Goal: Task Accomplishment & Management: Manage account settings

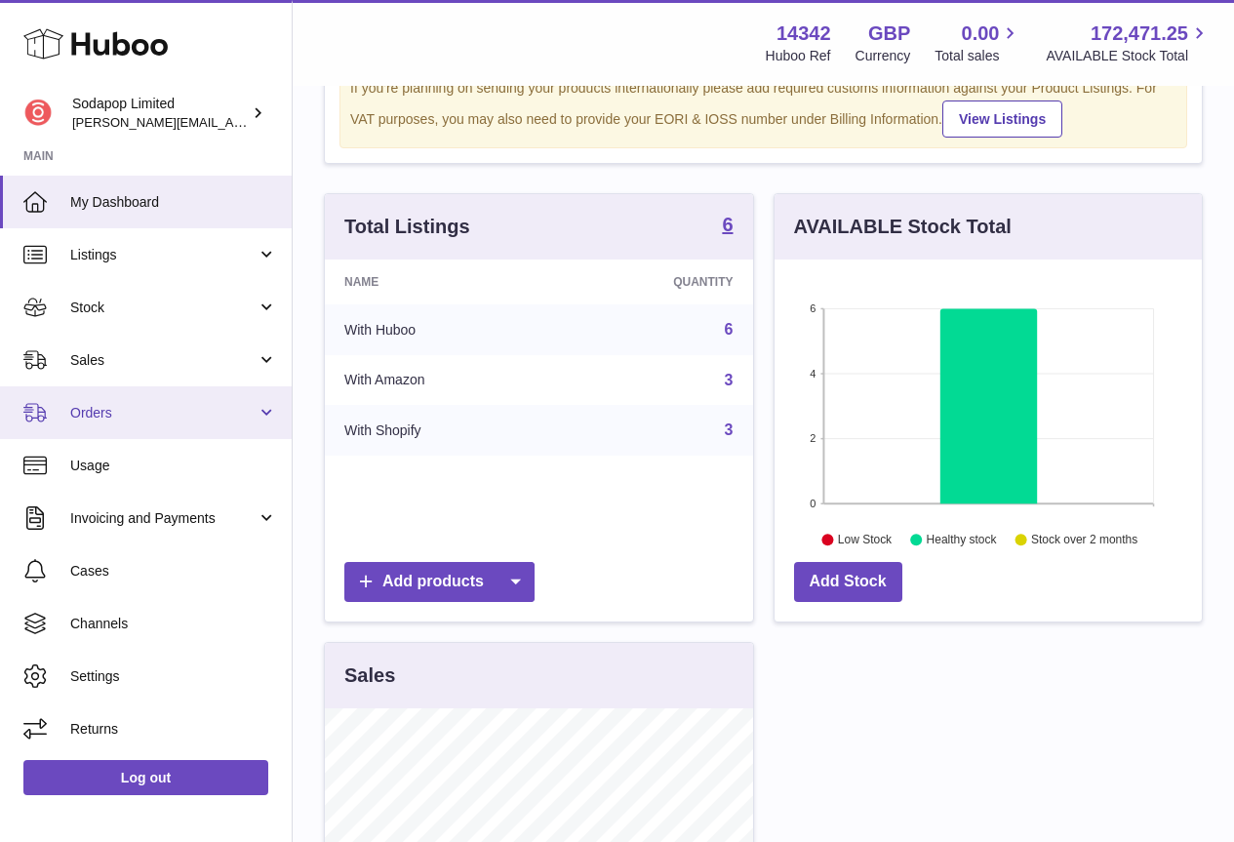
scroll to position [195, 0]
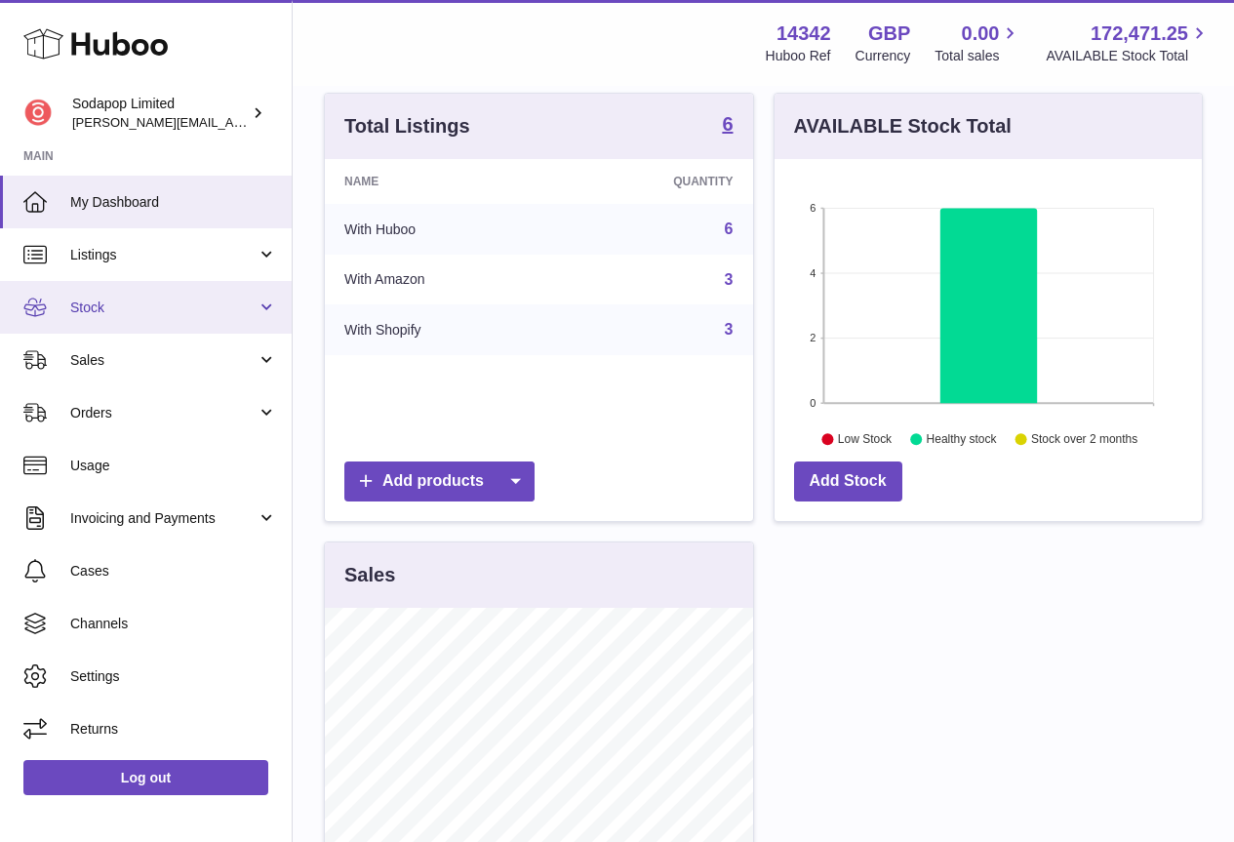
click at [129, 316] on span "Stock" at bounding box center [163, 307] width 186 height 19
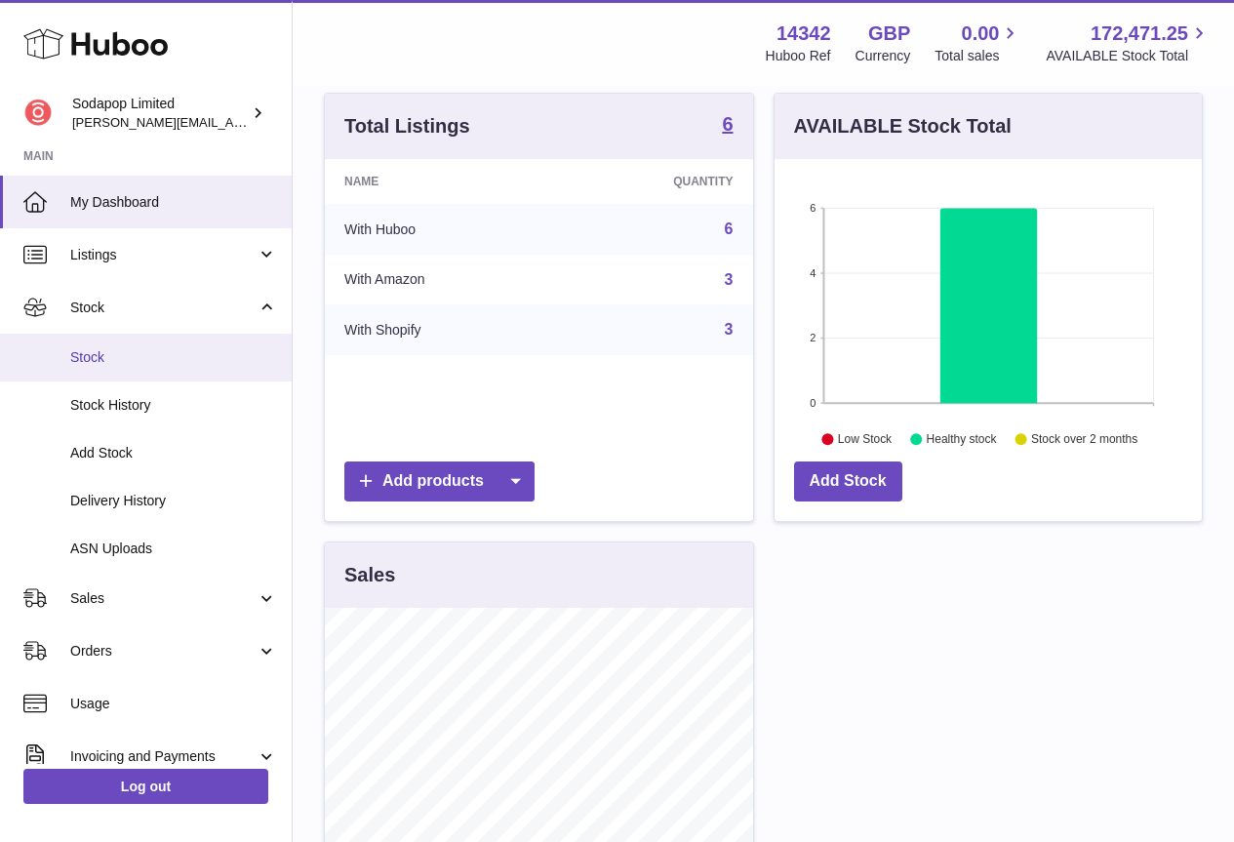
click at [127, 356] on span "Stock" at bounding box center [173, 357] width 207 height 19
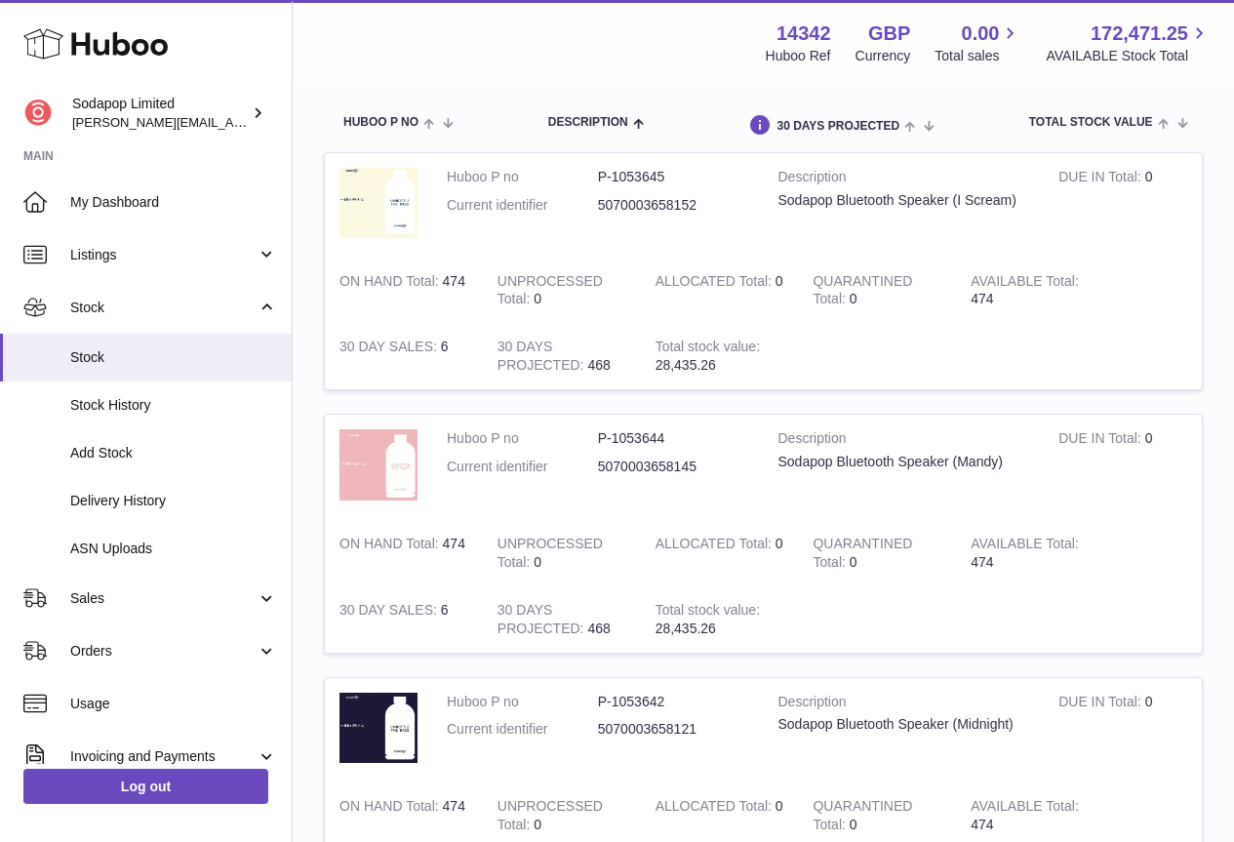
scroll to position [195, 0]
click at [647, 205] on dd "5070003658152" at bounding box center [673, 207] width 151 height 19
copy dd "5070003658152"
click at [666, 472] on dd "5070003658145" at bounding box center [673, 468] width 151 height 19
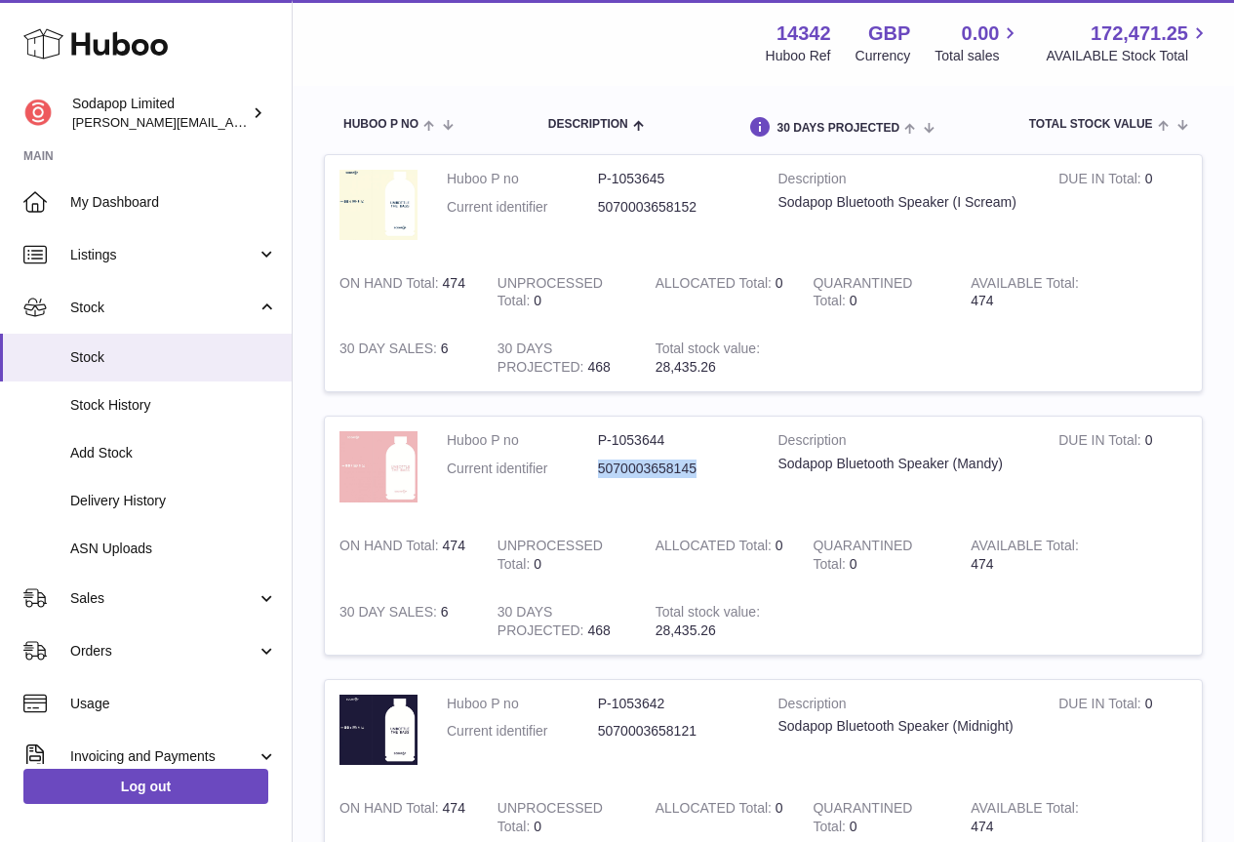
click at [666, 472] on dd "5070003658145" at bounding box center [673, 468] width 151 height 19
copy dd "5070003658145"
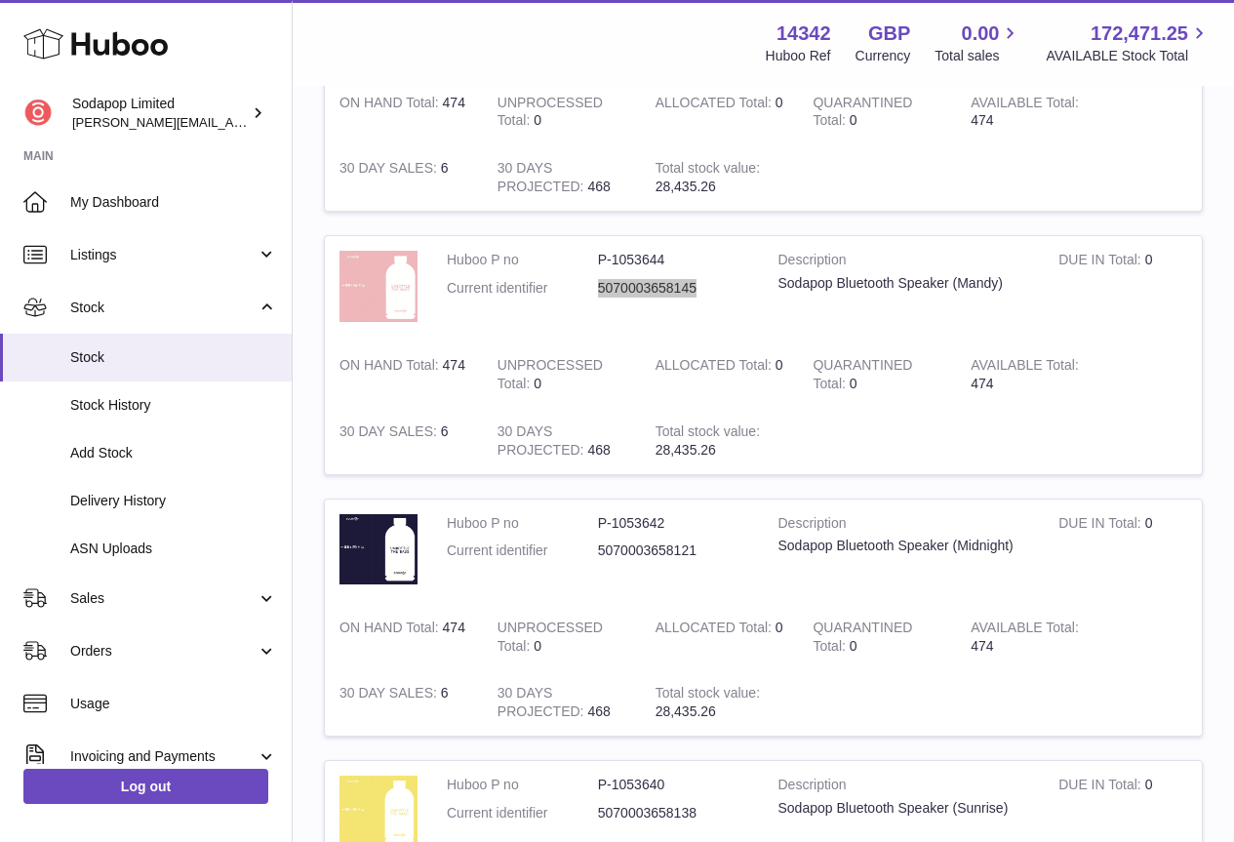
scroll to position [390, 0]
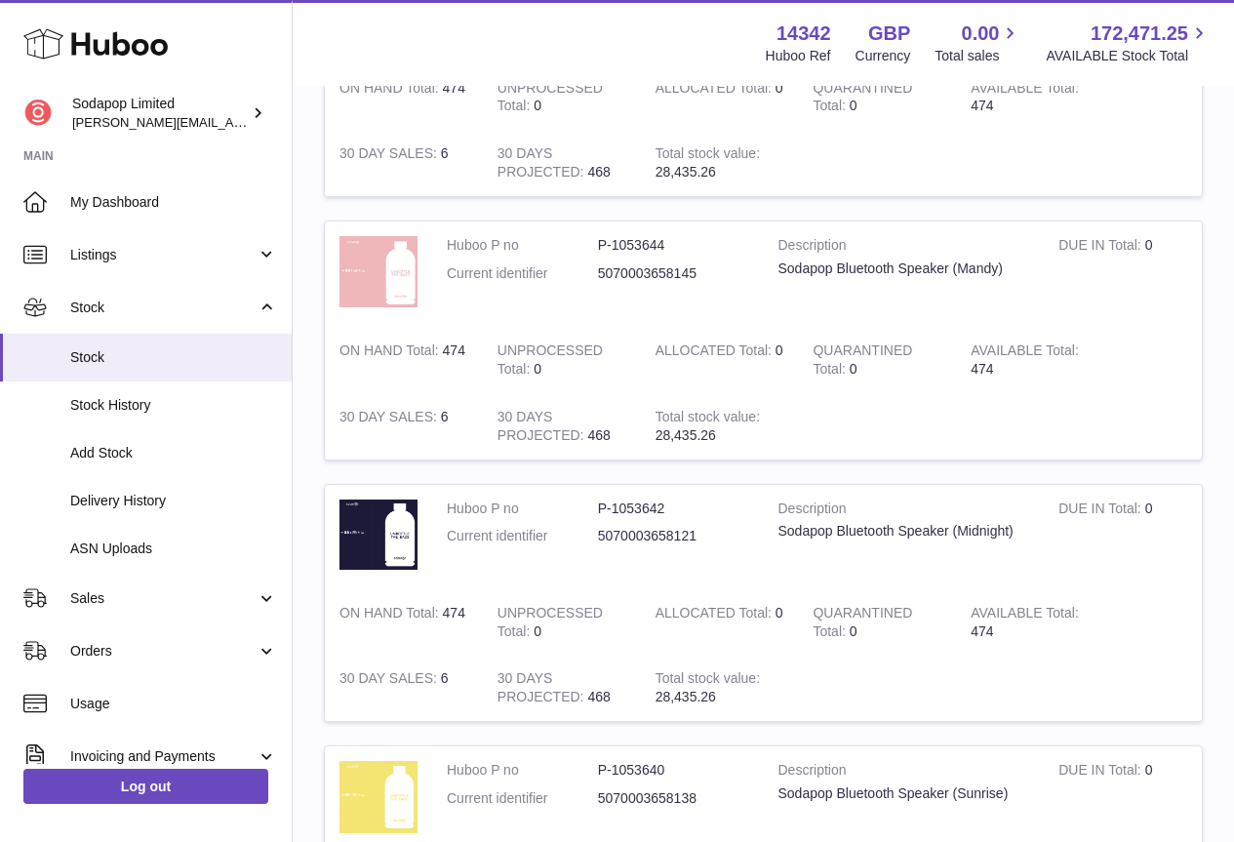
click at [622, 534] on dd "5070003658121" at bounding box center [673, 536] width 151 height 19
click at [623, 534] on dd "5070003658121" at bounding box center [673, 536] width 151 height 19
copy dd "5070003658121"
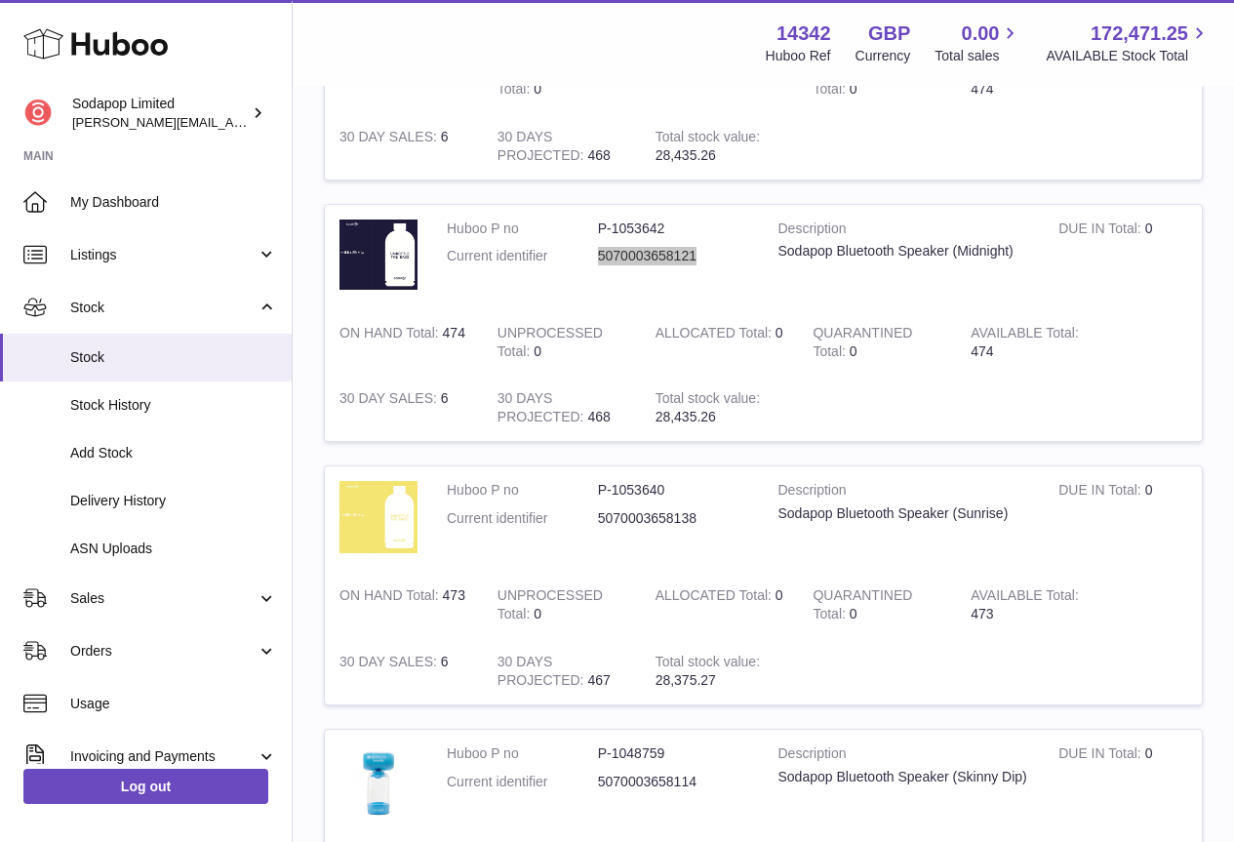
scroll to position [683, 0]
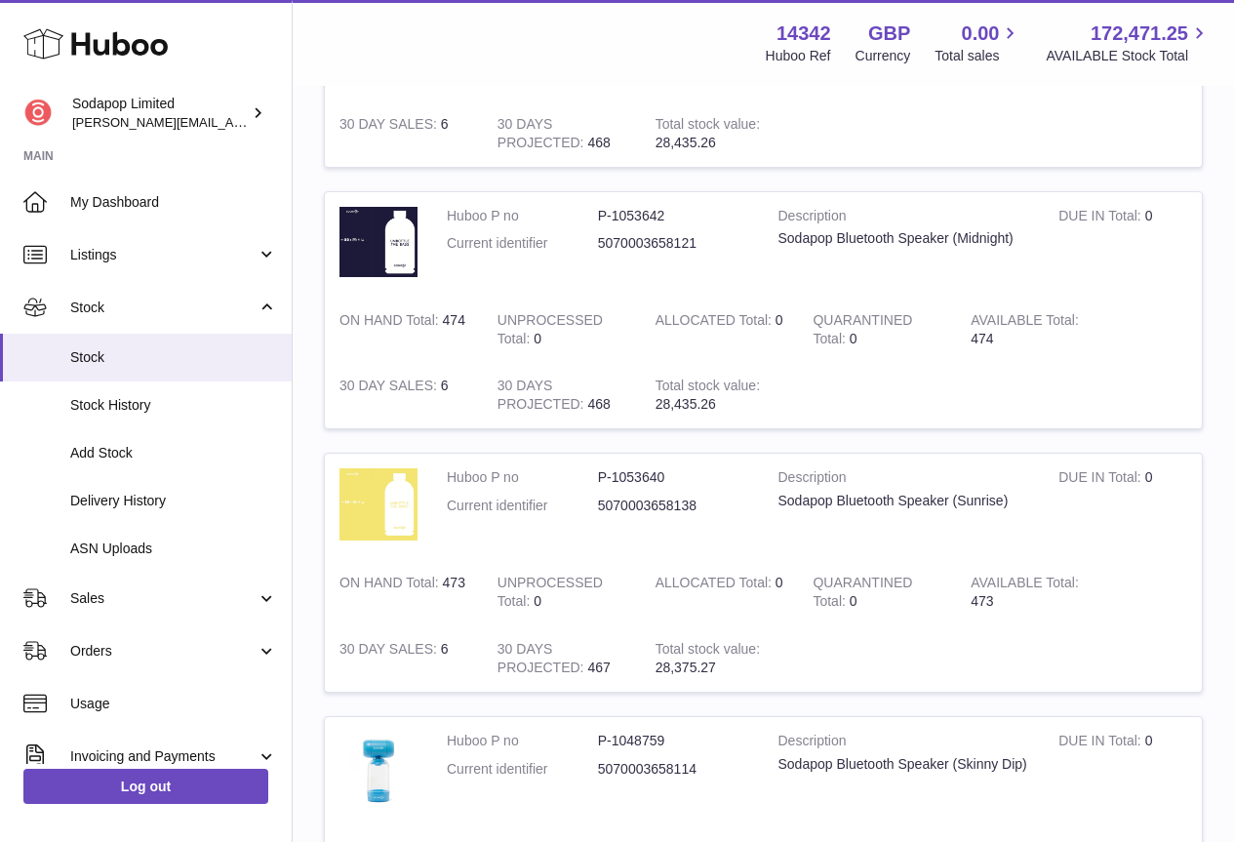
click at [656, 503] on dd "5070003658138" at bounding box center [673, 505] width 151 height 19
copy dd "5070003658138"
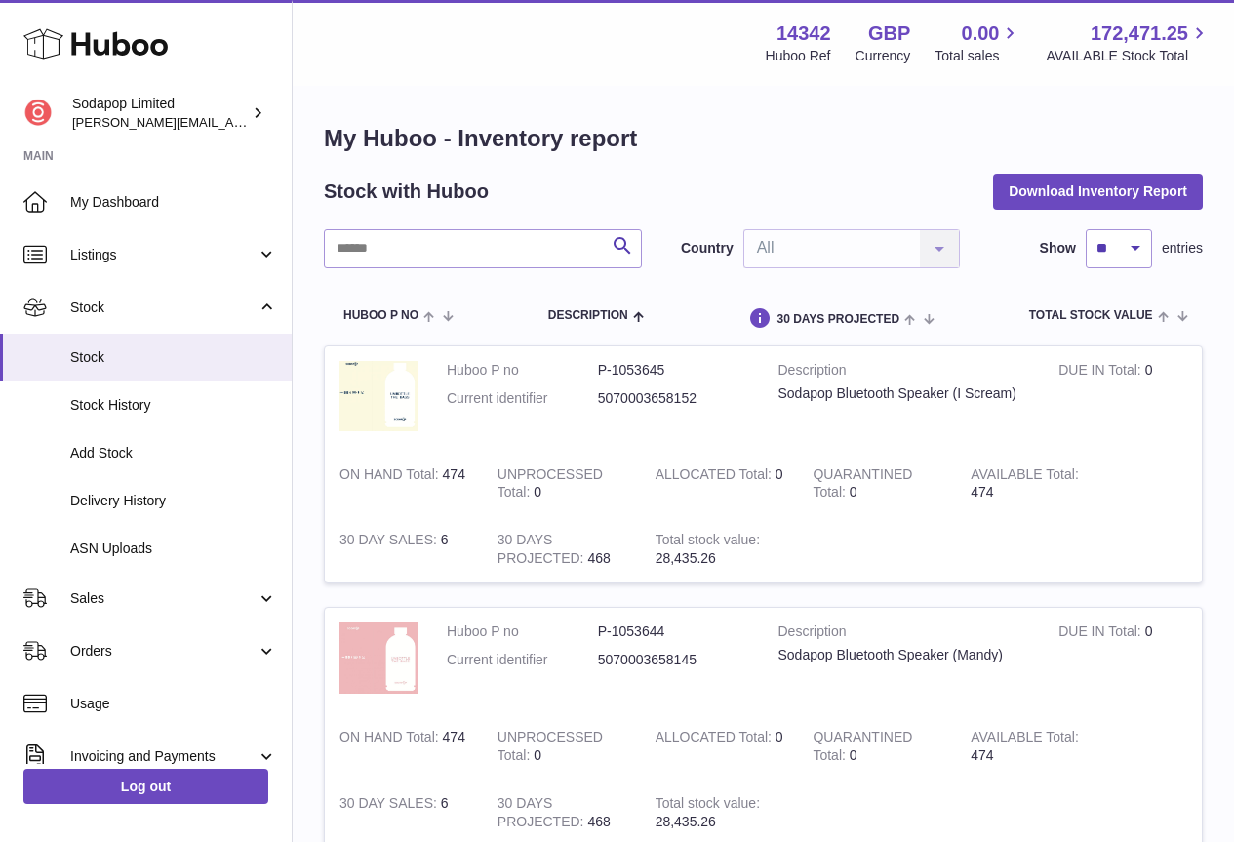
scroll to position [0, 0]
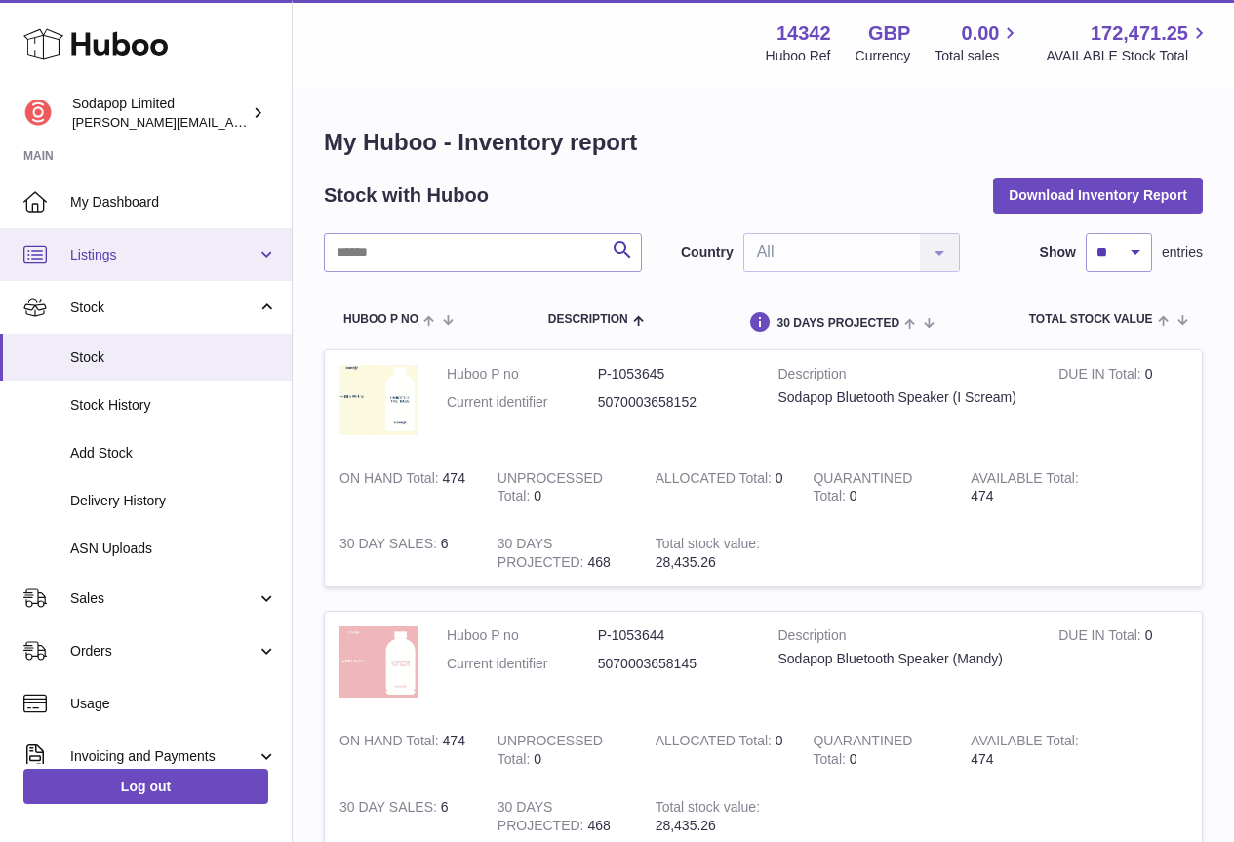
click at [100, 250] on span "Listings" at bounding box center [163, 255] width 186 height 19
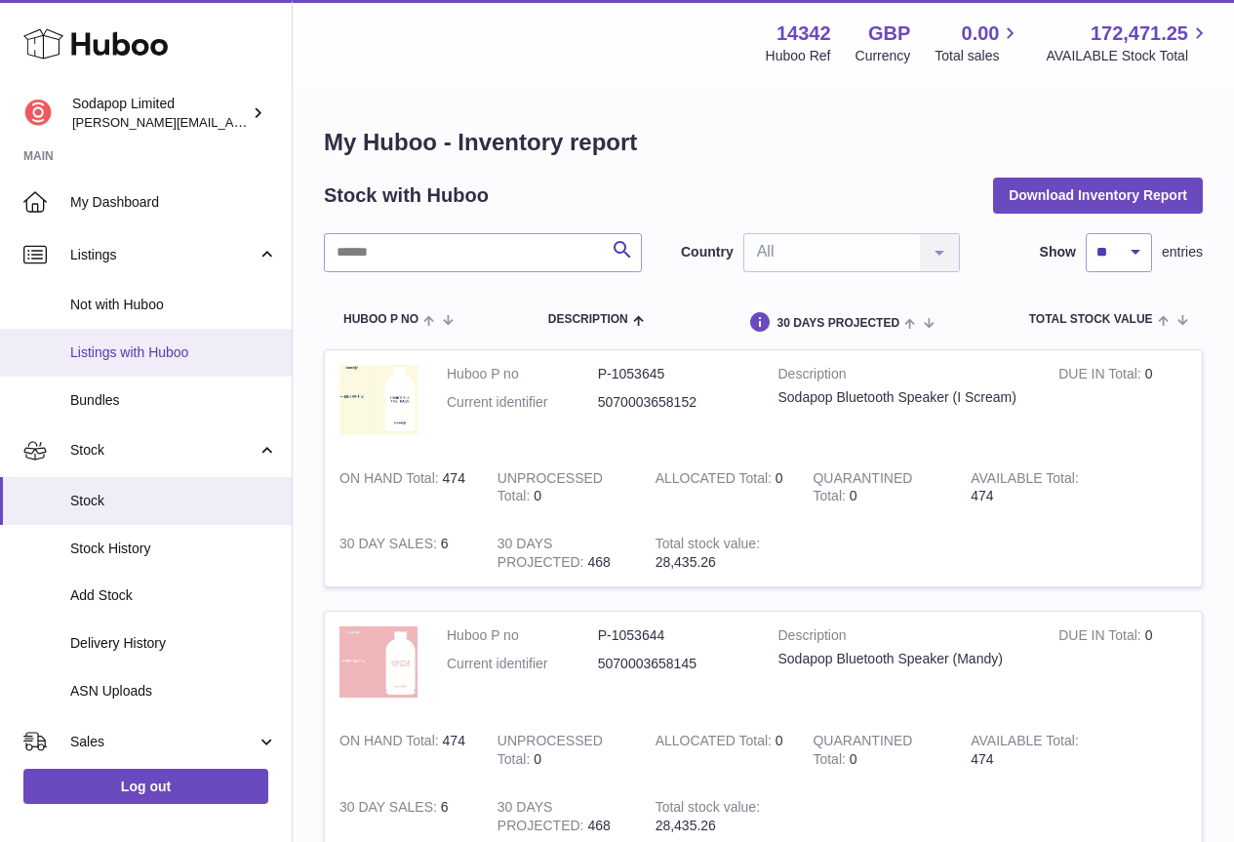
click at [114, 349] on span "Listings with Huboo" at bounding box center [173, 352] width 207 height 19
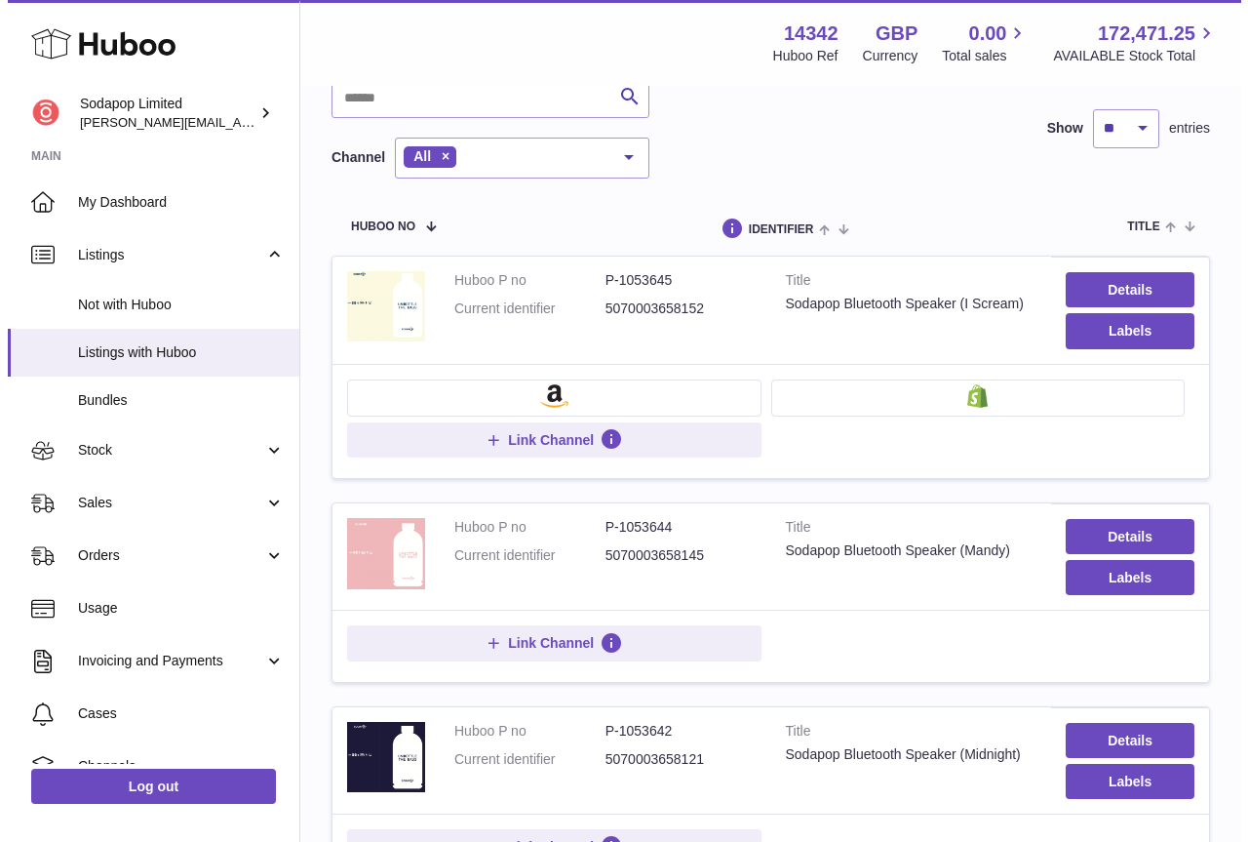
scroll to position [98, 0]
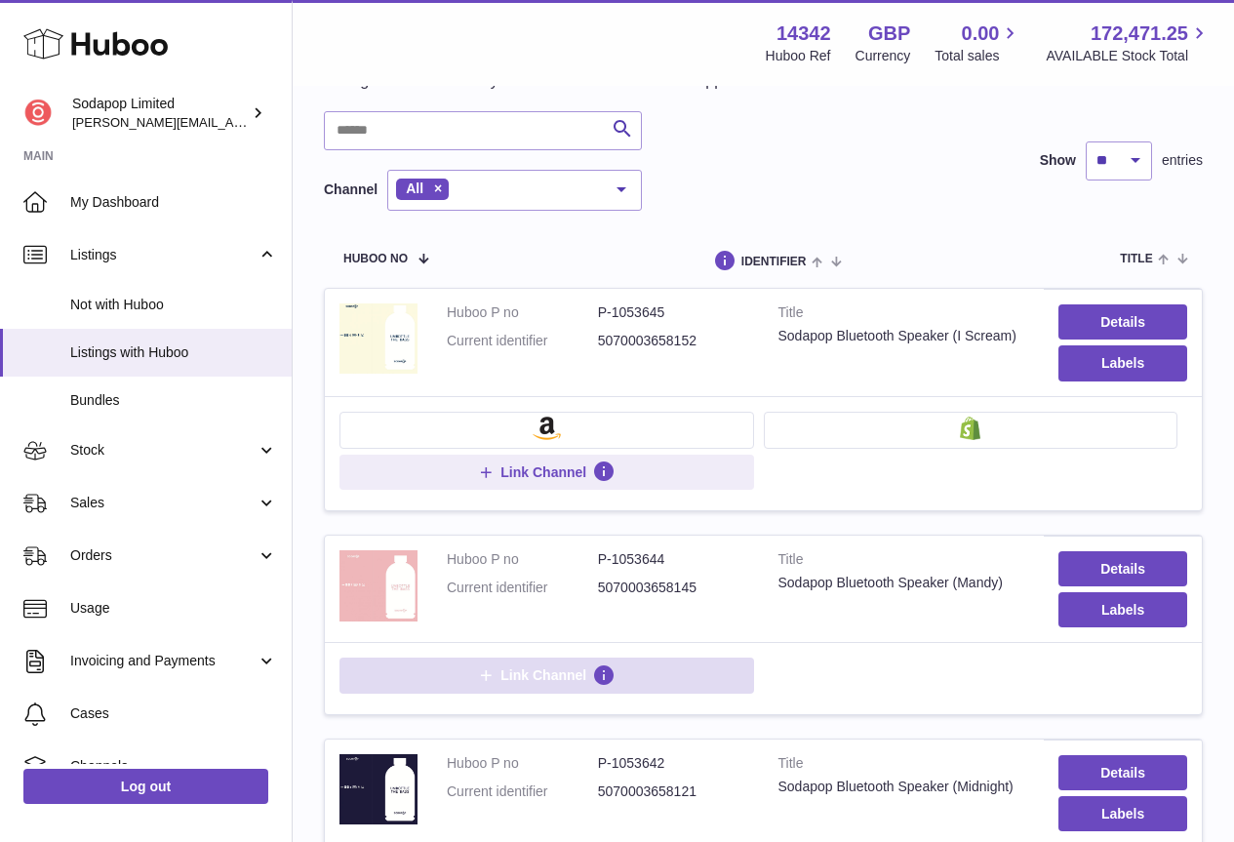
click at [497, 675] on span "Link Channel" at bounding box center [546, 675] width 138 height 18
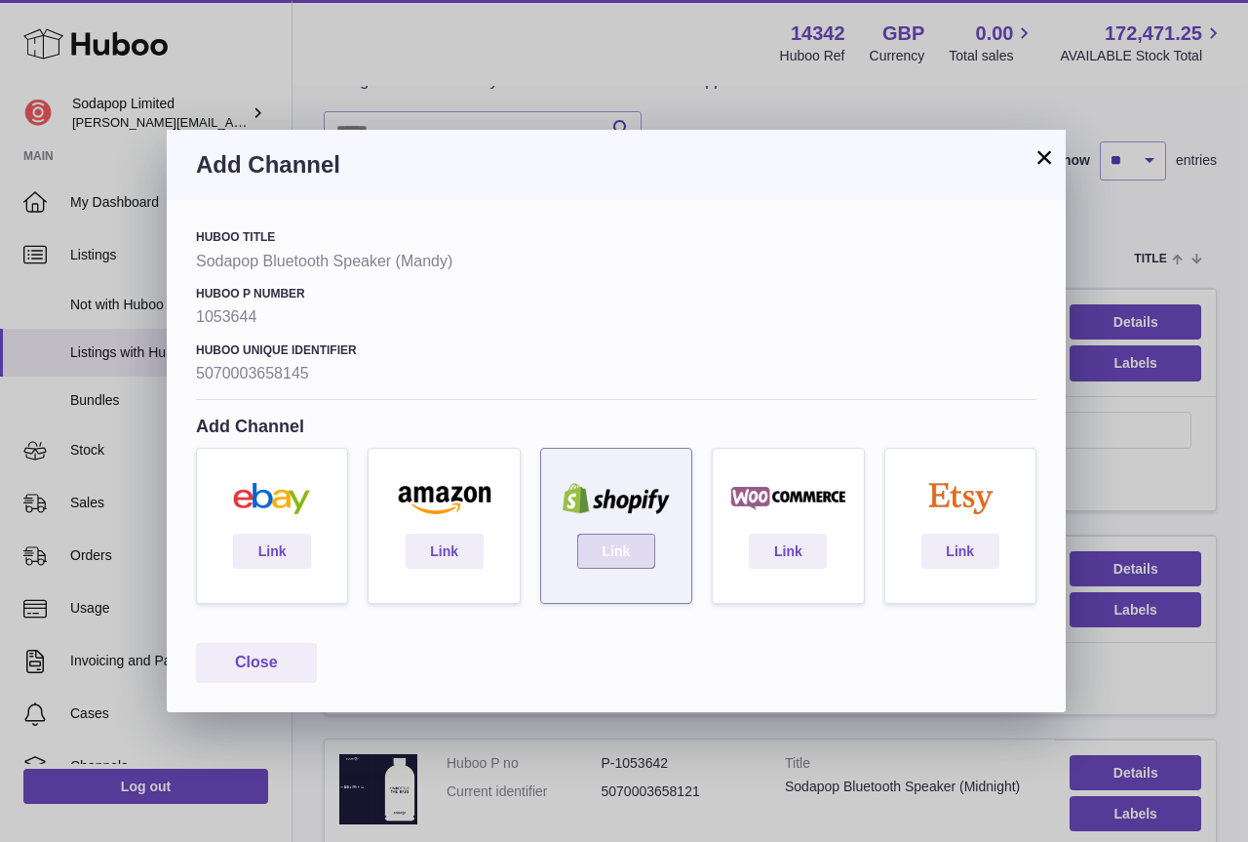
click at [593, 555] on link "Link" at bounding box center [616, 551] width 78 height 35
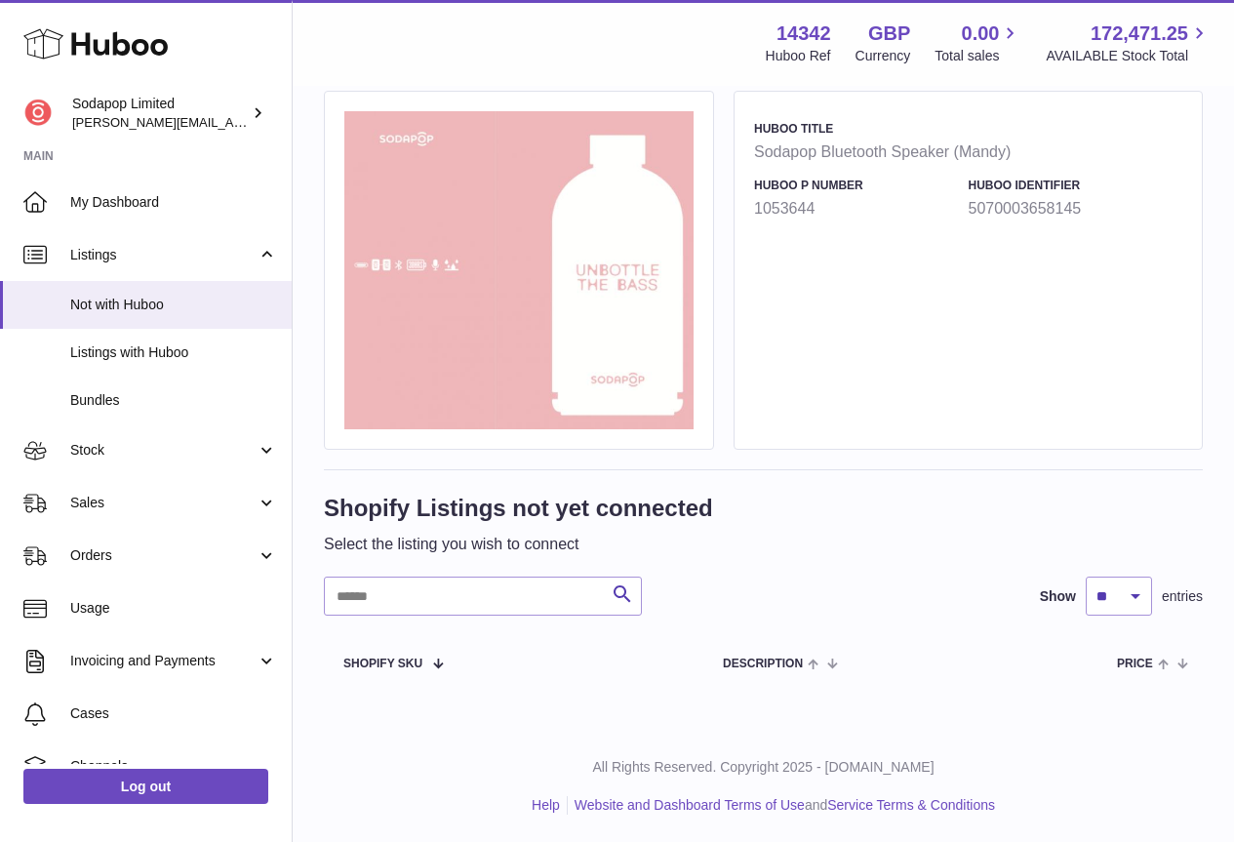
scroll to position [120, 0]
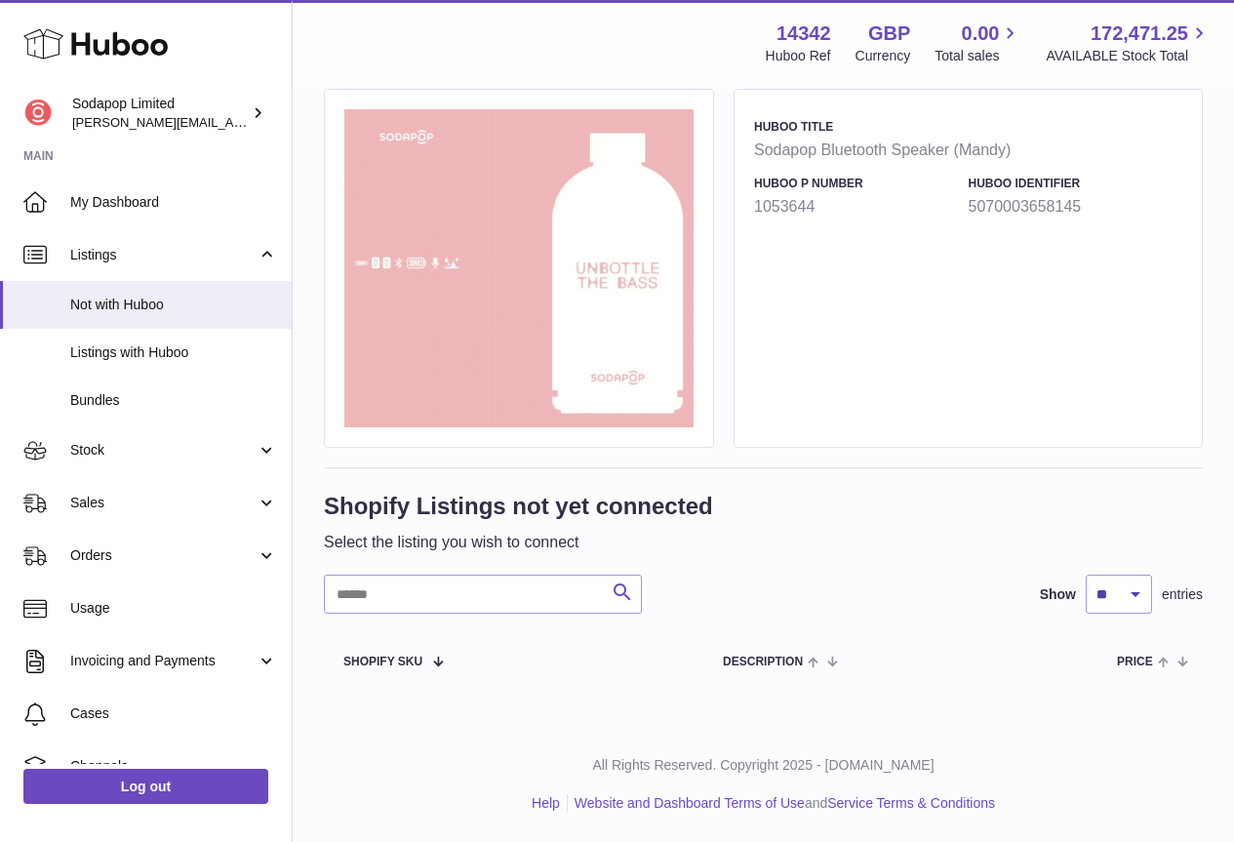
click at [622, 590] on icon "submit" at bounding box center [622, 592] width 23 height 24
click at [523, 593] on input "text" at bounding box center [483, 593] width 318 height 39
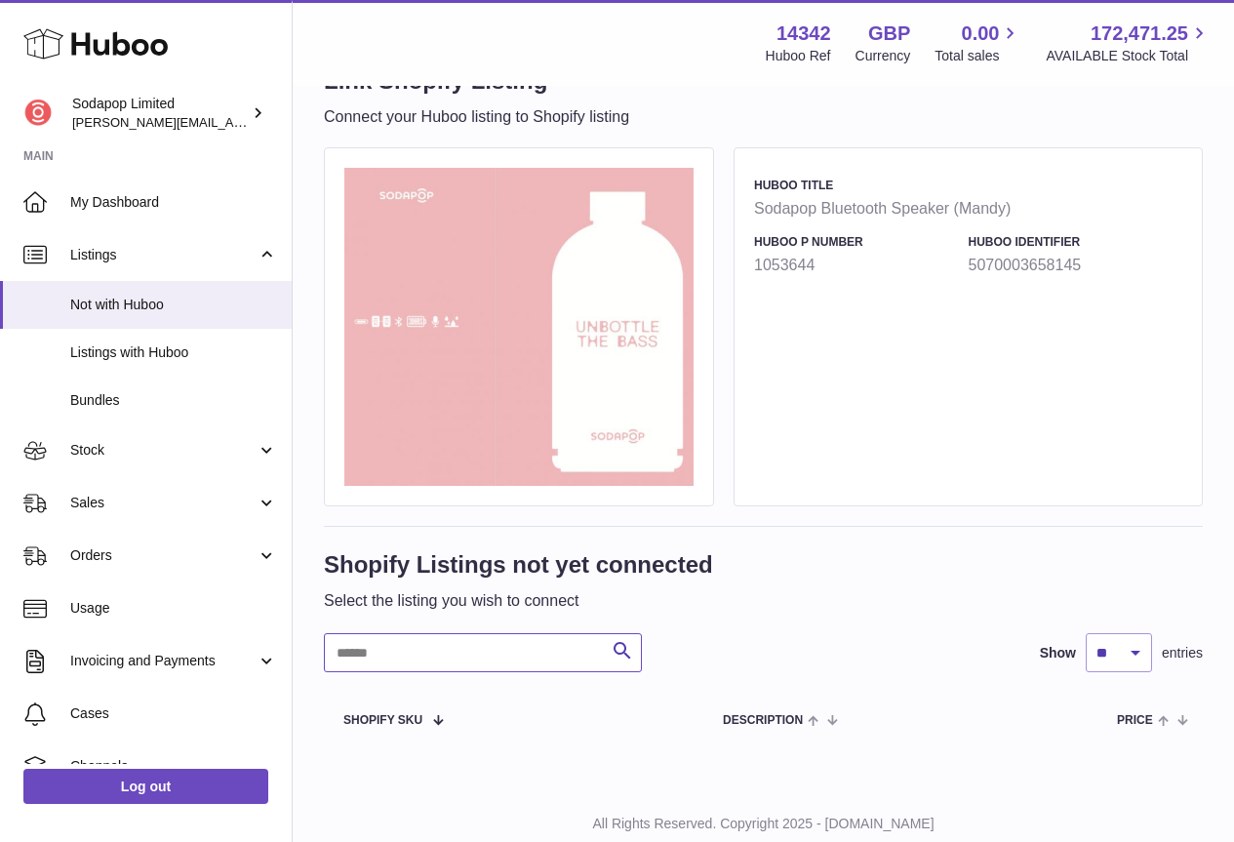
scroll to position [120, 0]
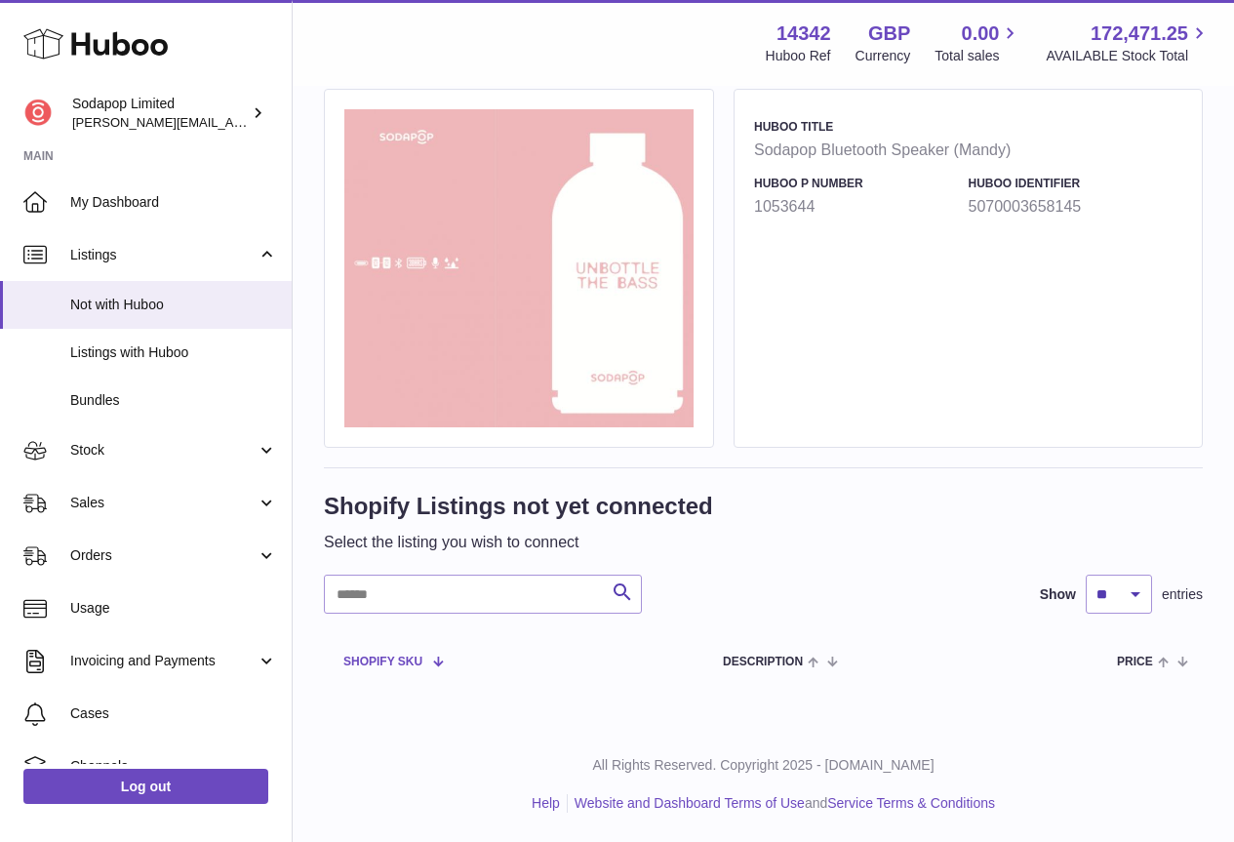
click at [436, 661] on span at bounding box center [430, 660] width 17 height 16
click at [430, 663] on span at bounding box center [430, 660] width 17 height 16
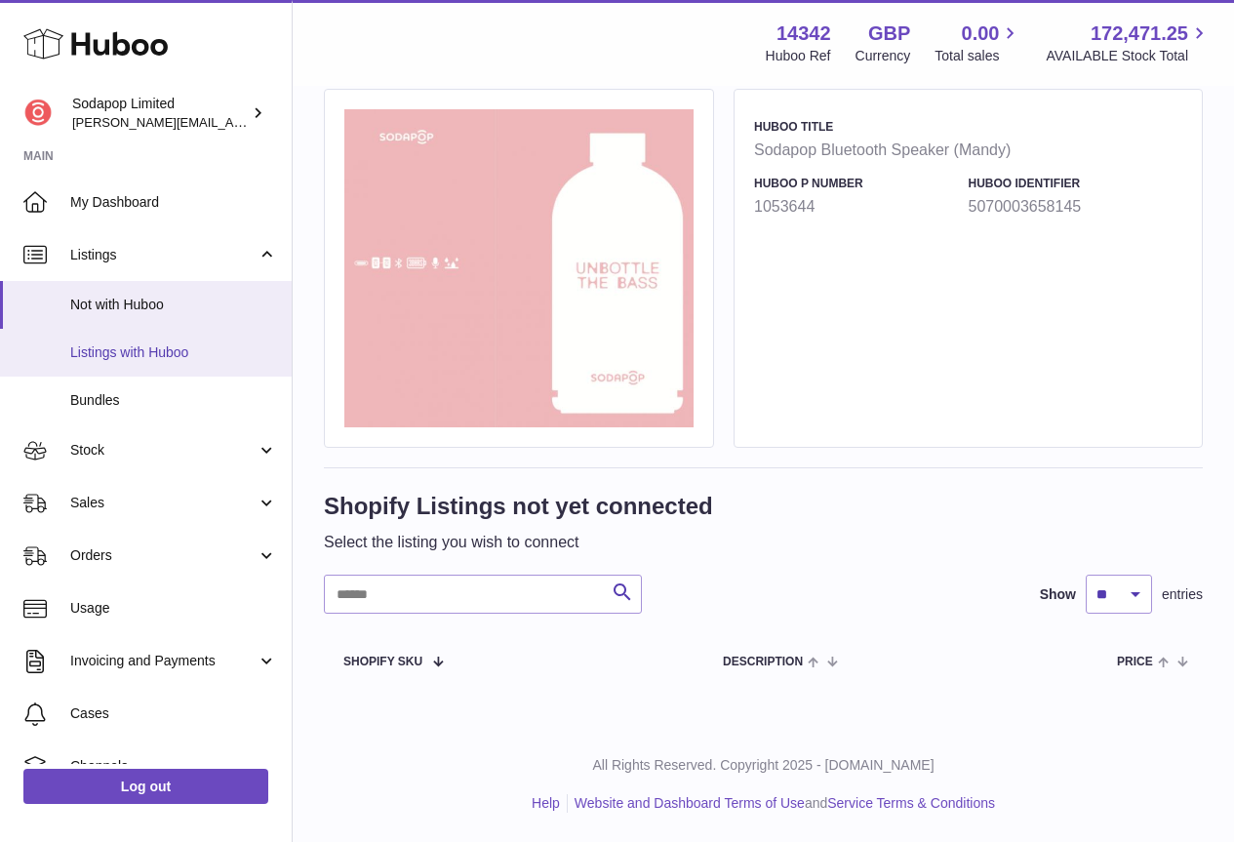
click at [143, 350] on span "Listings with Huboo" at bounding box center [173, 352] width 207 height 19
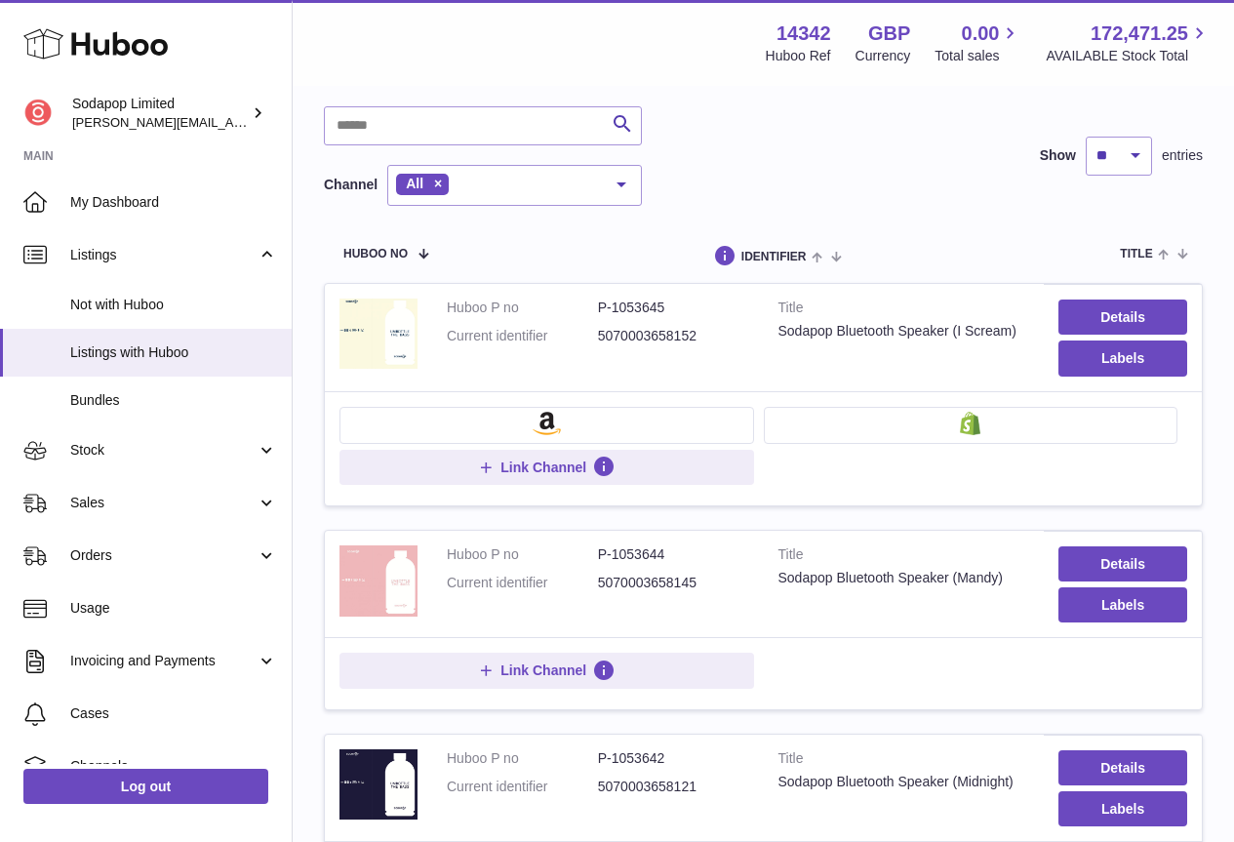
scroll to position [83, 0]
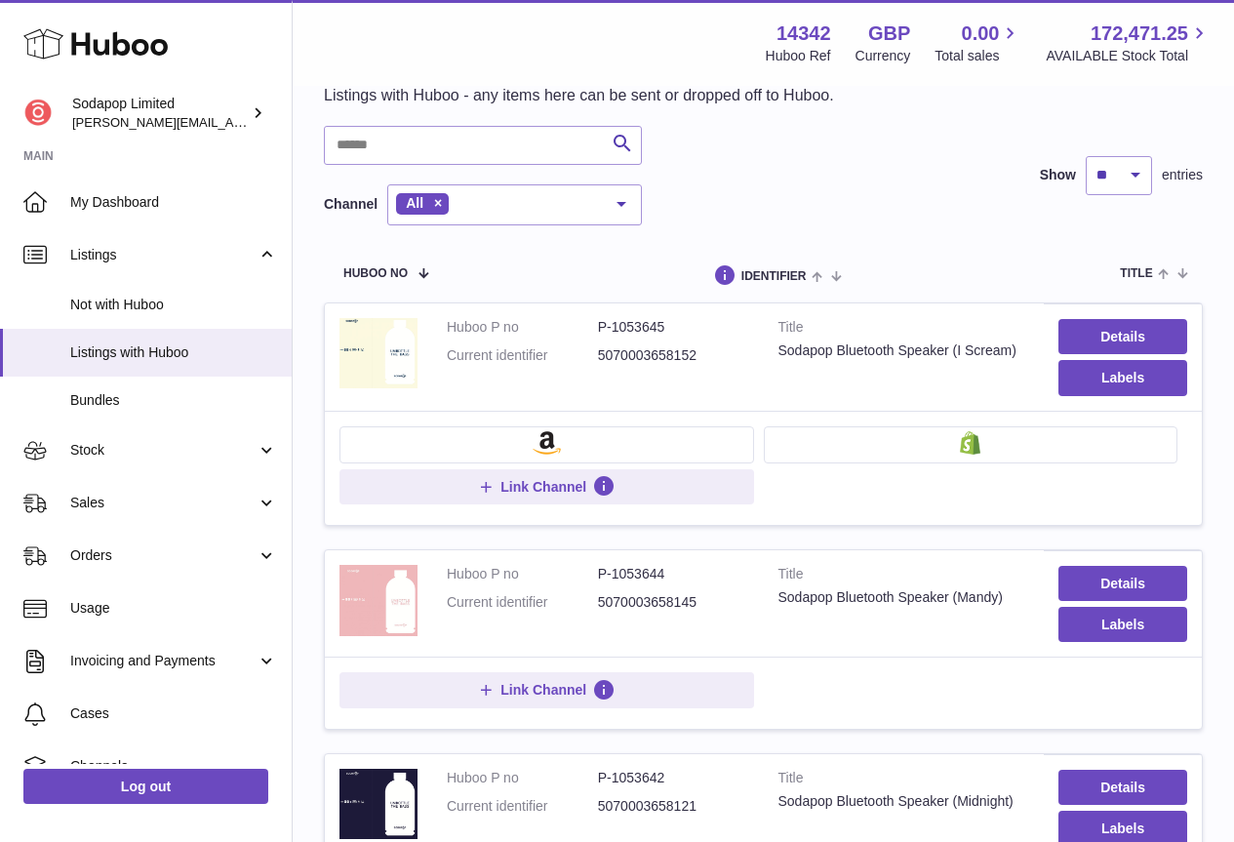
click at [980, 441] on img at bounding box center [970, 442] width 20 height 23
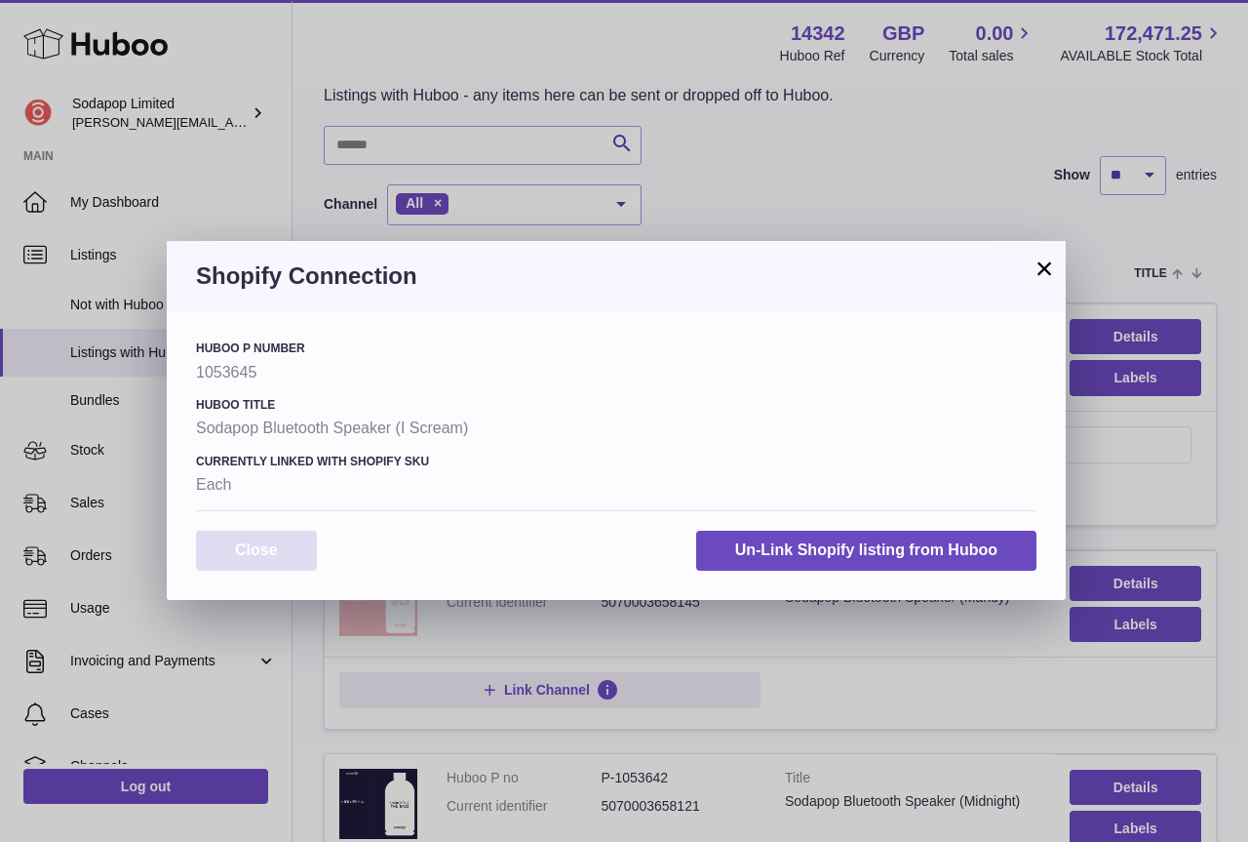
click at [267, 549] on button "Close" at bounding box center [256, 551] width 121 height 40
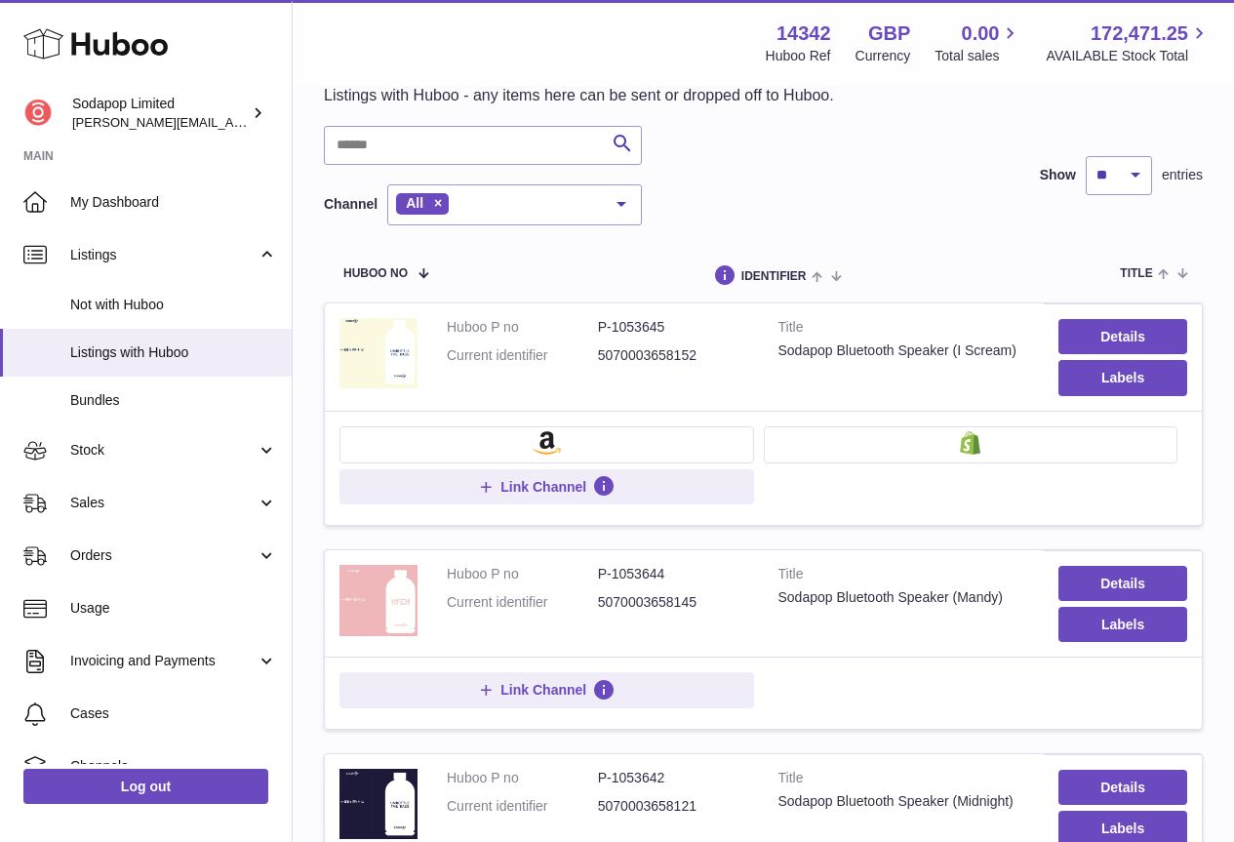
click at [599, 449] on button at bounding box center [546, 444] width 415 height 37
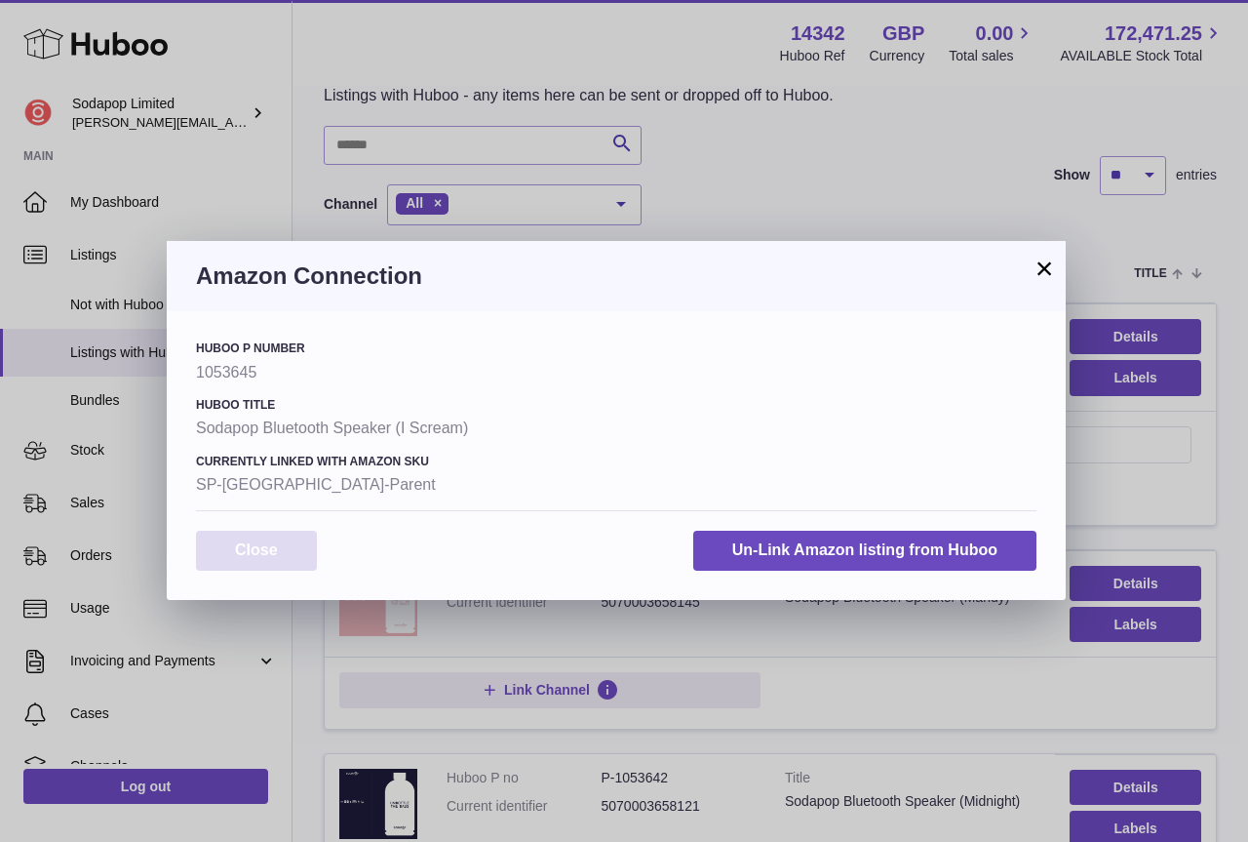
click at [267, 542] on button "Close" at bounding box center [256, 551] width 121 height 40
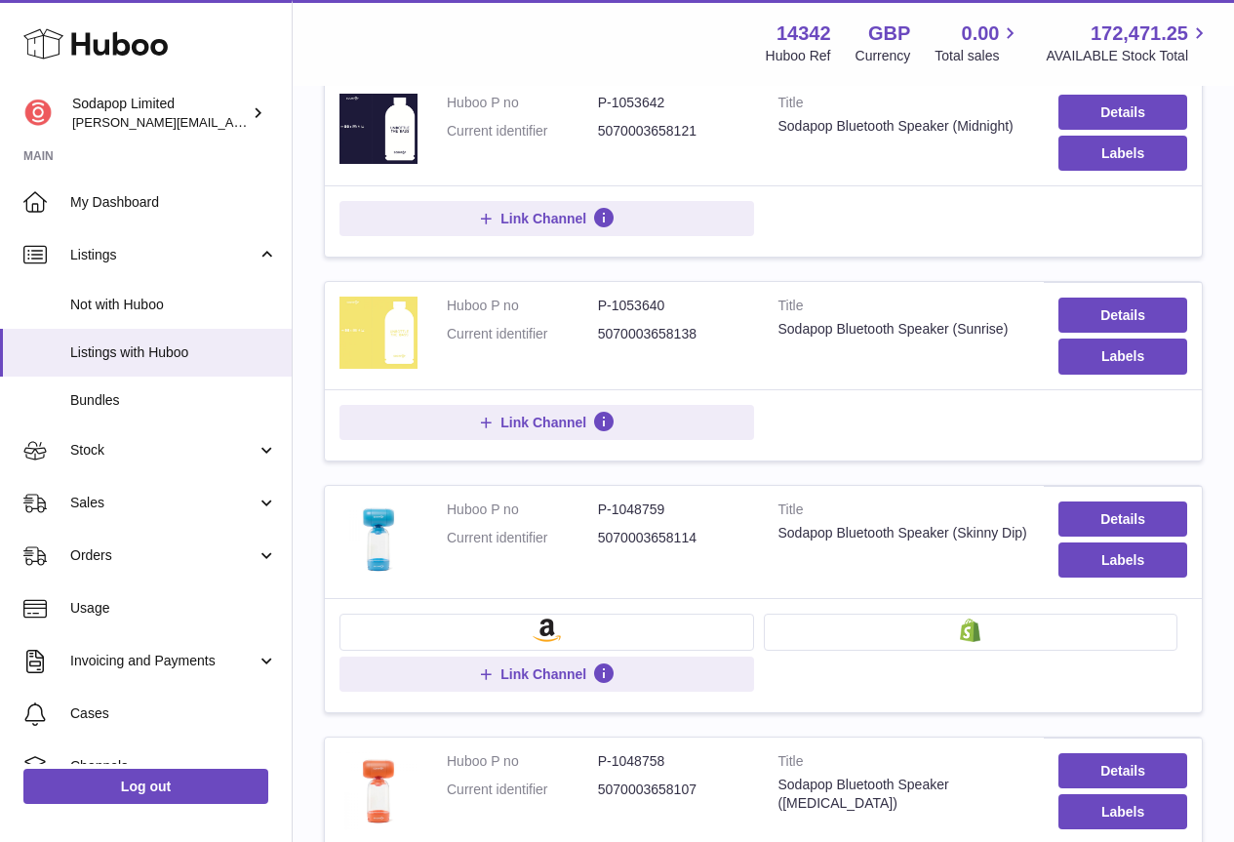
scroll to position [766, 0]
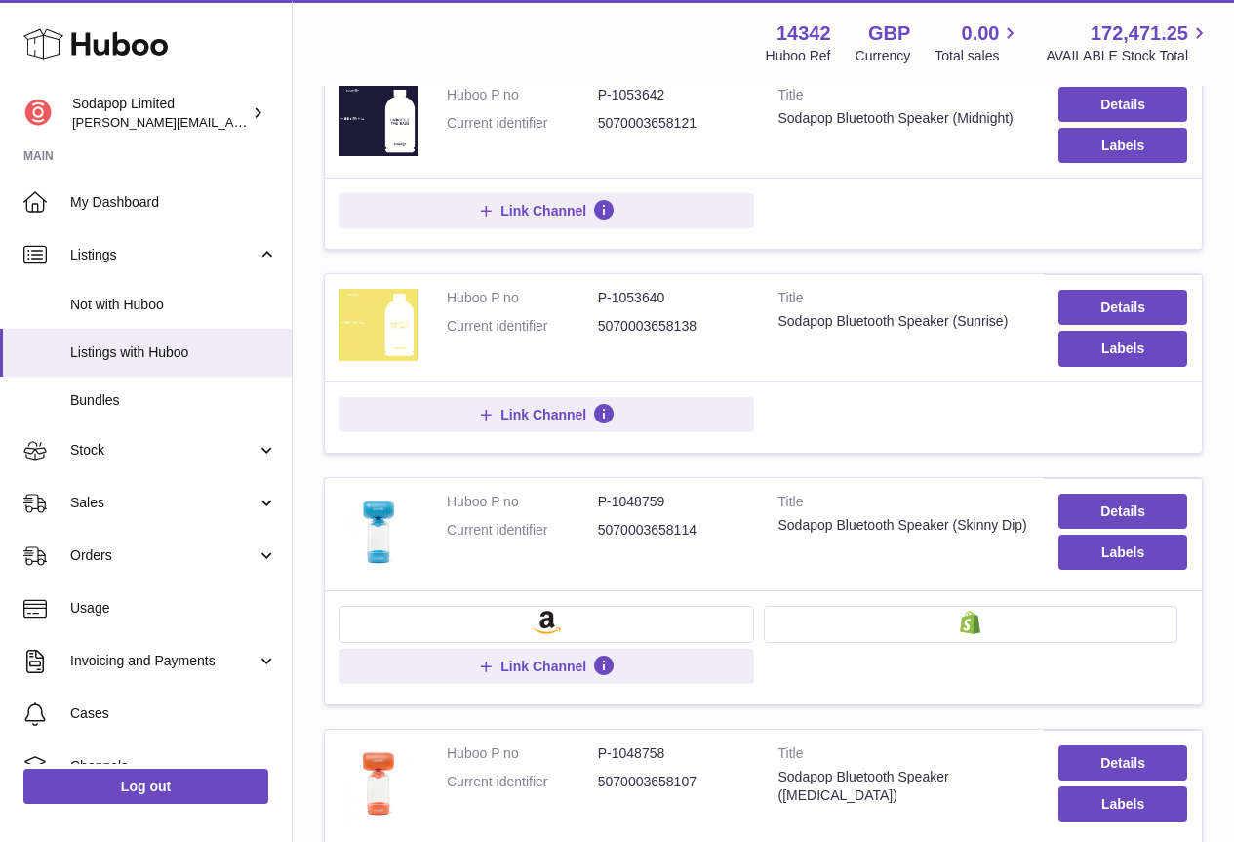
click at [517, 627] on button at bounding box center [546, 624] width 415 height 37
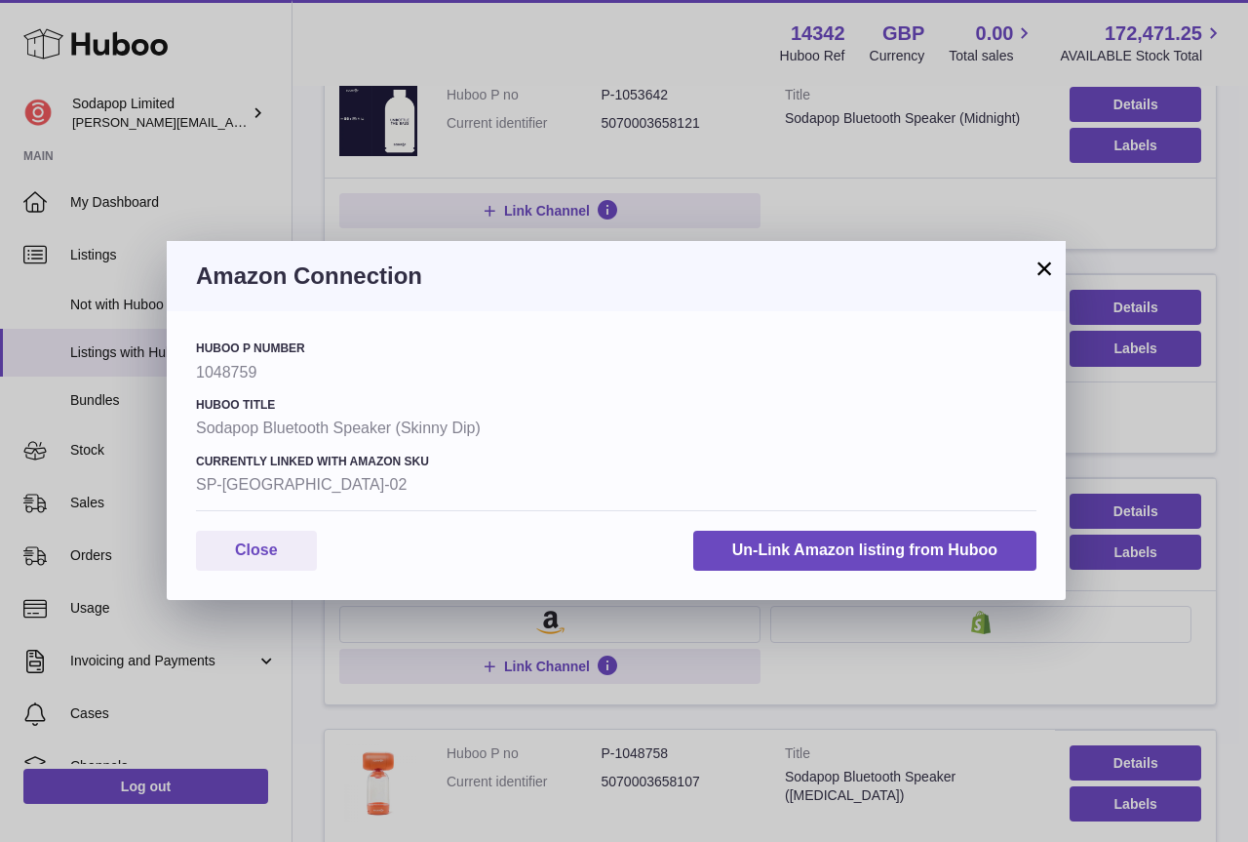
click at [1046, 270] on button "×" at bounding box center [1044, 268] width 23 height 23
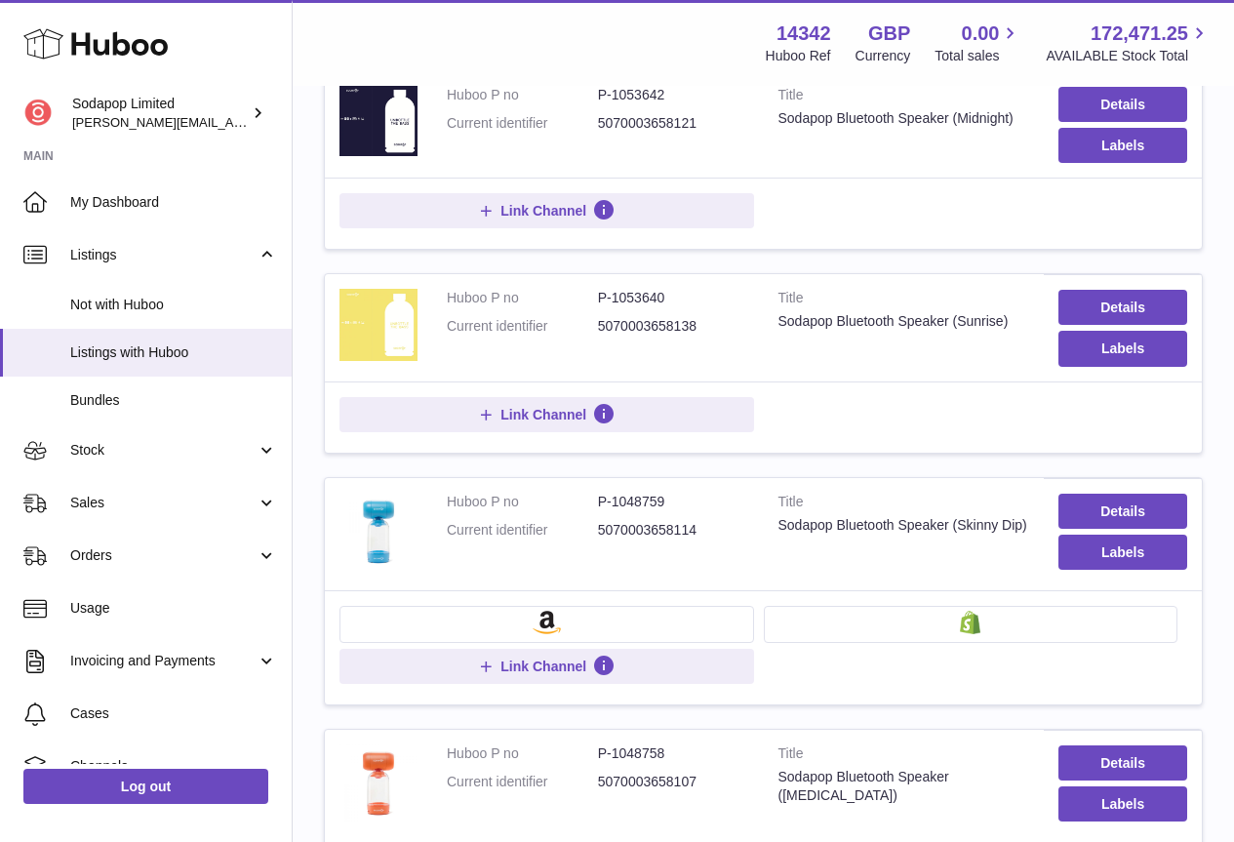
click at [908, 630] on button at bounding box center [971, 624] width 415 height 37
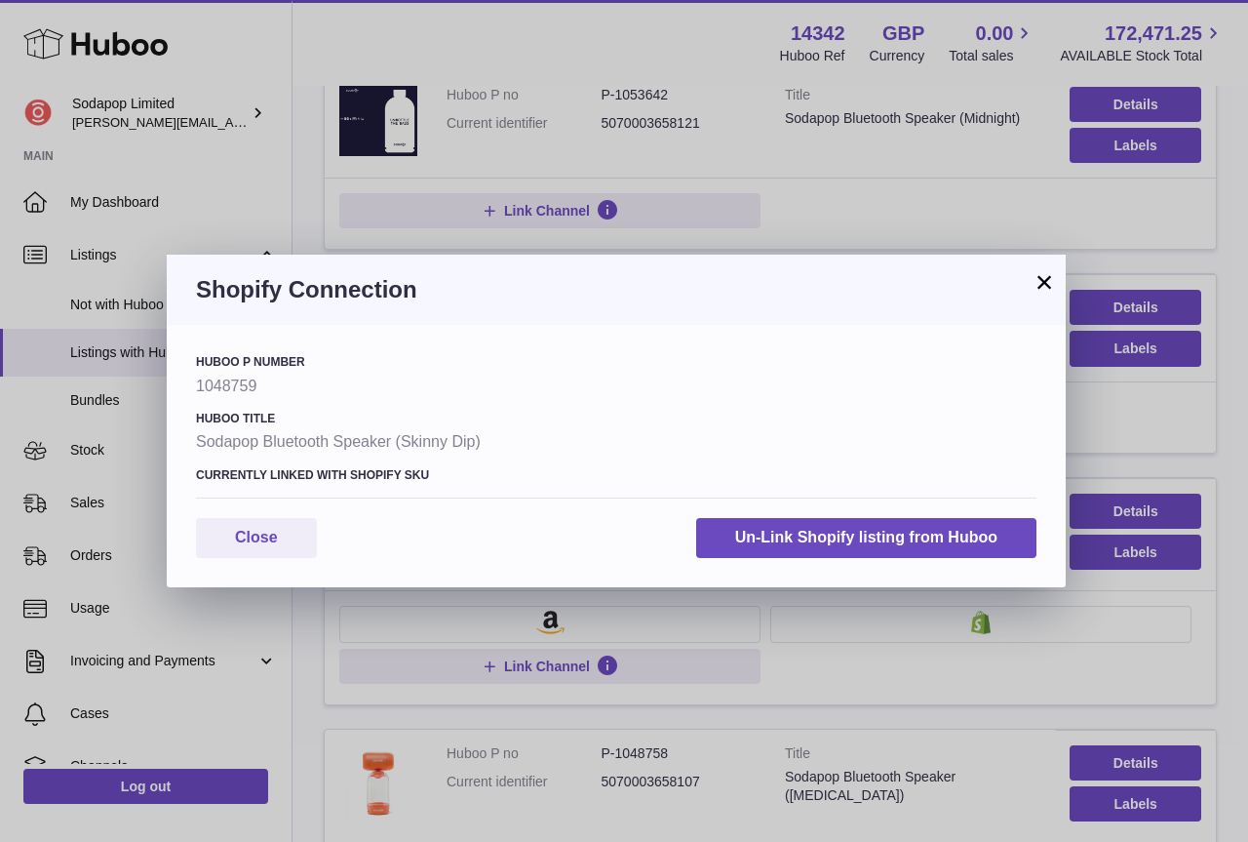
click at [1043, 278] on button "×" at bounding box center [1044, 281] width 23 height 23
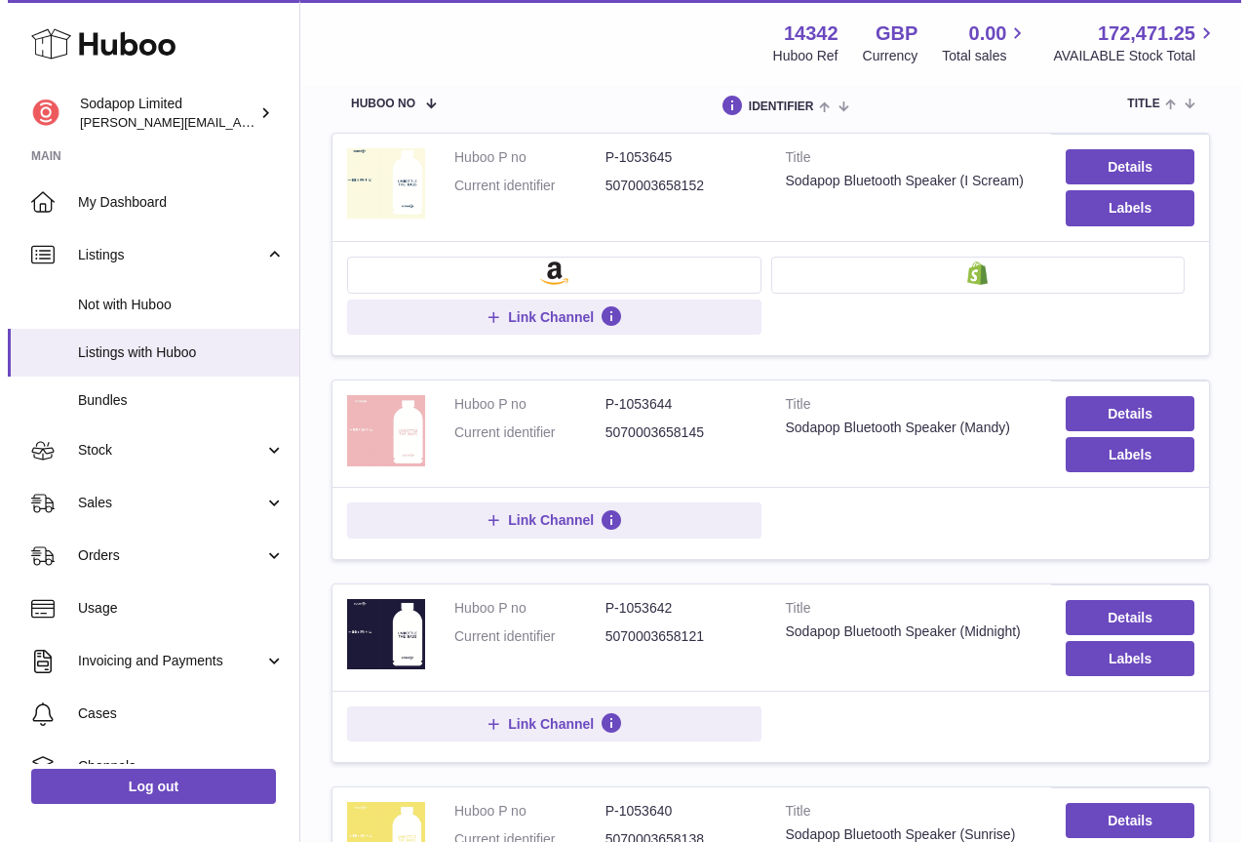
scroll to position [180, 0]
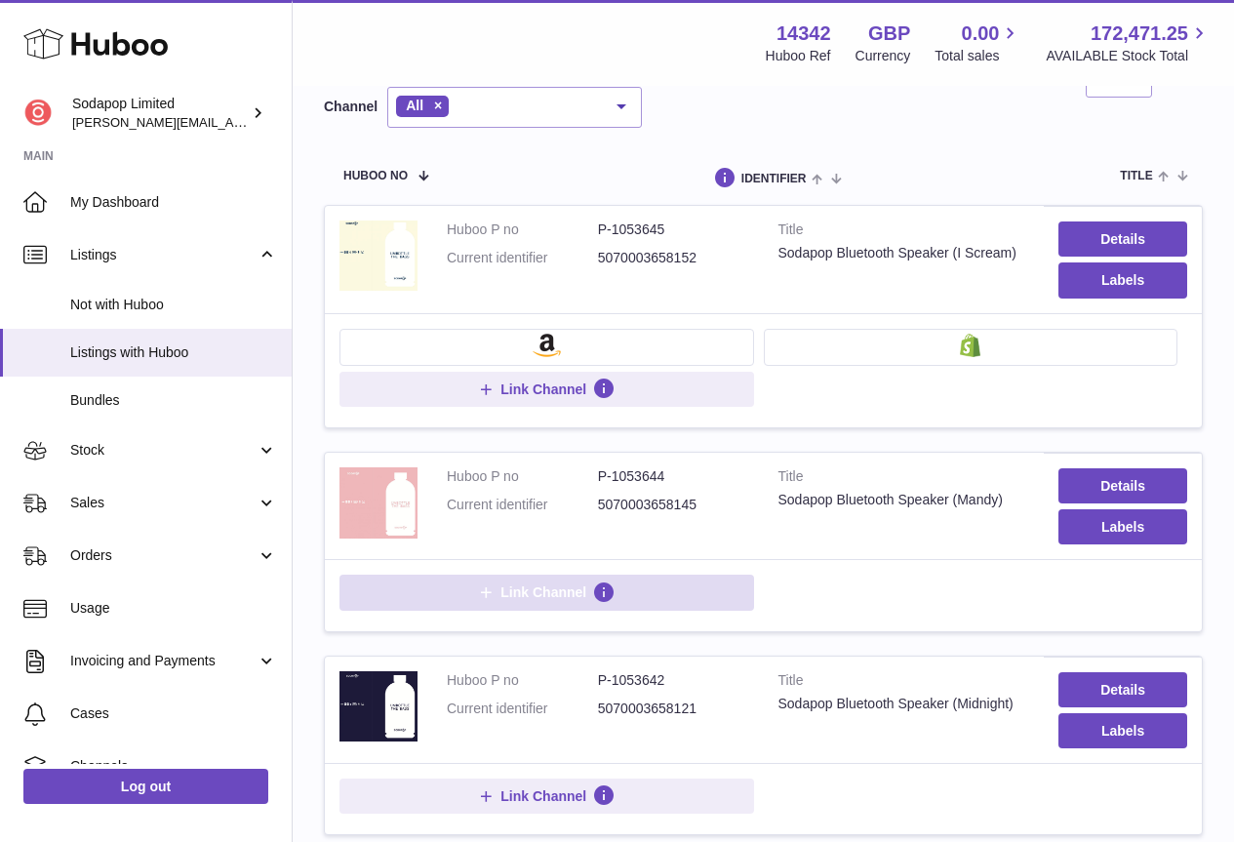
click at [544, 578] on button "Link Channel" at bounding box center [546, 591] width 415 height 35
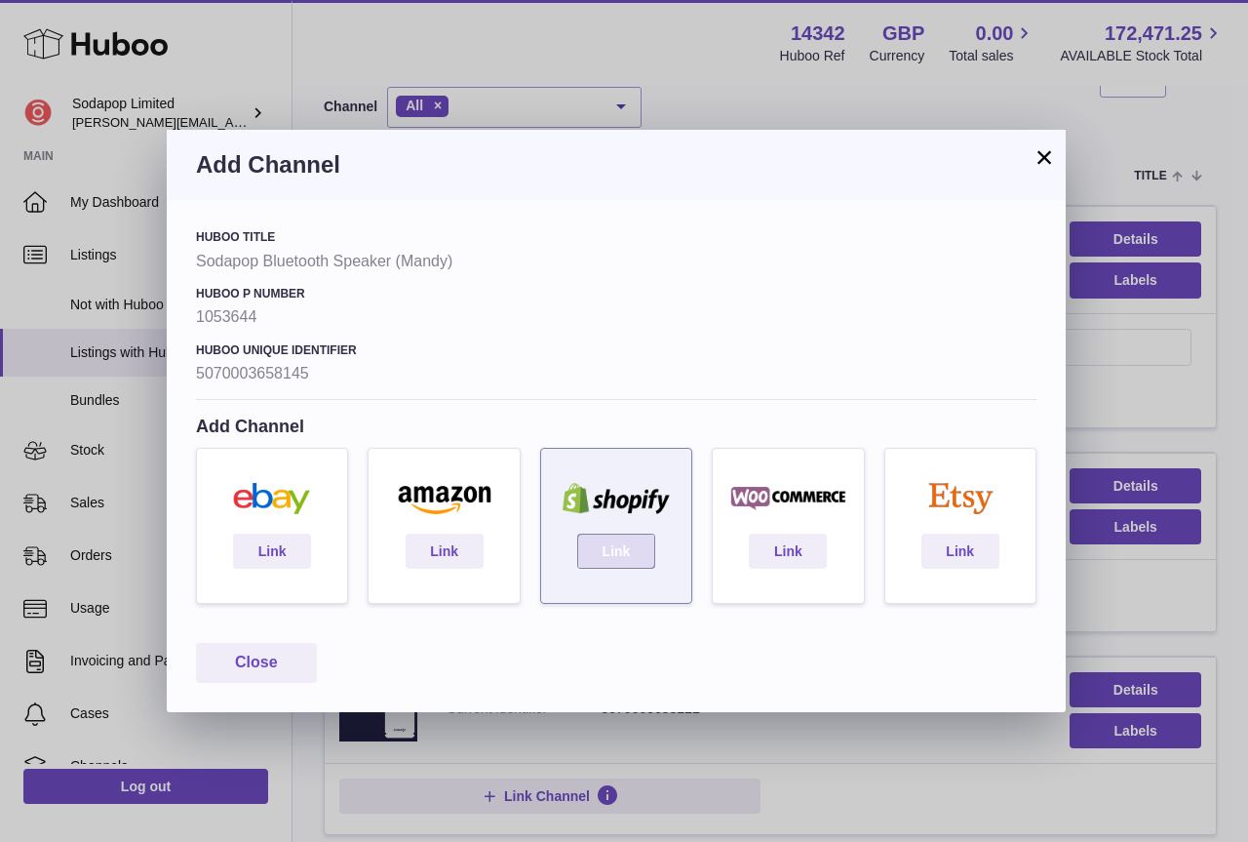
click at [613, 551] on link "Link" at bounding box center [616, 551] width 78 height 35
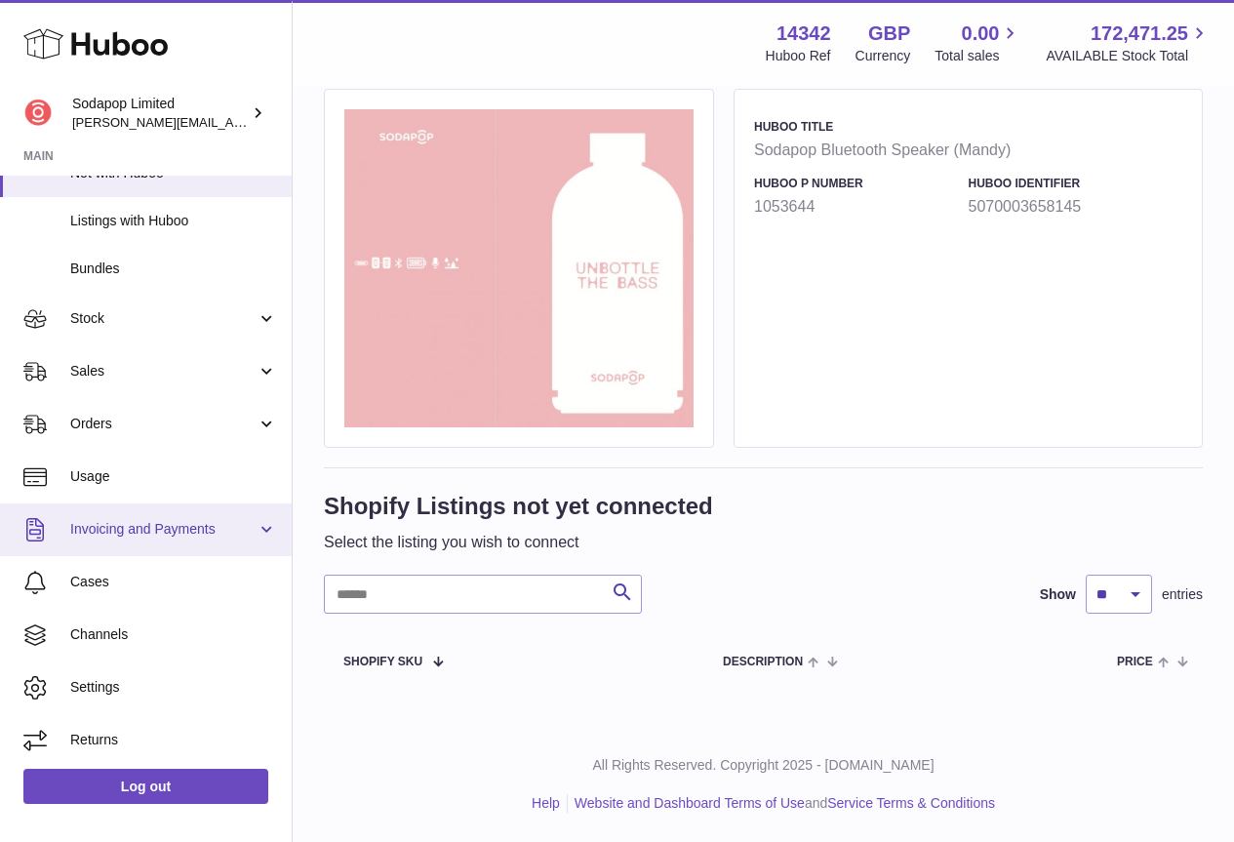
scroll to position [135, 0]
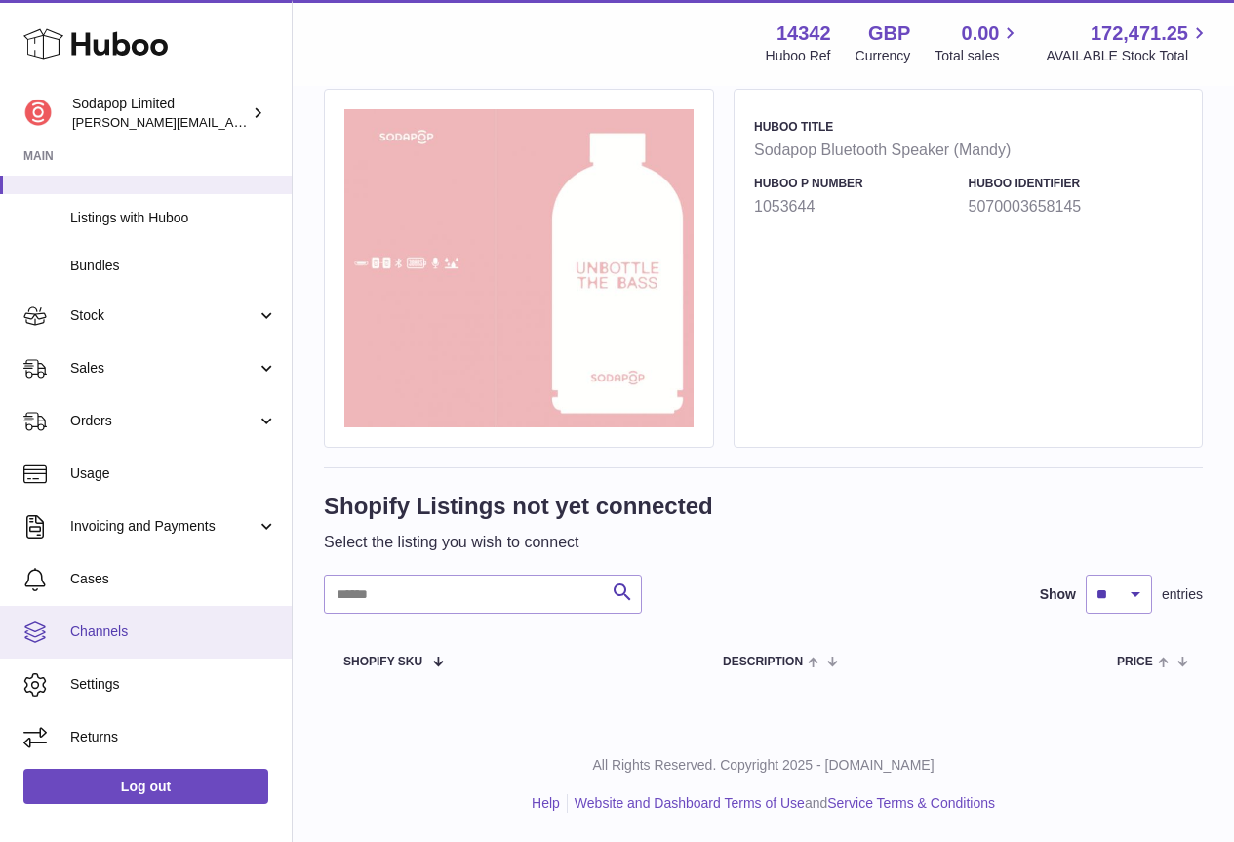
click at [175, 626] on span "Channels" at bounding box center [173, 631] width 207 height 19
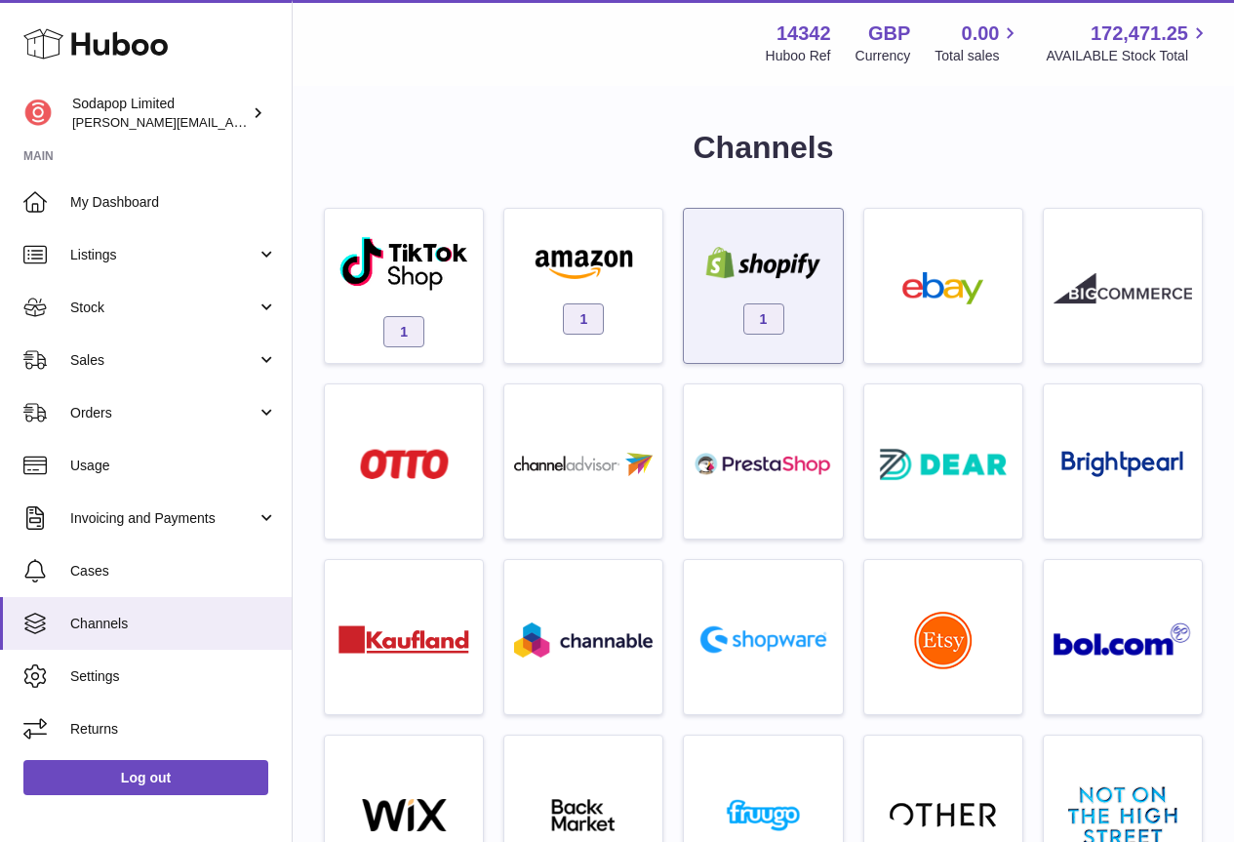
click at [756, 259] on img at bounding box center [762, 263] width 138 height 32
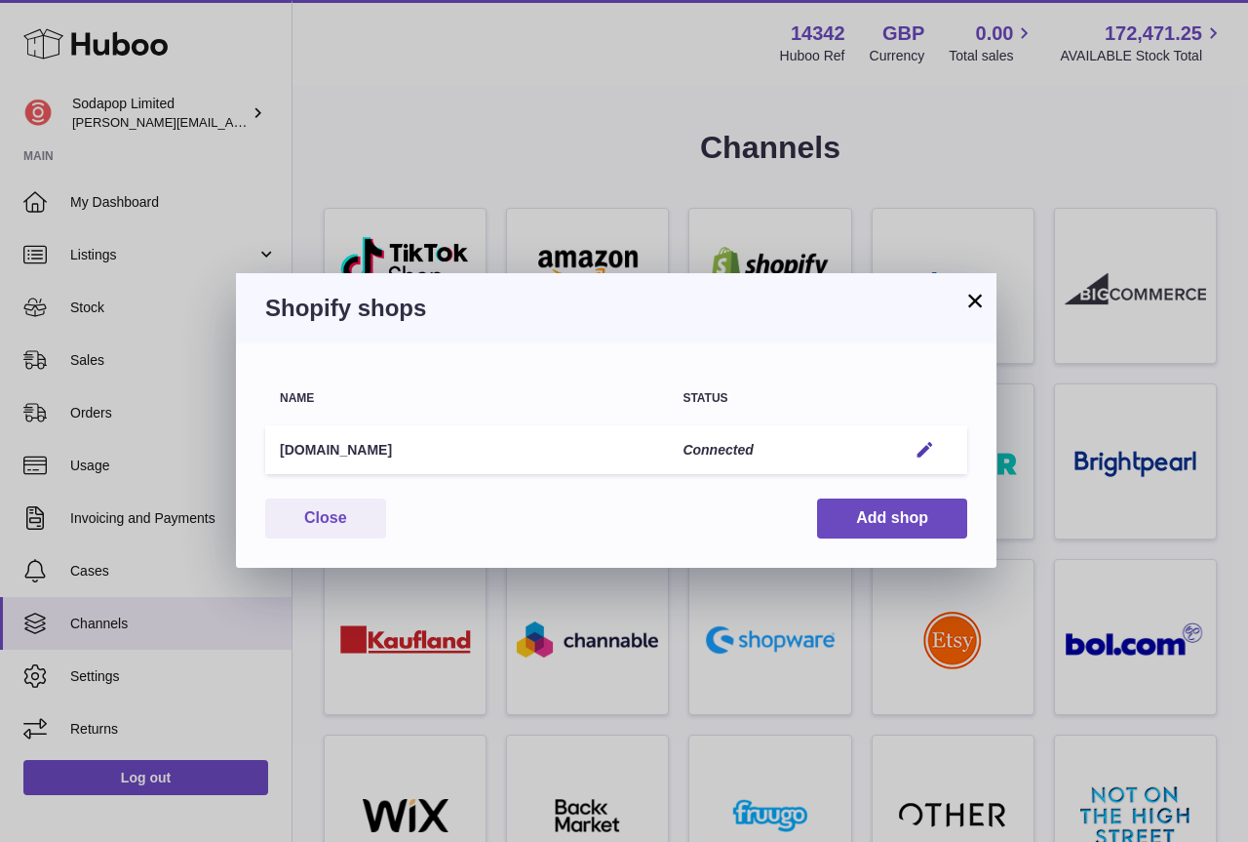
click at [979, 301] on button "×" at bounding box center [975, 300] width 23 height 23
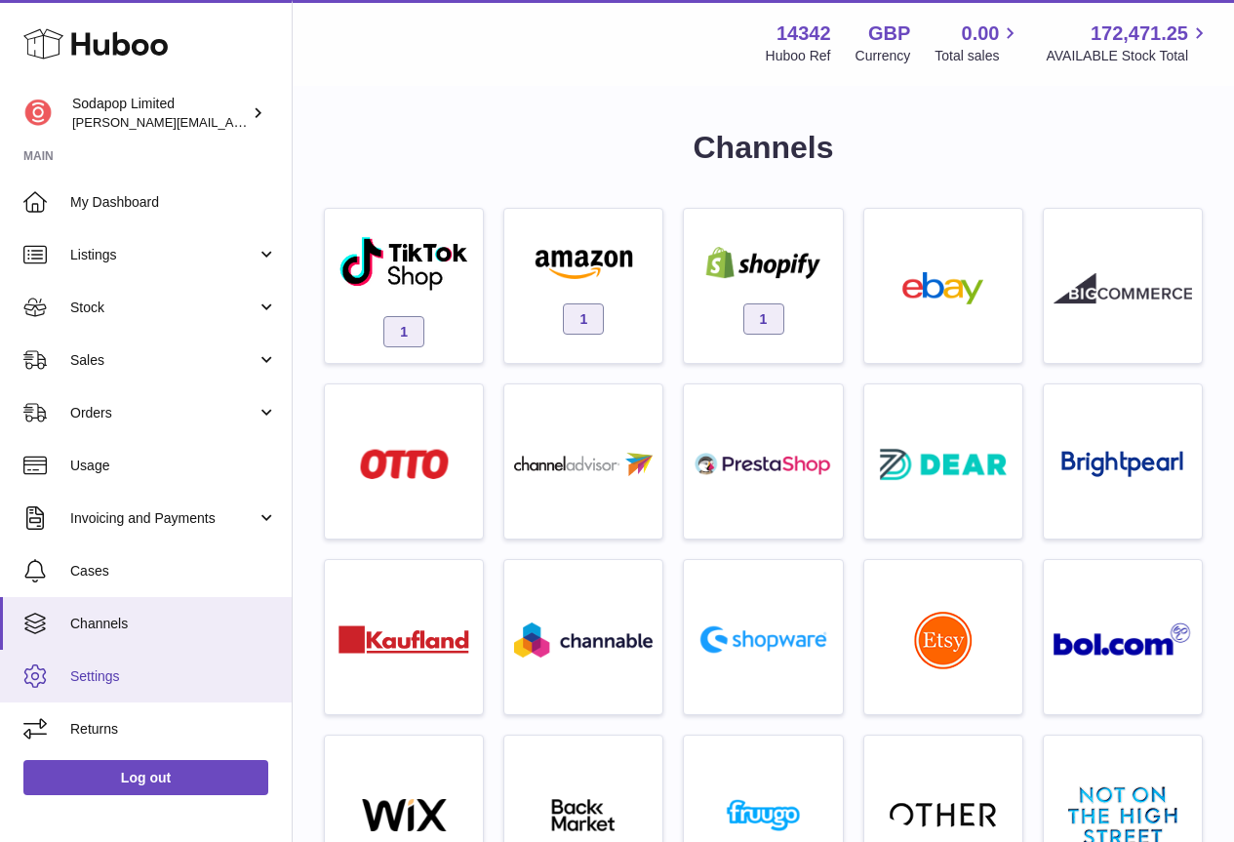
click at [142, 681] on span "Settings" at bounding box center [173, 676] width 207 height 19
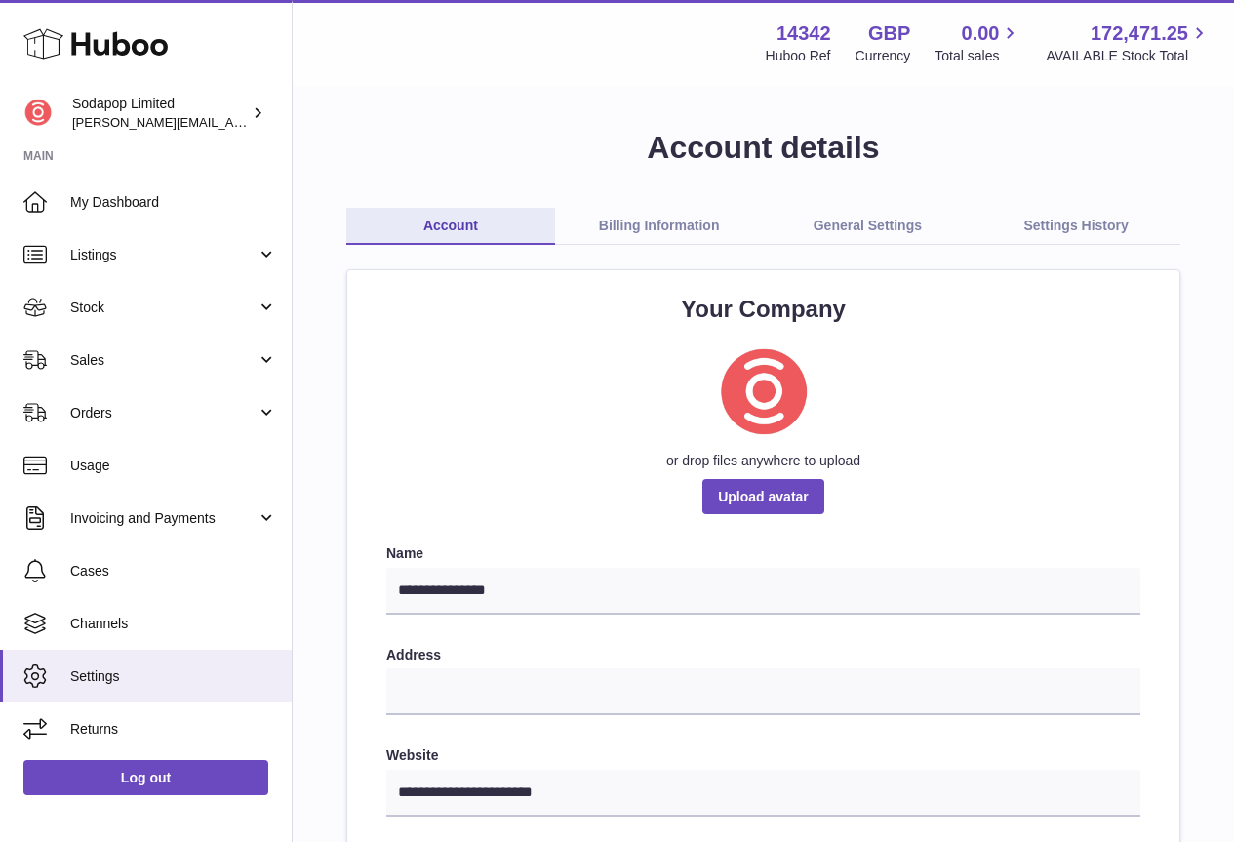
click at [897, 225] on link "General Settings" at bounding box center [868, 226] width 209 height 37
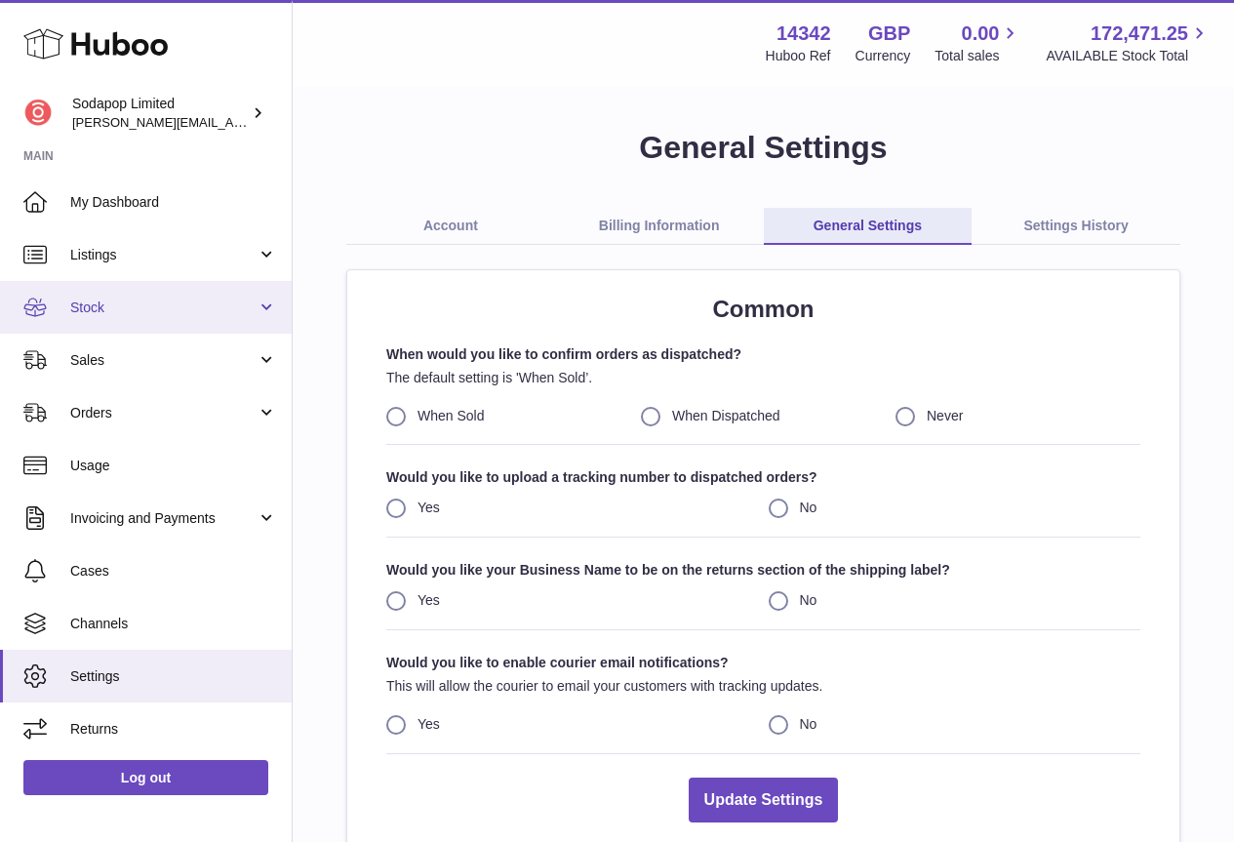
click at [130, 313] on span "Stock" at bounding box center [163, 307] width 186 height 19
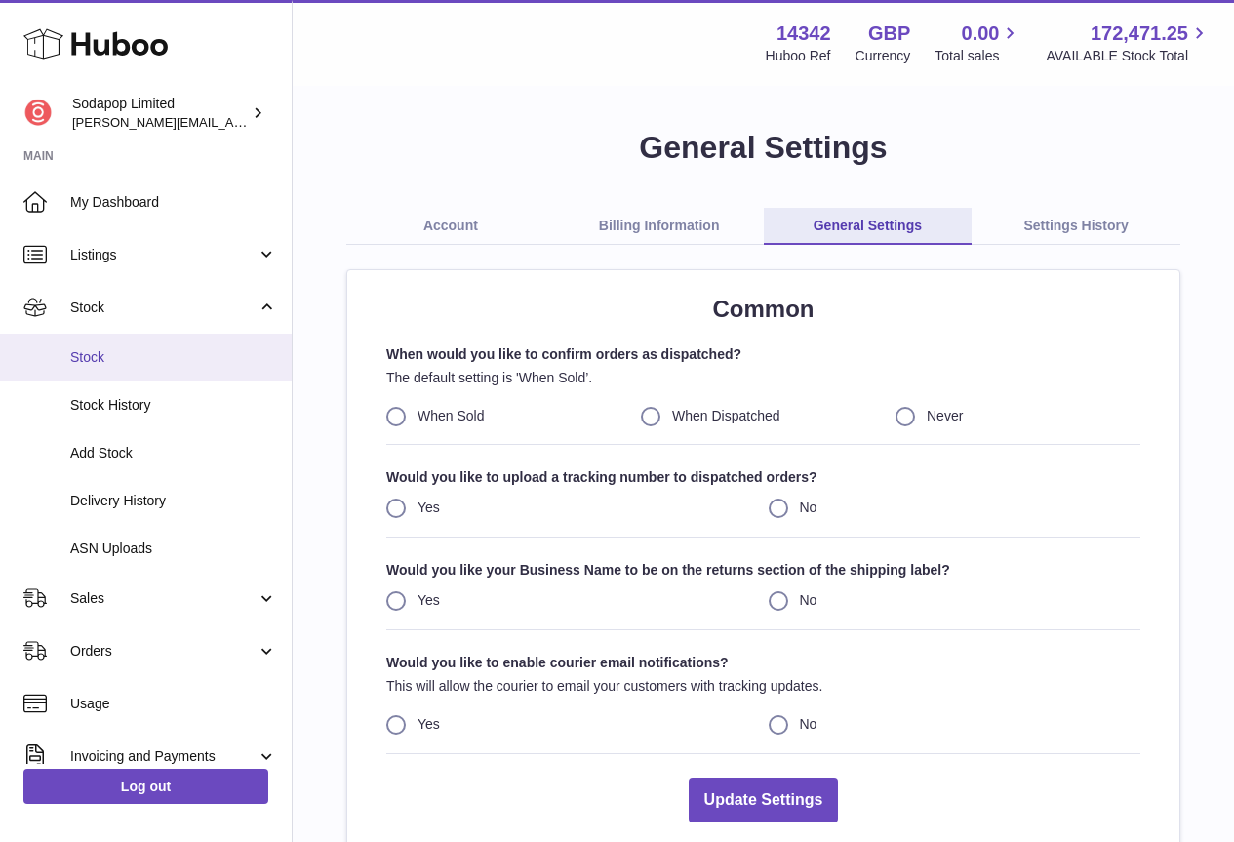
click at [116, 348] on span "Stock" at bounding box center [173, 357] width 207 height 19
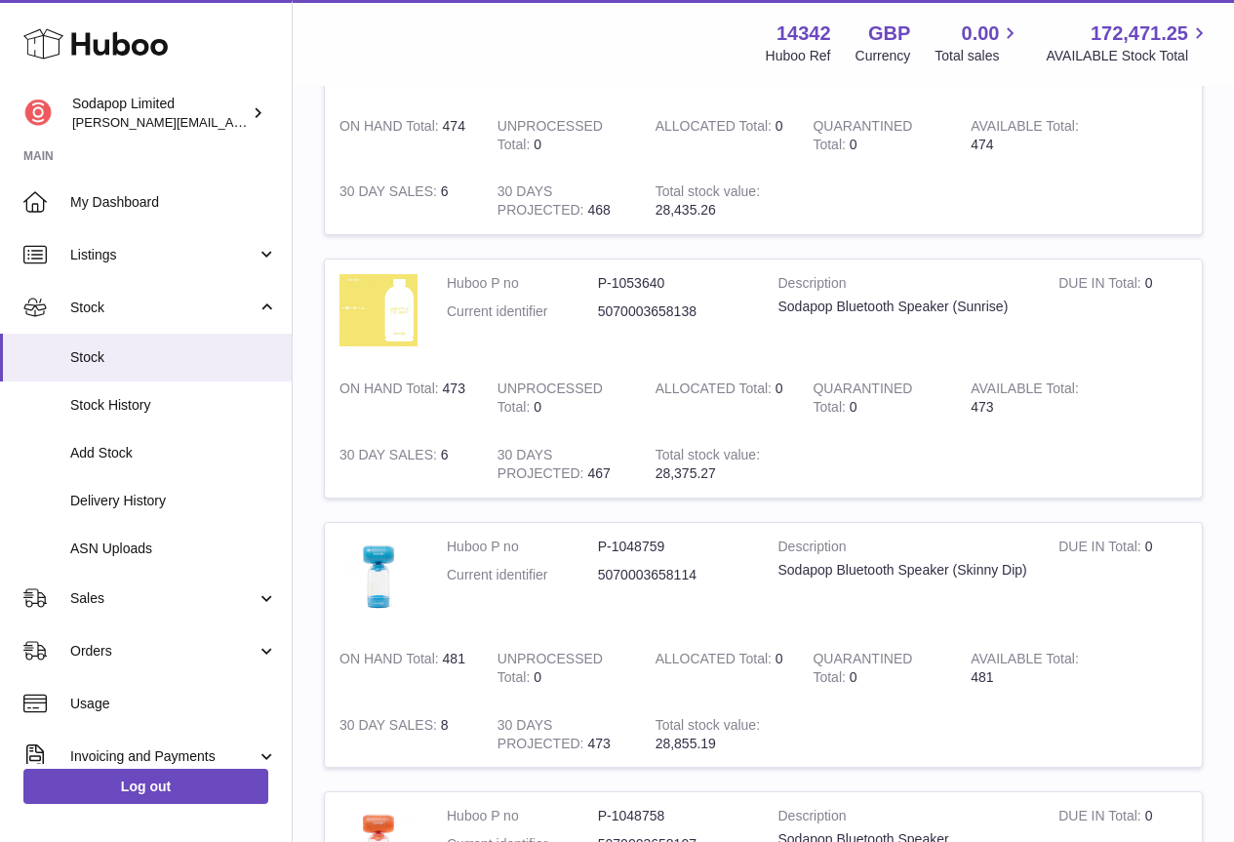
scroll to position [878, 0]
click at [389, 318] on img at bounding box center [378, 308] width 78 height 71
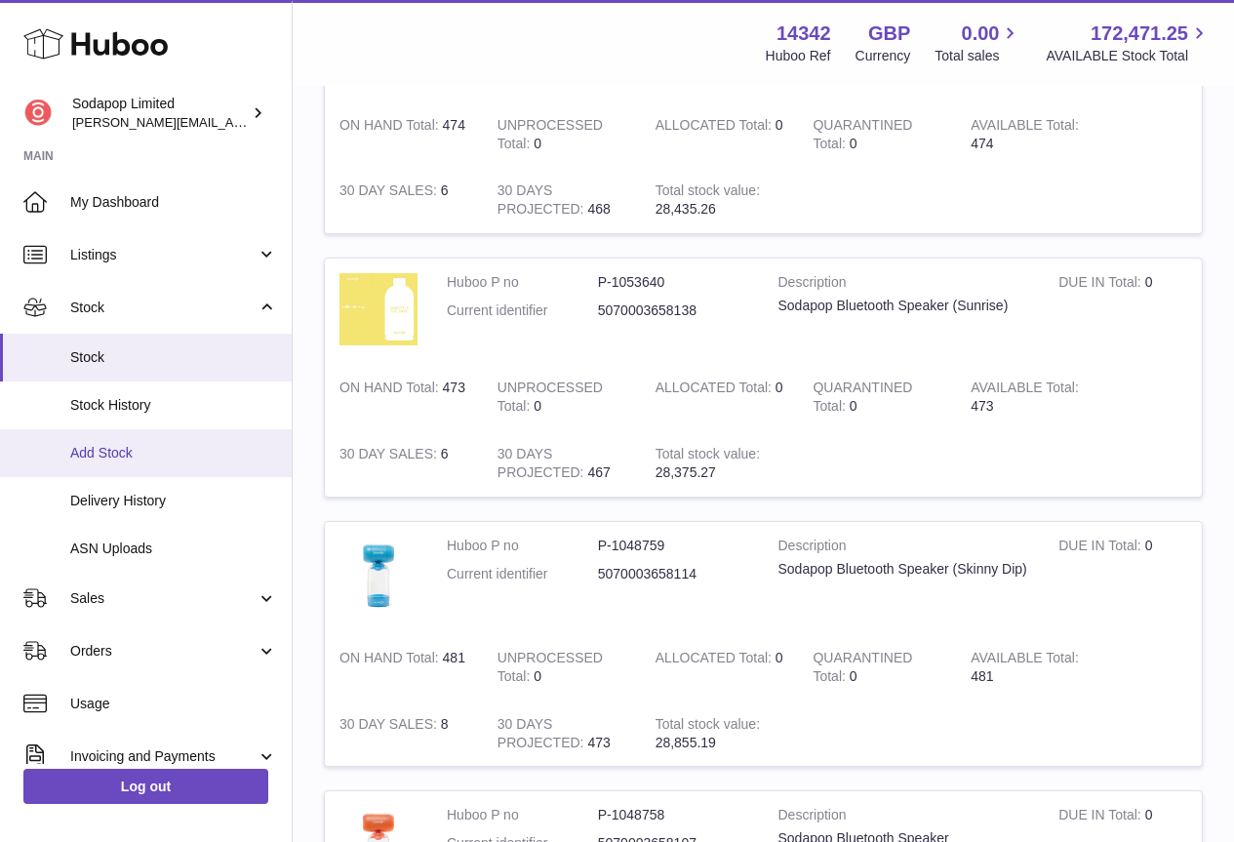
click at [141, 458] on span "Add Stock" at bounding box center [173, 453] width 207 height 19
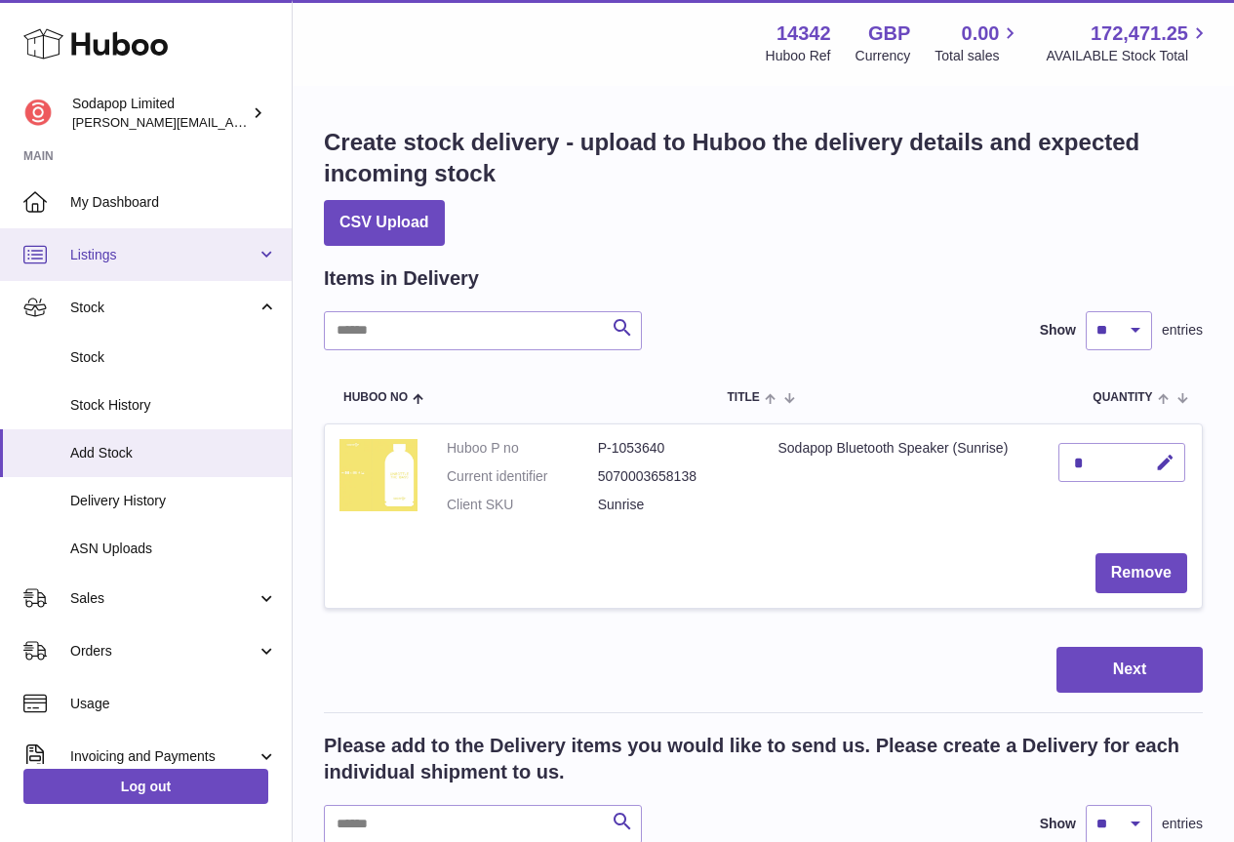
click at [113, 257] on span "Listings" at bounding box center [163, 255] width 186 height 19
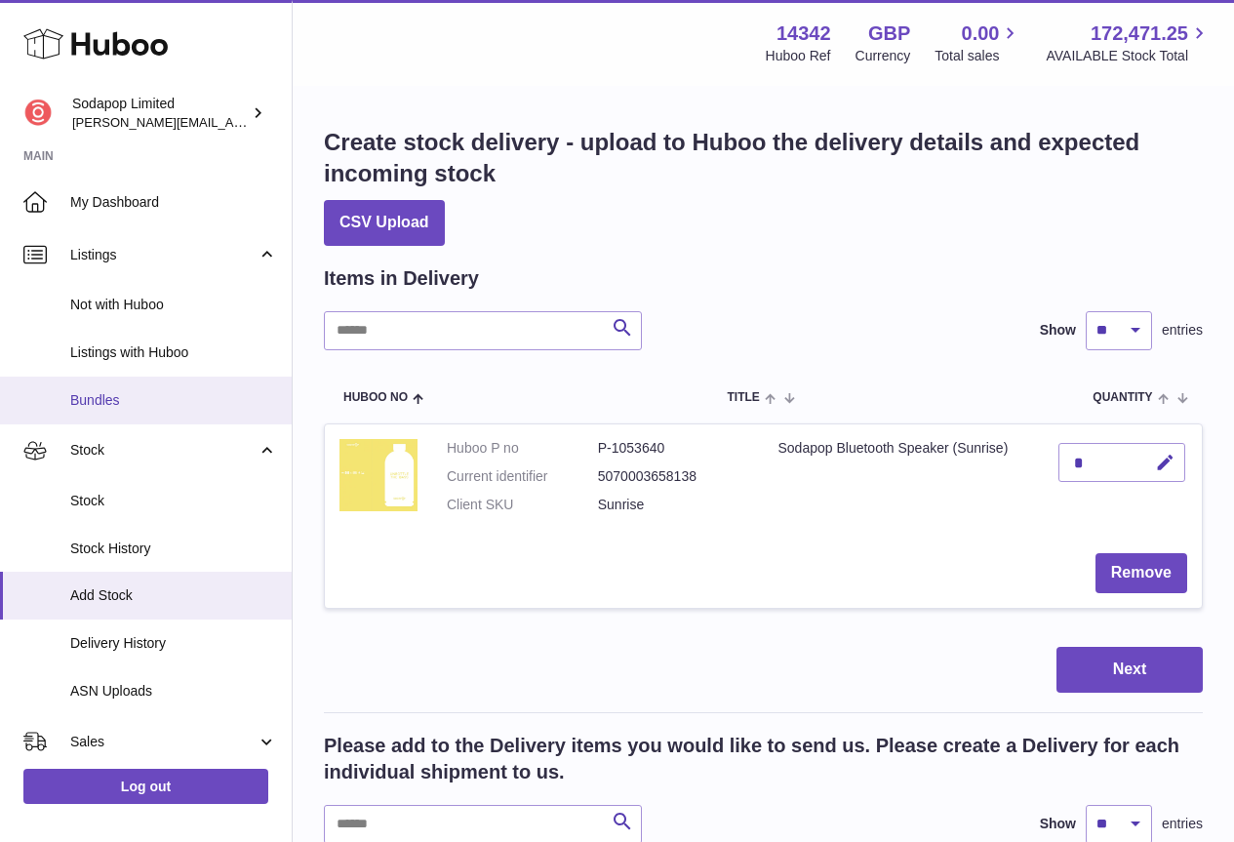
click at [142, 403] on span "Bundles" at bounding box center [173, 400] width 207 height 19
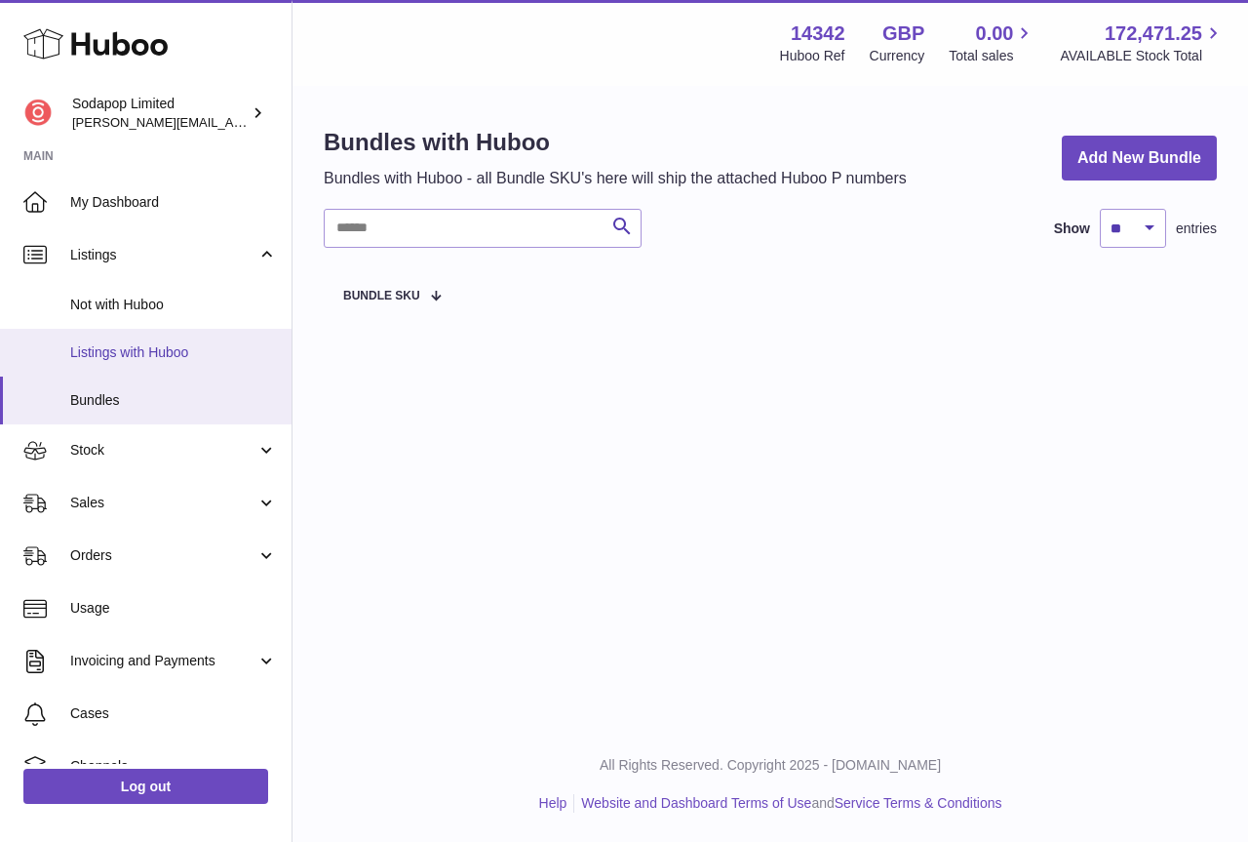
click at [135, 354] on span "Listings with Huboo" at bounding box center [173, 352] width 207 height 19
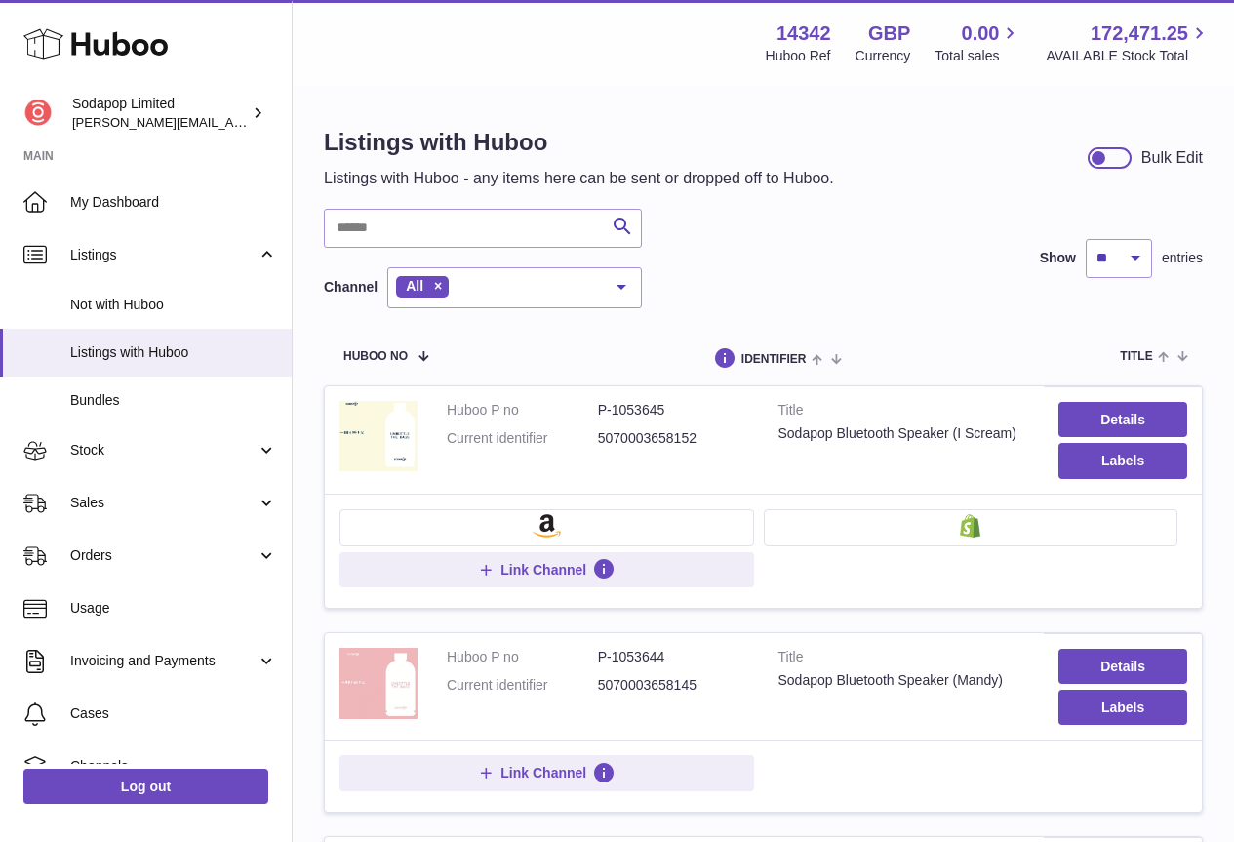
click at [620, 285] on div at bounding box center [621, 286] width 39 height 37
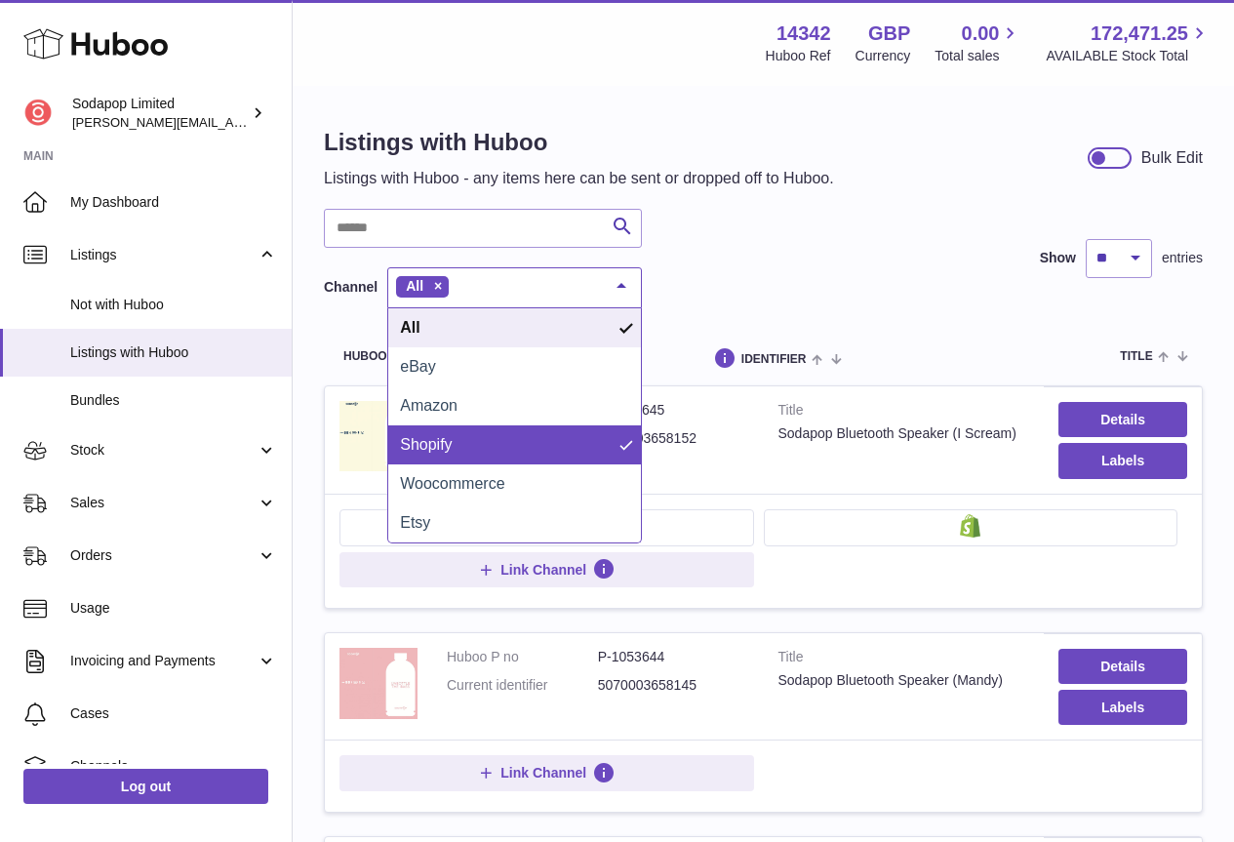
click at [508, 430] on span "Shopify" at bounding box center [514, 444] width 253 height 39
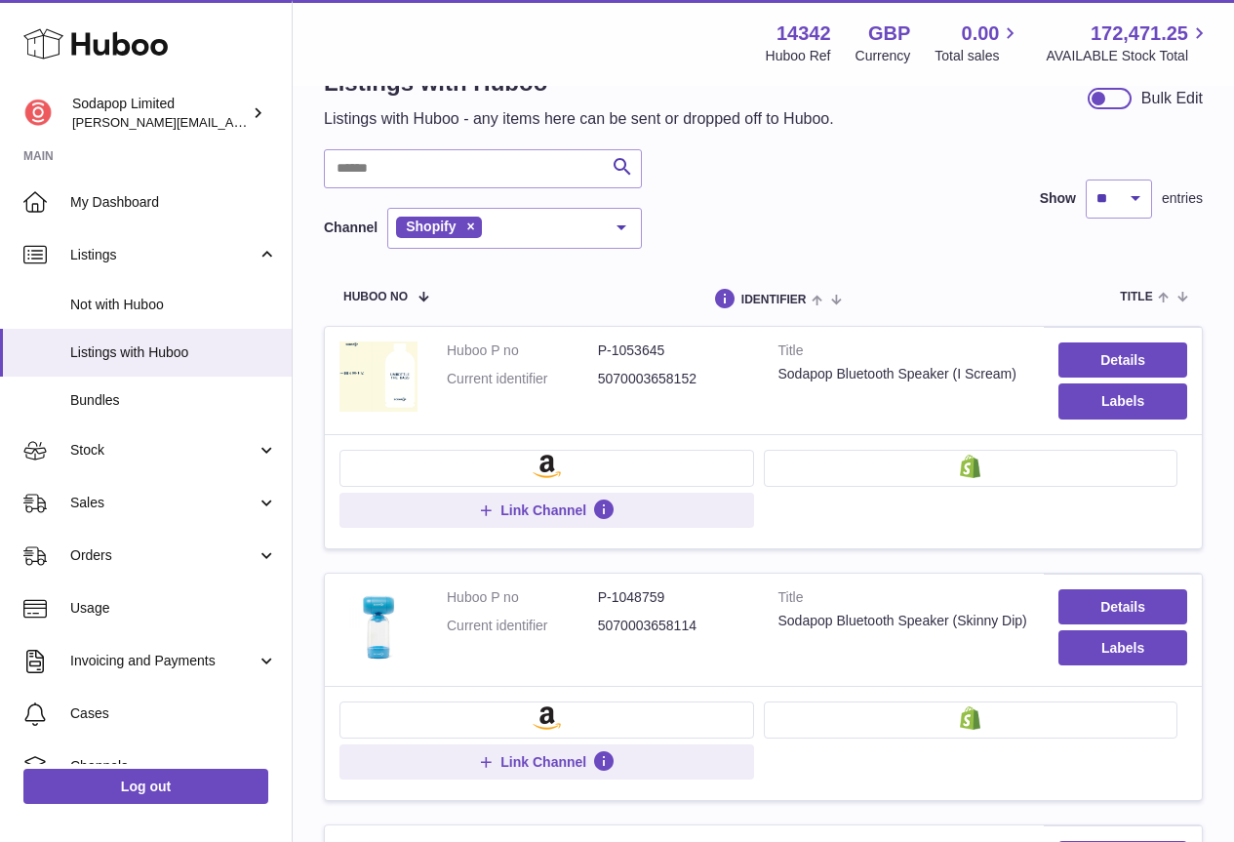
scroll to position [58, 0]
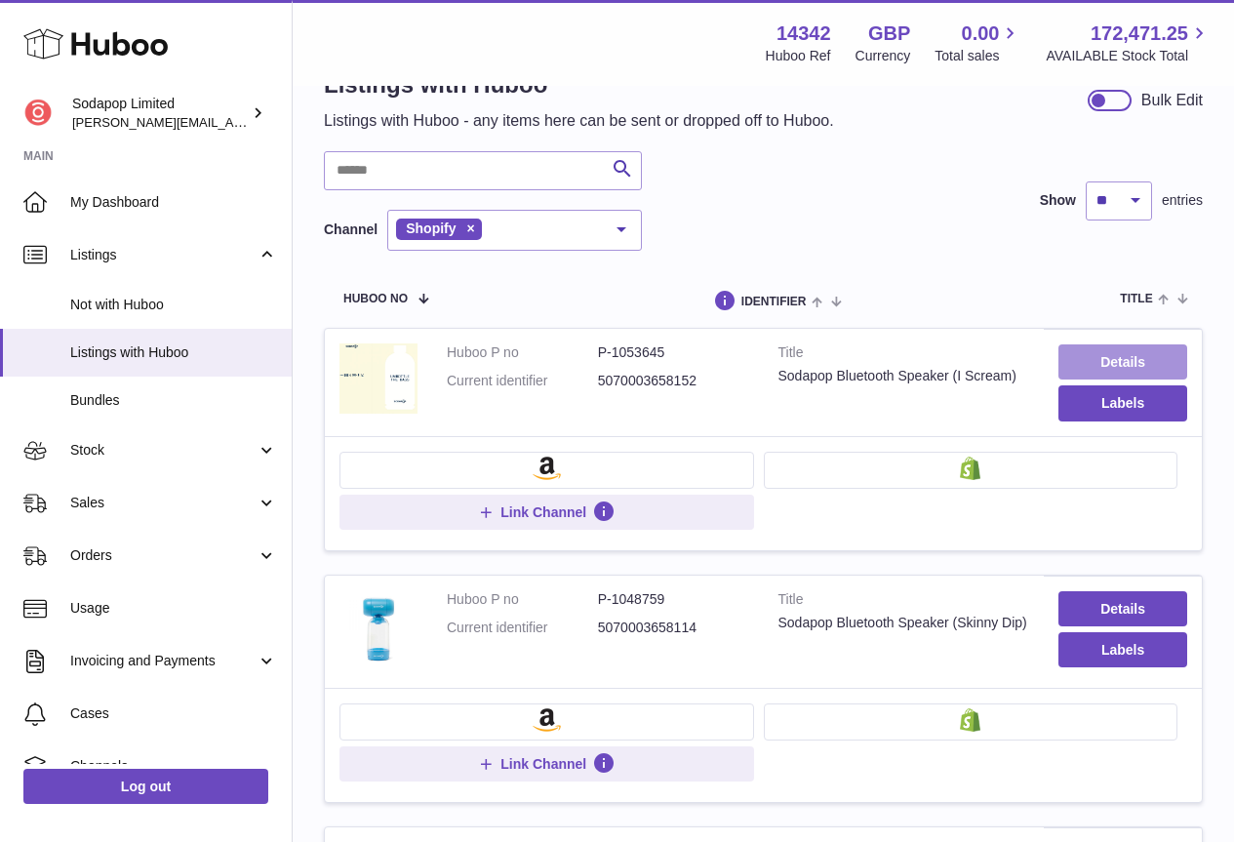
click at [1131, 369] on link "Details" at bounding box center [1122, 361] width 129 height 35
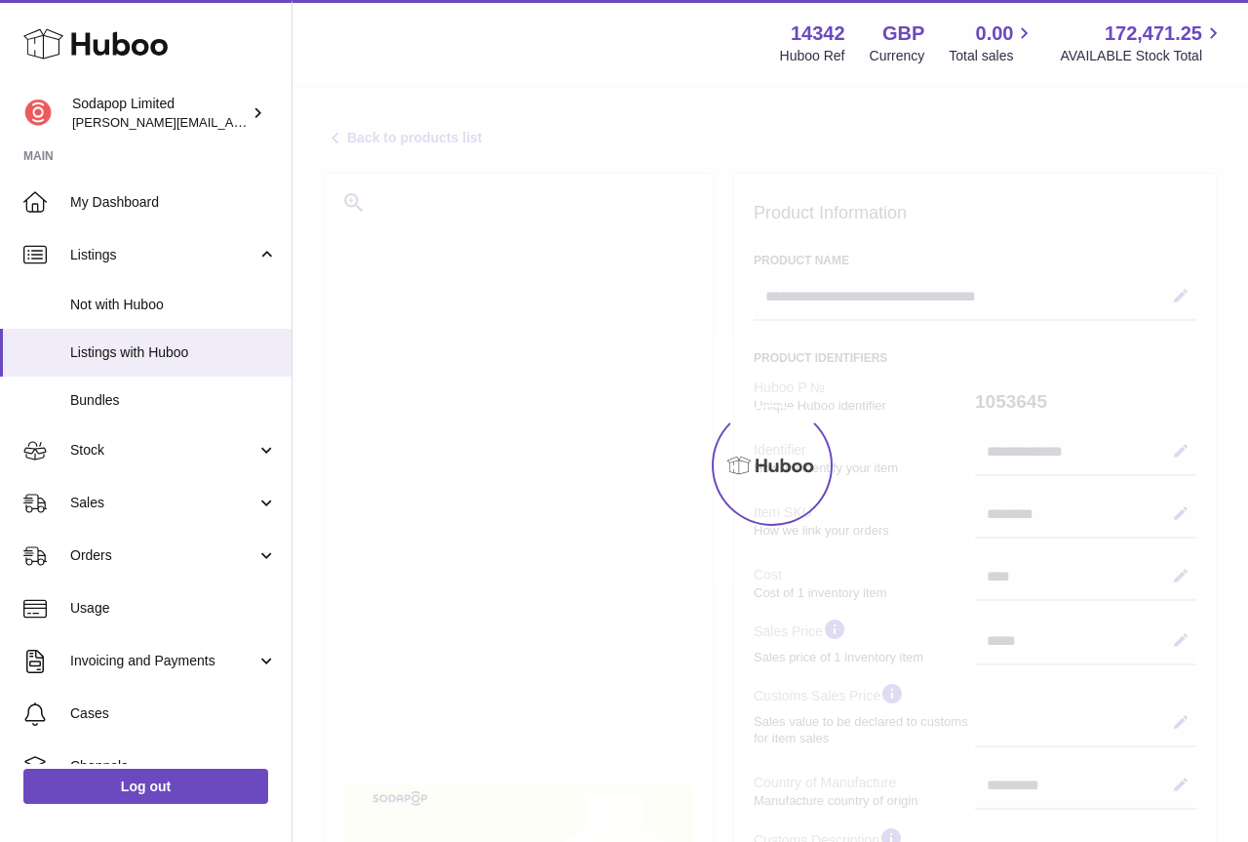
select select "**"
select select "****"
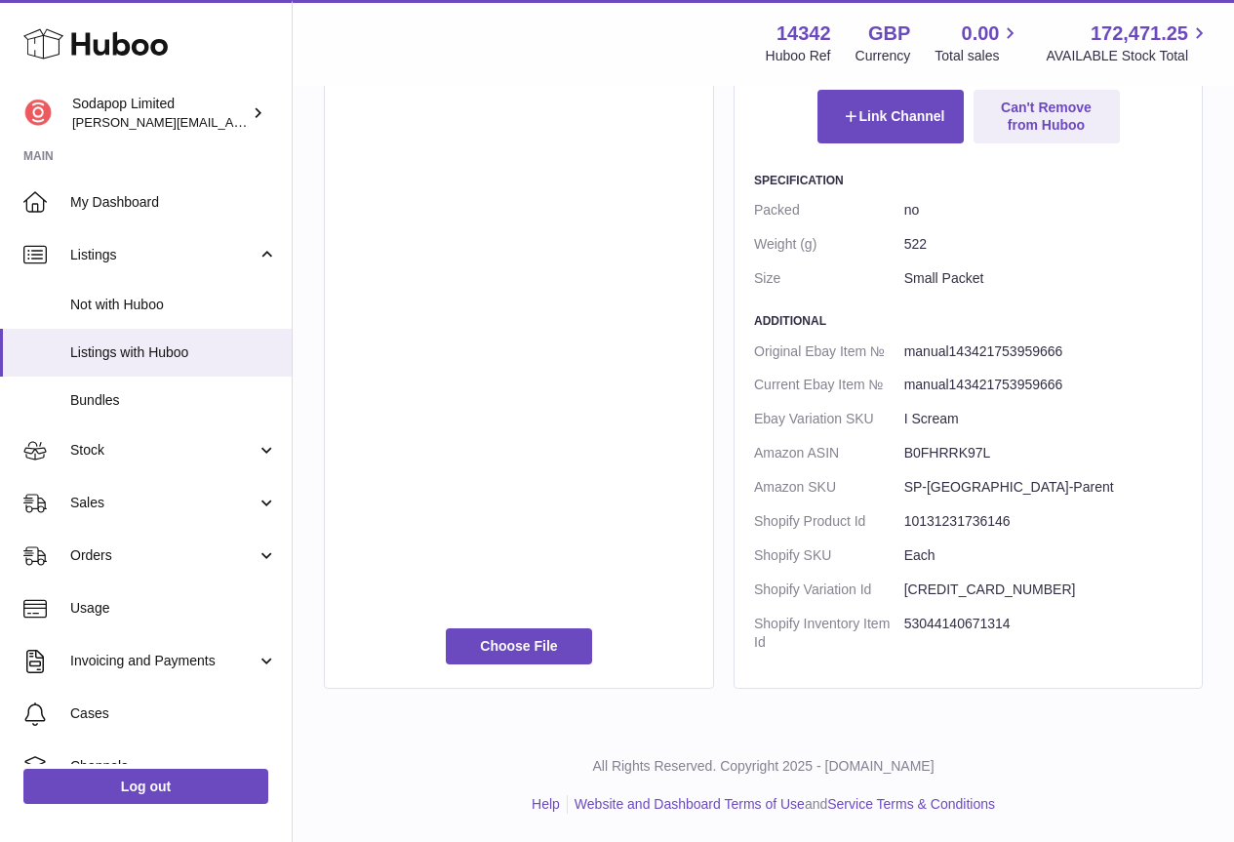
scroll to position [1062, 0]
click at [514, 639] on label at bounding box center [519, 644] width 146 height 35
type input "**********"
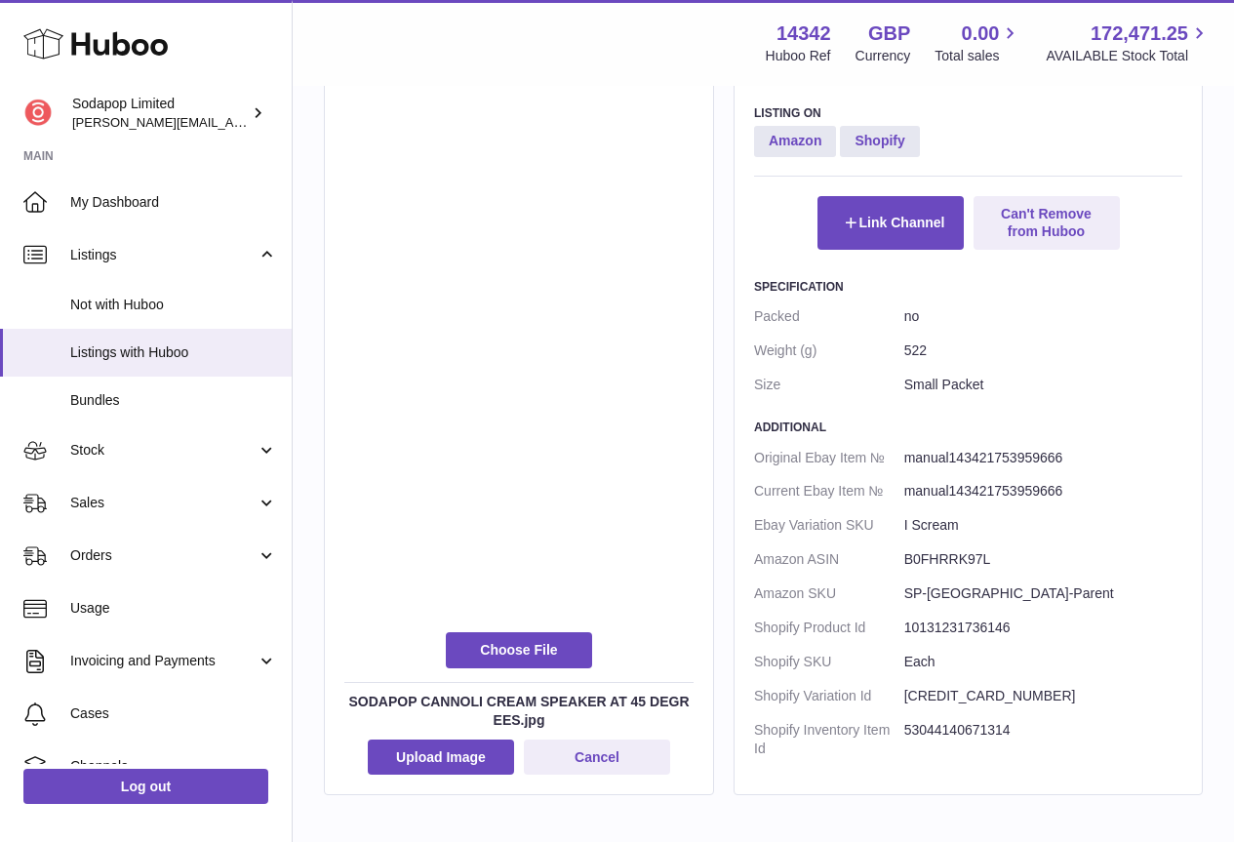
scroll to position [993, 0]
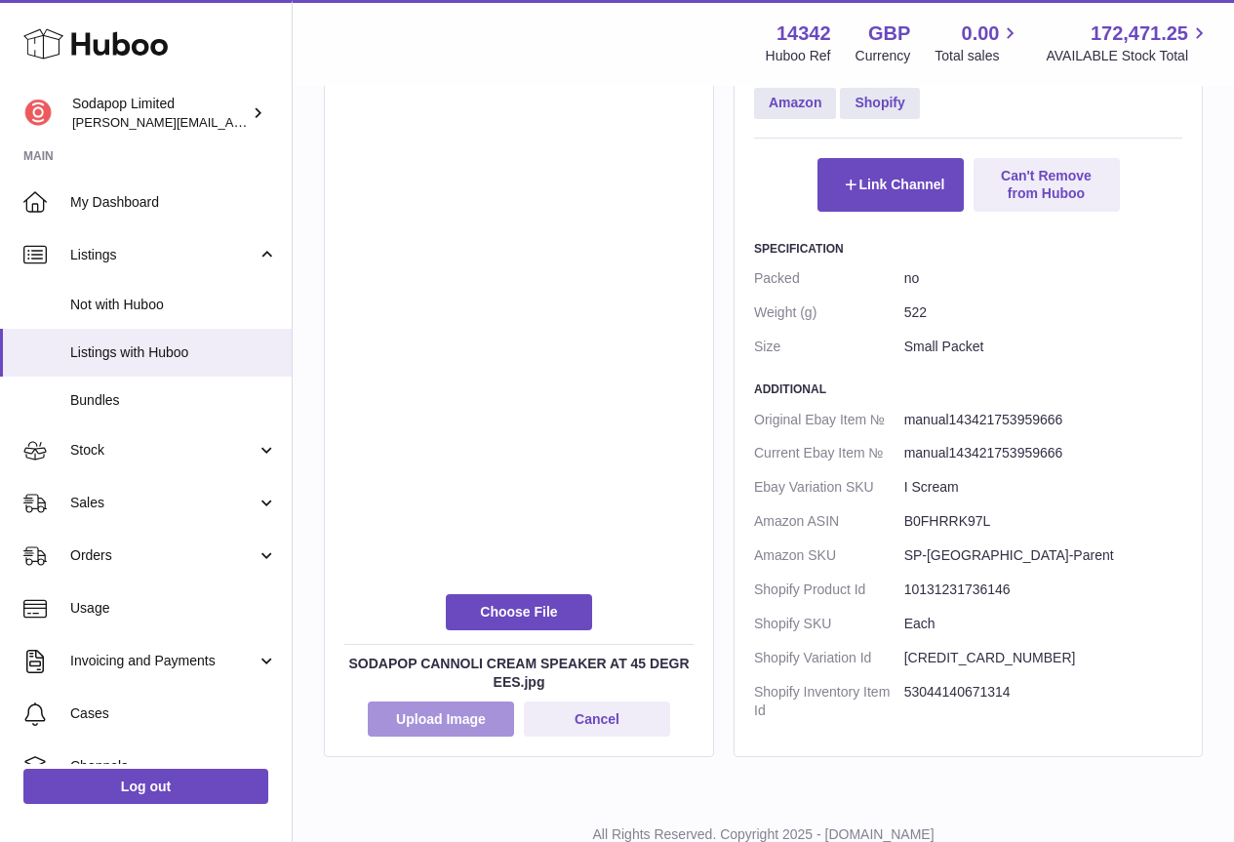
click at [459, 716] on button "Upload Image" at bounding box center [441, 718] width 146 height 35
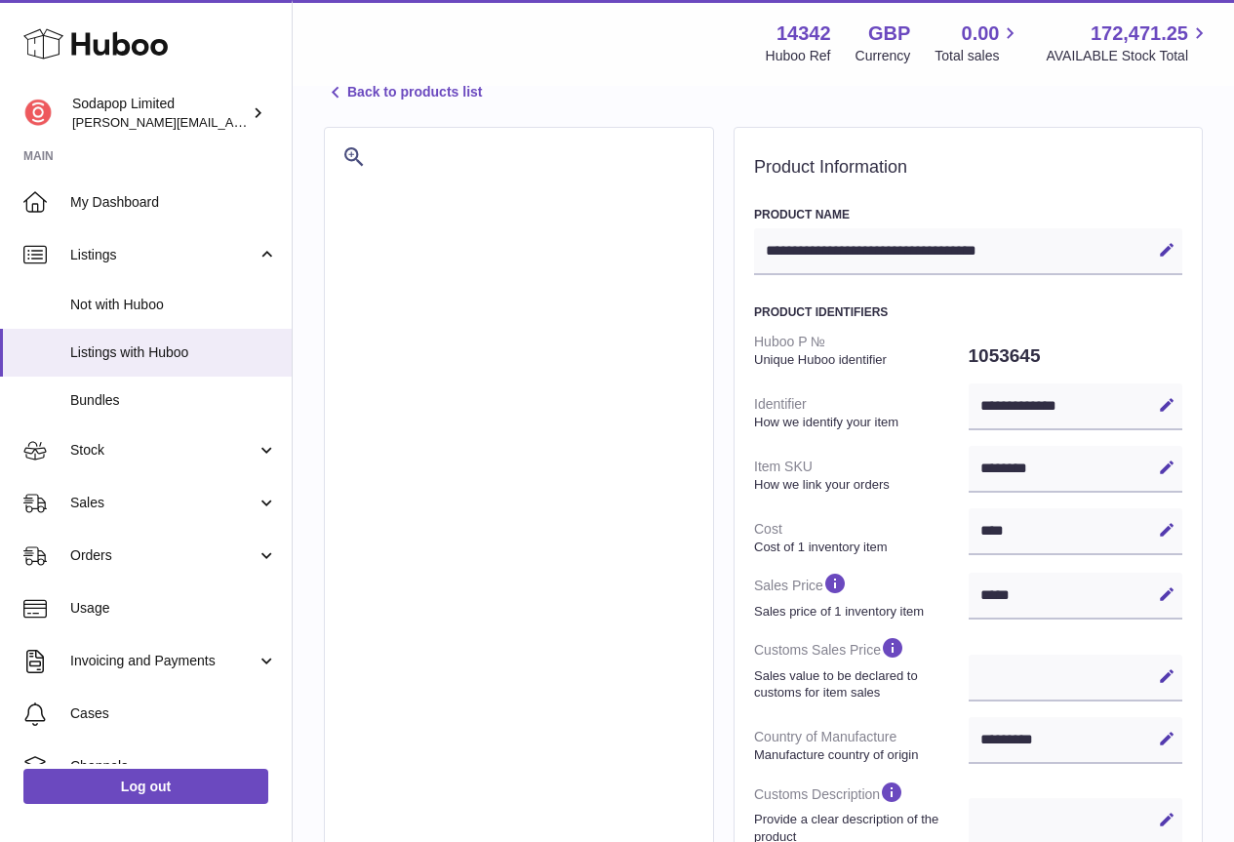
scroll to position [0, 0]
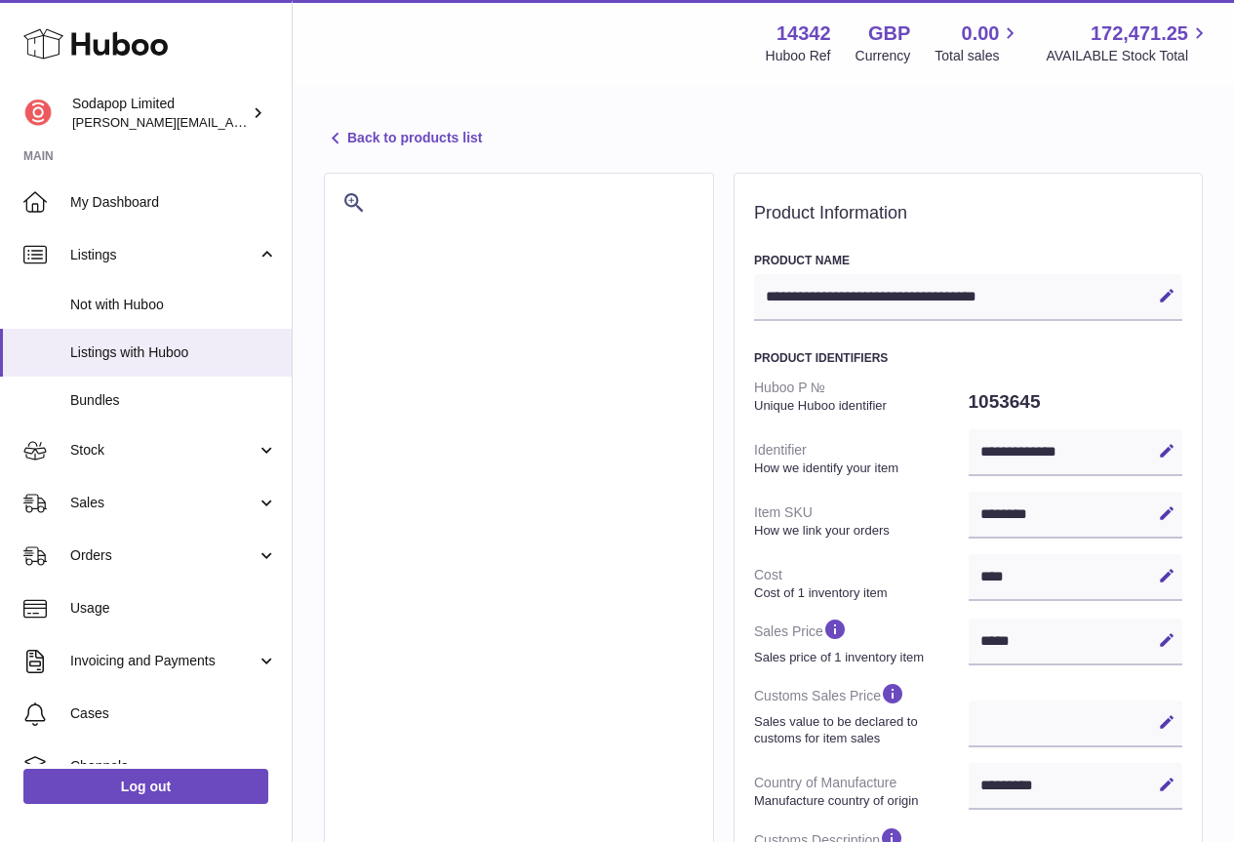
click at [332, 138] on icon at bounding box center [335, 138] width 23 height 23
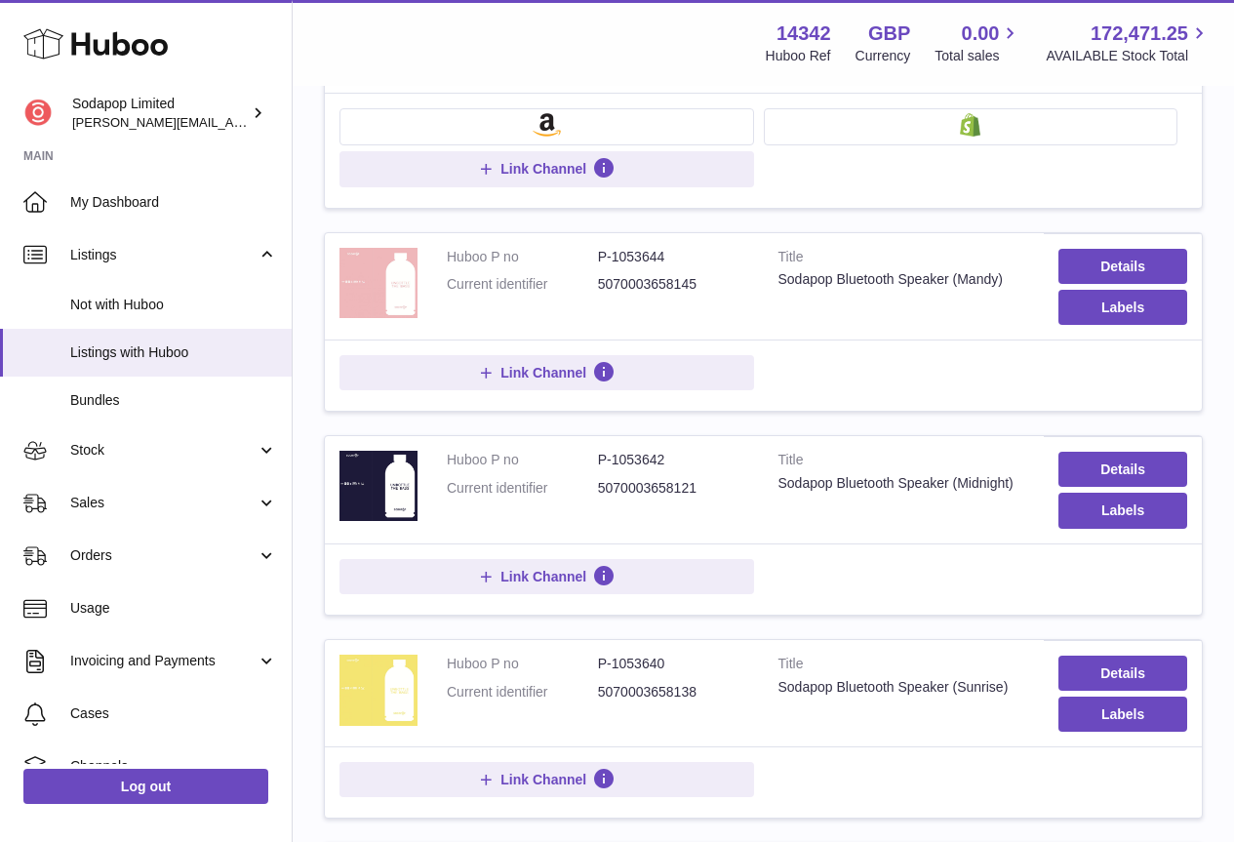
scroll to position [293, 0]
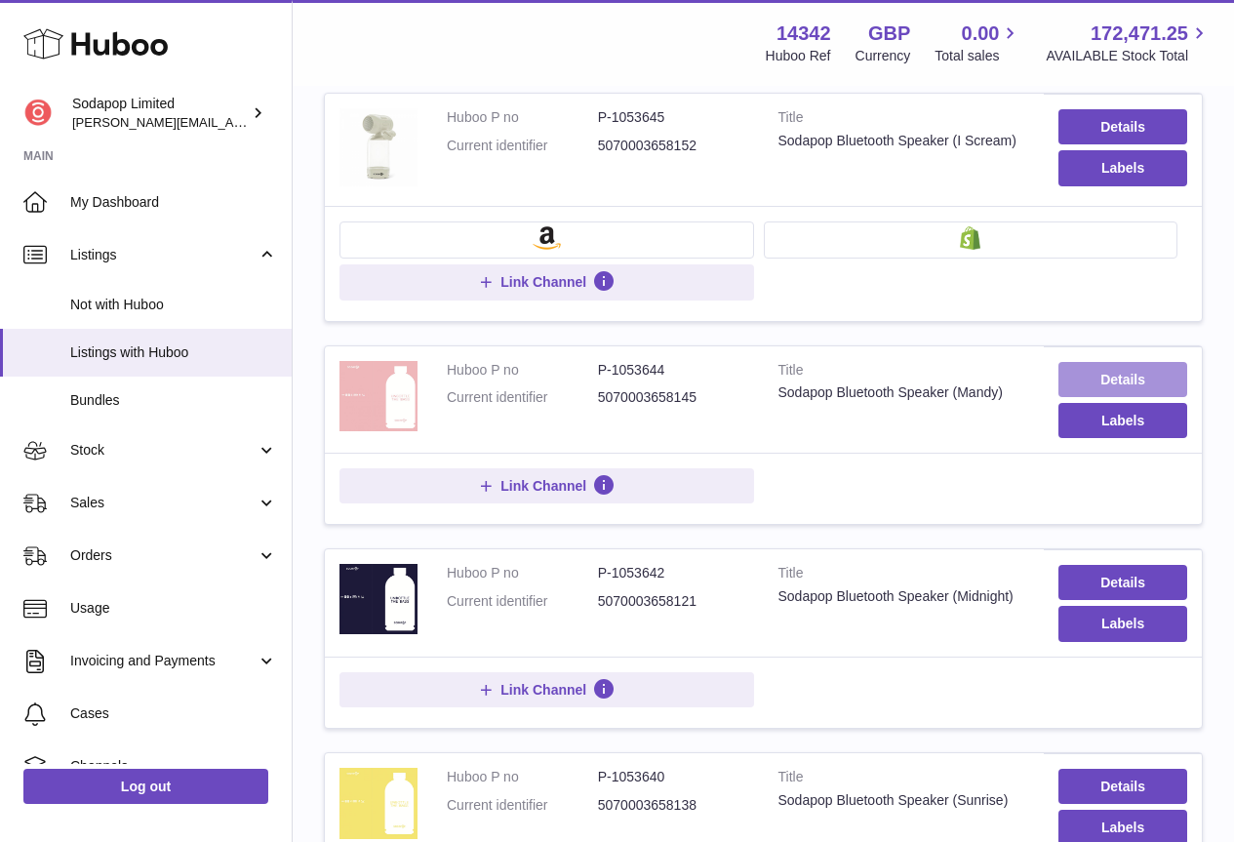
click at [1114, 375] on link "Details" at bounding box center [1122, 379] width 129 height 35
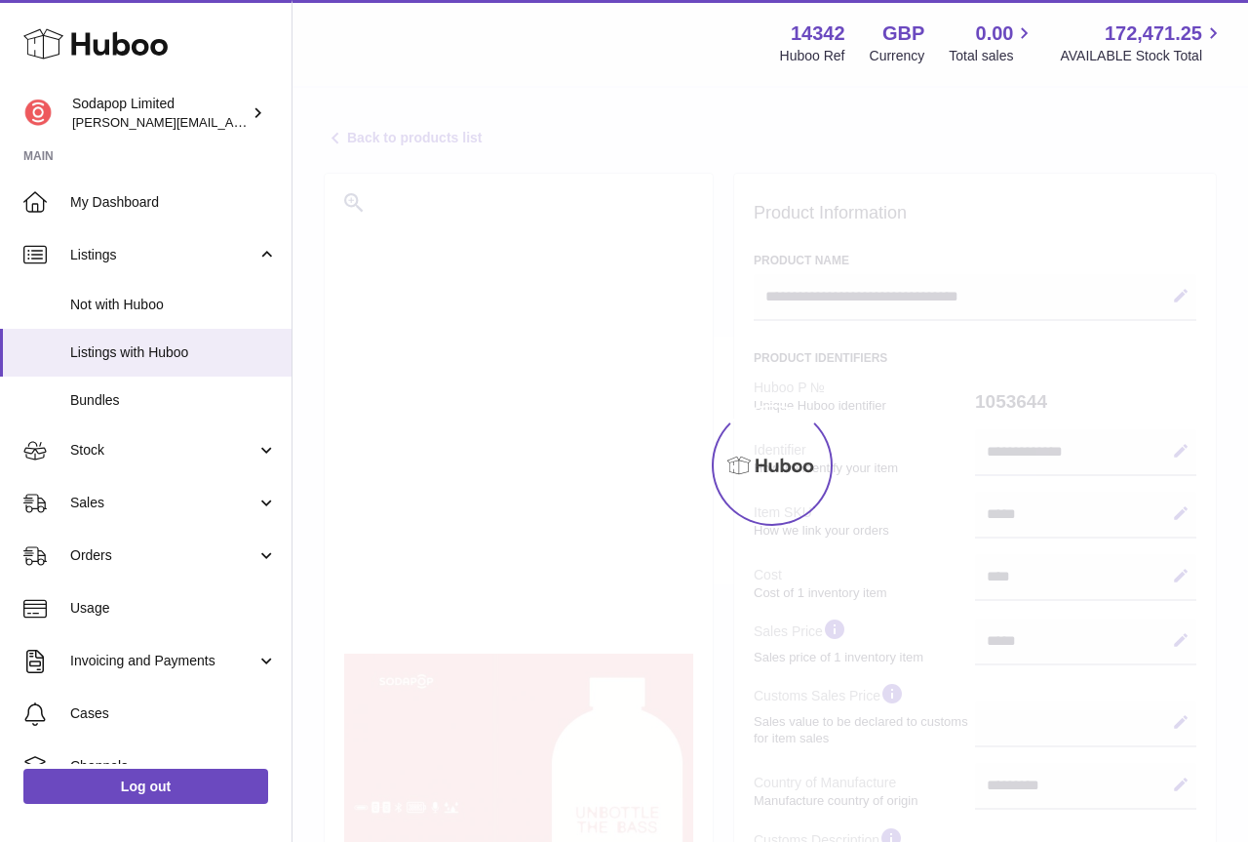
select select "**"
select select "****"
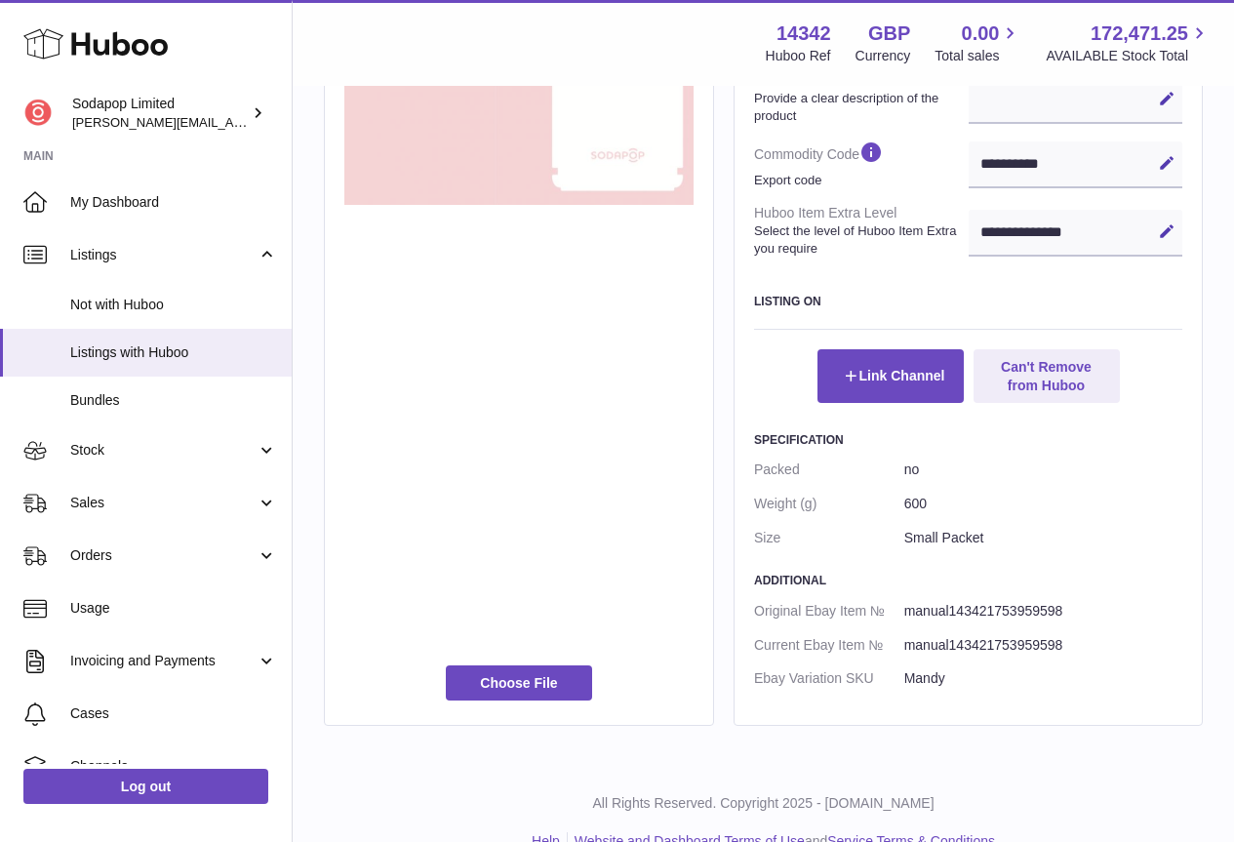
scroll to position [805, 0]
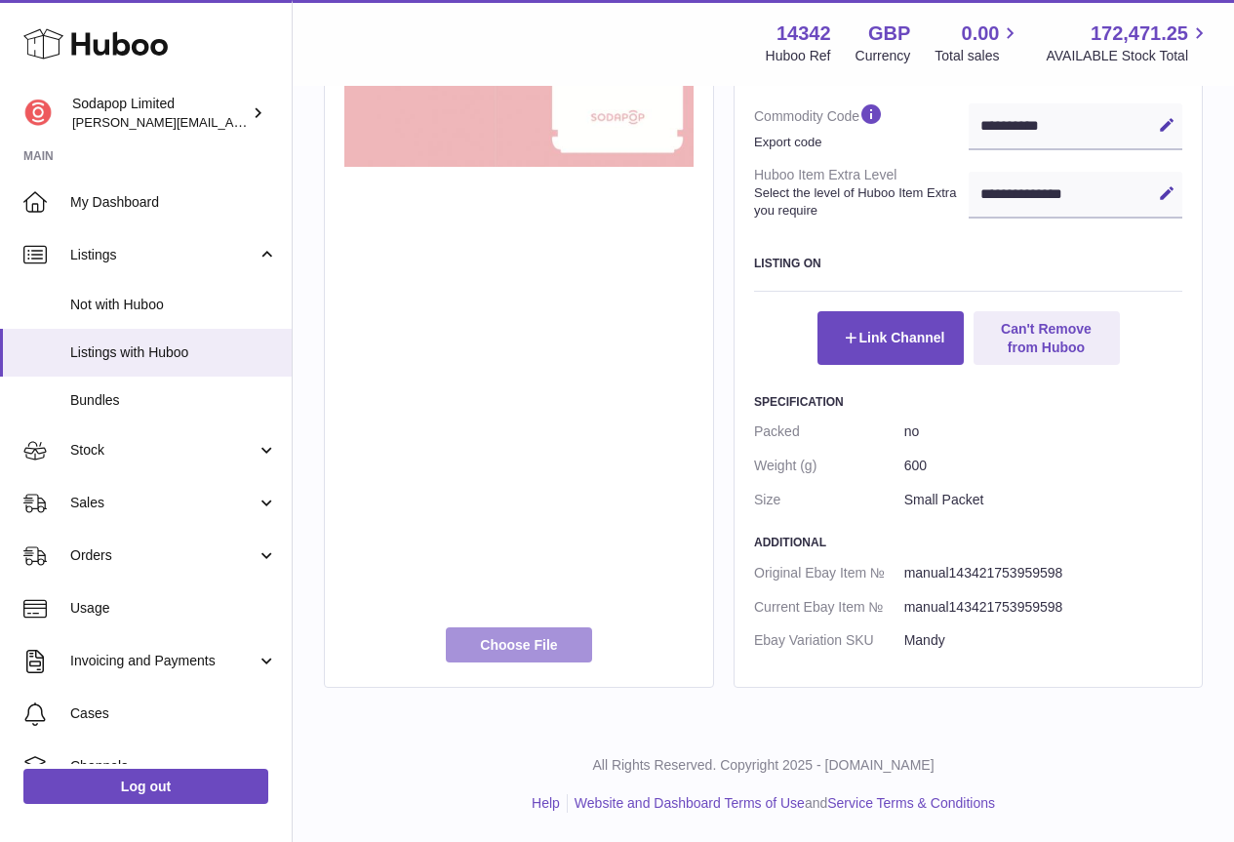
click at [521, 639] on label at bounding box center [519, 644] width 146 height 35
type input "**********"
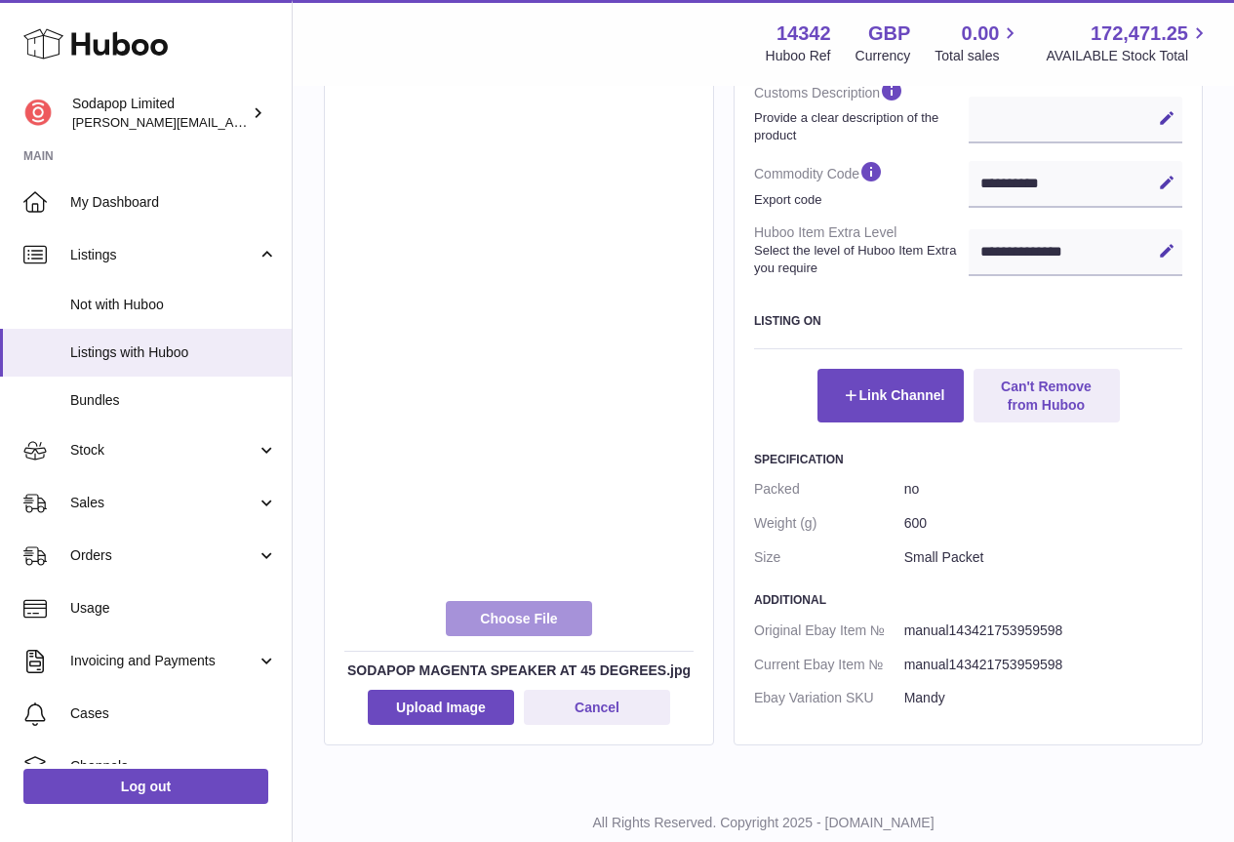
click at [524, 614] on label at bounding box center [519, 618] width 146 height 35
type input "**********"
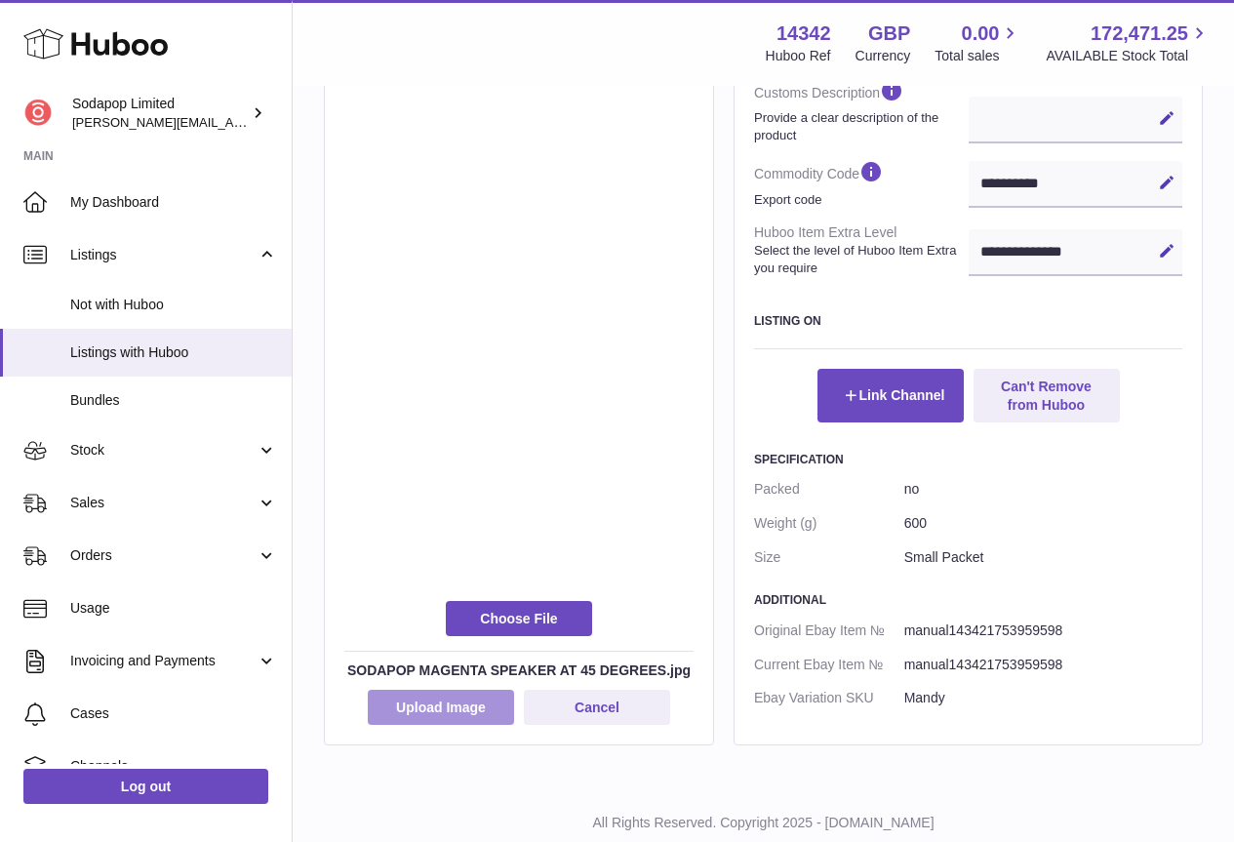
click at [450, 706] on button "Upload Image" at bounding box center [441, 707] width 146 height 35
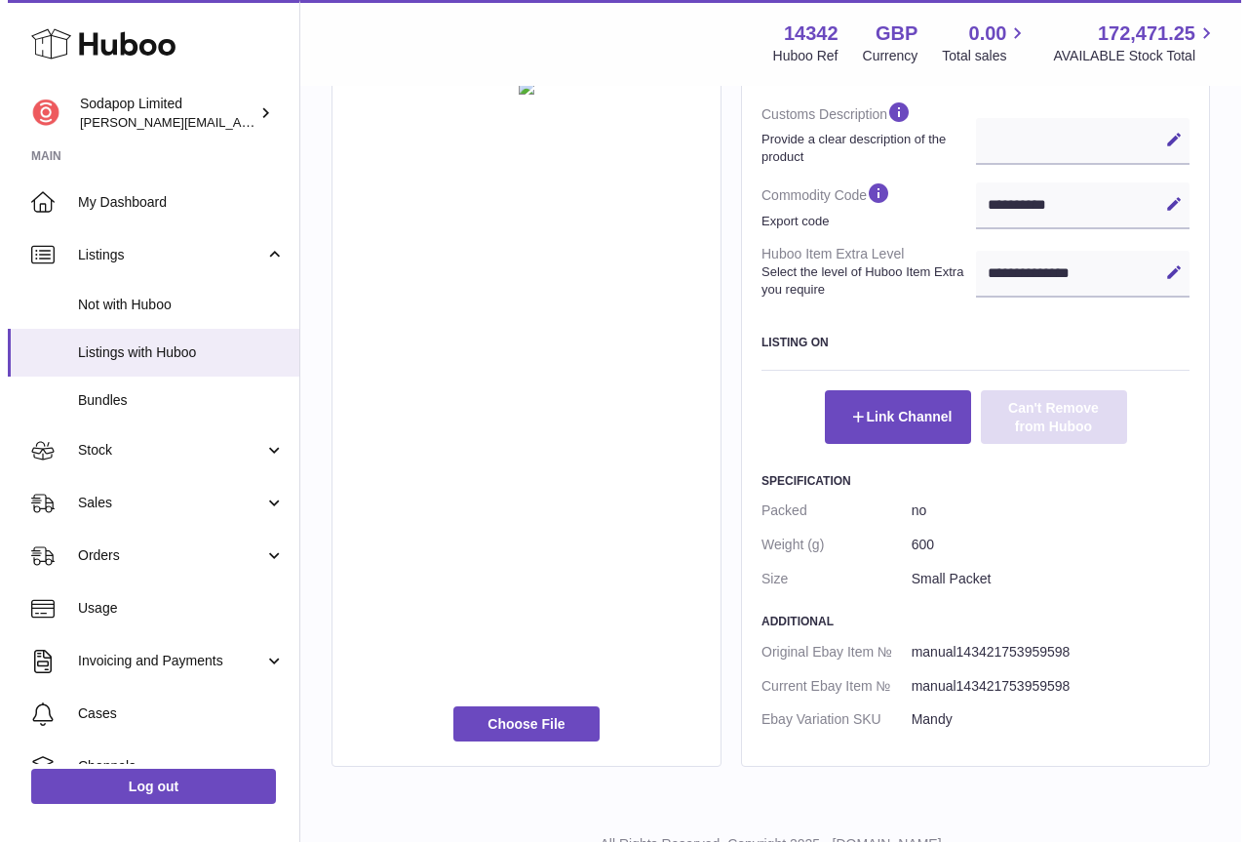
scroll to position [805, 0]
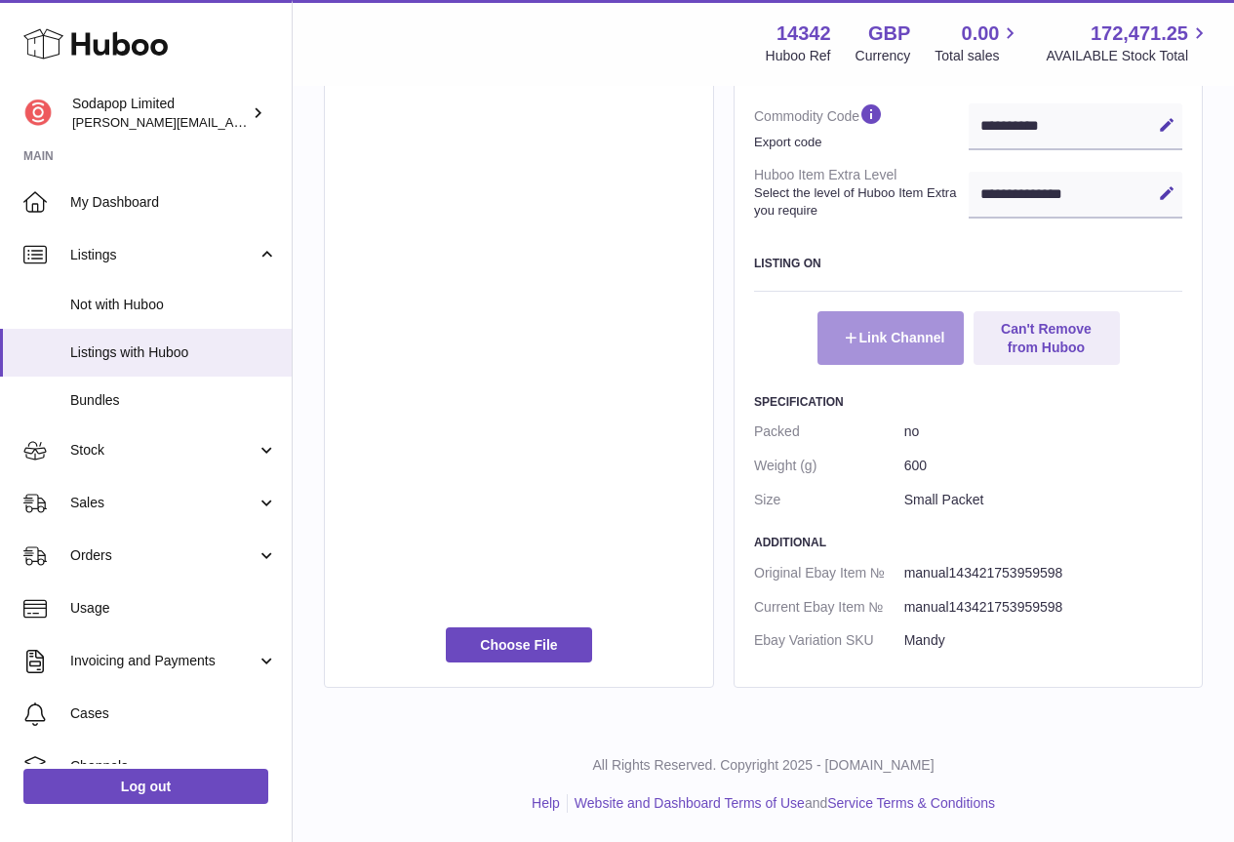
click at [865, 337] on button "Link Channel" at bounding box center [890, 337] width 146 height 53
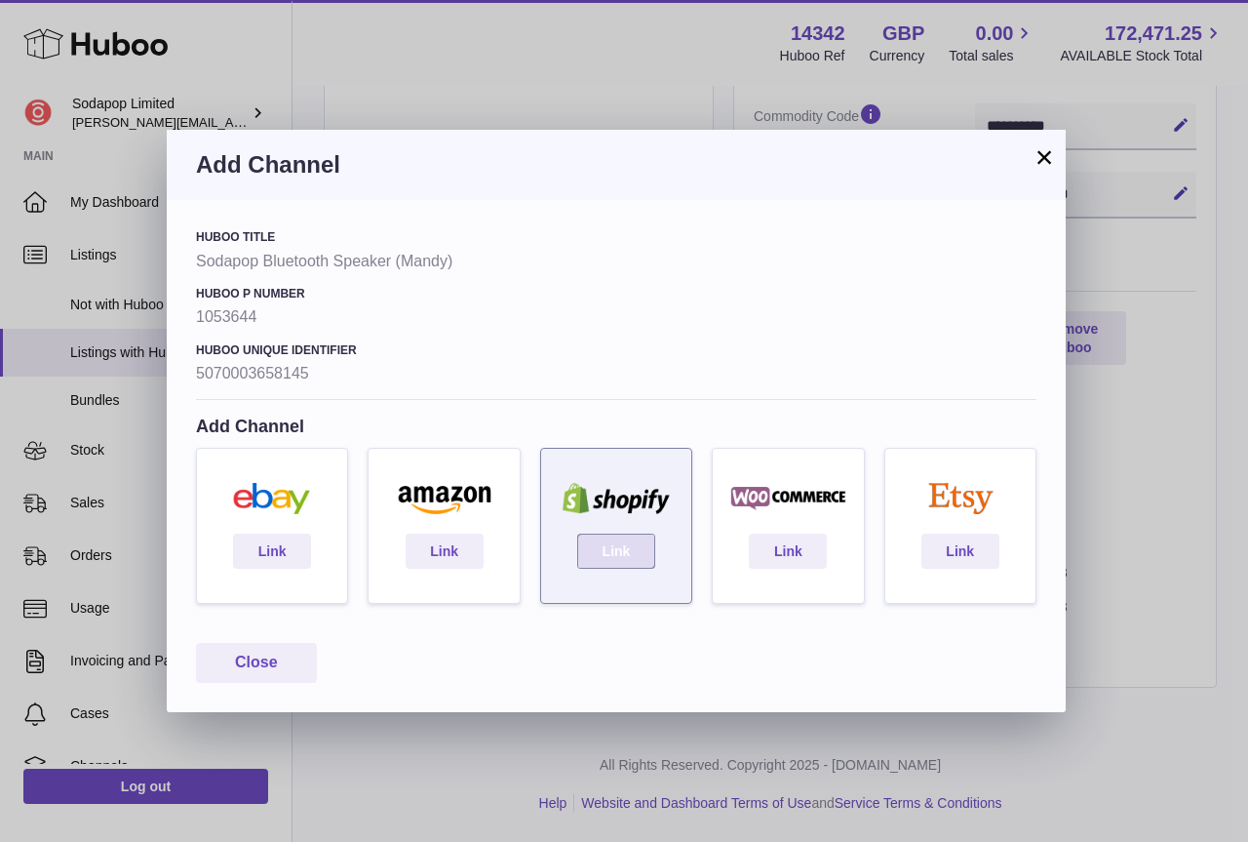
click at [602, 558] on link "Link" at bounding box center [616, 551] width 78 height 35
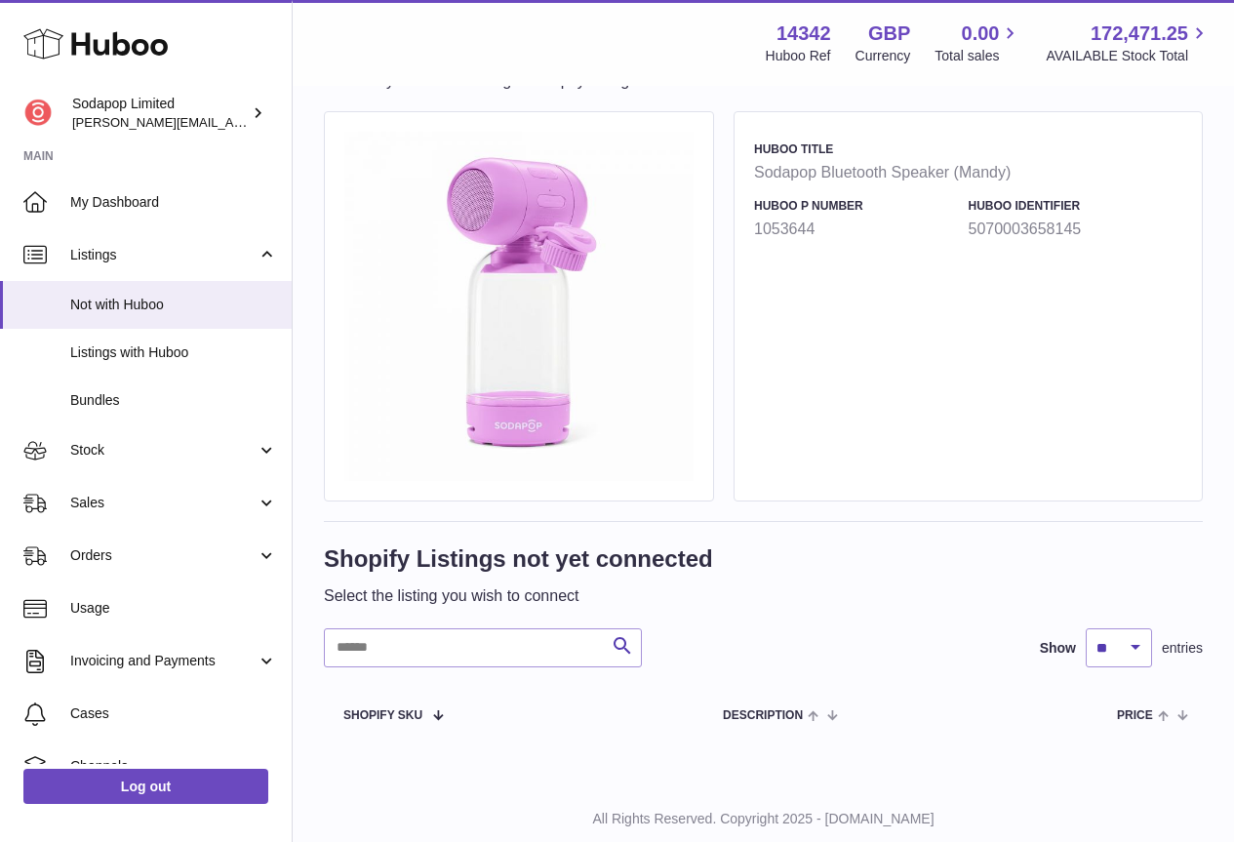
scroll to position [151, 0]
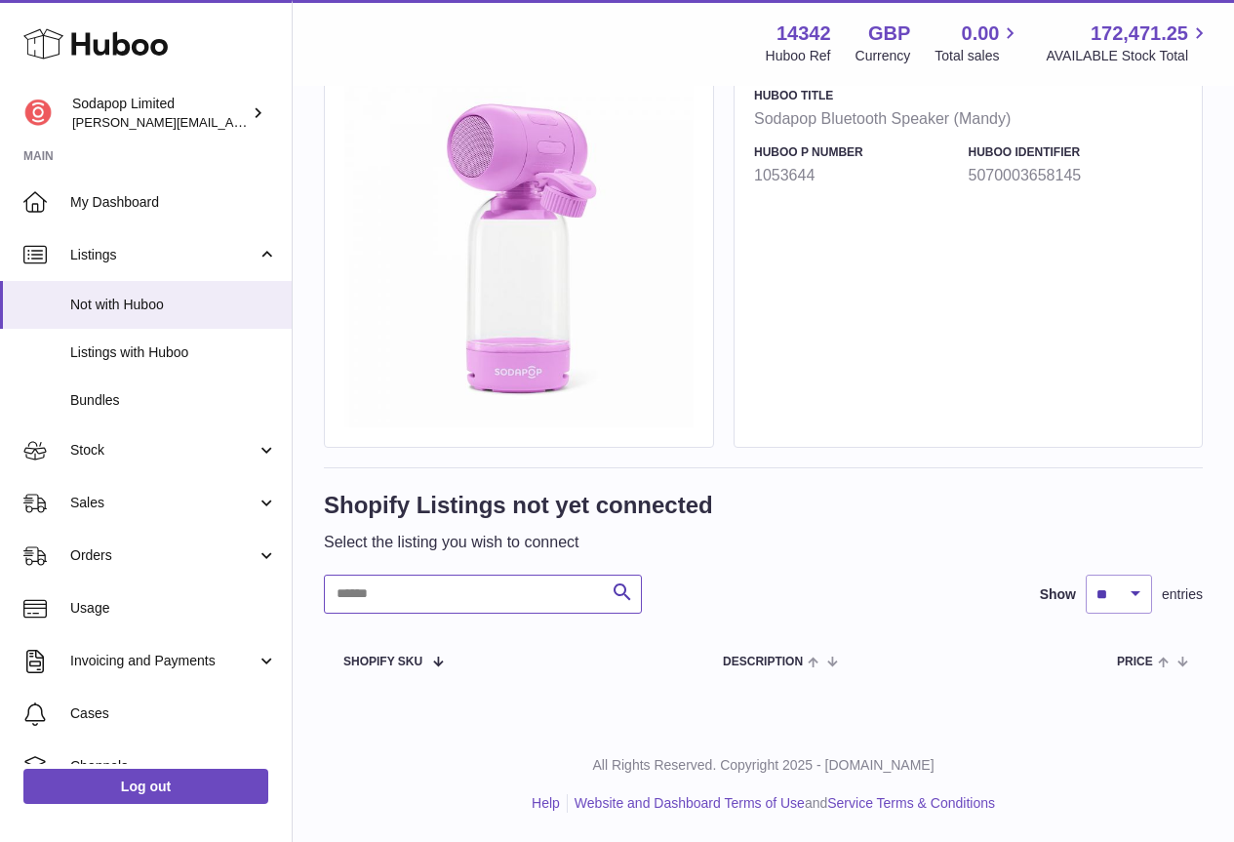
click at [433, 590] on input "text" at bounding box center [483, 593] width 318 height 39
click at [439, 659] on span at bounding box center [430, 660] width 17 height 16
click at [444, 602] on input "text" at bounding box center [483, 593] width 318 height 39
click at [575, 595] on input "text" at bounding box center [483, 593] width 318 height 39
paste input "*****"
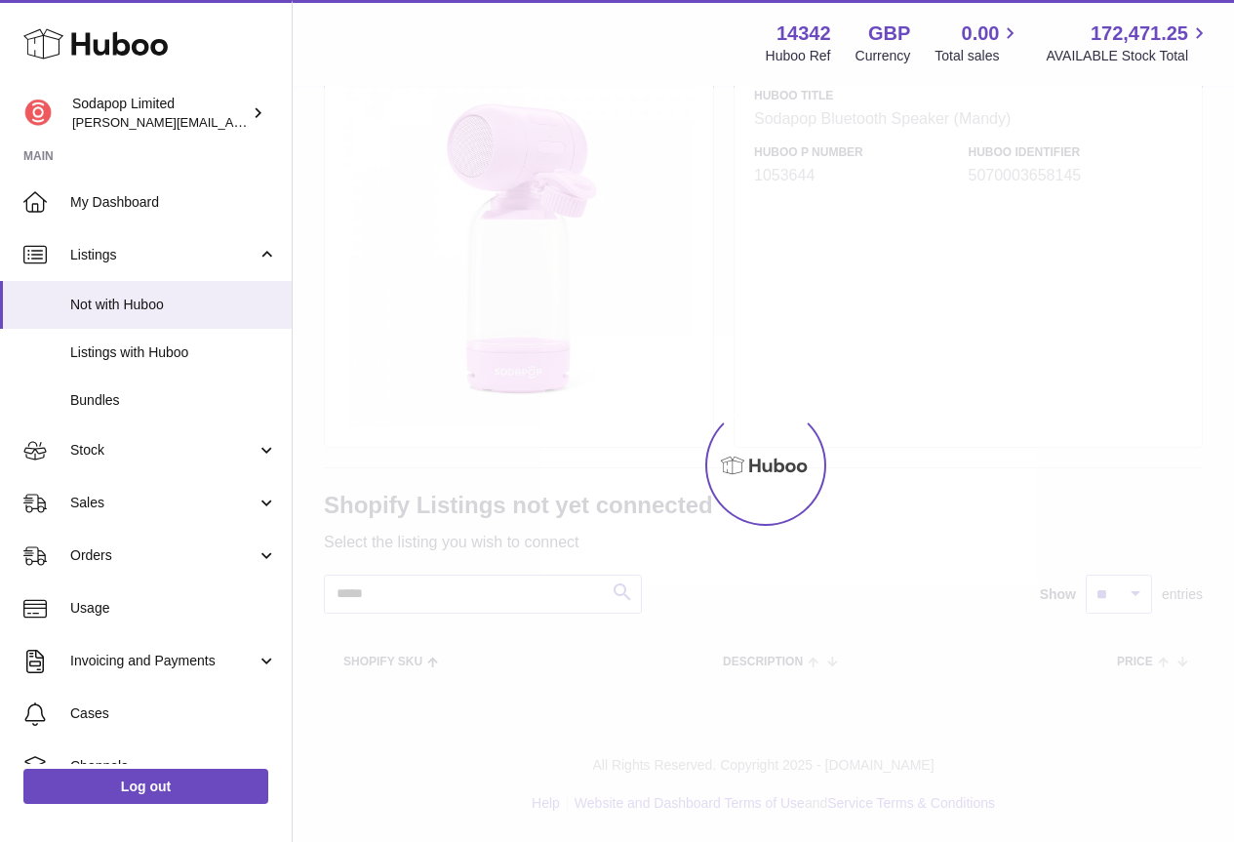
click at [621, 595] on div at bounding box center [763, 465] width 941 height 754
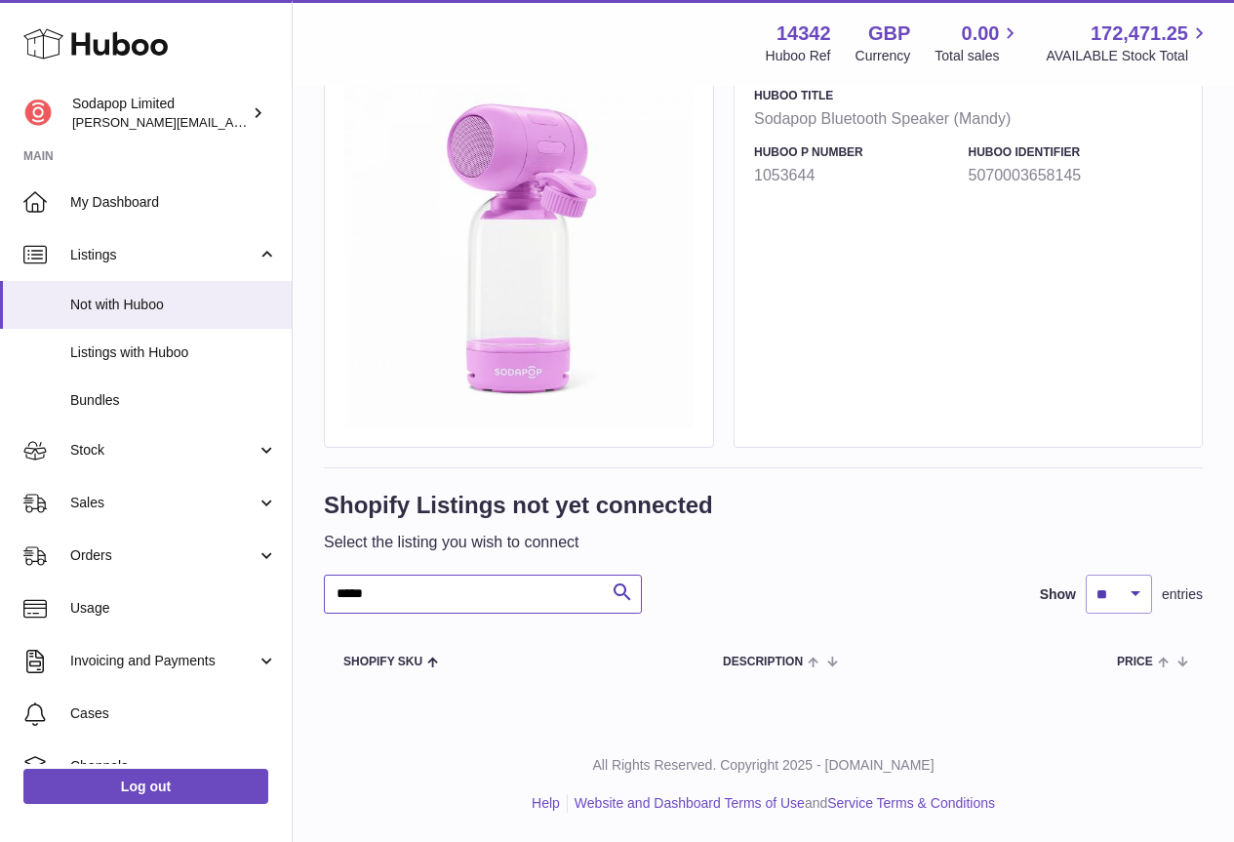
click at [486, 588] on input "*****" at bounding box center [483, 593] width 318 height 39
drag, startPoint x: 423, startPoint y: 586, endPoint x: 124, endPoint y: 585, distance: 299.4
click at [124, 585] on div "Huboo Sodapop Limited david@sodapop-audio.co.uk Main My Dashboard Listings Not …" at bounding box center [617, 345] width 1234 height 993
paste input "********"
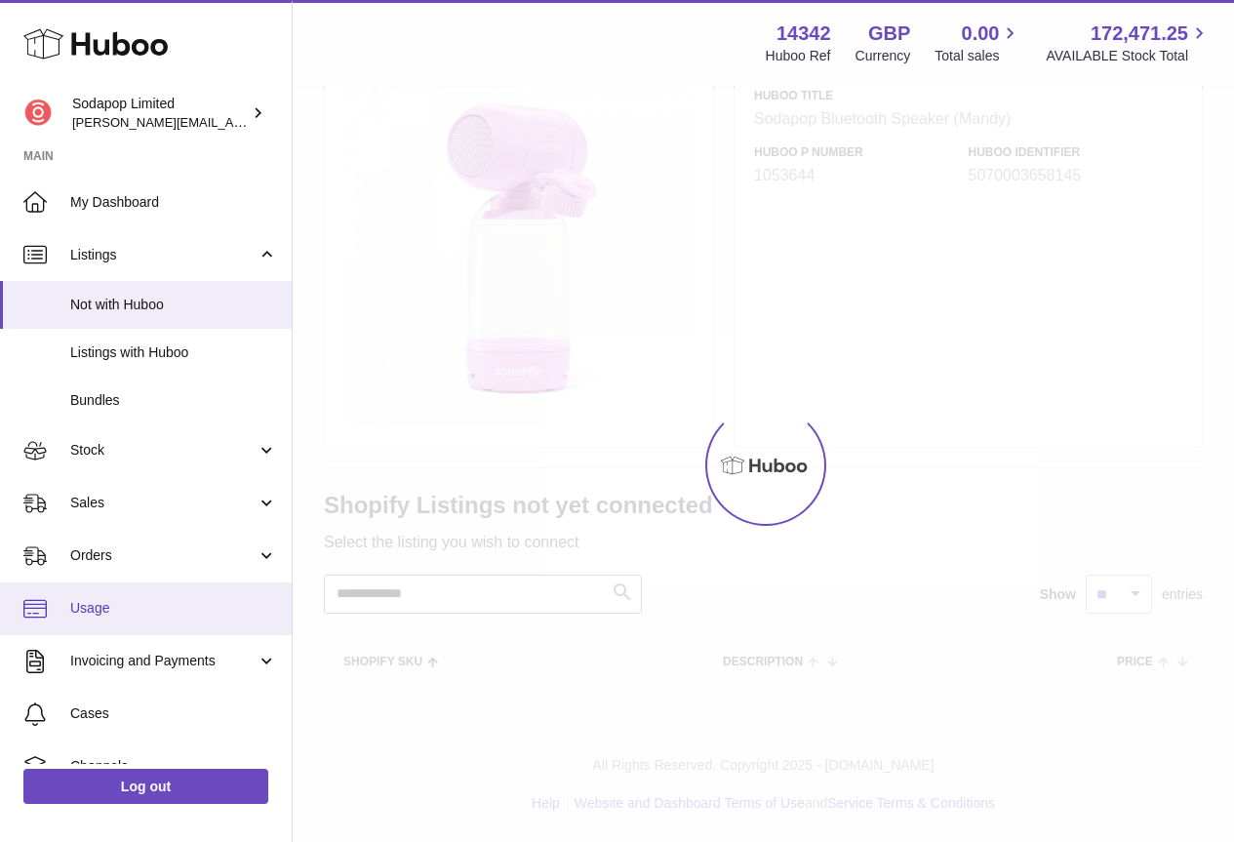
type input "**********"
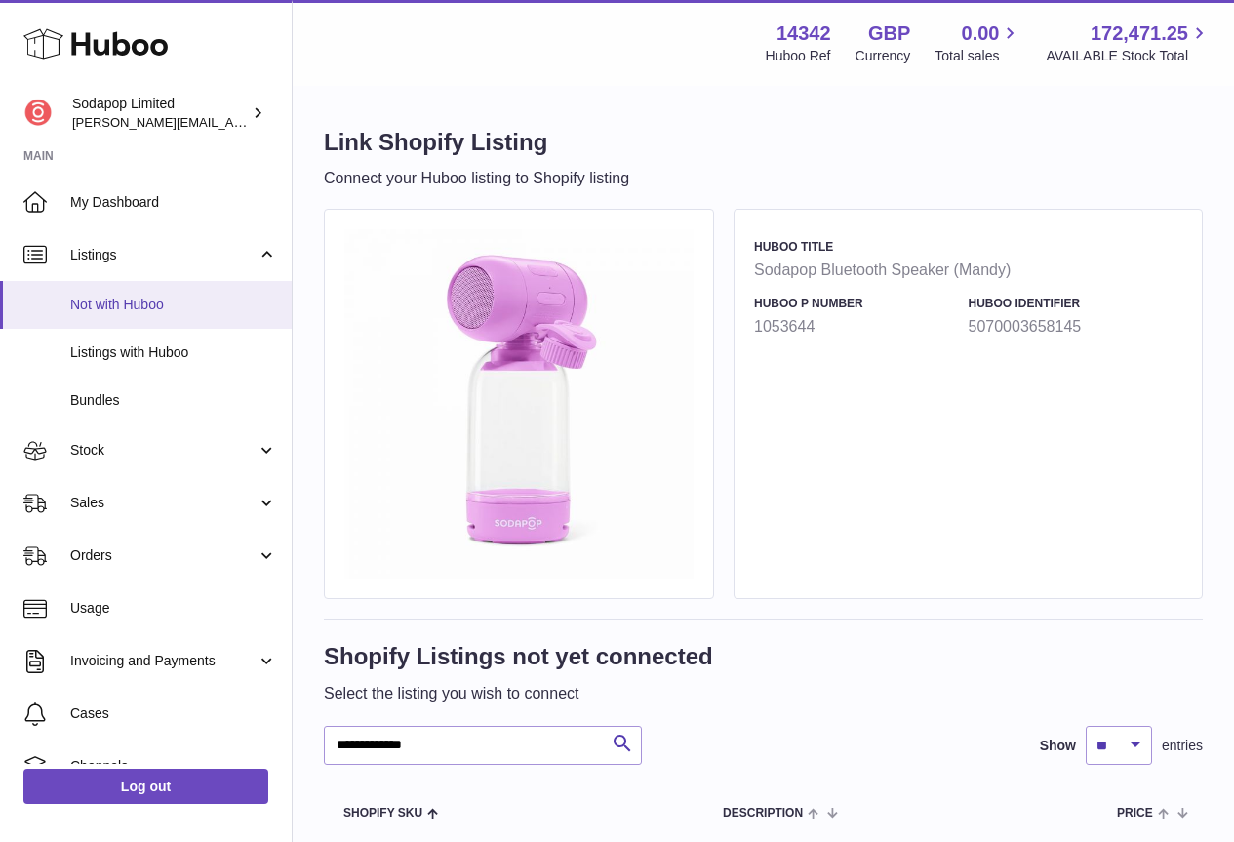
click at [133, 306] on span "Not with Huboo" at bounding box center [173, 305] width 207 height 19
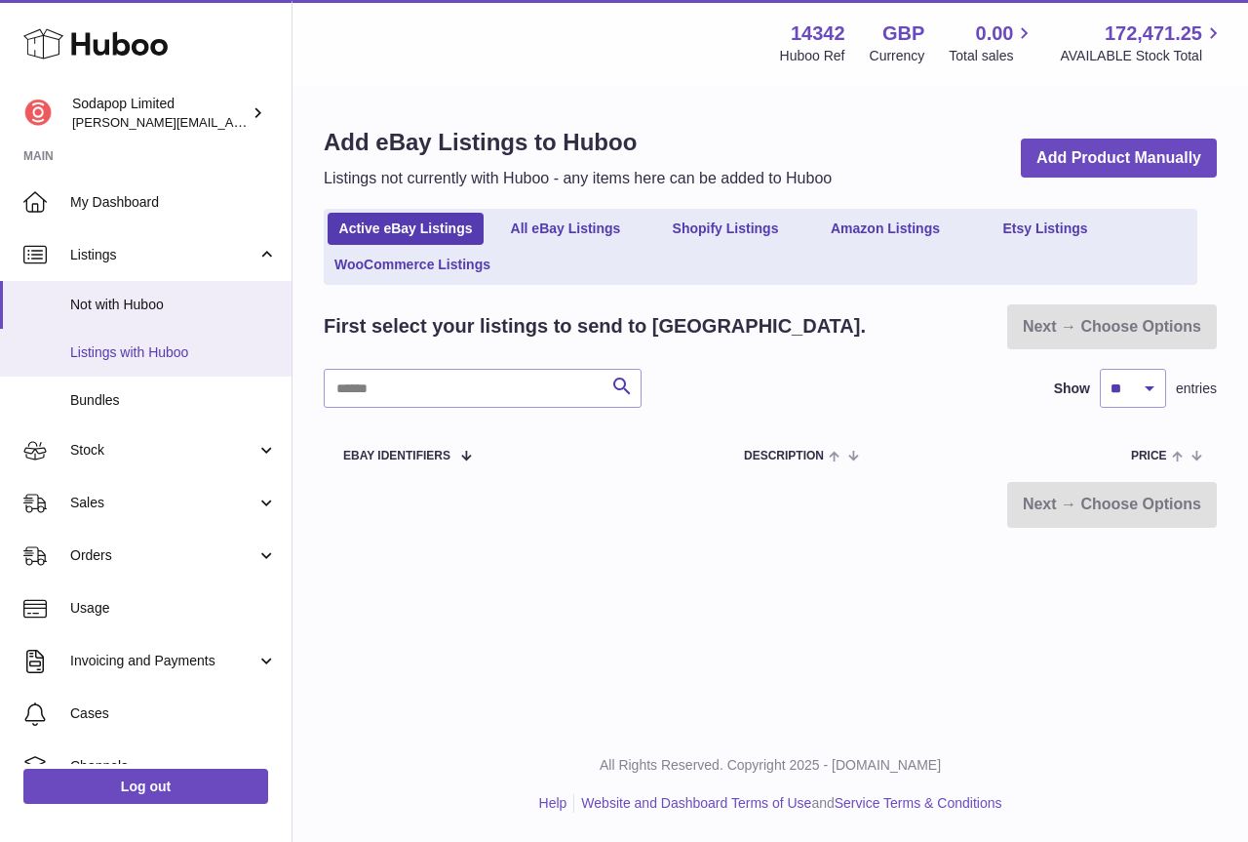
click at [145, 355] on span "Listings with Huboo" at bounding box center [173, 352] width 207 height 19
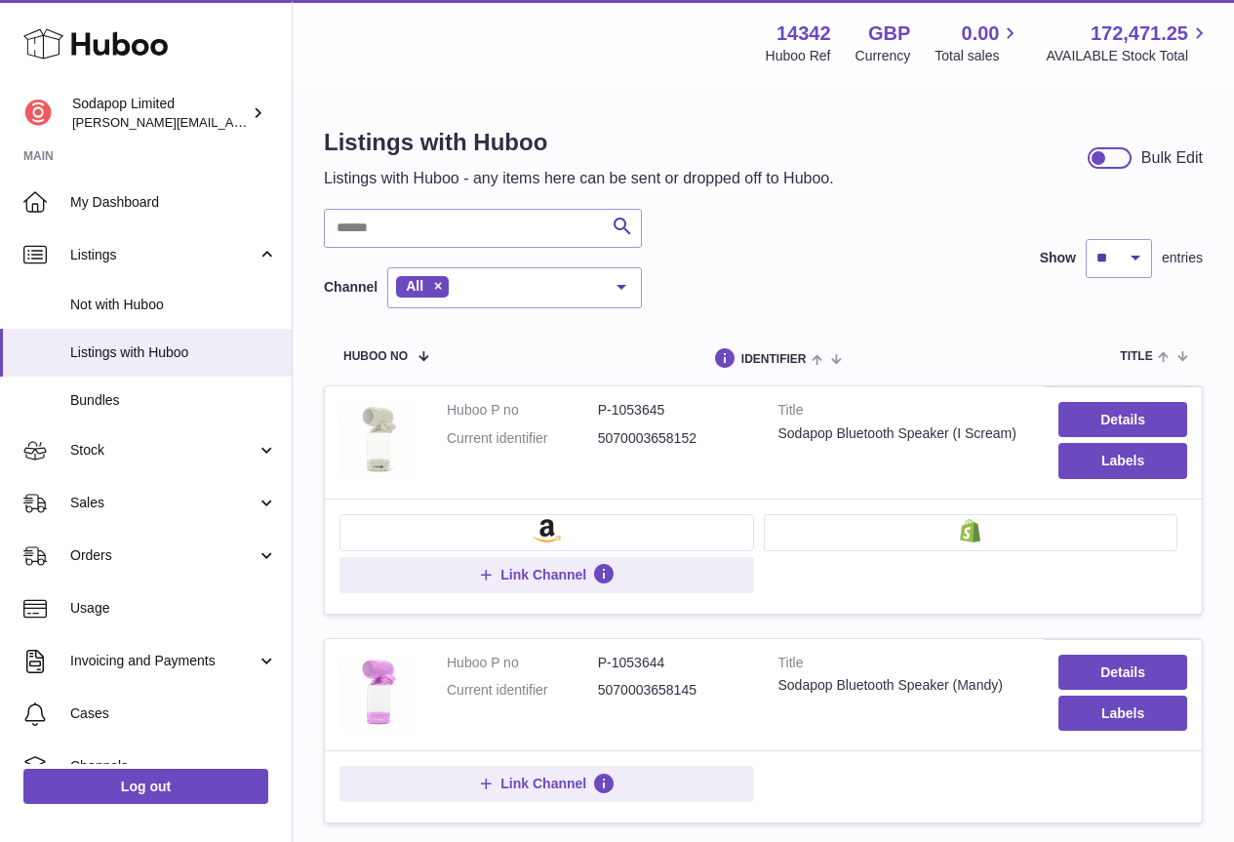
click at [949, 533] on button at bounding box center [971, 532] width 415 height 37
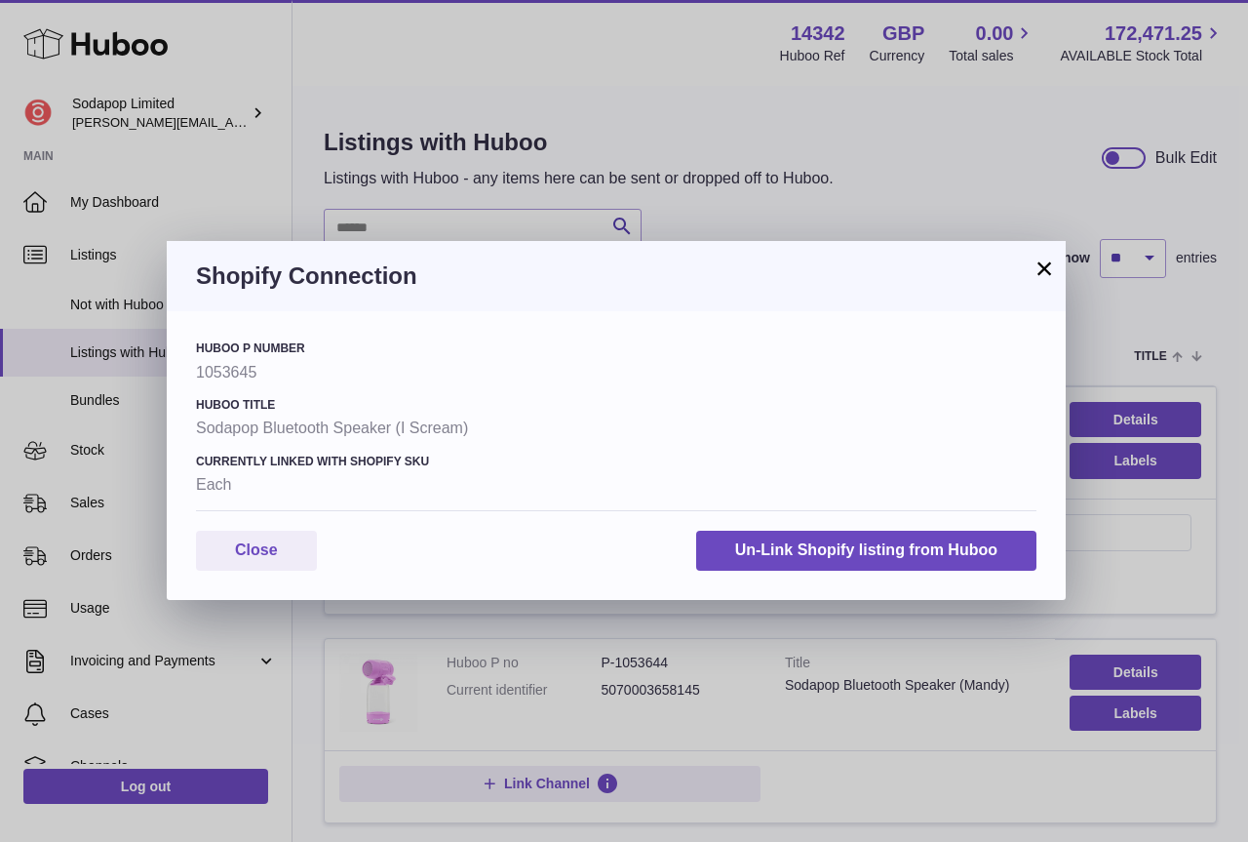
click at [1043, 266] on button "×" at bounding box center [1044, 268] width 23 height 23
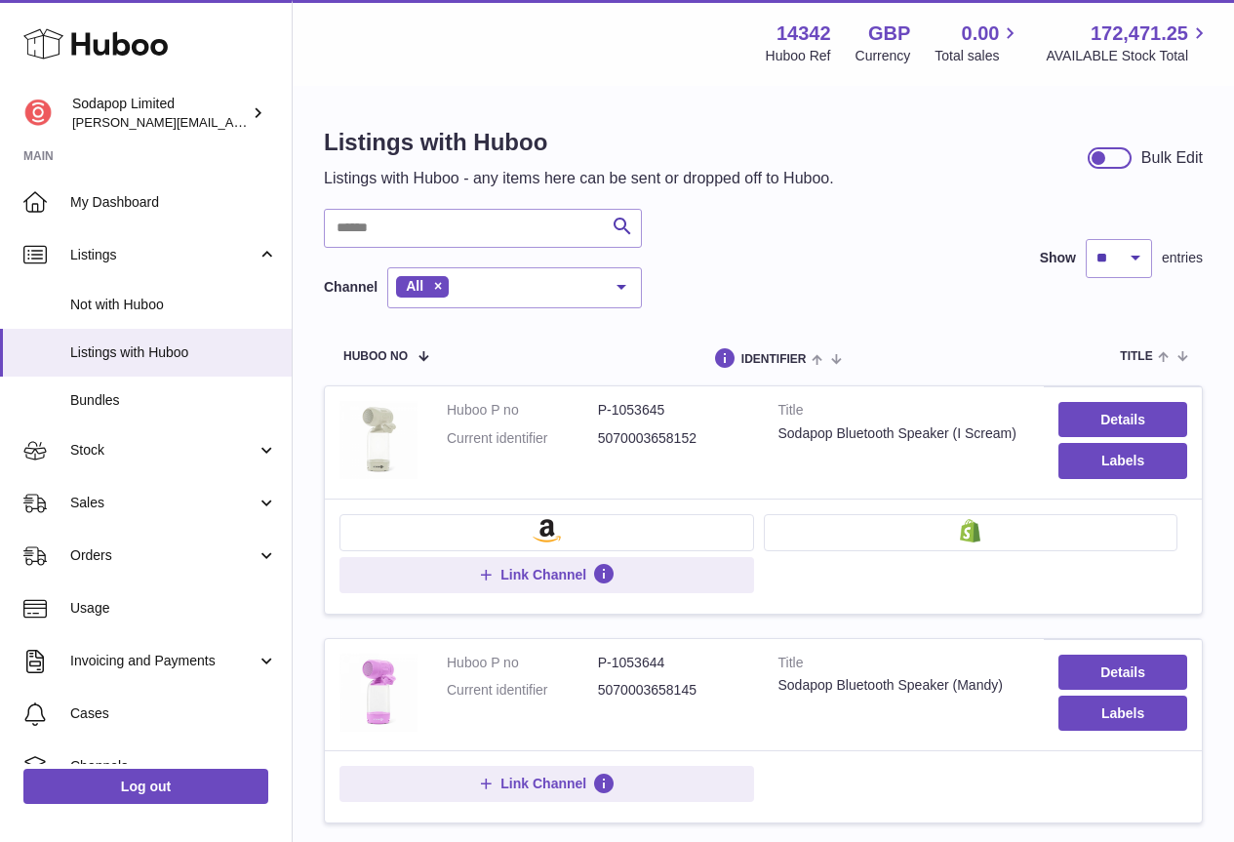
click at [973, 524] on img at bounding box center [970, 530] width 20 height 23
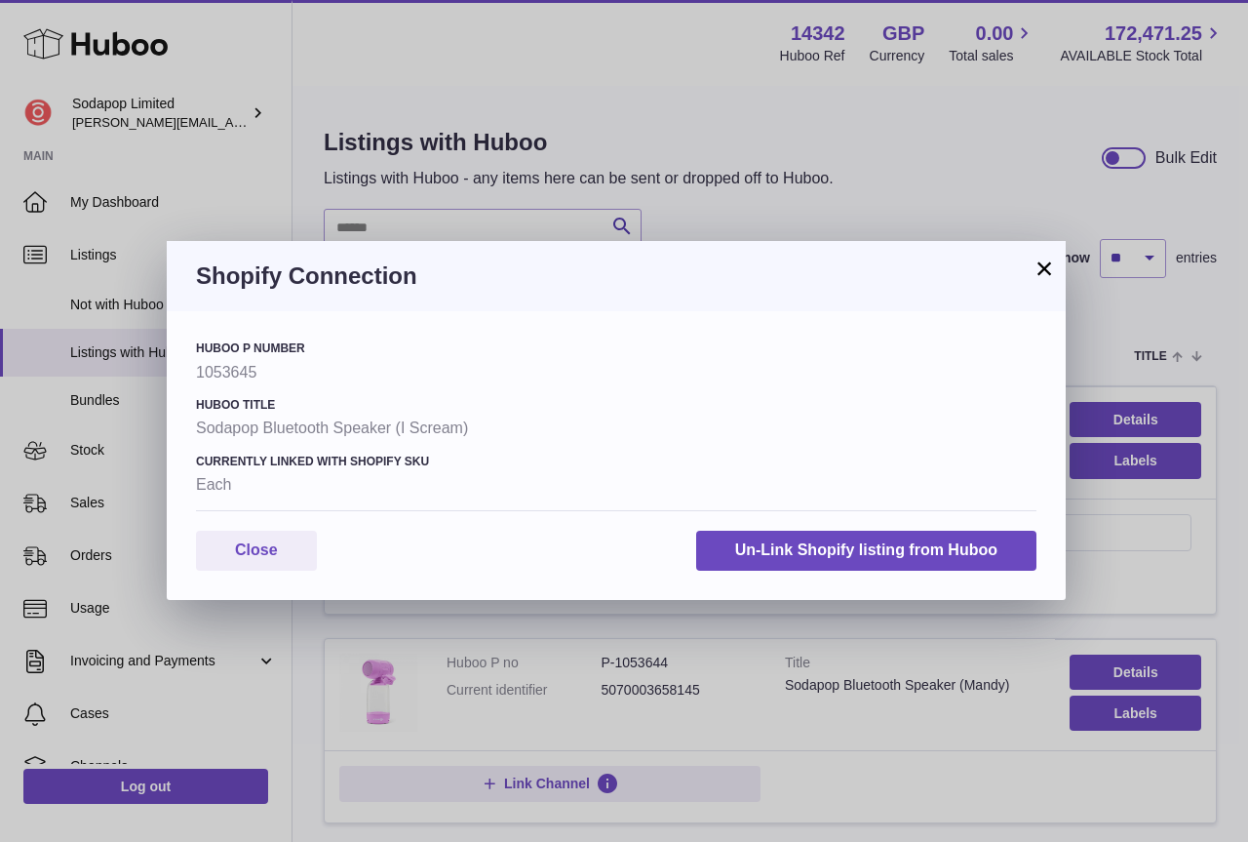
drag, startPoint x: 1048, startPoint y: 257, endPoint x: 1081, endPoint y: 404, distance: 150.0
click at [1048, 259] on button "×" at bounding box center [1044, 268] width 23 height 23
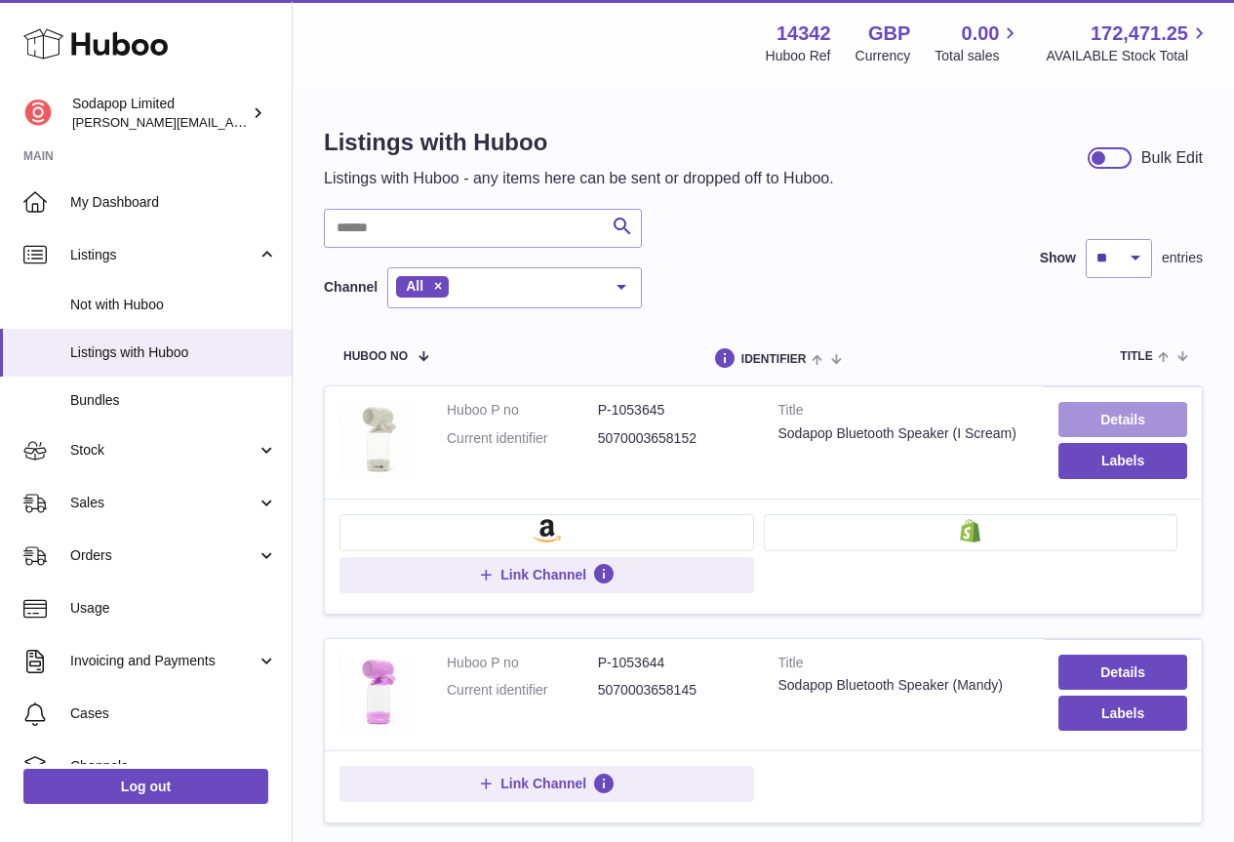
click at [1093, 415] on link "Details" at bounding box center [1122, 419] width 129 height 35
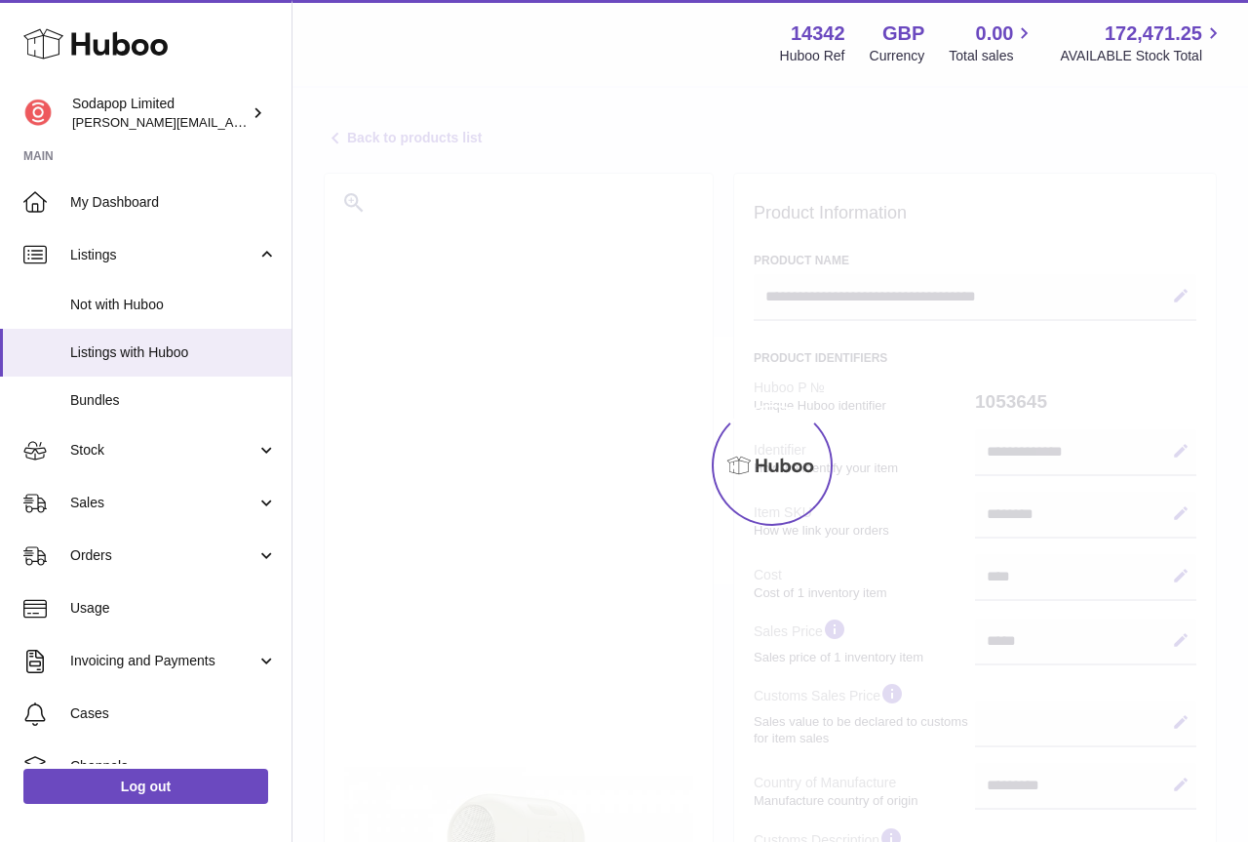
select select "**"
select select "****"
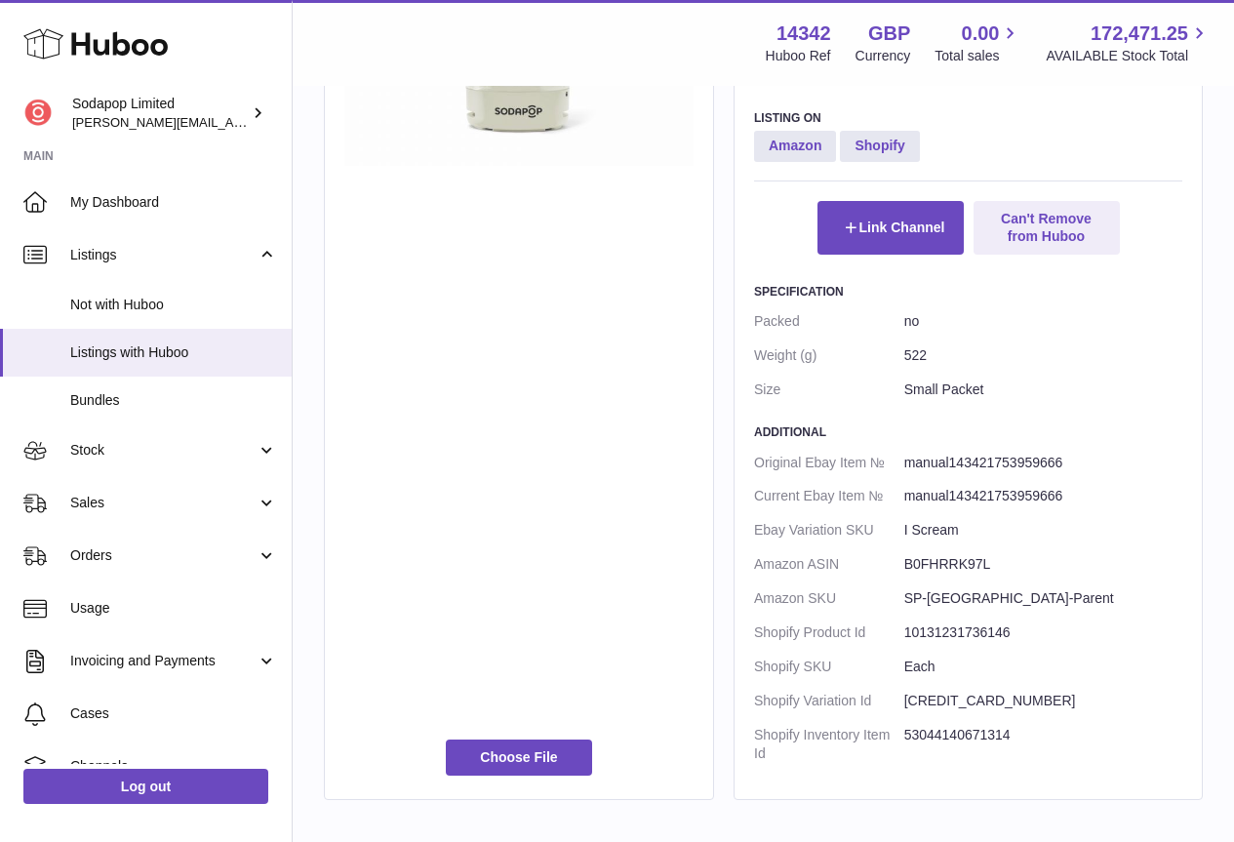
scroll to position [975, 0]
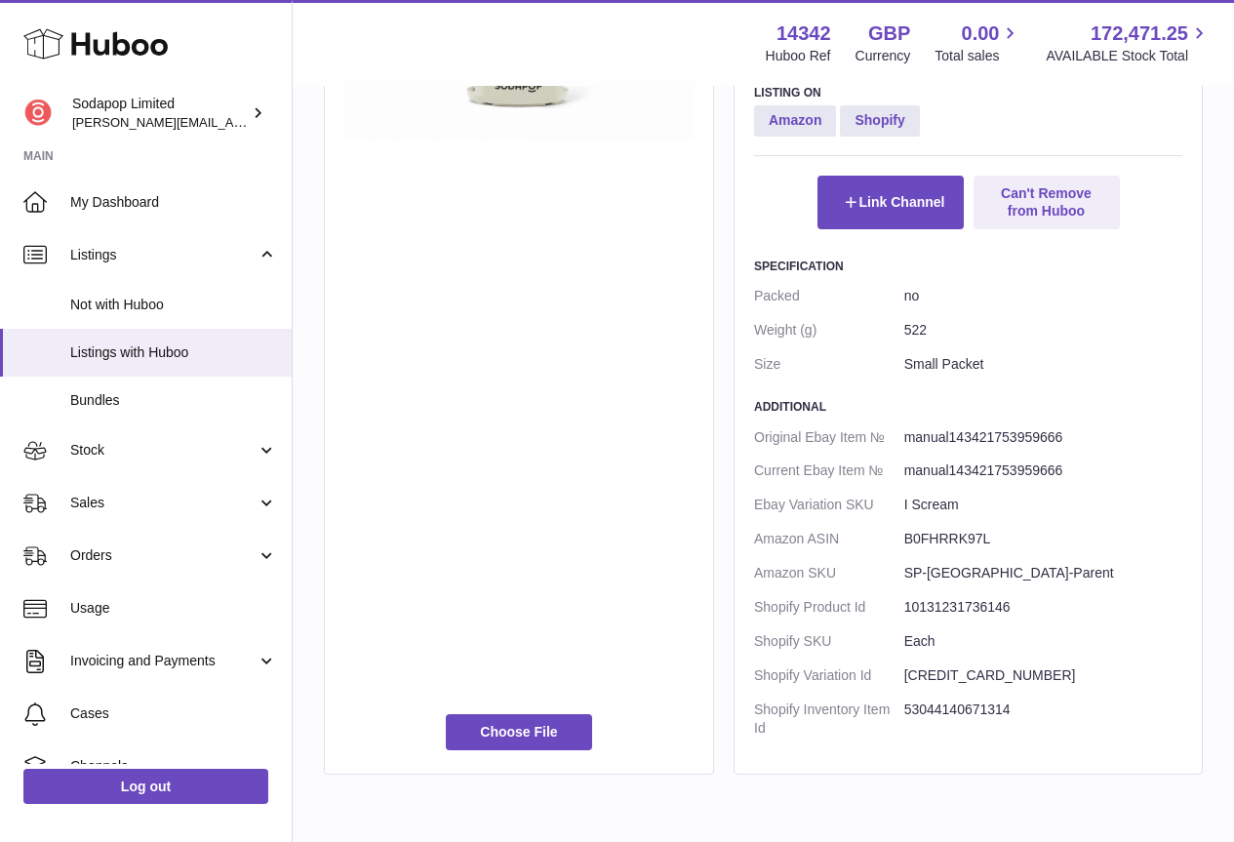
click at [955, 673] on dd "[CREDIT_CARD_NUMBER]" at bounding box center [1043, 675] width 278 height 34
click at [956, 673] on dd "[CREDIT_CARD_NUMBER]" at bounding box center [1043, 675] width 278 height 34
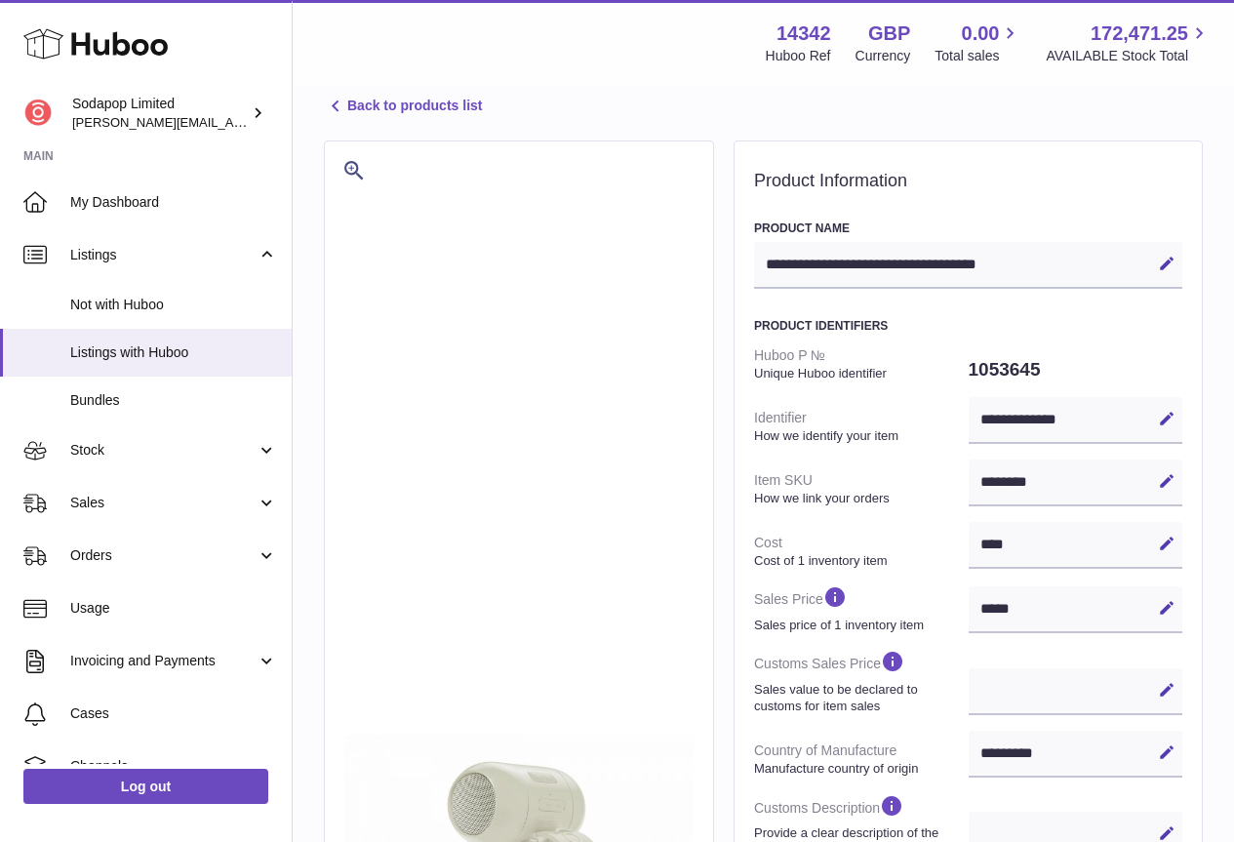
scroll to position [0, 0]
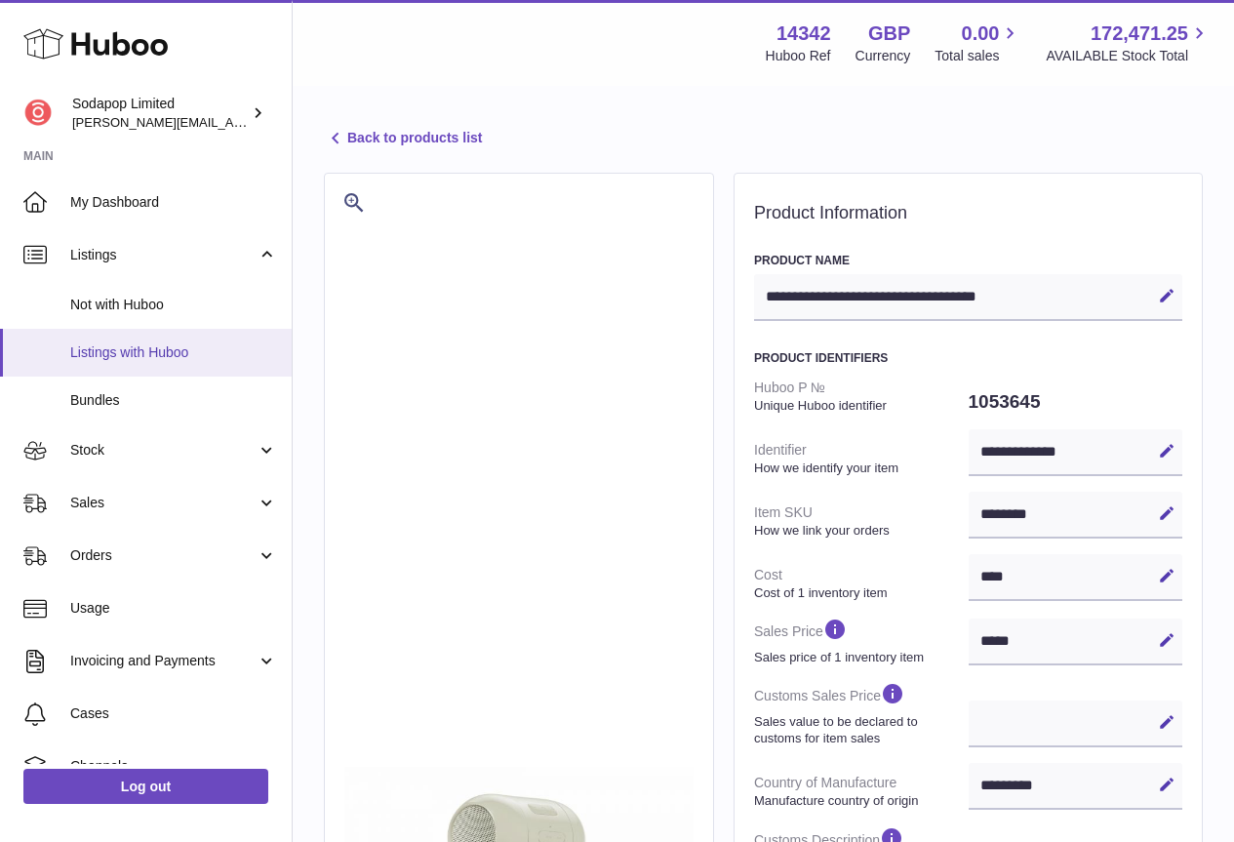
click at [163, 349] on span "Listings with Huboo" at bounding box center [173, 352] width 207 height 19
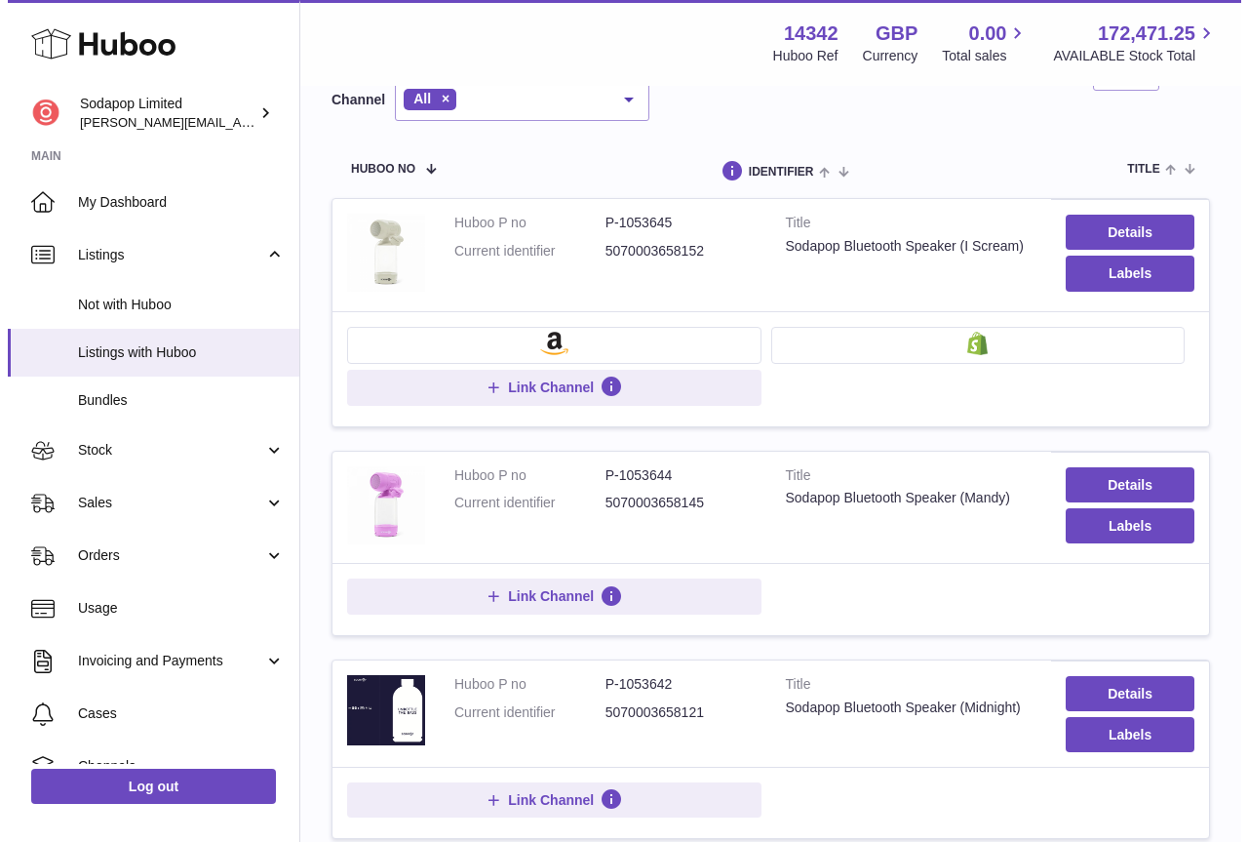
scroll to position [390, 0]
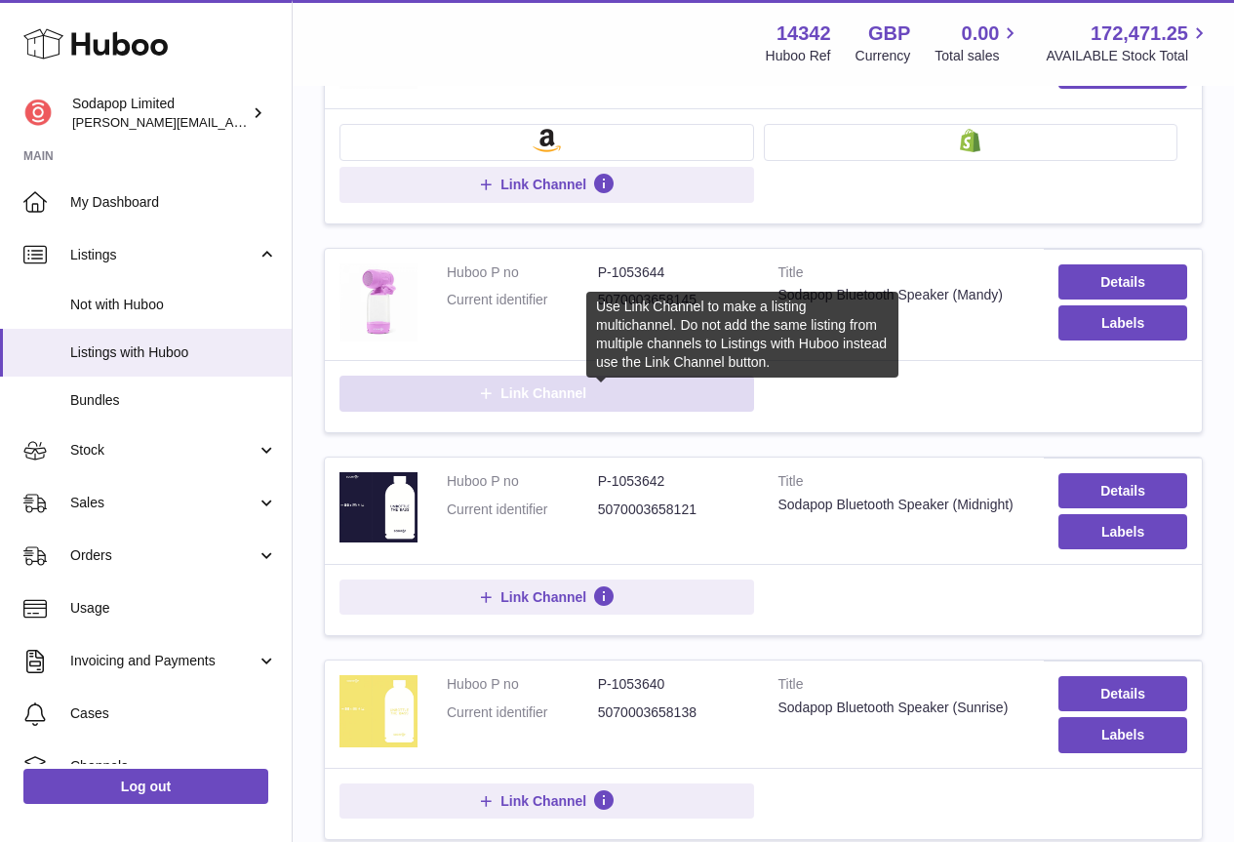
click at [611, 393] on icon at bounding box center [603, 393] width 23 height 23
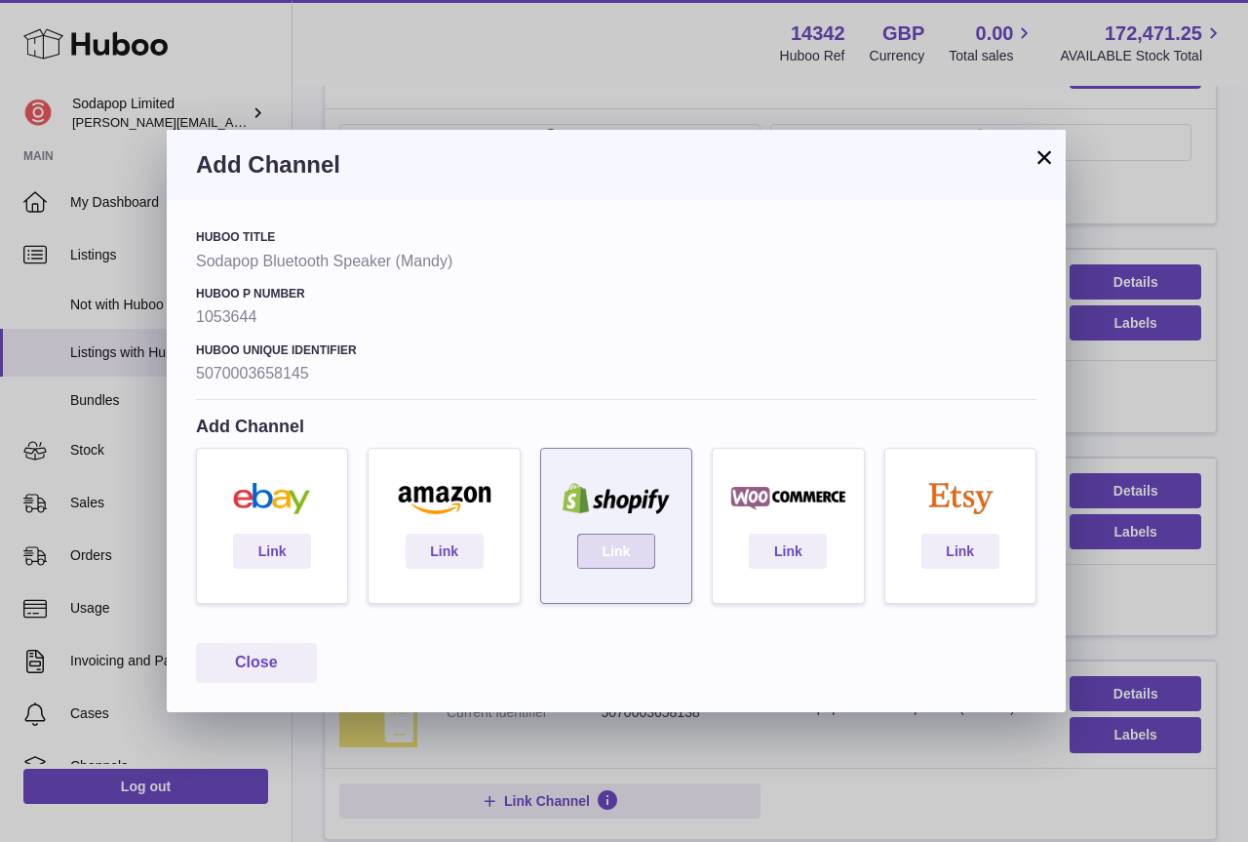
click at [613, 553] on link "Link" at bounding box center [616, 551] width 78 height 35
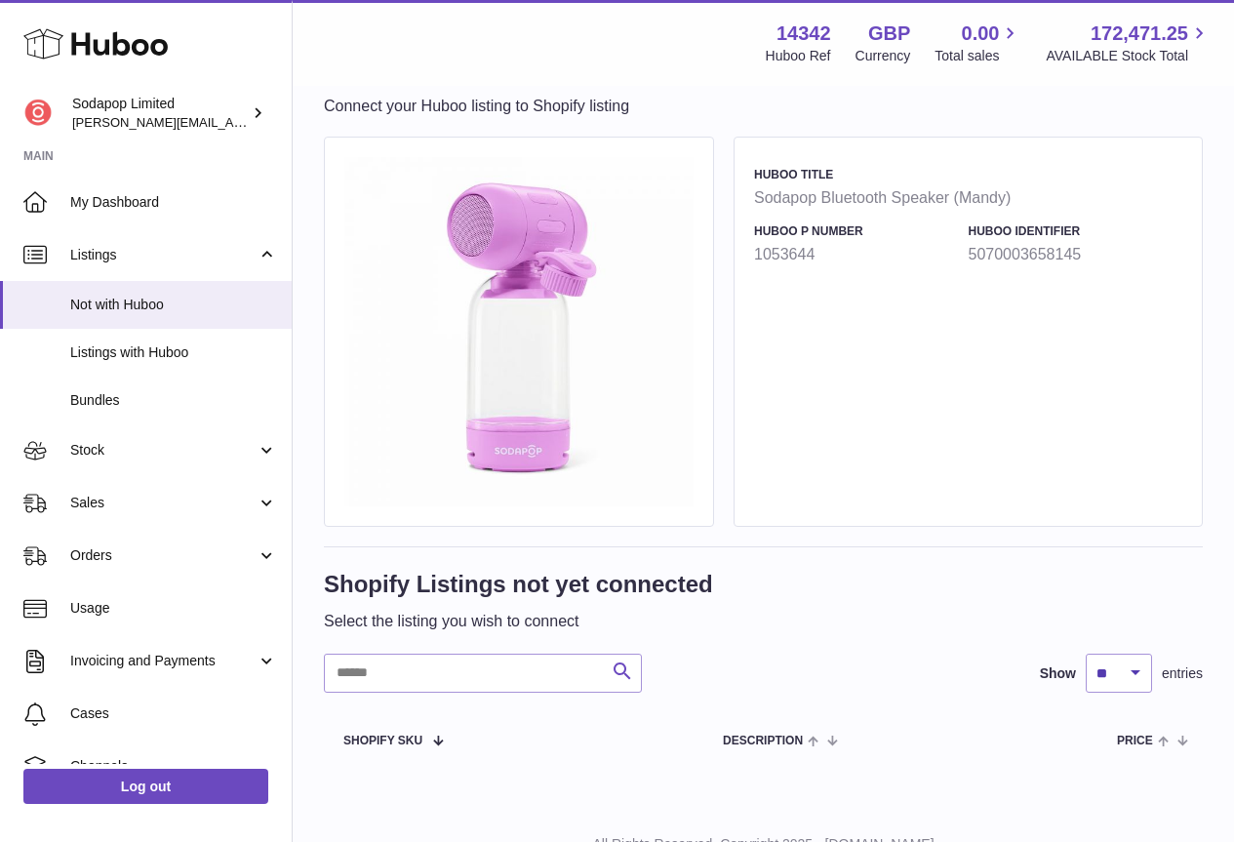
scroll to position [151, 0]
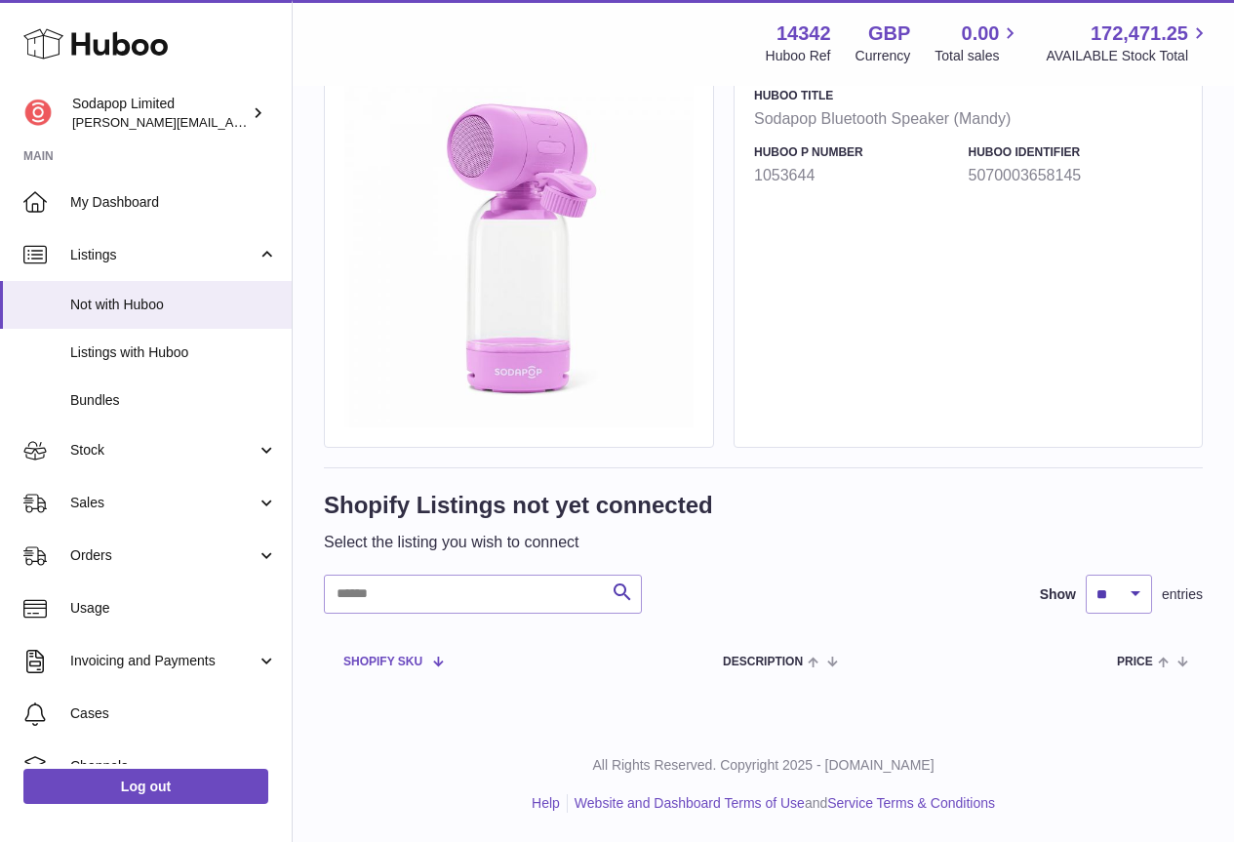
click at [435, 657] on span at bounding box center [430, 660] width 17 height 16
click at [431, 663] on span at bounding box center [430, 660] width 17 height 16
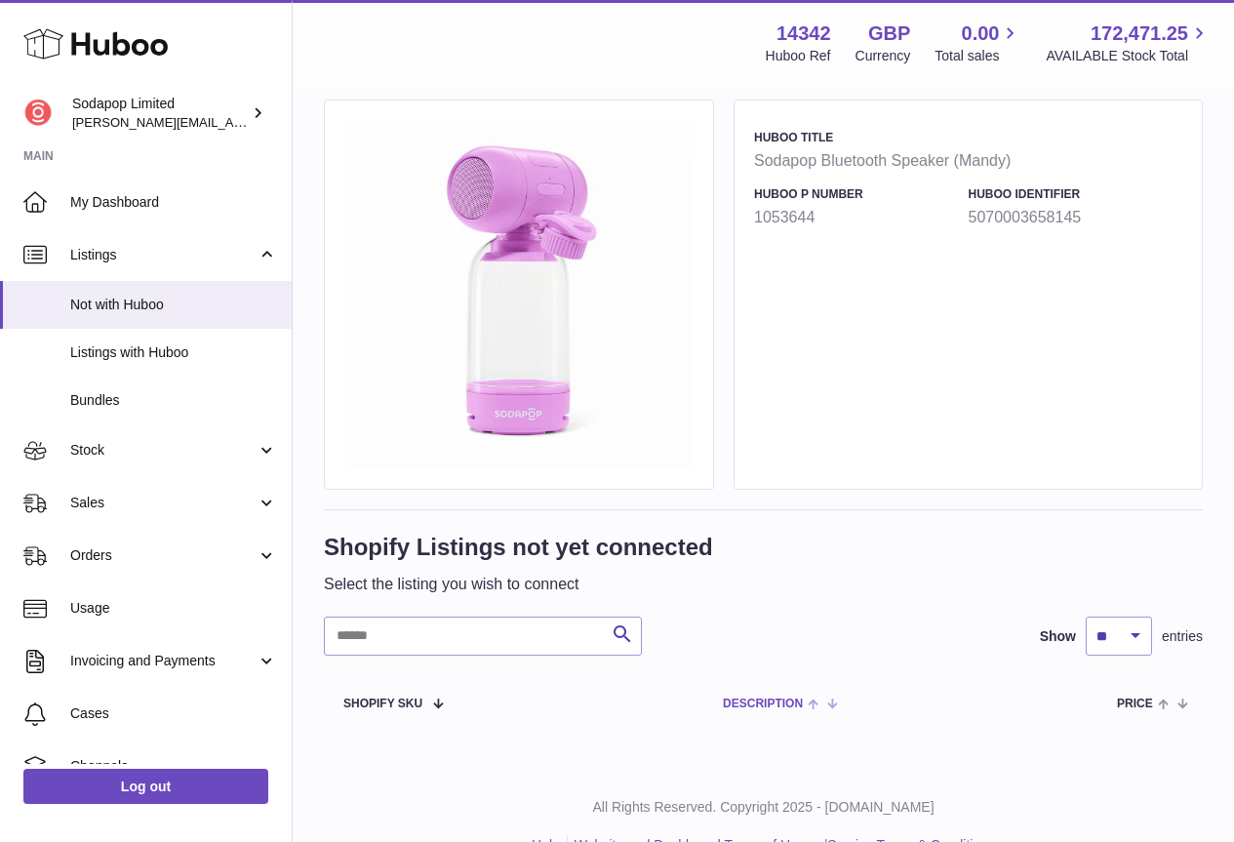
scroll to position [151, 0]
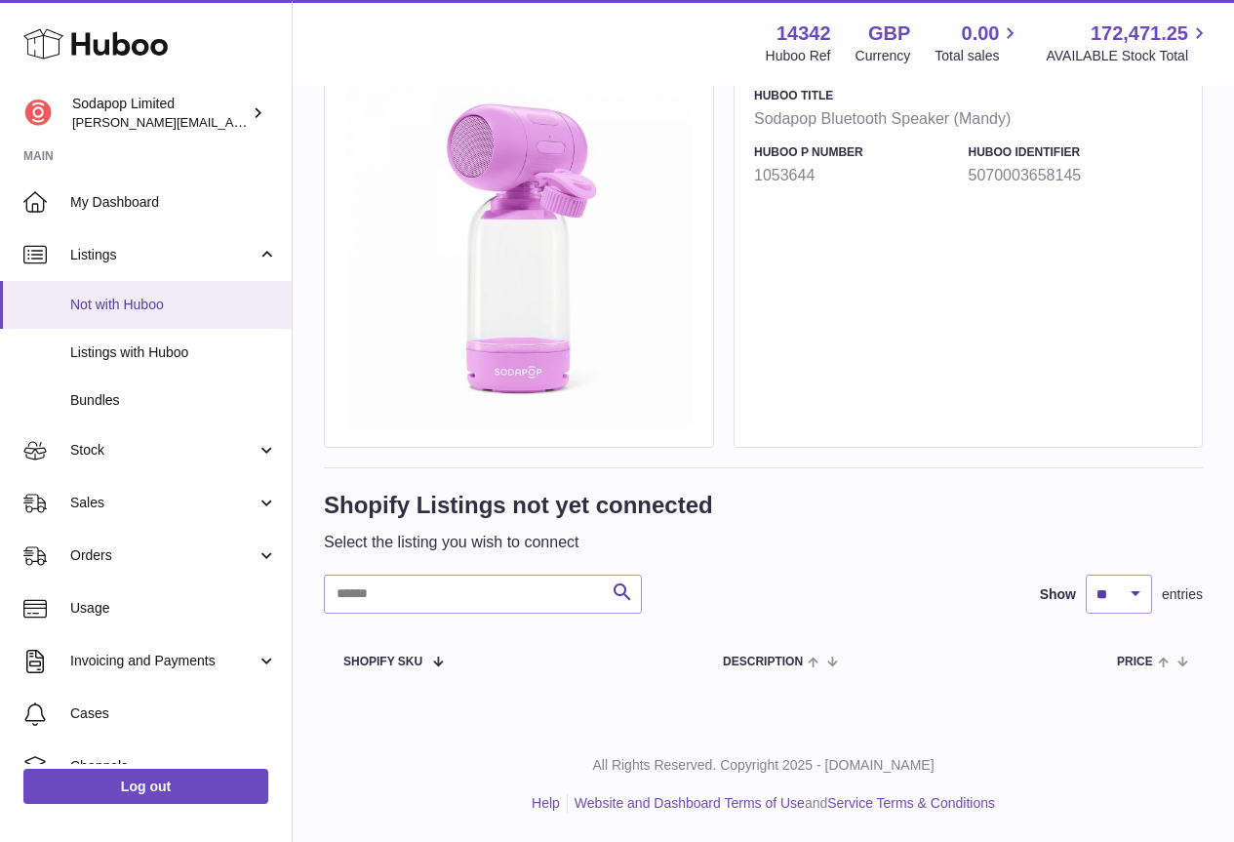
click at [132, 297] on span "Not with Huboo" at bounding box center [173, 305] width 207 height 19
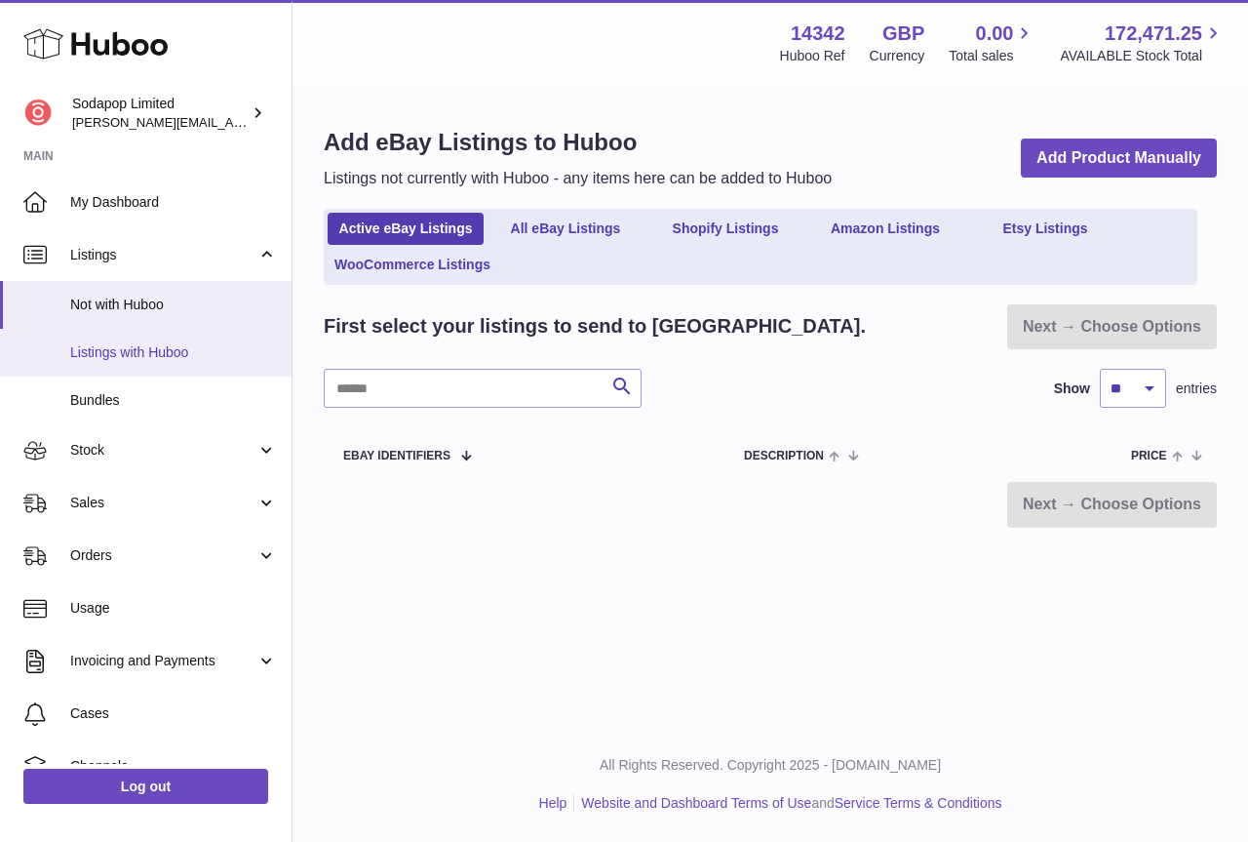
click at [141, 349] on span "Listings with Huboo" at bounding box center [173, 352] width 207 height 19
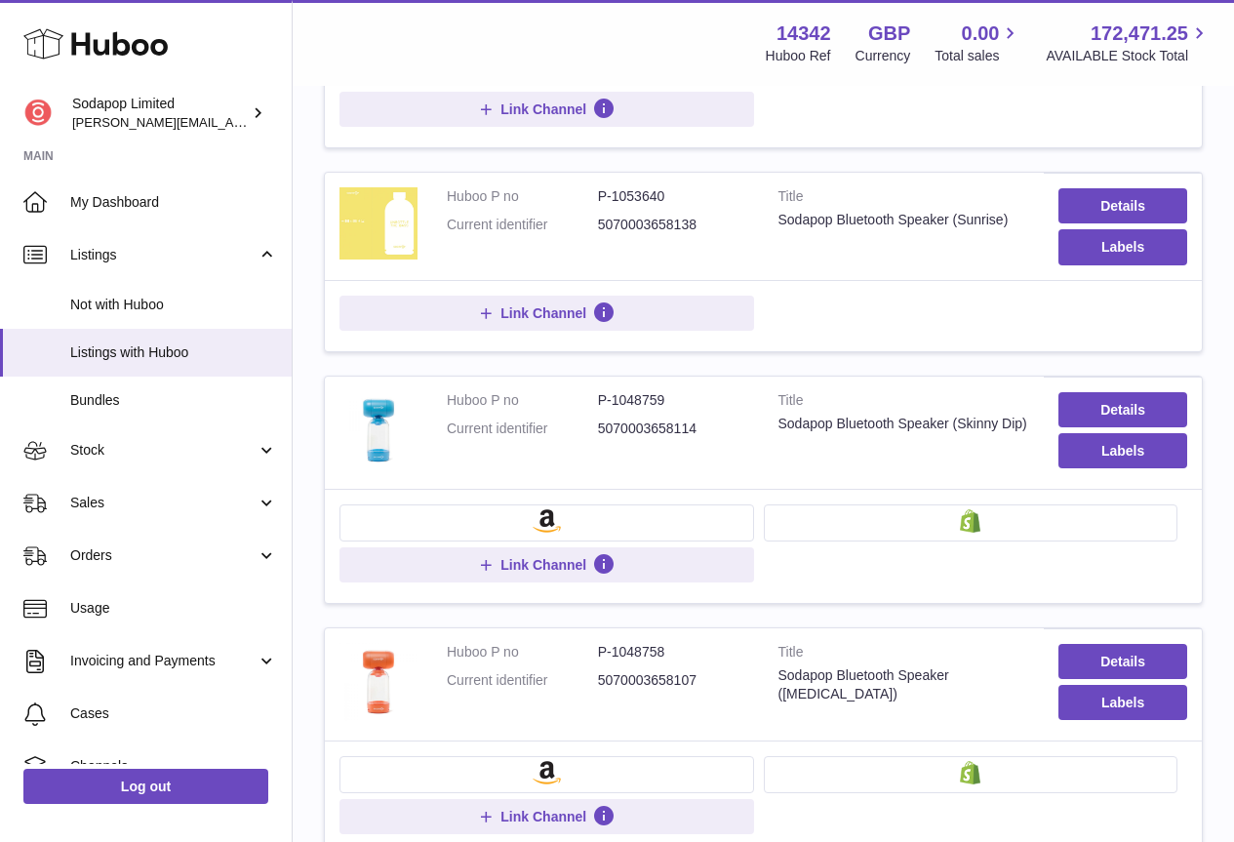
scroll to position [1069, 0]
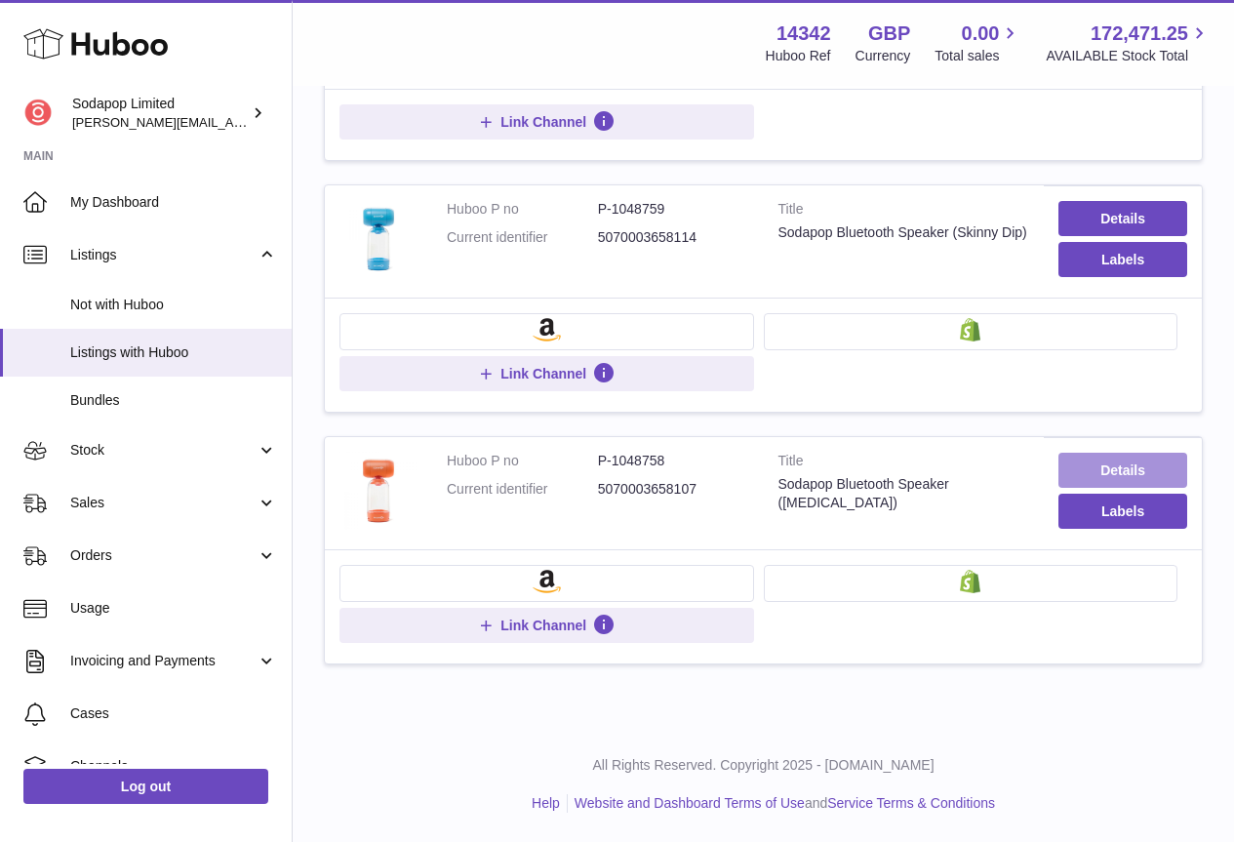
click at [1122, 474] on link "Details" at bounding box center [1122, 470] width 129 height 35
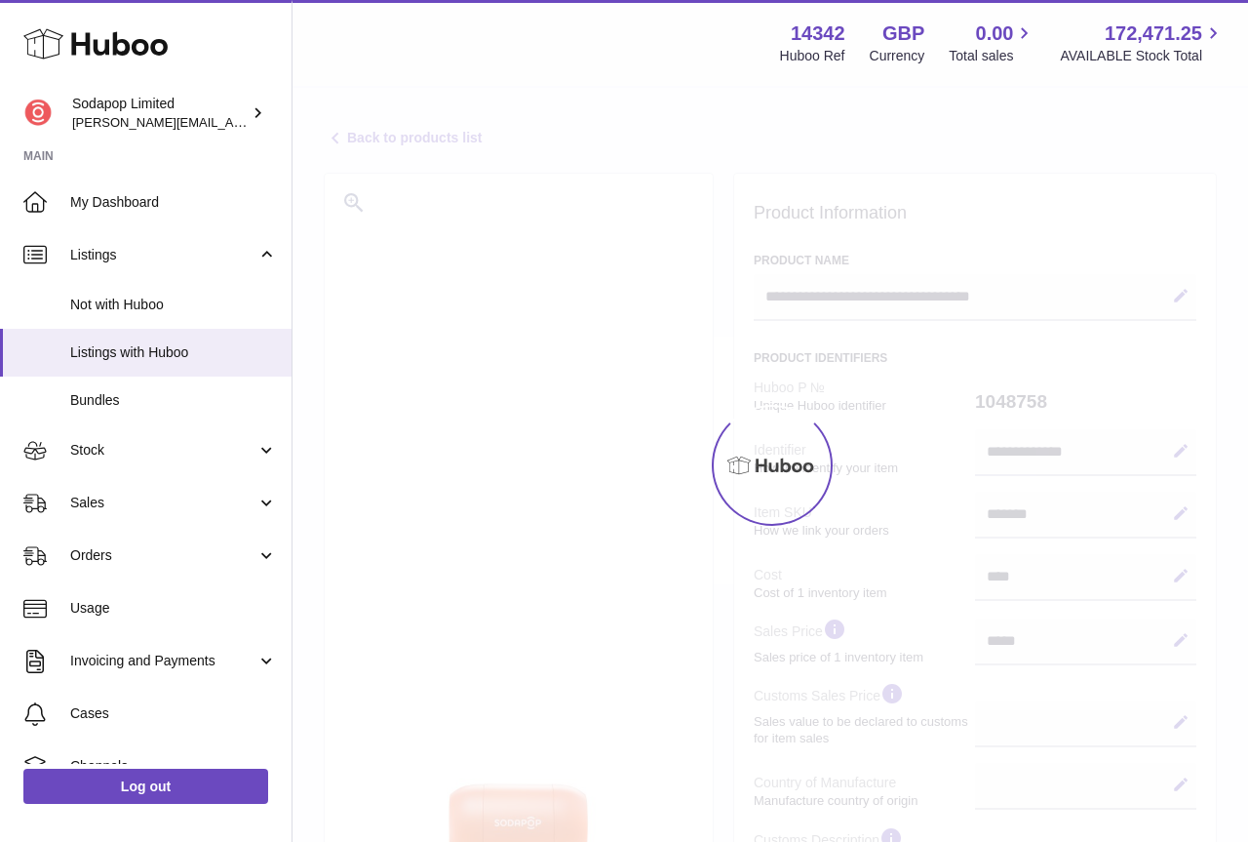
select select
select select "****"
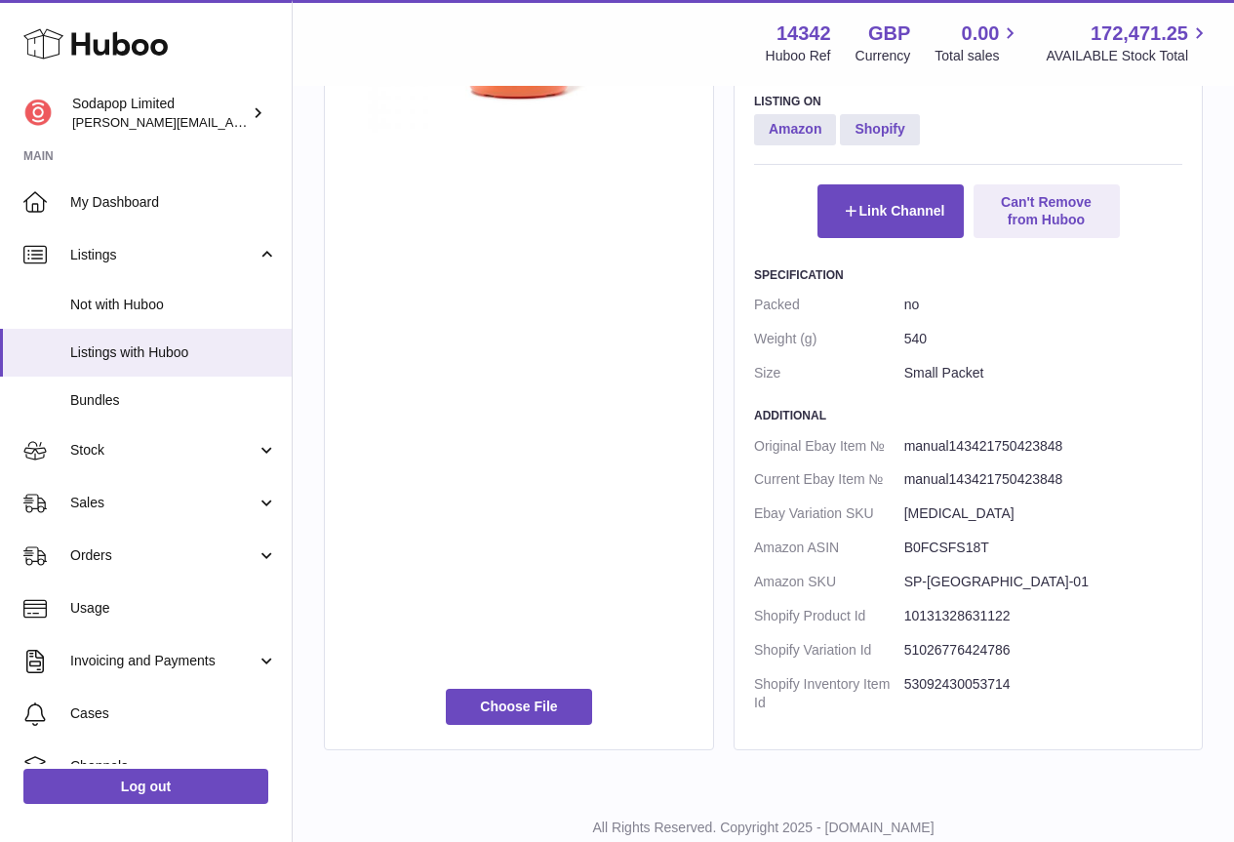
scroll to position [975, 0]
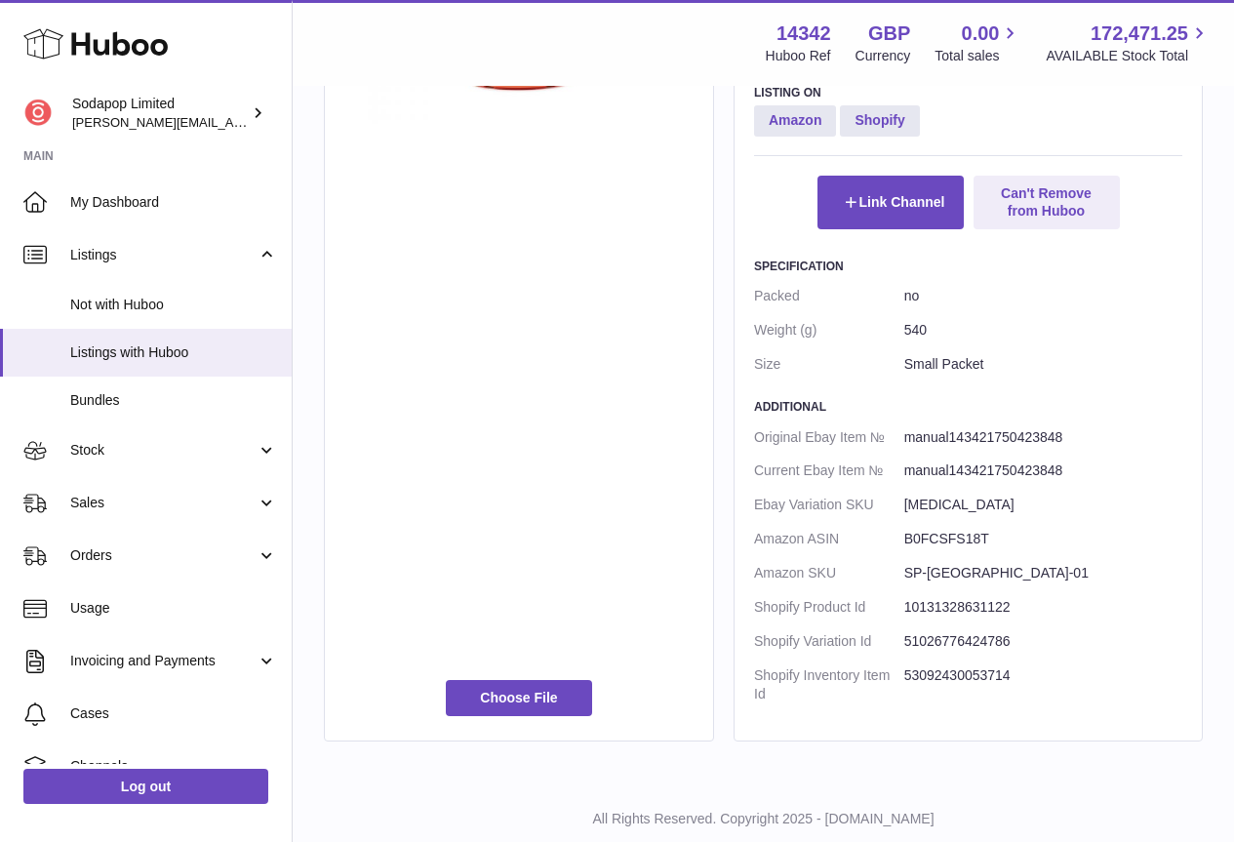
click at [969, 641] on dd "51026776424786" at bounding box center [1043, 641] width 278 height 34
click at [170, 347] on span "Listings with Huboo" at bounding box center [173, 352] width 207 height 19
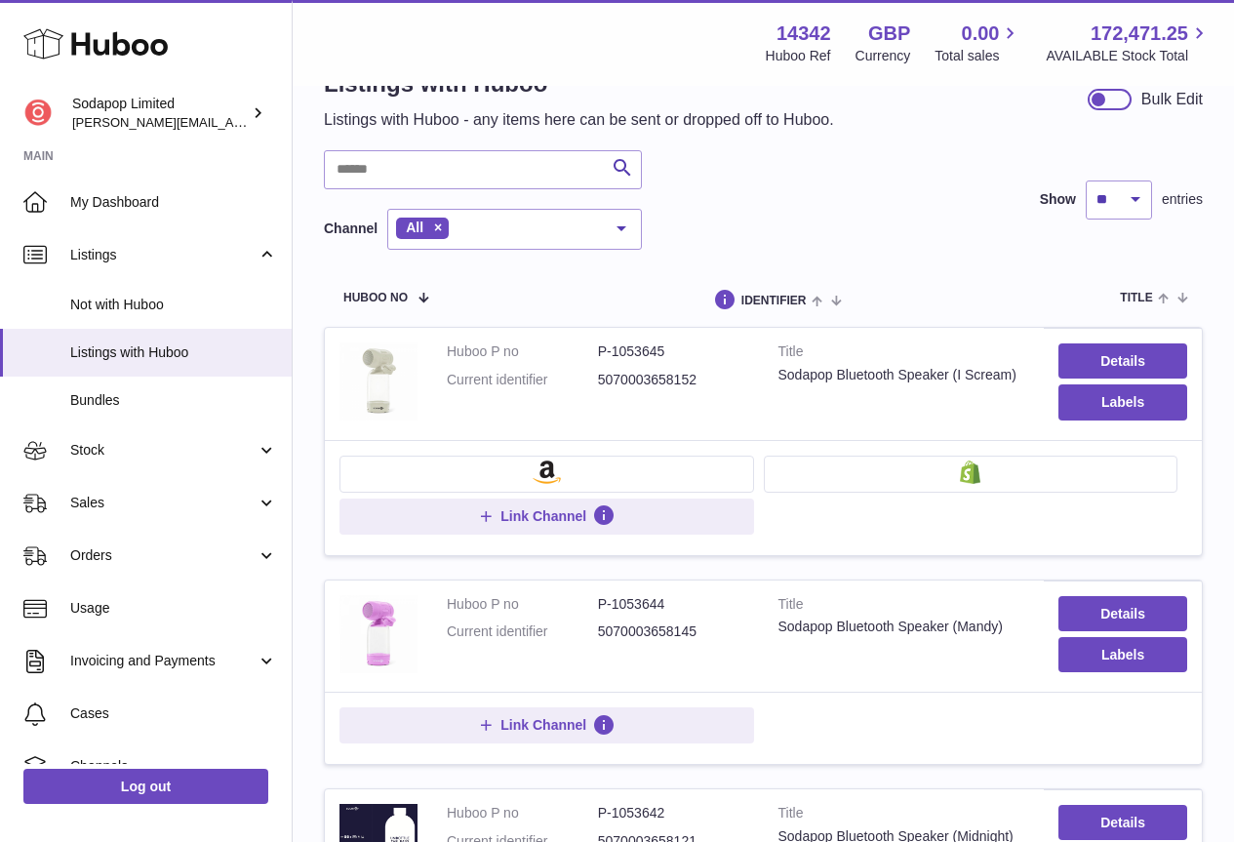
scroll to position [98, 0]
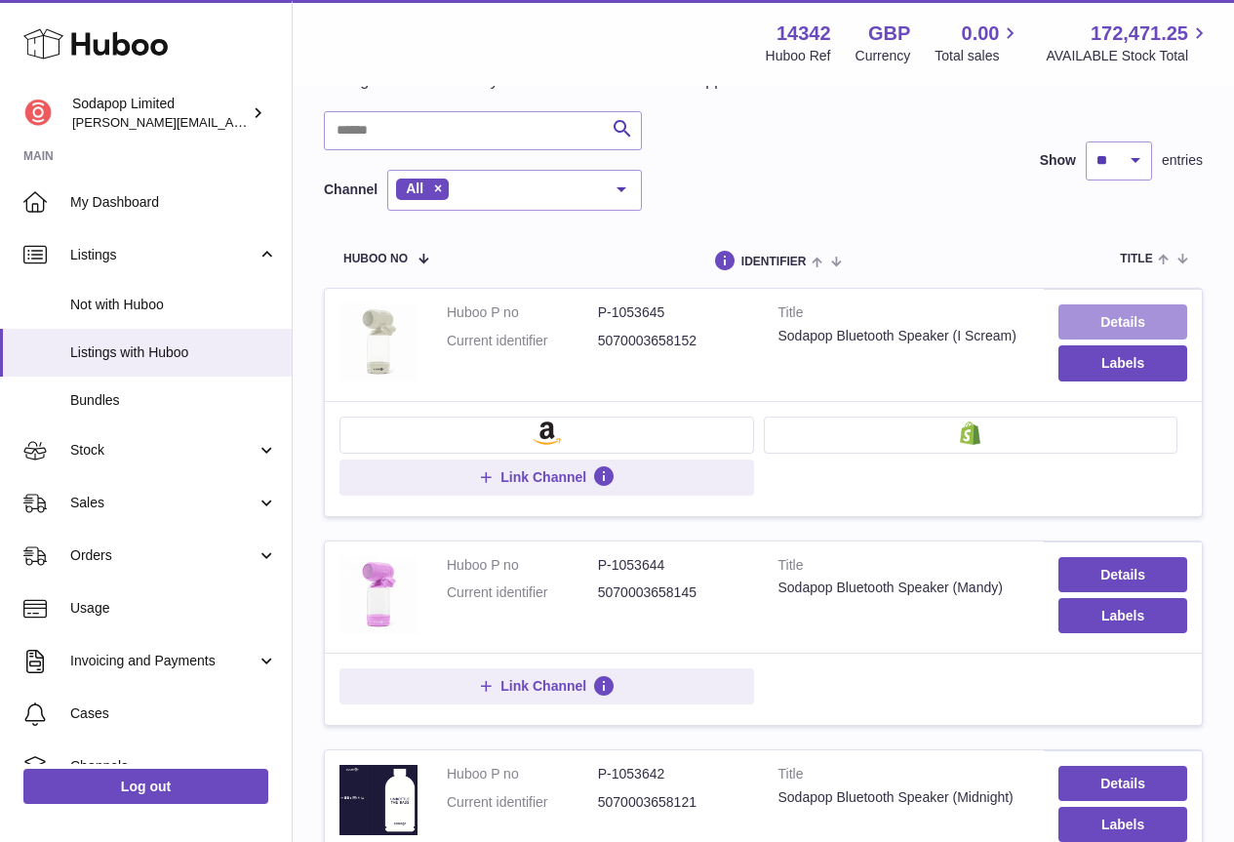
click at [1116, 323] on link "Details" at bounding box center [1122, 321] width 129 height 35
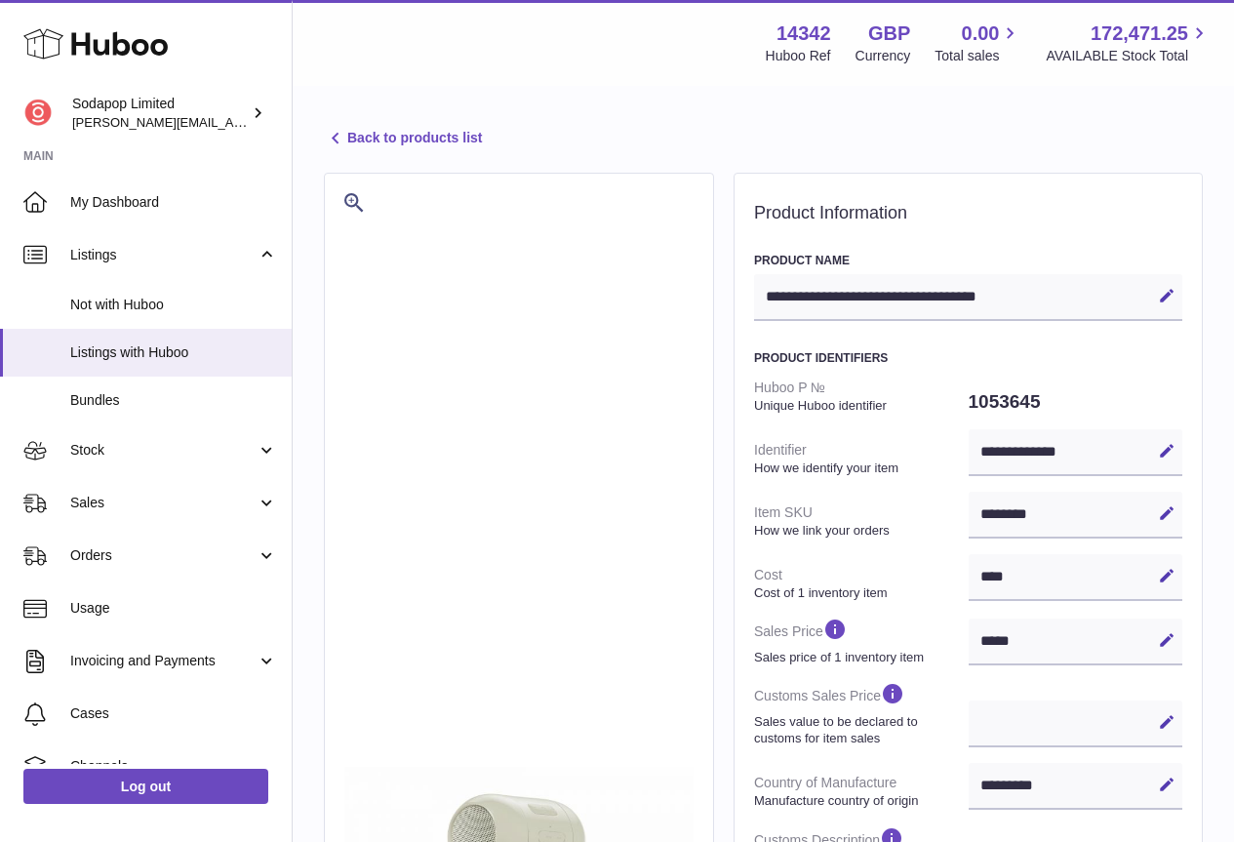
select select "**"
select select "****"
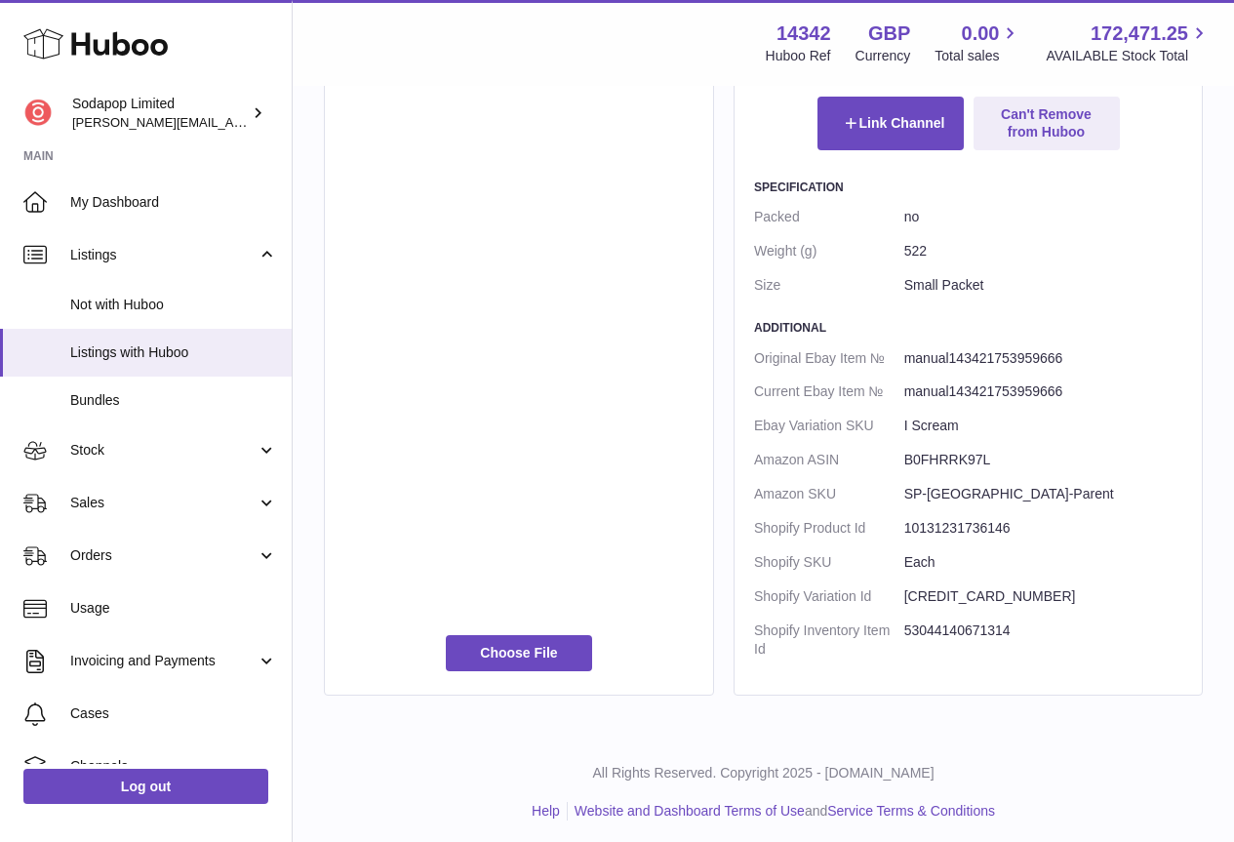
scroll to position [1062, 0]
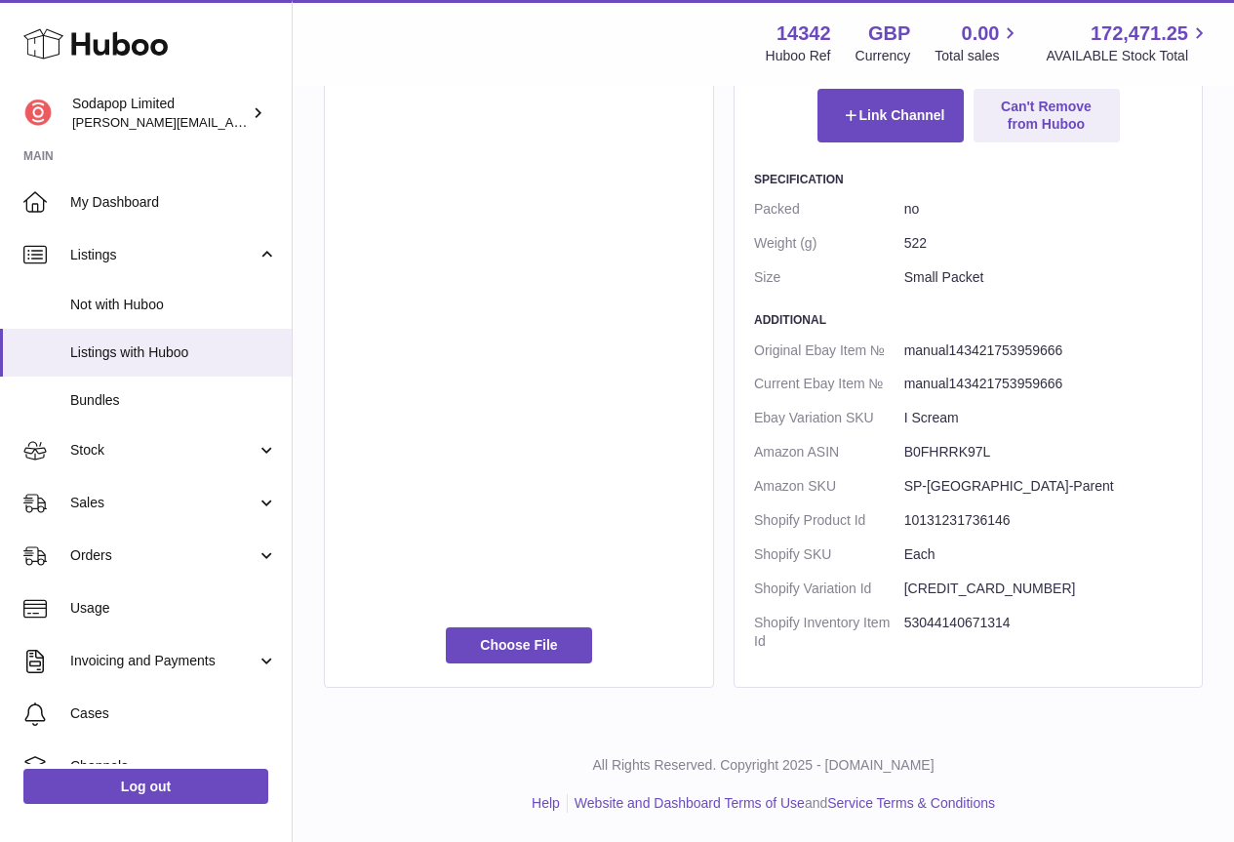
click at [961, 588] on dd "50976286966098" at bounding box center [1043, 589] width 278 height 34
click at [950, 615] on dd "53044140671314" at bounding box center [1043, 632] width 278 height 53
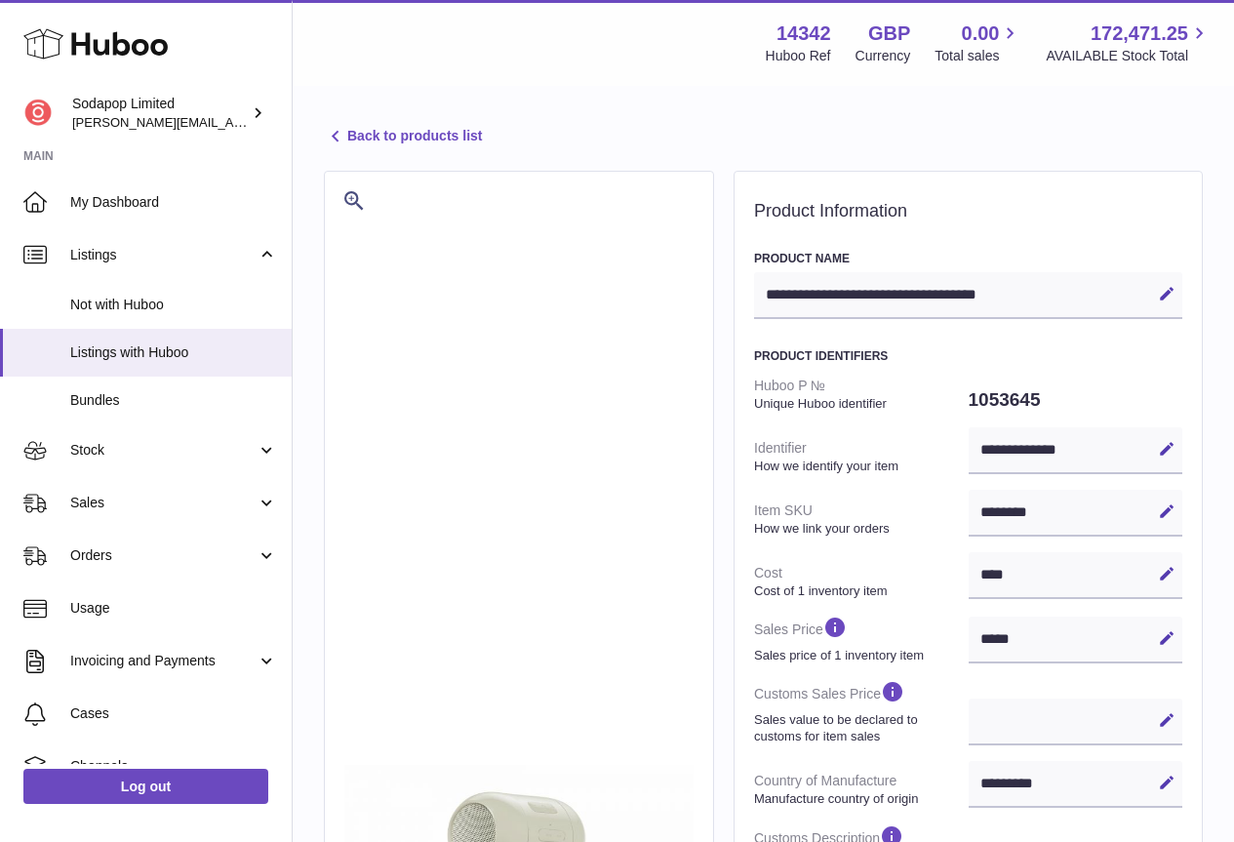
scroll to position [0, 0]
click at [336, 138] on icon at bounding box center [335, 138] width 23 height 23
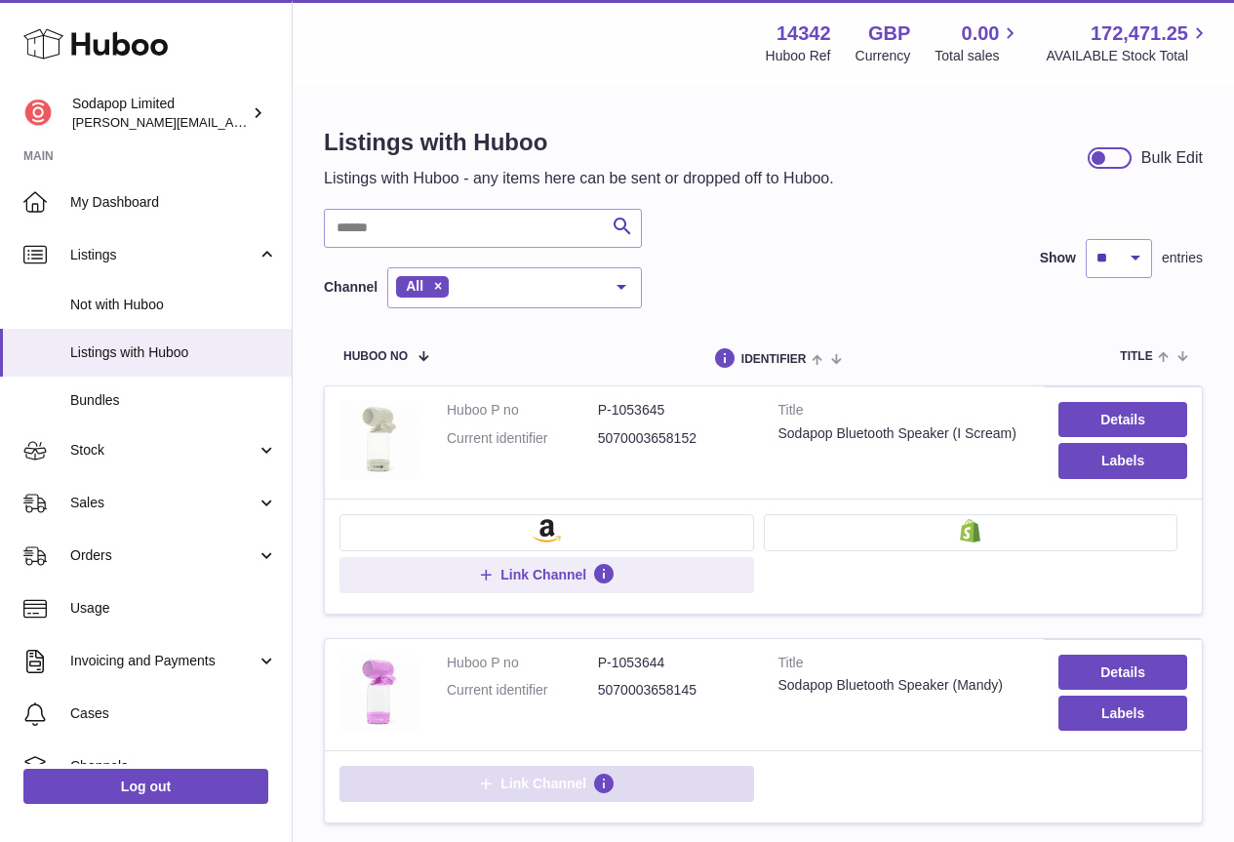
click at [499, 785] on span "Link Channel" at bounding box center [546, 783] width 138 height 18
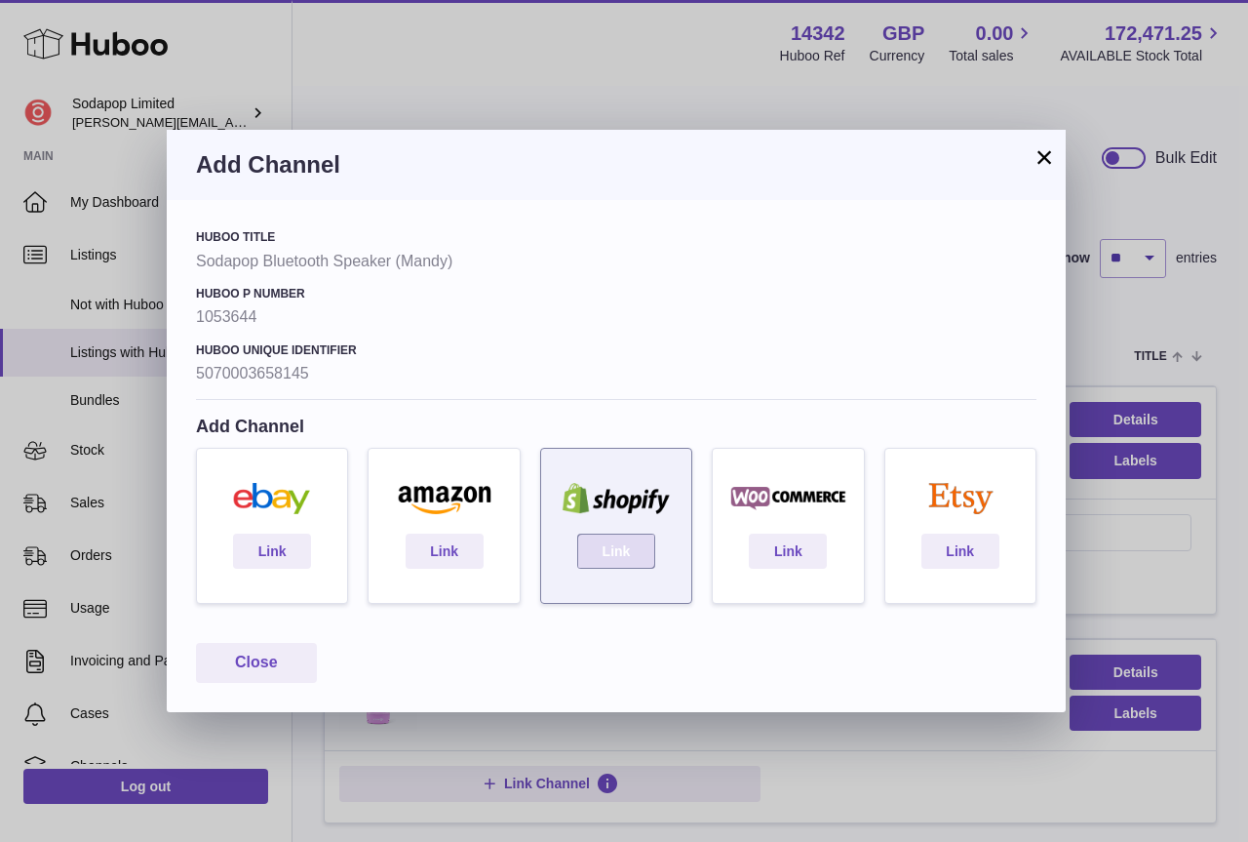
click at [630, 545] on link "Link" at bounding box center [616, 551] width 78 height 35
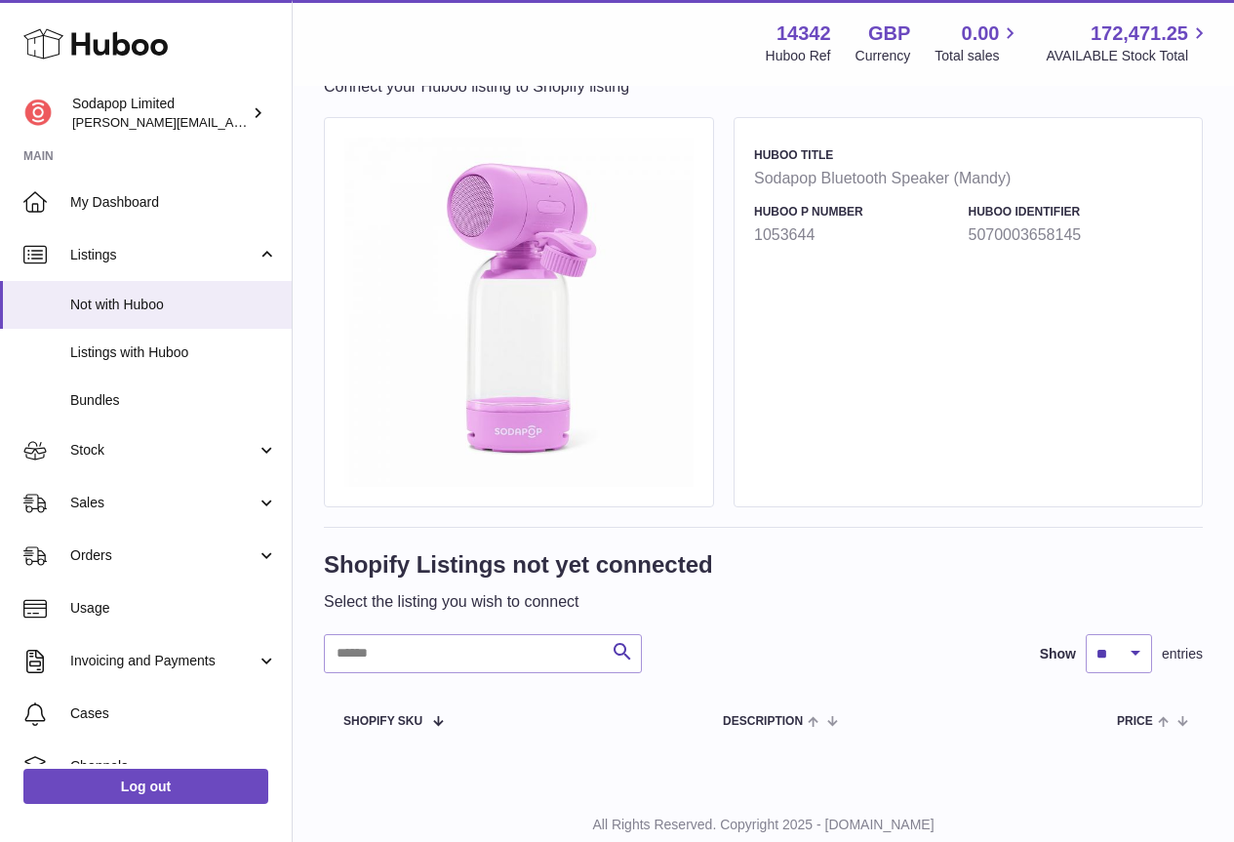
scroll to position [151, 0]
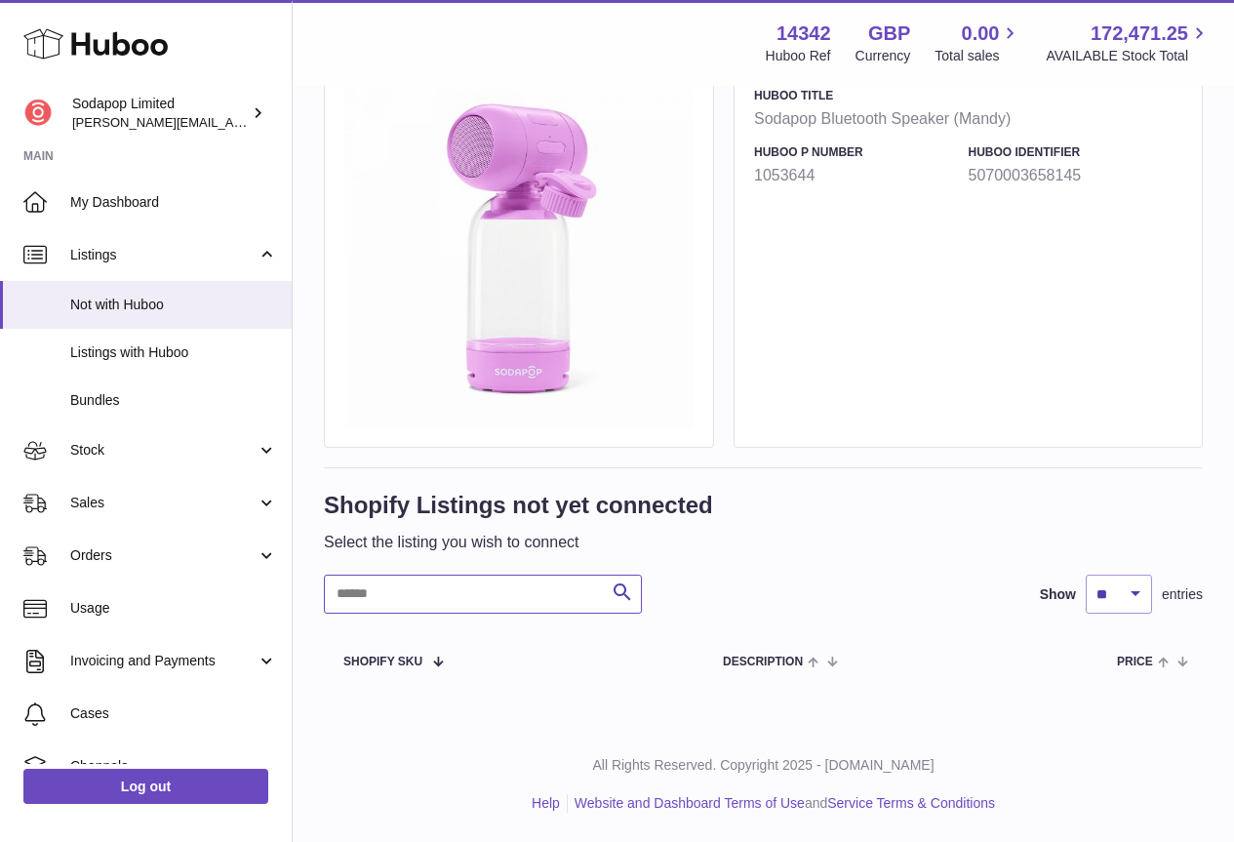
click at [546, 590] on input "text" at bounding box center [483, 593] width 318 height 39
paste input "**********"
type input "**********"
click at [622, 592] on icon "submit" at bounding box center [622, 592] width 23 height 24
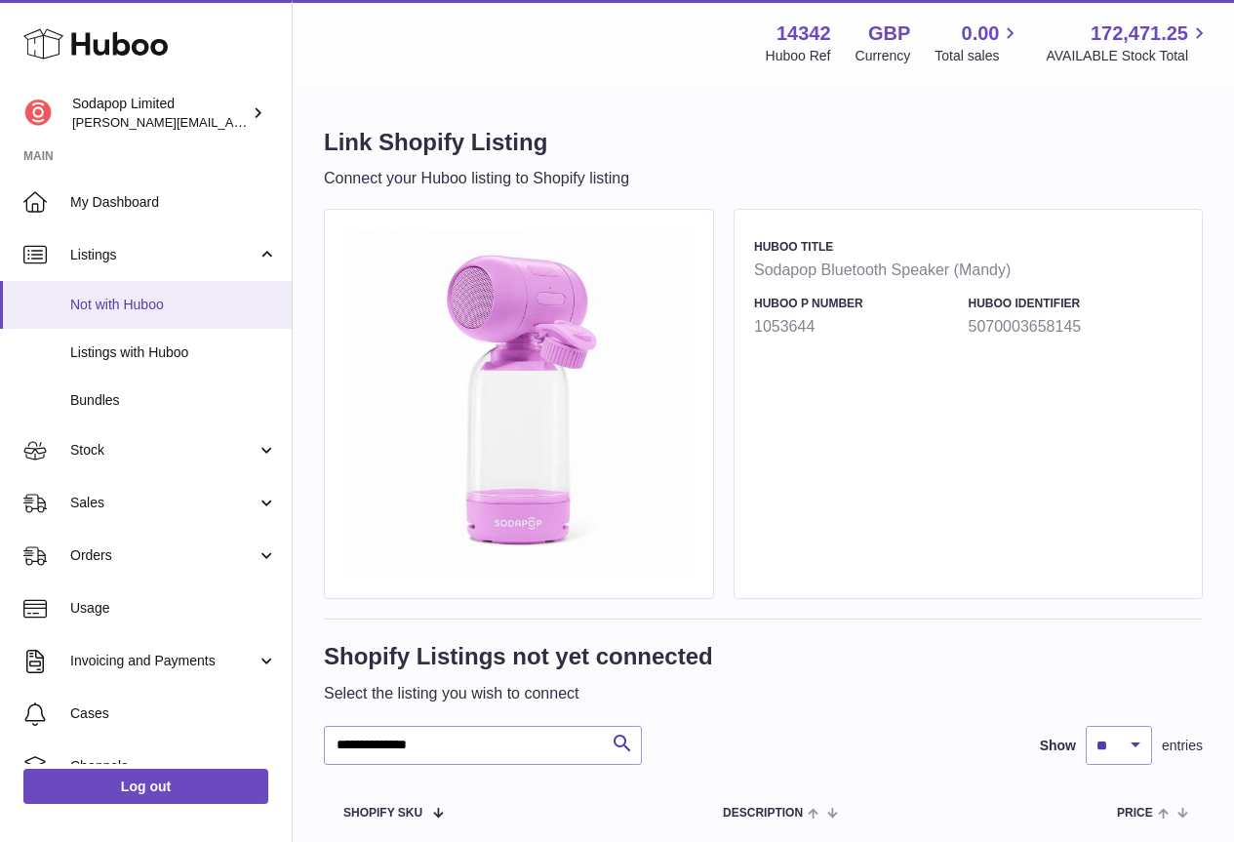
click at [129, 318] on link "Not with Huboo" at bounding box center [146, 305] width 292 height 48
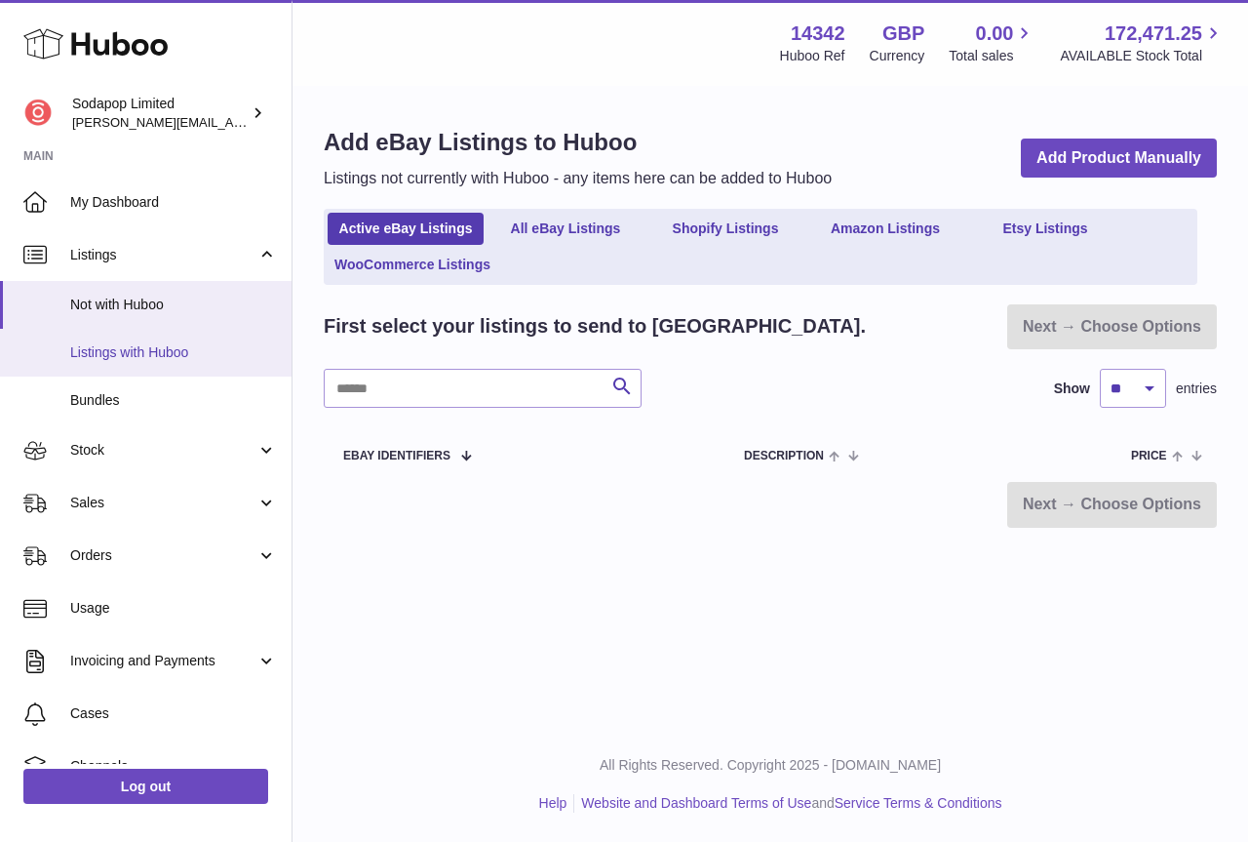
click at [122, 344] on span "Listings with Huboo" at bounding box center [173, 352] width 207 height 19
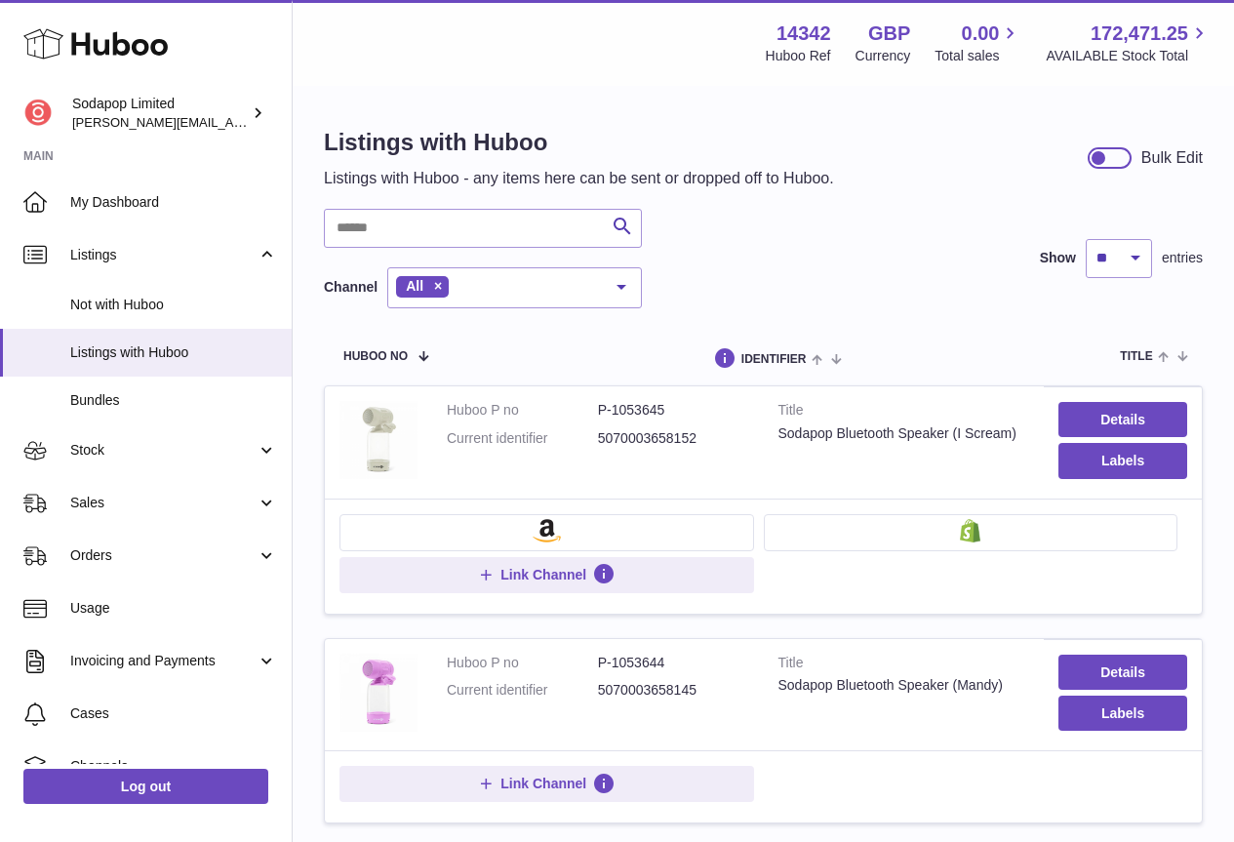
click at [998, 542] on button at bounding box center [971, 532] width 415 height 37
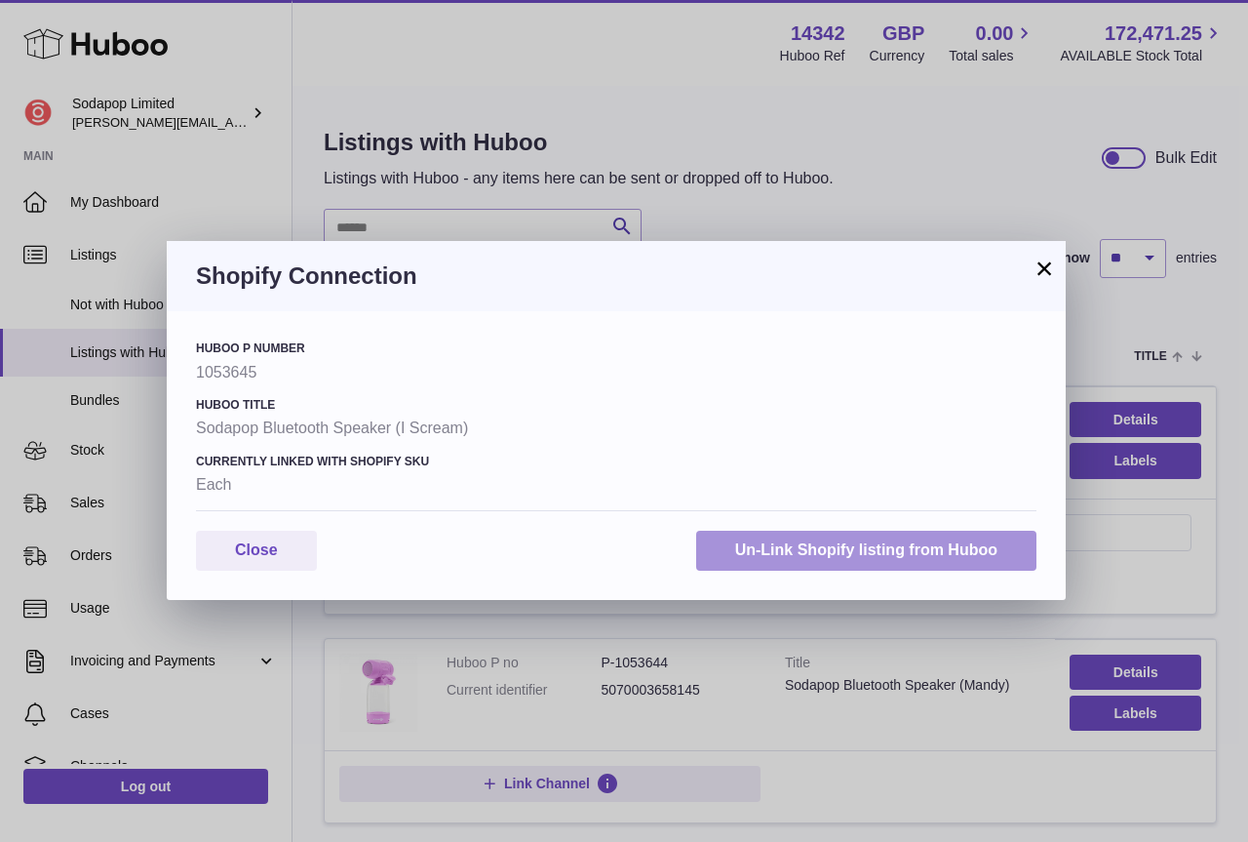
click at [849, 550] on button "Un-Link Shopify listing from Huboo" at bounding box center [866, 551] width 340 height 40
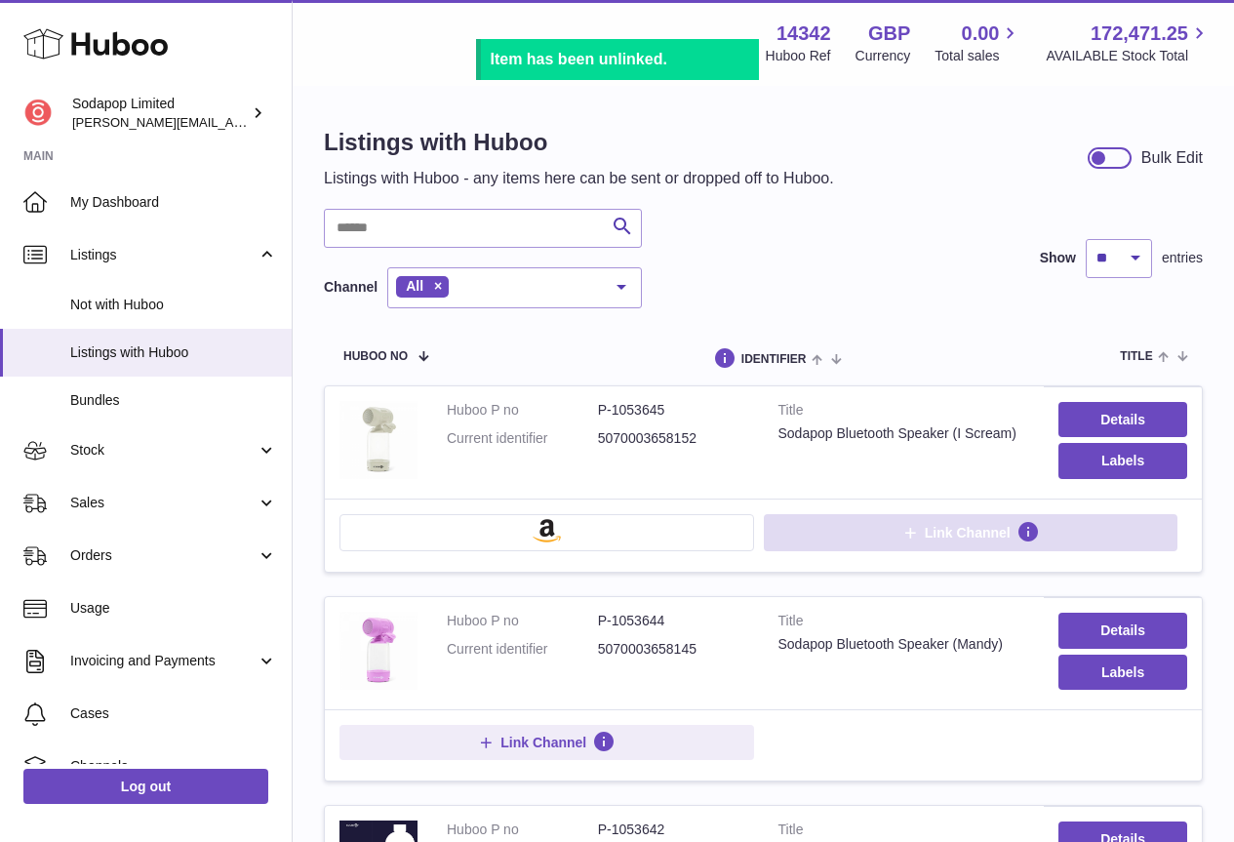
click at [953, 534] on span "Link Channel" at bounding box center [968, 533] width 86 height 18
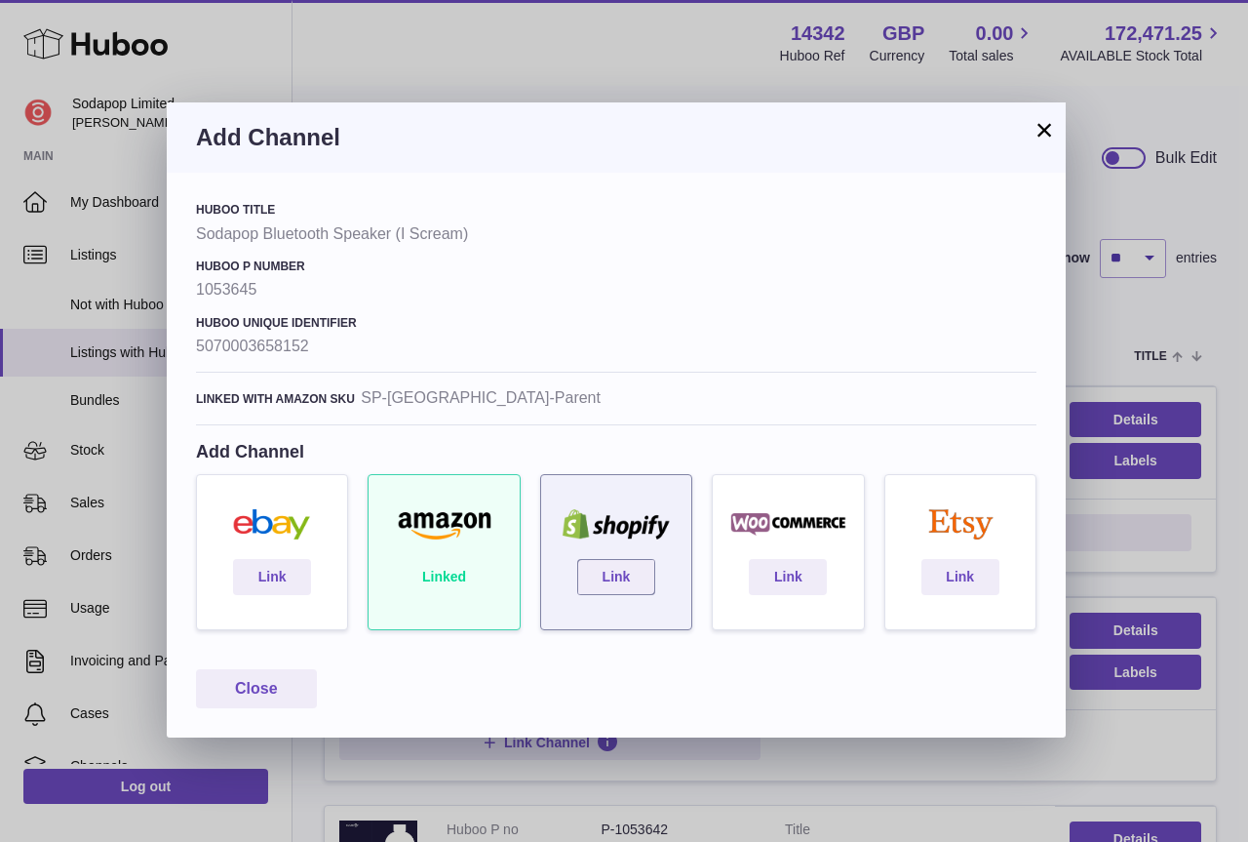
click at [672, 582] on div "Link" at bounding box center [616, 552] width 152 height 156
click at [628, 582] on link "Link" at bounding box center [616, 576] width 78 height 35
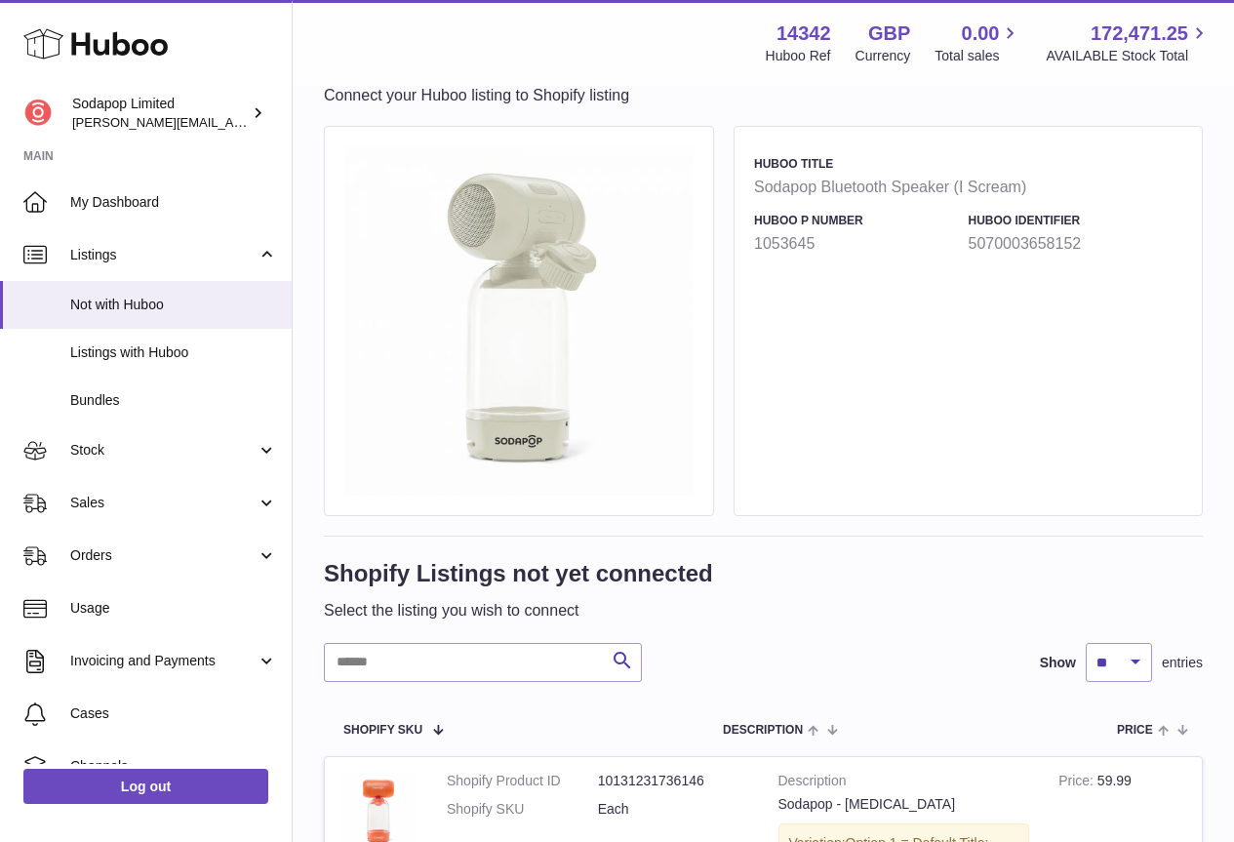
scroll to position [376, 0]
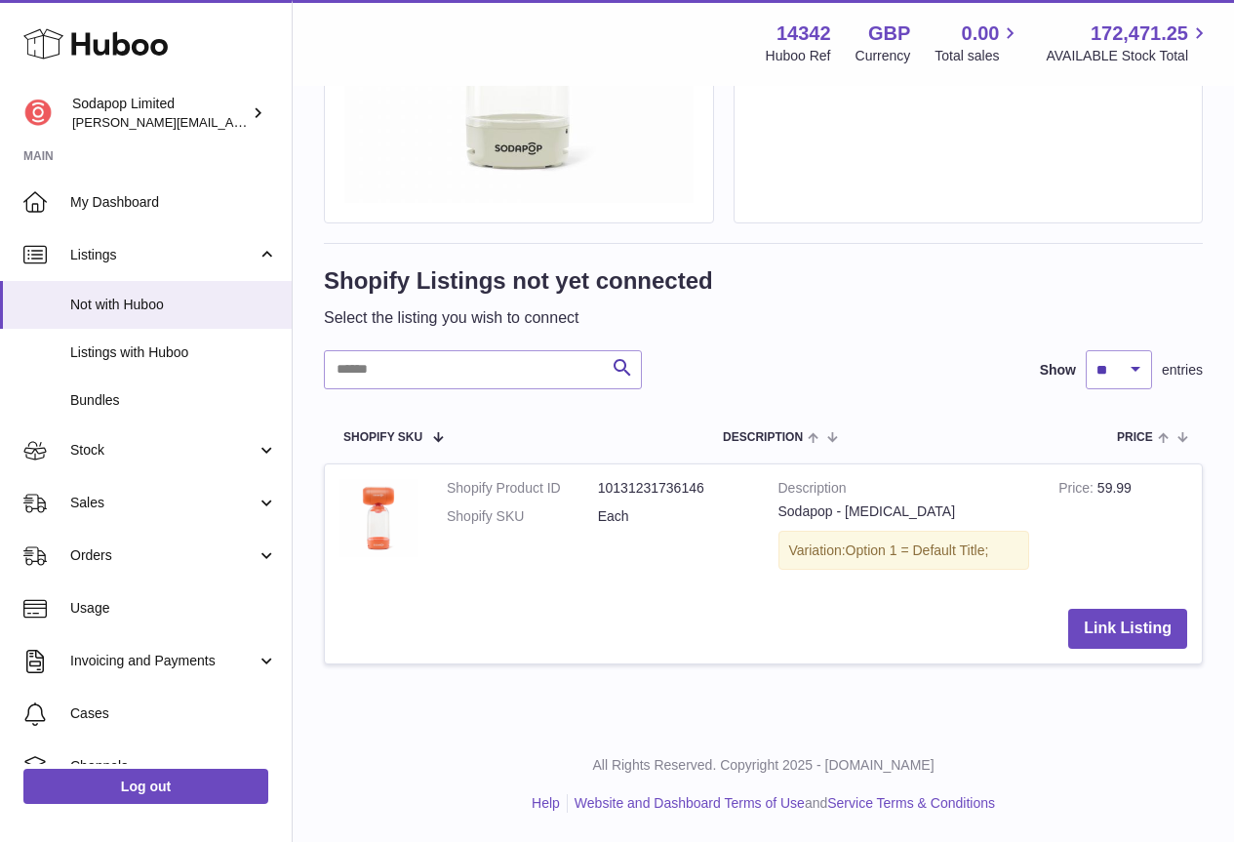
click at [641, 483] on dd "10131231736146" at bounding box center [673, 488] width 151 height 19
click at [617, 370] on icon "submit" at bounding box center [622, 368] width 23 height 24
click at [884, 553] on span "Option 1 = Default Title;" at bounding box center [917, 550] width 143 height 16
click at [996, 555] on div "Variation: Option 1 = Default Title;" at bounding box center [904, 551] width 252 height 40
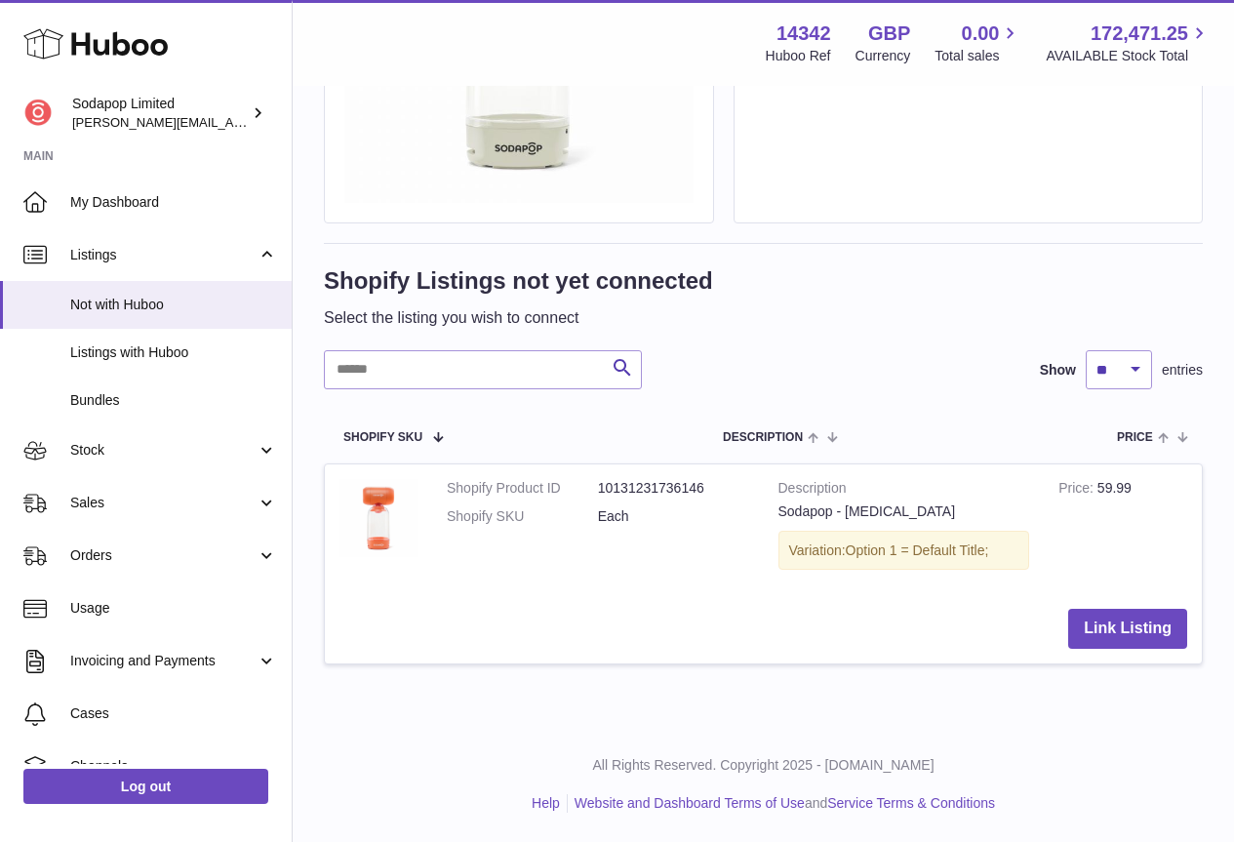
click at [995, 555] on div "Variation: Option 1 = Default Title;" at bounding box center [904, 551] width 252 height 40
drag, startPoint x: 937, startPoint y: 555, endPoint x: 900, endPoint y: 555, distance: 37.1
click at [936, 555] on span "Option 1 = Default Title;" at bounding box center [917, 550] width 143 height 16
drag, startPoint x: 900, startPoint y: 555, endPoint x: 888, endPoint y: 555, distance: 12.7
click at [899, 555] on span "Option 1 = Default Title;" at bounding box center [917, 550] width 143 height 16
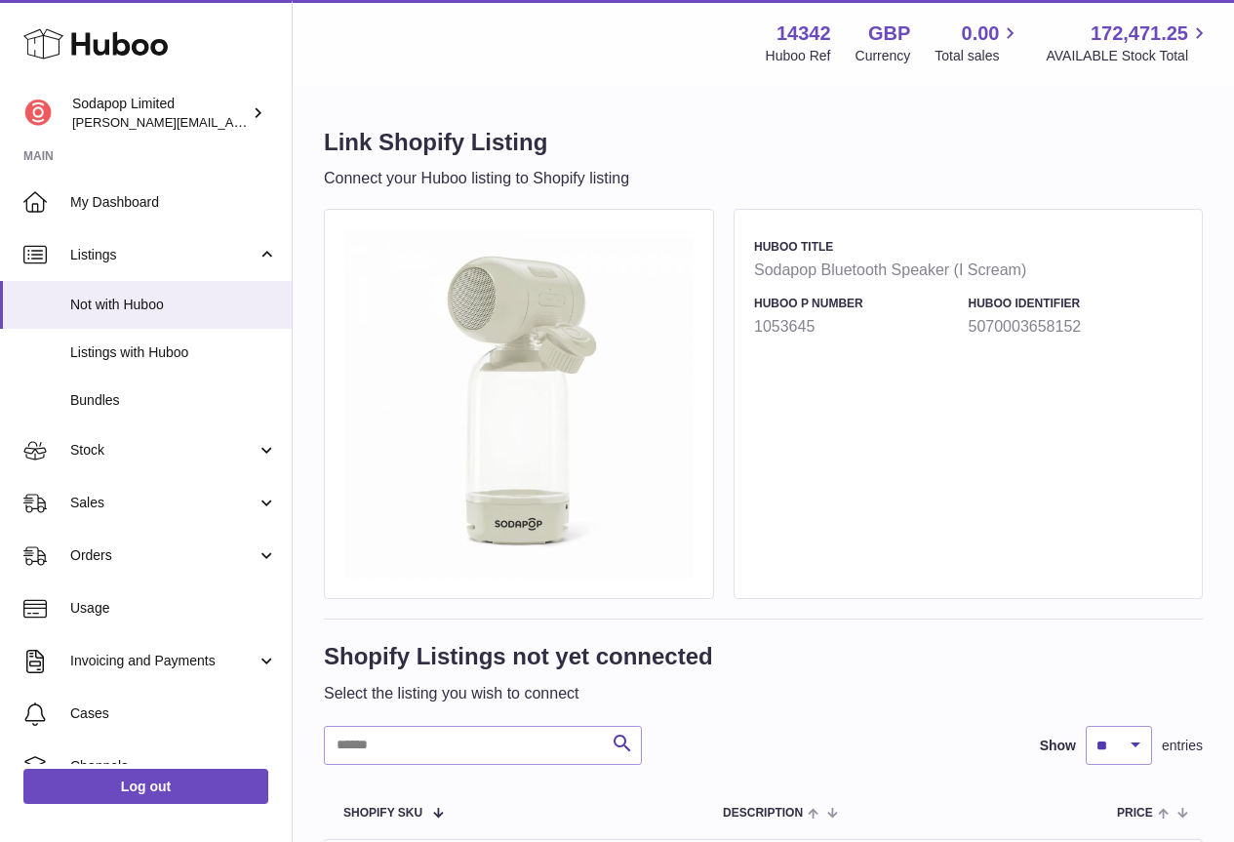
scroll to position [376, 0]
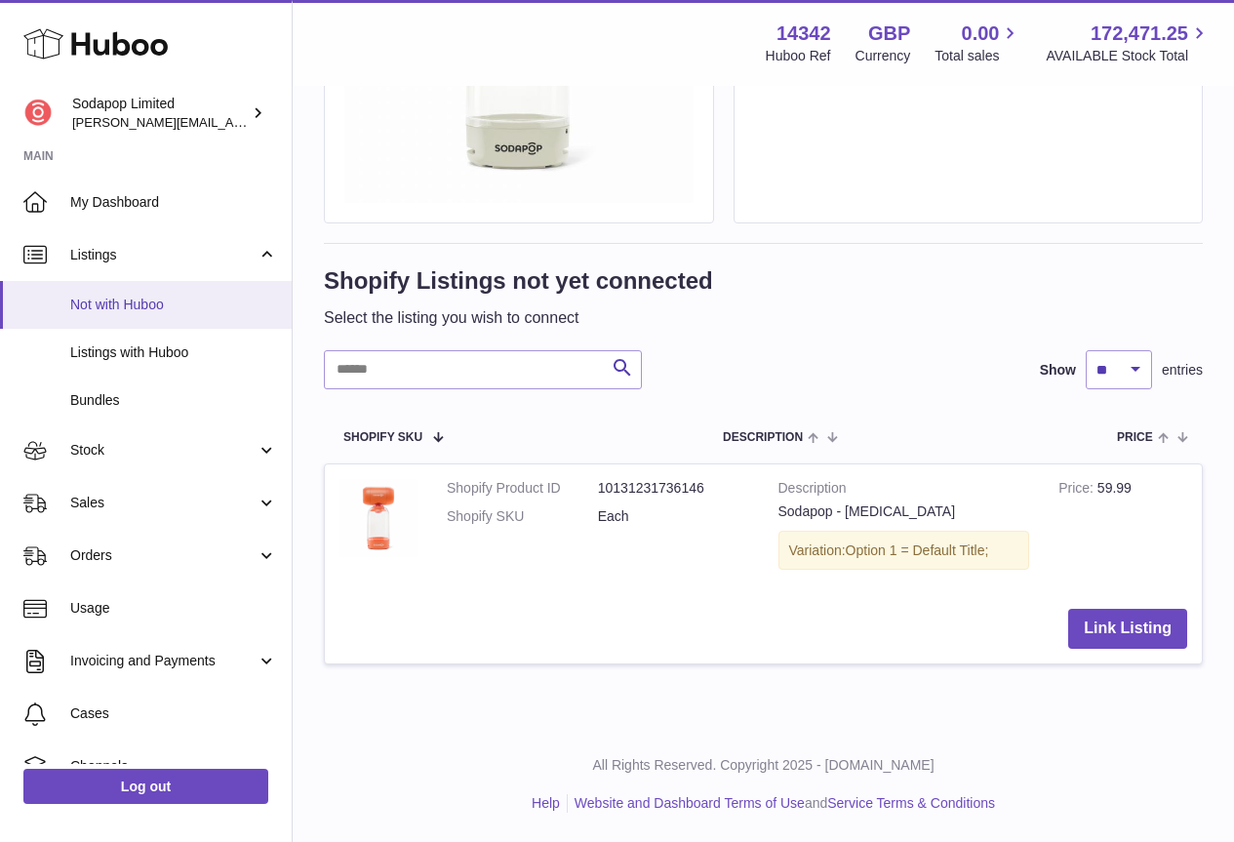
click at [127, 297] on span "Not with Huboo" at bounding box center [173, 305] width 207 height 19
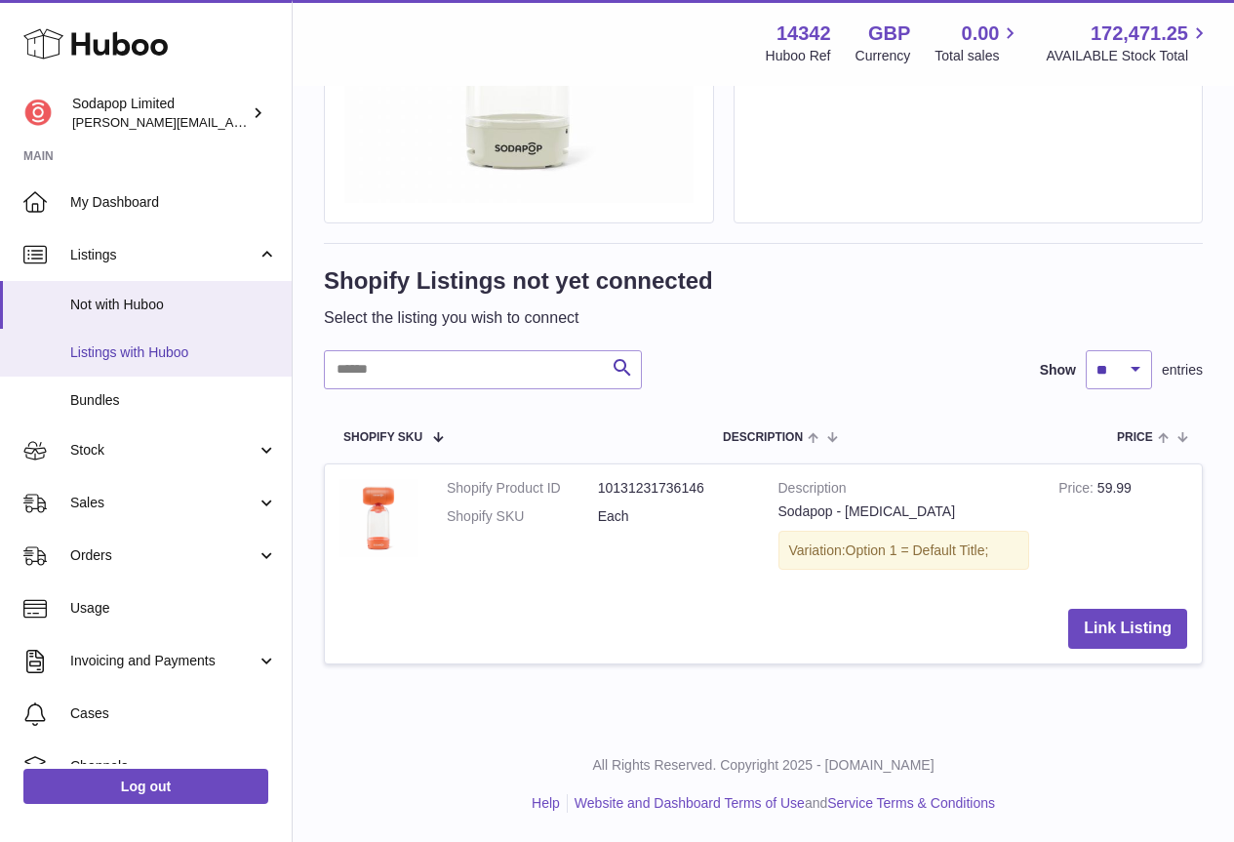
click at [123, 353] on span "Listings with Huboo" at bounding box center [173, 352] width 207 height 19
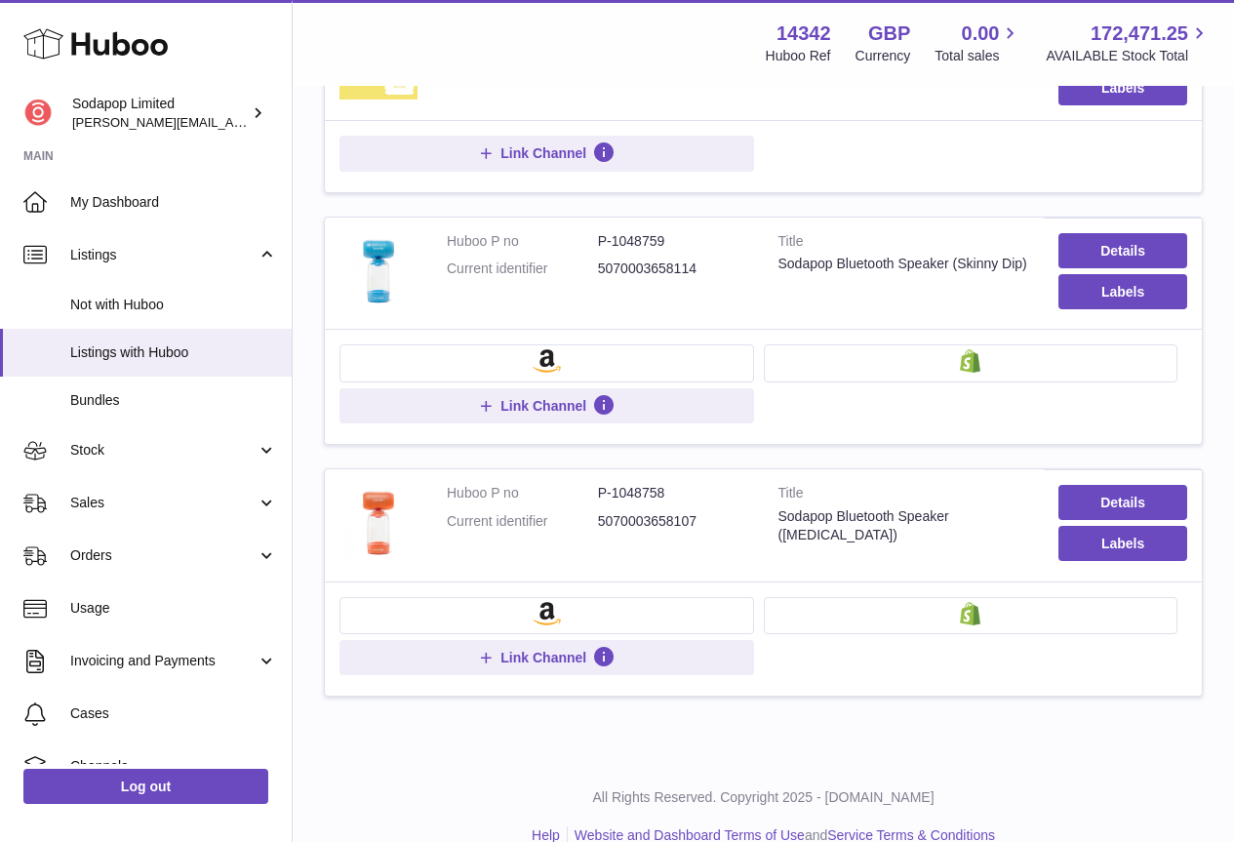
scroll to position [1028, 0]
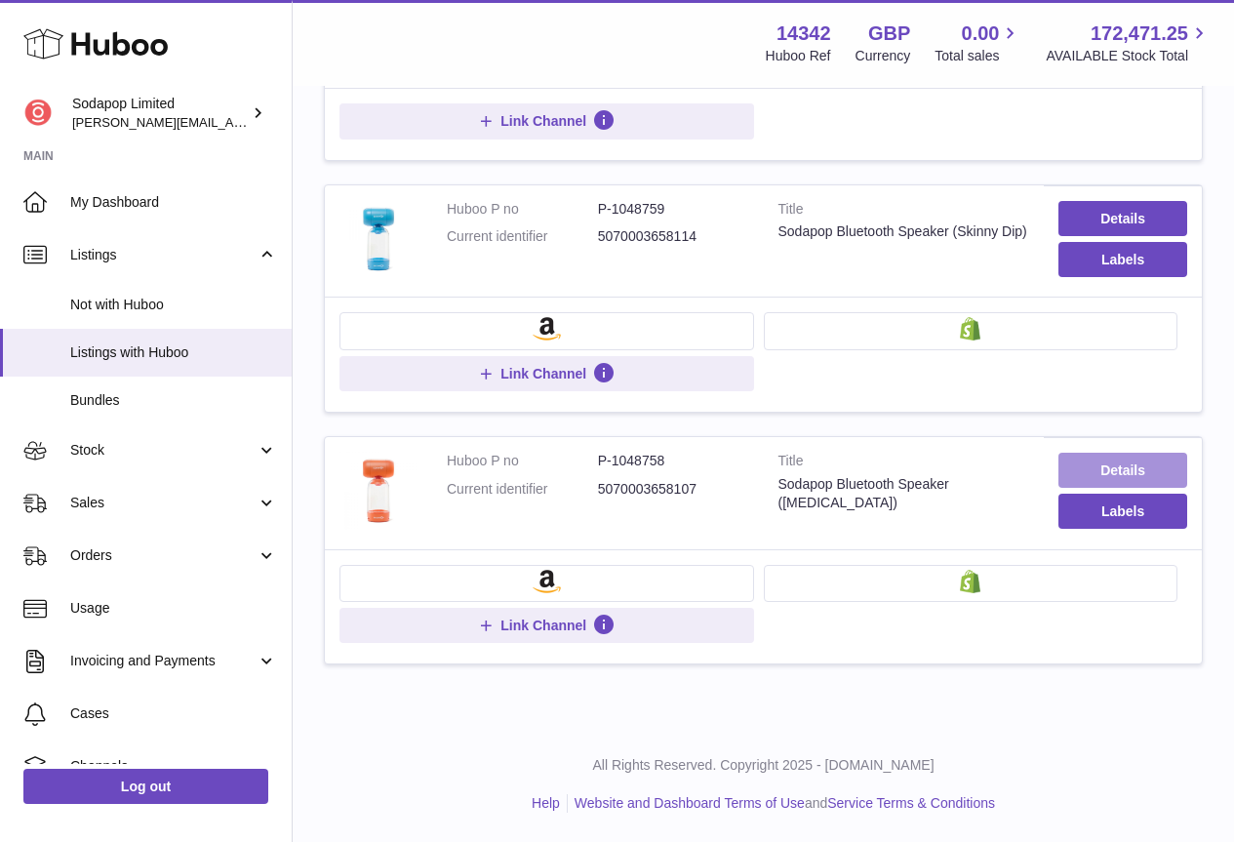
click at [1130, 468] on link "Details" at bounding box center [1122, 470] width 129 height 35
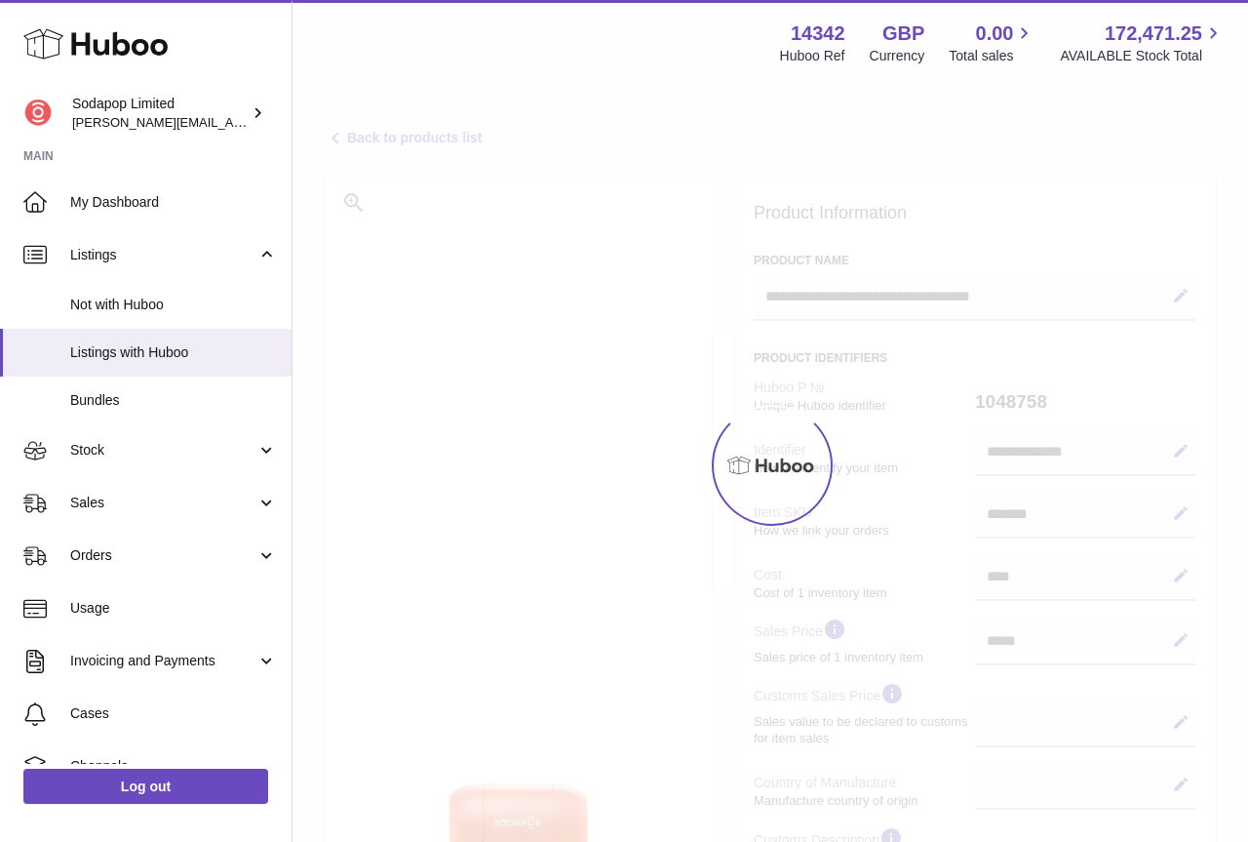
select select
select select "****"
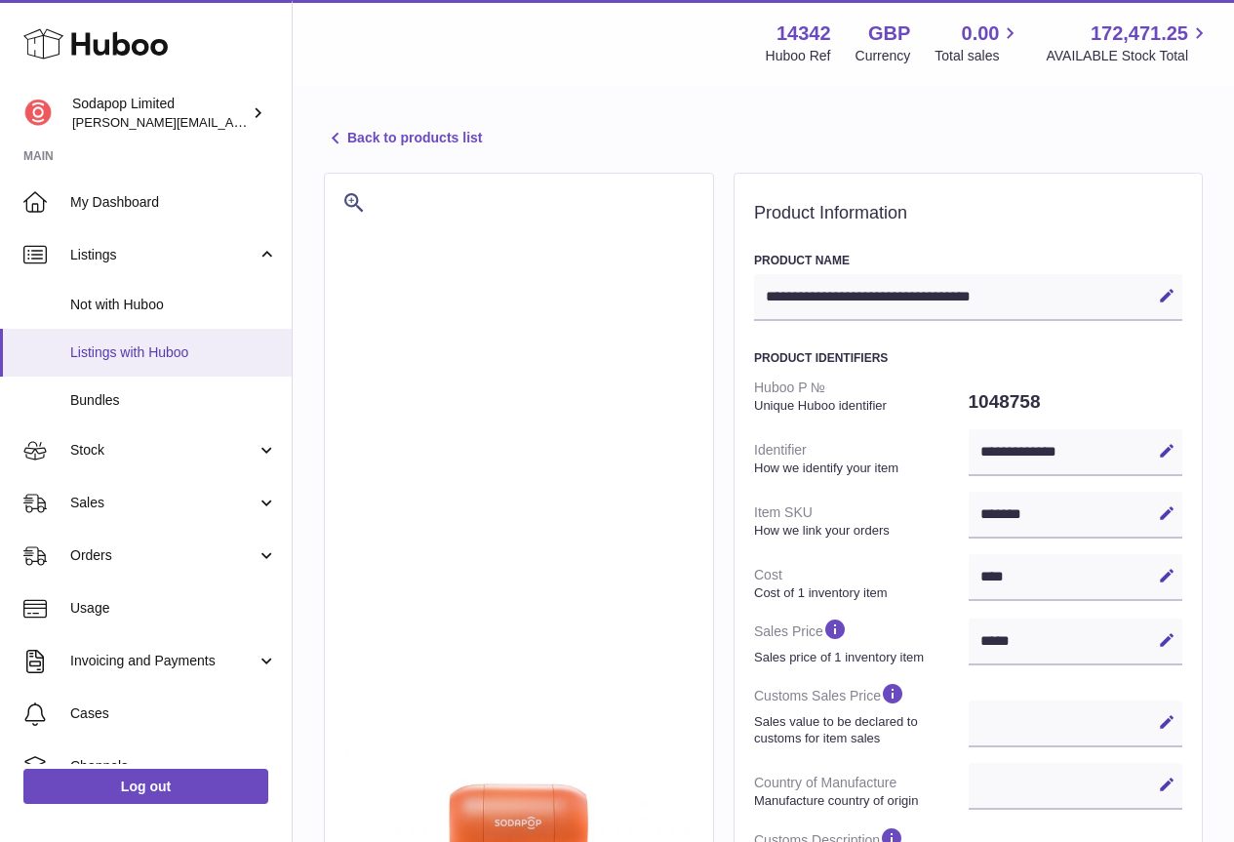
click at [140, 359] on span "Listings with Huboo" at bounding box center [173, 352] width 207 height 19
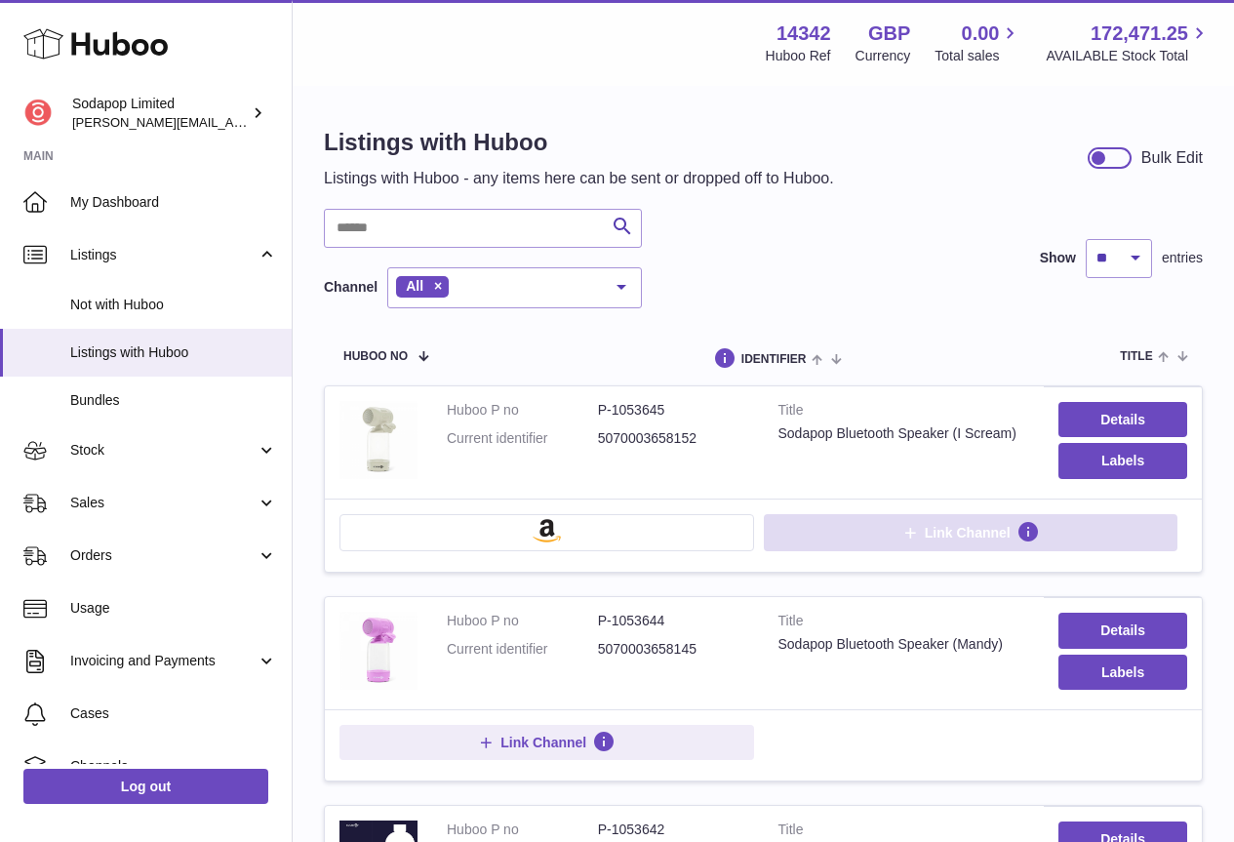
click at [905, 532] on icon at bounding box center [910, 533] width 18 height 18
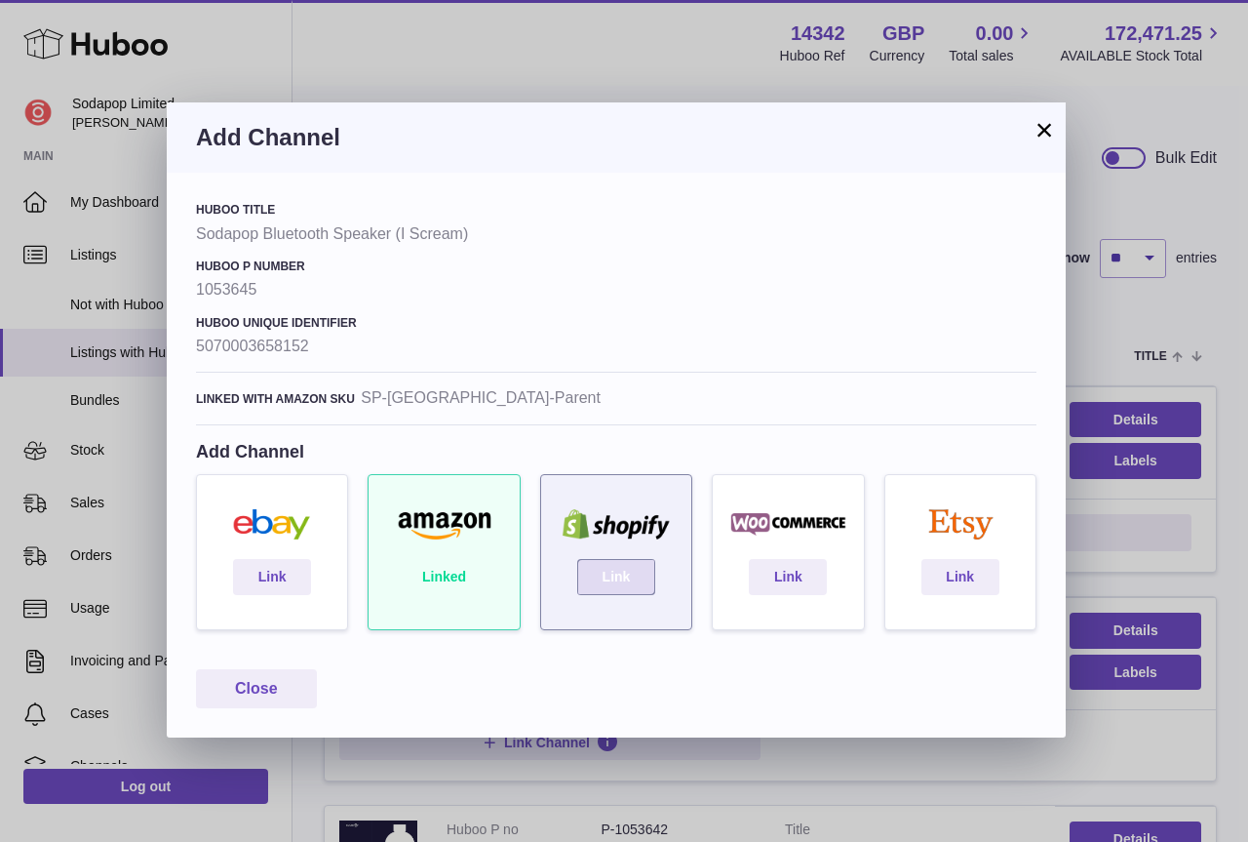
click at [619, 576] on link "Link" at bounding box center [616, 576] width 78 height 35
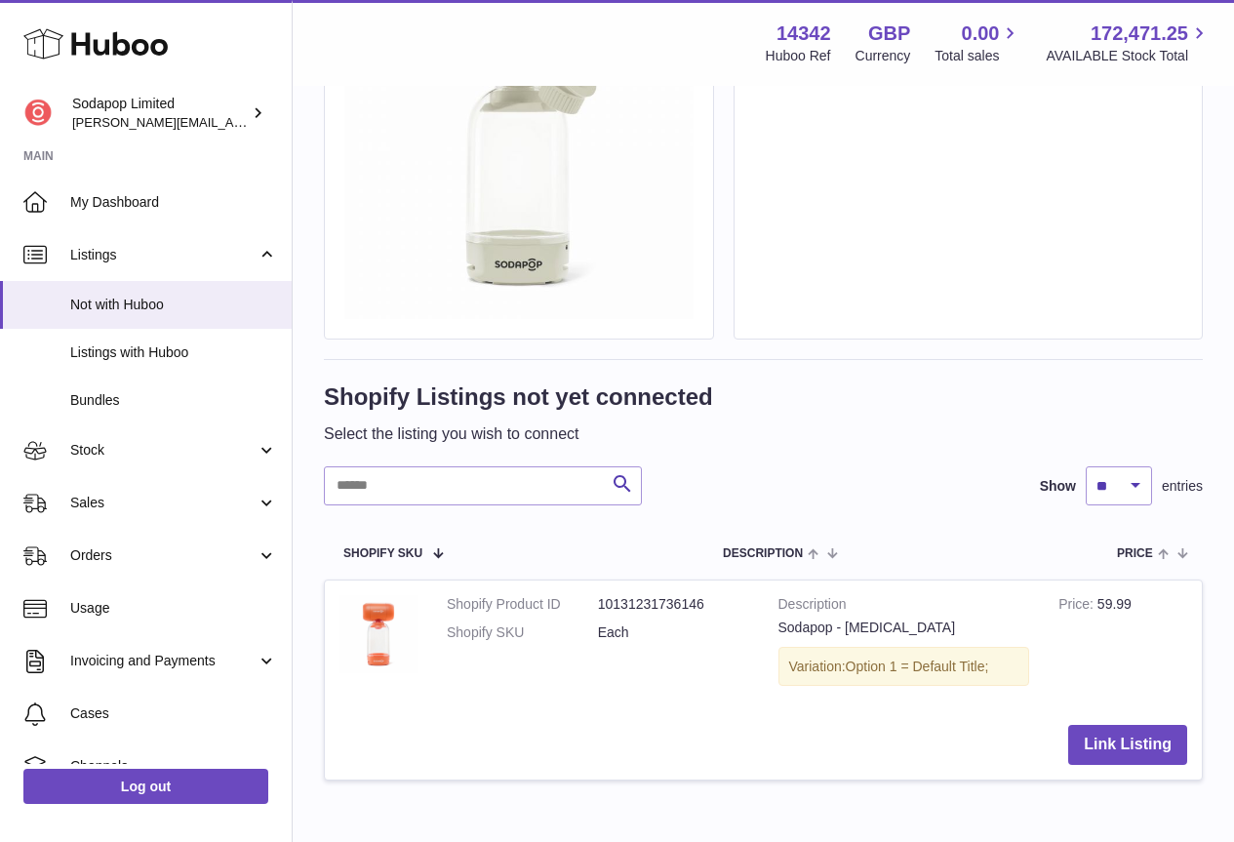
scroll to position [376, 0]
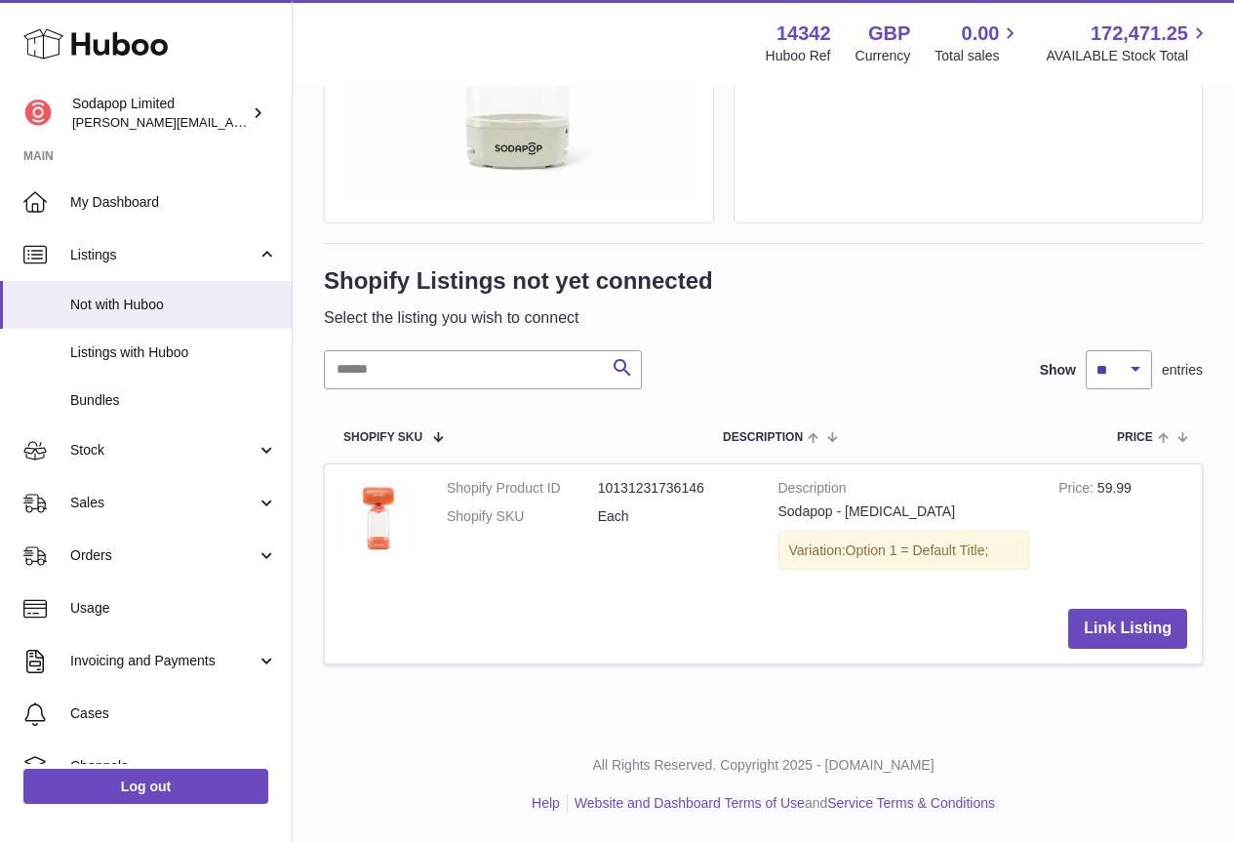
click at [857, 557] on span "Option 1 = Default Title;" at bounding box center [917, 550] width 143 height 16
click at [1127, 624] on button "Link Listing" at bounding box center [1127, 629] width 119 height 40
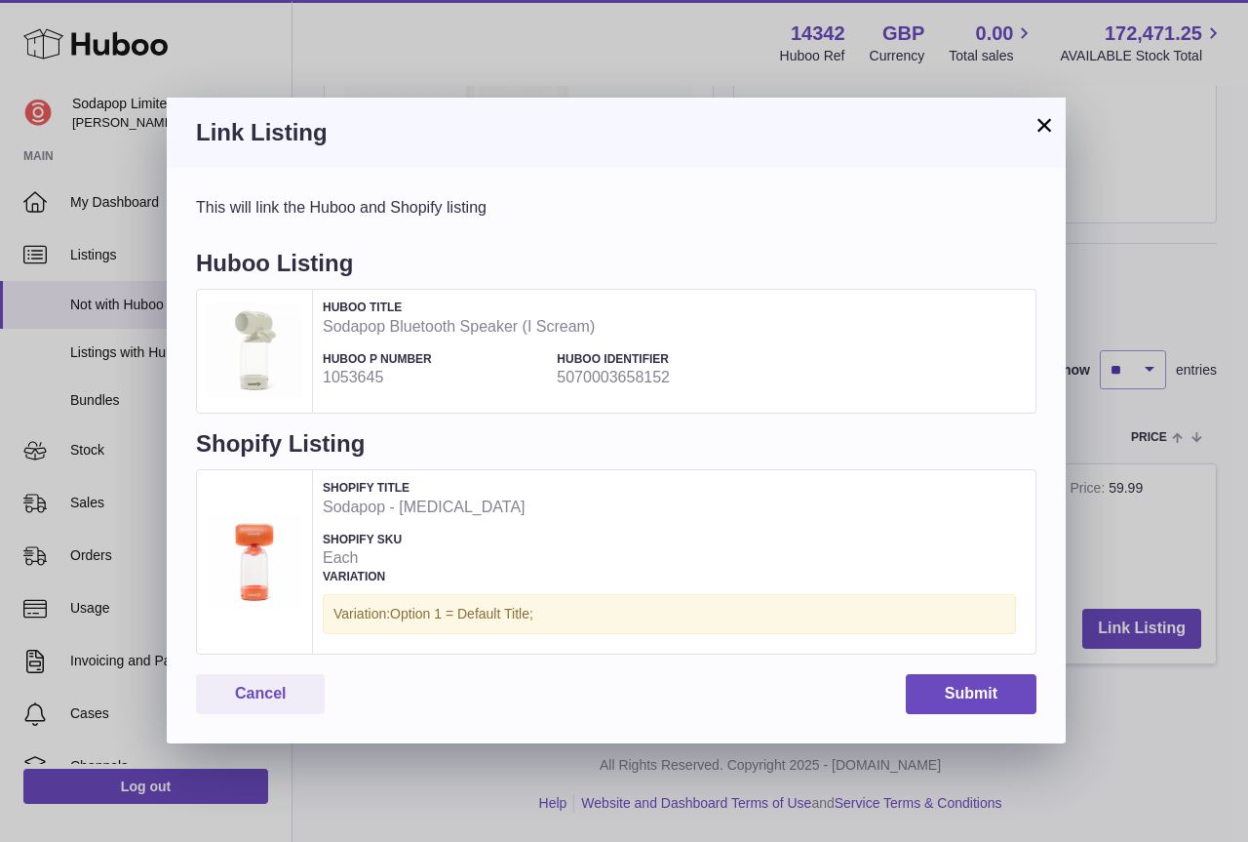
click at [402, 614] on span "Option 1 = Default Title;" at bounding box center [461, 614] width 143 height 16
drag, startPoint x: 332, startPoint y: 610, endPoint x: 623, endPoint y: 611, distance: 291.6
click at [623, 611] on div "Variation: Option 1 = Default Title;" at bounding box center [669, 614] width 693 height 40
click at [269, 694] on button "Cancel" at bounding box center [260, 694] width 129 height 40
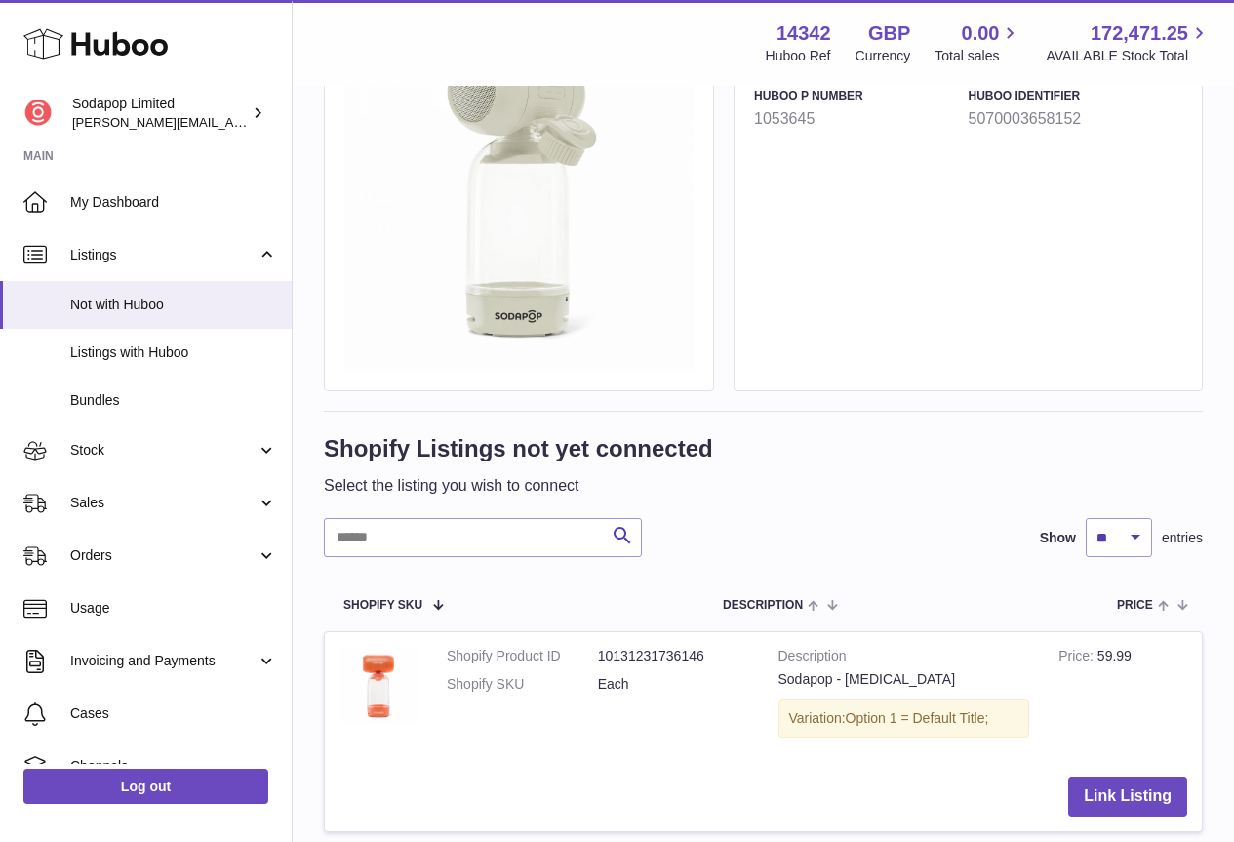
scroll to position [0, 0]
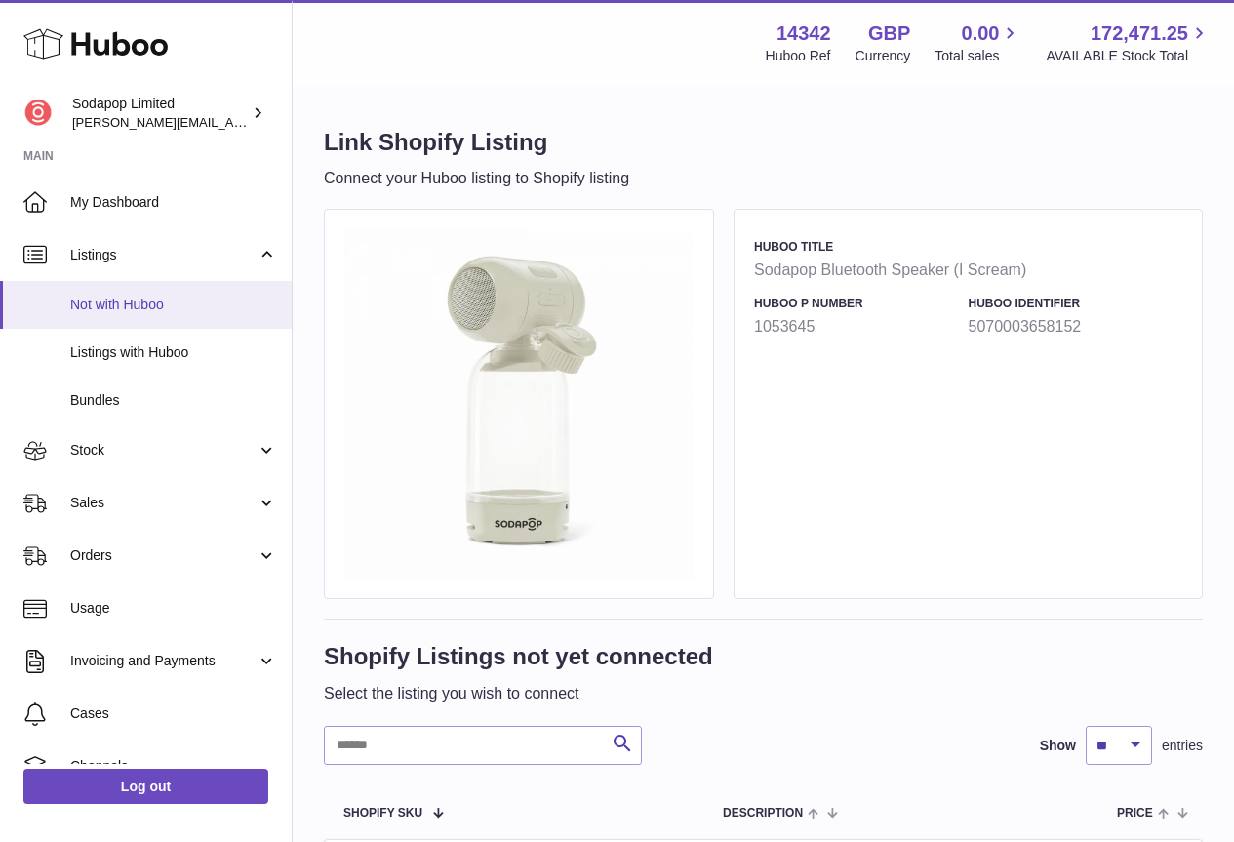
click at [127, 303] on span "Not with Huboo" at bounding box center [173, 305] width 207 height 19
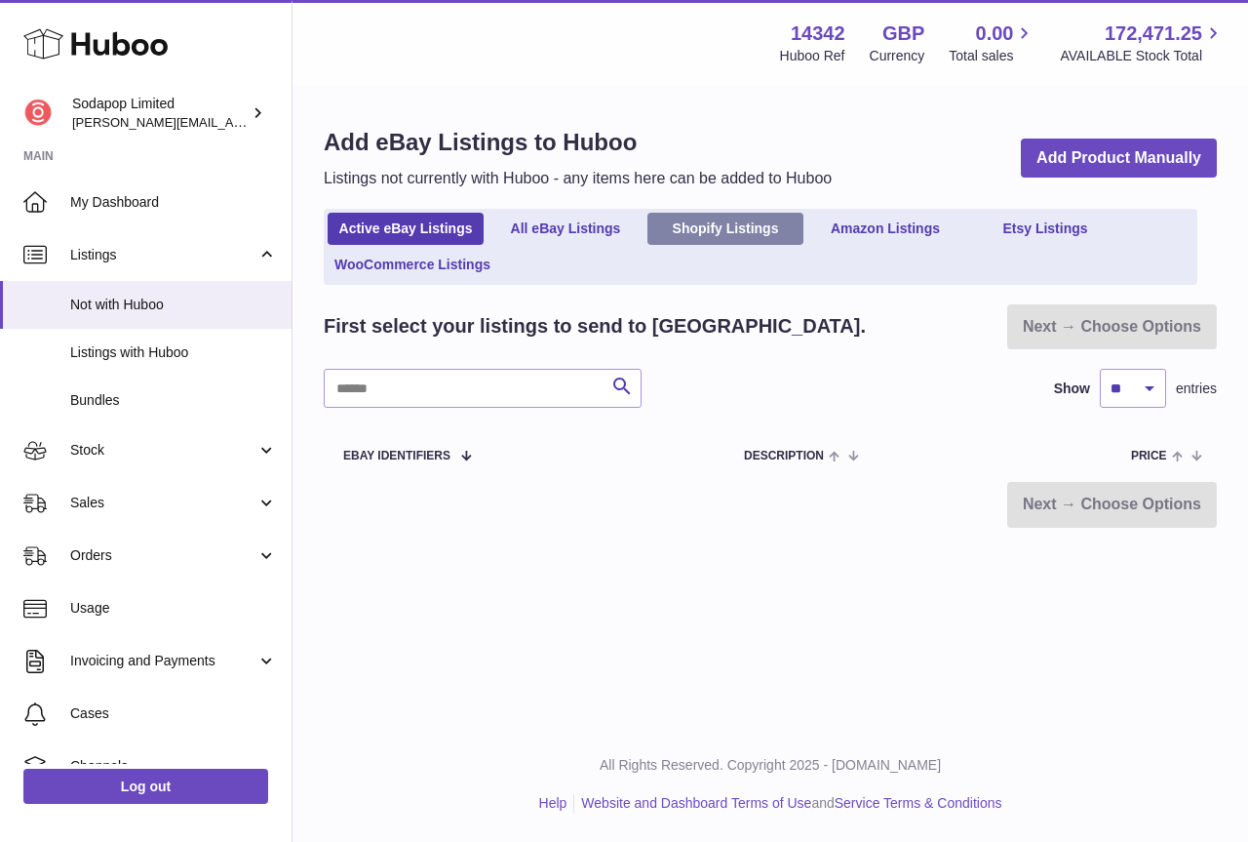
click at [759, 228] on link "Shopify Listings" at bounding box center [726, 229] width 156 height 32
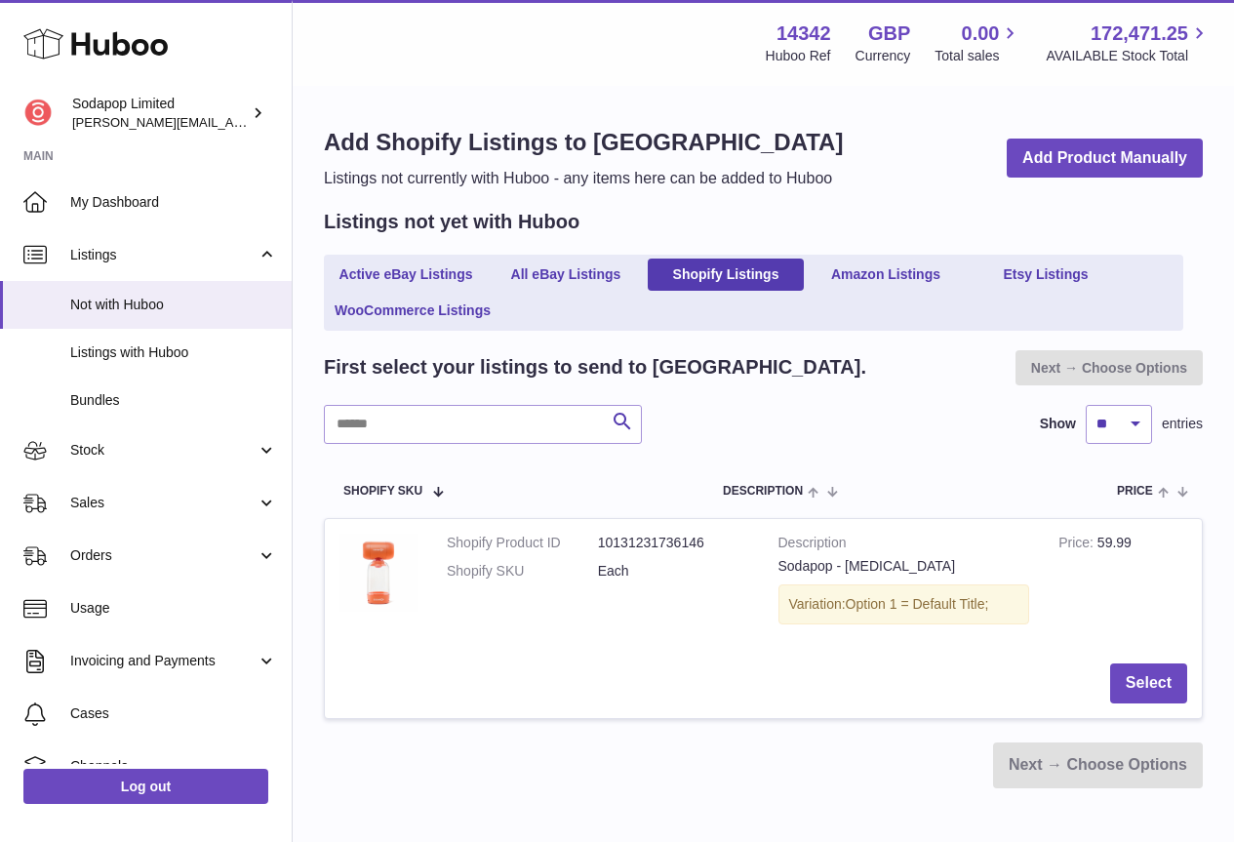
click at [590, 569] on dt "Shopify SKU" at bounding box center [522, 571] width 151 height 19
click at [1159, 681] on button "Select" at bounding box center [1148, 683] width 77 height 40
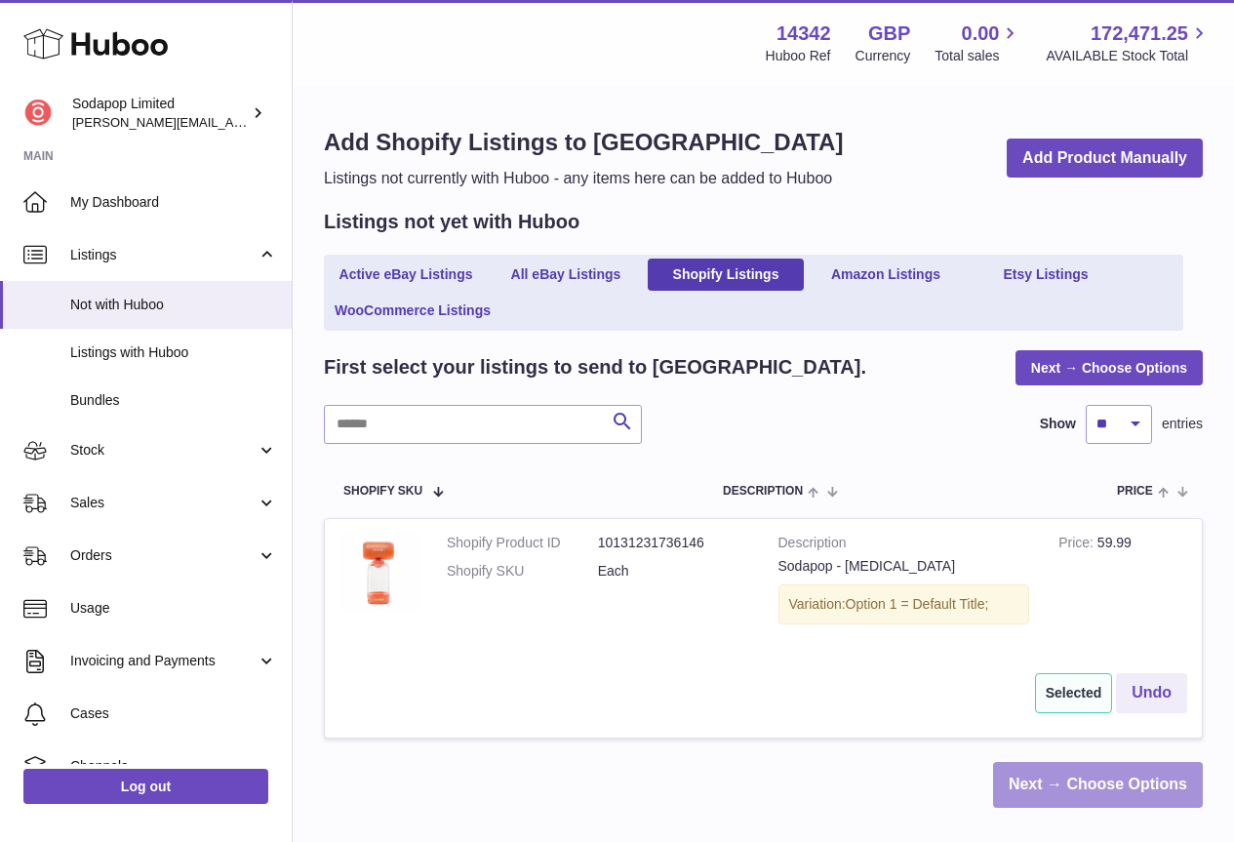
click at [1087, 774] on link "Next → Choose Options" at bounding box center [1098, 785] width 210 height 46
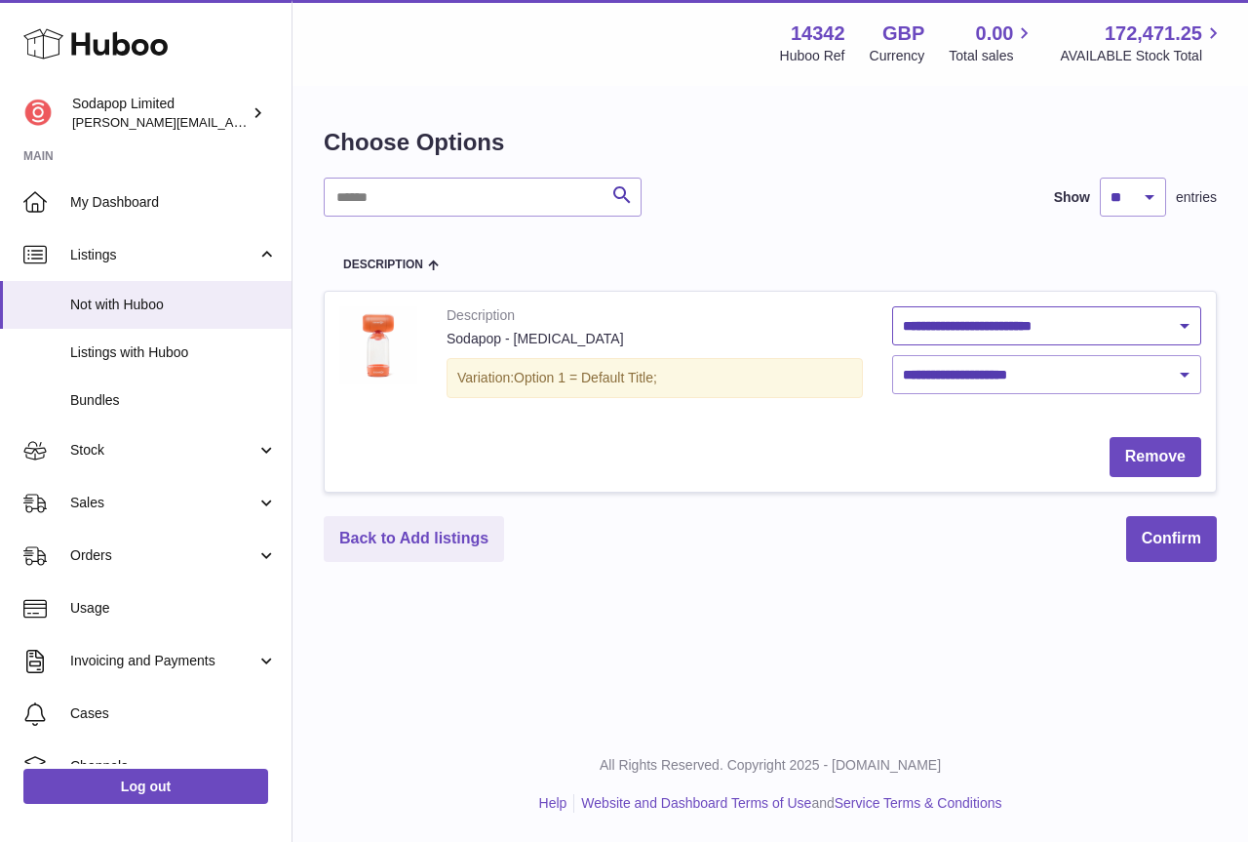
click at [1172, 319] on select "**********" at bounding box center [1046, 325] width 309 height 39
select select "********"
click at [892, 306] on select "**********" at bounding box center [1046, 325] width 309 height 39
click at [1144, 375] on select "**********" at bounding box center [1046, 374] width 309 height 39
select select "***"
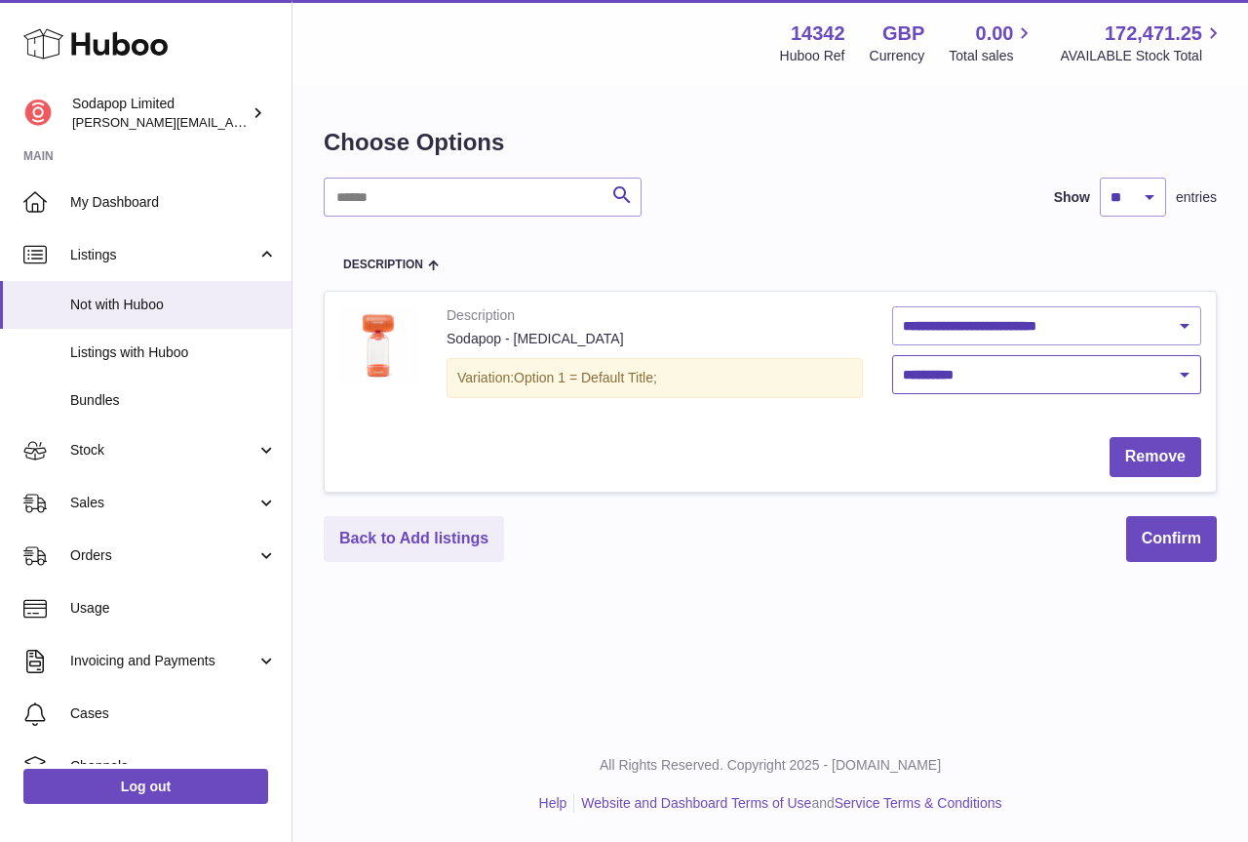
click at [892, 355] on select "**********" at bounding box center [1046, 374] width 309 height 39
click at [1188, 539] on button "Confirm" at bounding box center [1172, 539] width 91 height 46
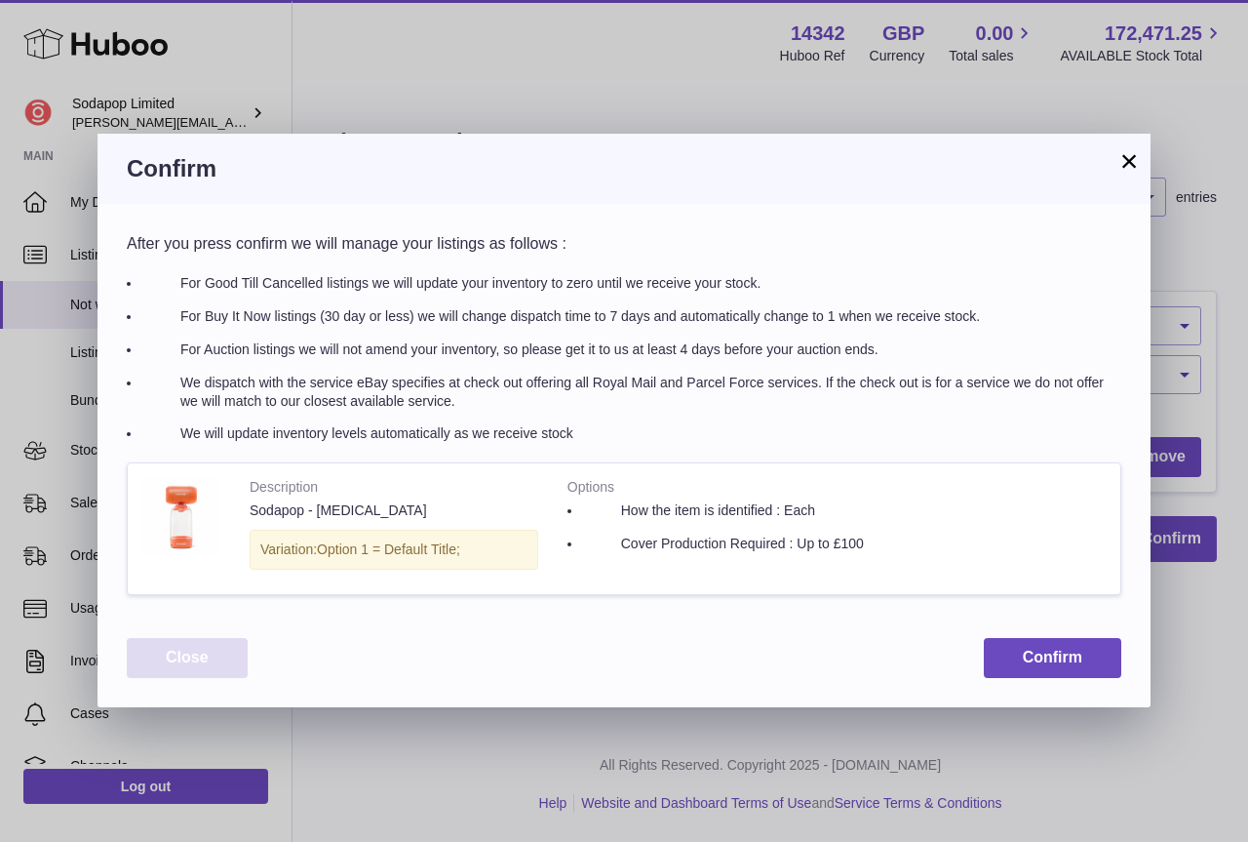
click at [195, 657] on button "Close" at bounding box center [187, 658] width 121 height 40
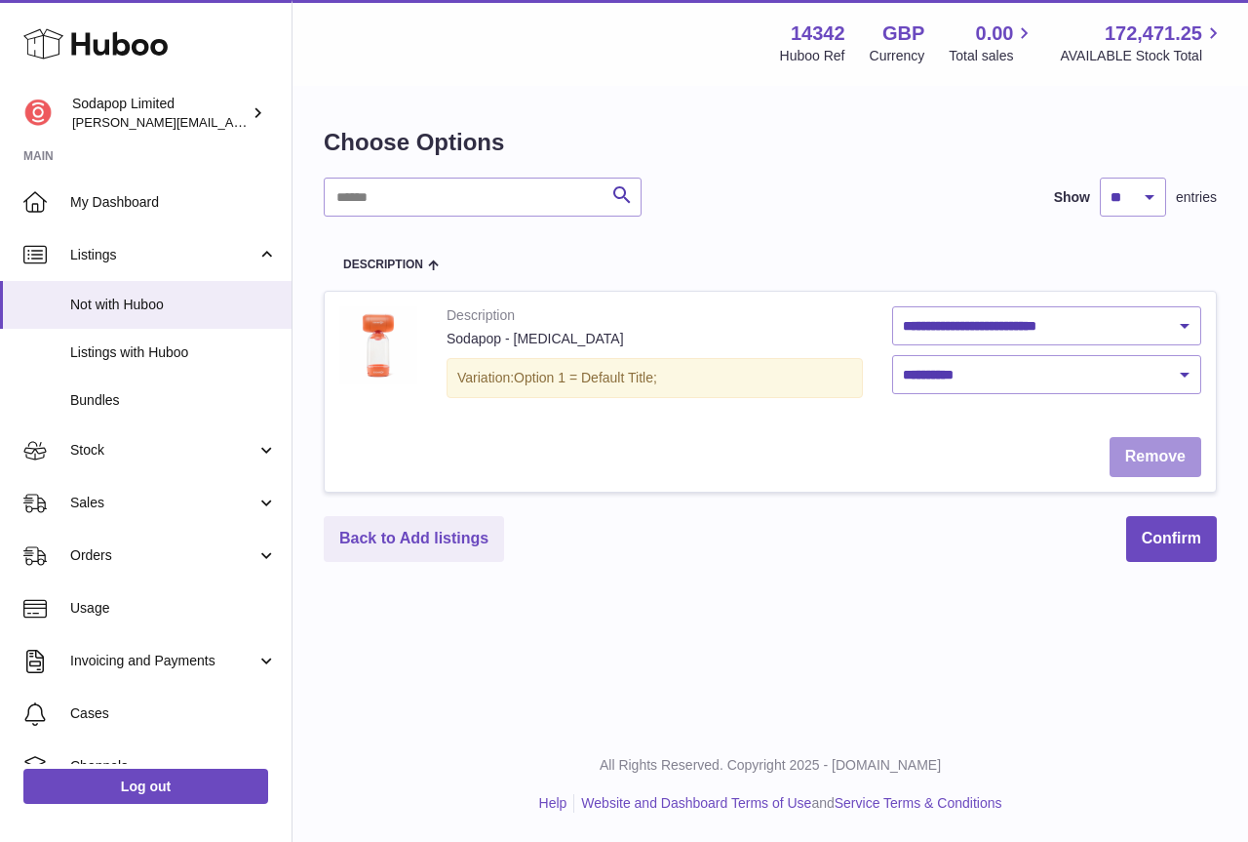
click at [1136, 455] on link "Remove" at bounding box center [1156, 457] width 92 height 40
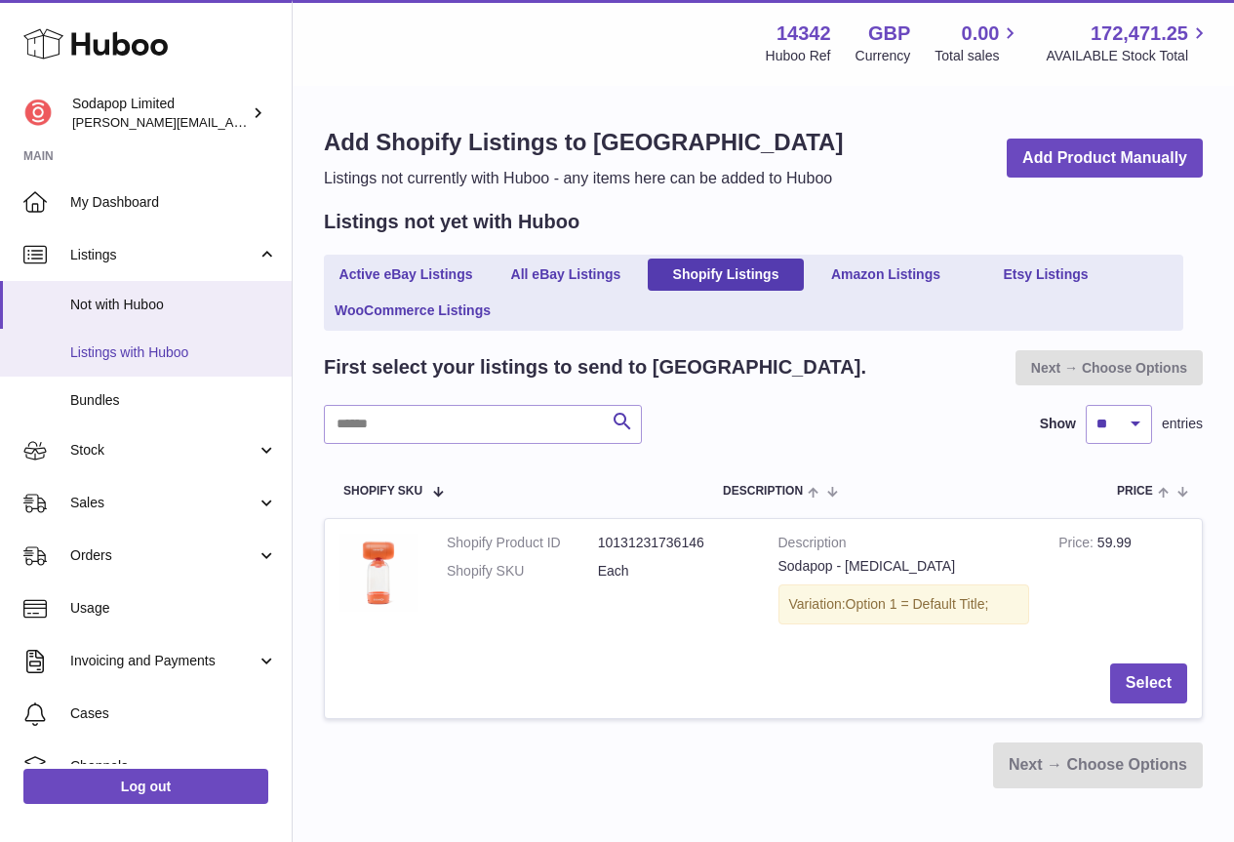
click at [129, 343] on span "Listings with Huboo" at bounding box center [173, 352] width 207 height 19
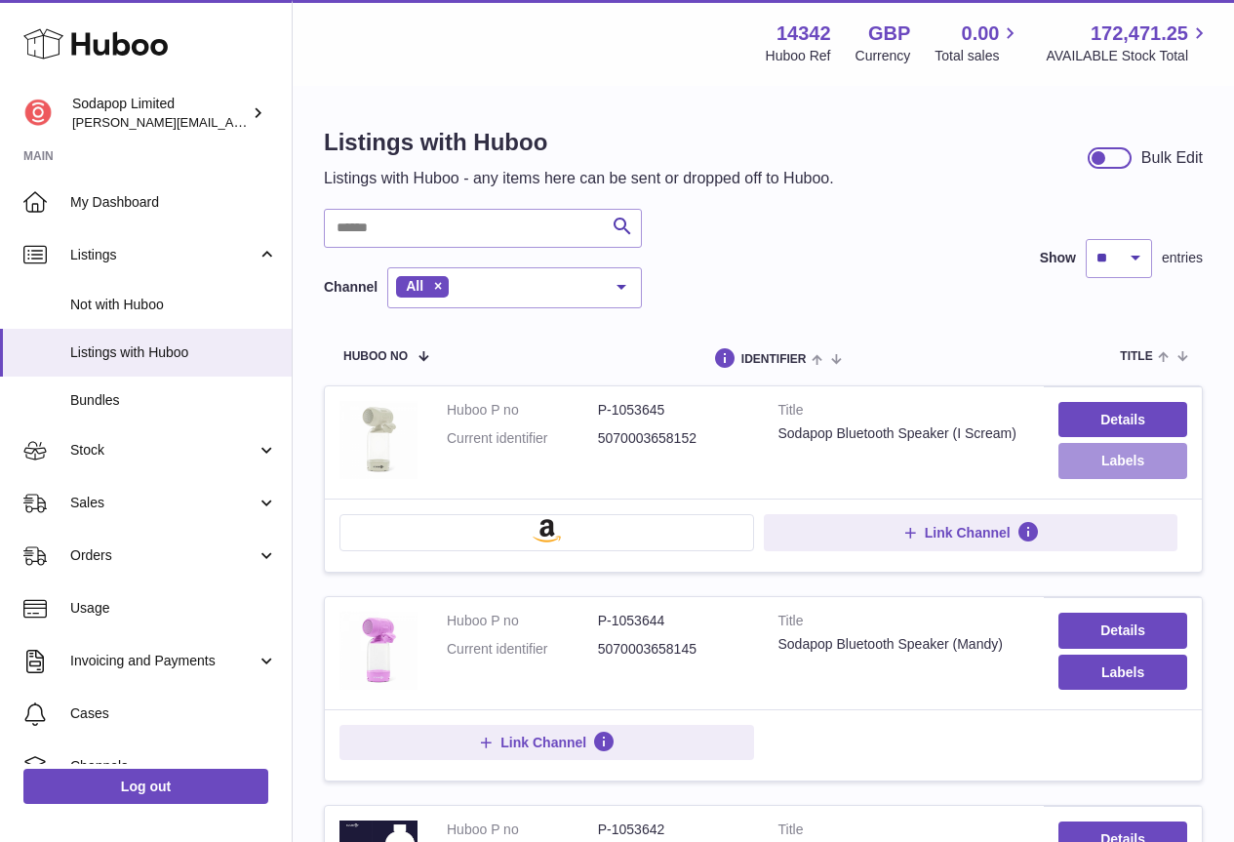
click at [1134, 456] on button "Labels" at bounding box center [1122, 460] width 129 height 35
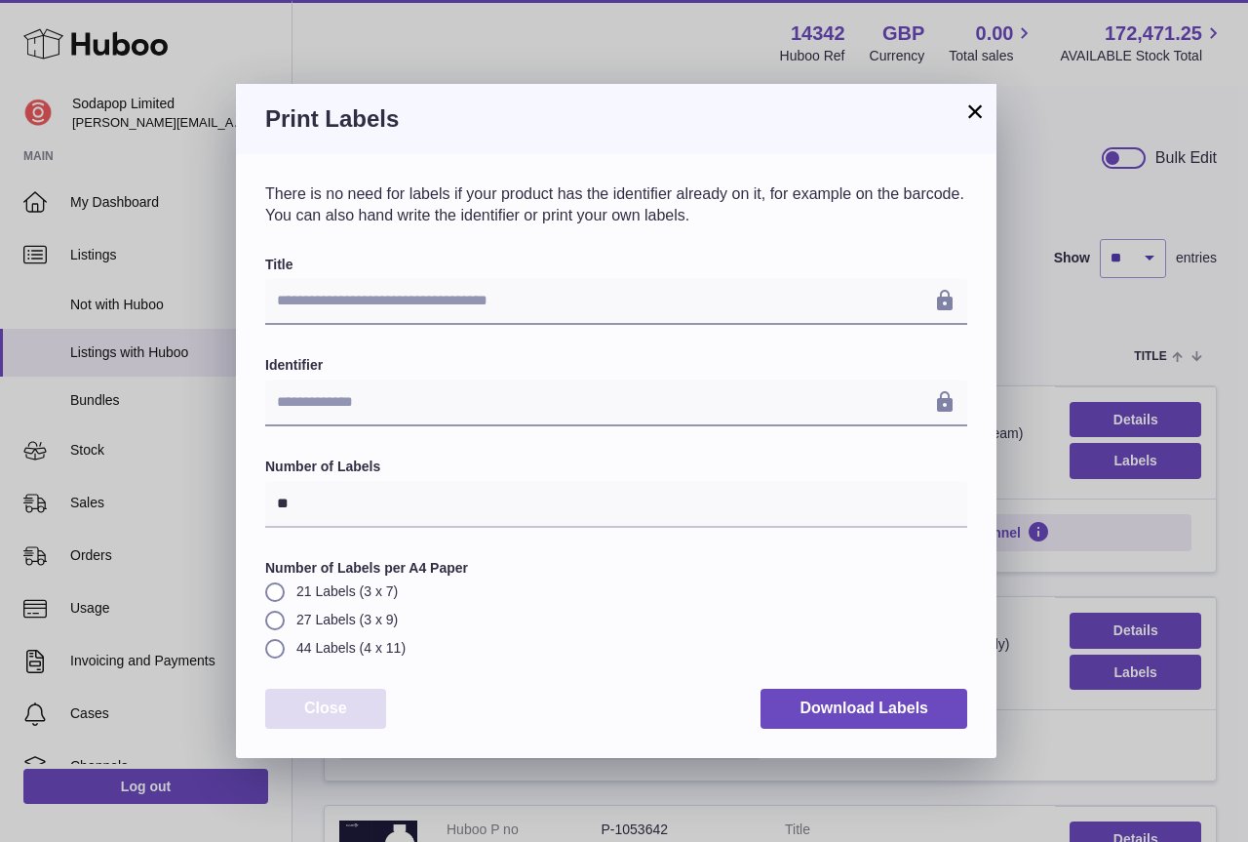
click at [314, 694] on button "Close" at bounding box center [325, 709] width 121 height 40
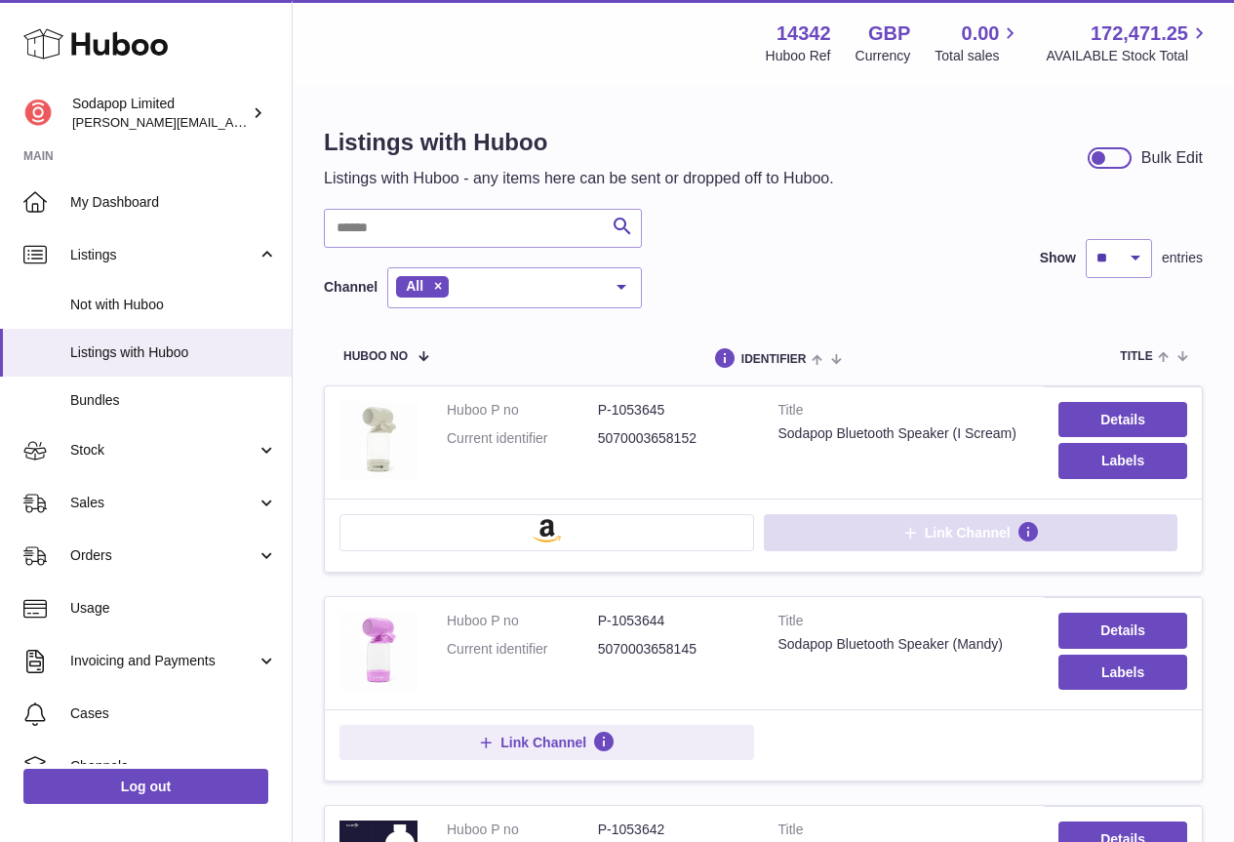
click at [974, 532] on span "Link Channel" at bounding box center [968, 533] width 86 height 18
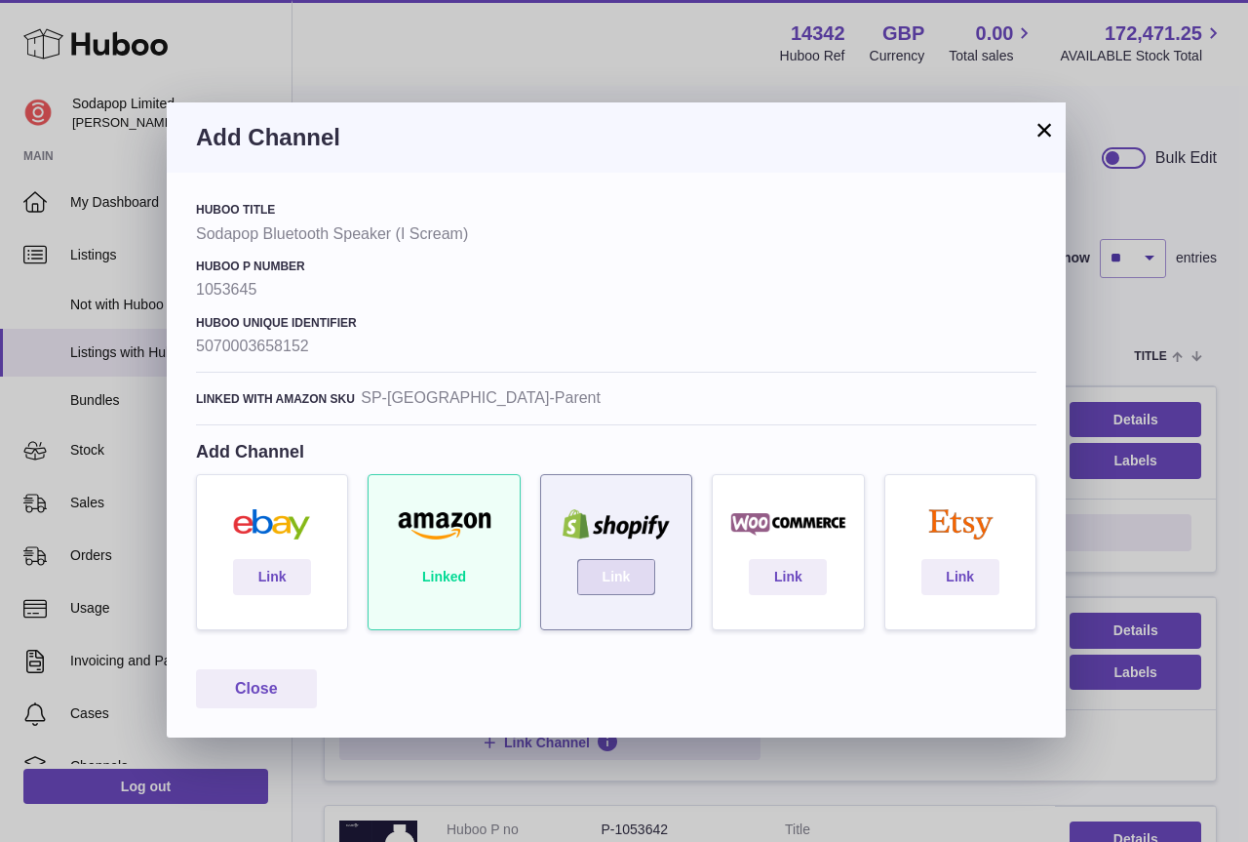
click at [620, 564] on link "Link" at bounding box center [616, 576] width 78 height 35
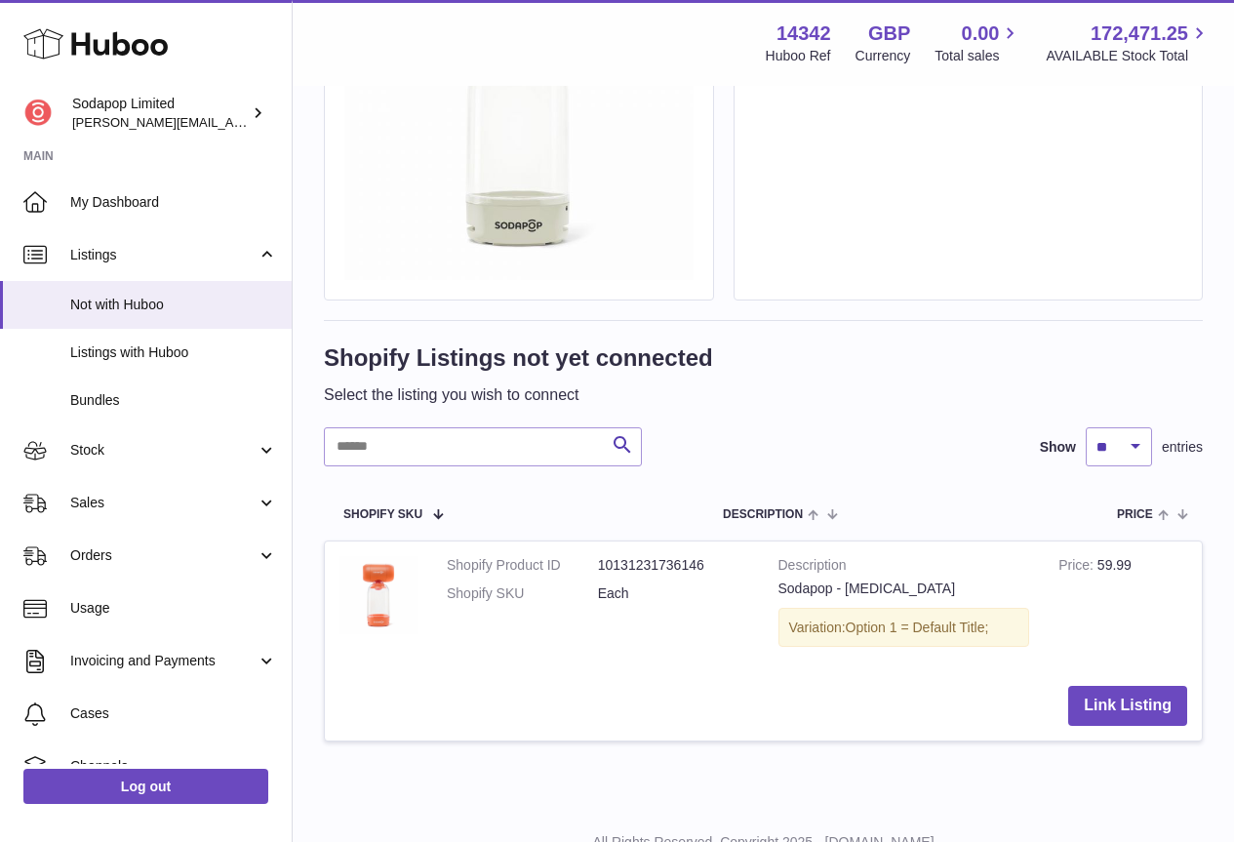
scroll to position [376, 0]
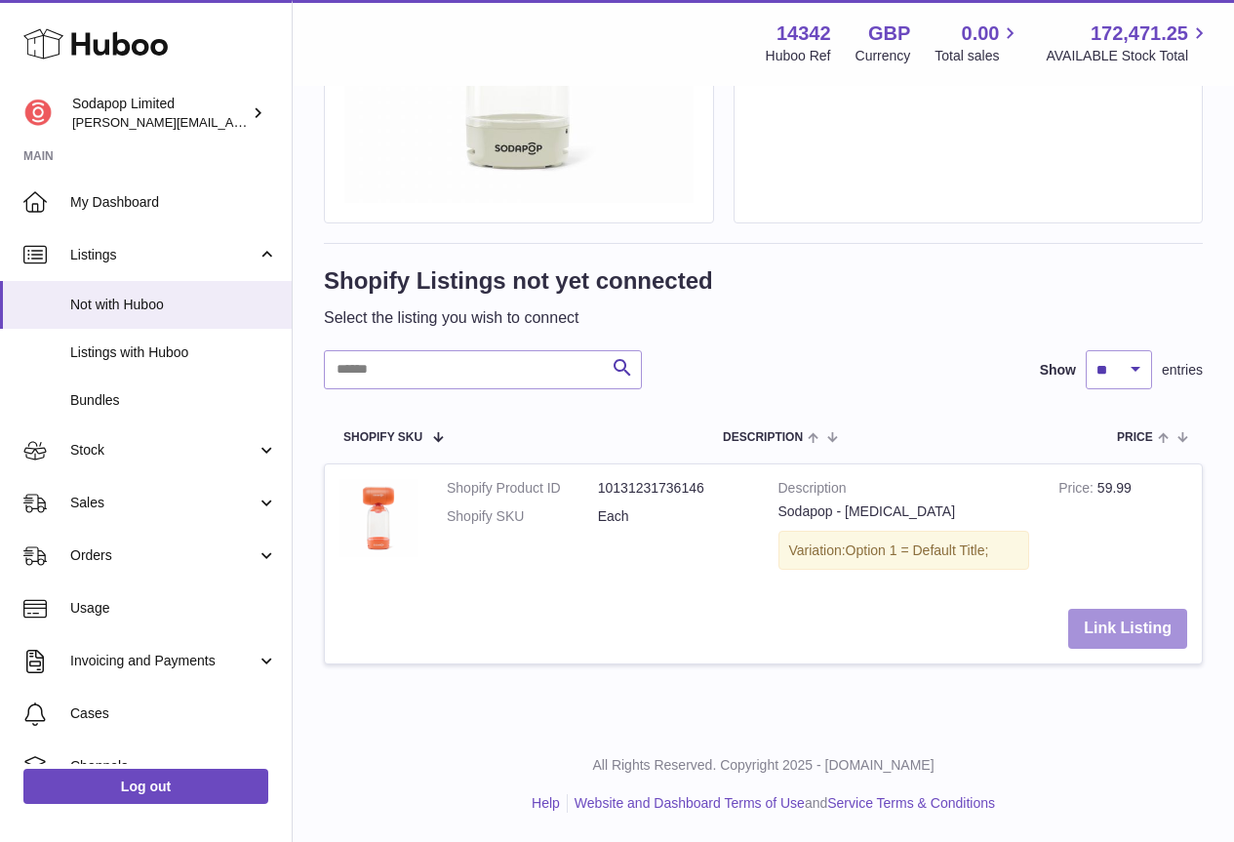
click at [1126, 617] on button "Link Listing" at bounding box center [1127, 629] width 119 height 40
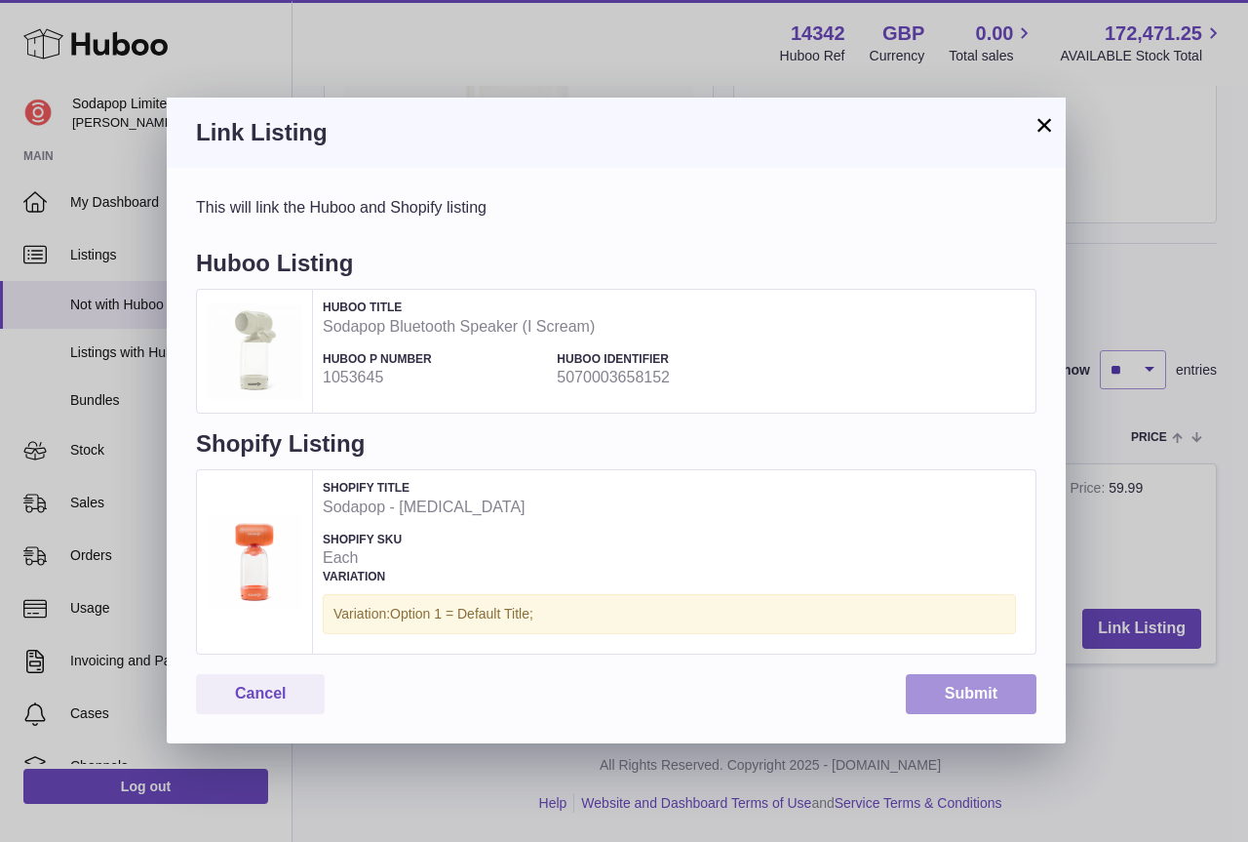
click at [972, 693] on button "Submit" at bounding box center [971, 694] width 131 height 40
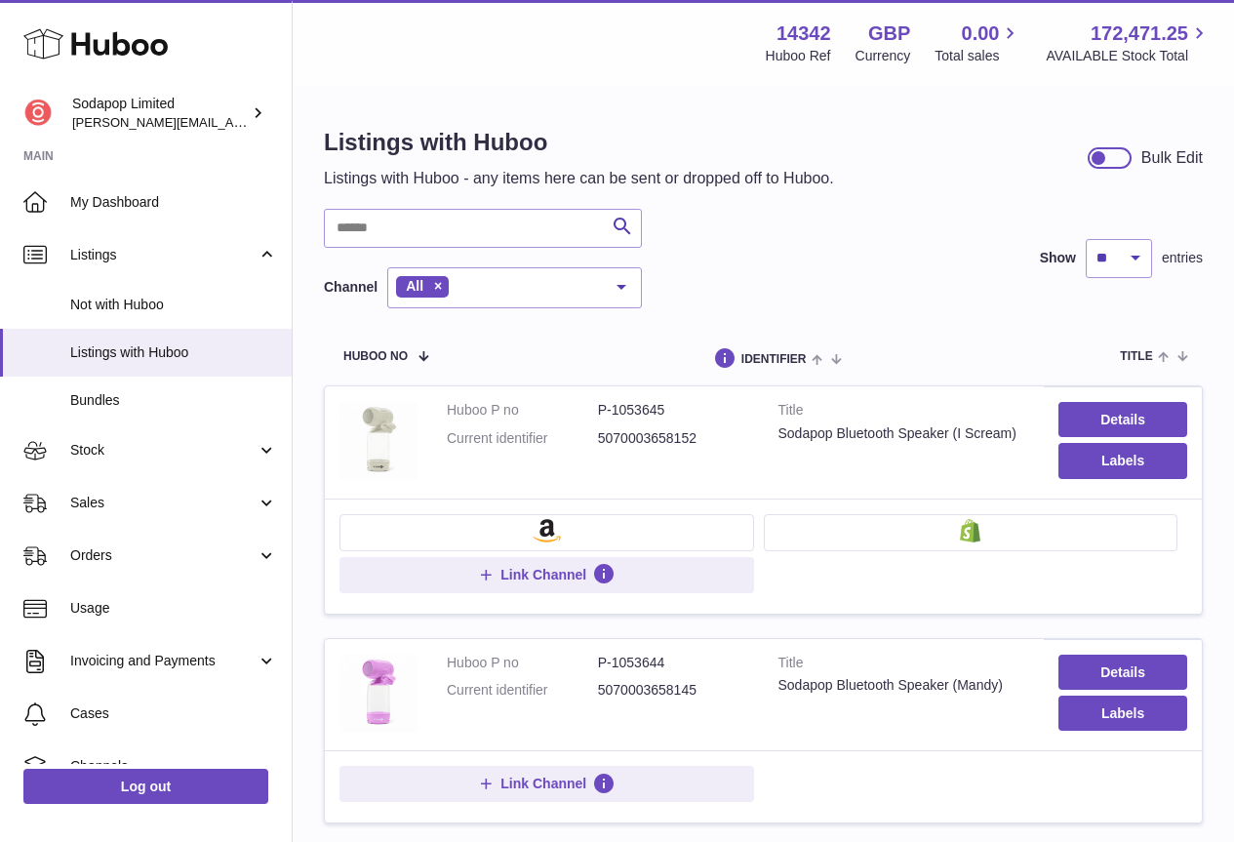
click at [965, 531] on img at bounding box center [970, 530] width 20 height 23
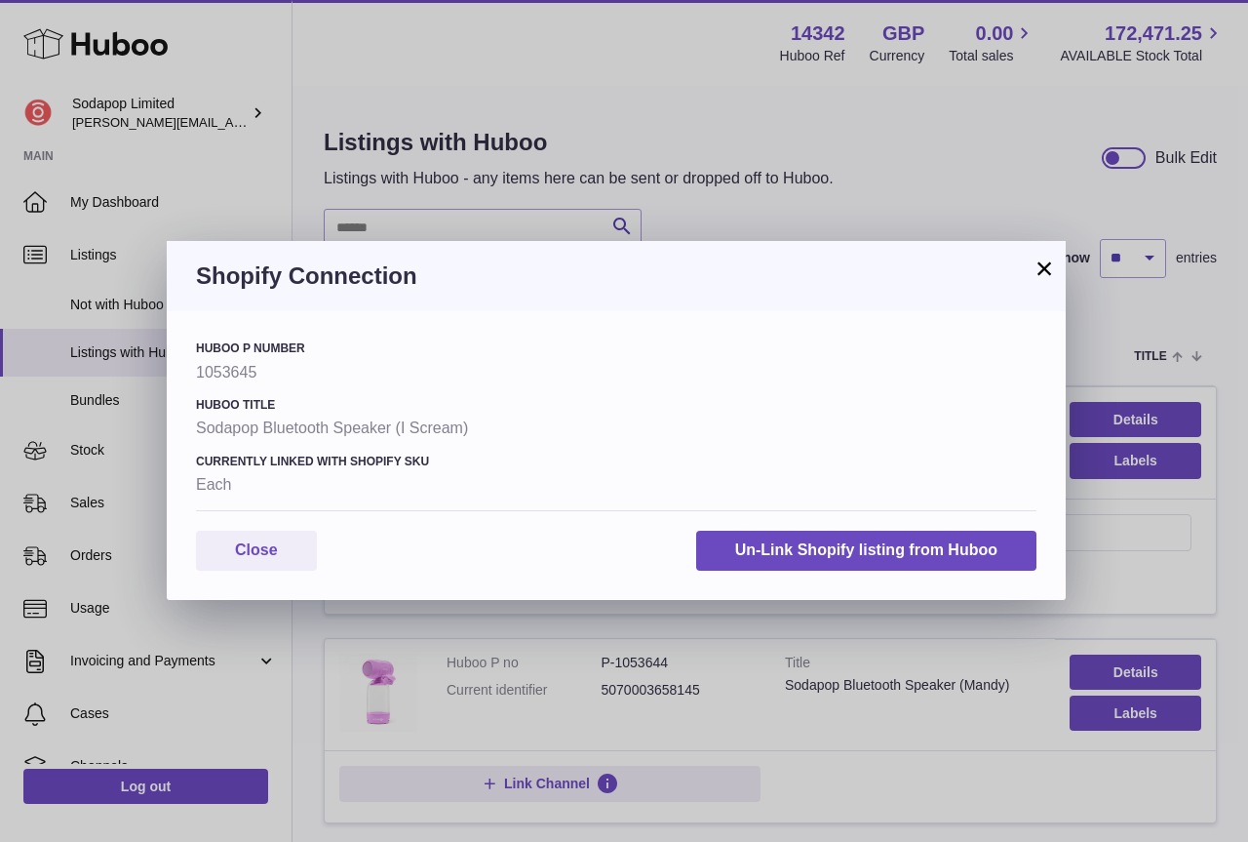
click at [1048, 267] on button "×" at bounding box center [1044, 268] width 23 height 23
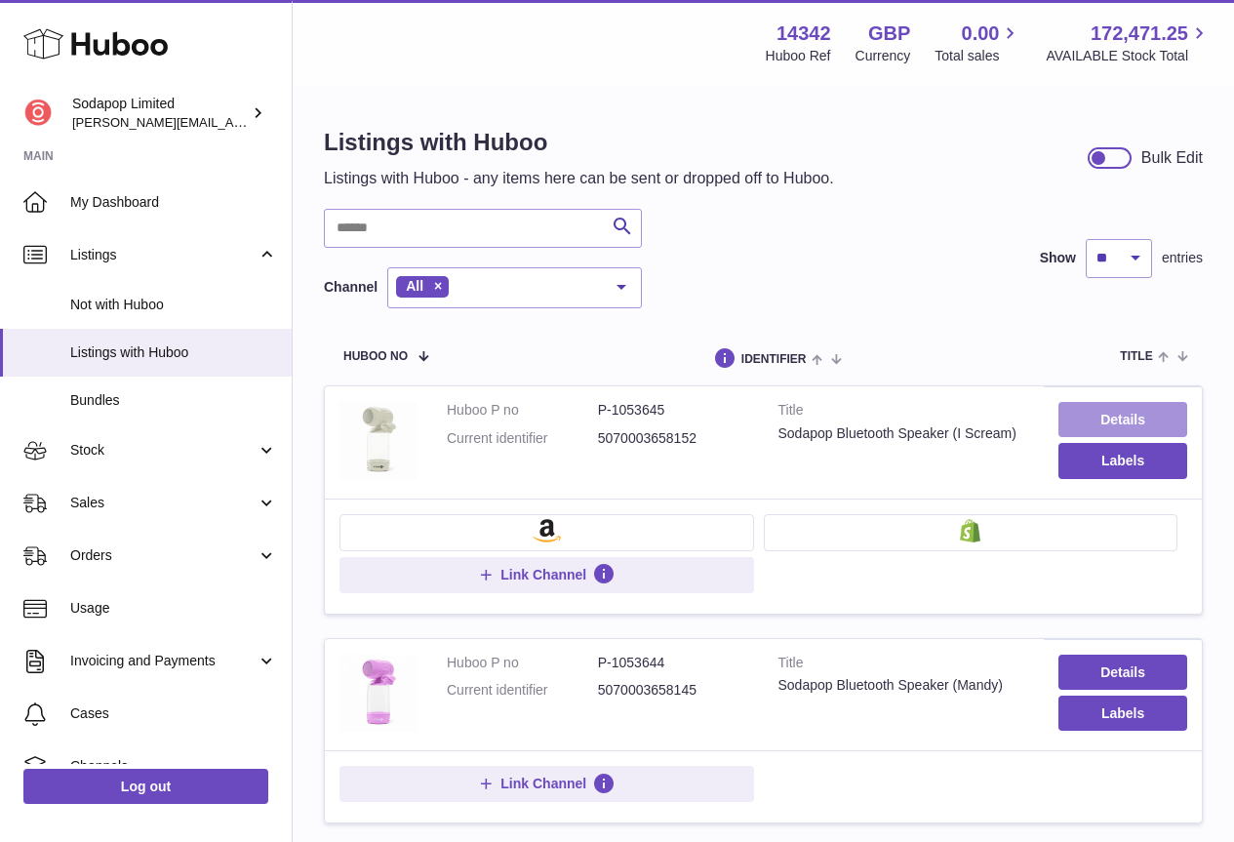
click at [1108, 417] on link "Details" at bounding box center [1122, 419] width 129 height 35
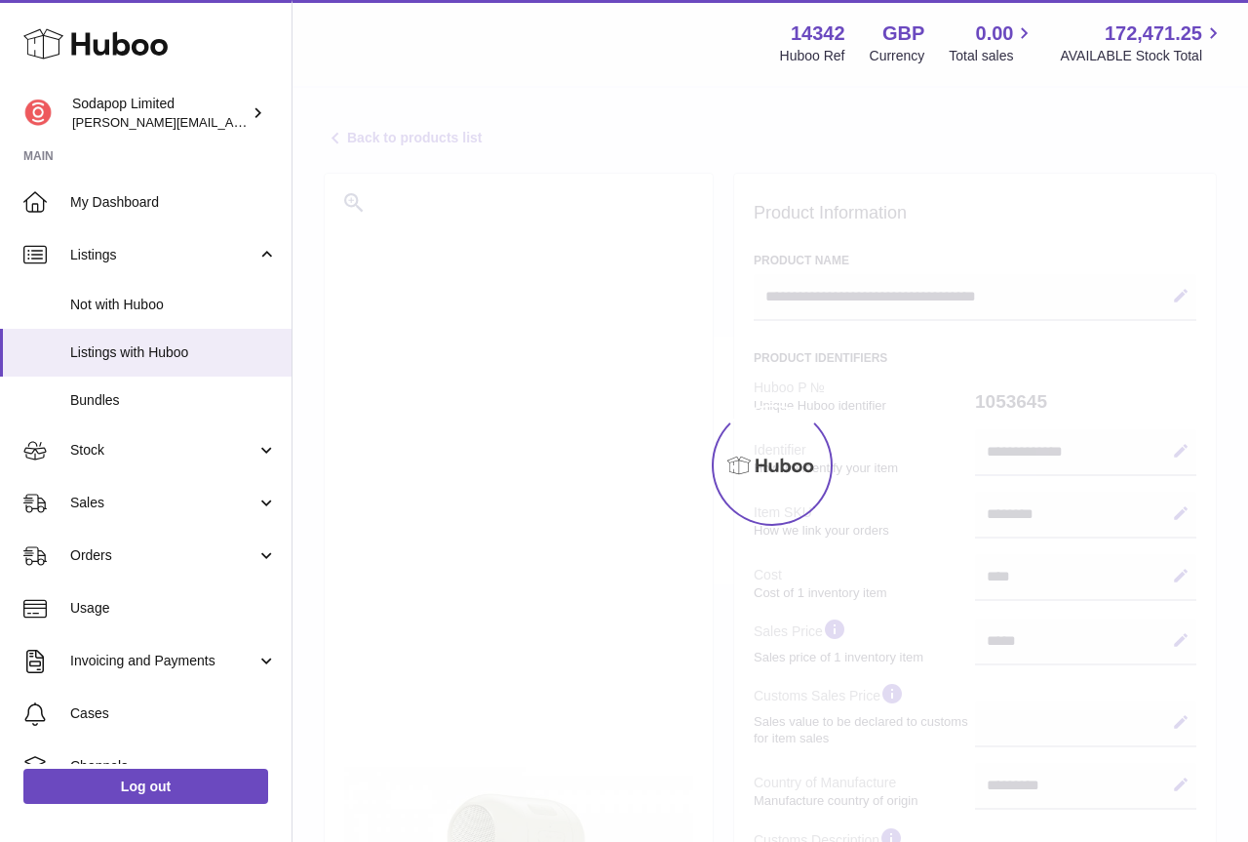
select select "**"
select select "****"
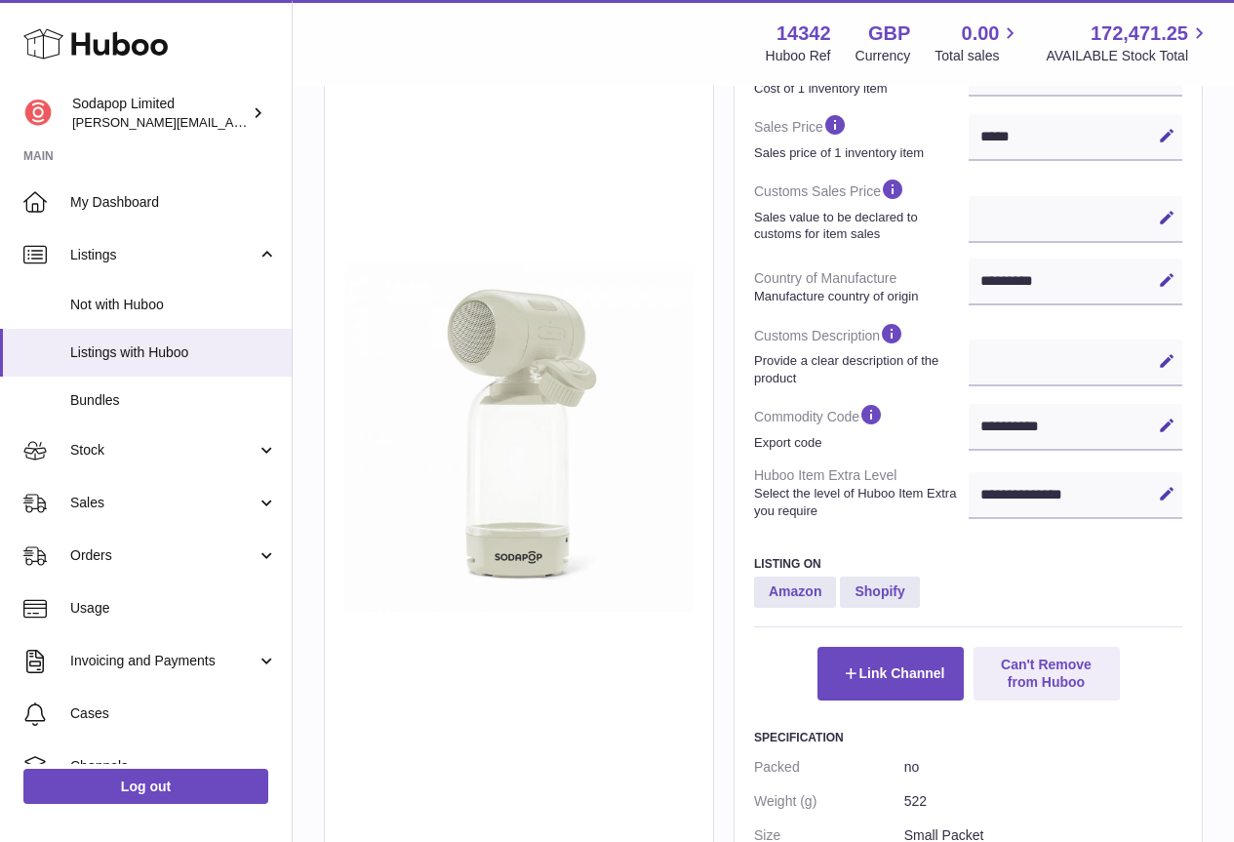
scroll to position [477, 0]
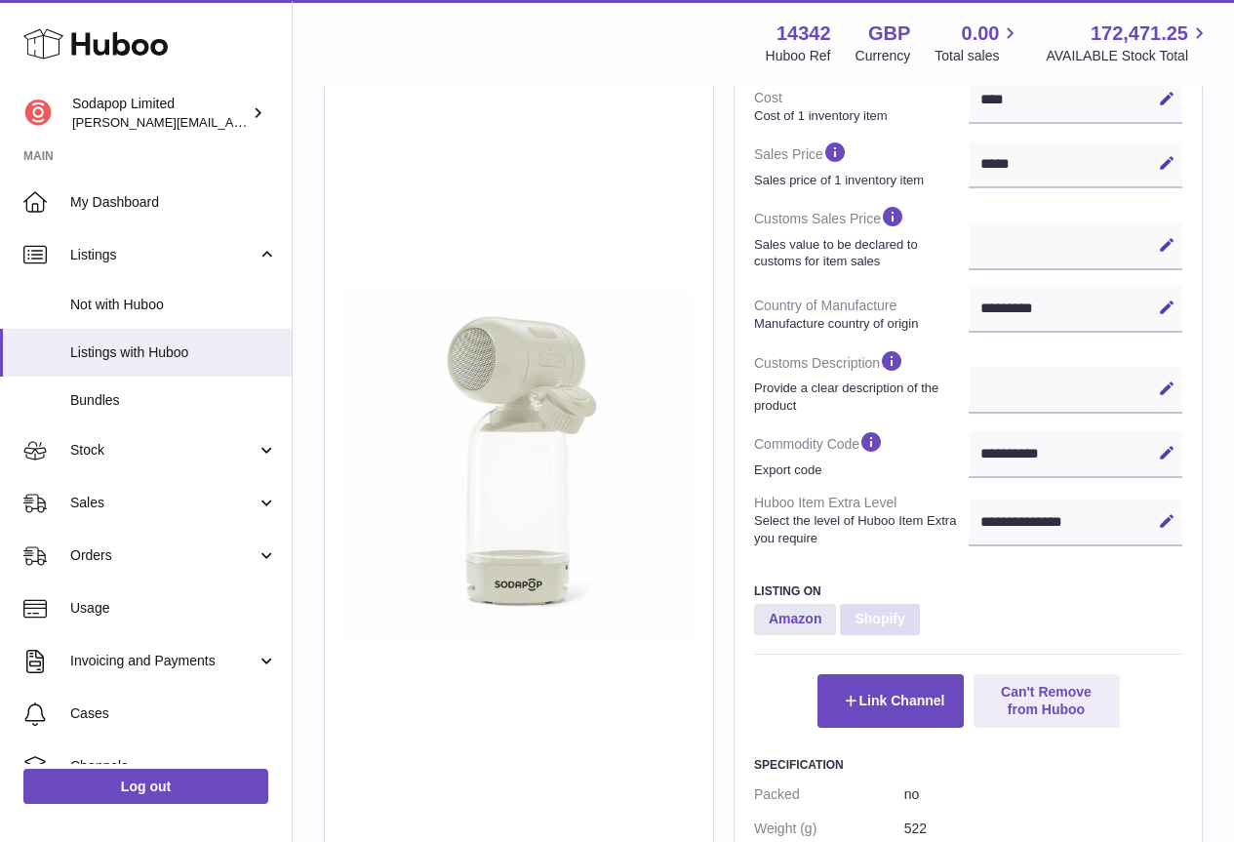
click at [888, 619] on strong "Shopify" at bounding box center [879, 619] width 79 height 31
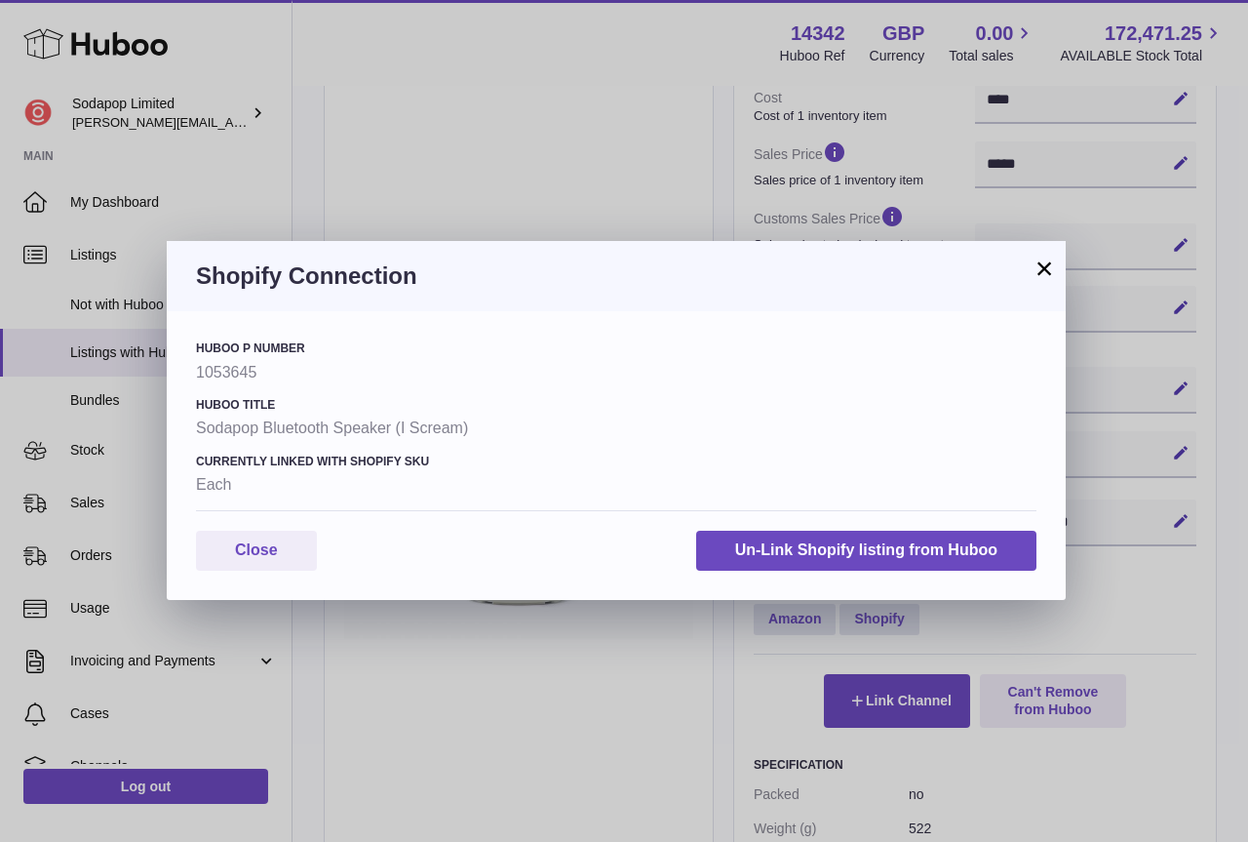
click at [880, 500] on div "Huboo P number 1053645 Huboo Title Sodapop Bluetooth Speaker (I Scream) Current…" at bounding box center [616, 425] width 841 height 170
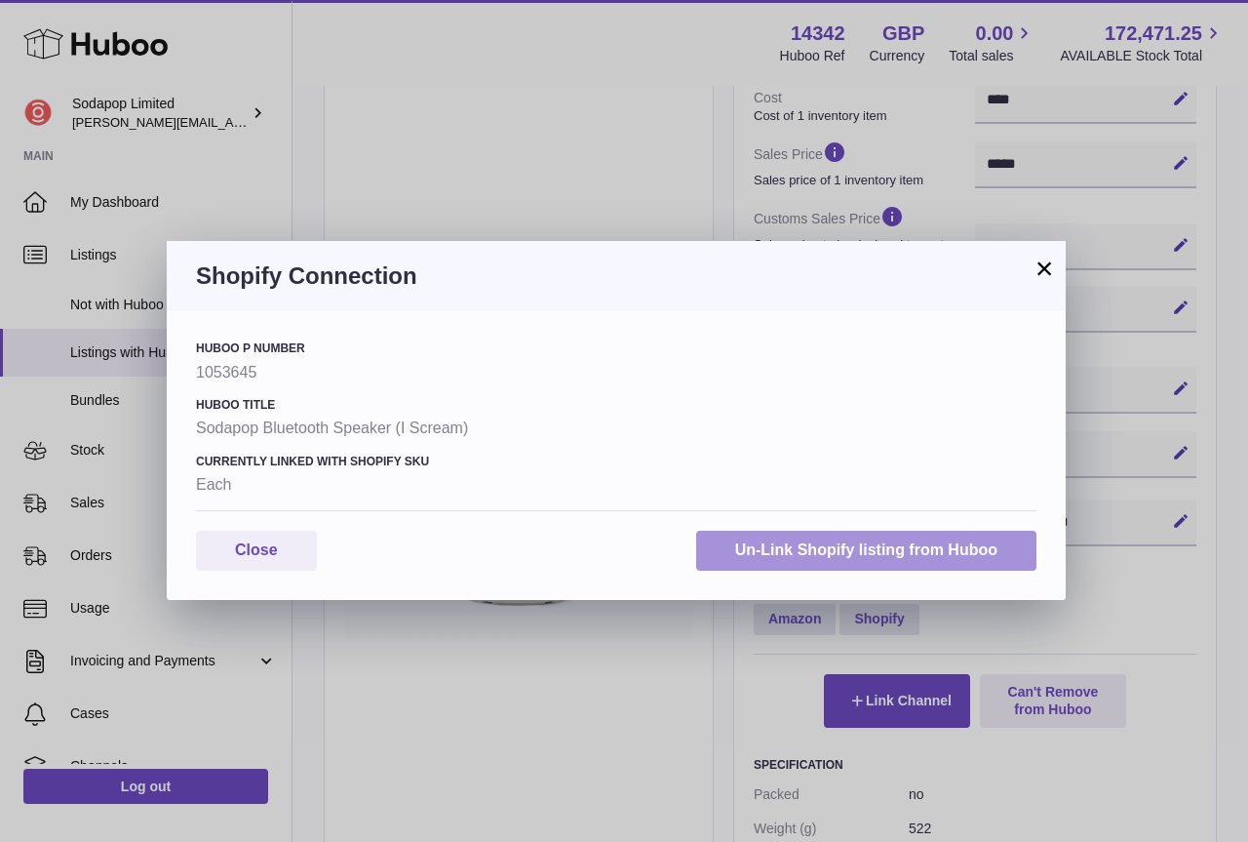
click at [885, 537] on button "Un-Link Shopify listing from Huboo" at bounding box center [866, 551] width 340 height 40
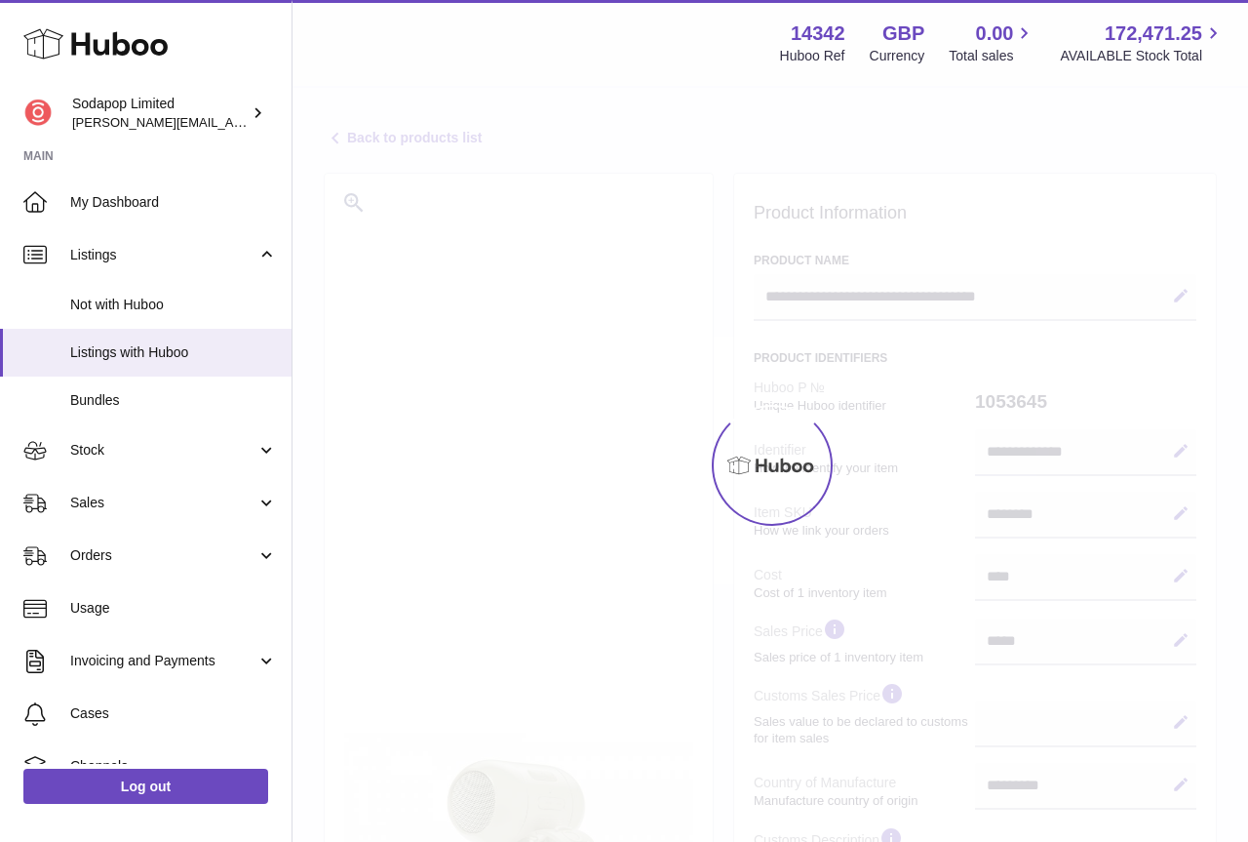
select select "**"
select select "****"
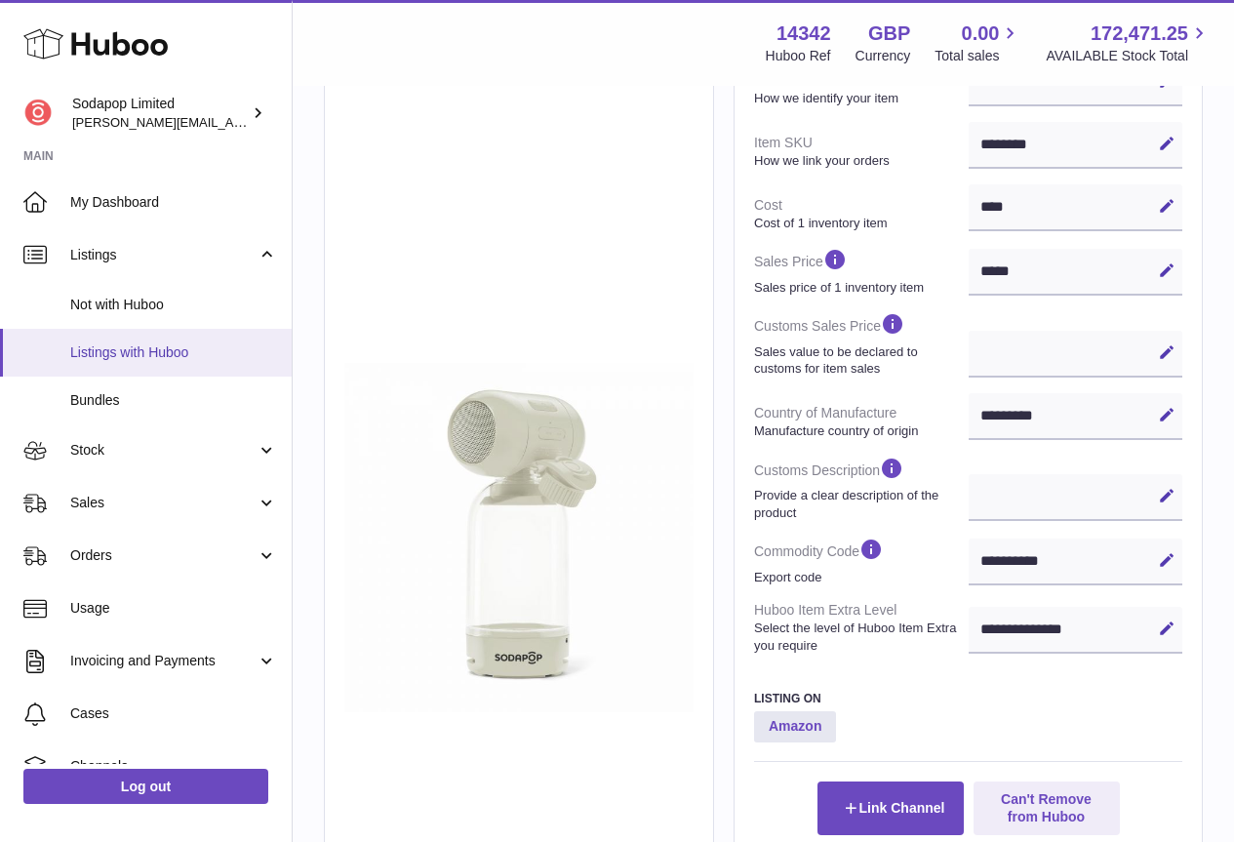
click at [146, 358] on span "Listings with Huboo" at bounding box center [173, 352] width 207 height 19
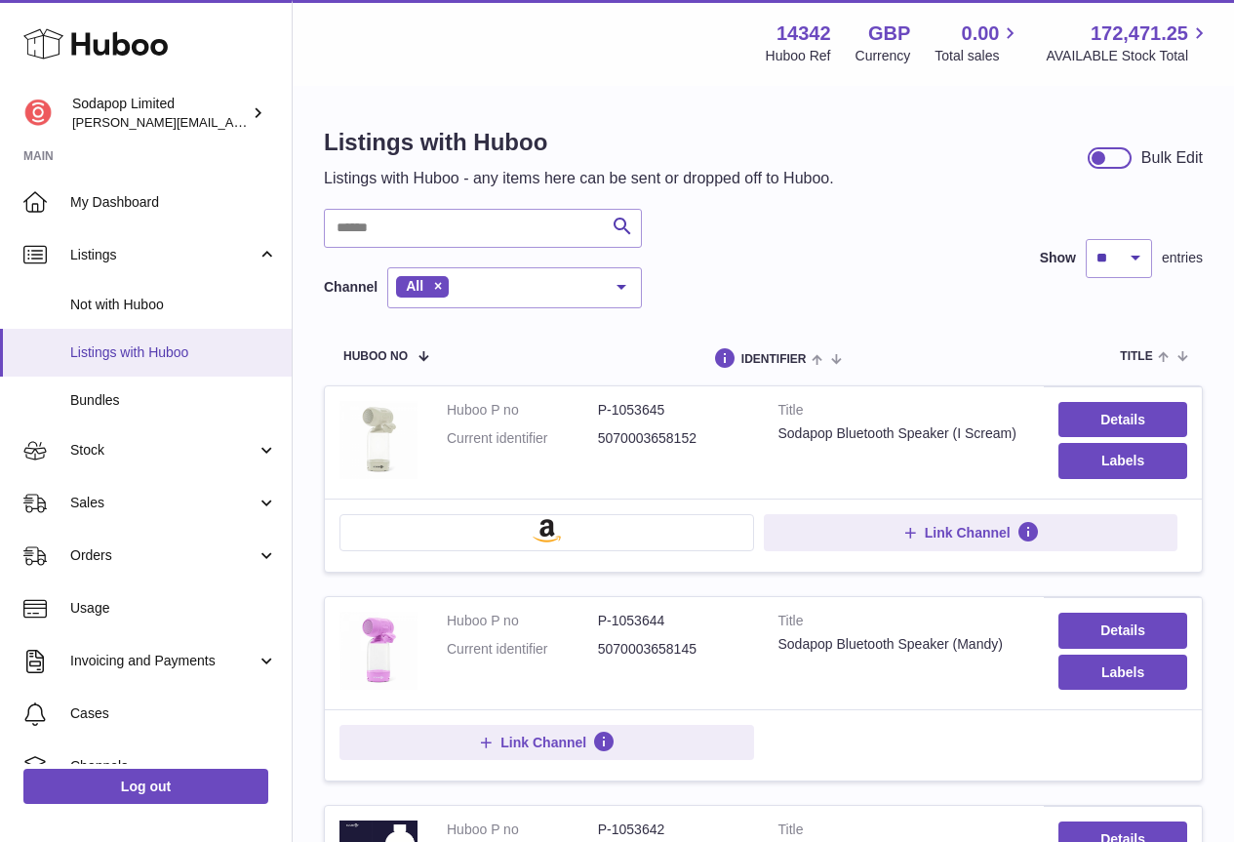
click at [134, 351] on span "Listings with Huboo" at bounding box center [173, 352] width 207 height 19
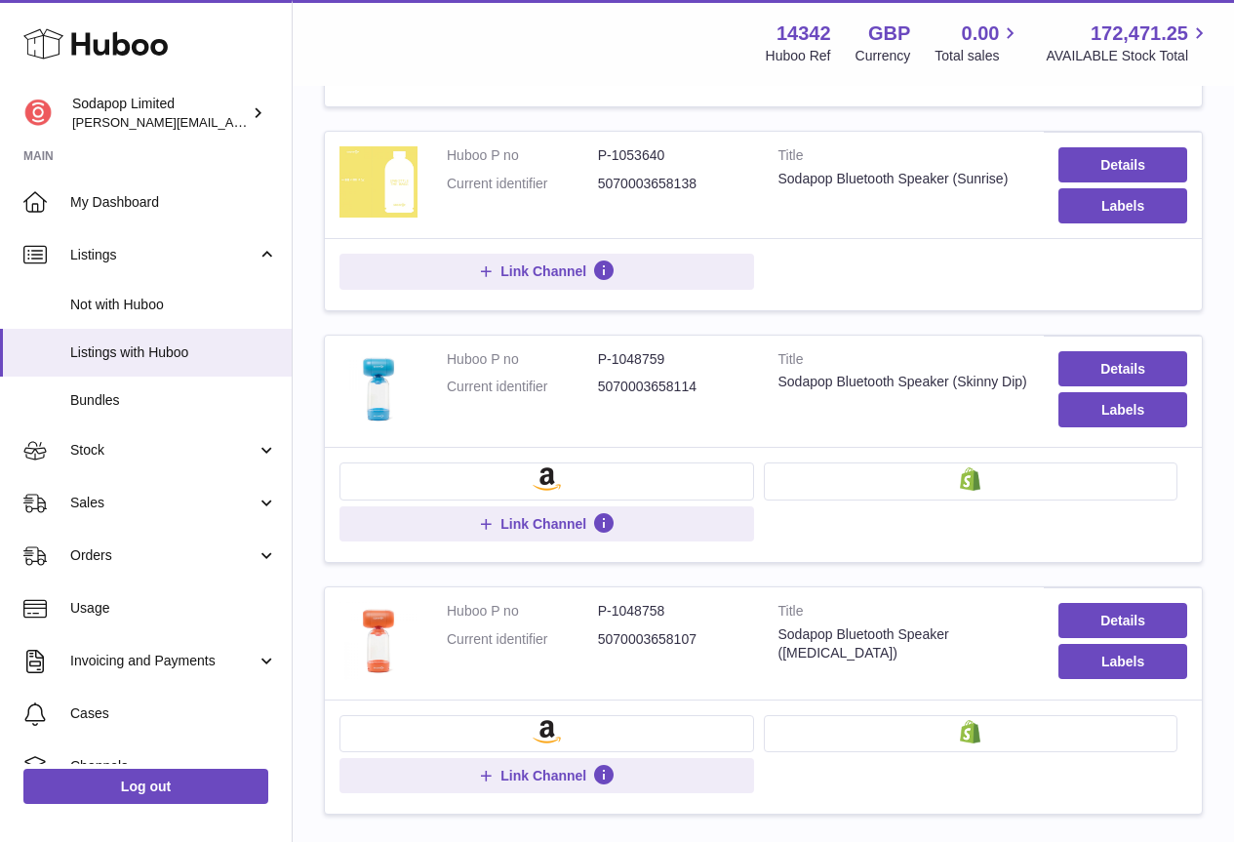
scroll to position [1028, 0]
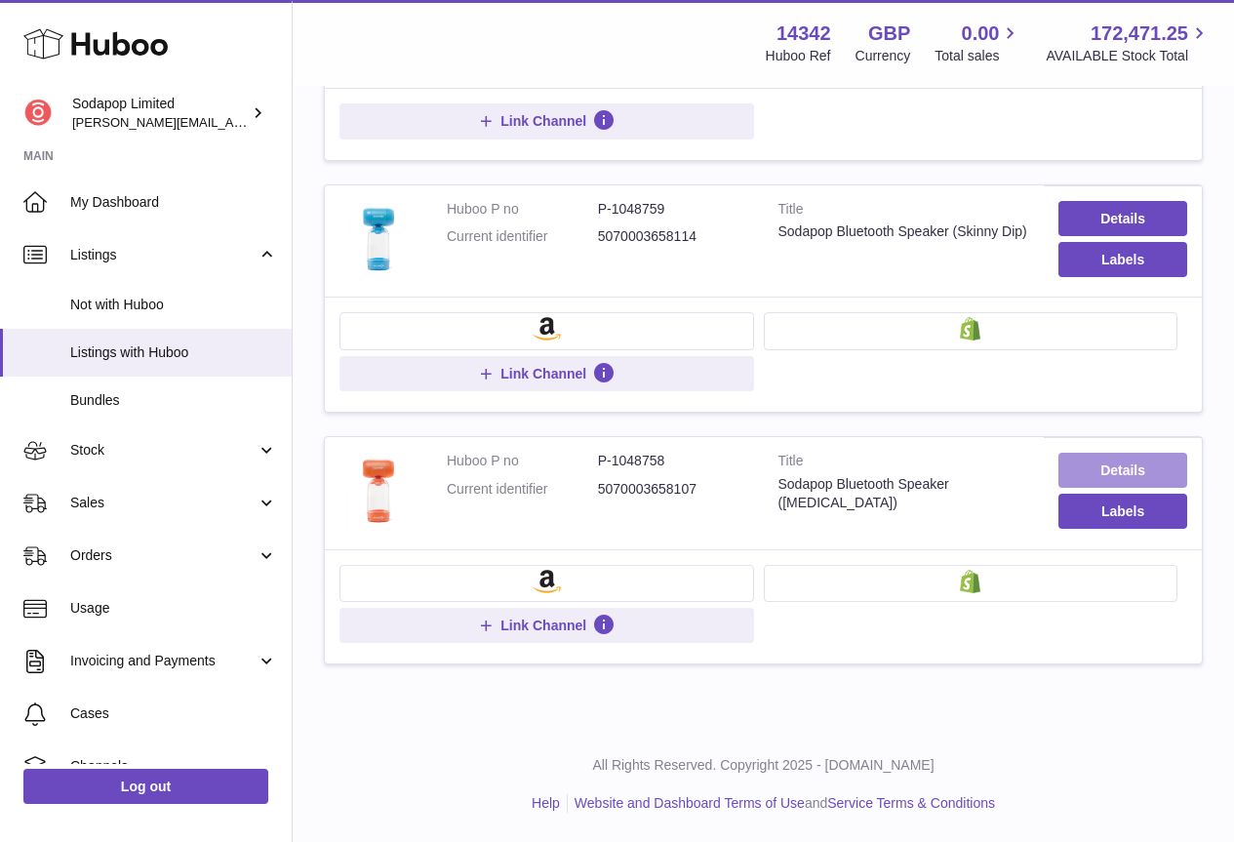
click at [1127, 474] on link "Details" at bounding box center [1122, 470] width 129 height 35
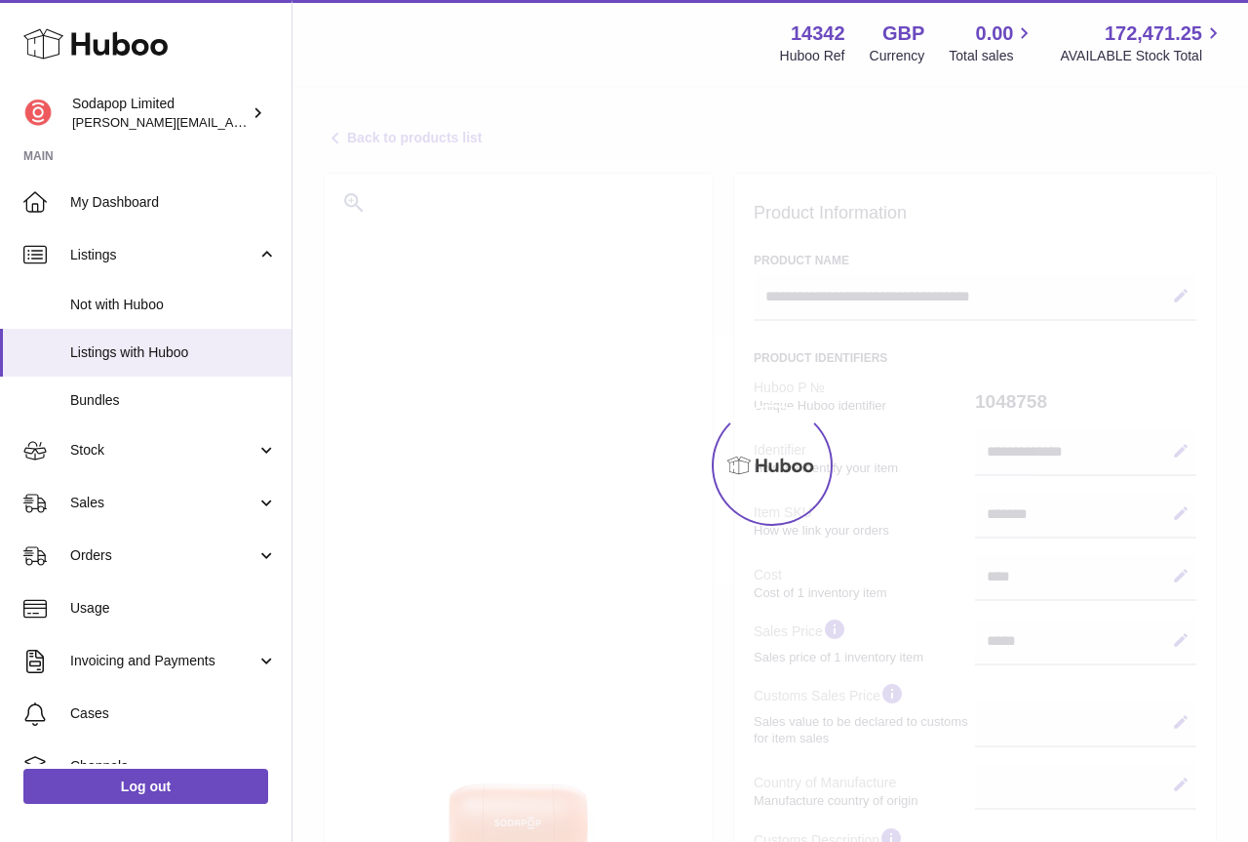
select select
select select "****"
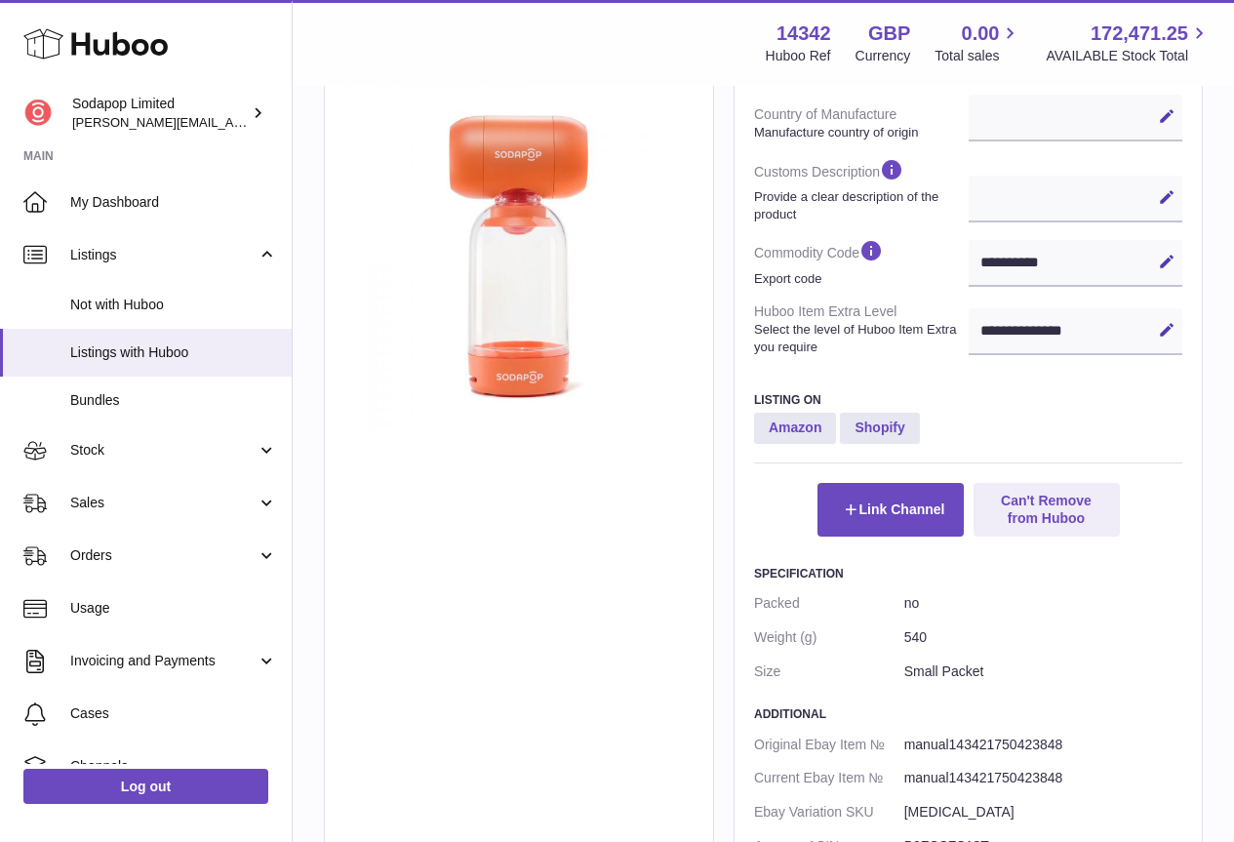
scroll to position [683, 0]
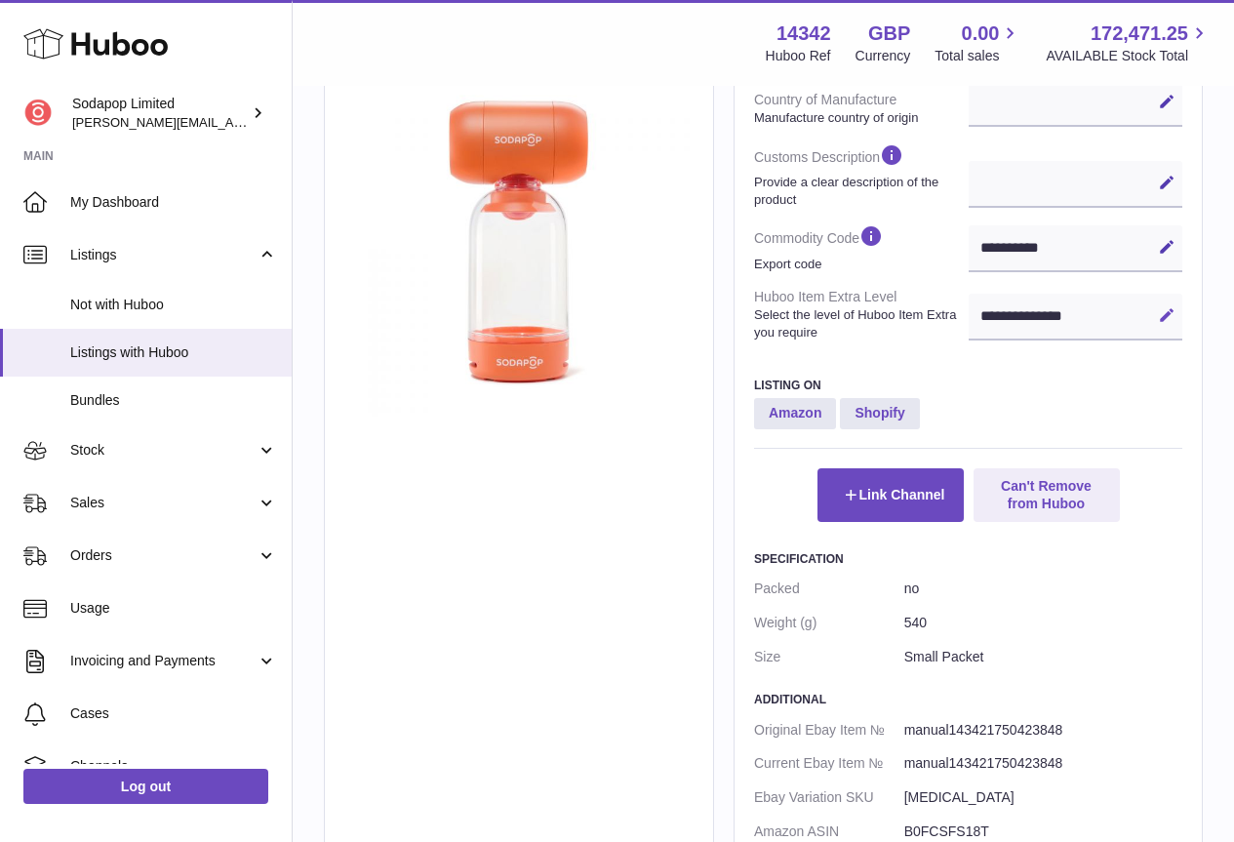
click at [1166, 317] on icon at bounding box center [1167, 315] width 18 height 18
click at [1133, 354] on div "**********" at bounding box center [968, 45] width 428 height 951
click at [1104, 381] on h3 "Listing On" at bounding box center [968, 385] width 428 height 16
click at [1134, 316] on icon at bounding box center [1136, 315] width 18 height 18
click at [1080, 370] on div "**********" at bounding box center [968, 45] width 428 height 951
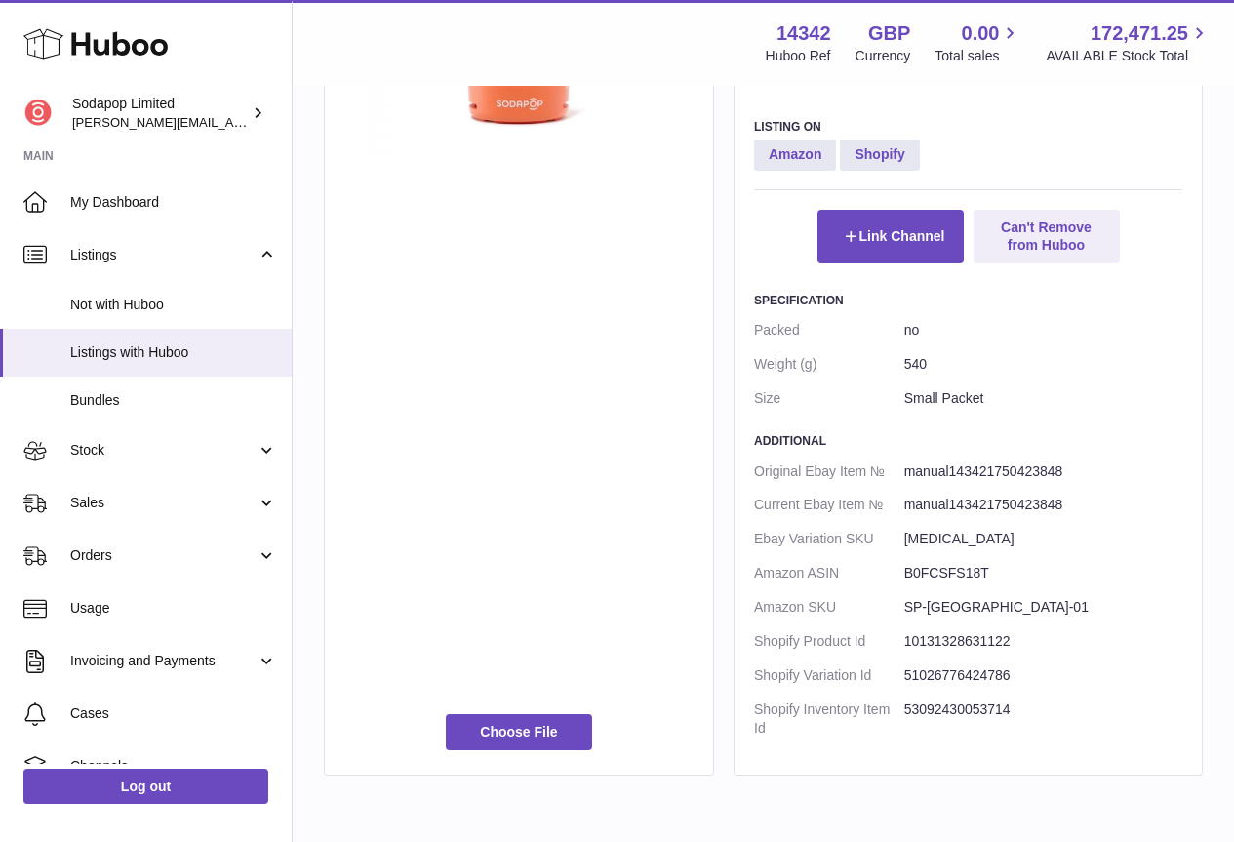
scroll to position [975, 0]
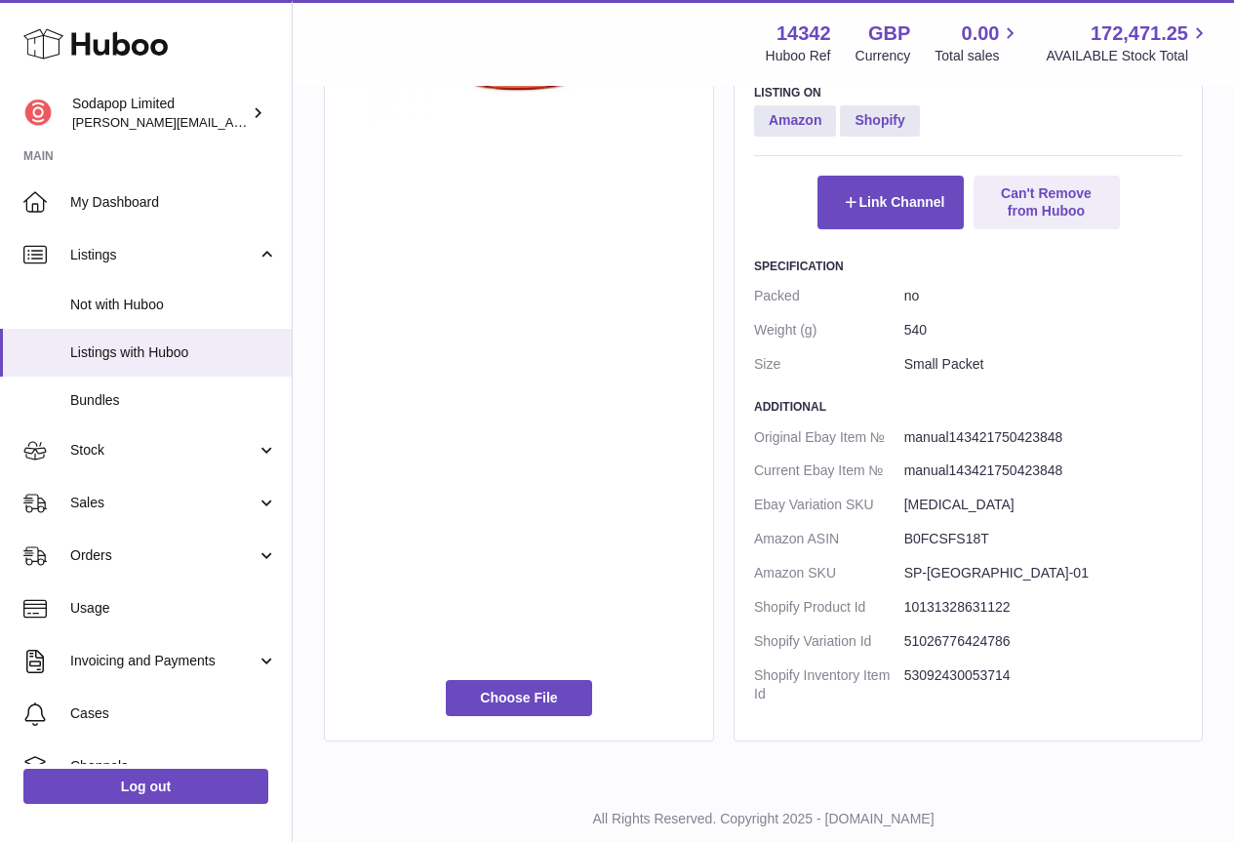
click at [931, 535] on dd "B0FCSFS18T" at bounding box center [1043, 539] width 278 height 34
click at [1059, 563] on dd "SP-UK-01" at bounding box center [1043, 573] width 278 height 34
click at [961, 608] on dd "10131328631122" at bounding box center [1043, 607] width 278 height 34
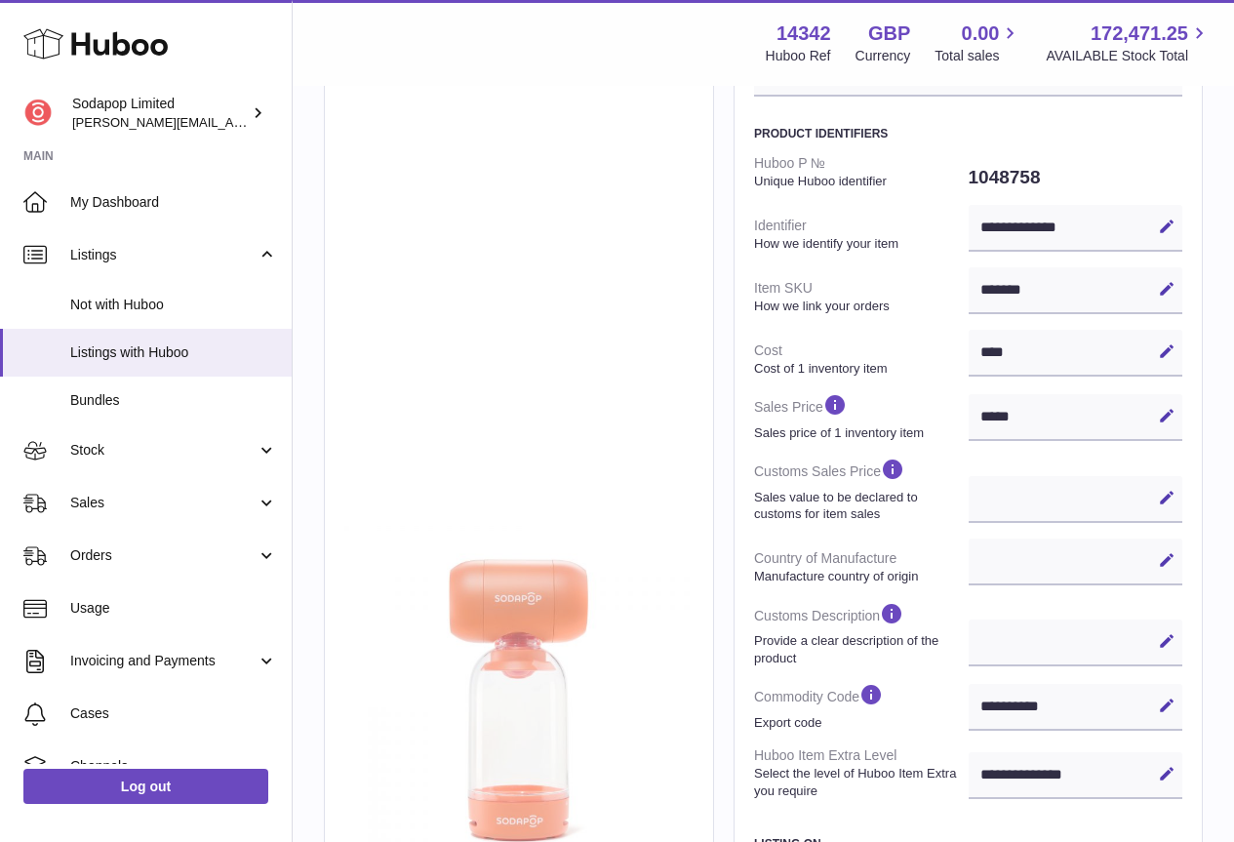
scroll to position [0, 0]
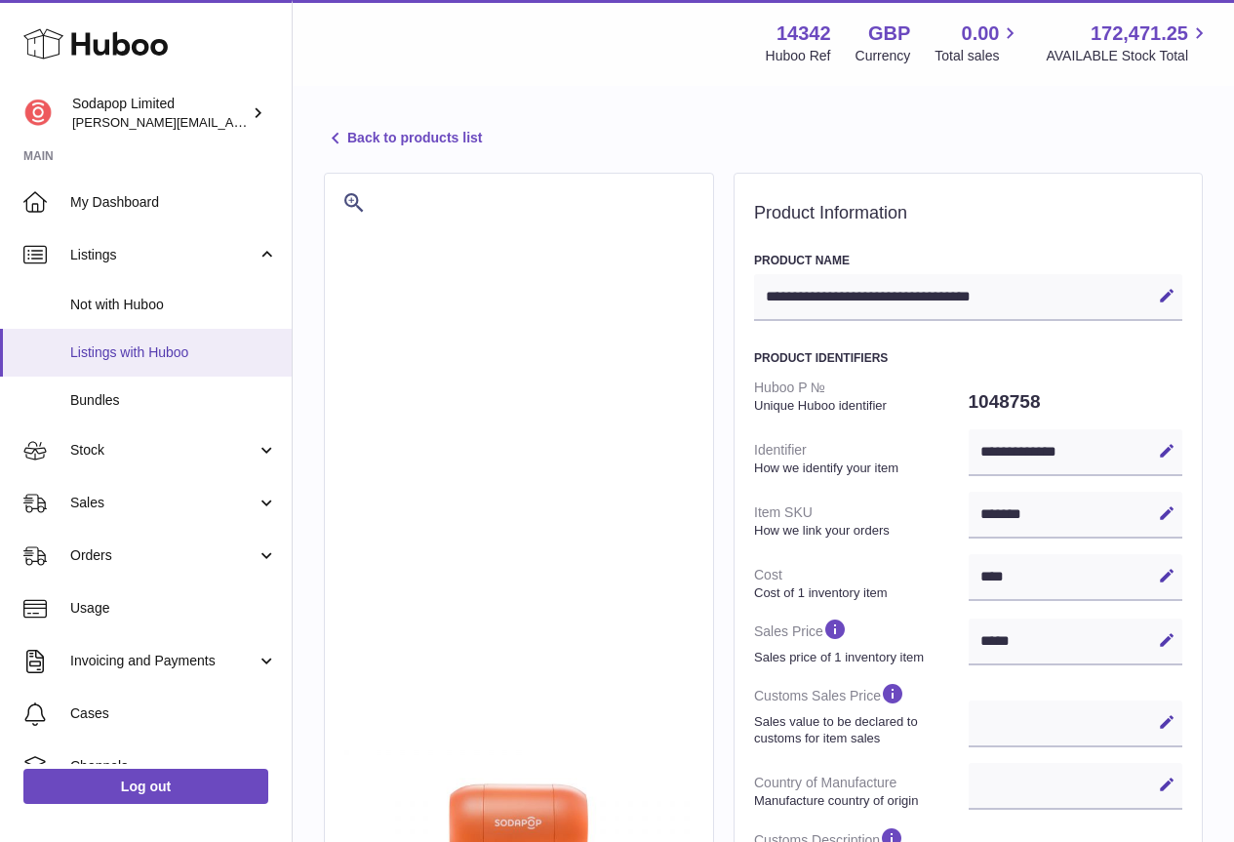
click at [123, 343] on span "Listings with Huboo" at bounding box center [173, 352] width 207 height 19
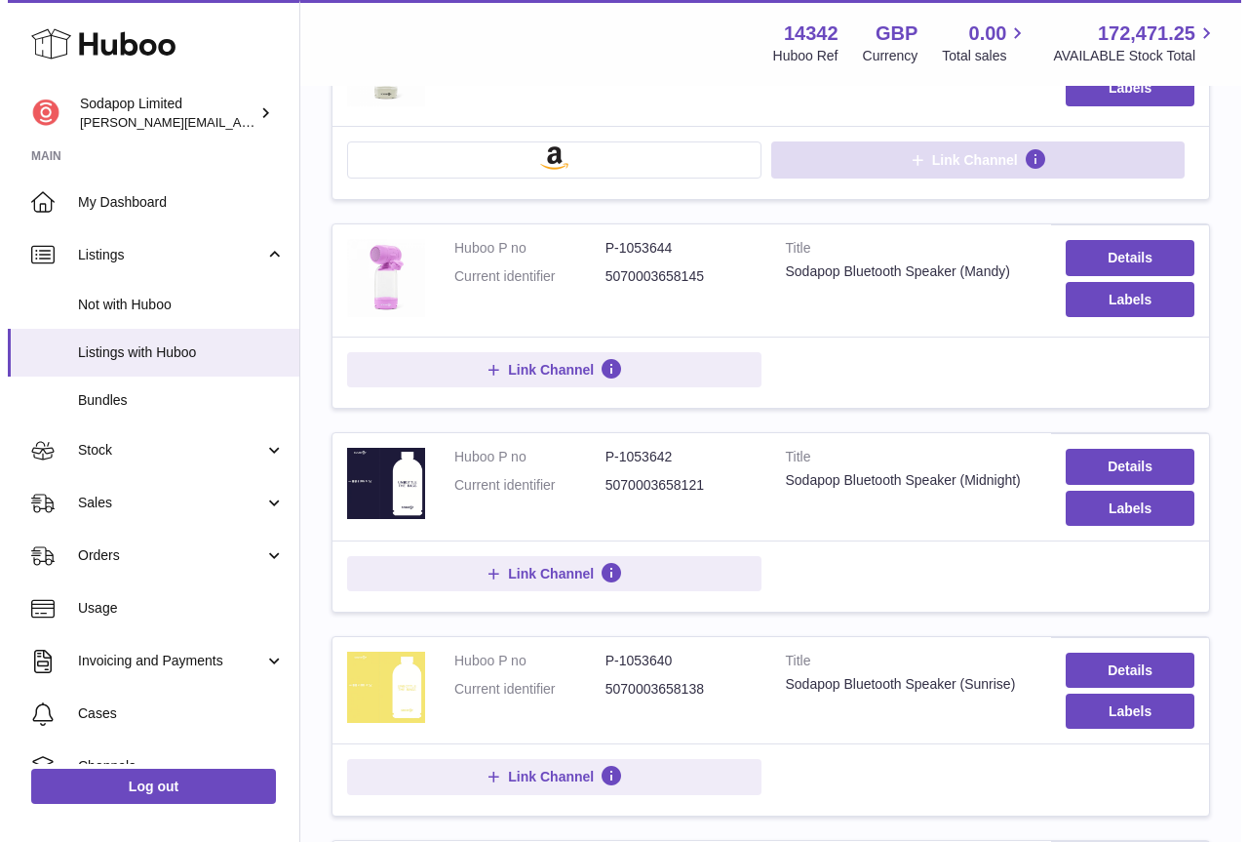
scroll to position [390, 0]
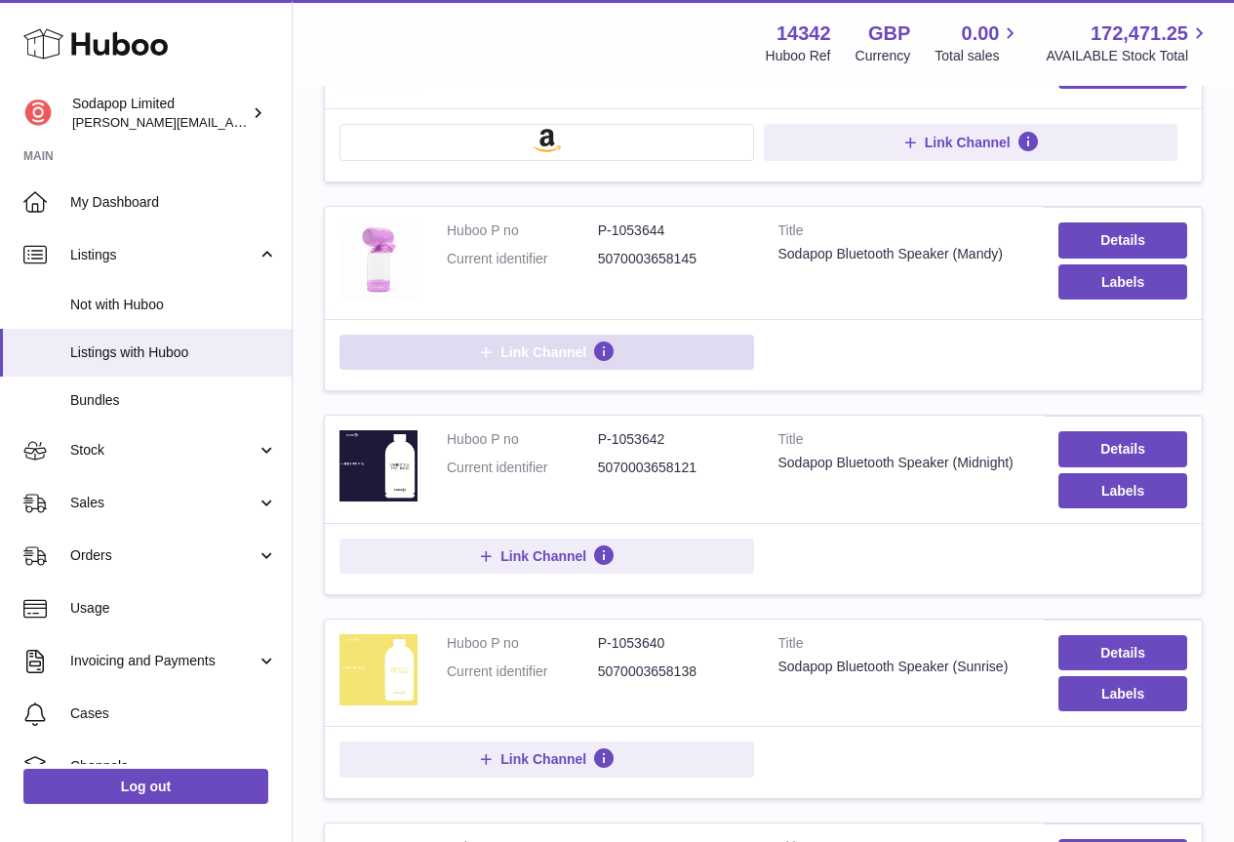
click at [499, 349] on span "Link Channel" at bounding box center [546, 352] width 138 height 18
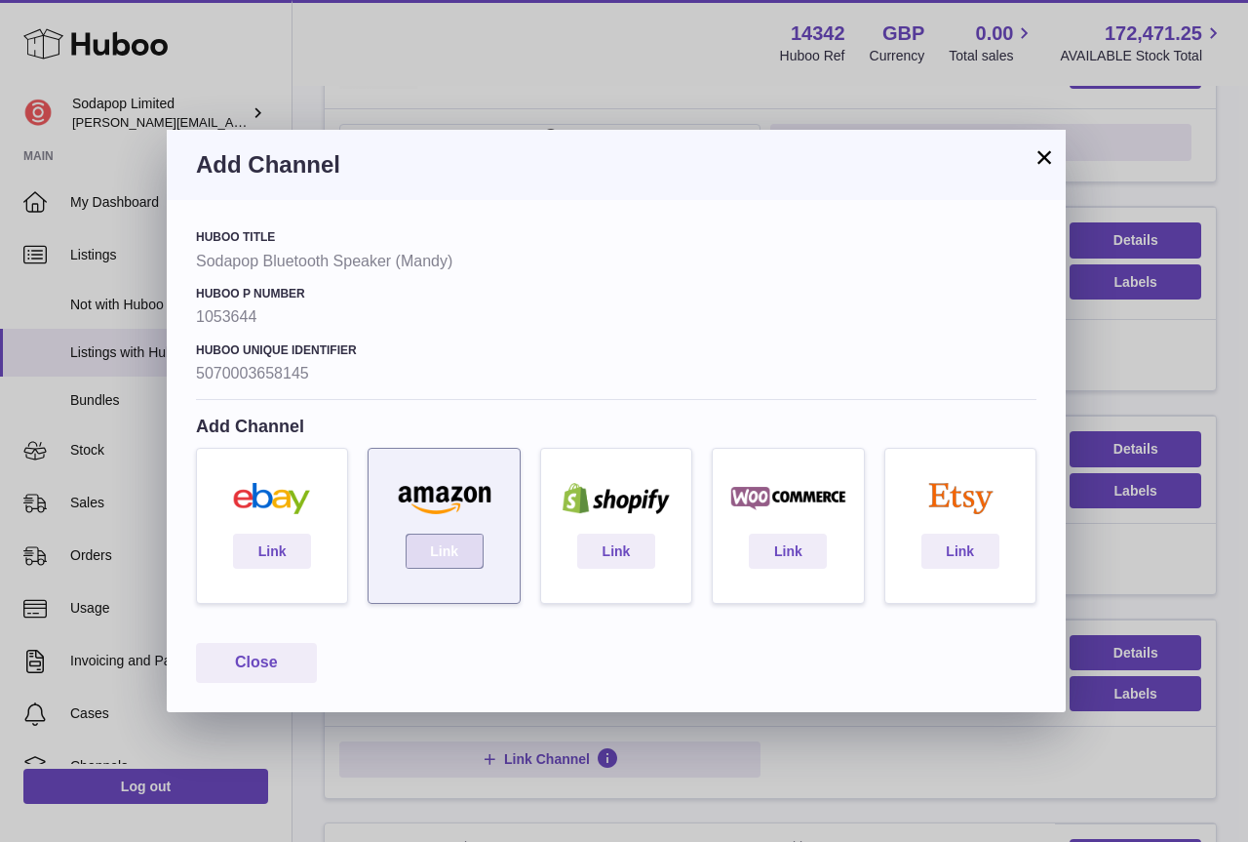
click at [451, 551] on link "Link" at bounding box center [445, 551] width 78 height 35
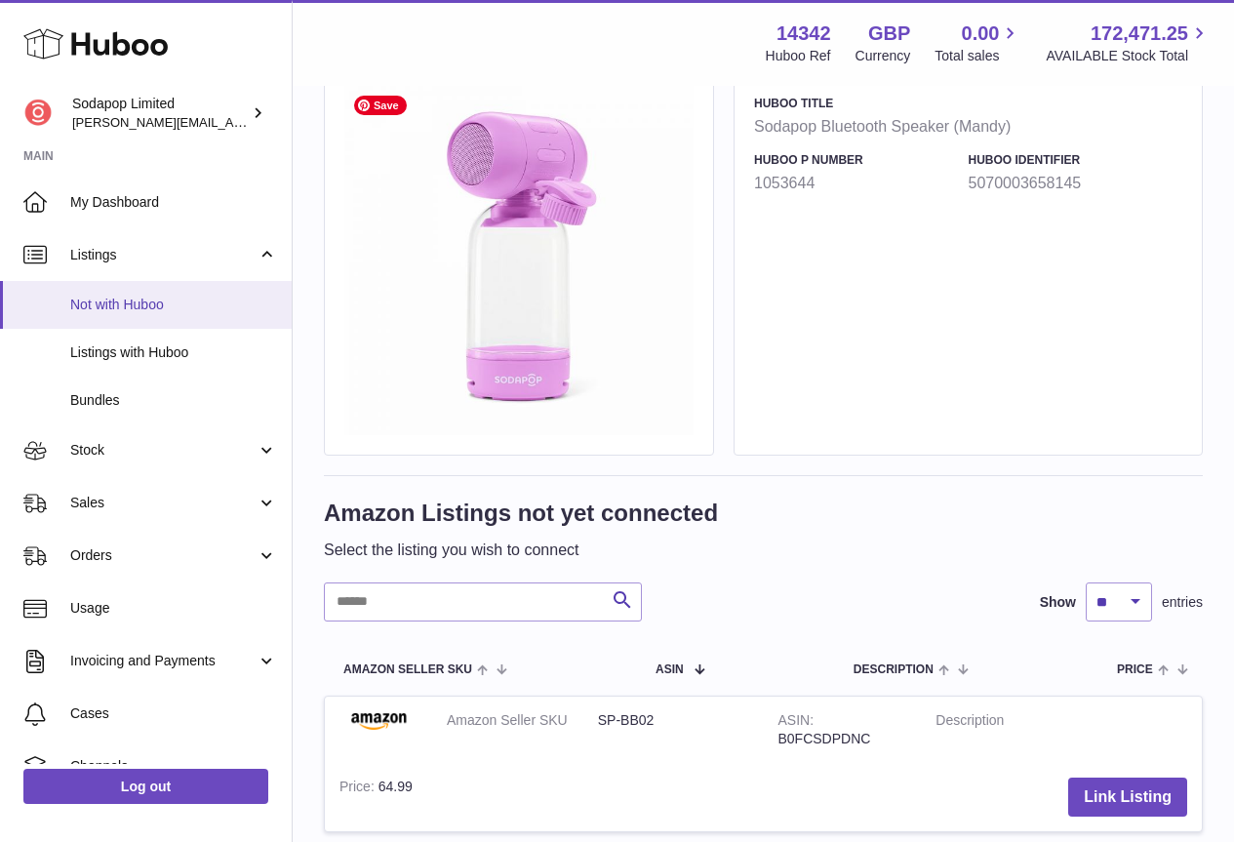
scroll to position [98, 0]
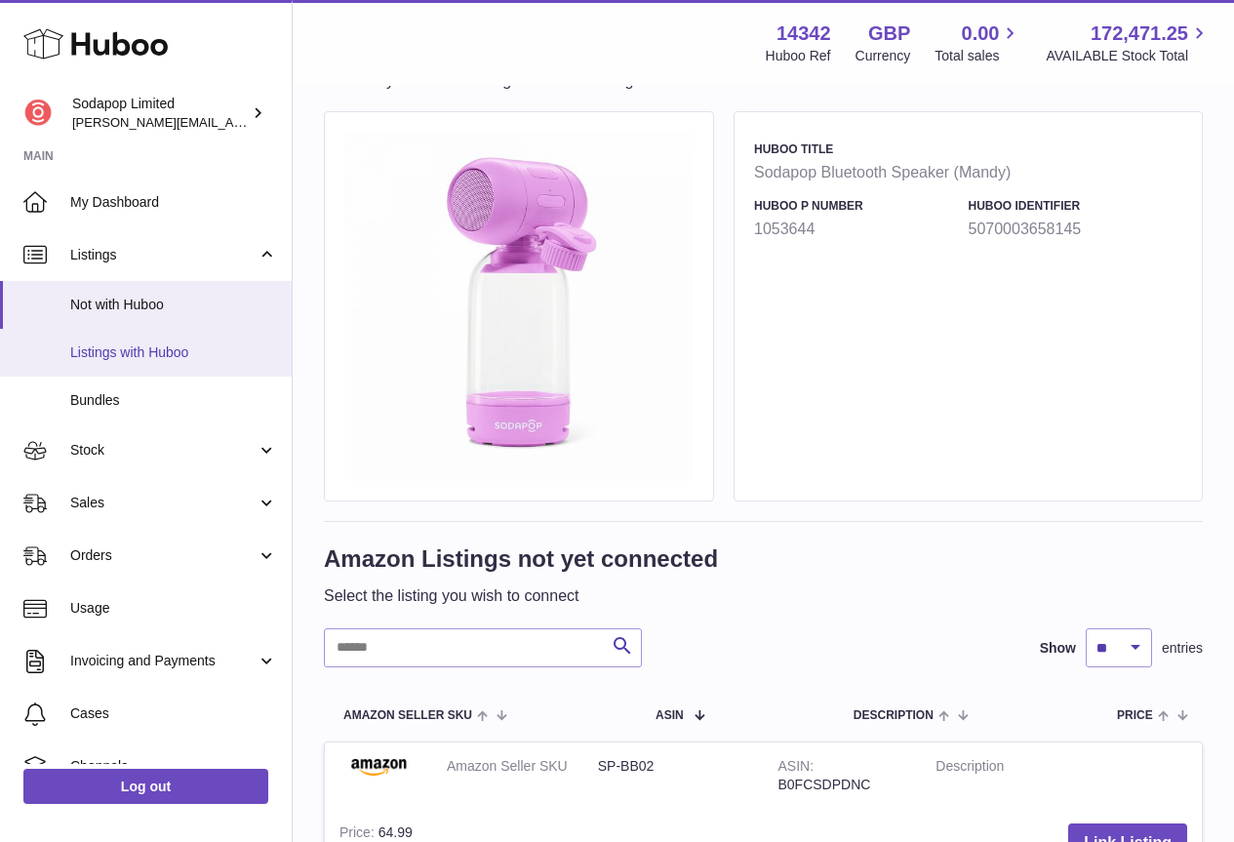
click at [123, 350] on span "Listings with Huboo" at bounding box center [173, 352] width 207 height 19
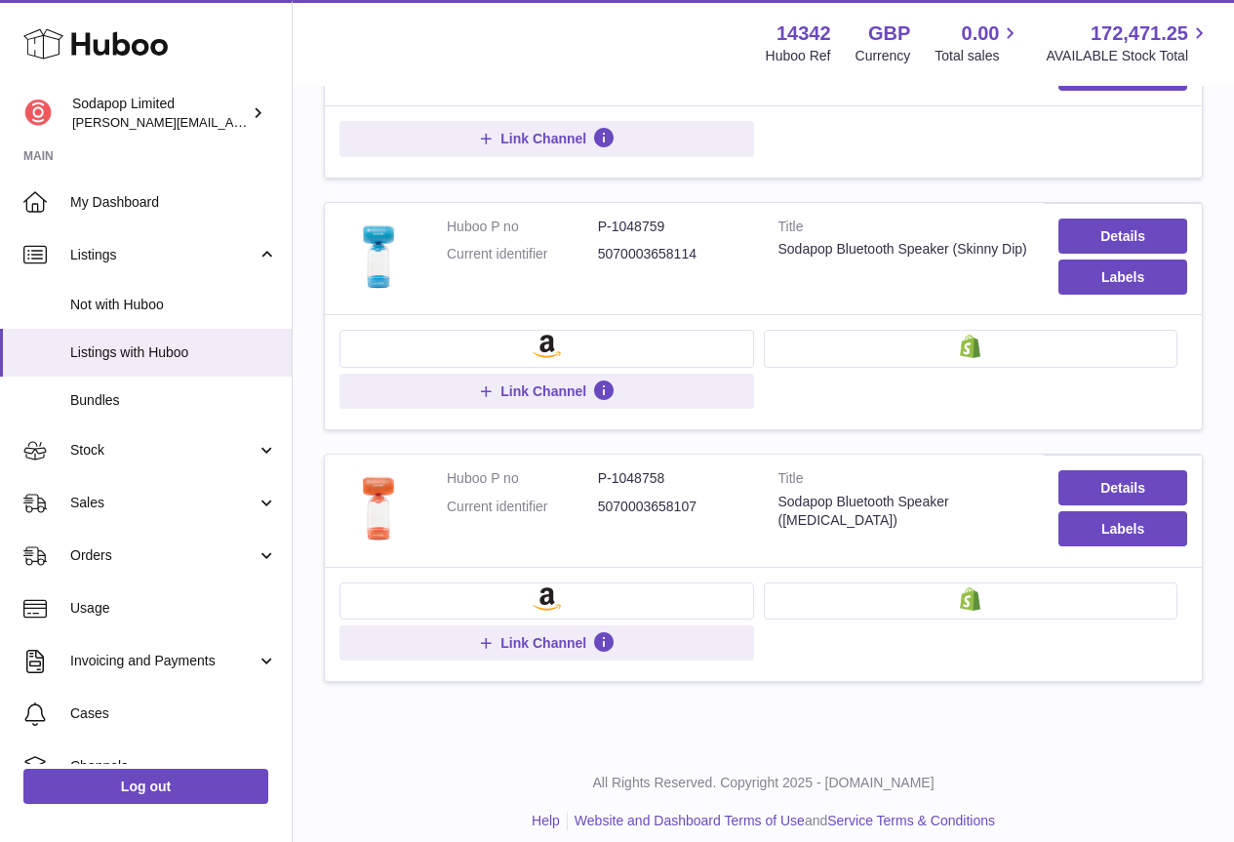
scroll to position [1028, 0]
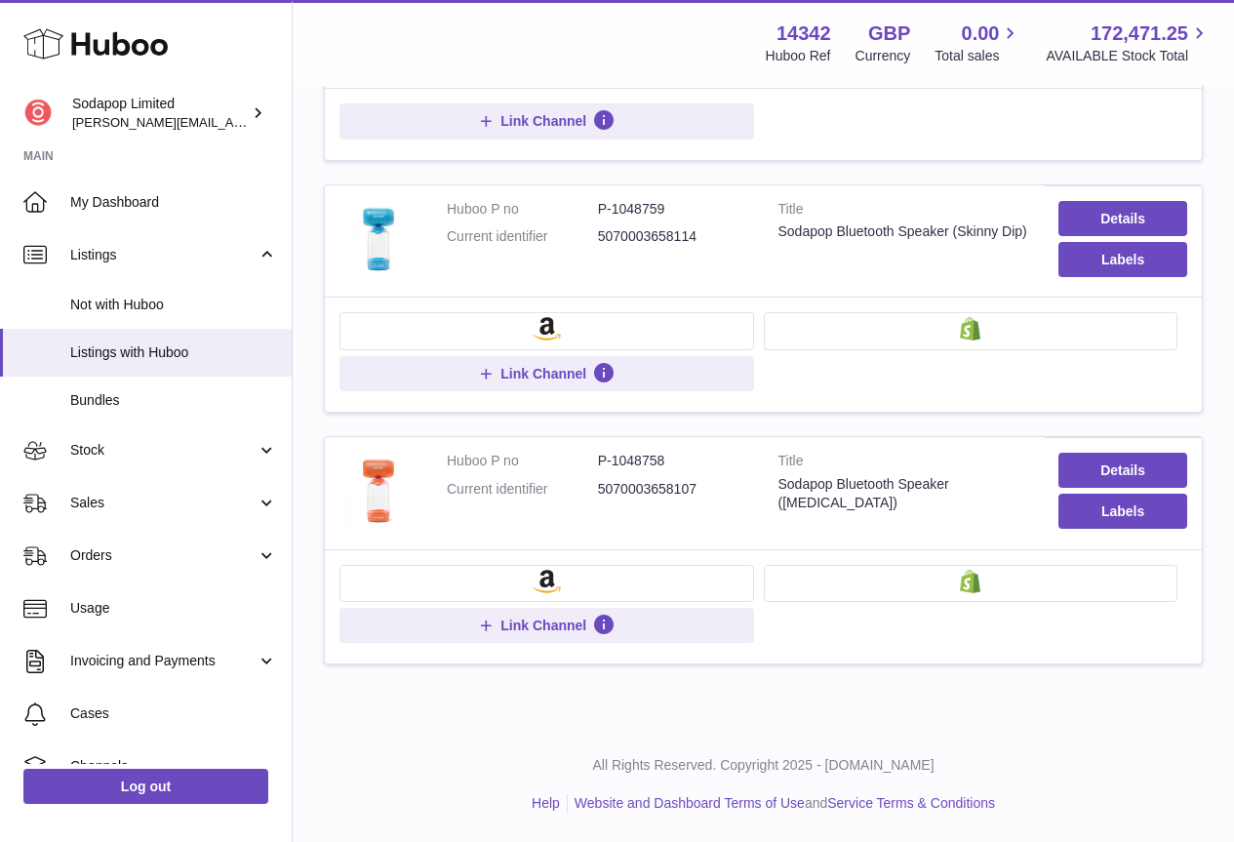
click at [587, 572] on button at bounding box center [546, 583] width 415 height 37
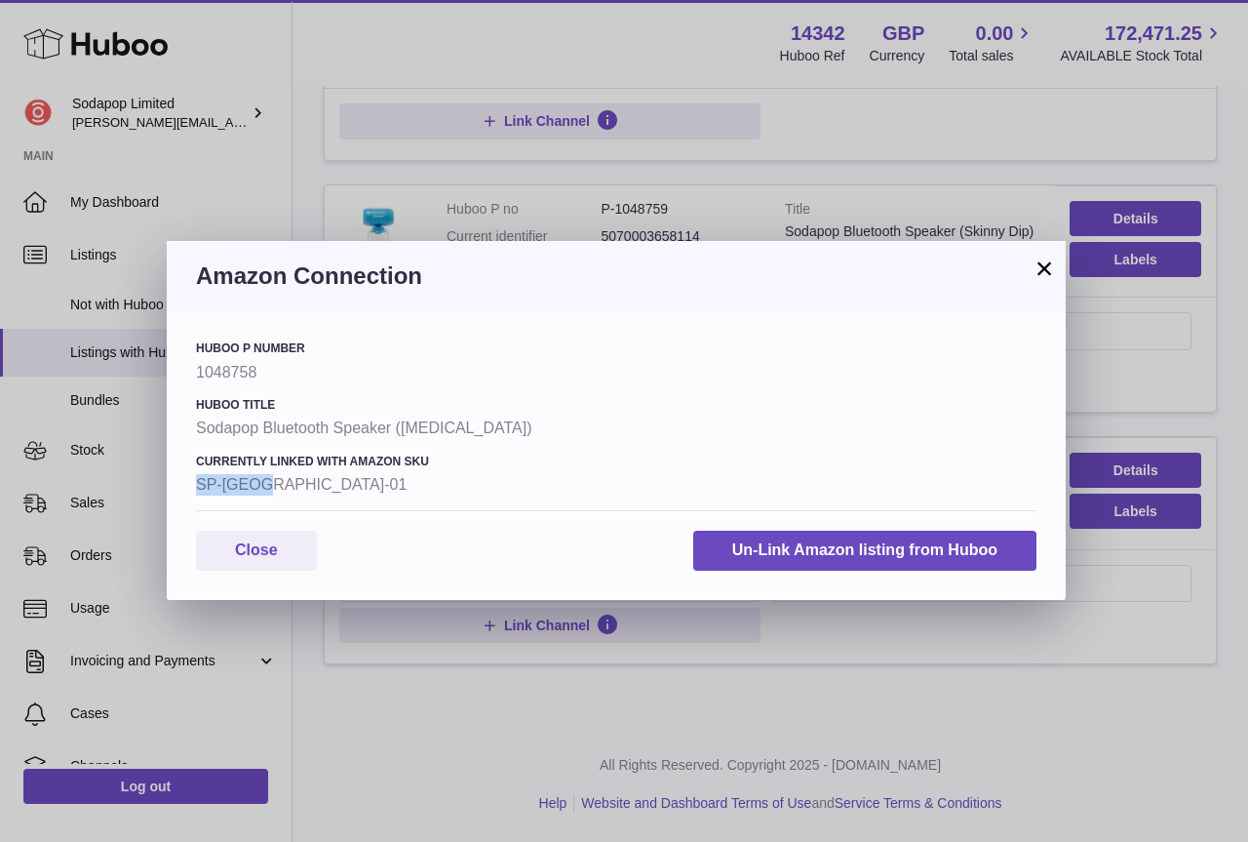
drag, startPoint x: 275, startPoint y: 484, endPoint x: 196, endPoint y: 485, distance: 79.0
click at [196, 485] on strong "SP-UK-01" at bounding box center [616, 484] width 841 height 21
click at [1049, 271] on button "×" at bounding box center [1044, 268] width 23 height 23
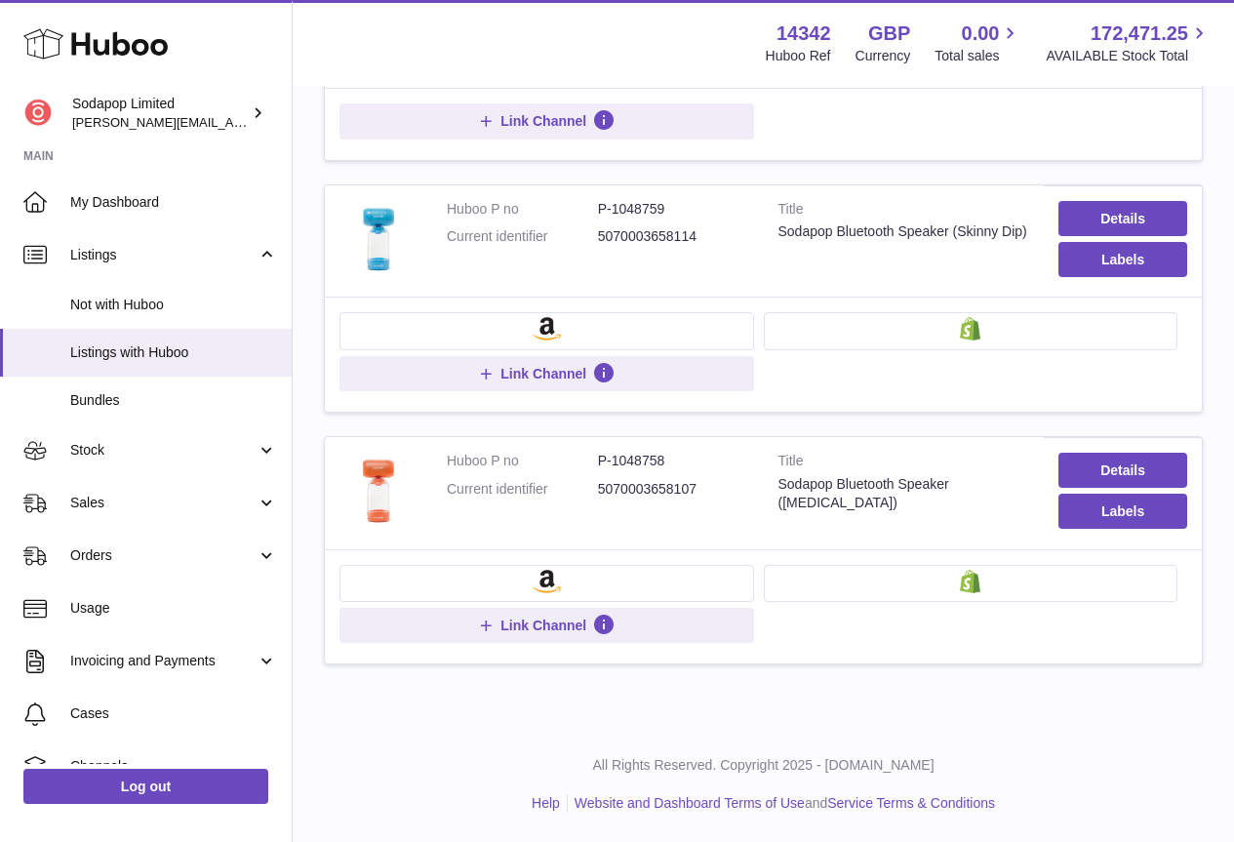
click at [527, 327] on button at bounding box center [546, 330] width 415 height 37
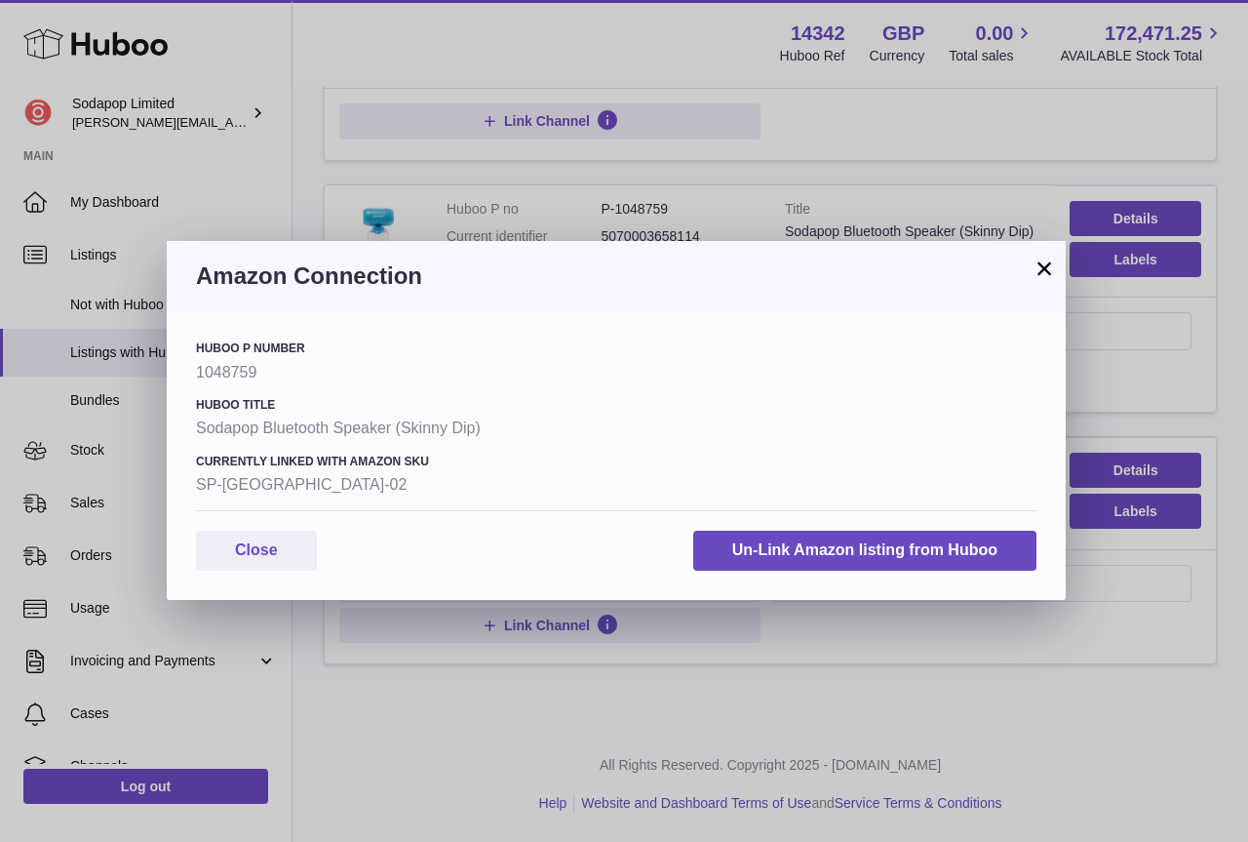
click at [1042, 265] on button "×" at bounding box center [1044, 268] width 23 height 23
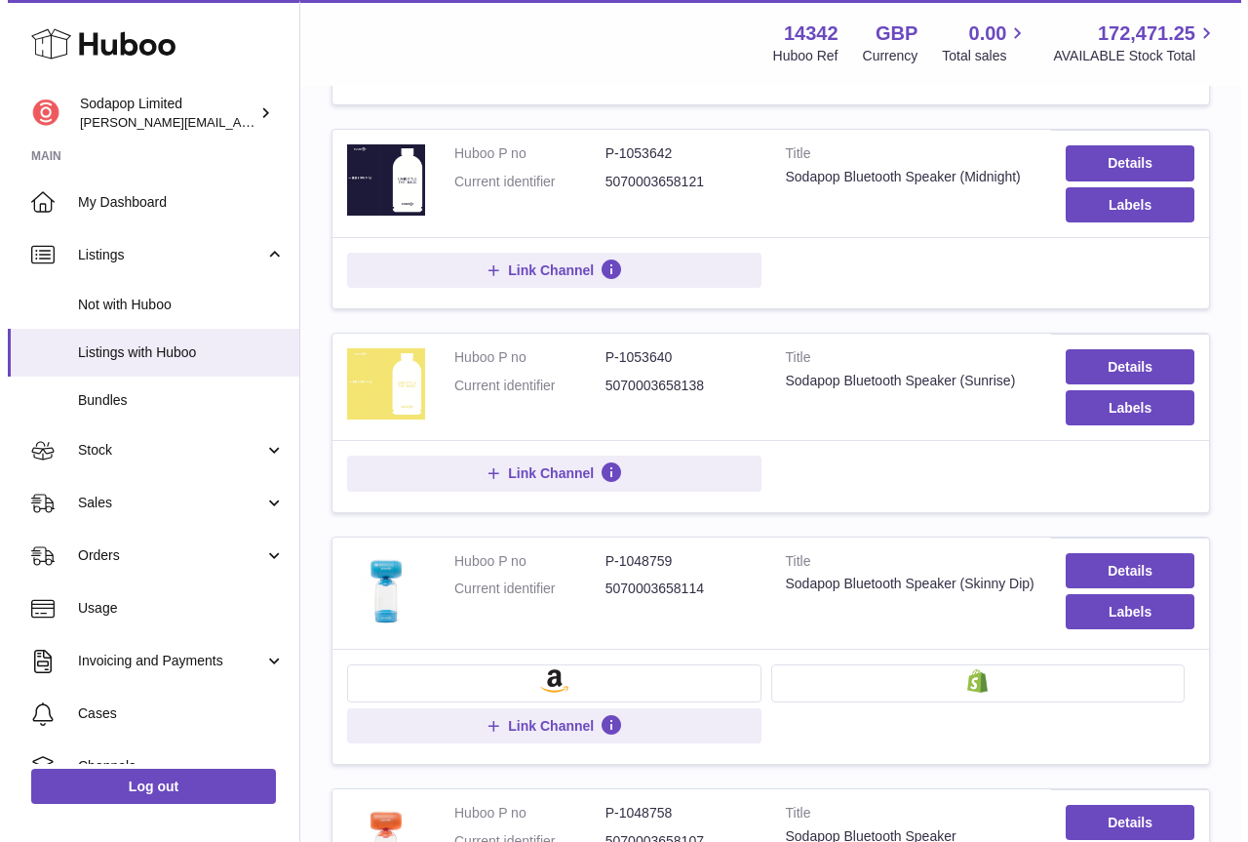
scroll to position [638, 0]
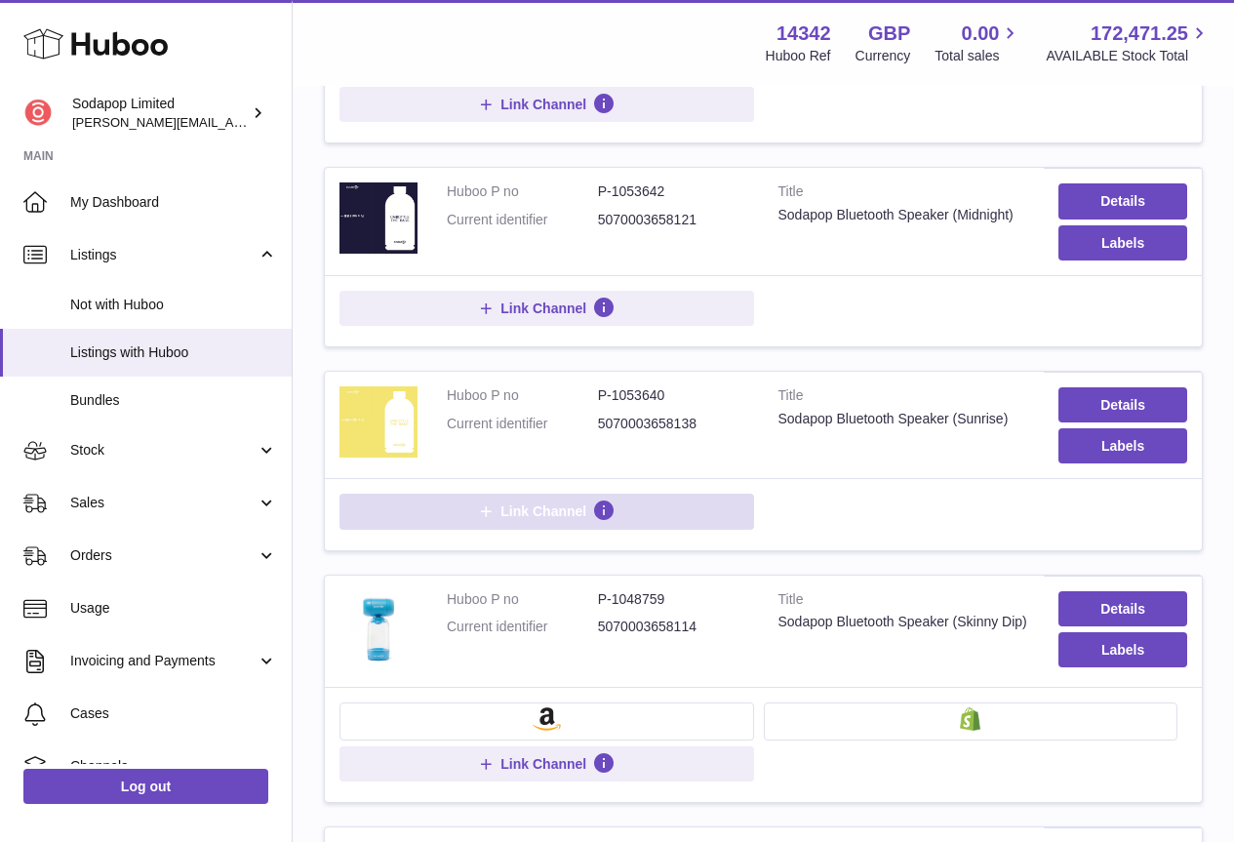
click at [506, 504] on span "Link Channel" at bounding box center [543, 511] width 86 height 18
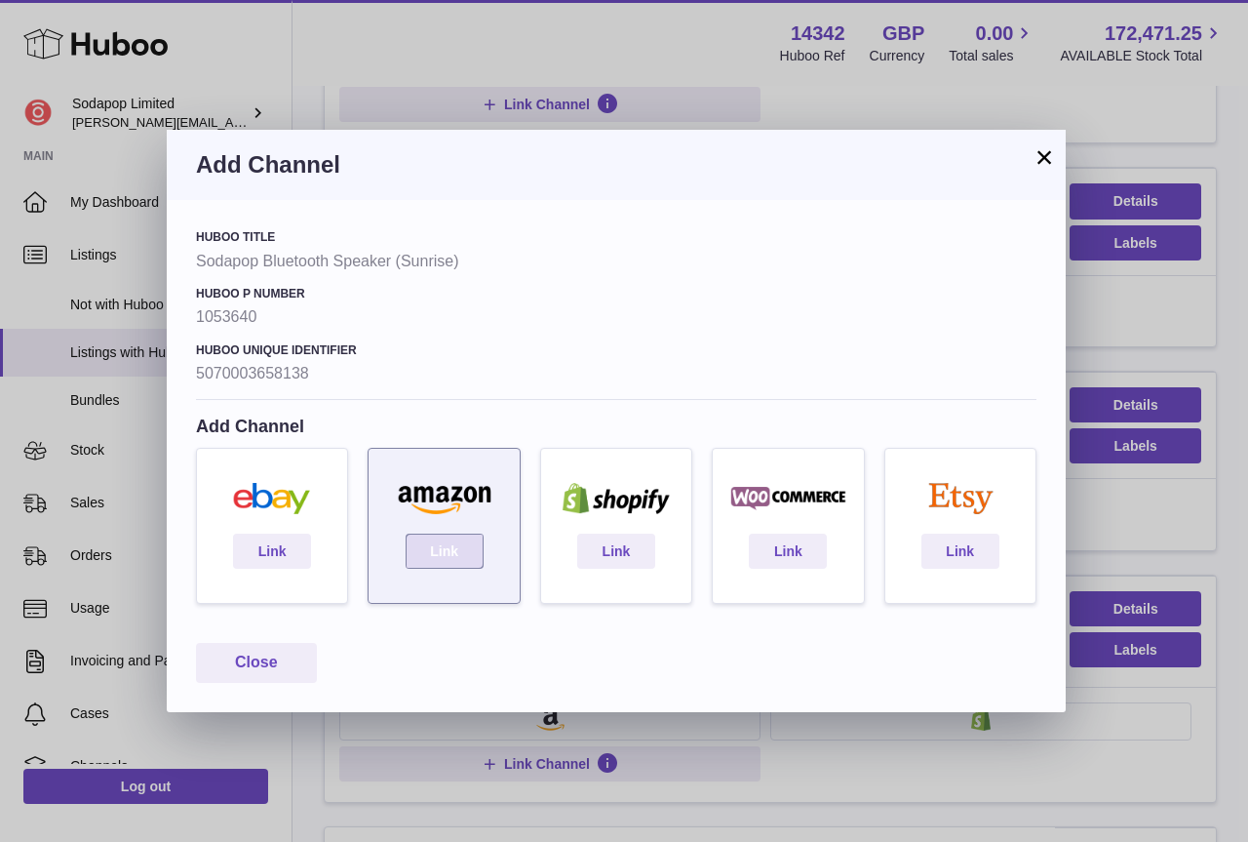
click at [448, 551] on link "Link" at bounding box center [445, 551] width 78 height 35
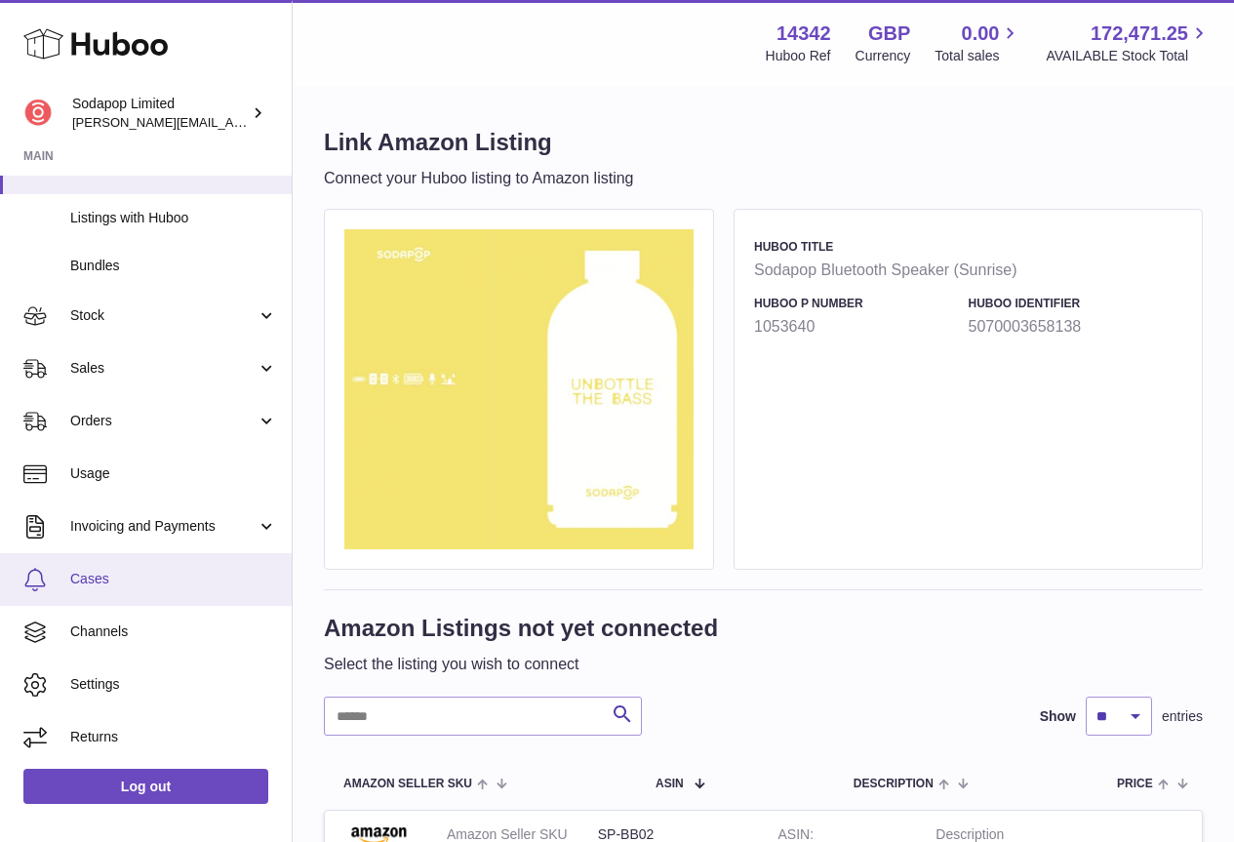
scroll to position [293, 0]
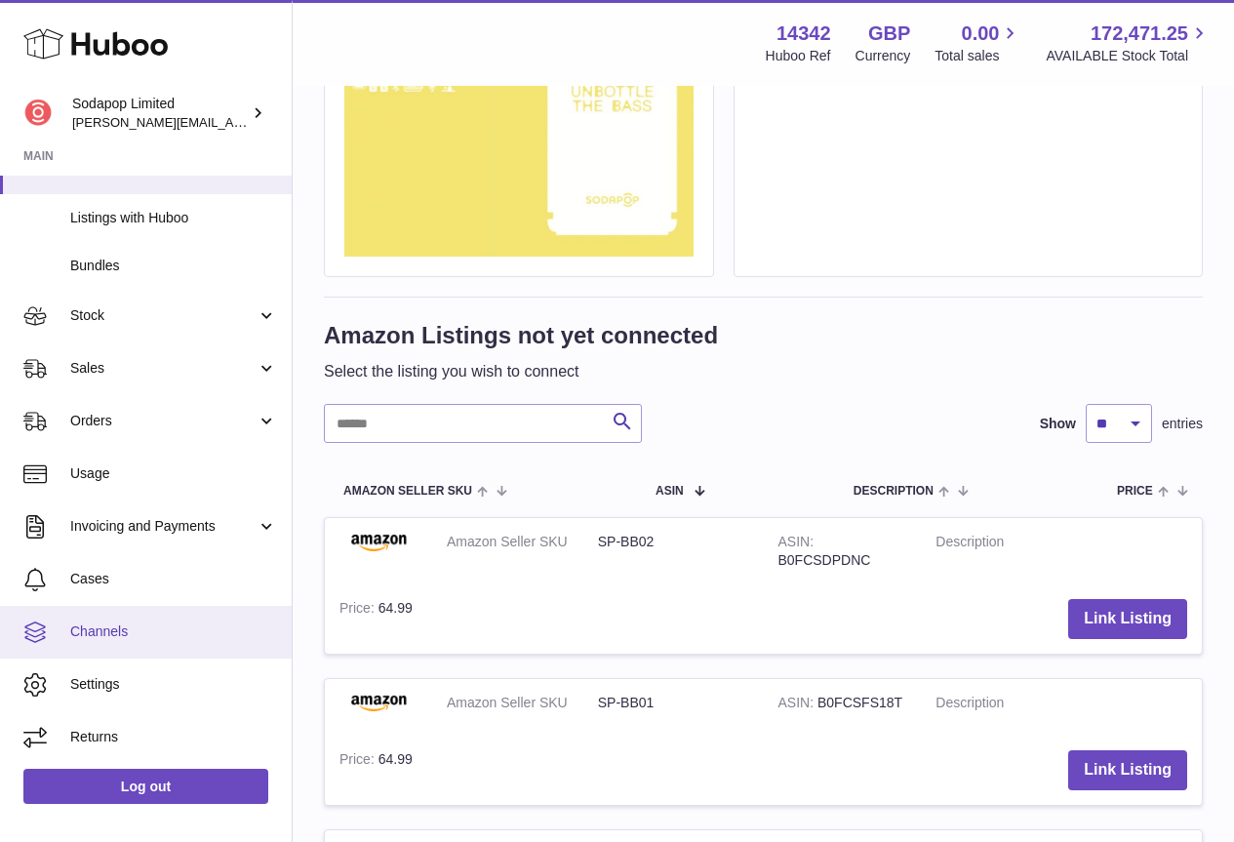
click at [132, 637] on span "Channels" at bounding box center [173, 631] width 207 height 19
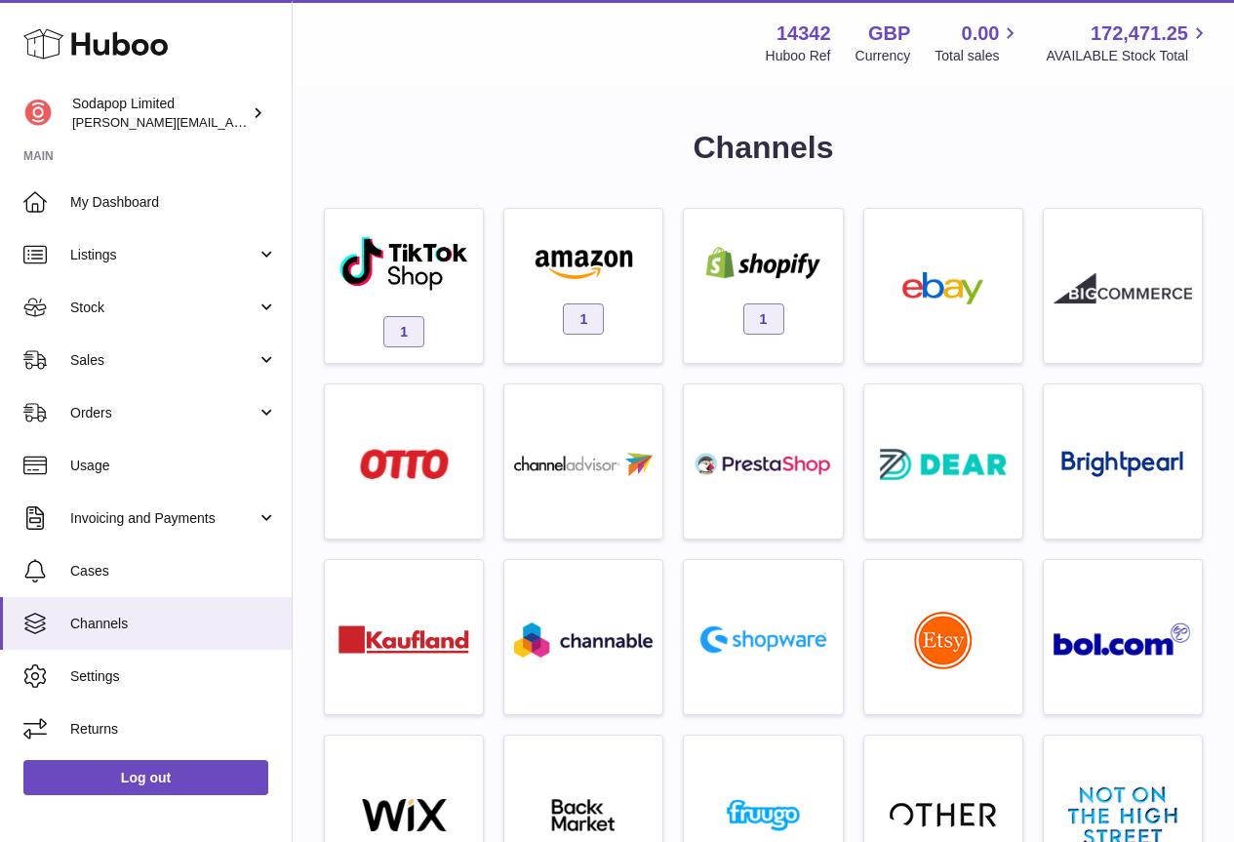
click at [764, 292] on div "1" at bounding box center [762, 290] width 138 height 125
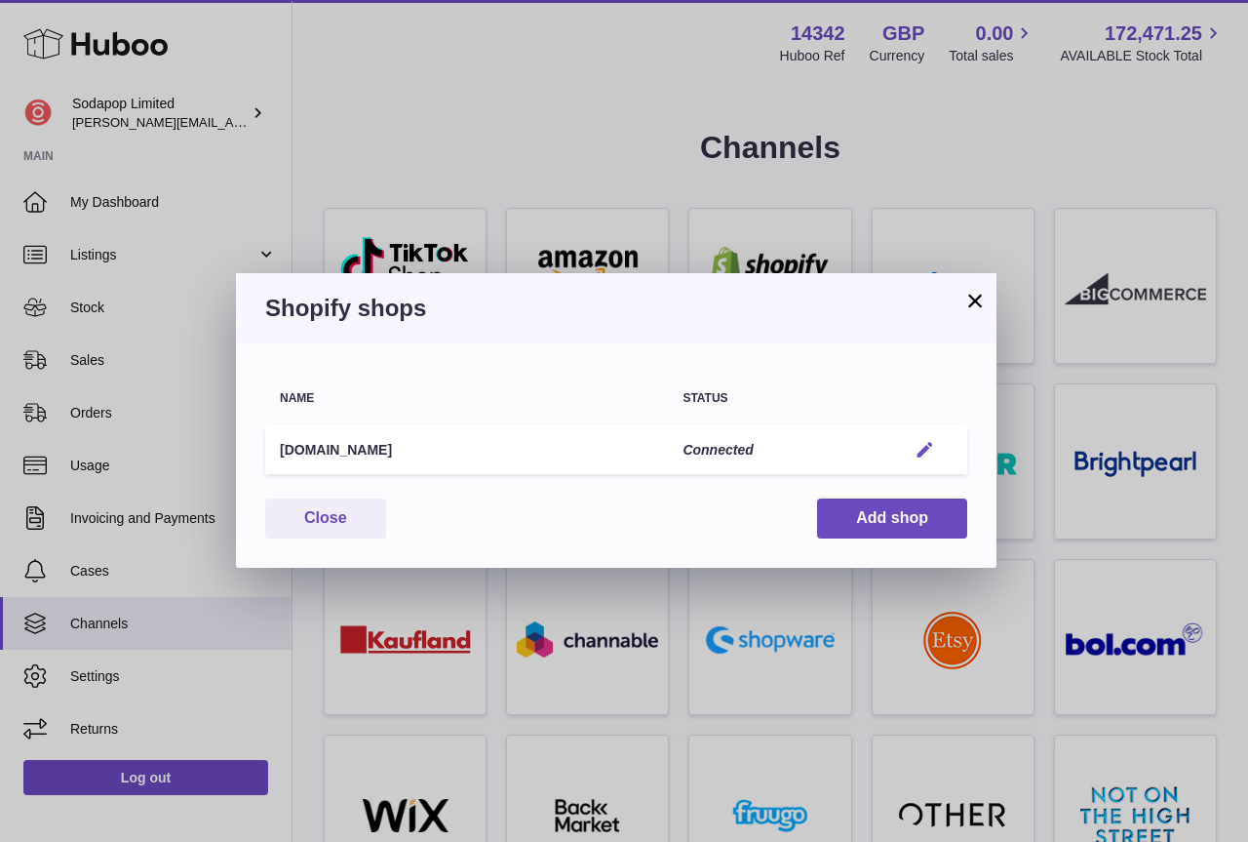
click at [920, 447] on em "button" at bounding box center [925, 450] width 20 height 20
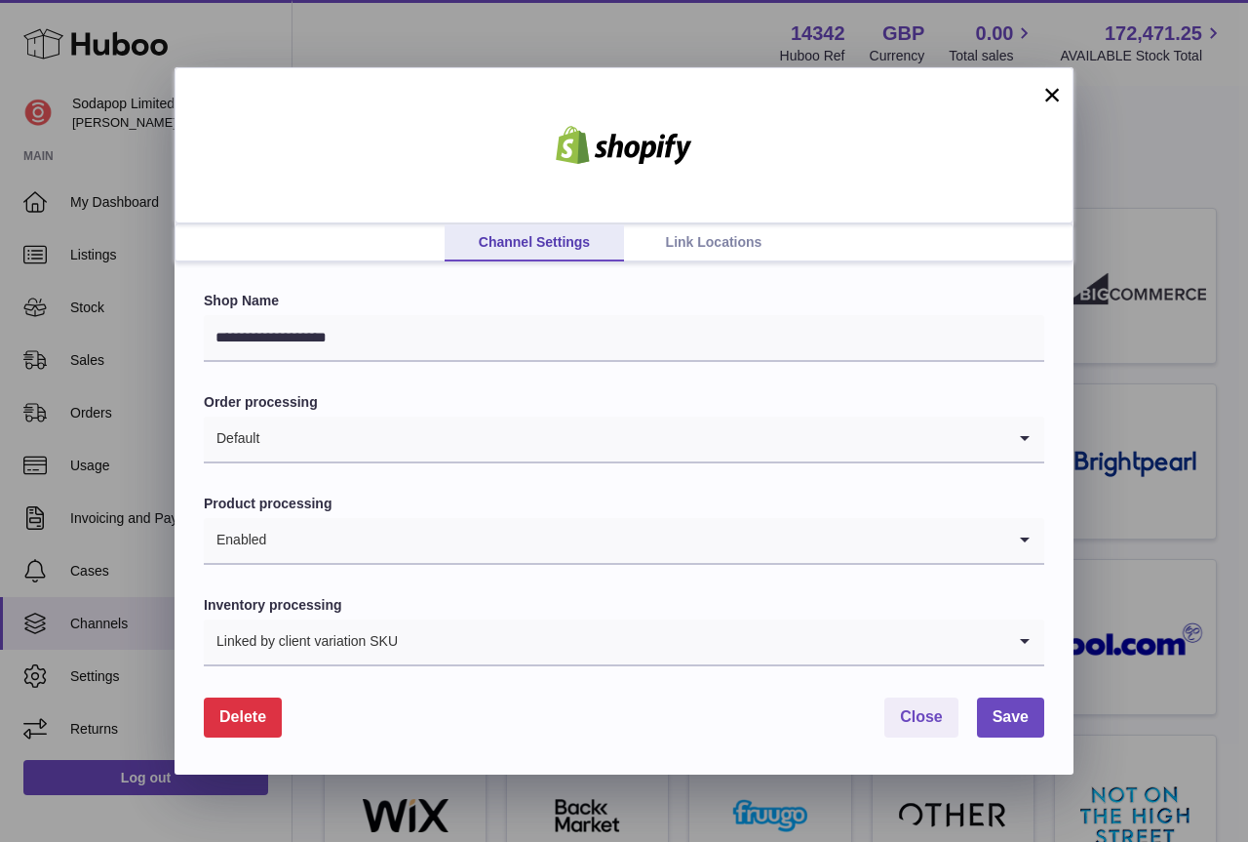
click at [1023, 640] on icon "Search for option" at bounding box center [1025, 641] width 39 height 45
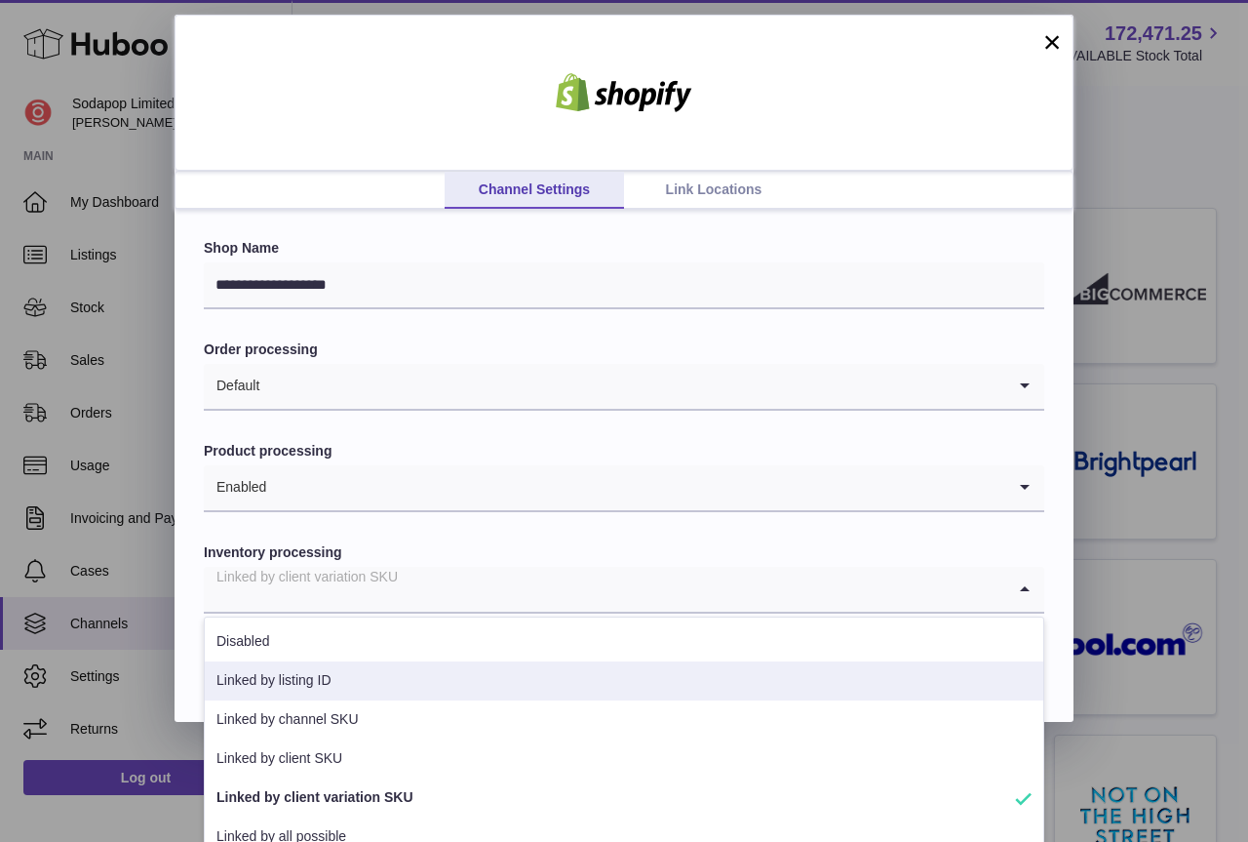
scroll to position [73, 0]
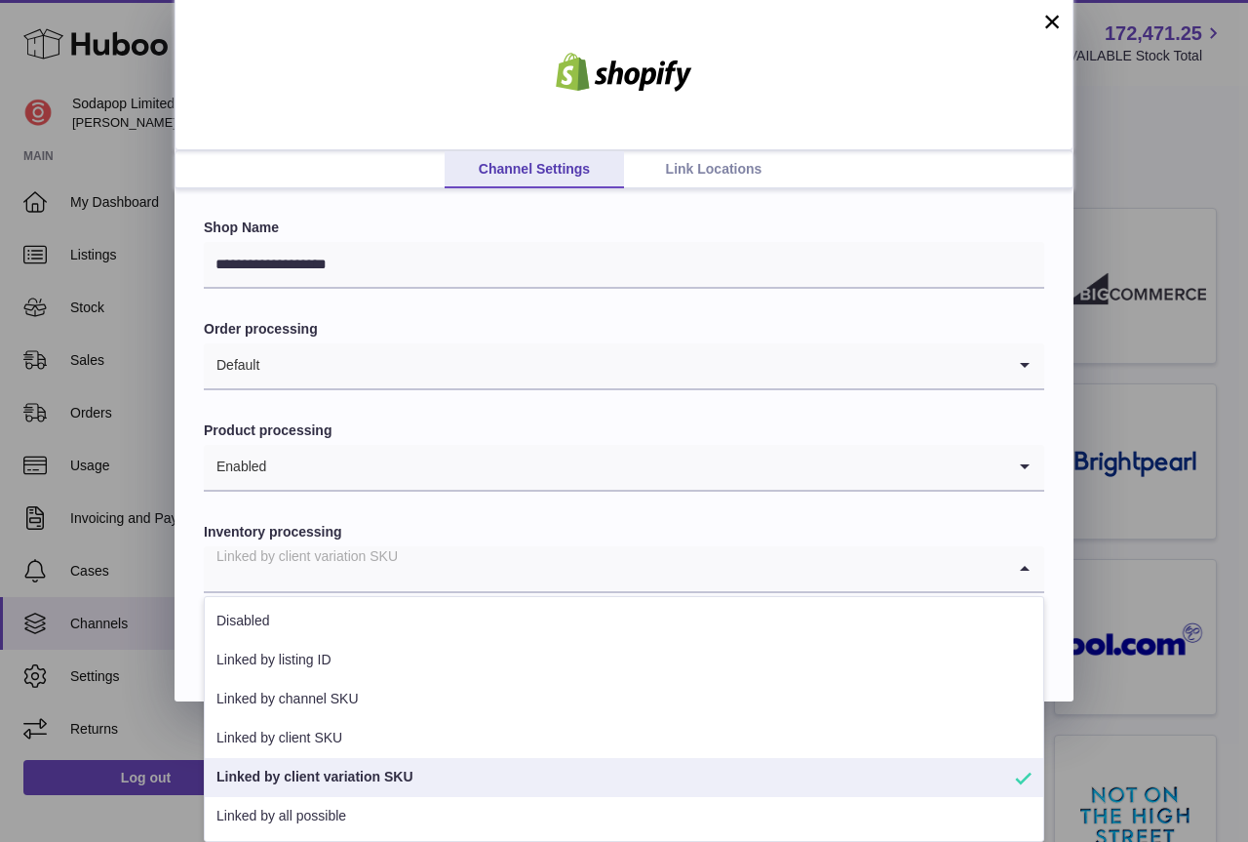
click at [533, 779] on li "Linked by client variation SKU" at bounding box center [624, 777] width 839 height 39
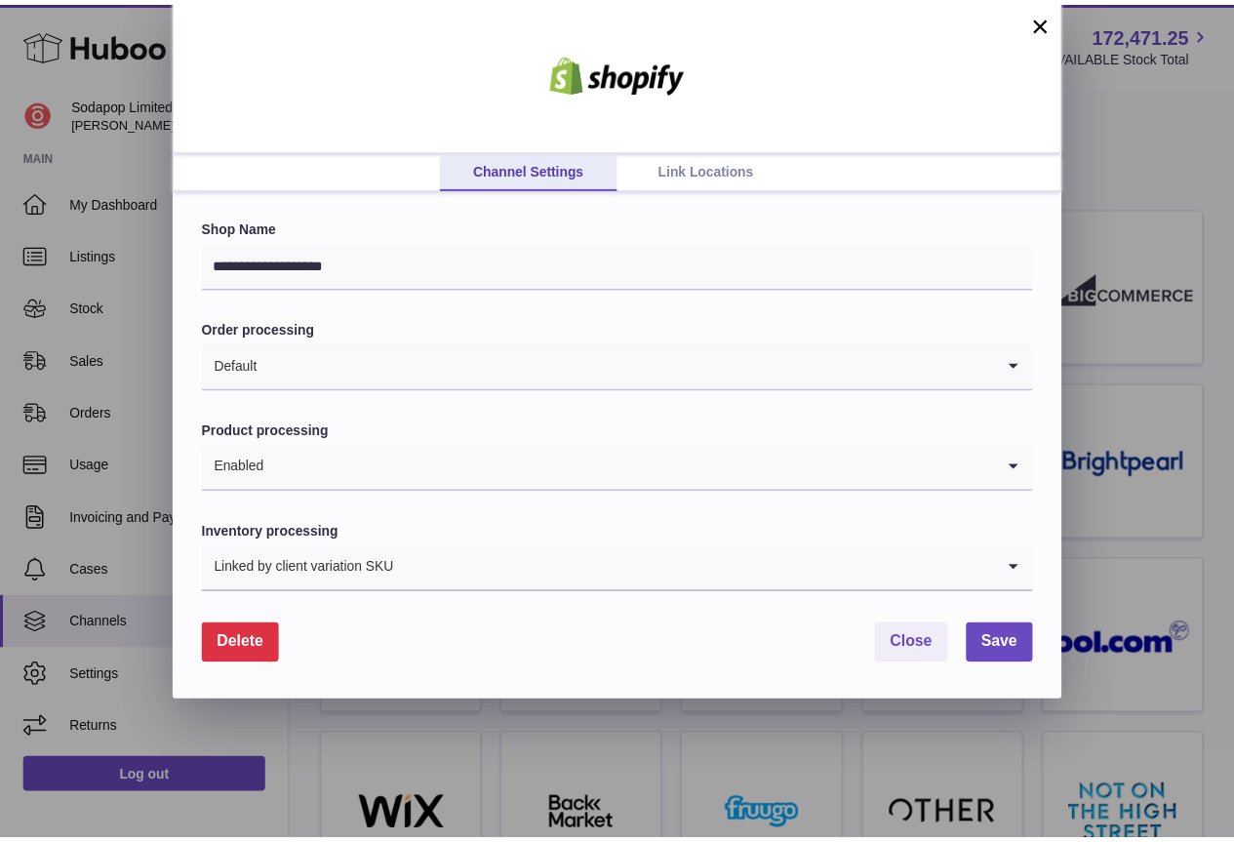
scroll to position [0, 0]
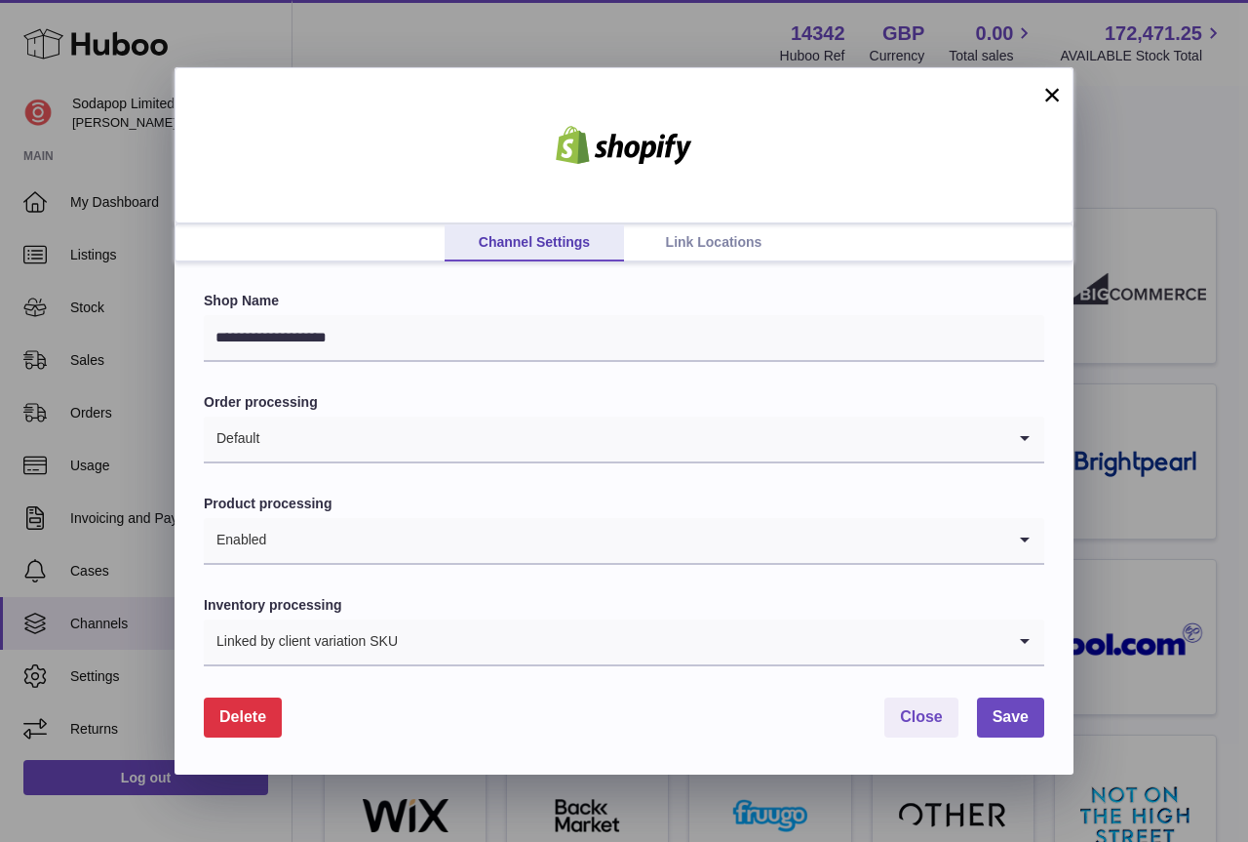
click at [1019, 435] on icon "Search for option" at bounding box center [1025, 438] width 39 height 45
click at [709, 243] on link "Link Locations" at bounding box center [713, 242] width 179 height 37
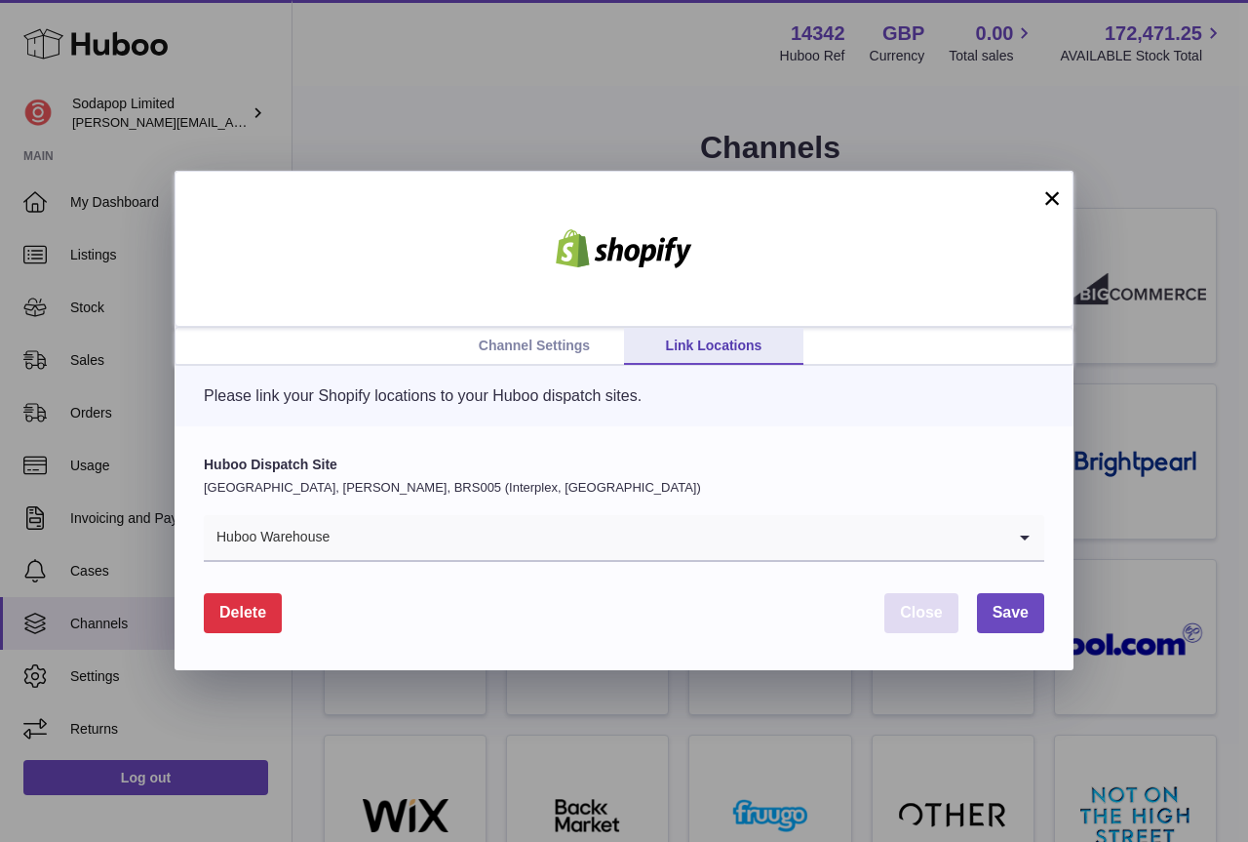
click at [930, 617] on span "Close" at bounding box center [921, 612] width 43 height 17
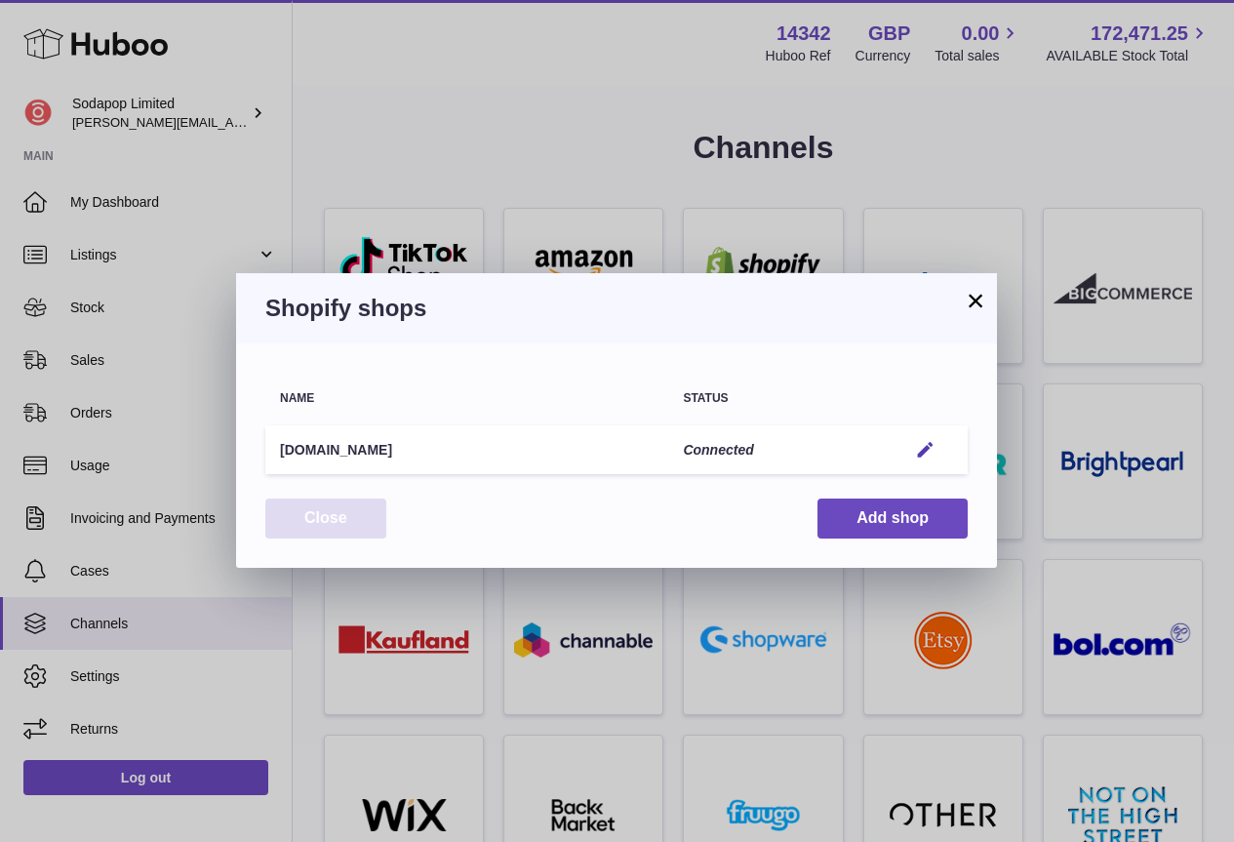
click at [332, 512] on button "Close" at bounding box center [325, 518] width 121 height 40
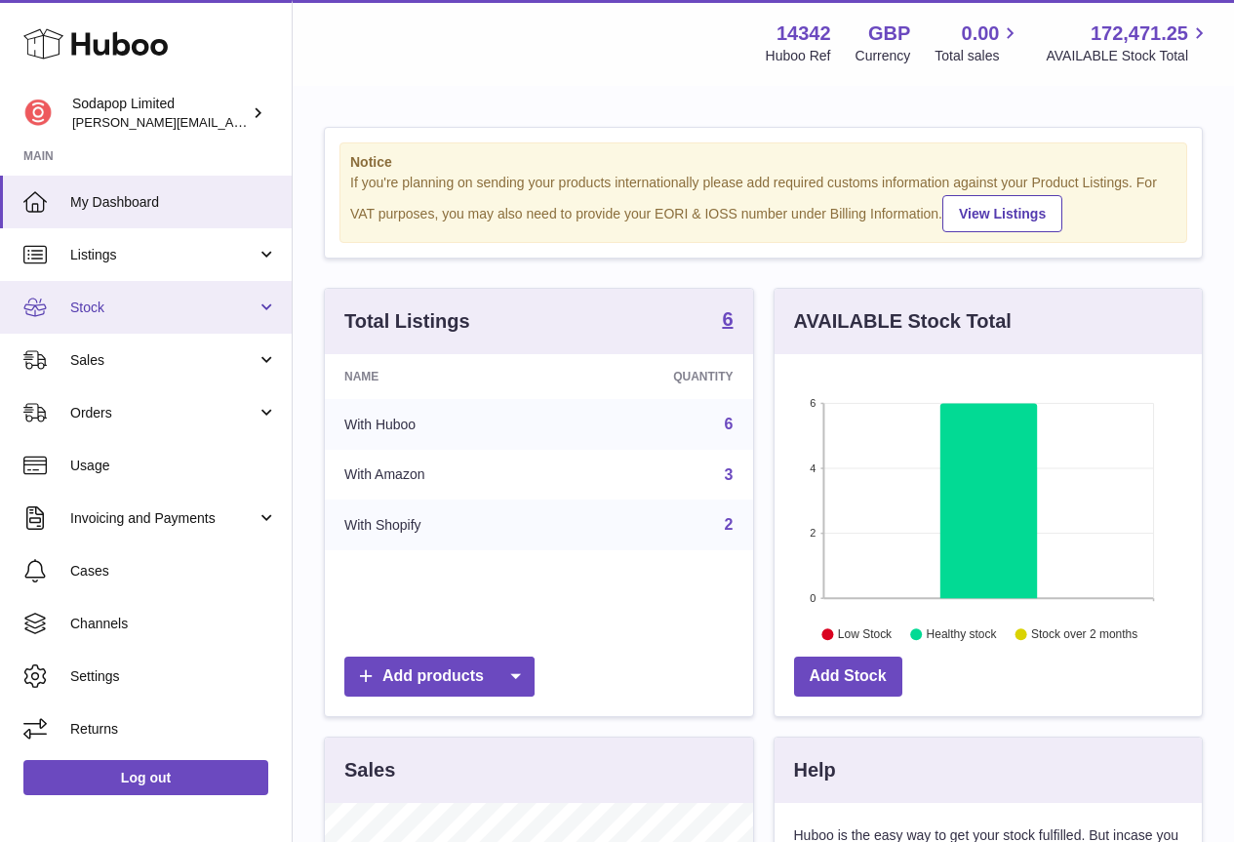
scroll to position [304, 427]
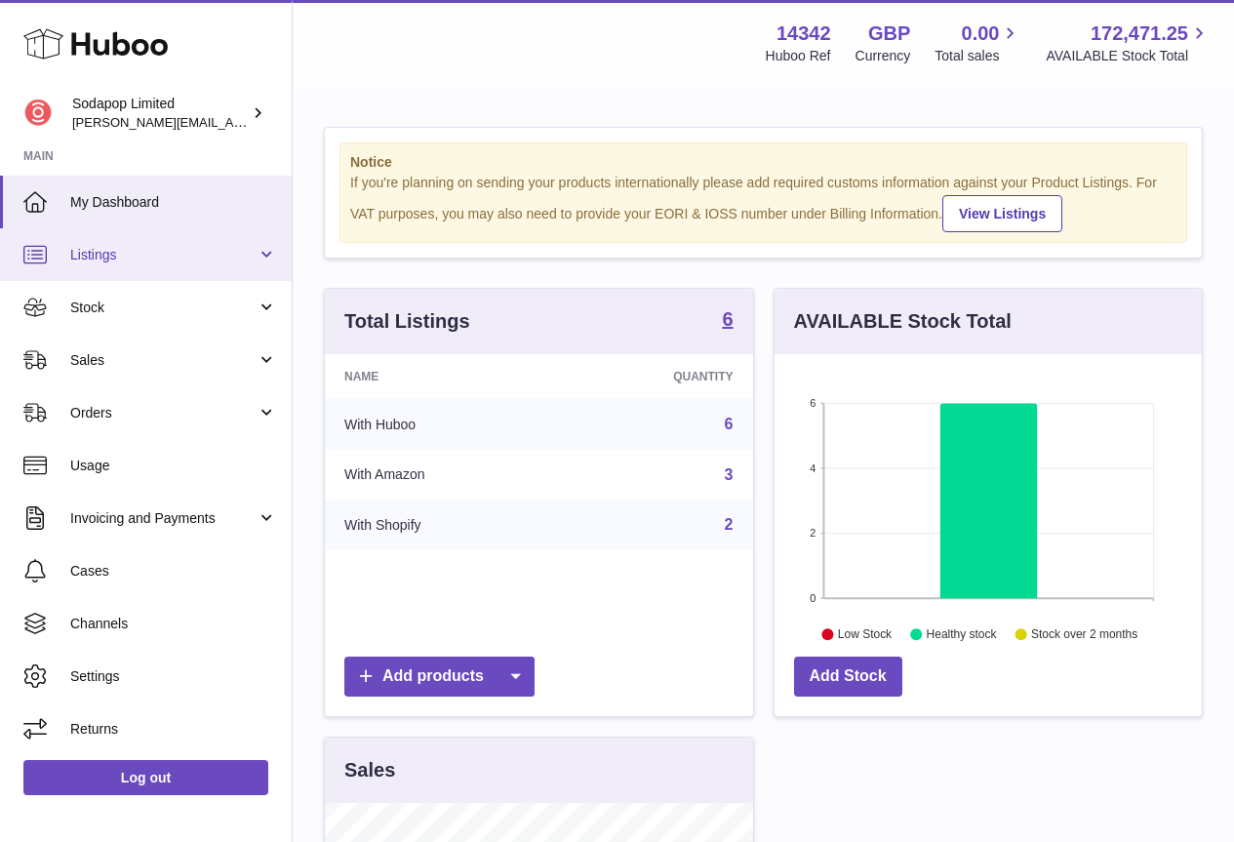
click at [112, 262] on span "Listings" at bounding box center [163, 255] width 186 height 19
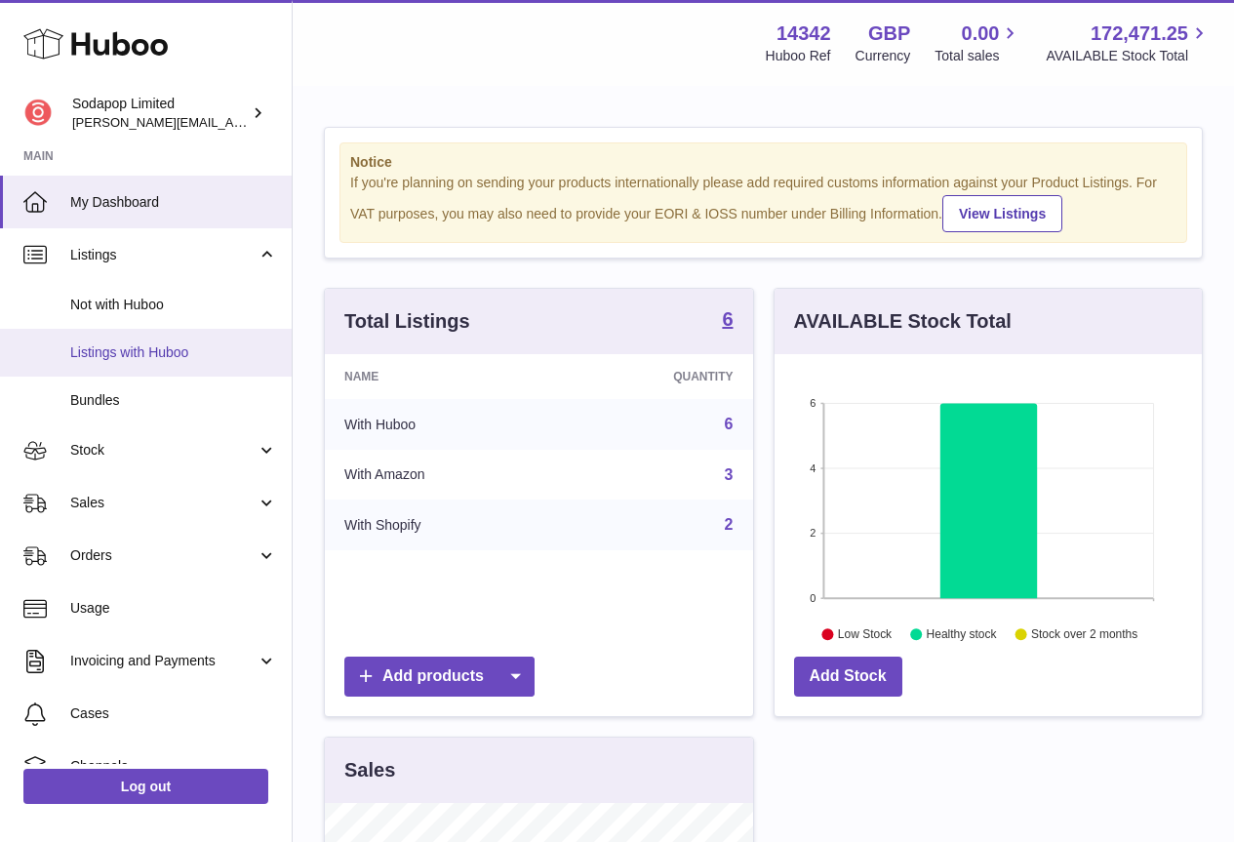
drag, startPoint x: 118, startPoint y: 348, endPoint x: 130, endPoint y: 348, distance: 11.7
click at [119, 348] on span "Listings with Huboo" at bounding box center [173, 352] width 207 height 19
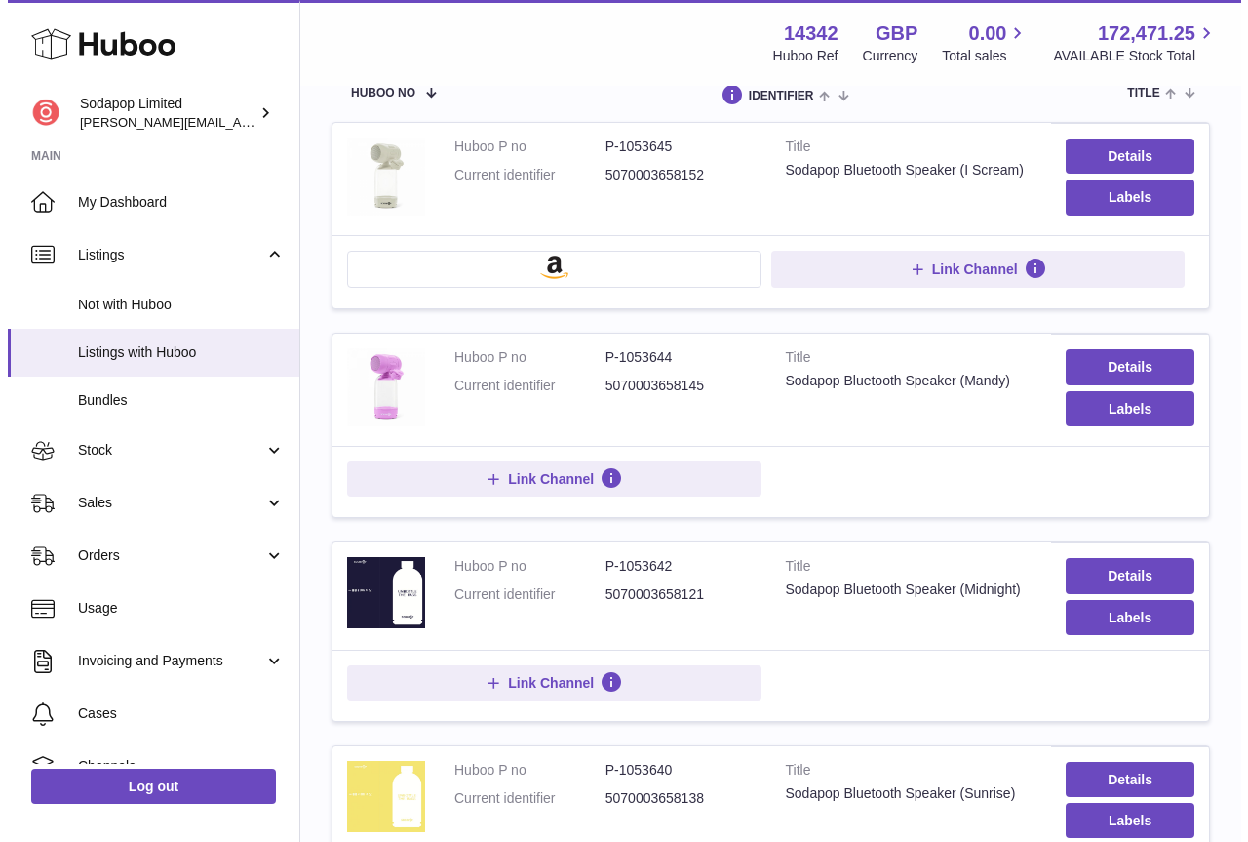
scroll to position [293, 0]
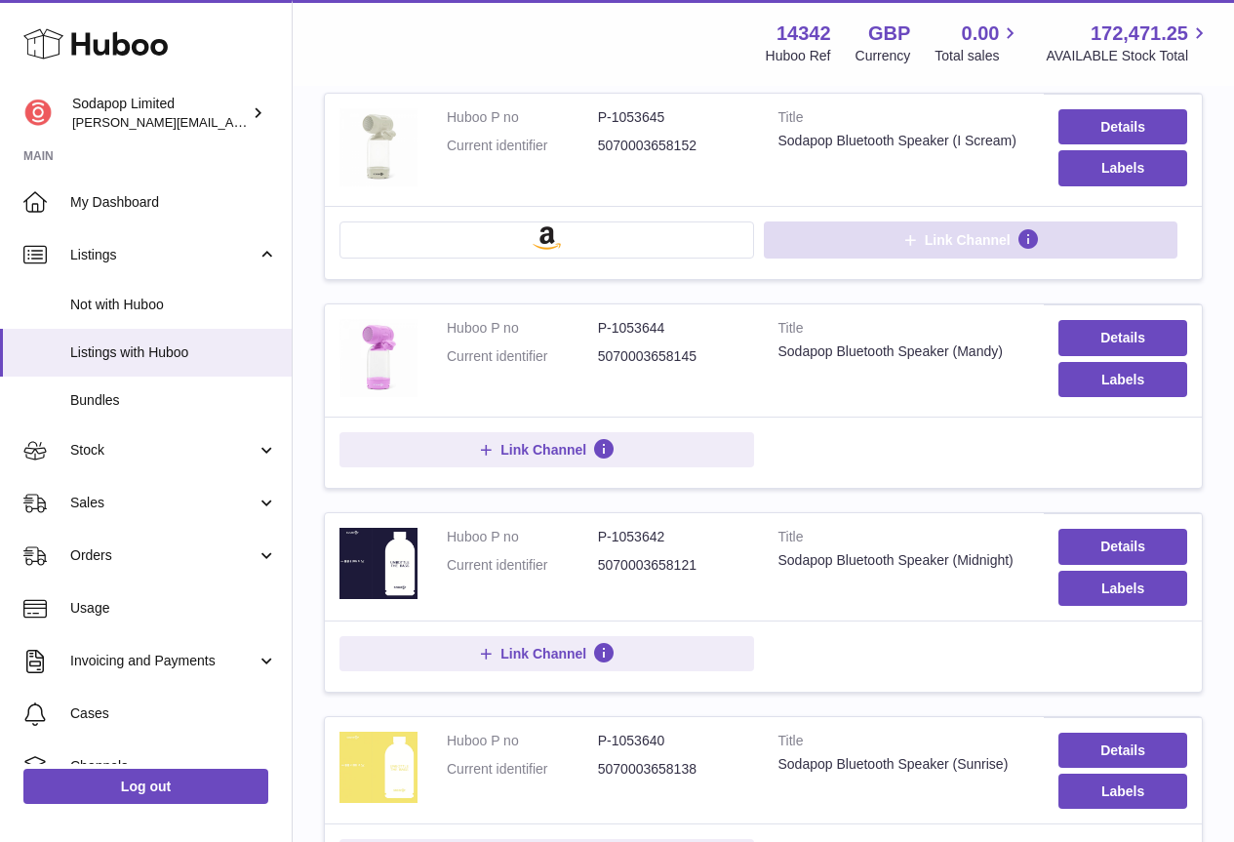
click at [903, 240] on icon at bounding box center [910, 240] width 18 height 18
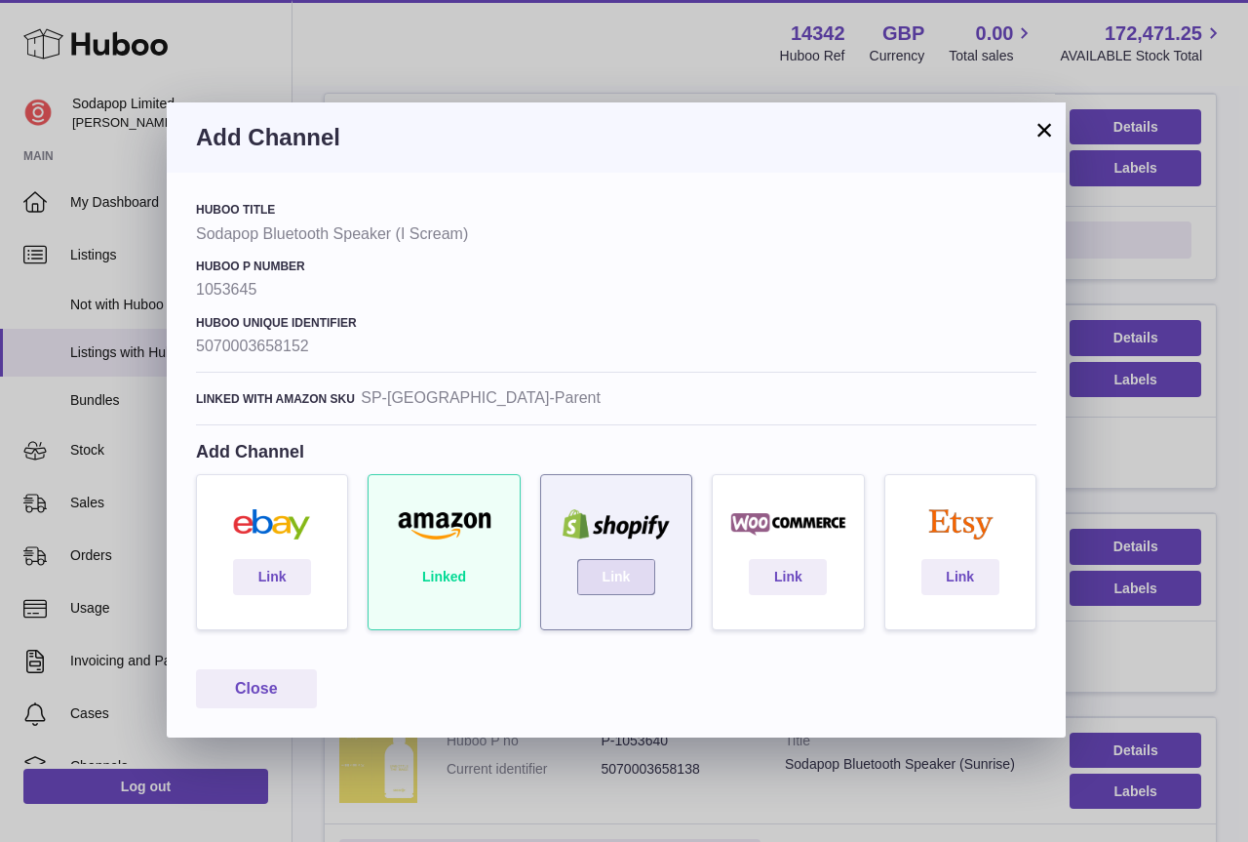
click at [624, 571] on link "Link" at bounding box center [616, 576] width 78 height 35
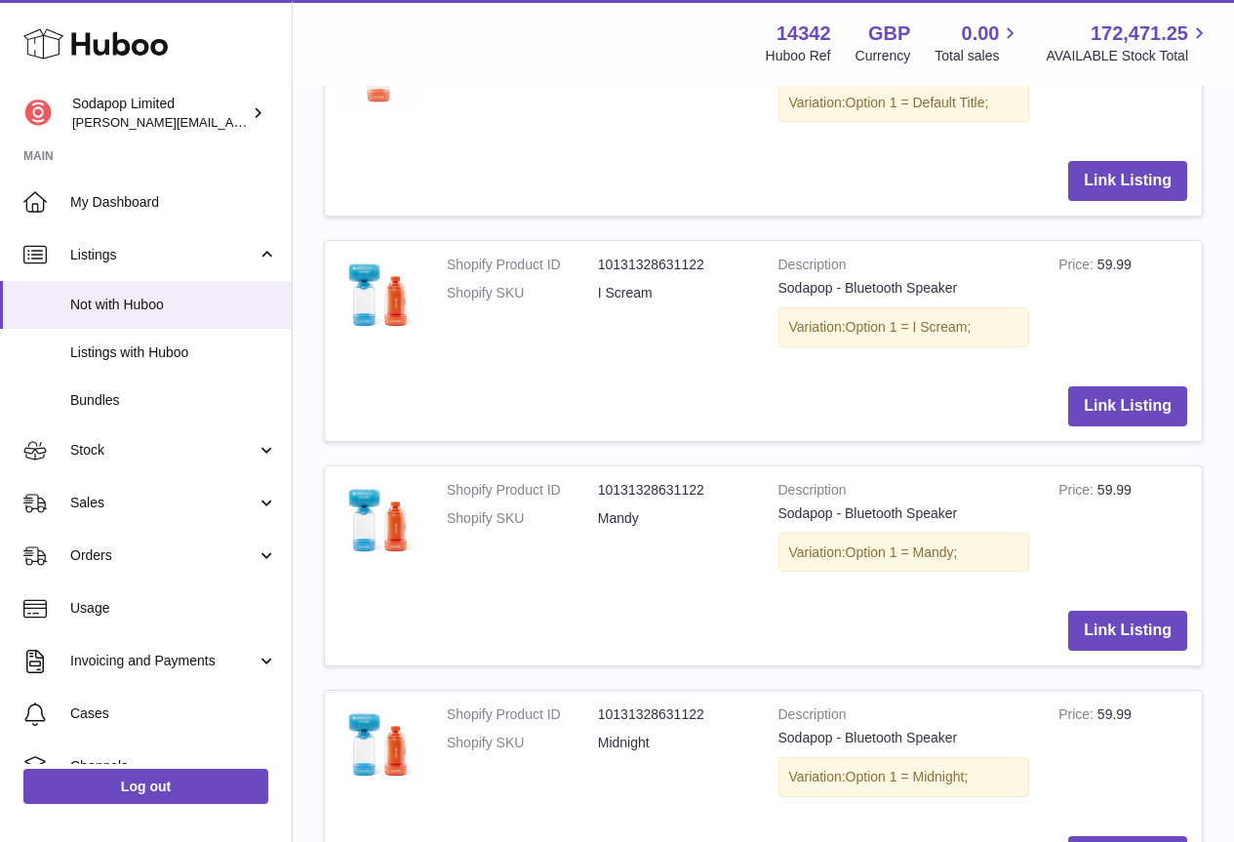
scroll to position [787, 0]
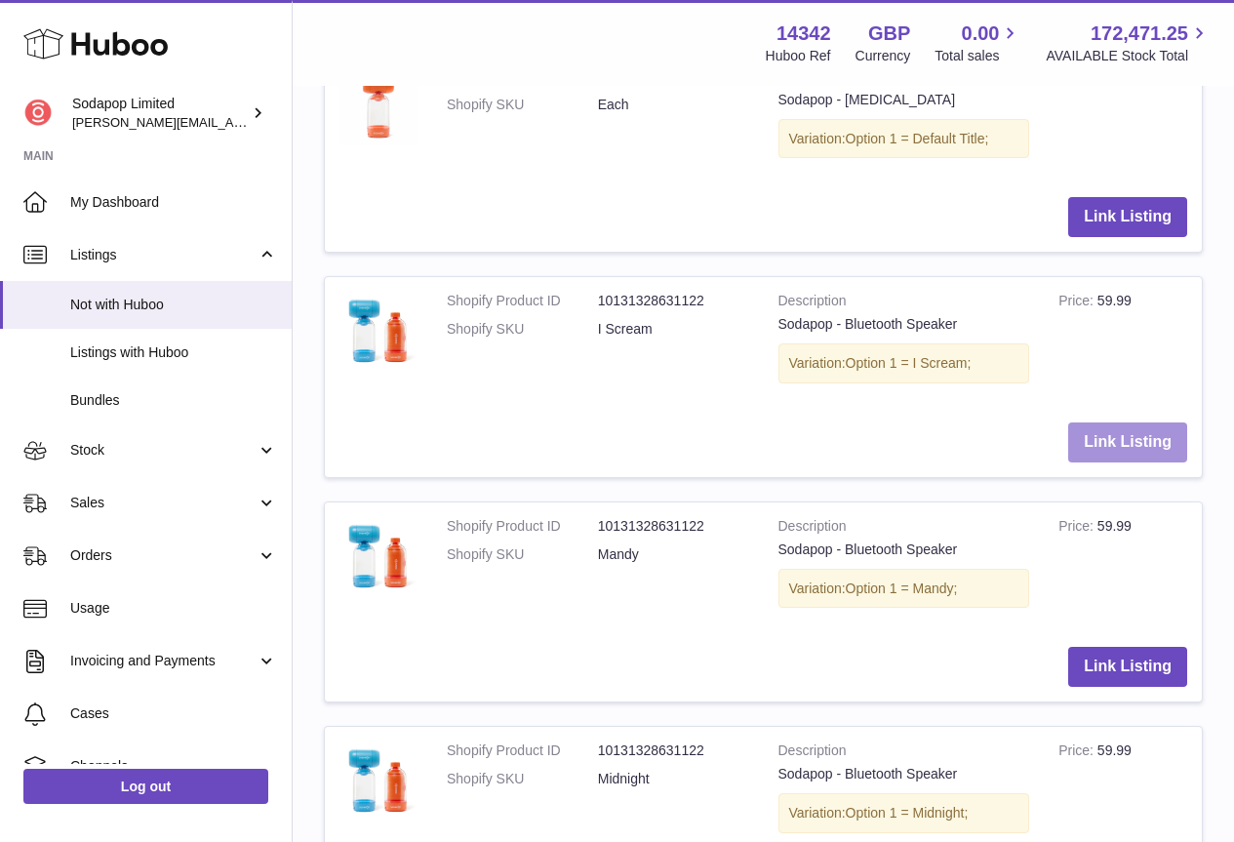
click at [1127, 437] on button "Link Listing" at bounding box center [1127, 442] width 119 height 40
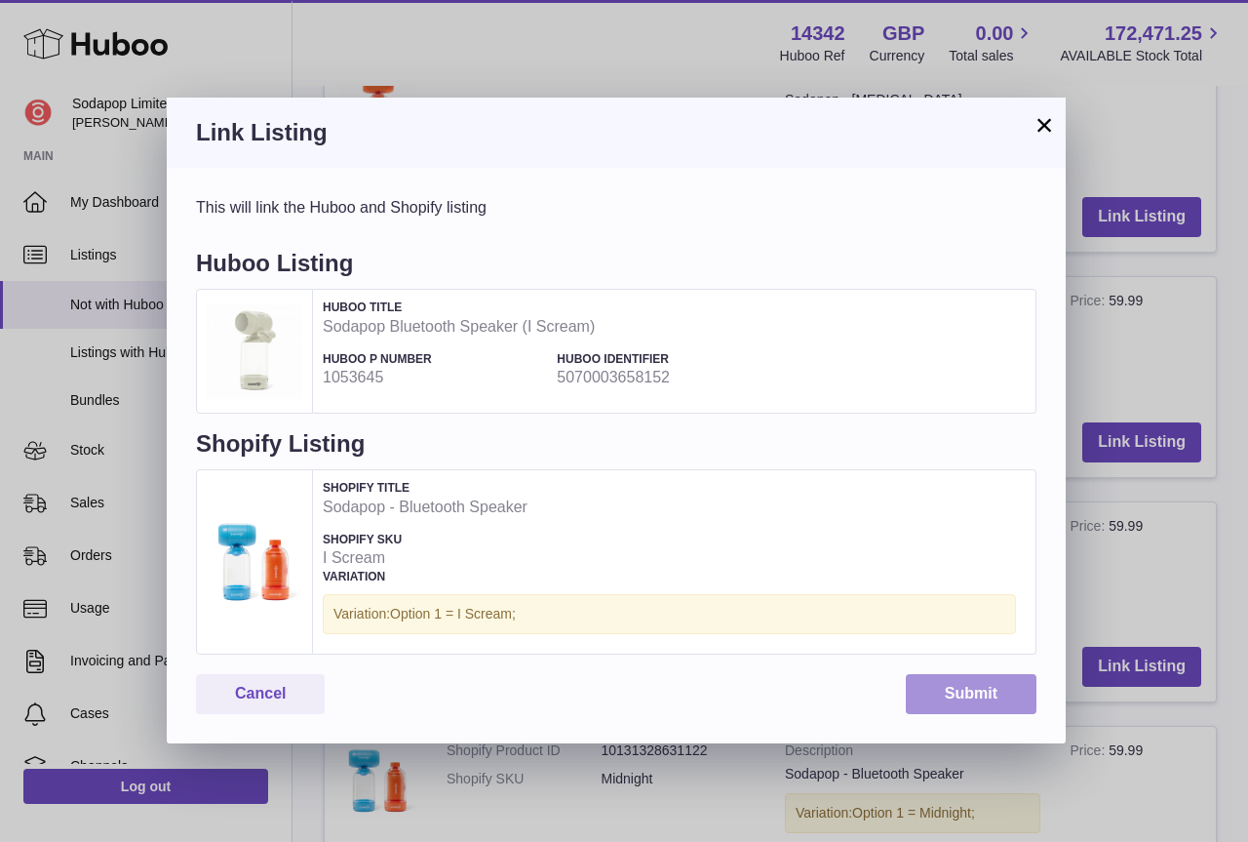
click at [977, 695] on button "Submit" at bounding box center [971, 694] width 131 height 40
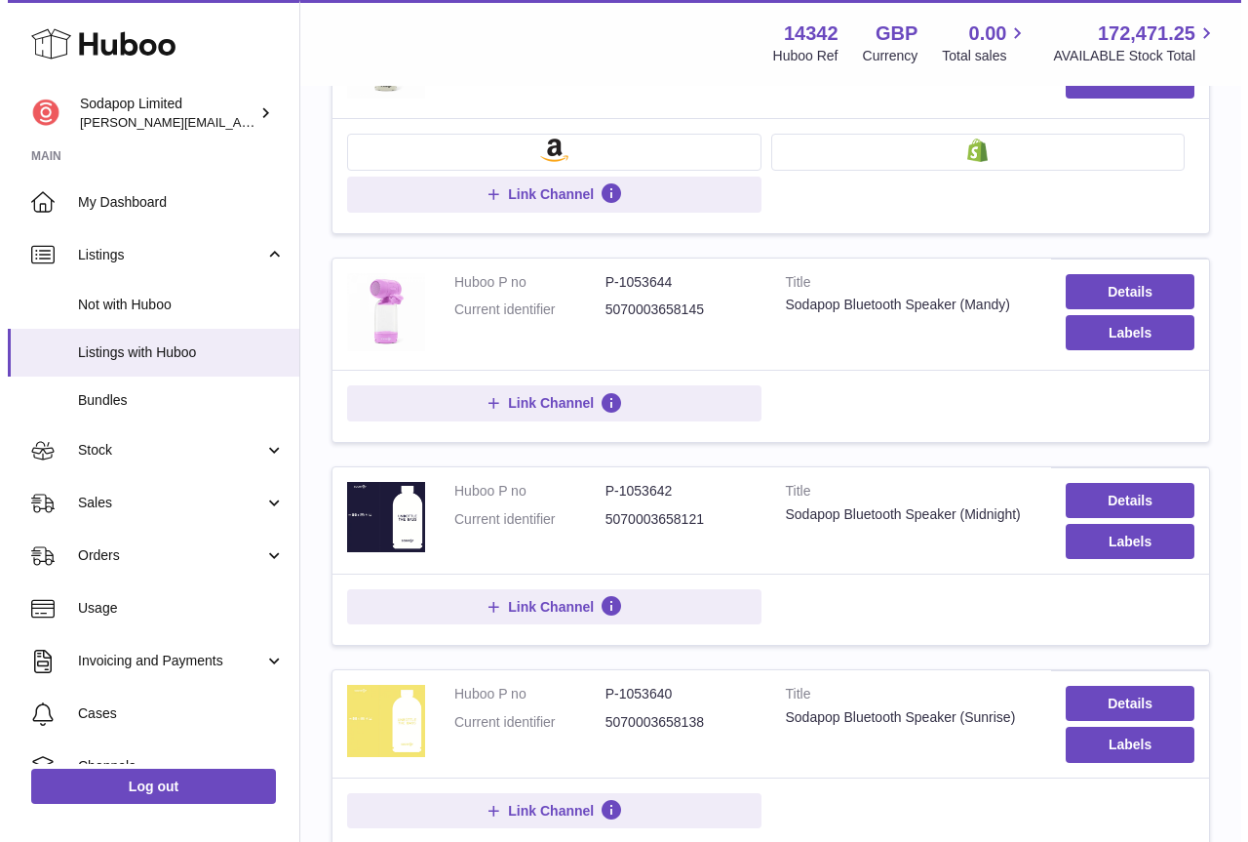
scroll to position [390, 0]
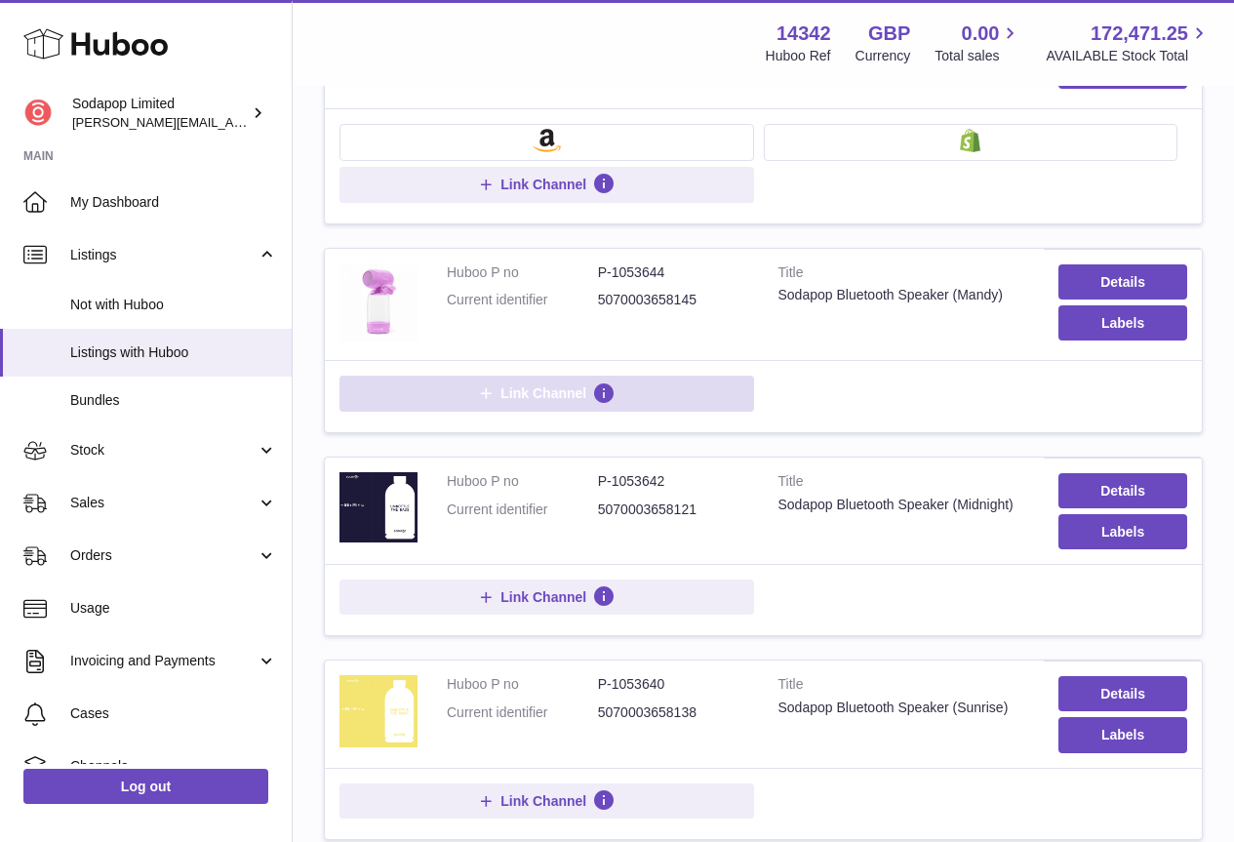
click at [494, 393] on icon at bounding box center [486, 393] width 18 height 18
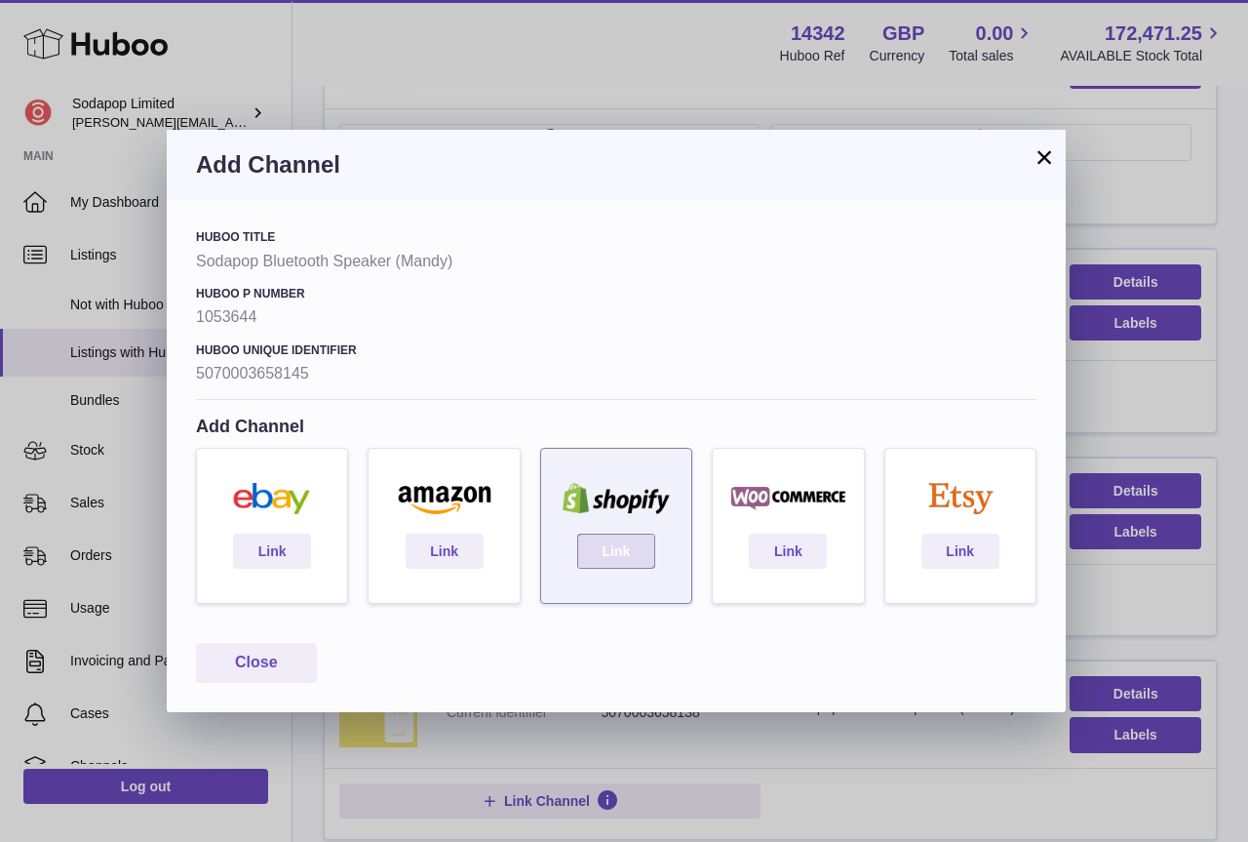
click at [614, 551] on link "Link" at bounding box center [616, 551] width 78 height 35
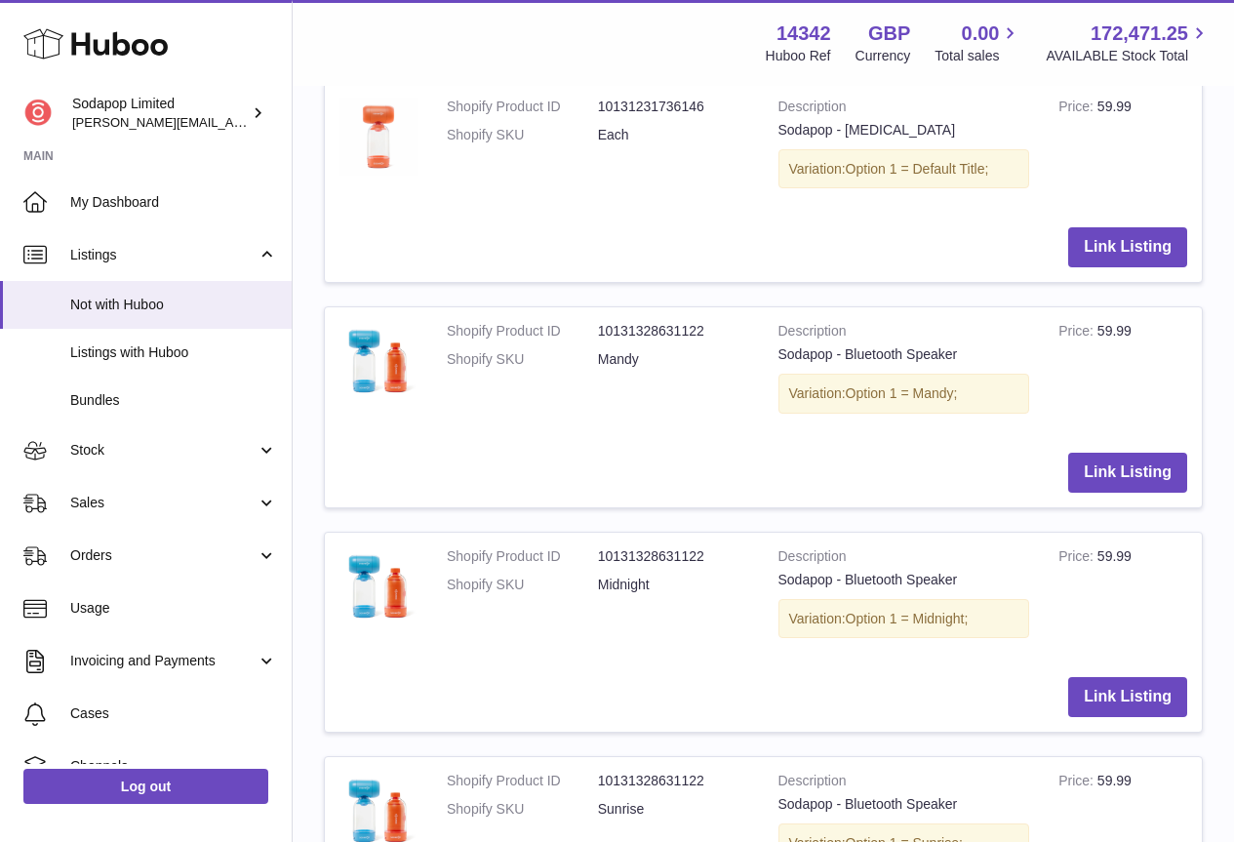
scroll to position [780, 0]
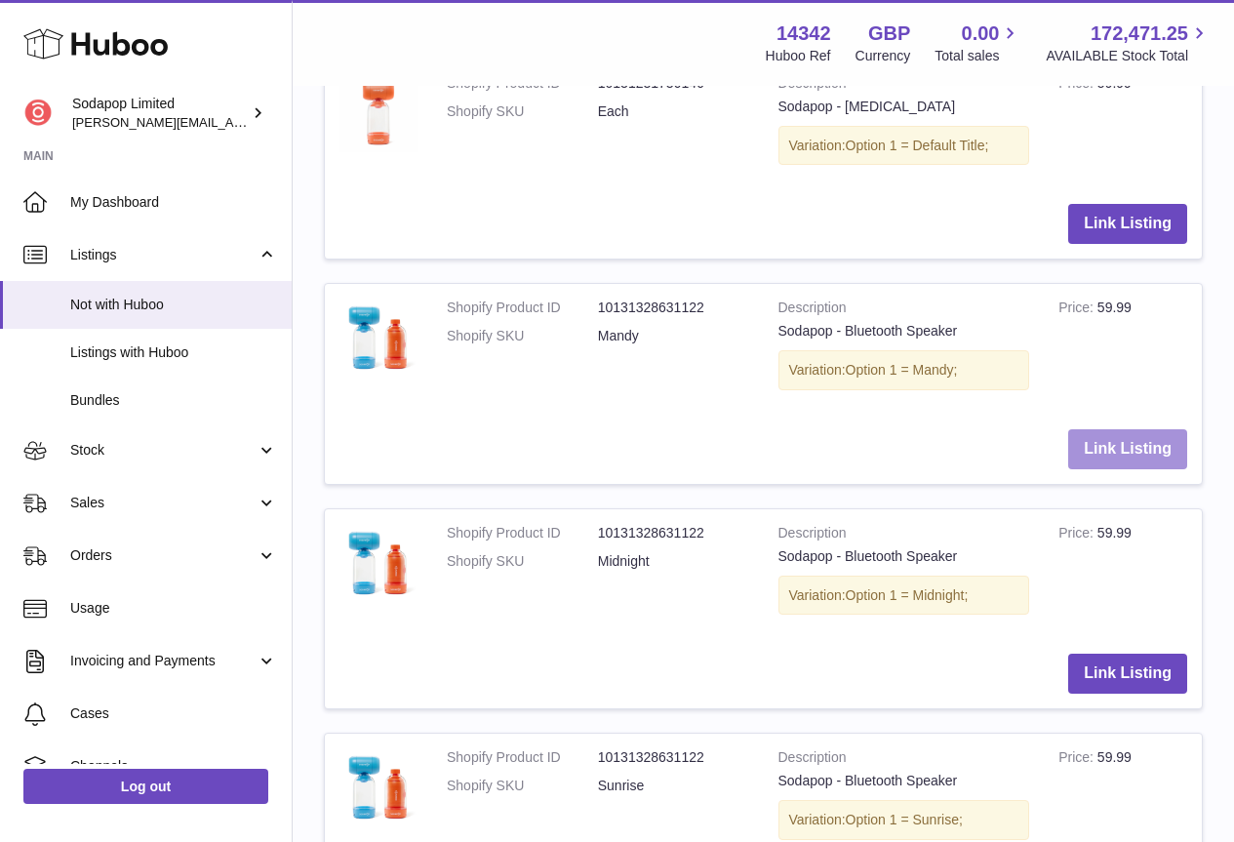
click at [1115, 445] on button "Link Listing" at bounding box center [1127, 449] width 119 height 40
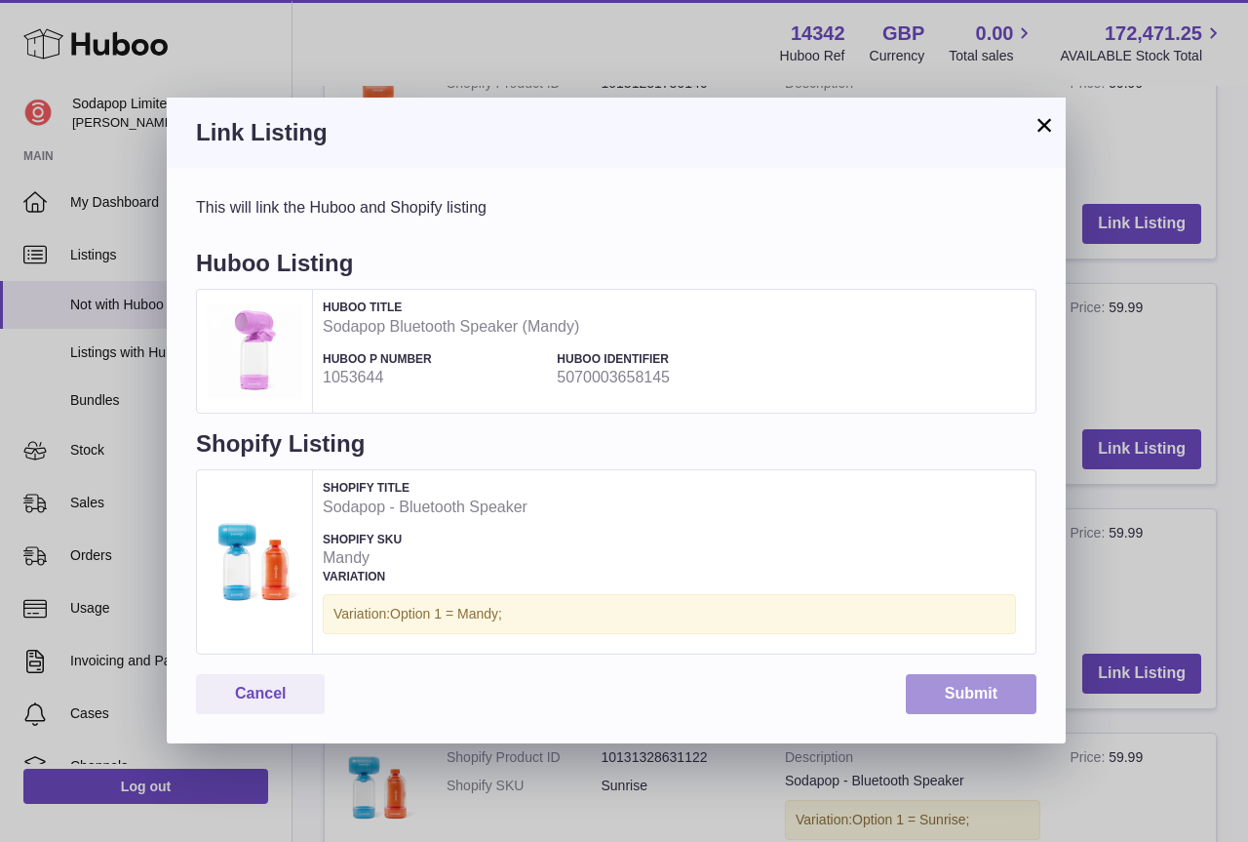
click at [955, 688] on button "Submit" at bounding box center [971, 694] width 131 height 40
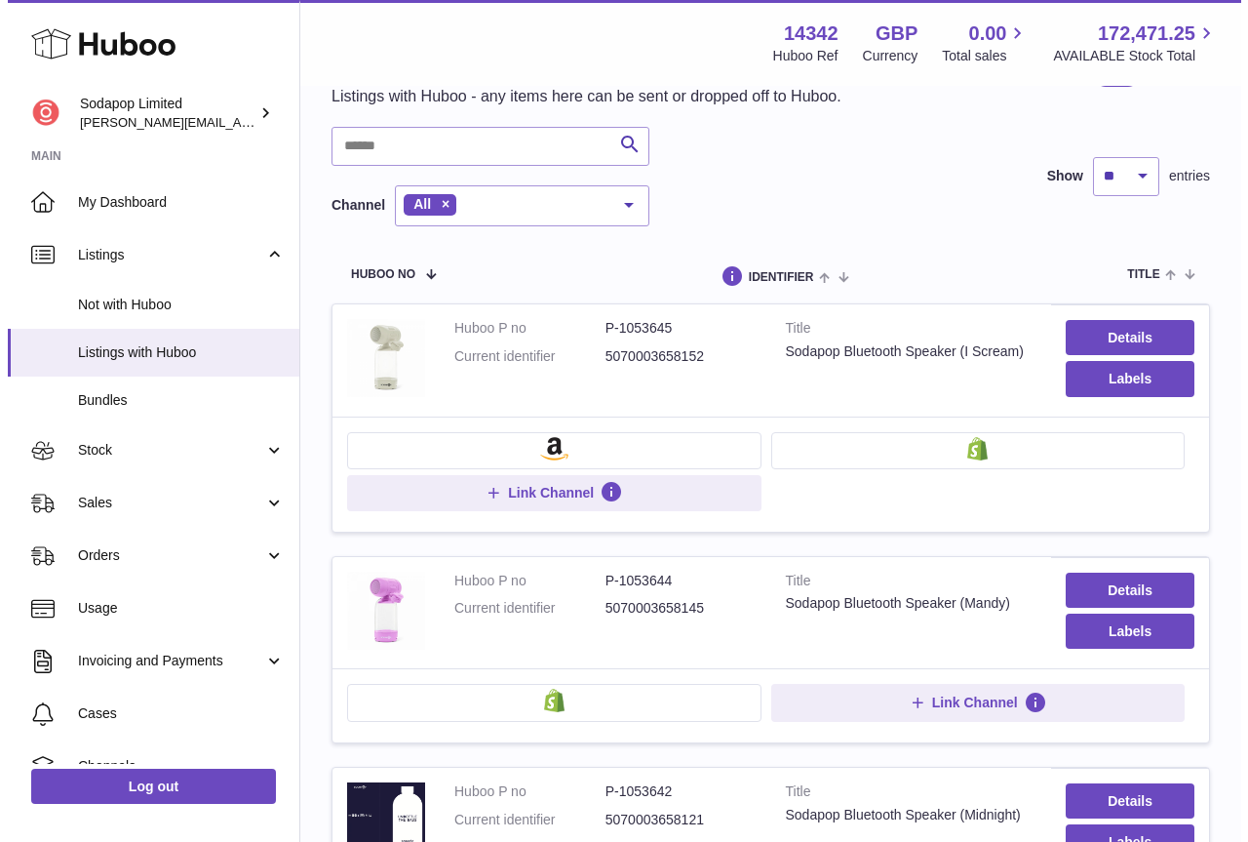
scroll to position [488, 0]
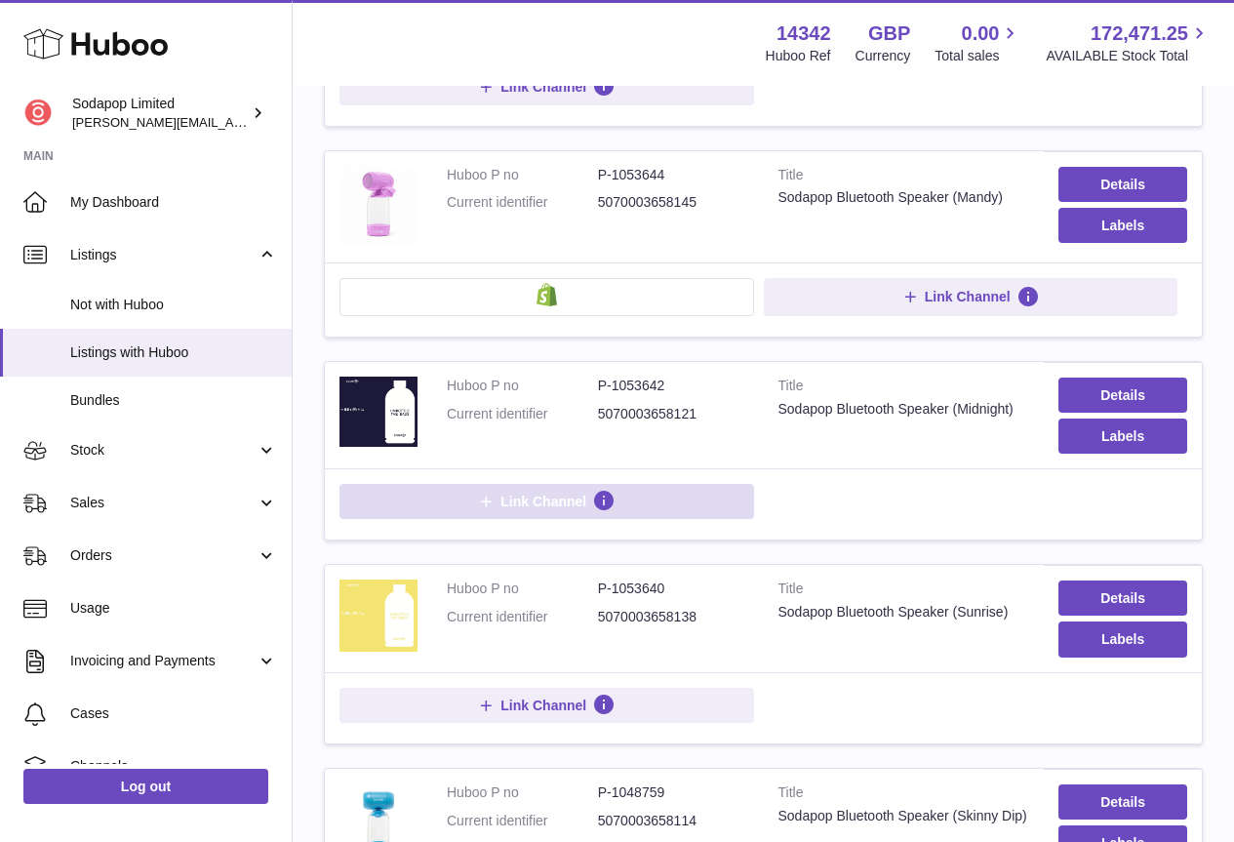
click at [550, 494] on span "Link Channel" at bounding box center [543, 502] width 86 height 18
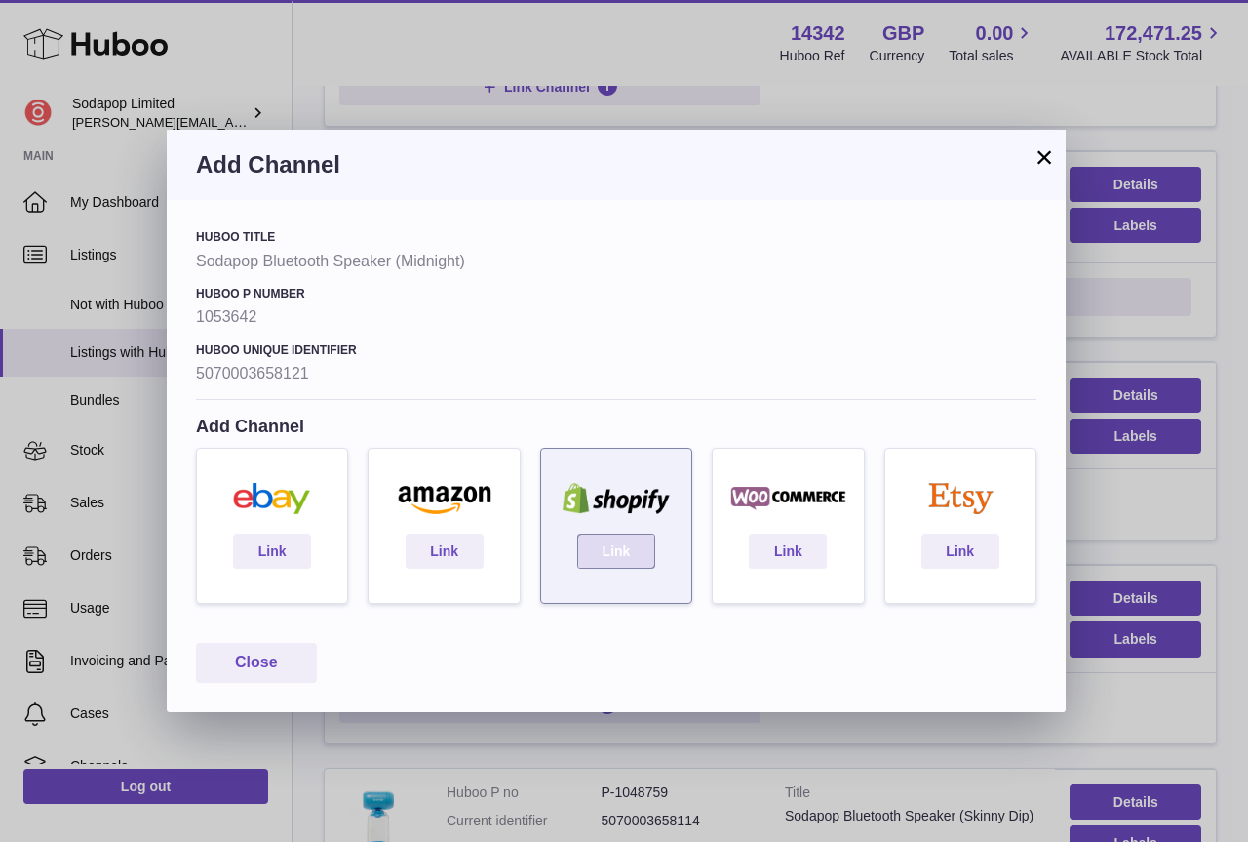
click at [607, 546] on link "Link" at bounding box center [616, 551] width 78 height 35
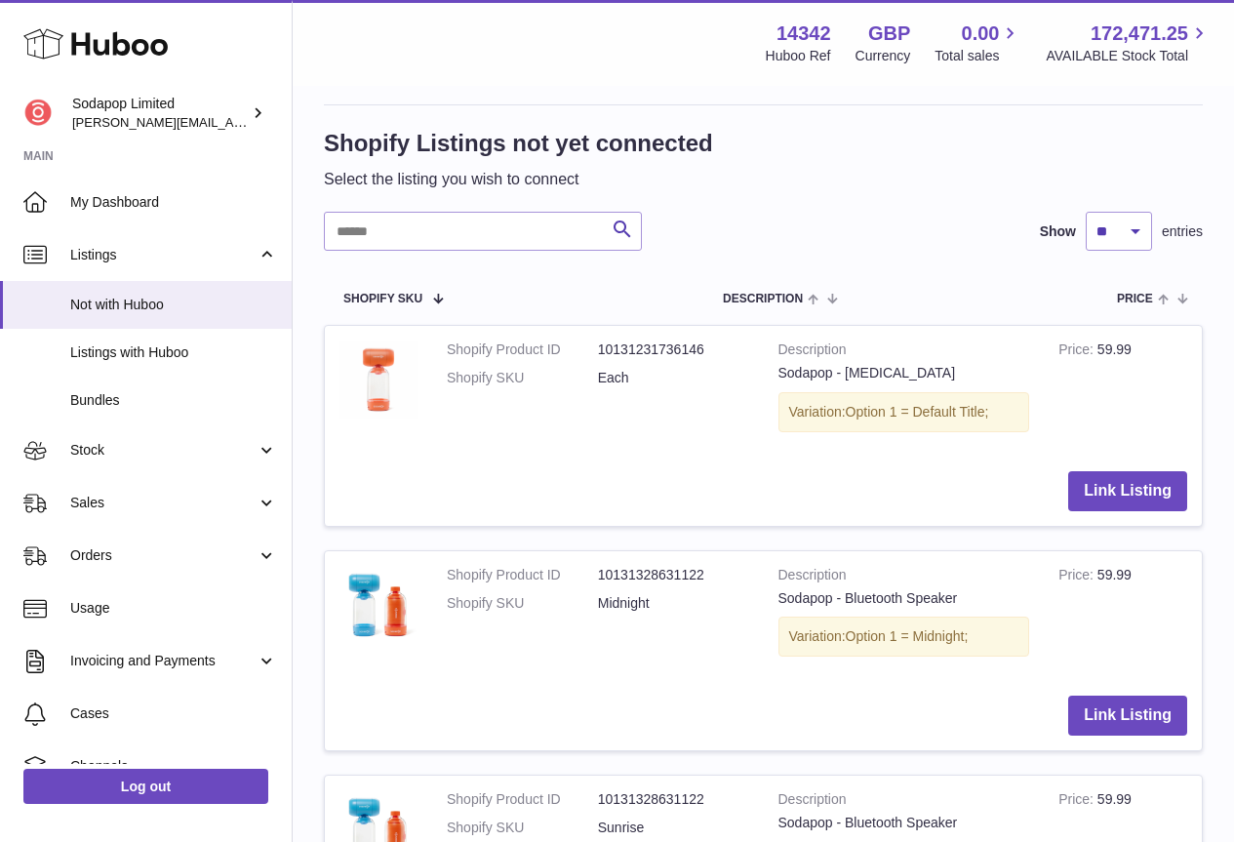
scroll to position [585, 0]
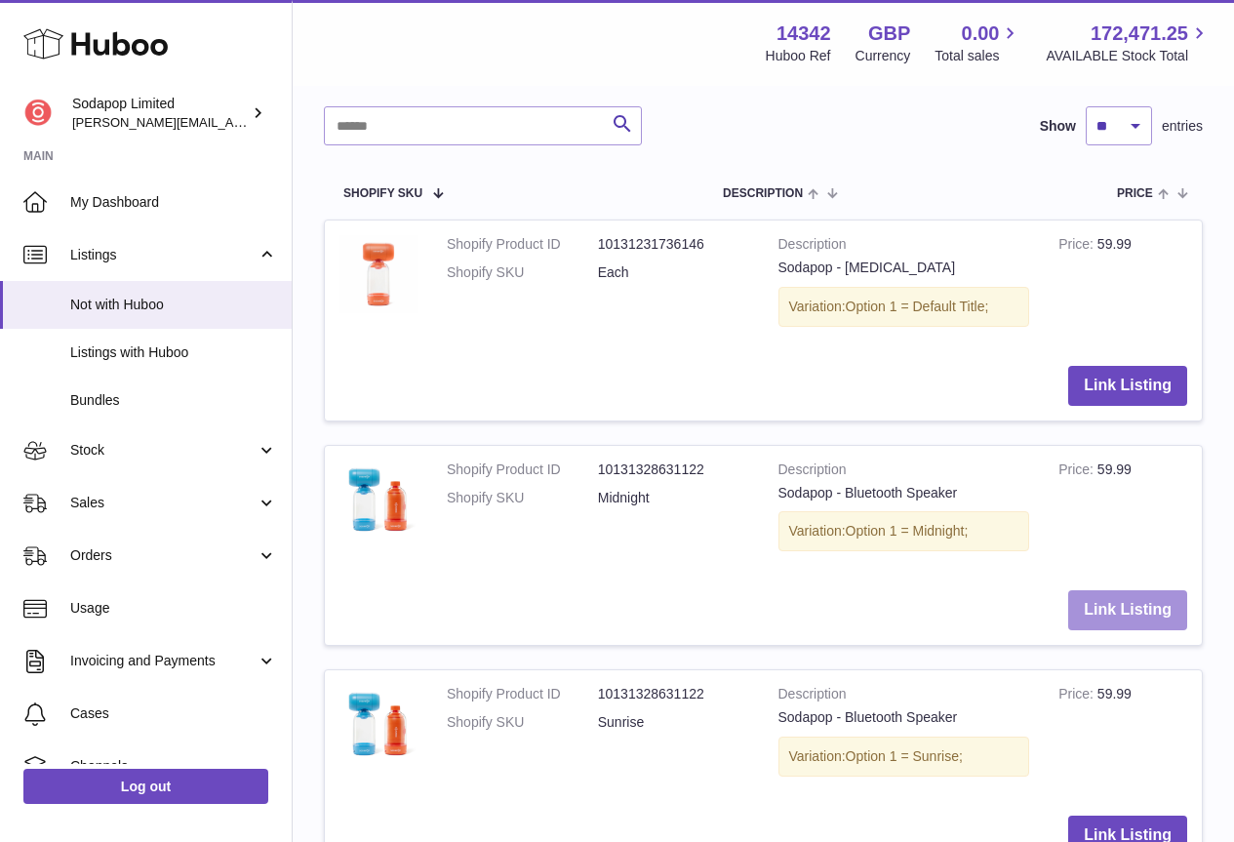
click at [1129, 609] on button "Link Listing" at bounding box center [1127, 610] width 119 height 40
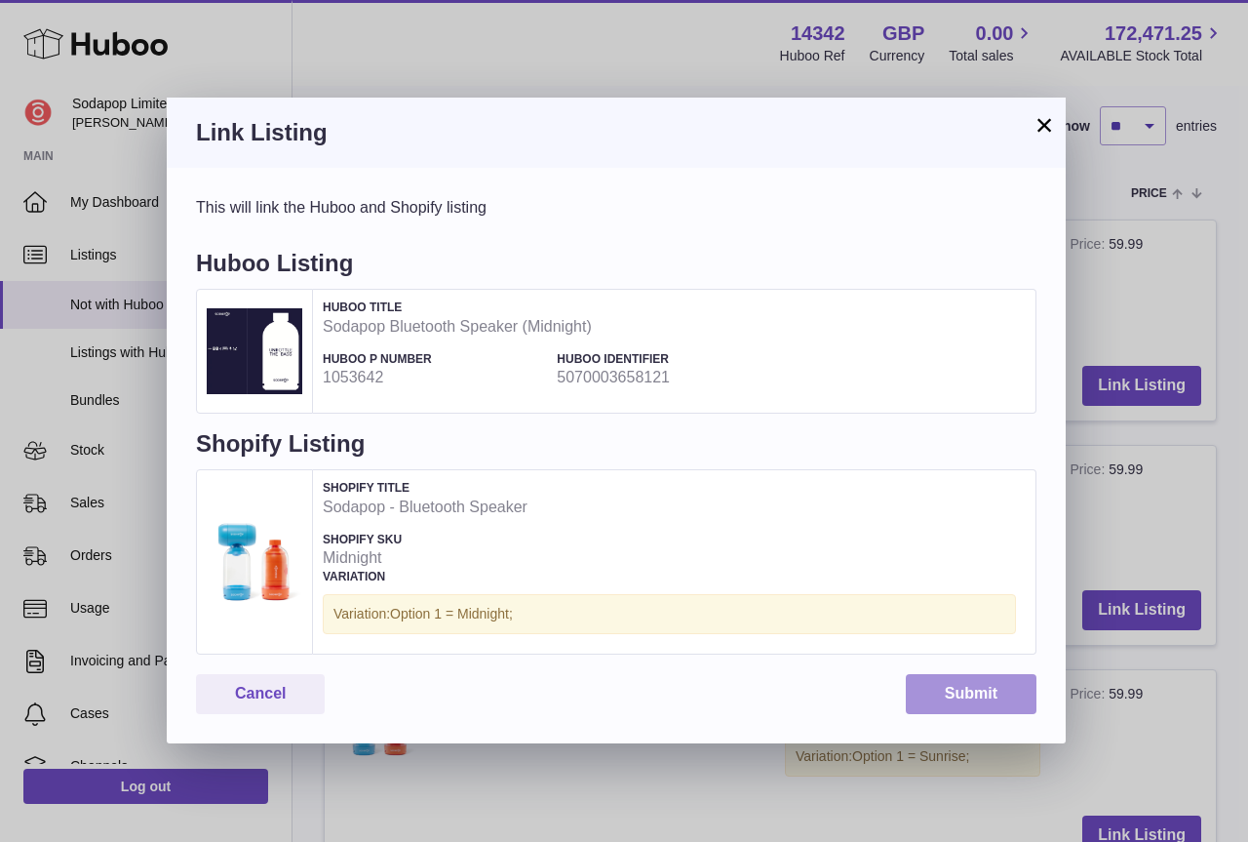
click at [969, 683] on button "Submit" at bounding box center [971, 694] width 131 height 40
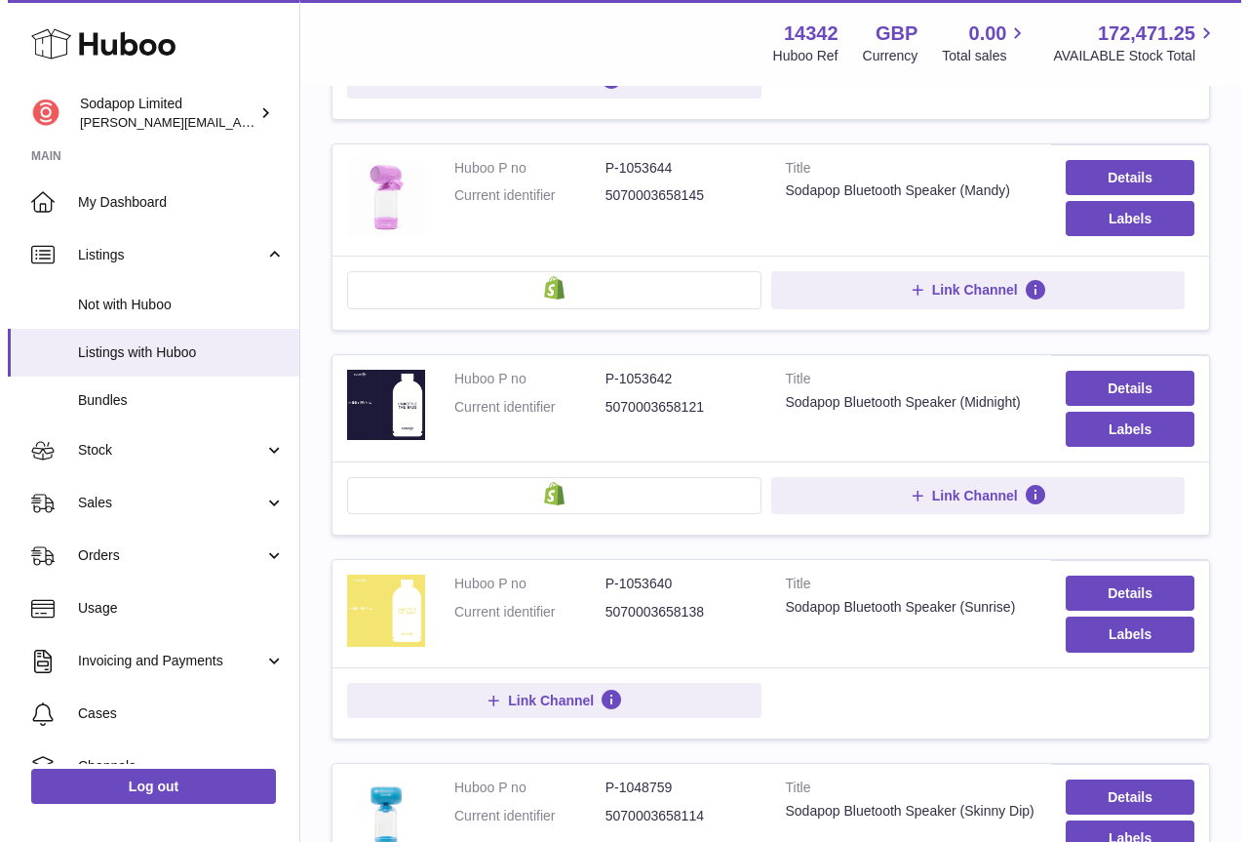
scroll to position [683, 0]
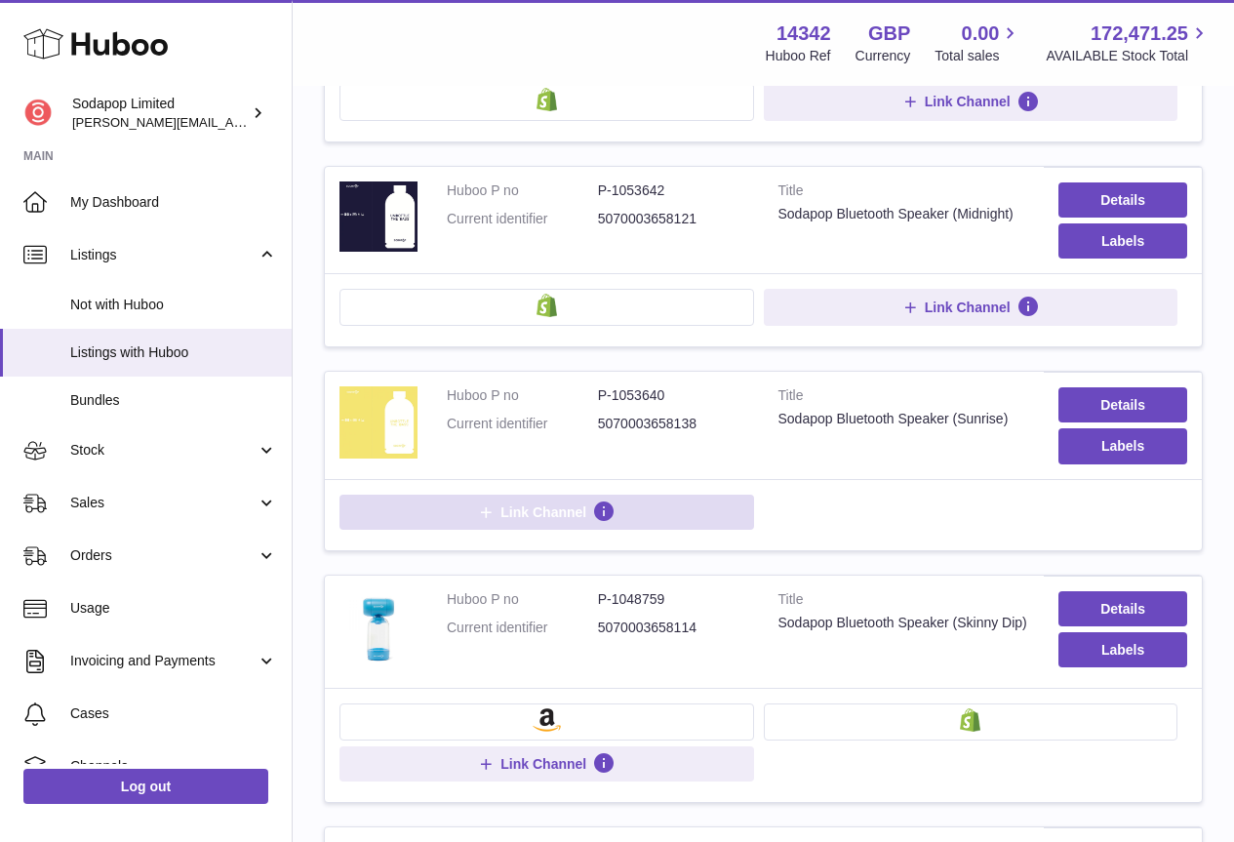
click at [426, 511] on button "Link Channel" at bounding box center [546, 511] width 415 height 35
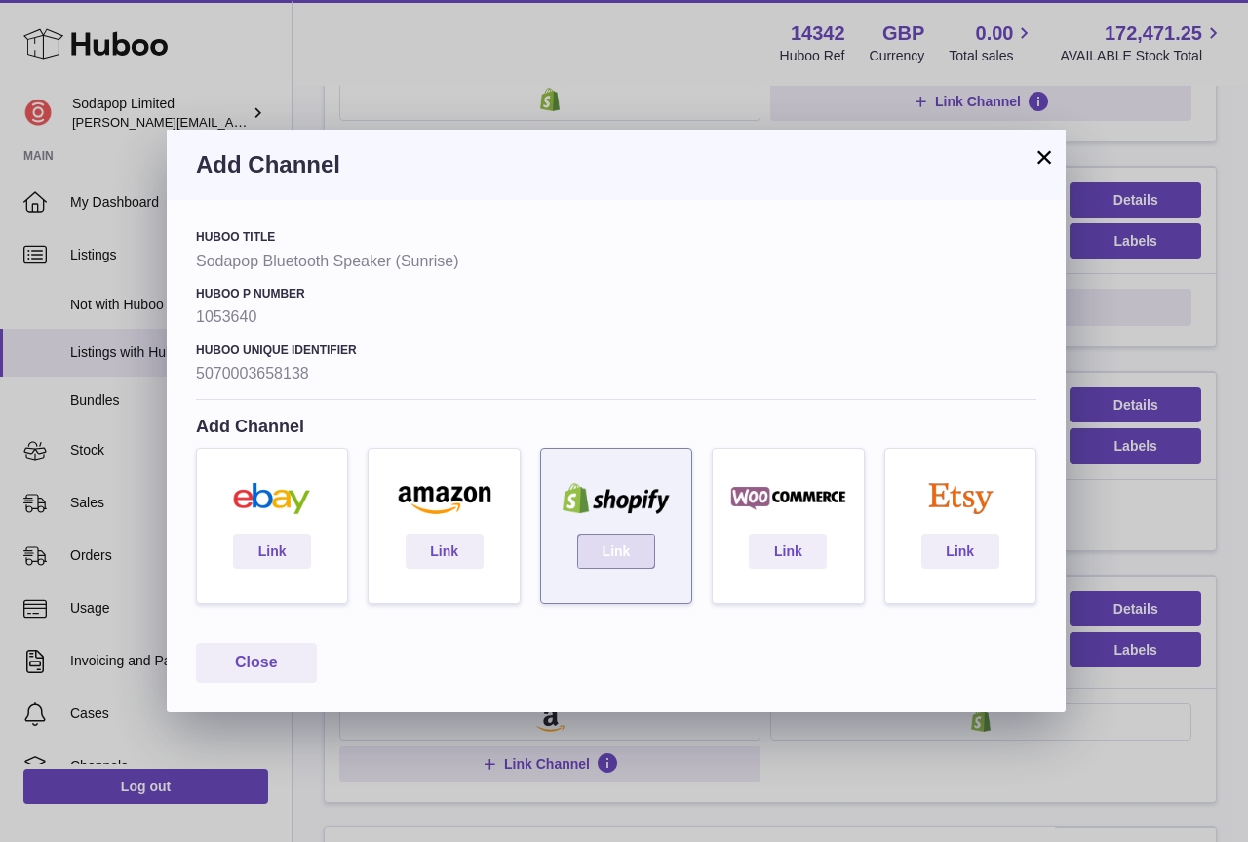
click at [606, 562] on link "Link" at bounding box center [616, 551] width 78 height 35
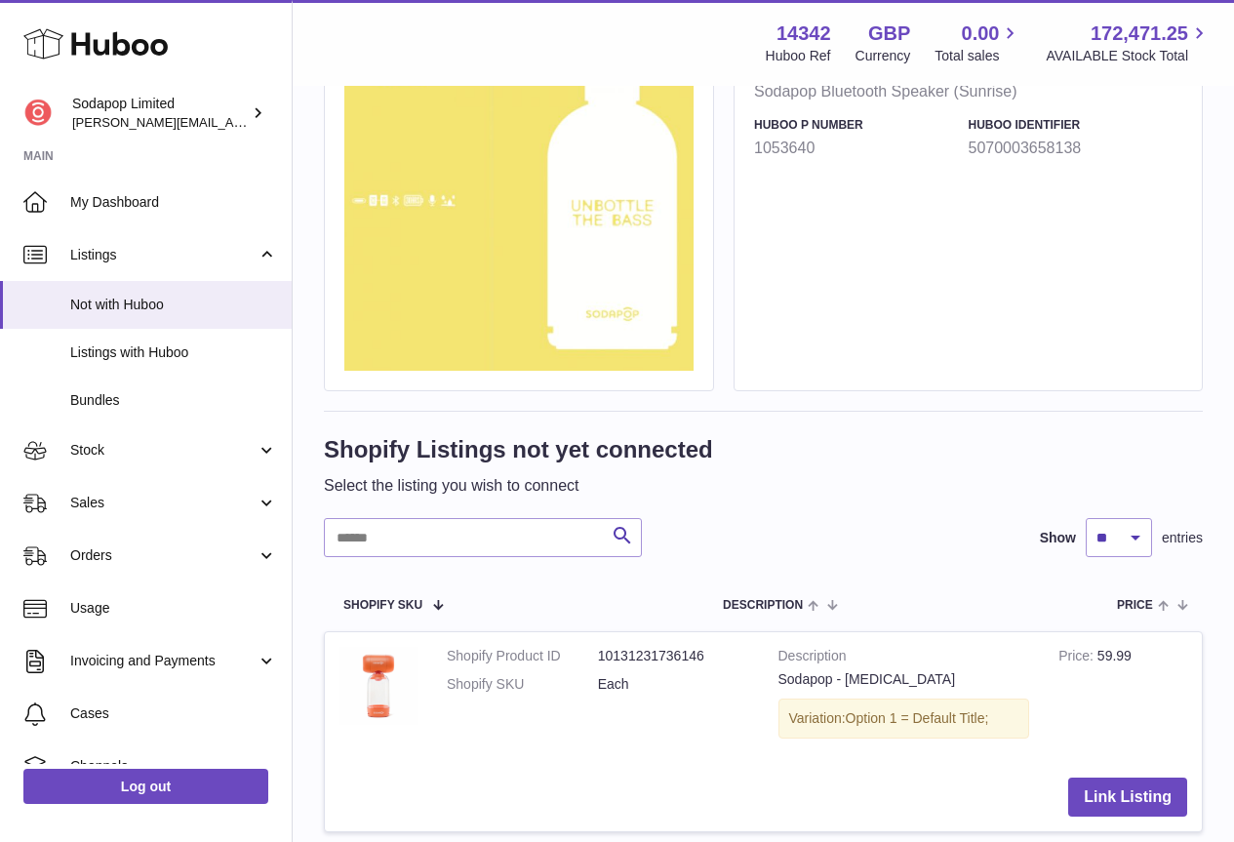
scroll to position [572, 0]
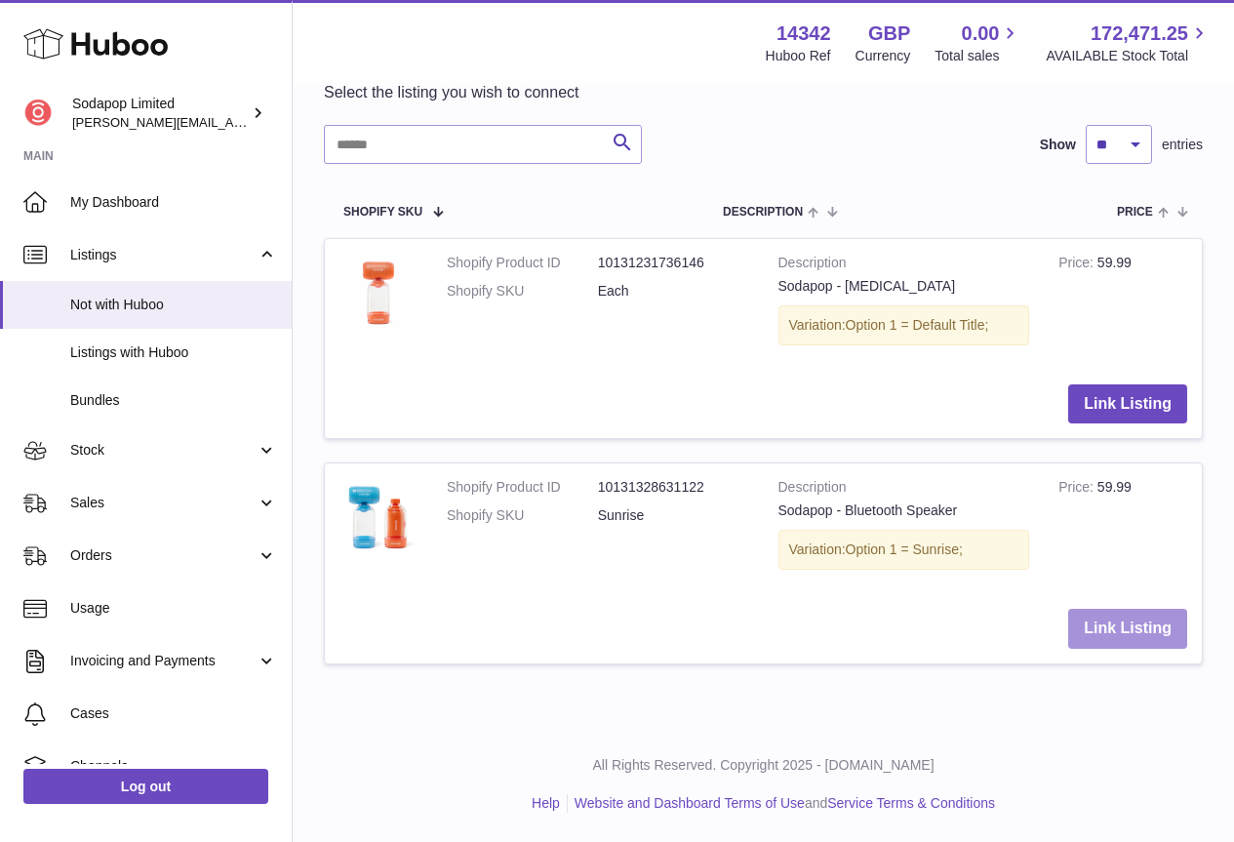
click at [1112, 624] on button "Link Listing" at bounding box center [1127, 629] width 119 height 40
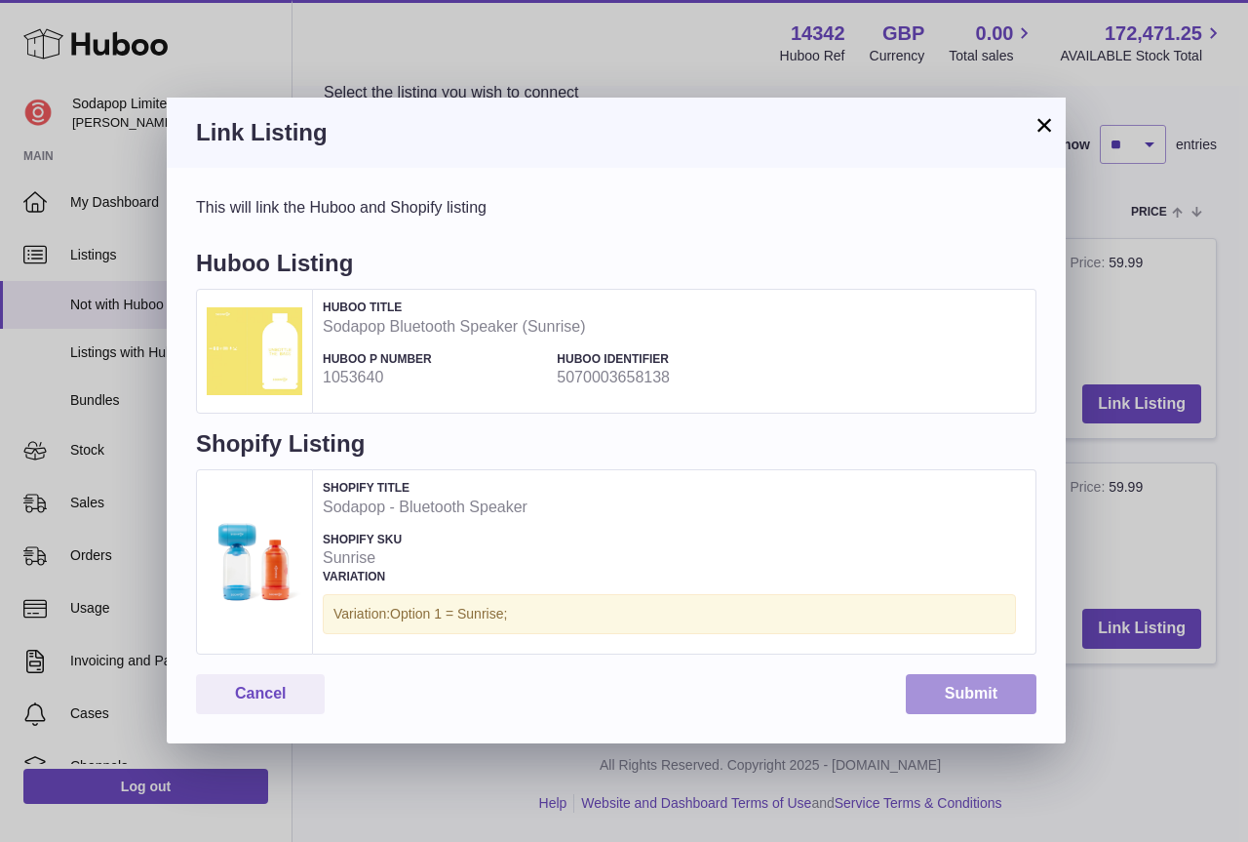
click at [987, 691] on button "Submit" at bounding box center [971, 694] width 131 height 40
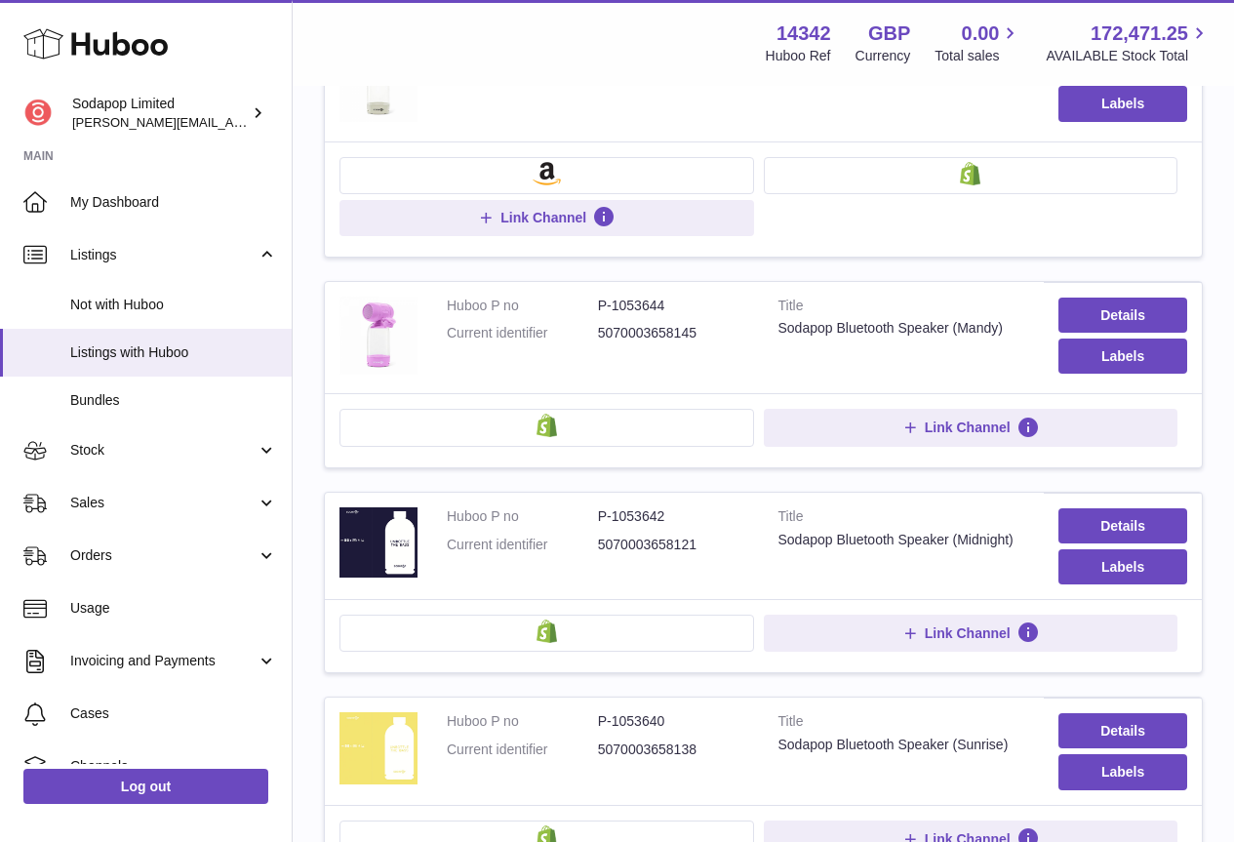
scroll to position [488, 0]
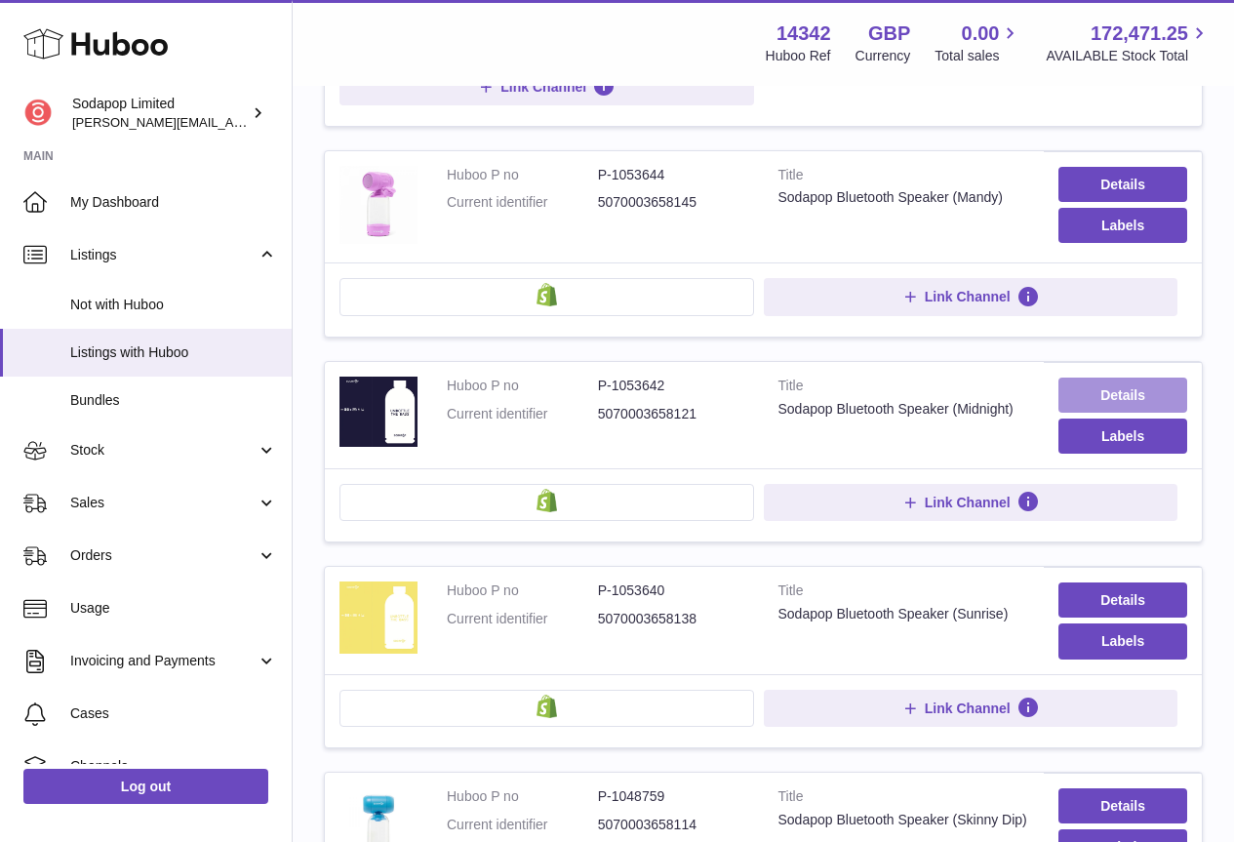
click at [1103, 396] on link "Details" at bounding box center [1122, 394] width 129 height 35
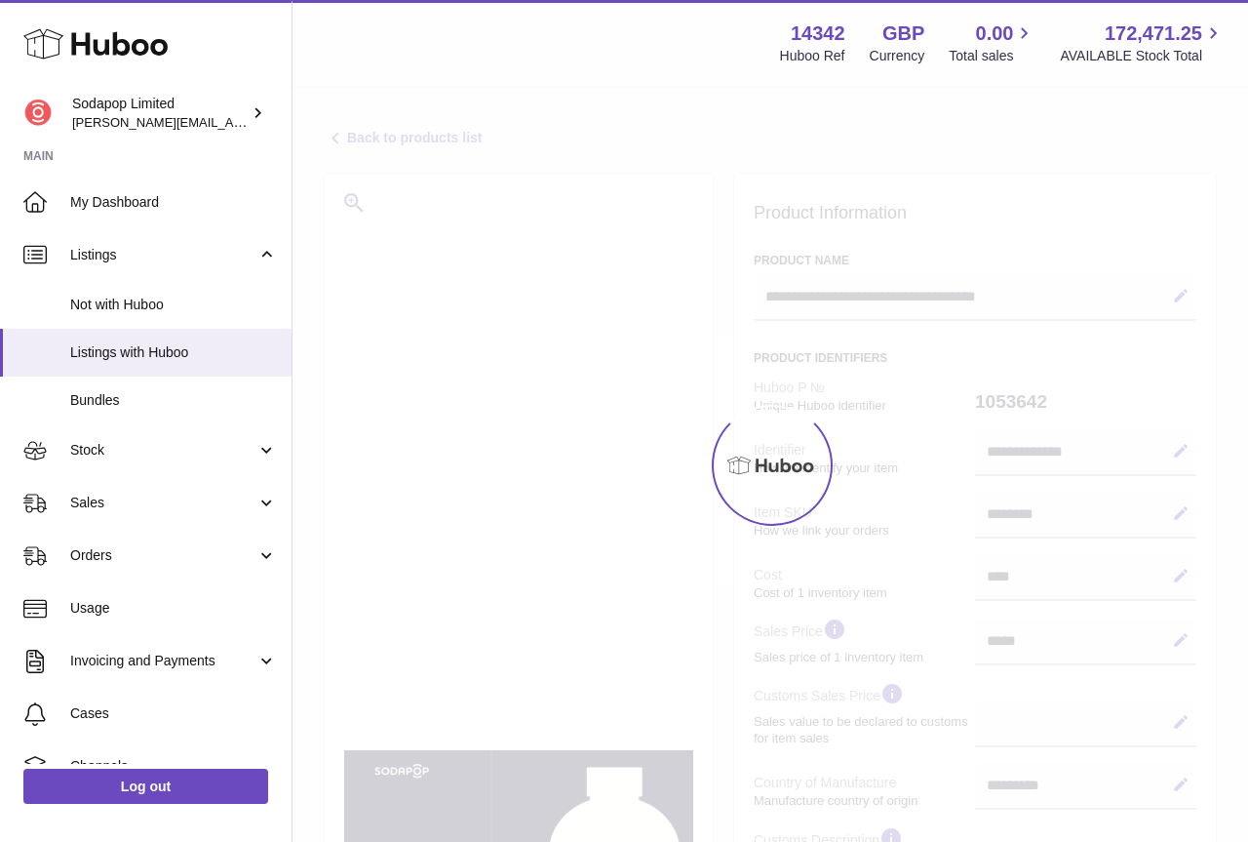
select select "**"
select select "****"
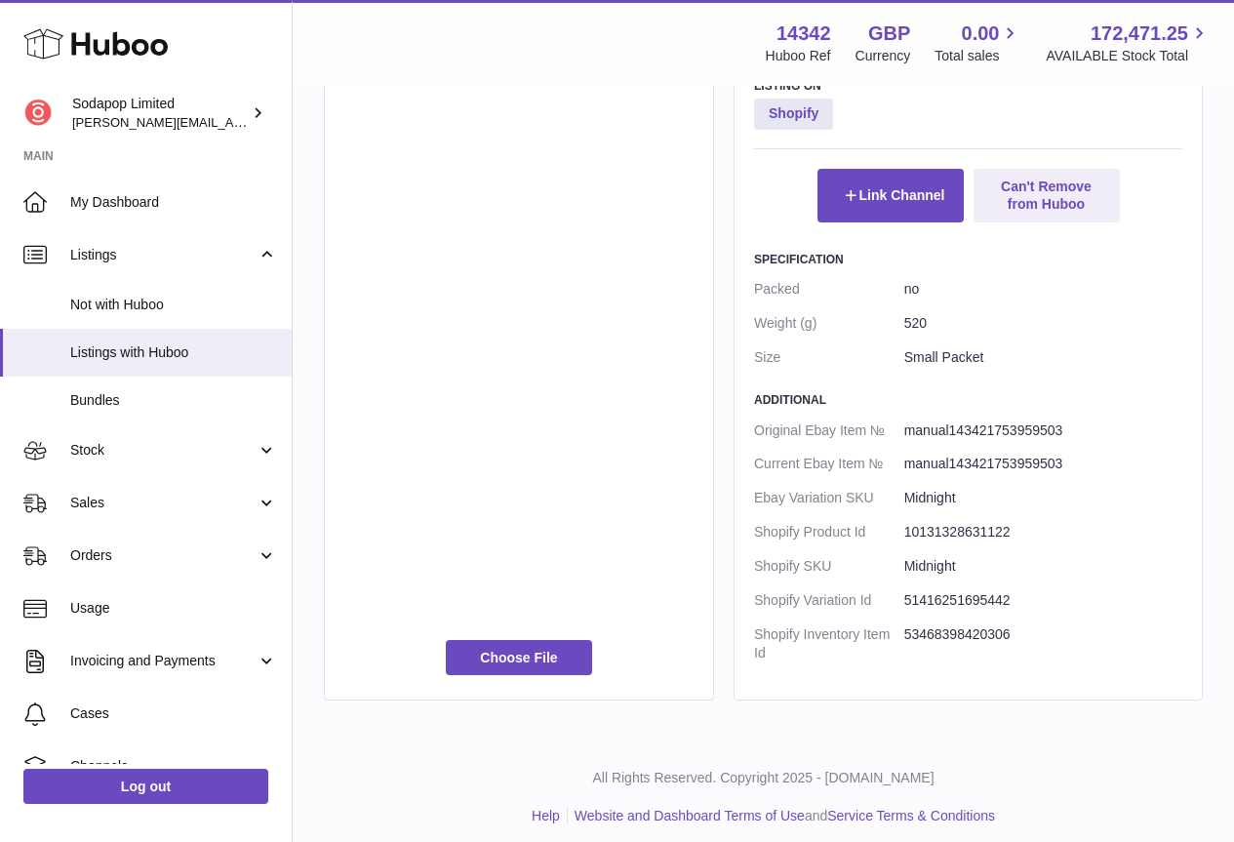
scroll to position [994, 0]
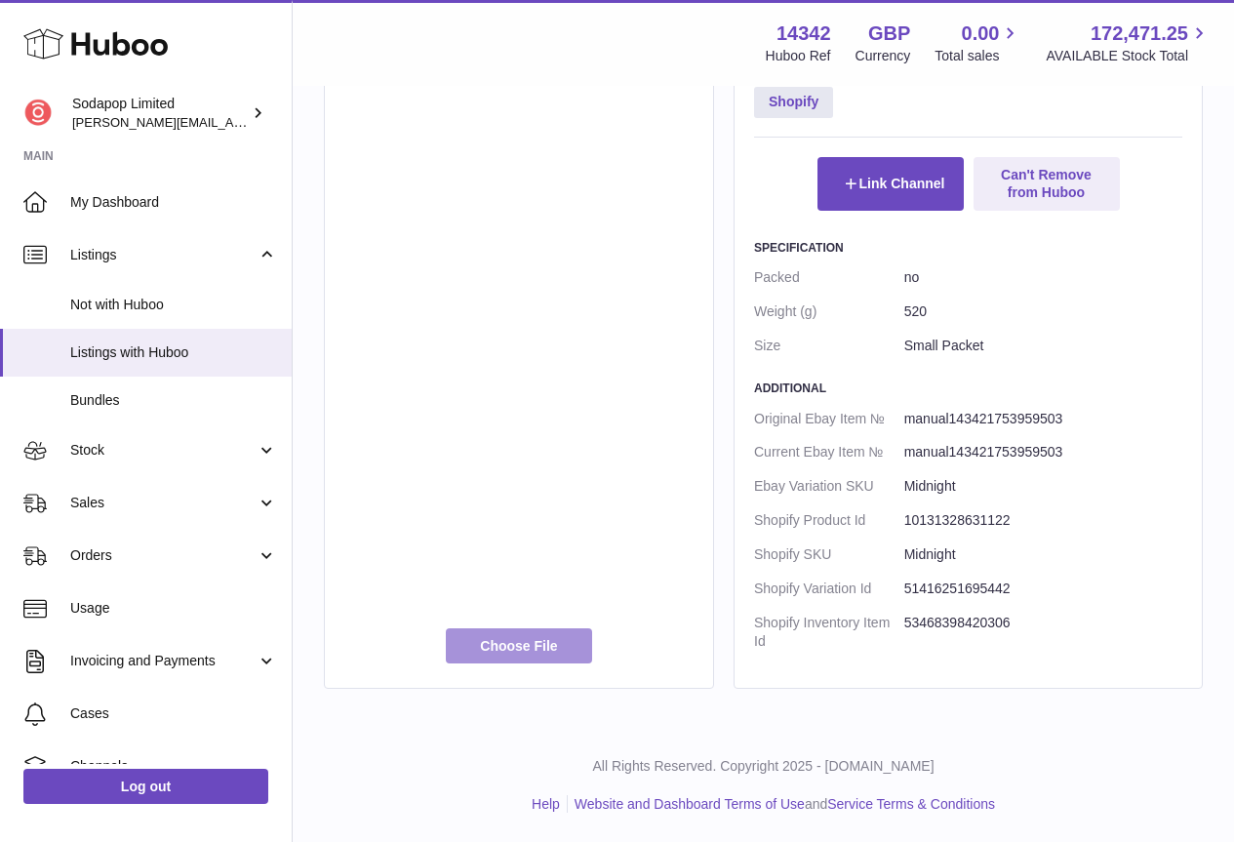
click at [530, 641] on label at bounding box center [519, 645] width 146 height 35
type input "**********"
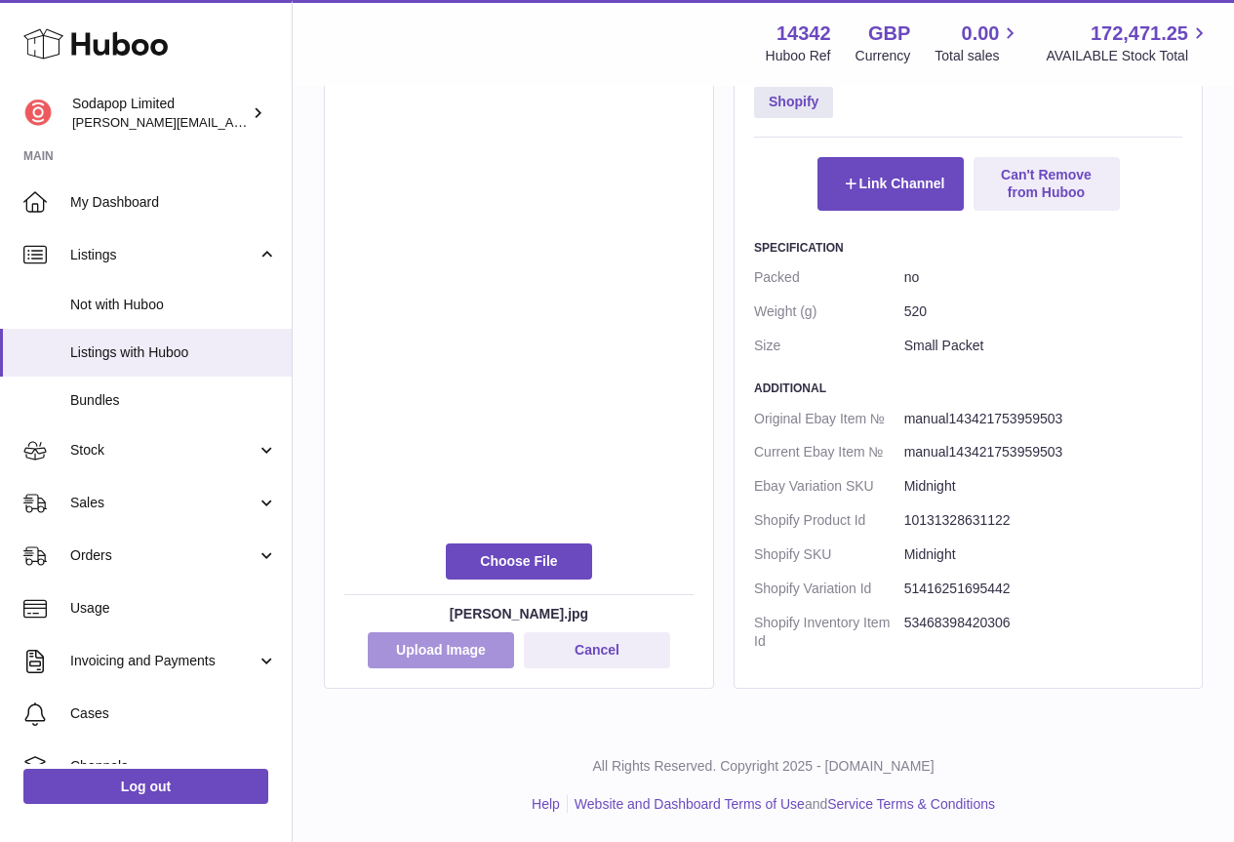
click at [460, 648] on button "Upload Image" at bounding box center [441, 649] width 146 height 35
click at [606, 652] on button "Cancel" at bounding box center [597, 649] width 146 height 35
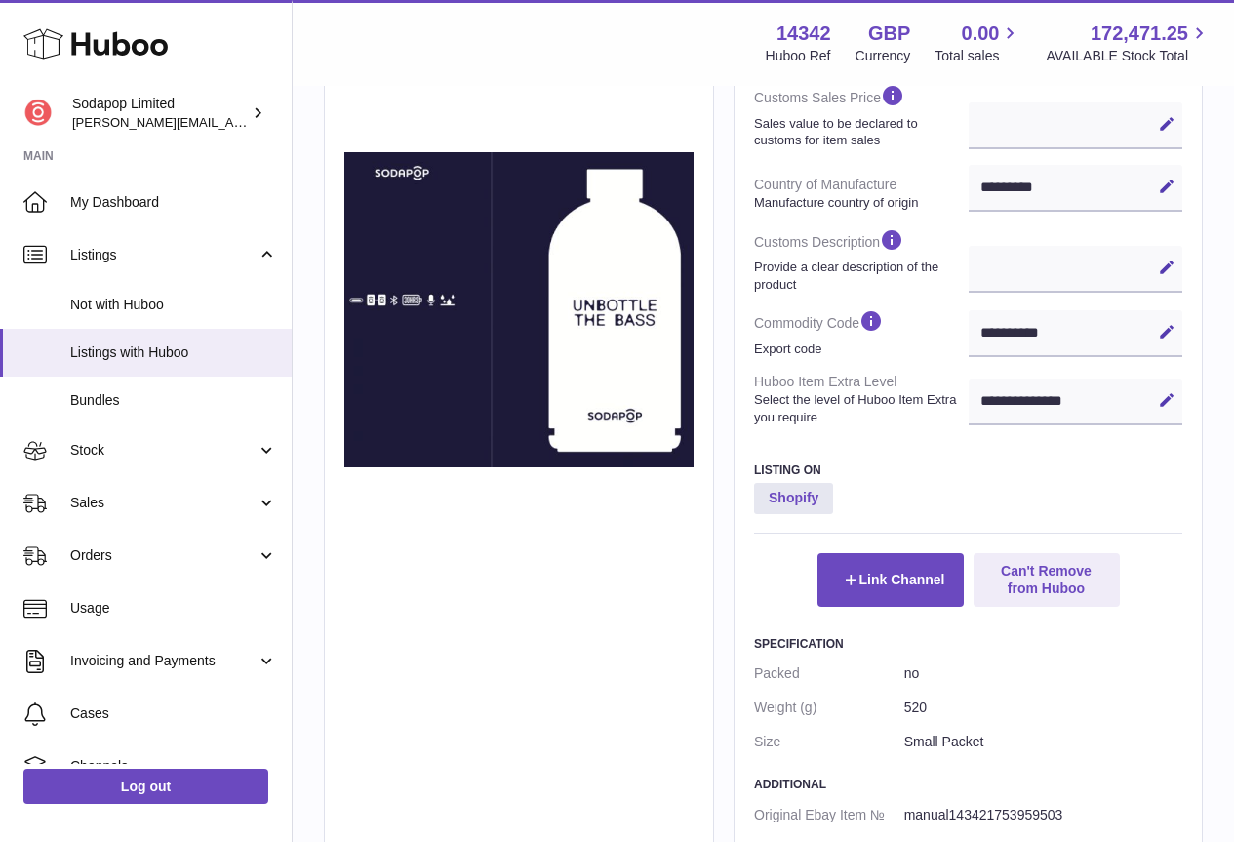
scroll to position [506, 0]
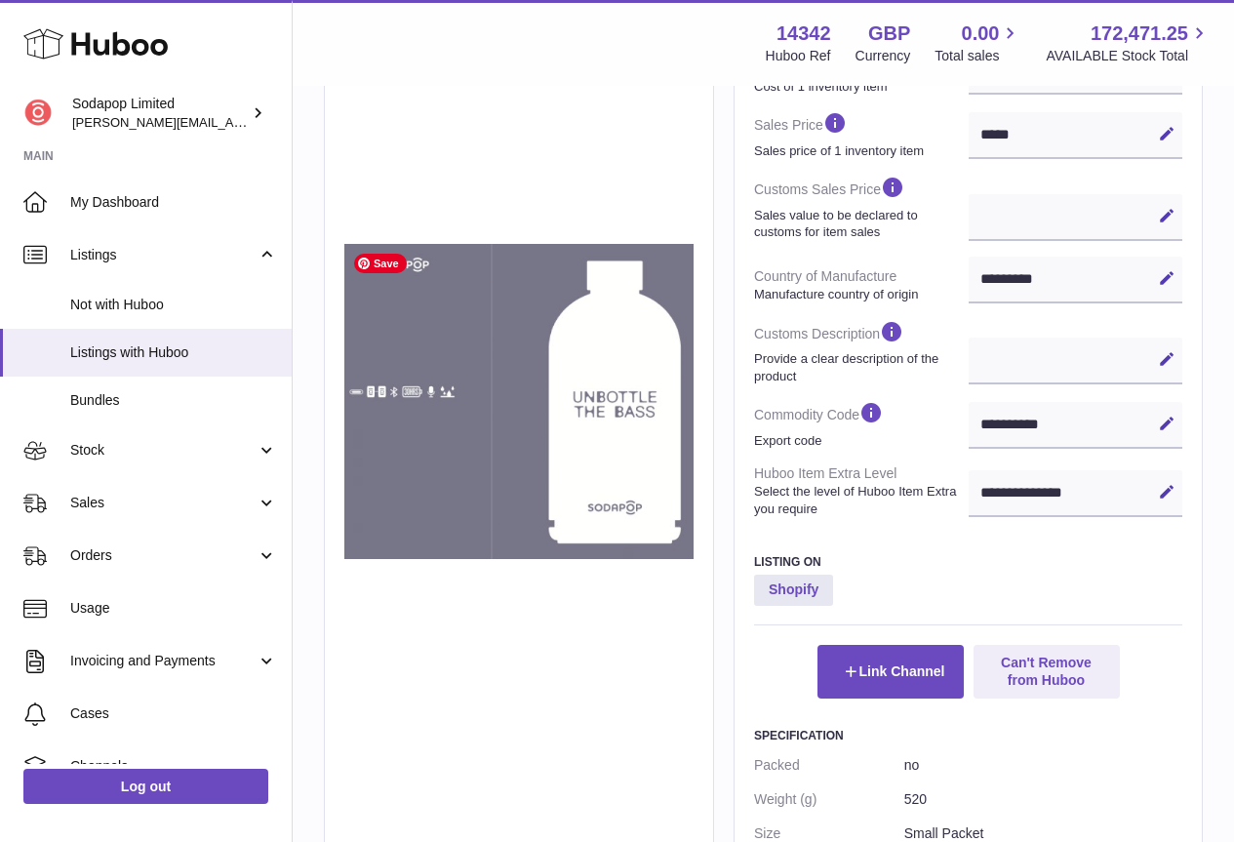
click at [553, 458] on img at bounding box center [518, 401] width 349 height 315
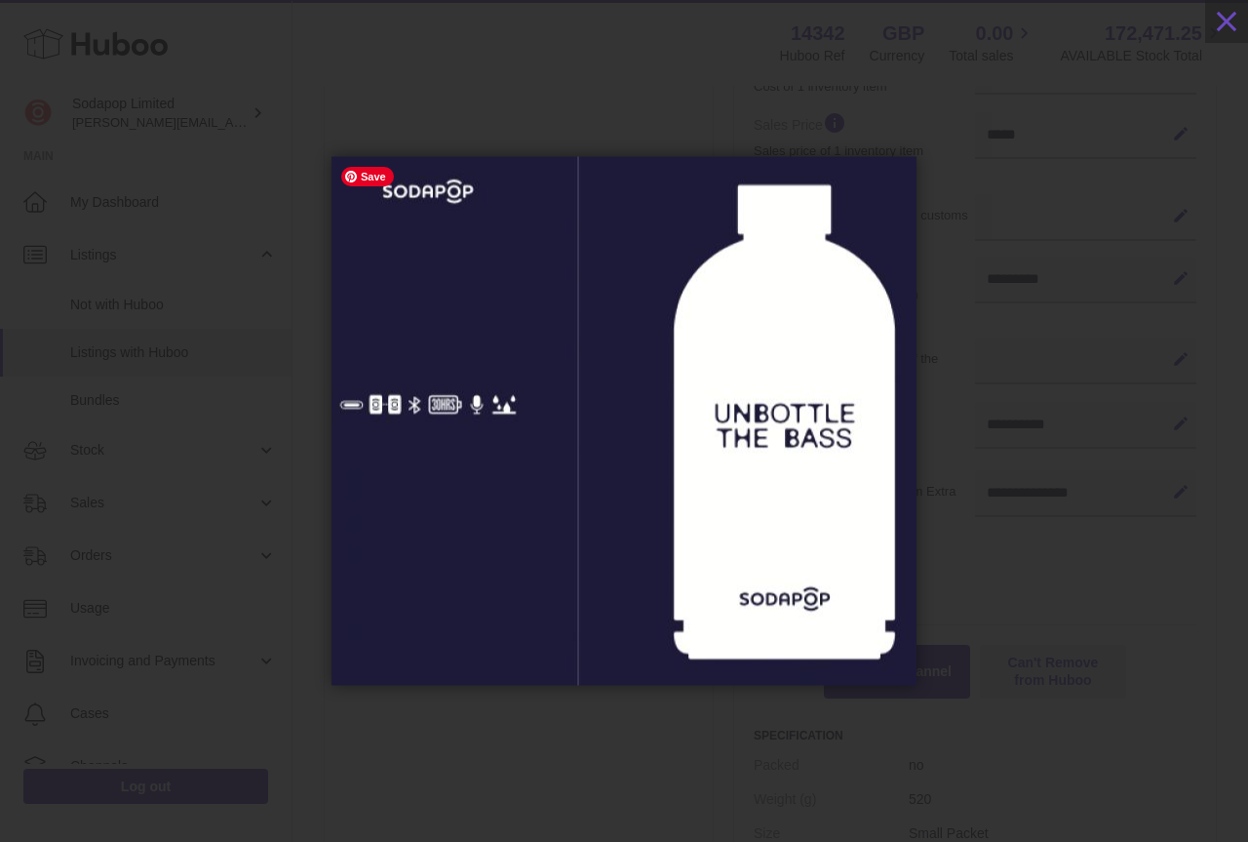
click at [908, 412] on img at bounding box center [624, 421] width 585 height 529
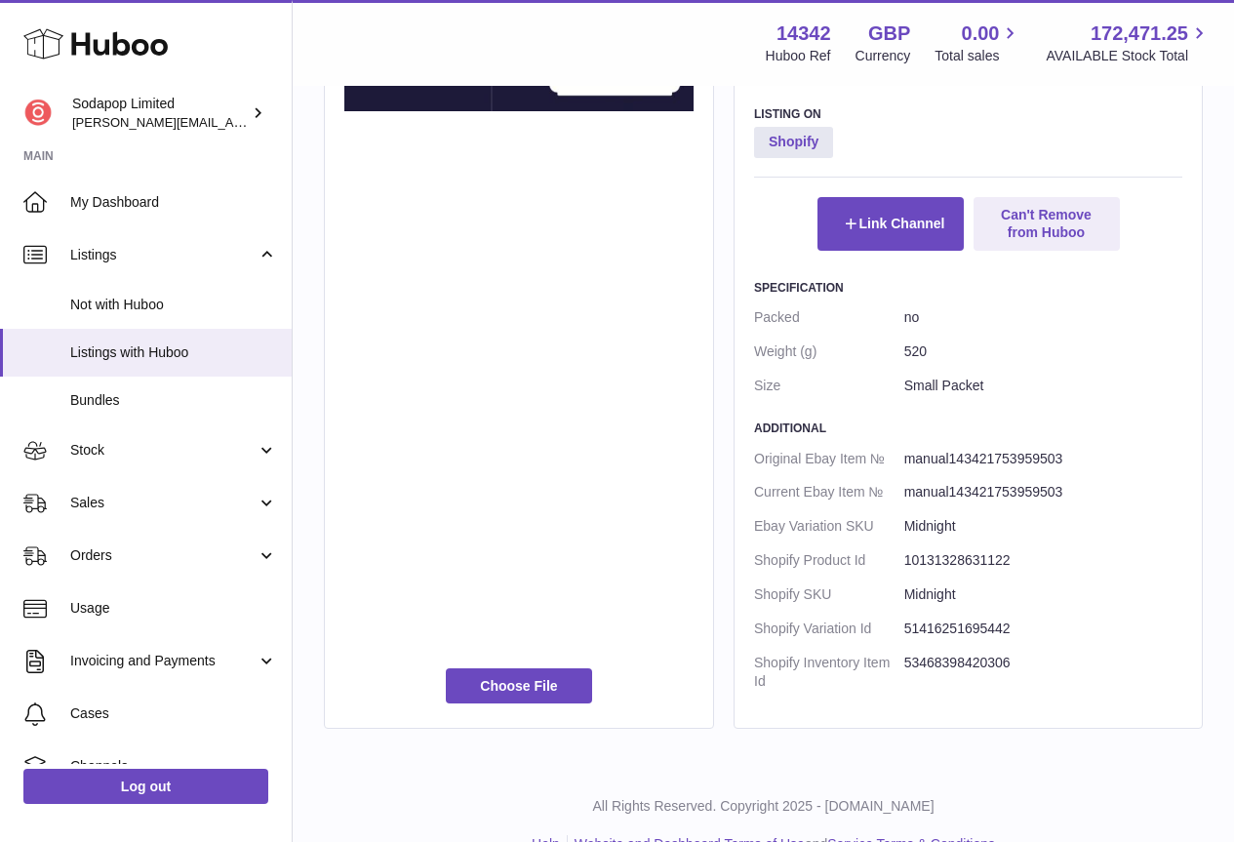
scroll to position [994, 0]
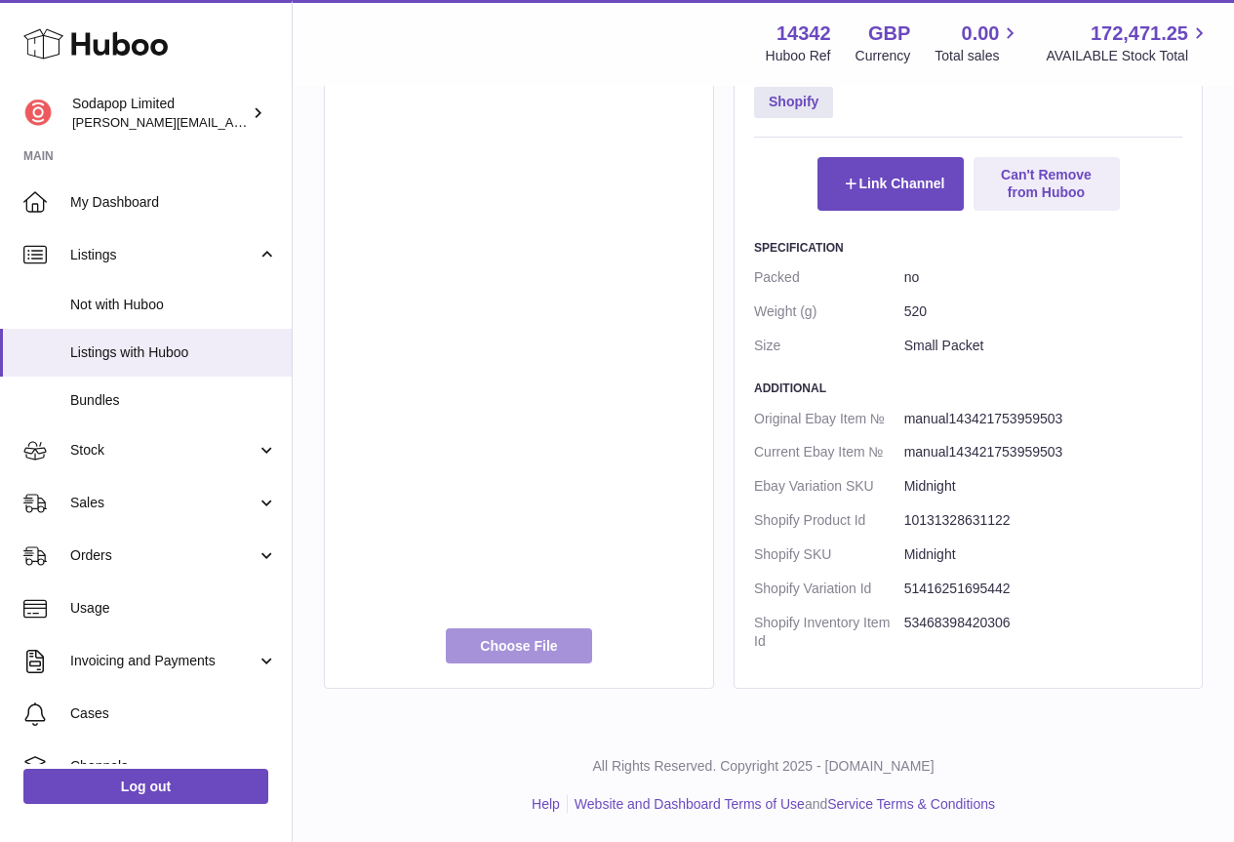
click at [525, 649] on label at bounding box center [519, 645] width 146 height 35
type input "**********"
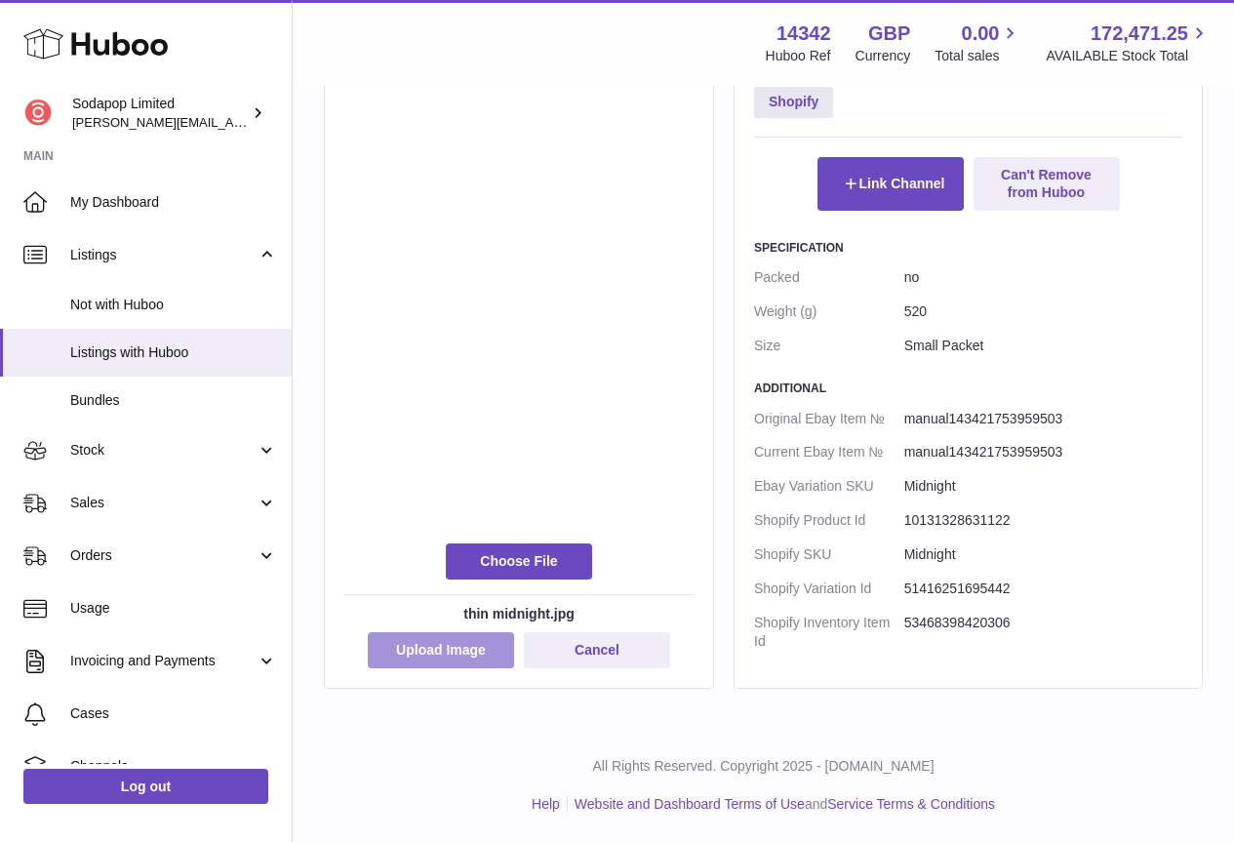
click at [445, 647] on button "Upload Image" at bounding box center [441, 649] width 146 height 35
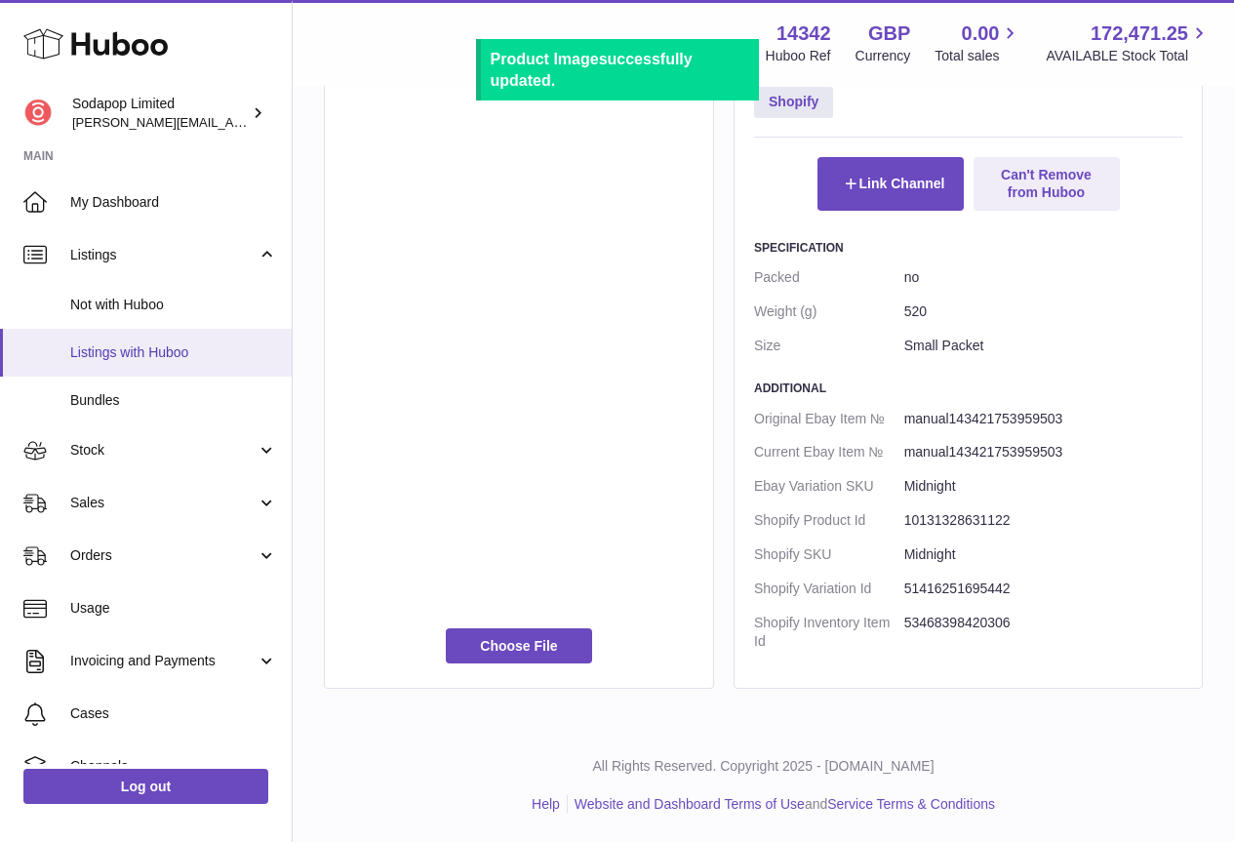
click at [135, 345] on span "Listings with Huboo" at bounding box center [173, 352] width 207 height 19
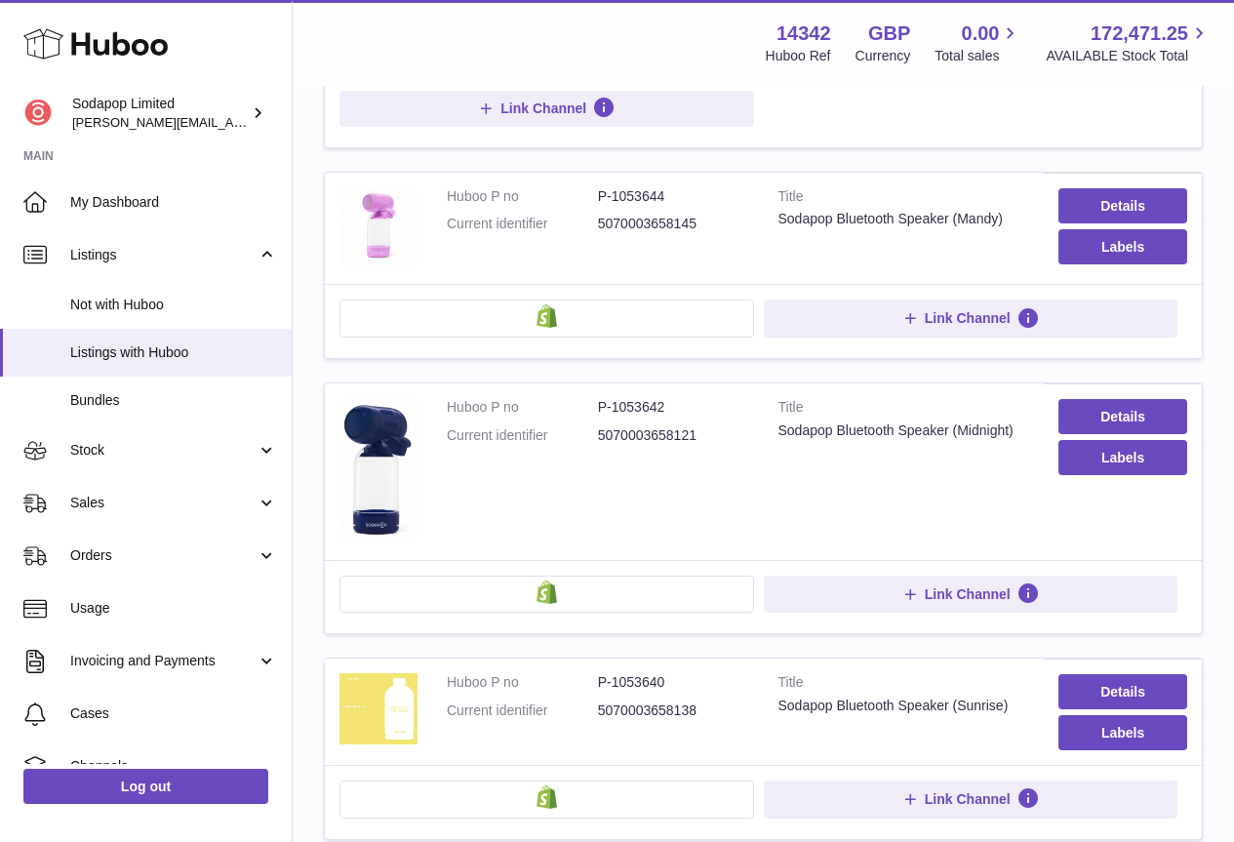
scroll to position [488, 0]
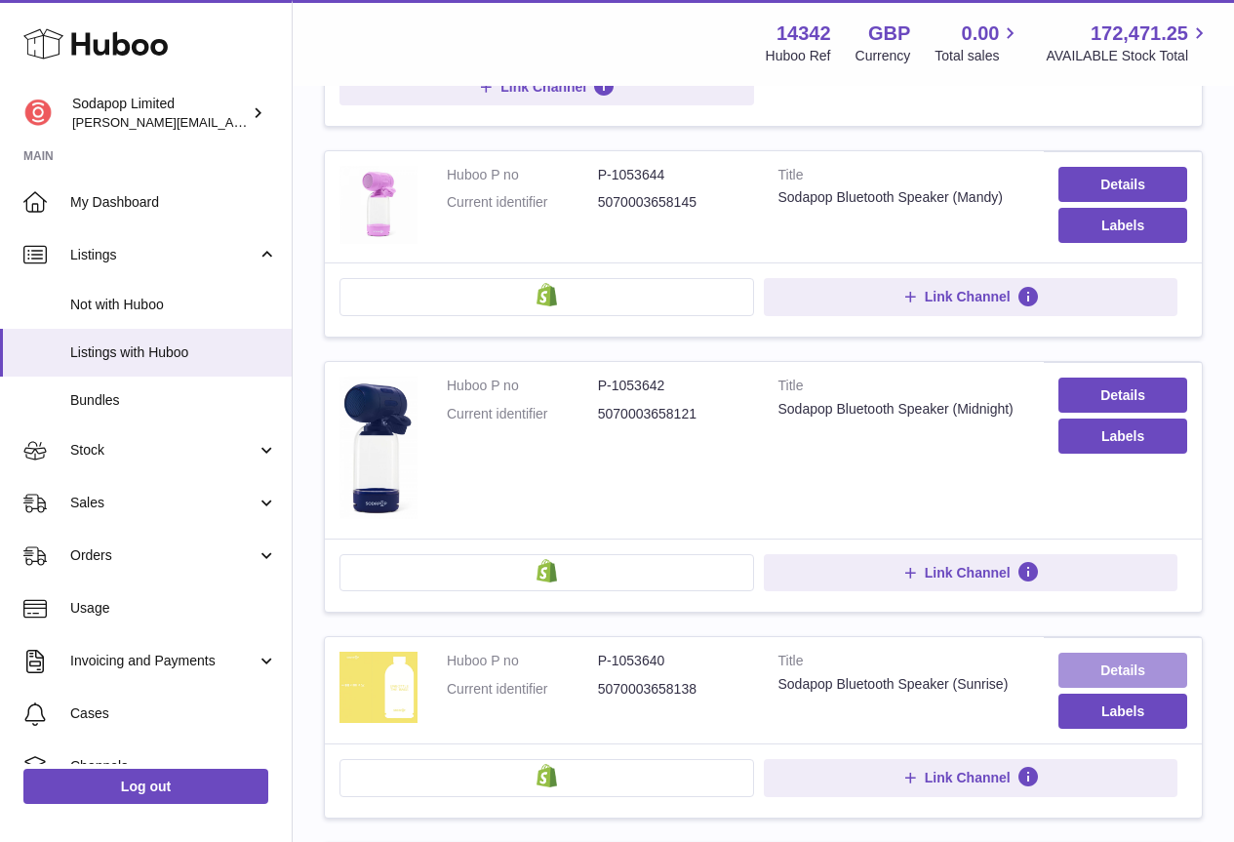
drag, startPoint x: 1121, startPoint y: 669, endPoint x: 1096, endPoint y: 669, distance: 24.4
click at [1121, 669] on link "Details" at bounding box center [1122, 669] width 129 height 35
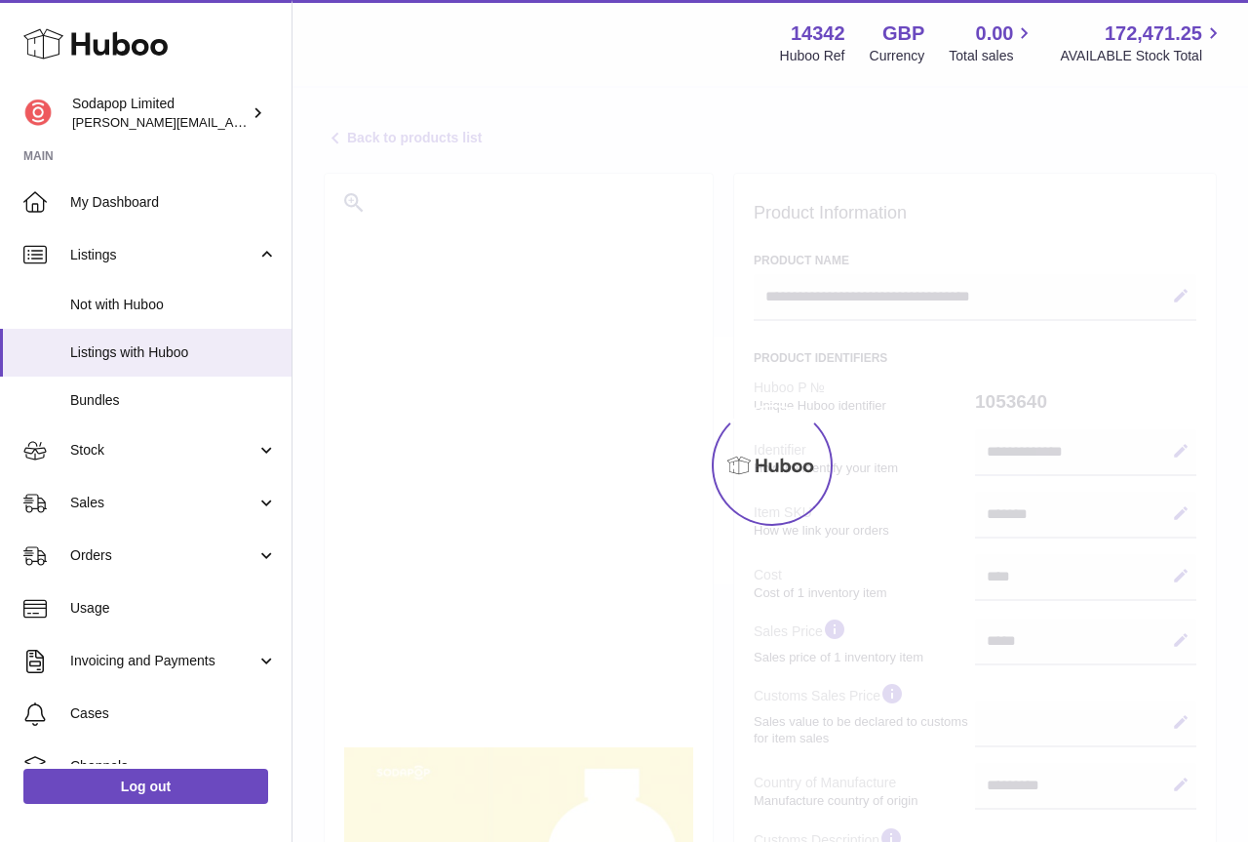
select select "**"
select select "****"
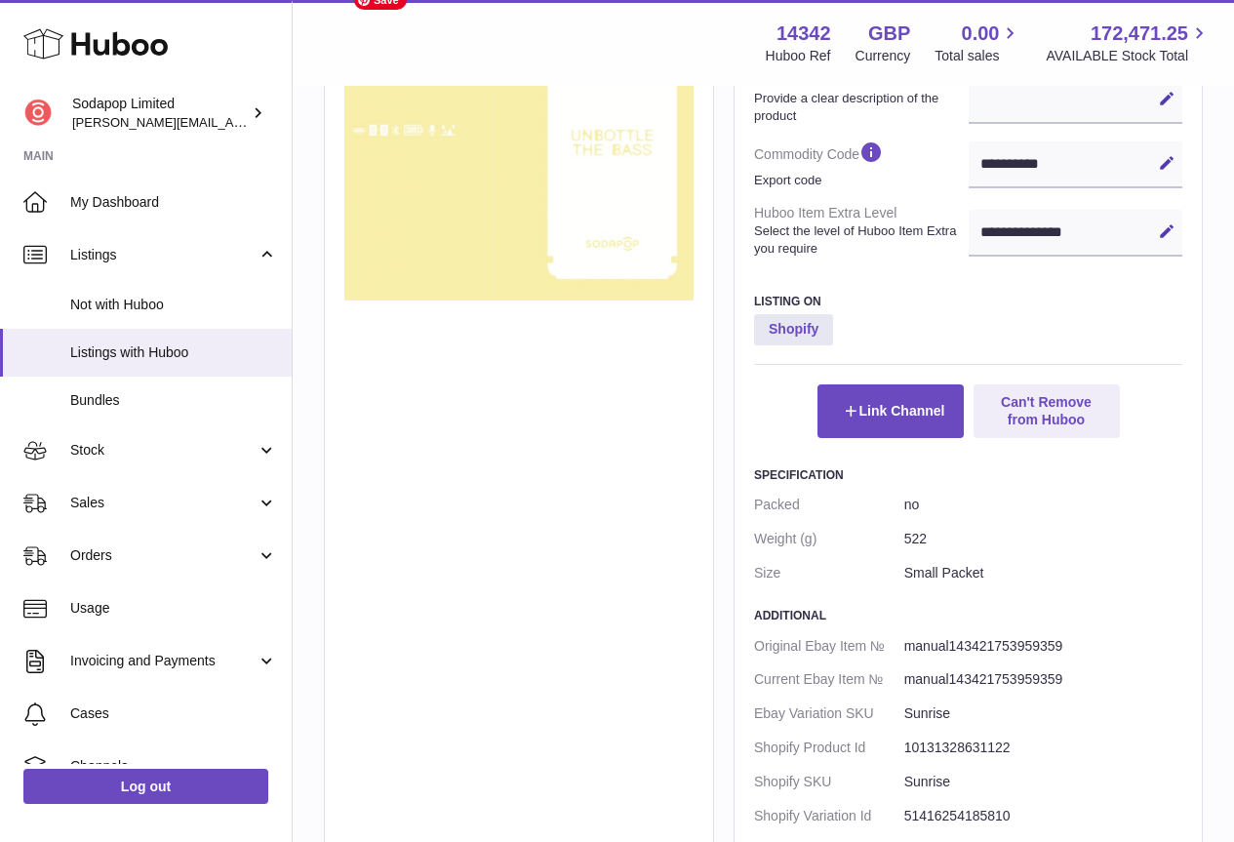
scroll to position [878, 0]
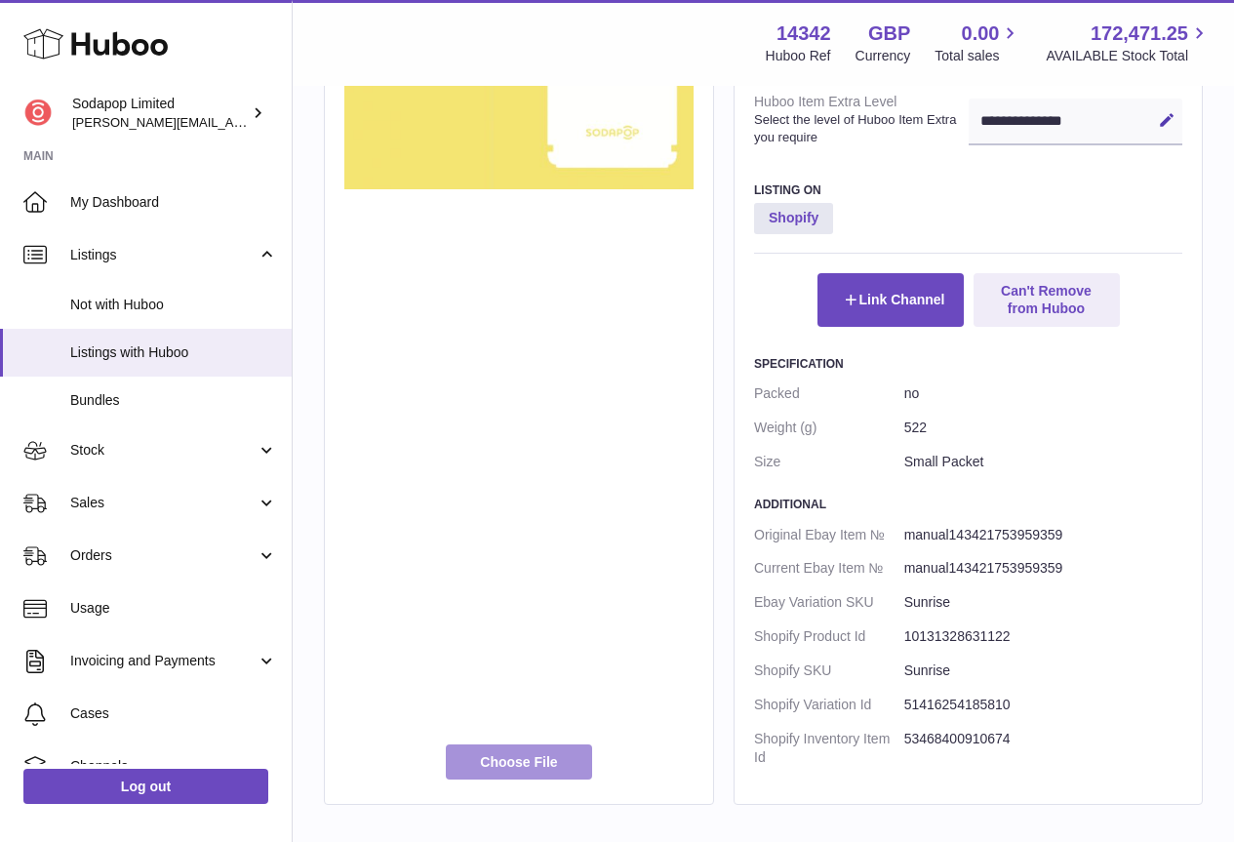
click at [516, 766] on label at bounding box center [519, 761] width 146 height 35
type input "**********"
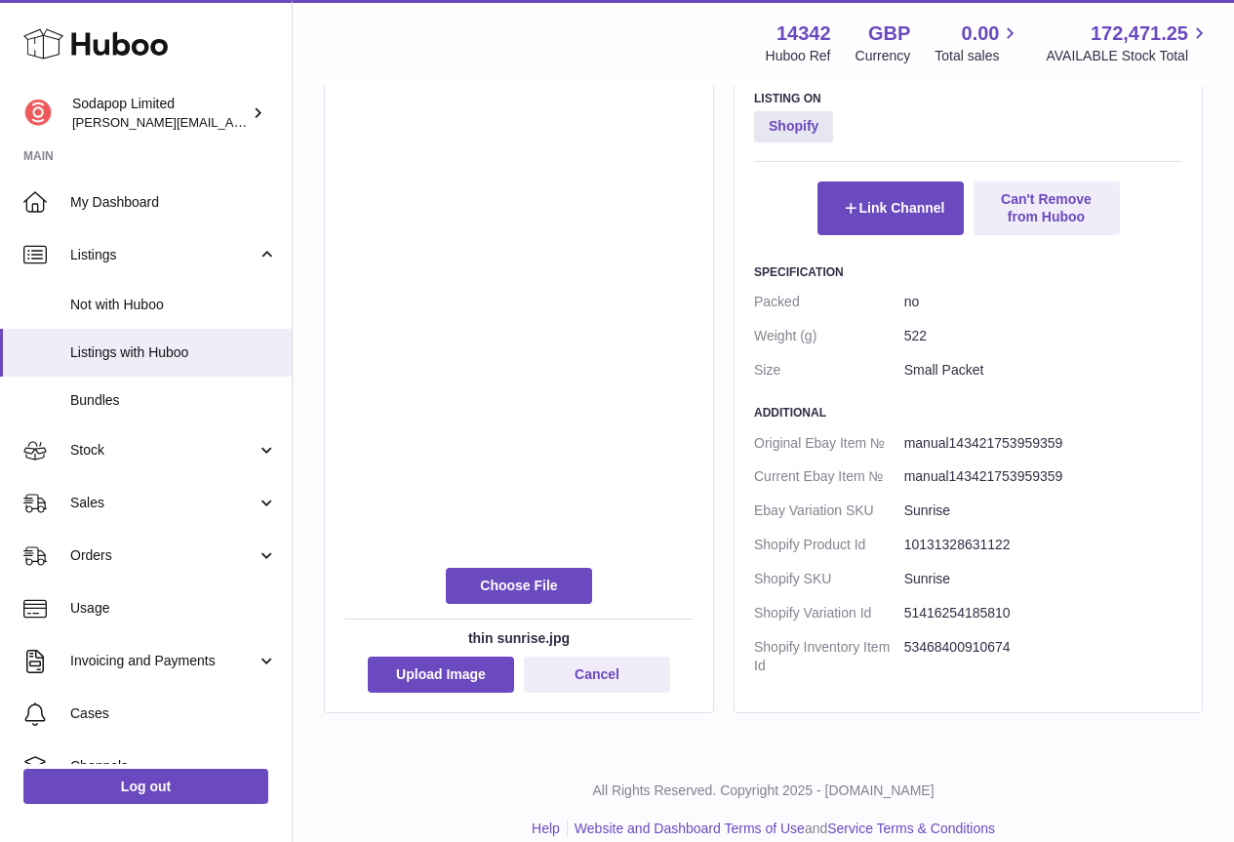
scroll to position [994, 0]
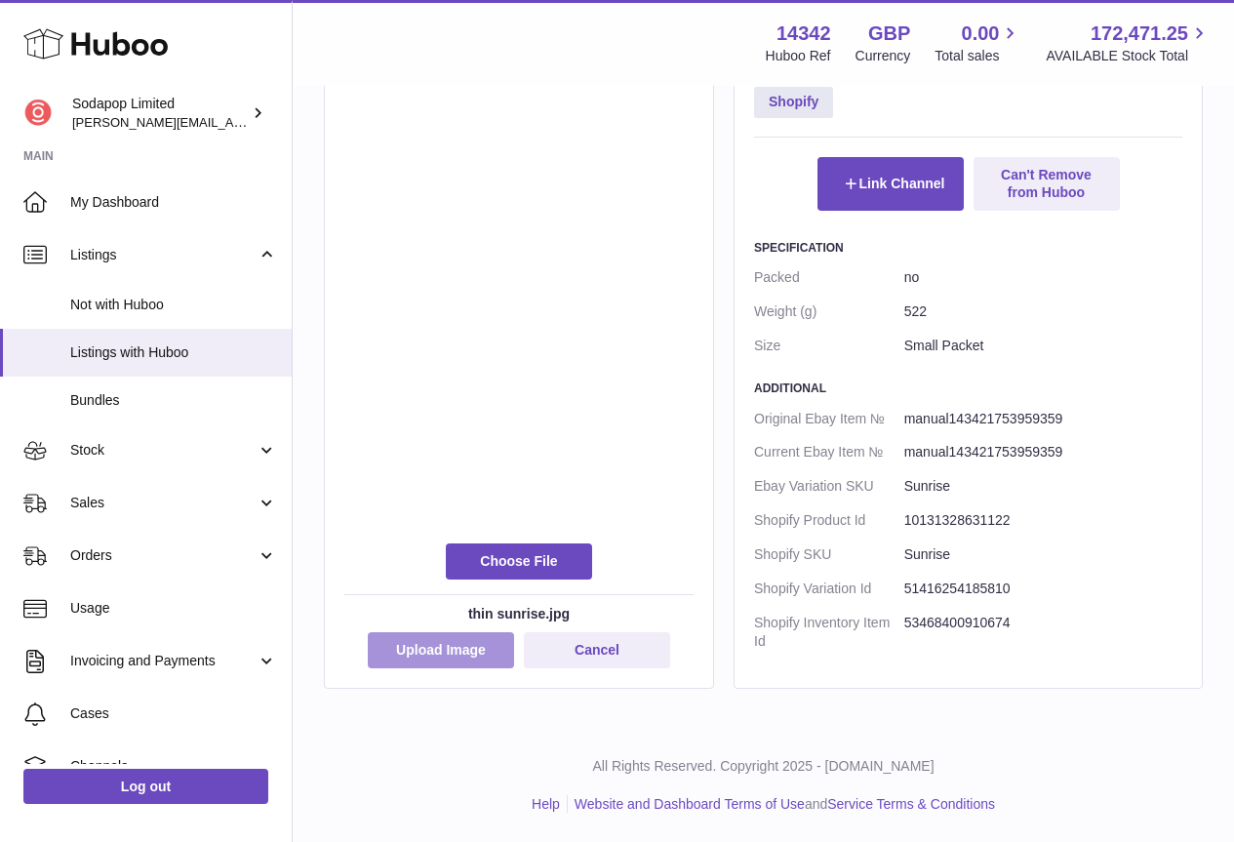
drag, startPoint x: 448, startPoint y: 656, endPoint x: 571, endPoint y: 652, distance: 123.0
click at [448, 655] on button "Upload Image" at bounding box center [441, 649] width 146 height 35
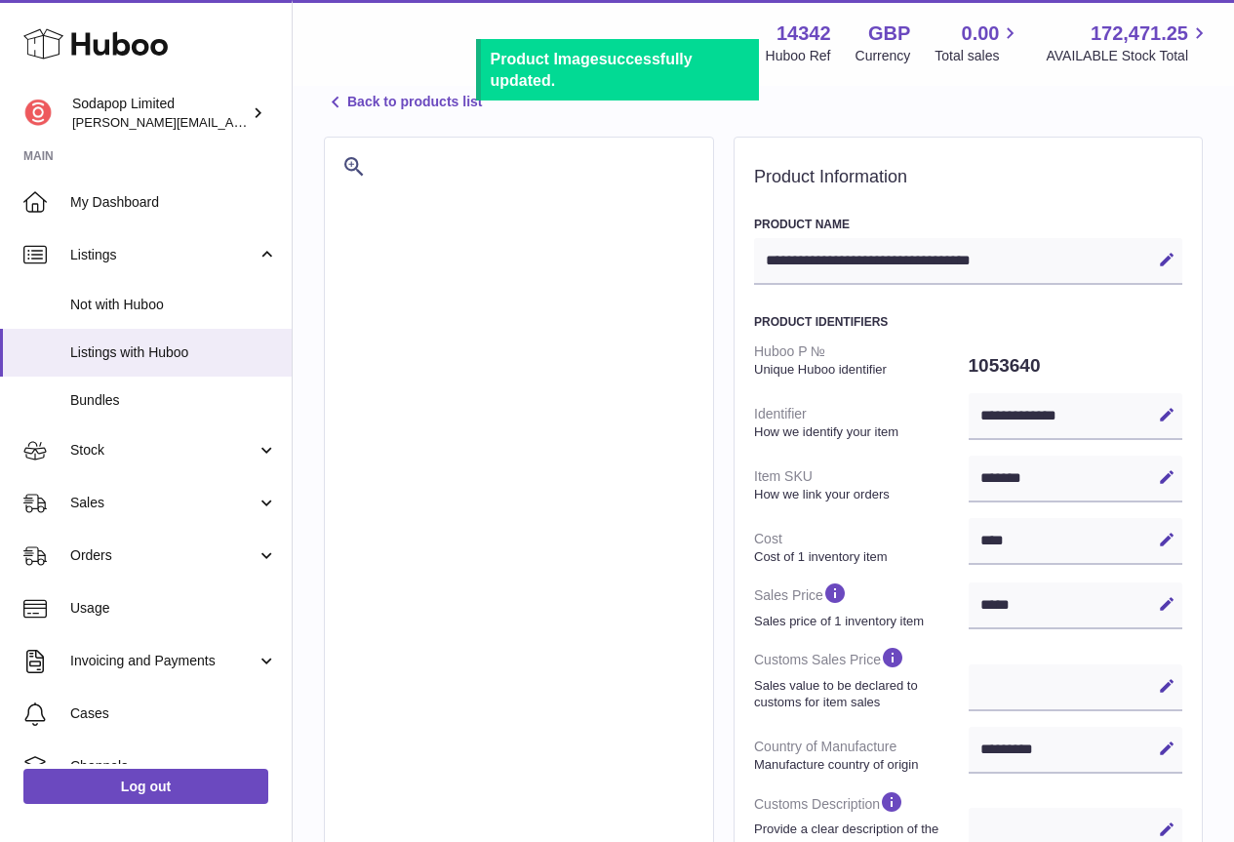
scroll to position [0, 0]
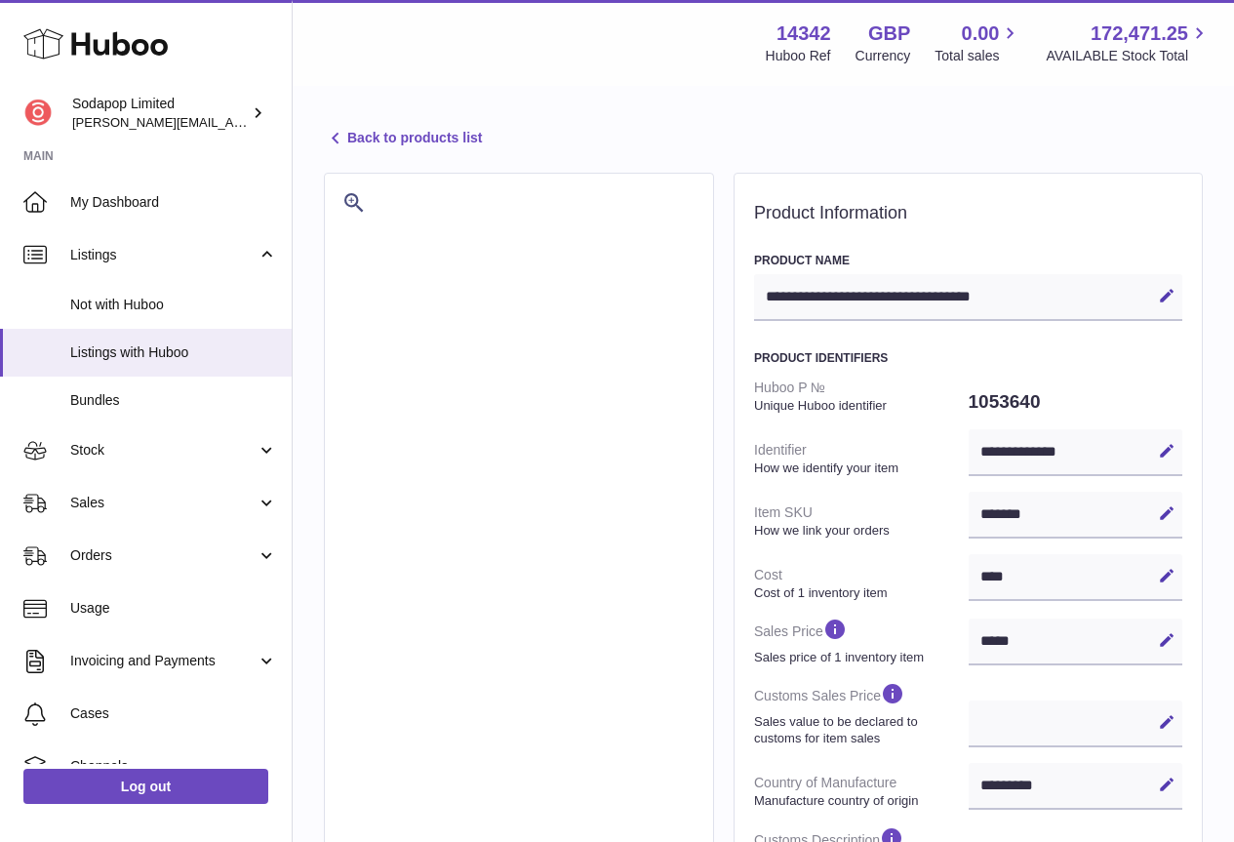
click at [356, 143] on link "Back to products list" at bounding box center [403, 138] width 158 height 23
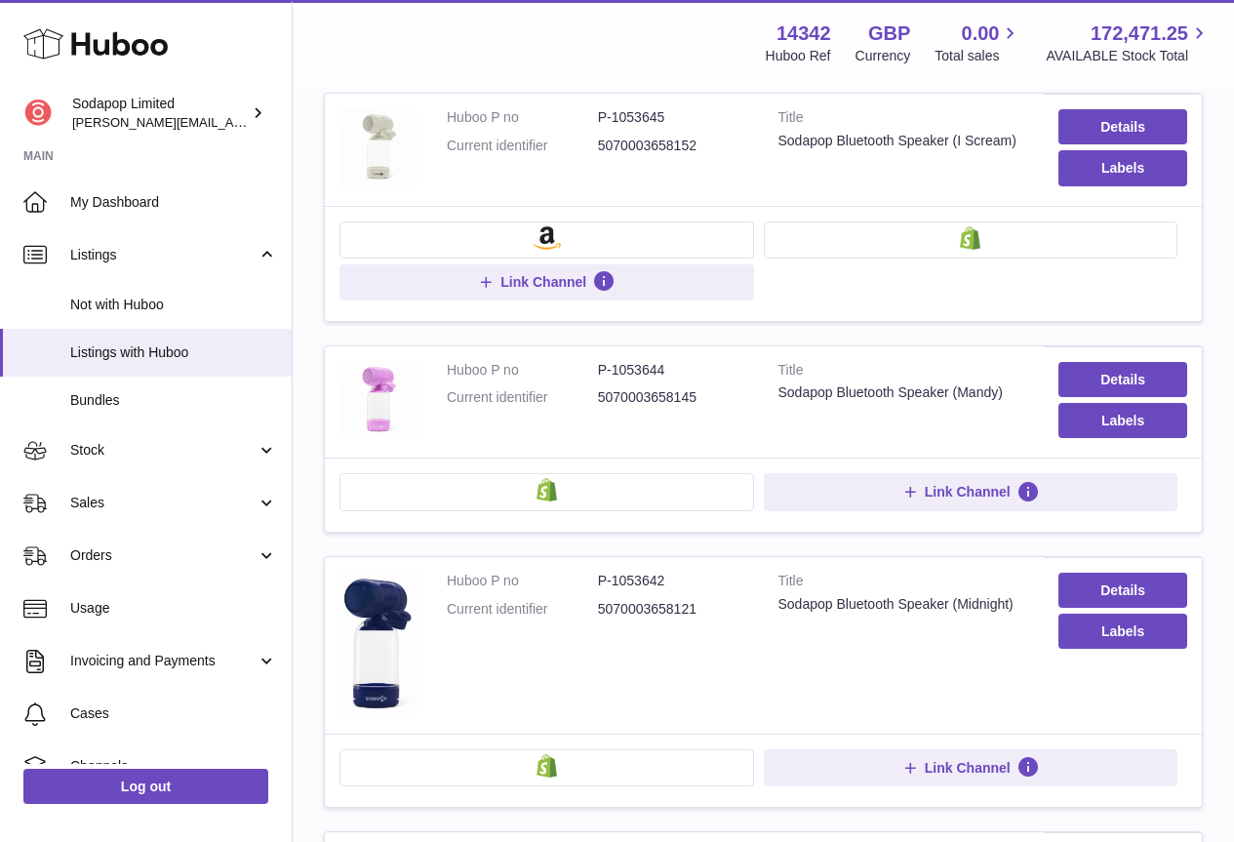
scroll to position [98, 0]
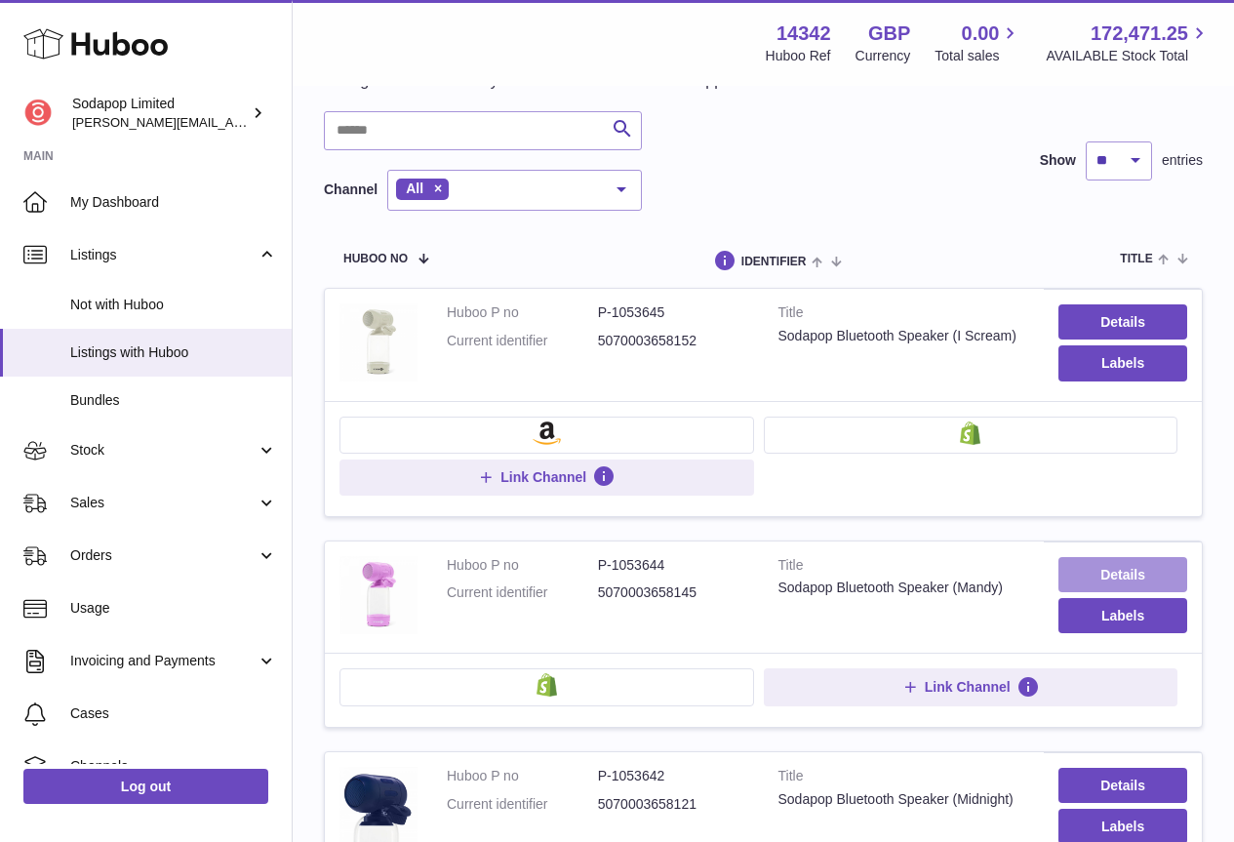
click at [1119, 570] on link "Details" at bounding box center [1122, 574] width 129 height 35
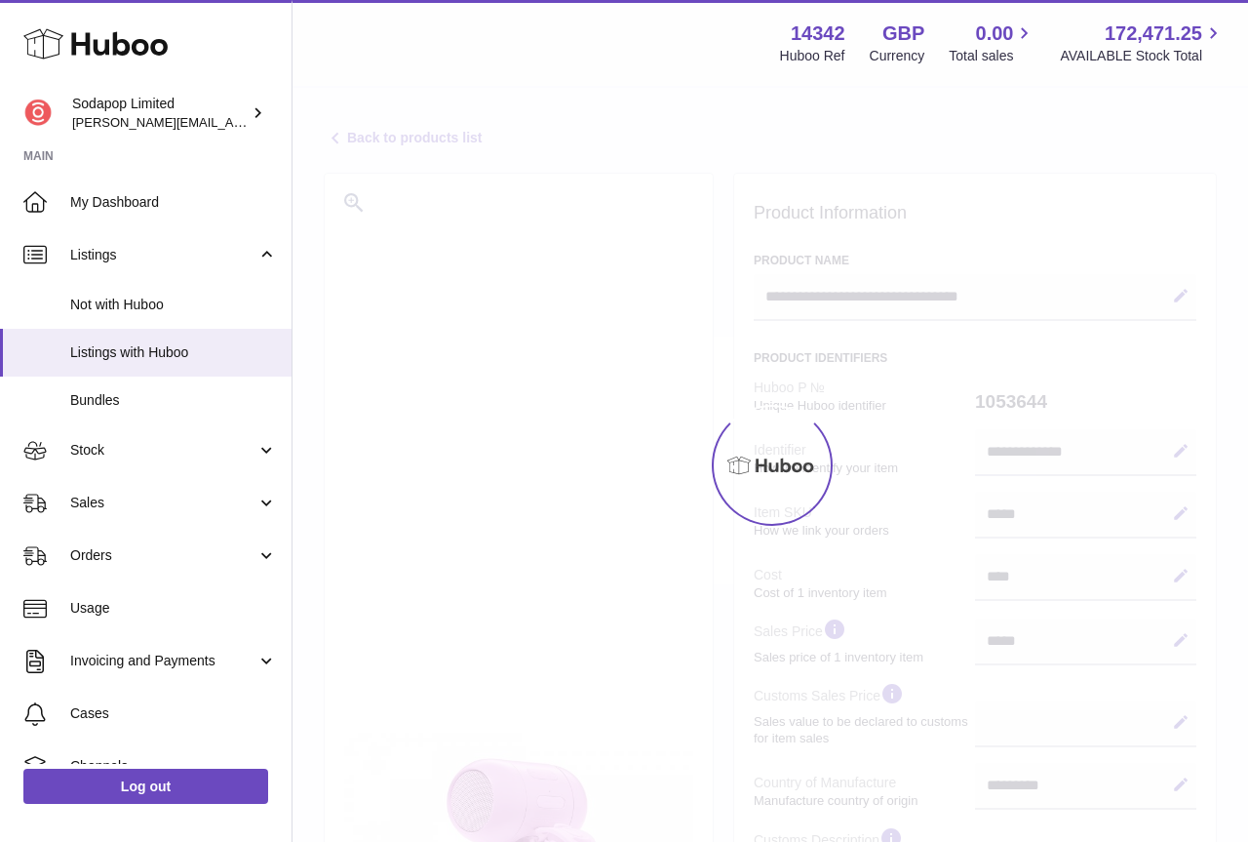
select select "**"
select select "****"
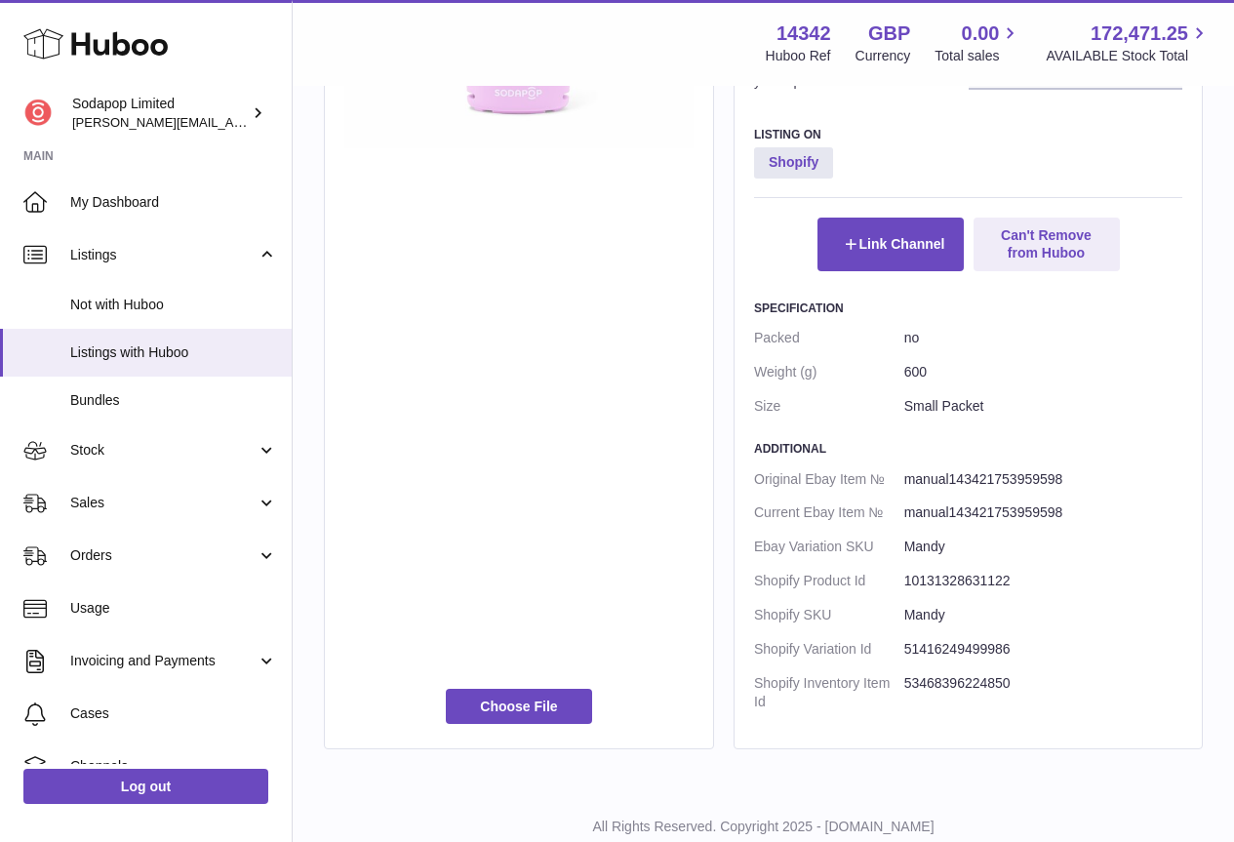
scroll to position [975, 0]
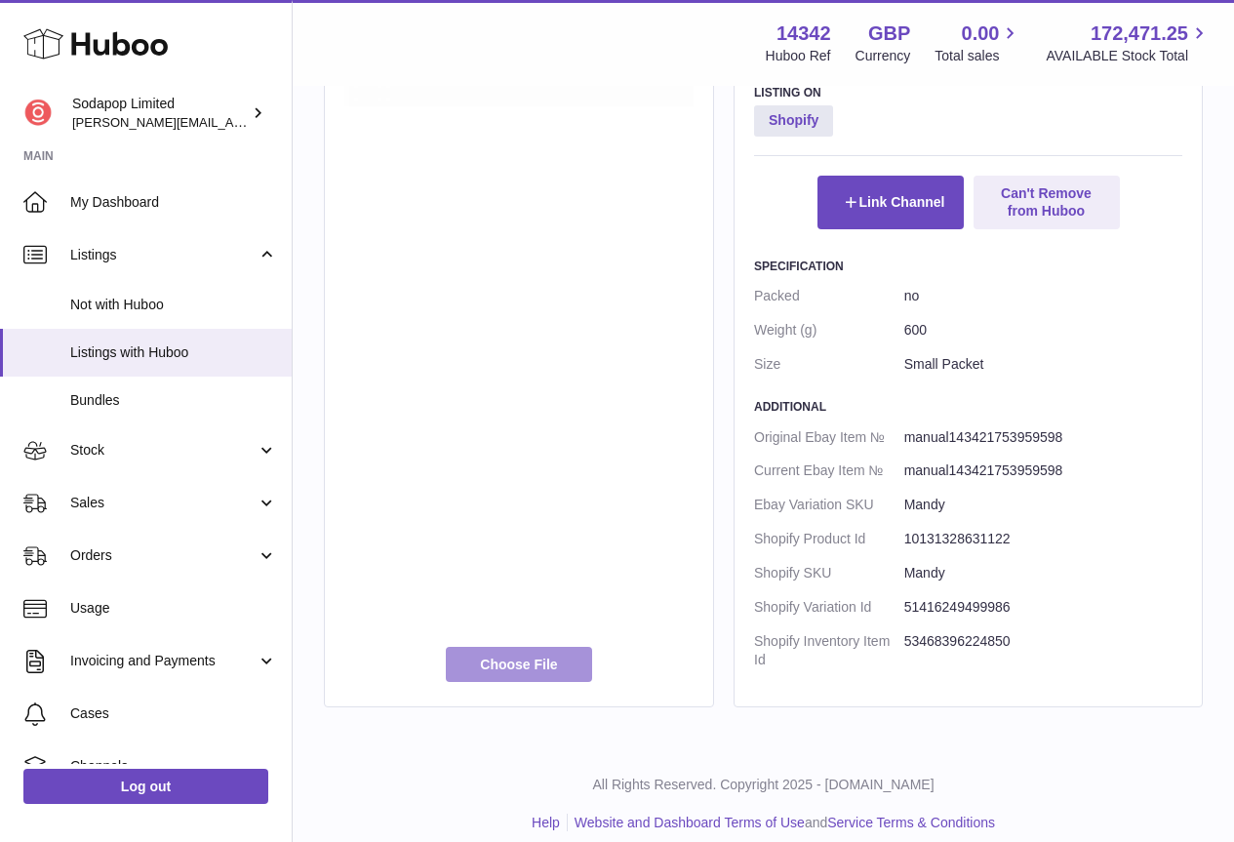
click at [506, 662] on label at bounding box center [519, 664] width 146 height 35
type input "**********"
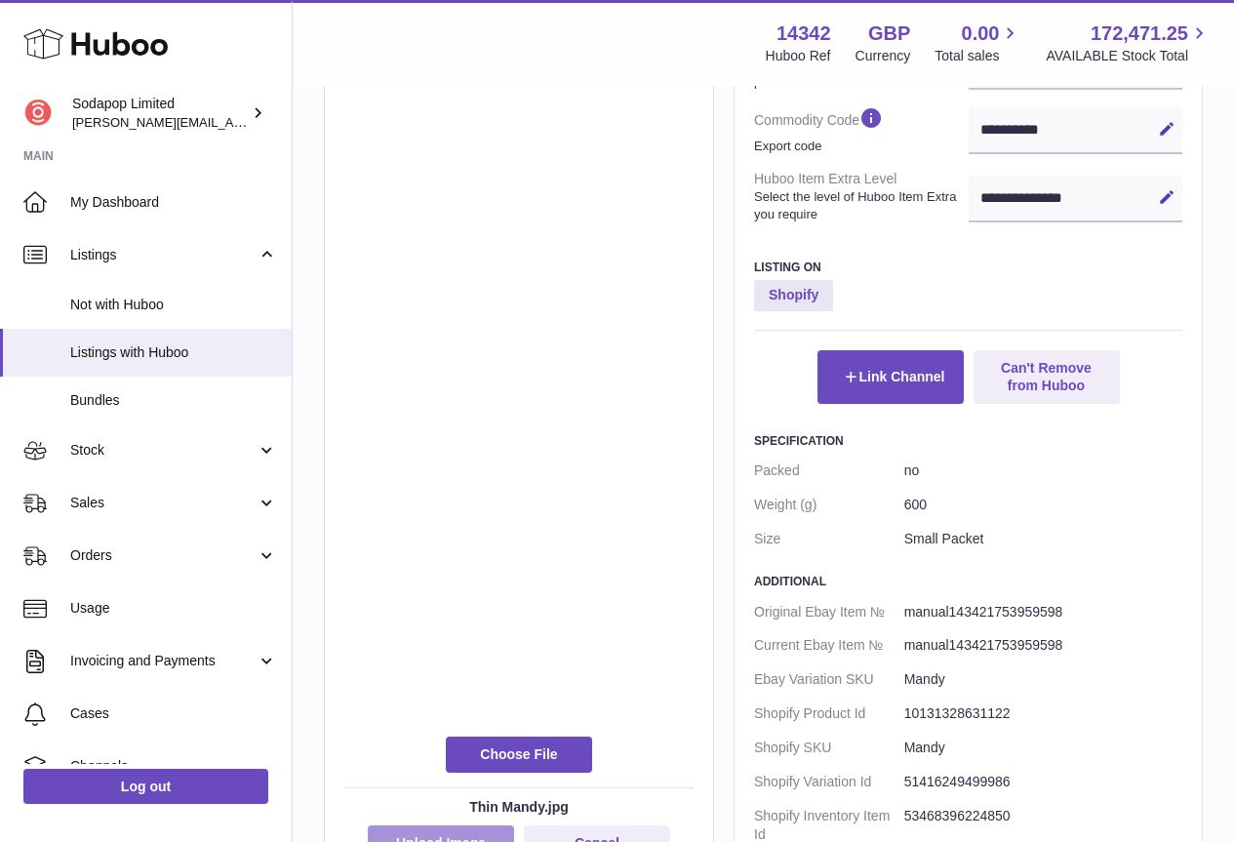
click at [472, 833] on button "Upload Image" at bounding box center [441, 842] width 146 height 35
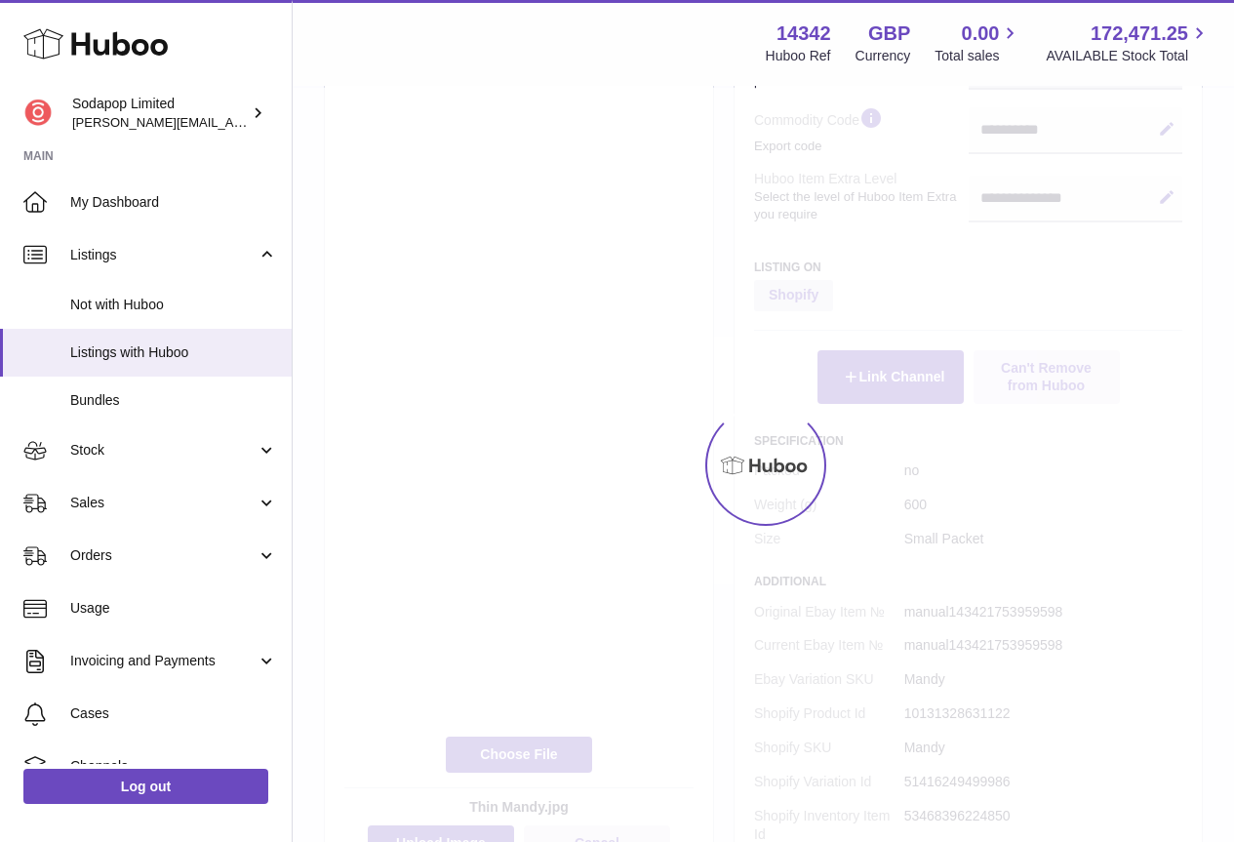
scroll to position [843, 0]
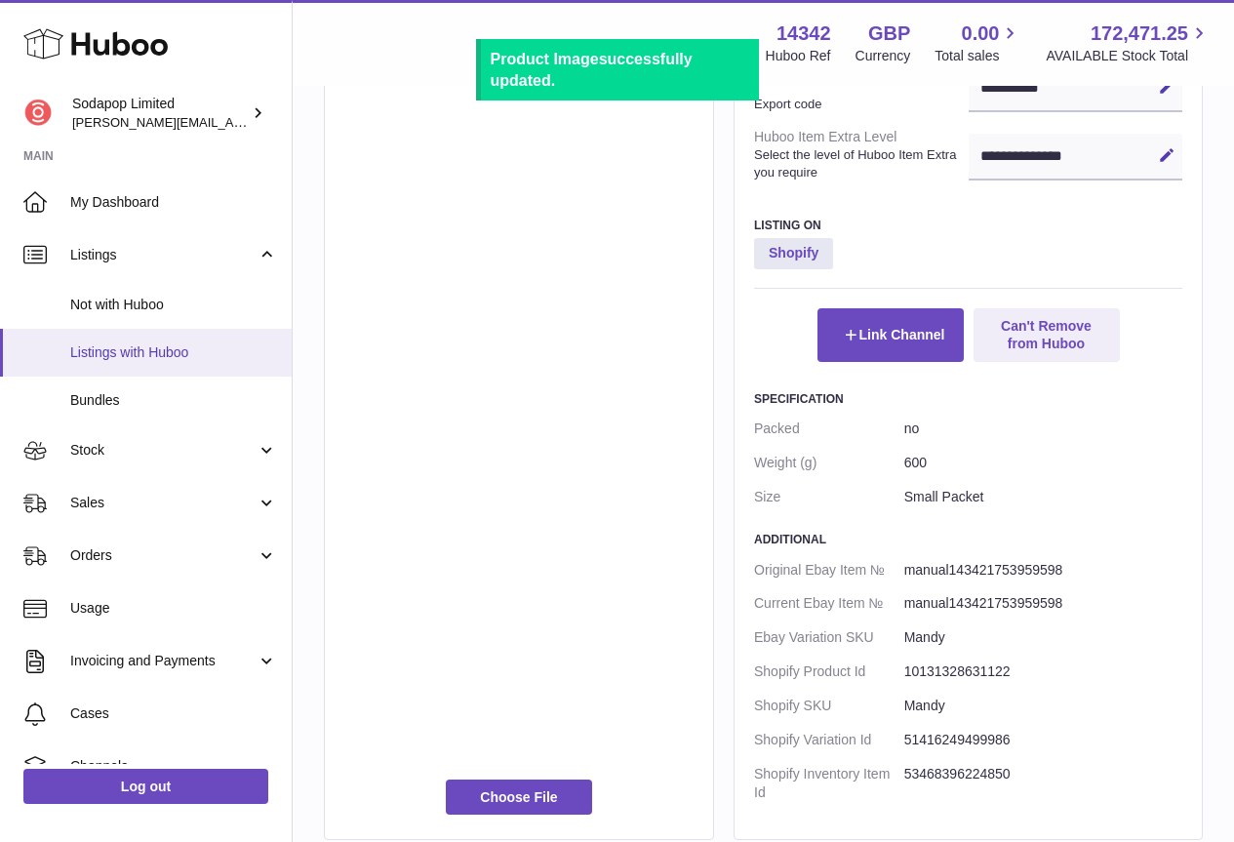
click at [105, 347] on span "Listings with Huboo" at bounding box center [173, 352] width 207 height 19
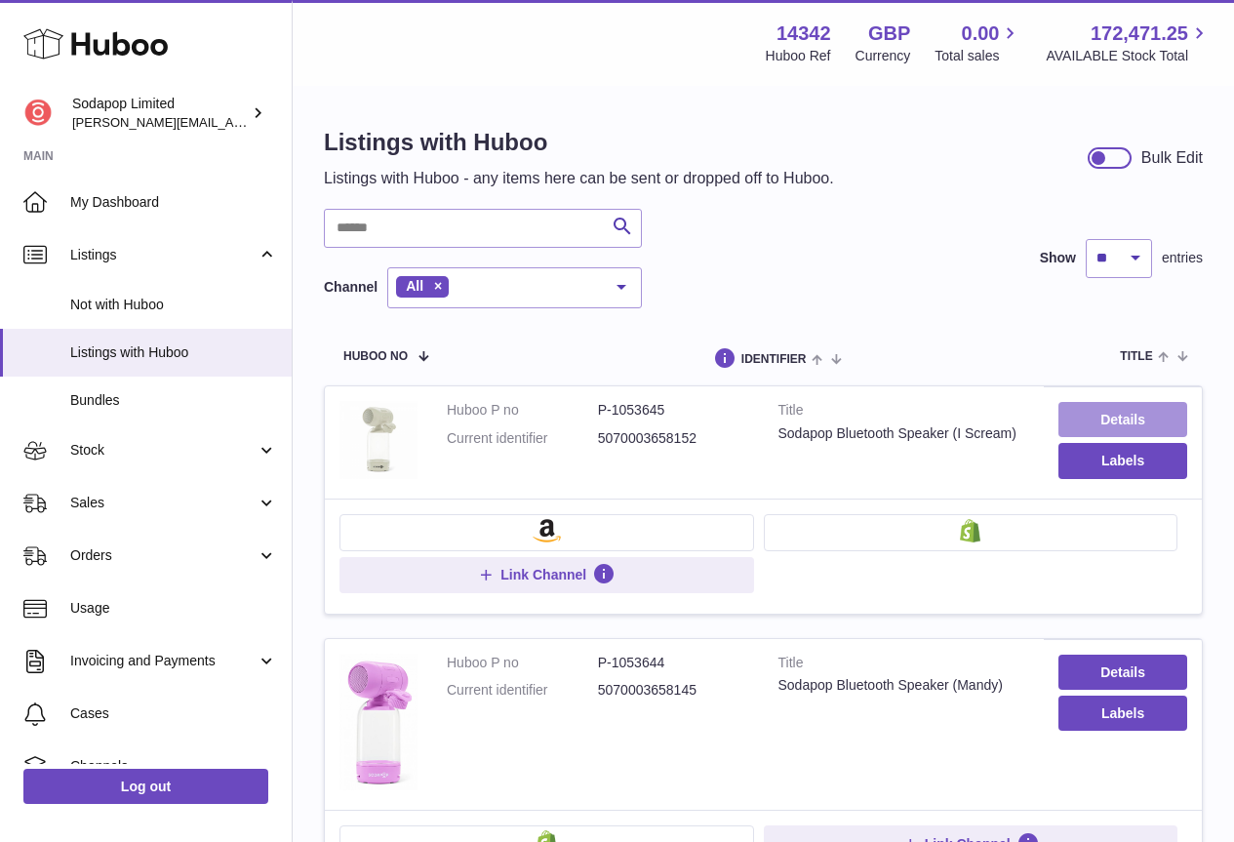
click at [1097, 423] on link "Details" at bounding box center [1122, 419] width 129 height 35
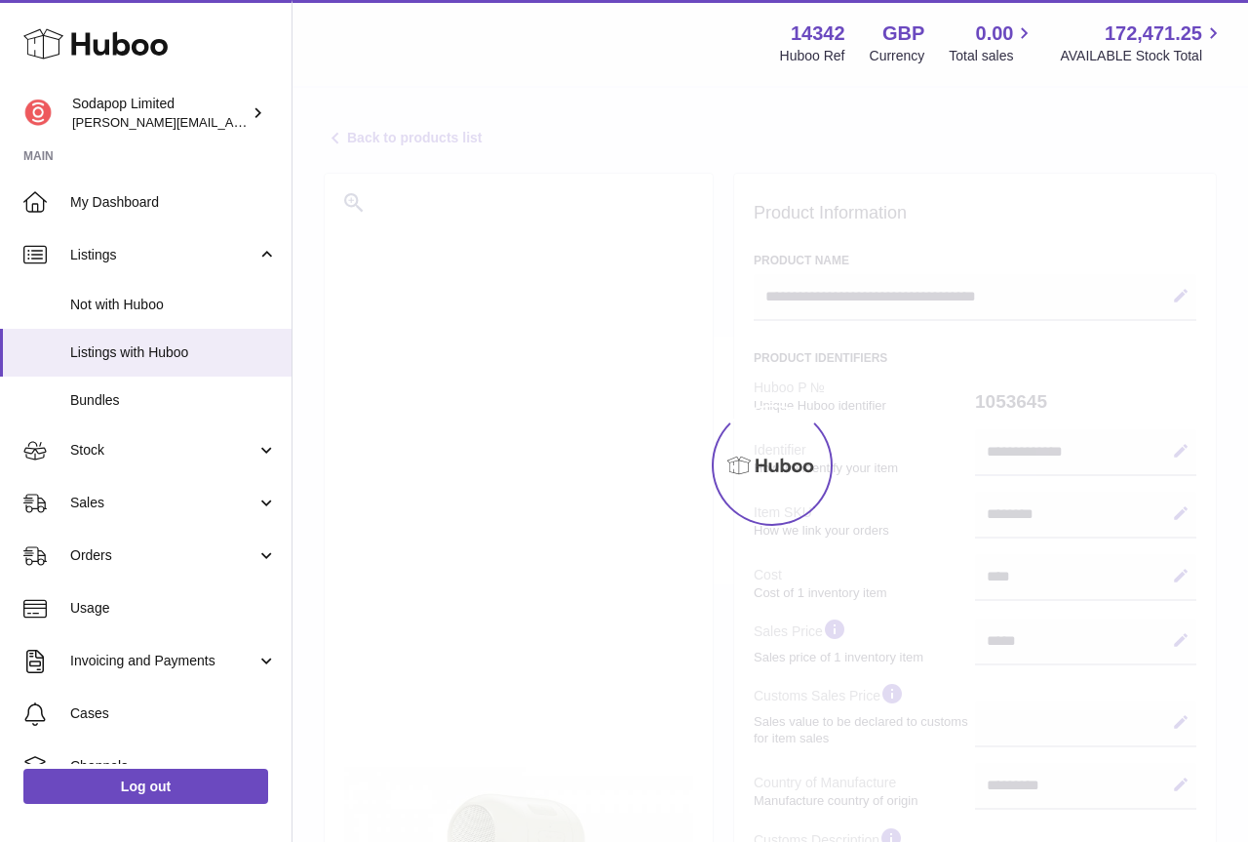
select select "**"
select select "****"
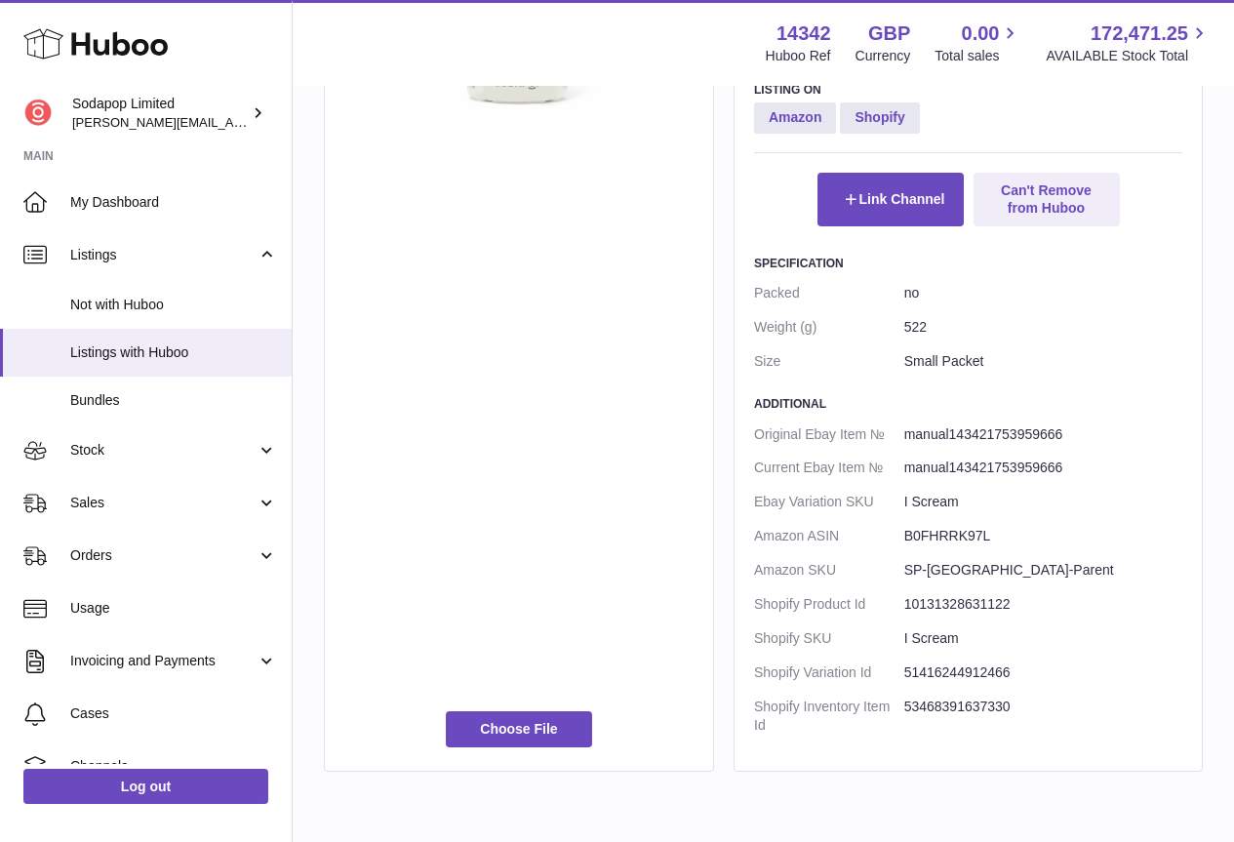
scroll to position [1062, 0]
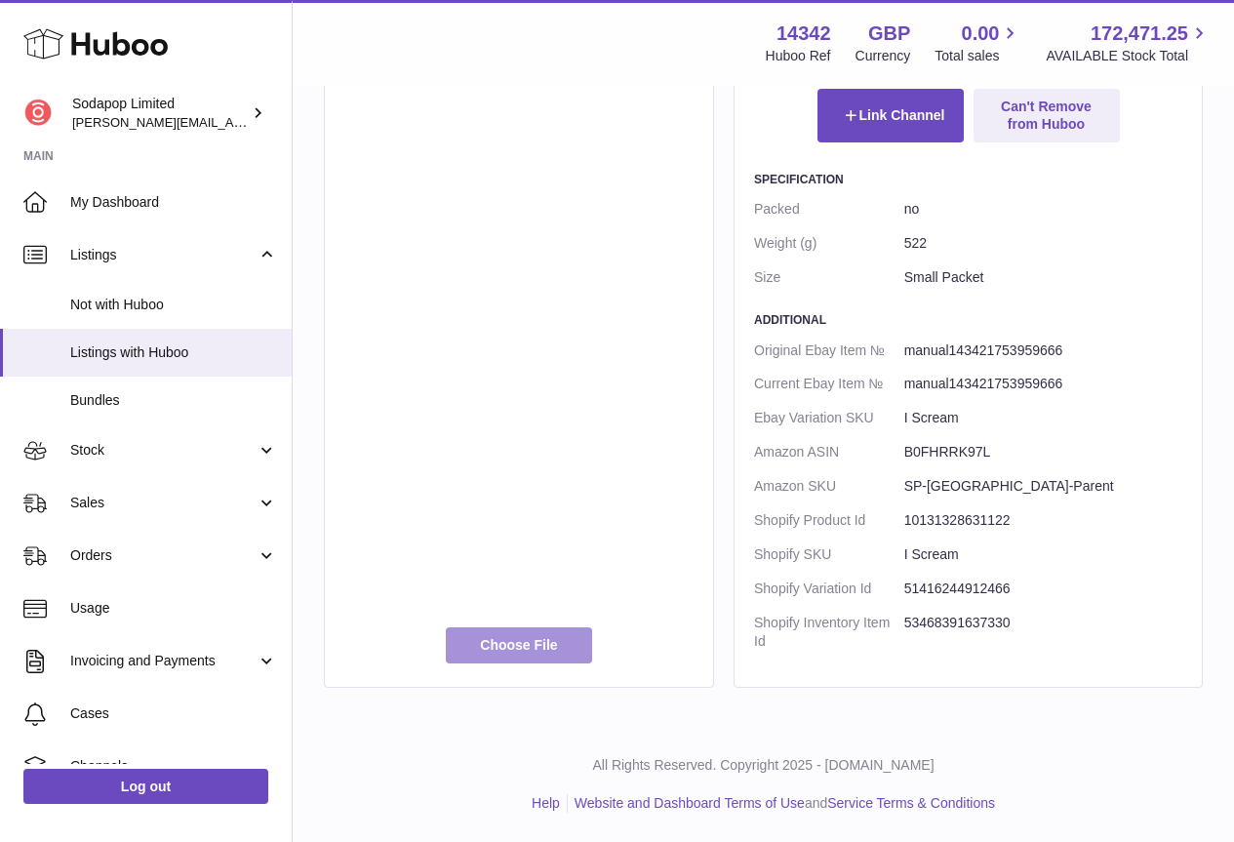
click at [542, 648] on label at bounding box center [519, 644] width 146 height 35
click at [526, 645] on label at bounding box center [519, 644] width 146 height 35
type input "**********"
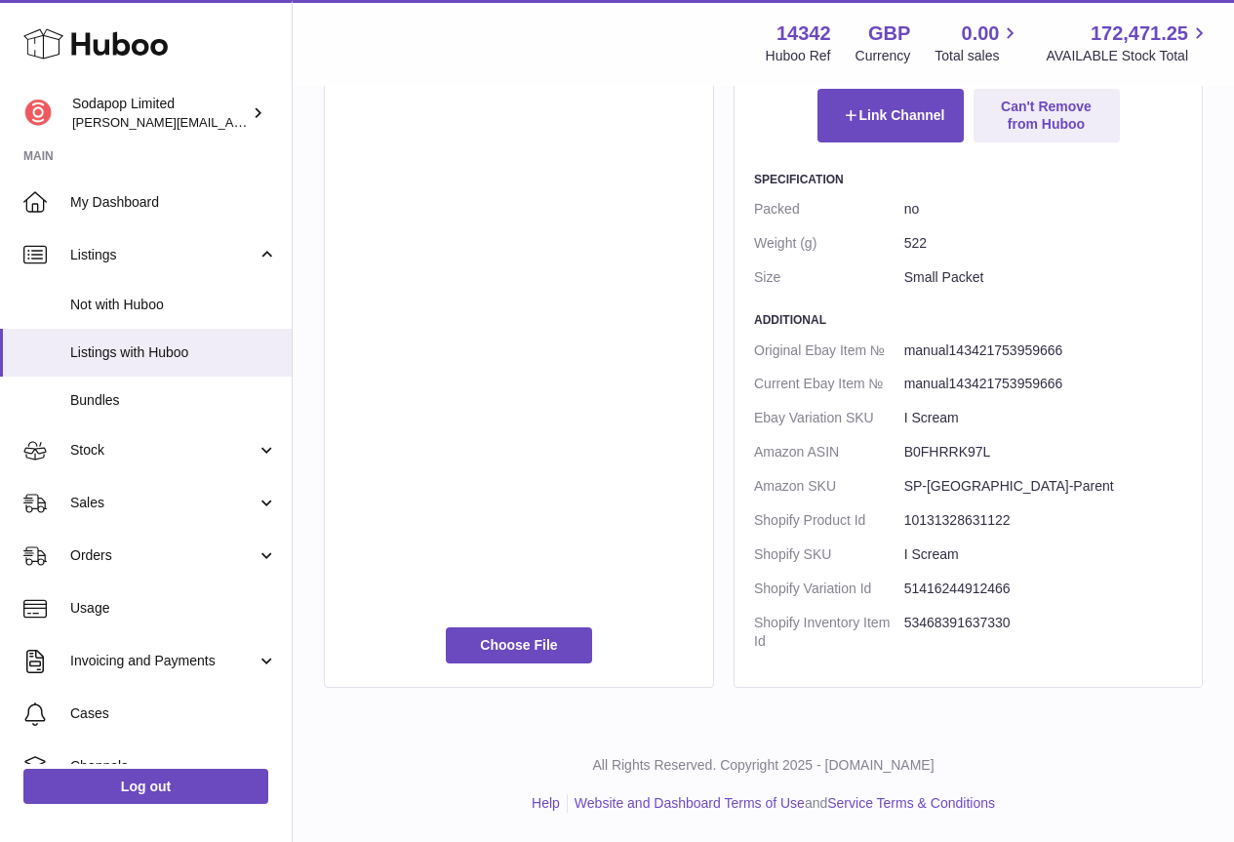
scroll to position [892, 0]
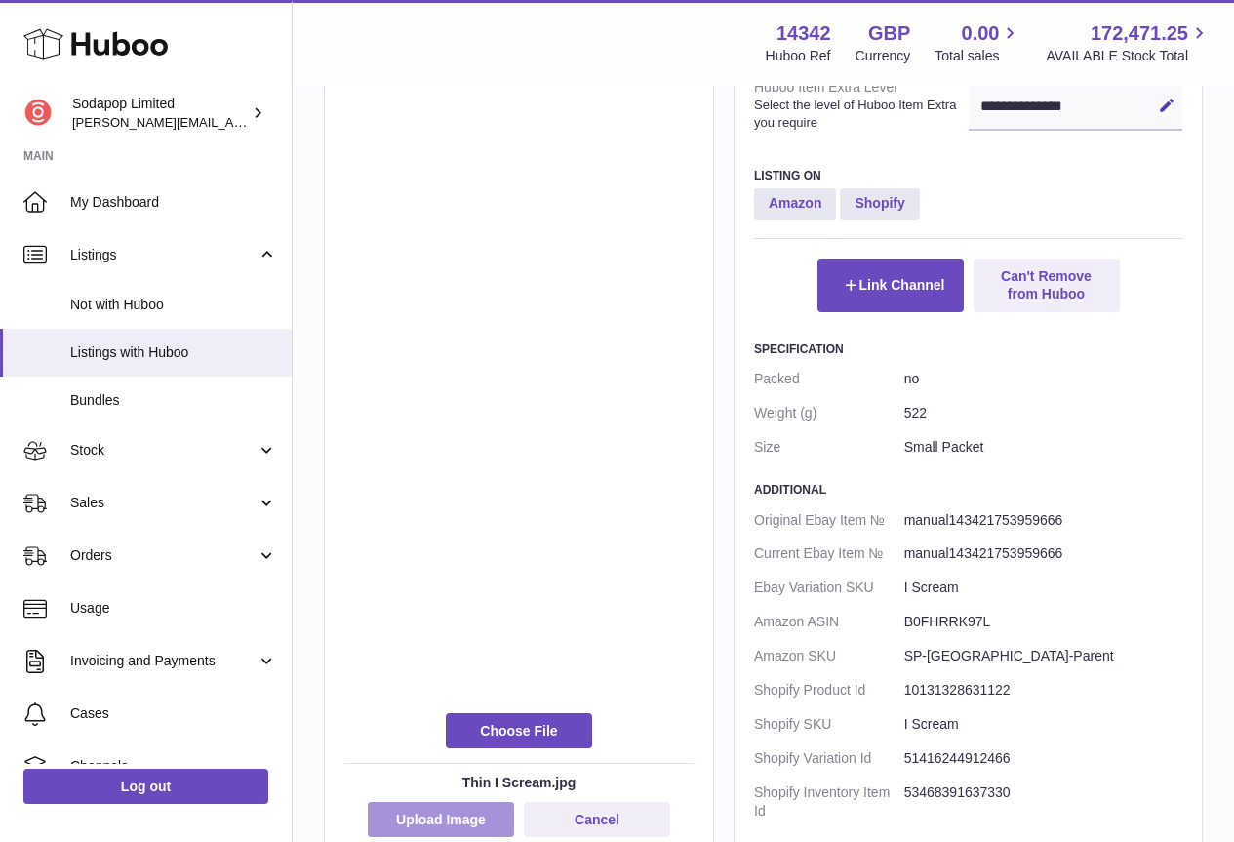
click at [469, 823] on button "Upload Image" at bounding box center [441, 819] width 146 height 35
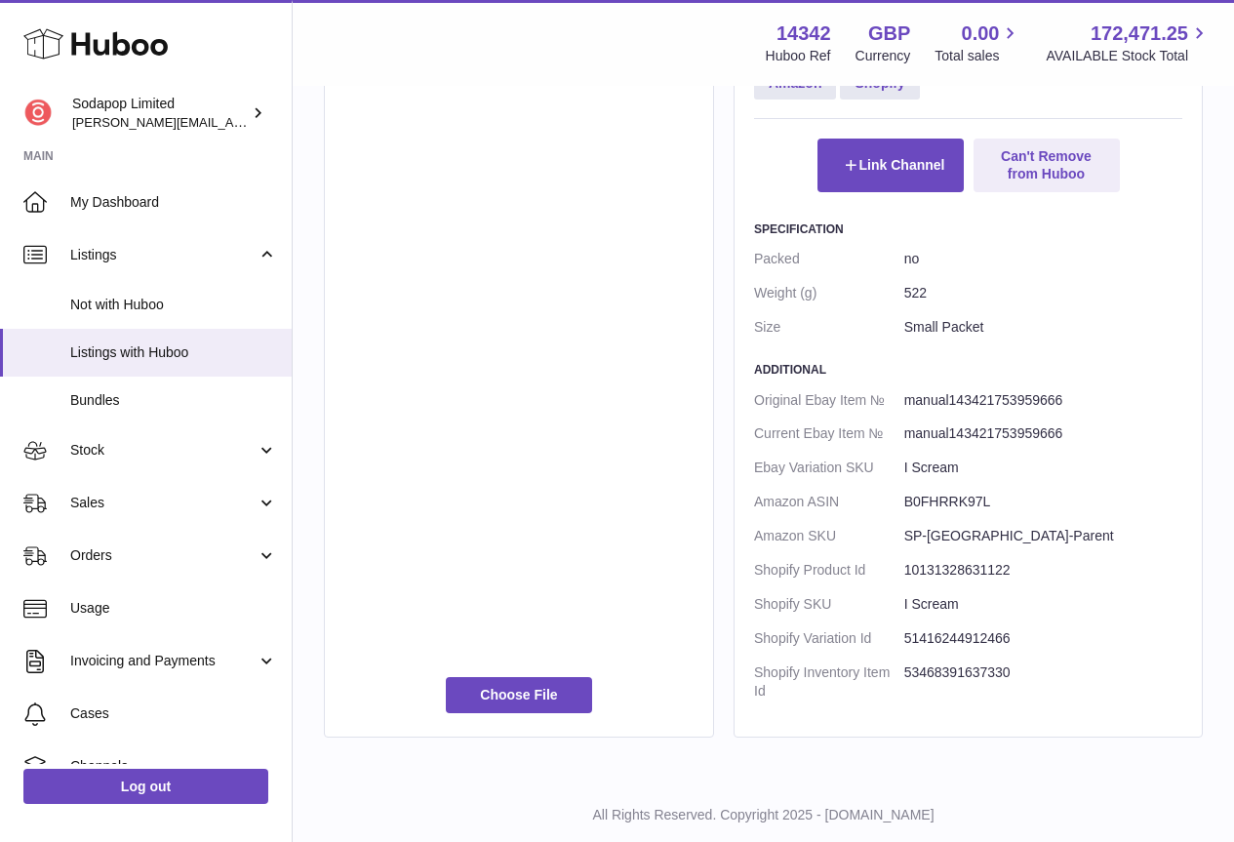
scroll to position [1062, 0]
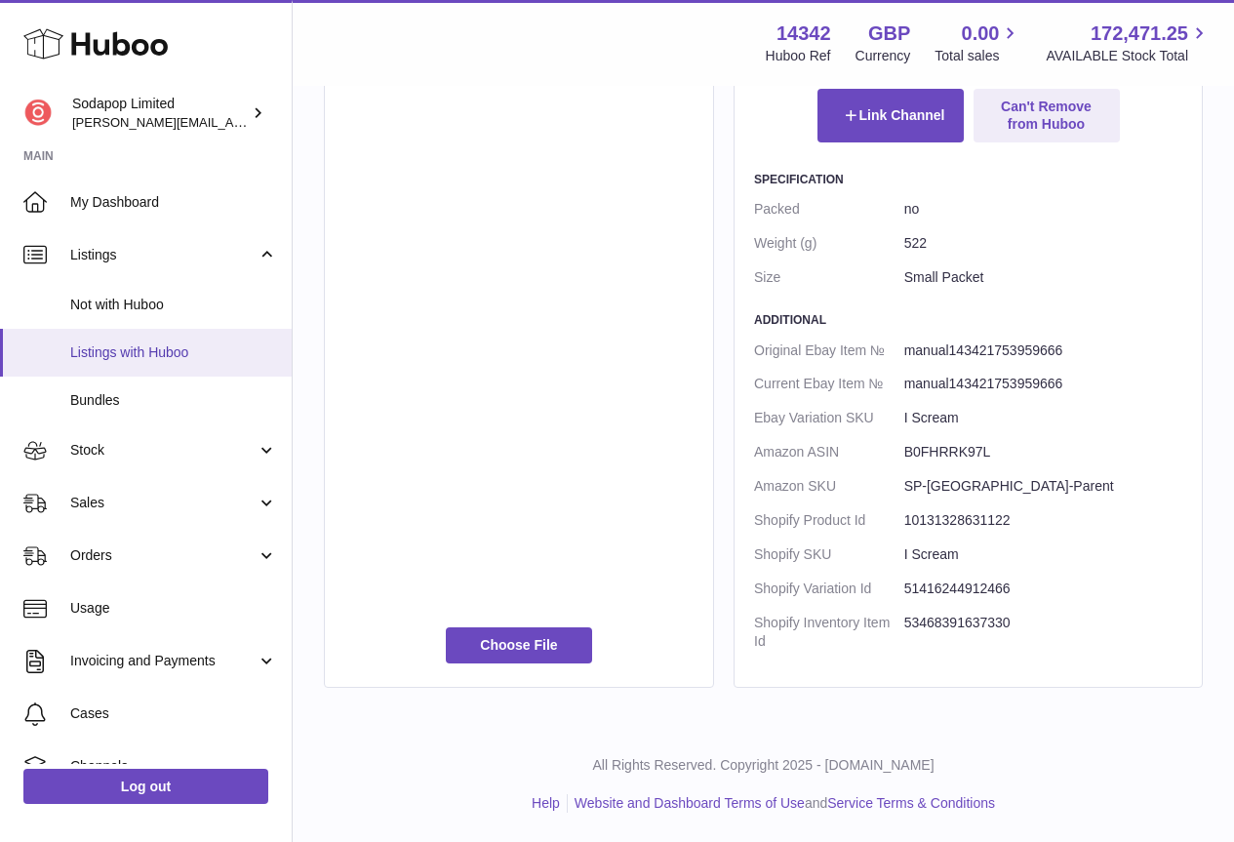
drag, startPoint x: 136, startPoint y: 354, endPoint x: 148, endPoint y: 362, distance: 14.9
click at [138, 354] on span "Listings with Huboo" at bounding box center [173, 352] width 207 height 19
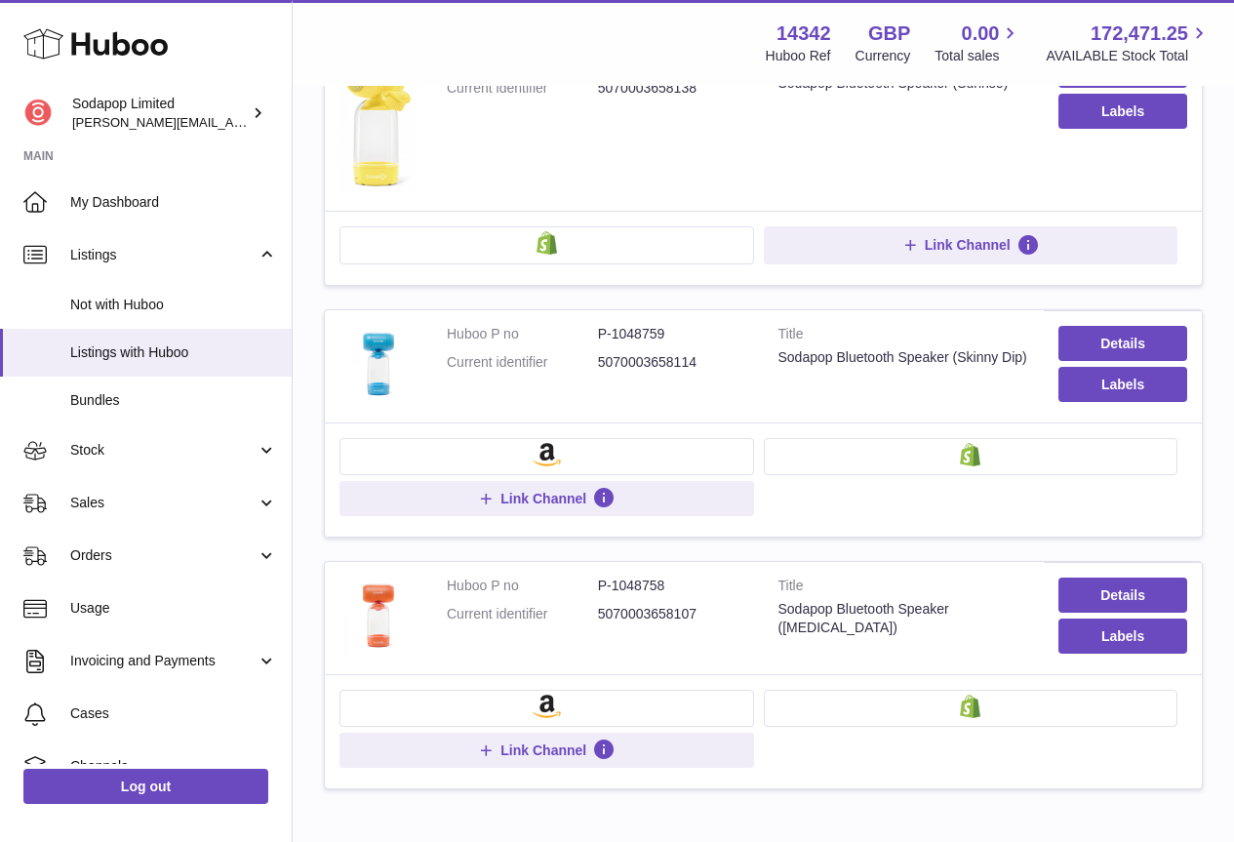
scroll to position [1268, 0]
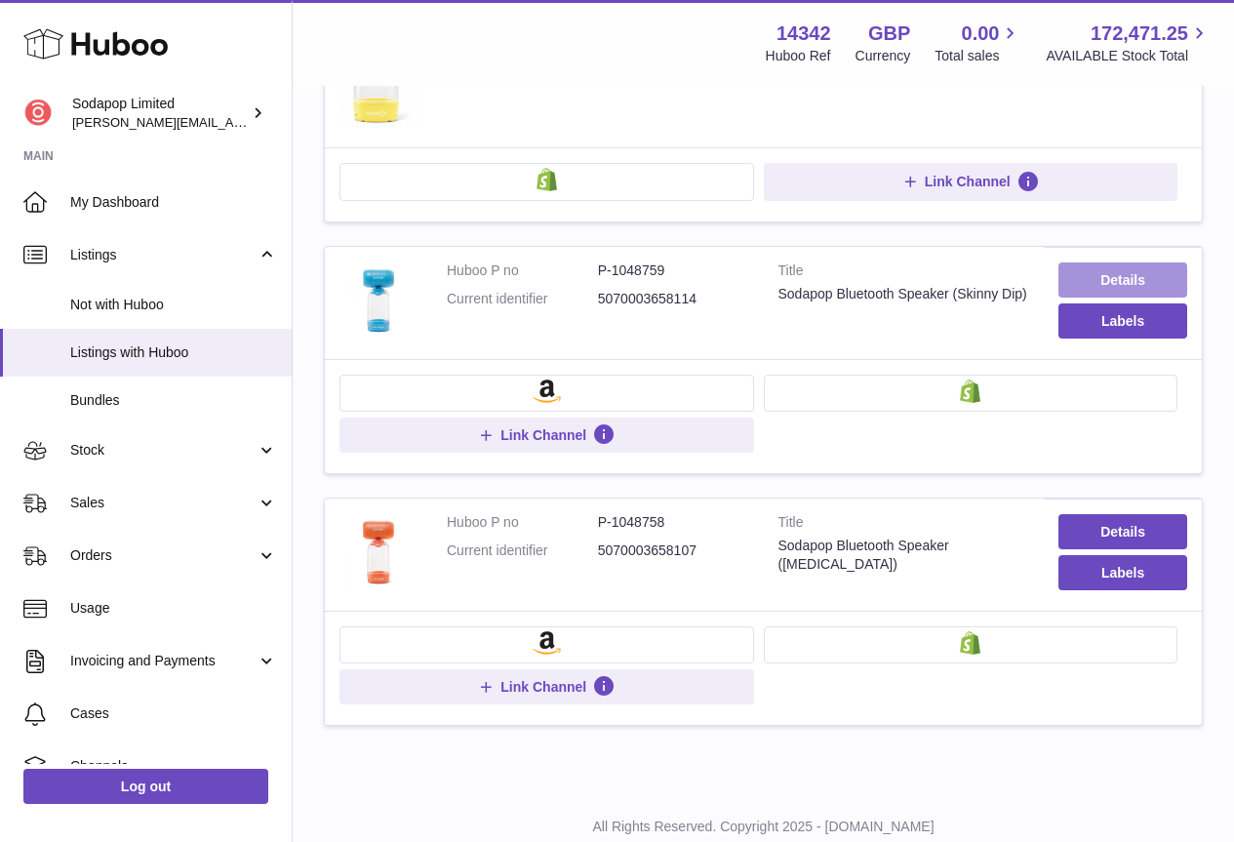
click at [1157, 286] on link "Details" at bounding box center [1122, 279] width 129 height 35
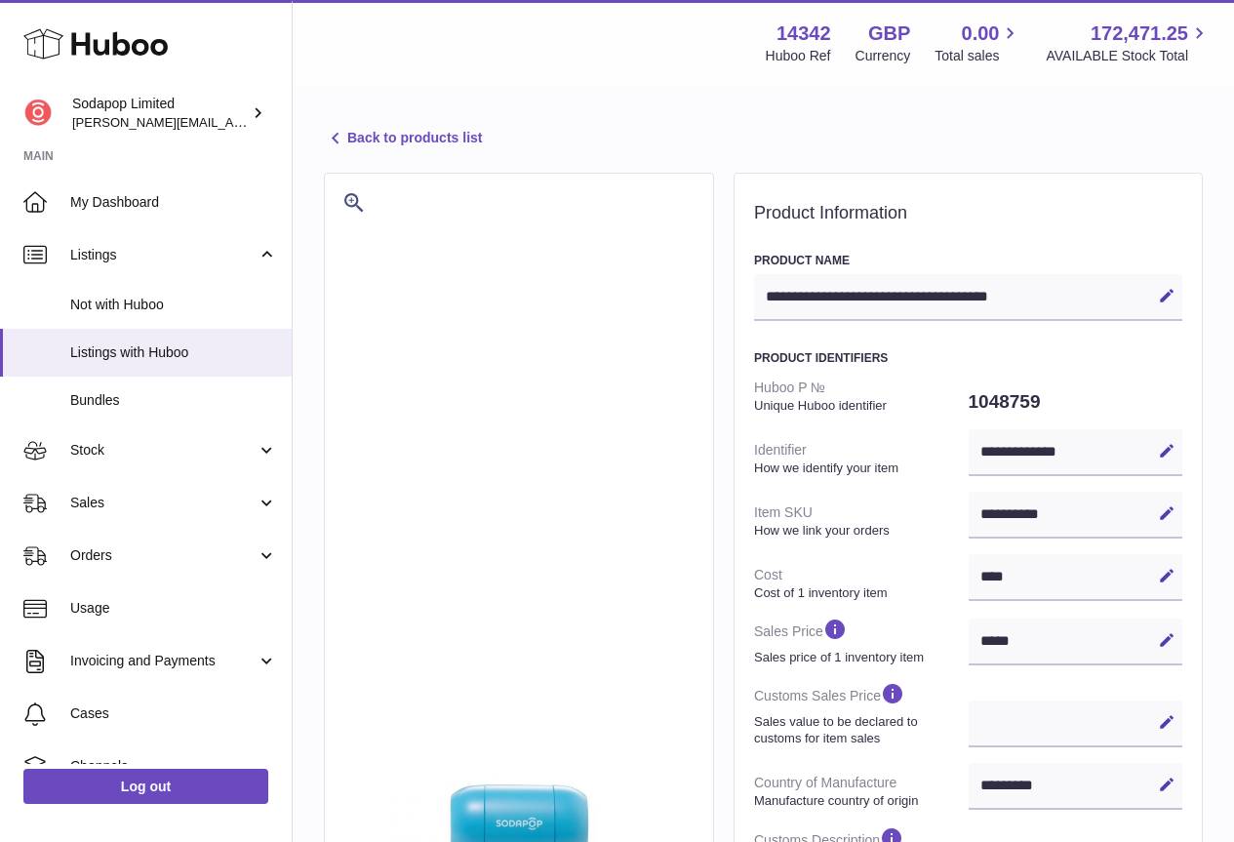
select select "**"
select select "****"
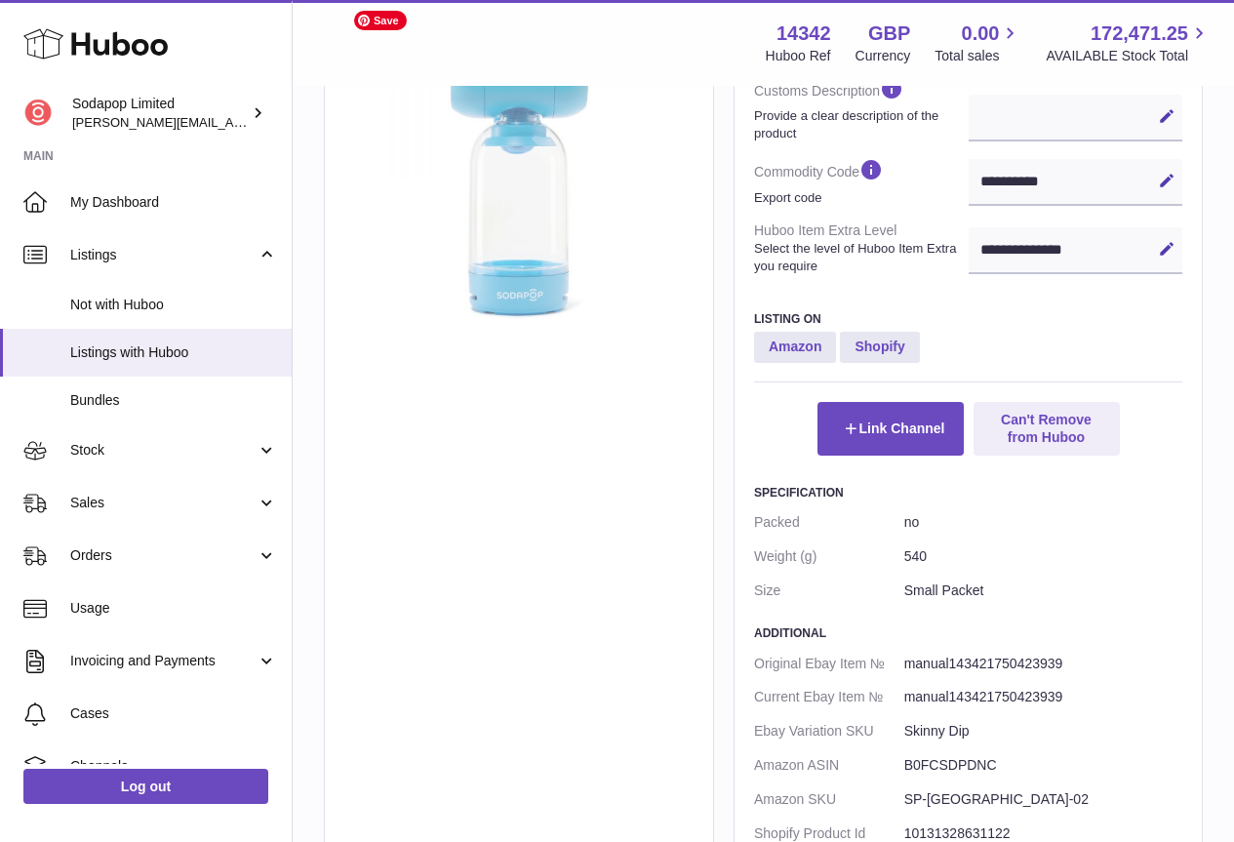
scroll to position [1028, 0]
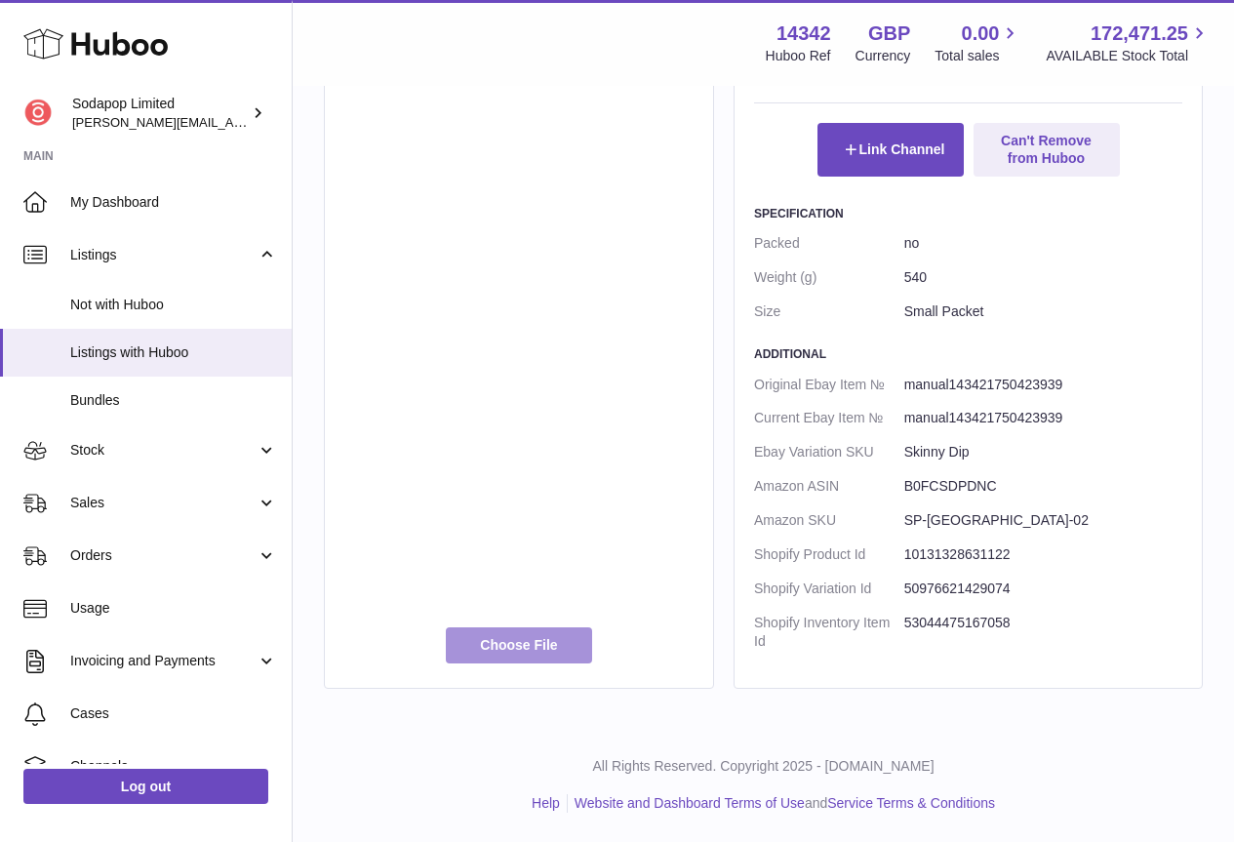
click at [530, 640] on label at bounding box center [519, 644] width 146 height 35
type input "**********"
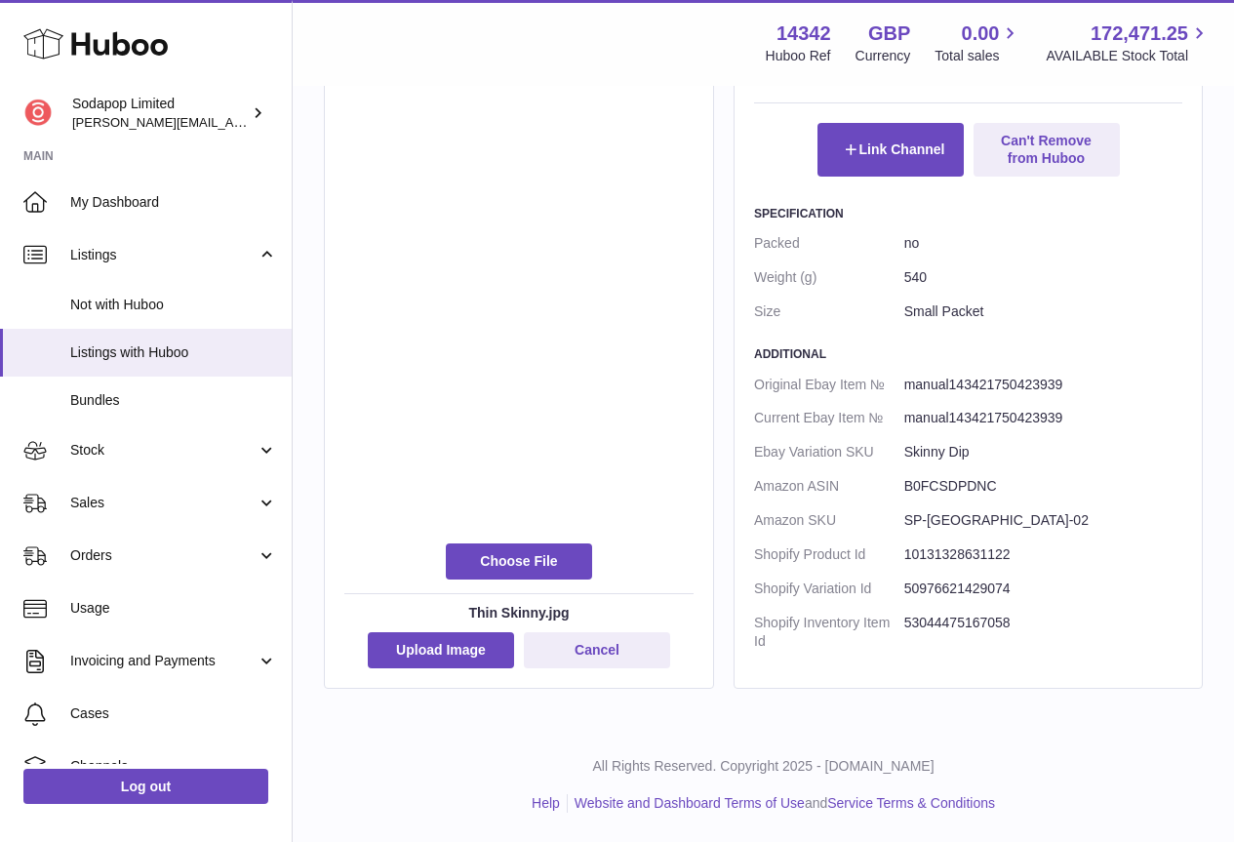
scroll to position [864, 0]
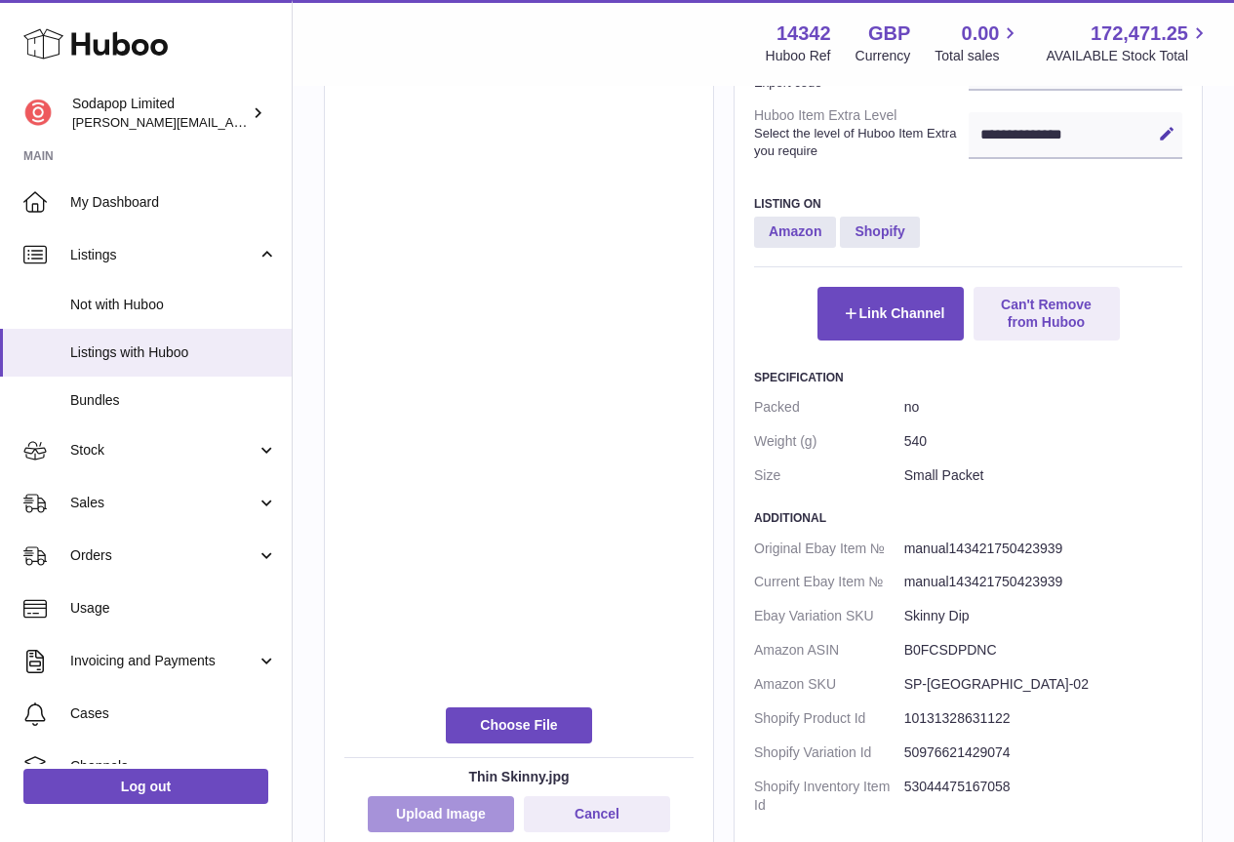
click at [457, 811] on button "Upload Image" at bounding box center [441, 813] width 146 height 35
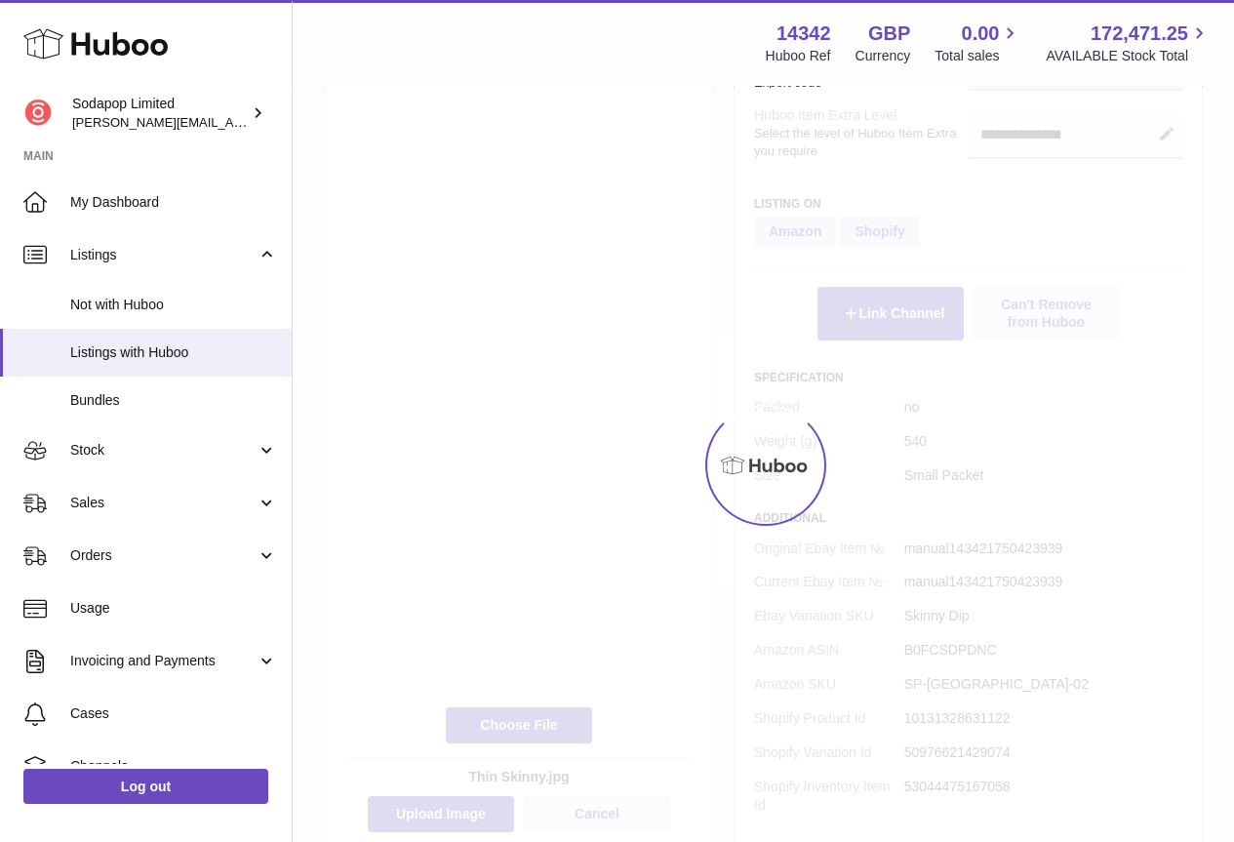
scroll to position [906, 0]
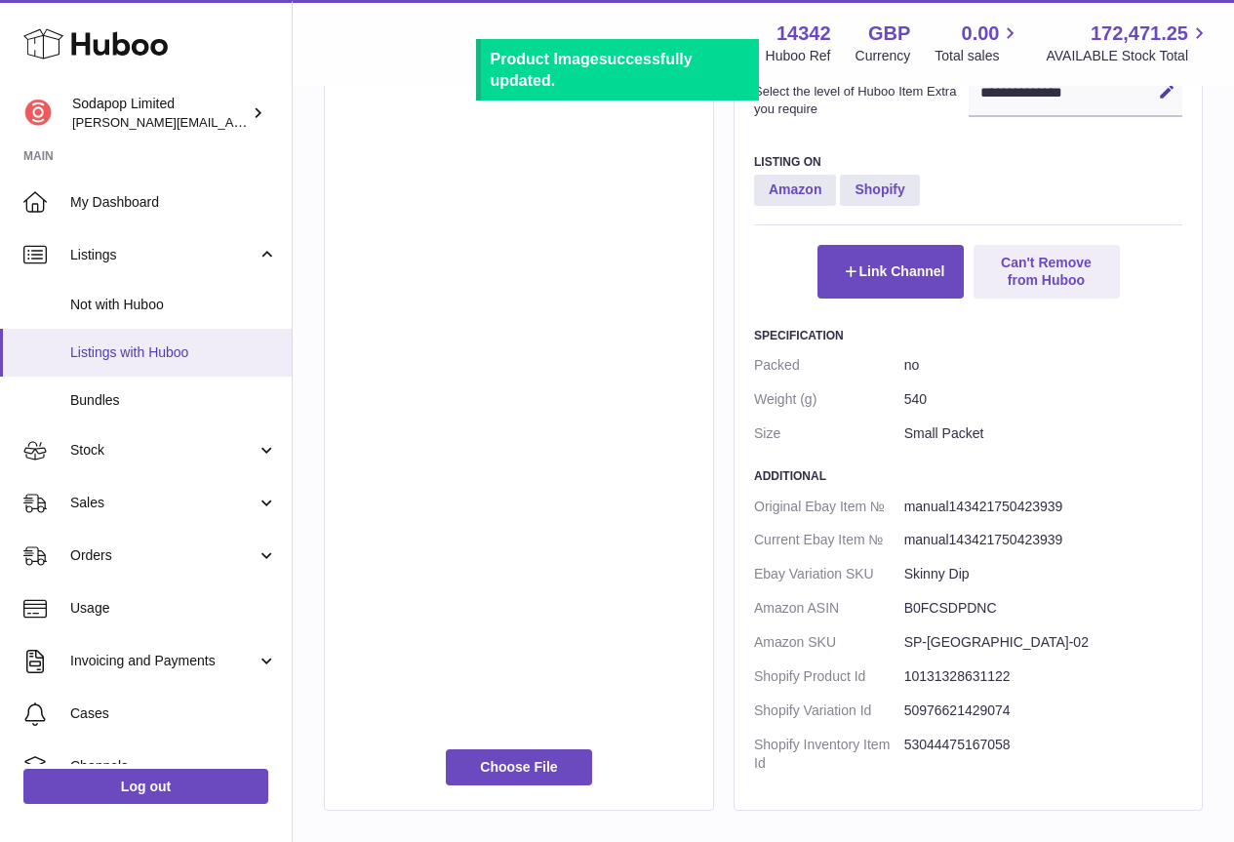
click at [126, 347] on span "Listings with Huboo" at bounding box center [173, 352] width 207 height 19
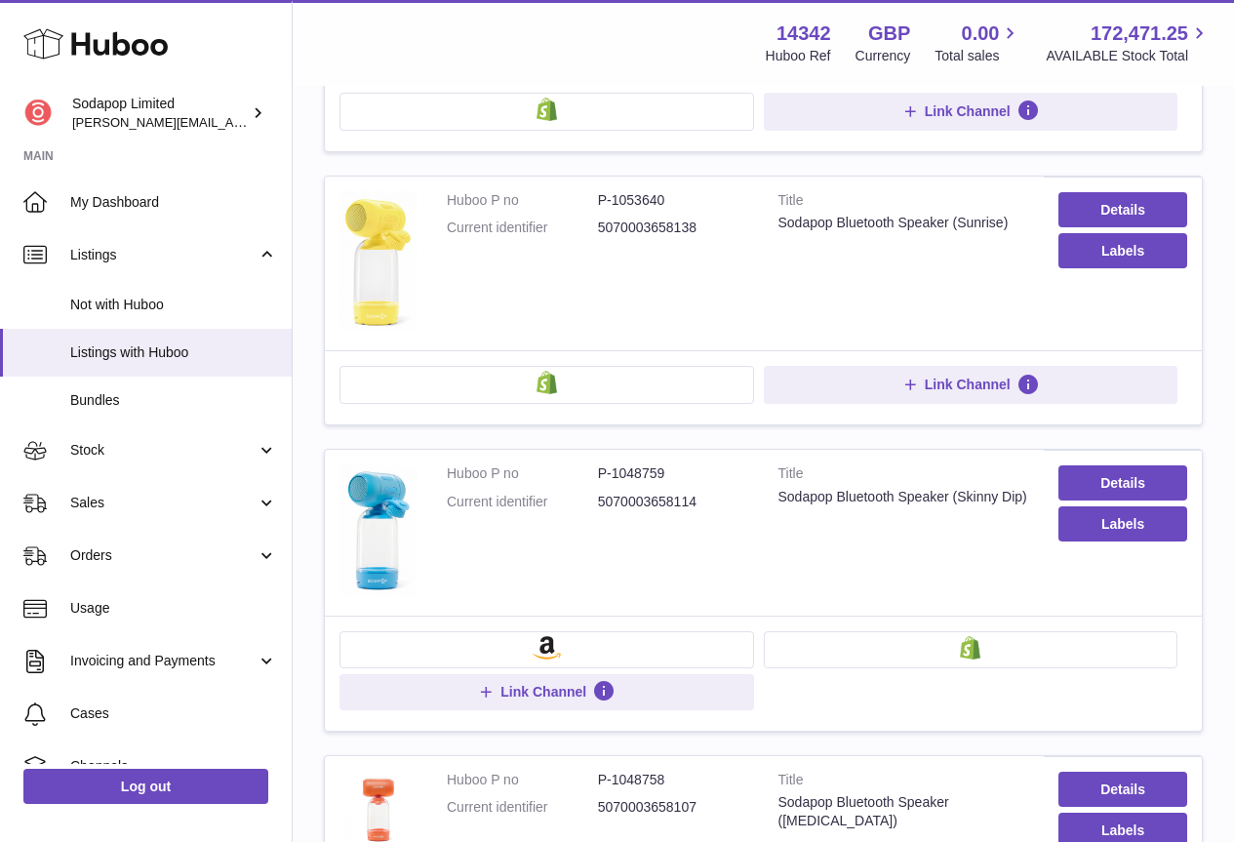
scroll to position [1268, 0]
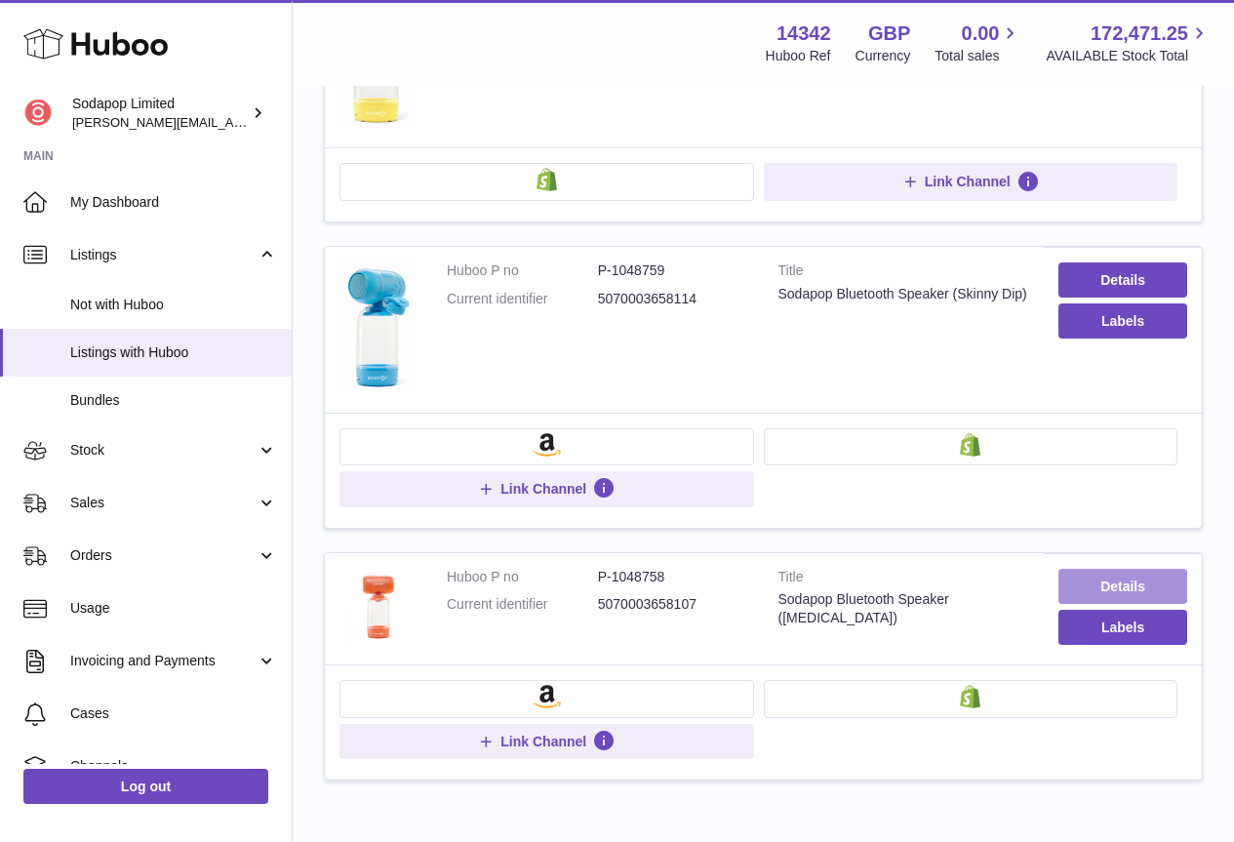
click at [1147, 586] on link "Details" at bounding box center [1122, 586] width 129 height 35
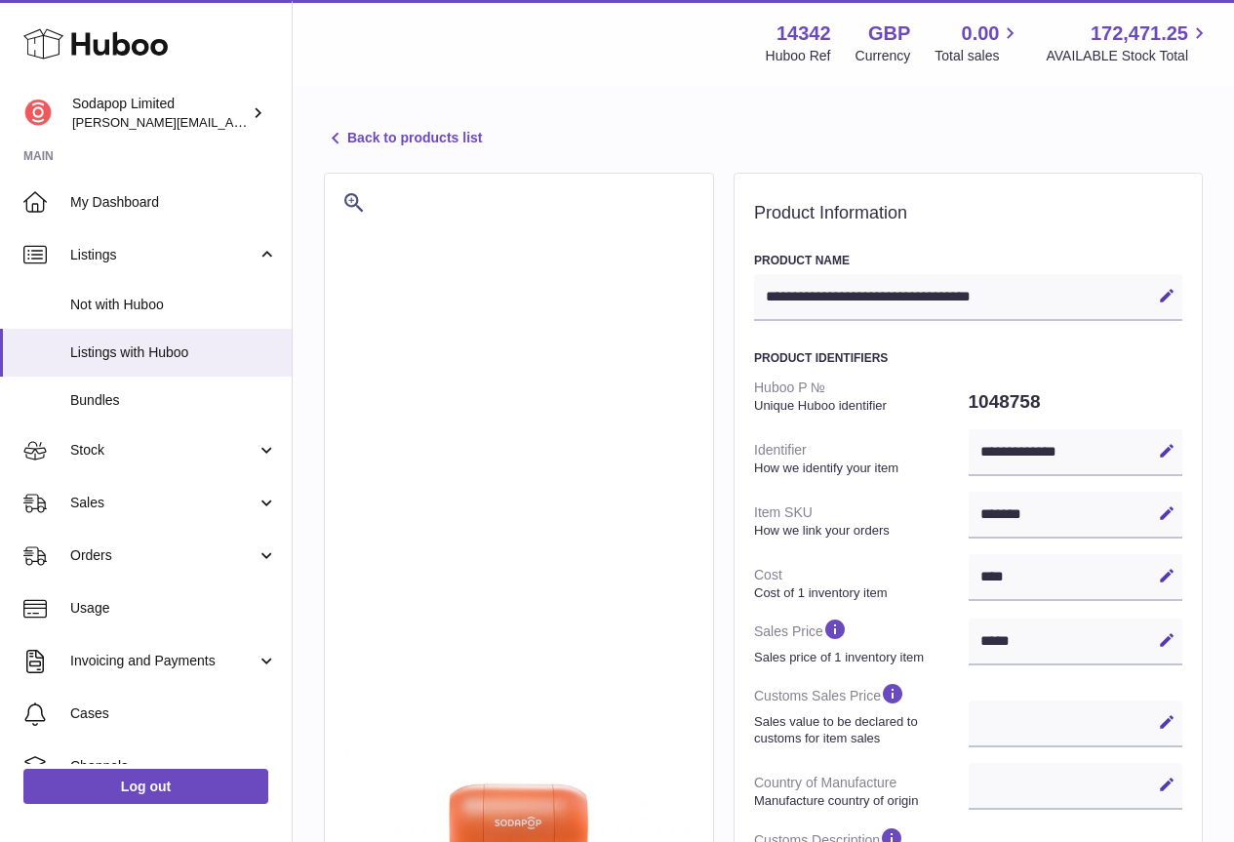
select select
select select "****"
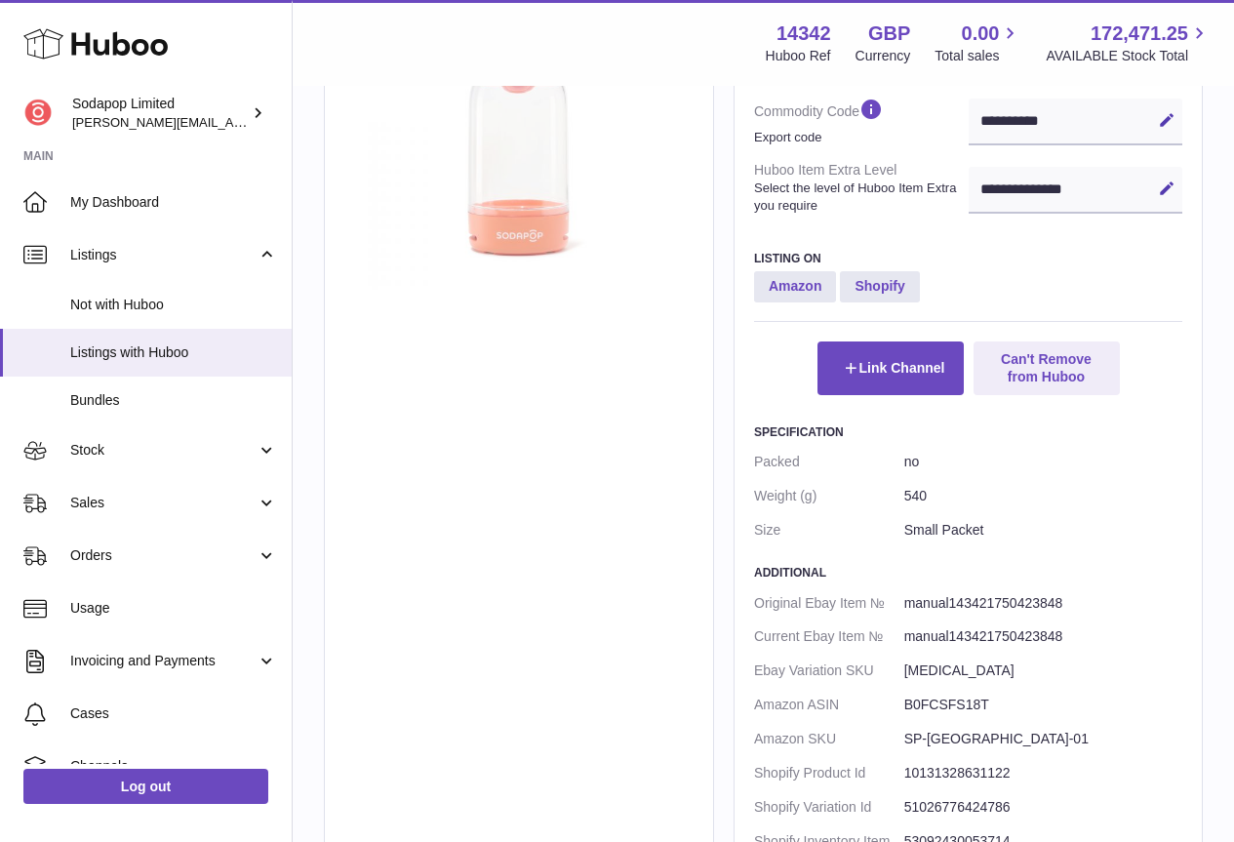
scroll to position [1028, 0]
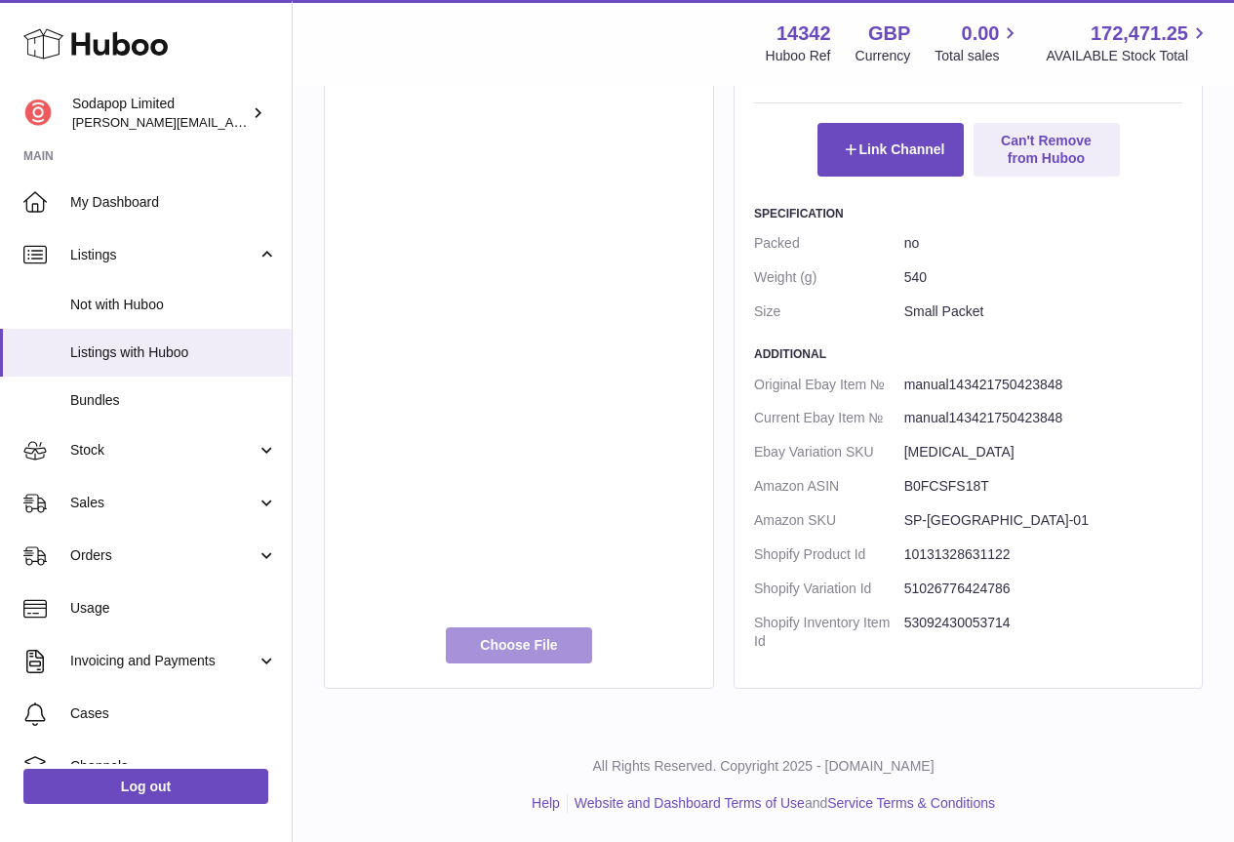
click at [512, 647] on label at bounding box center [519, 644] width 146 height 35
type input "**********"
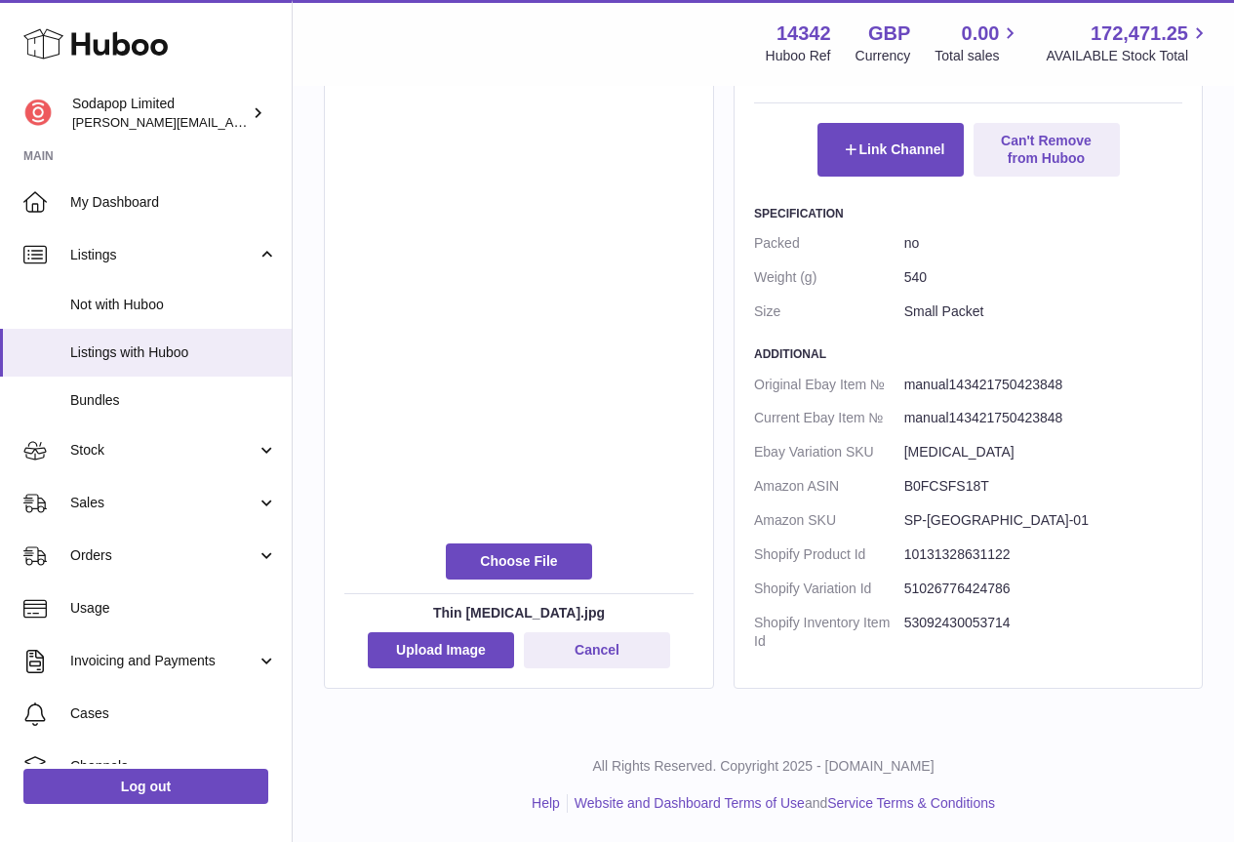
scroll to position [876, 0]
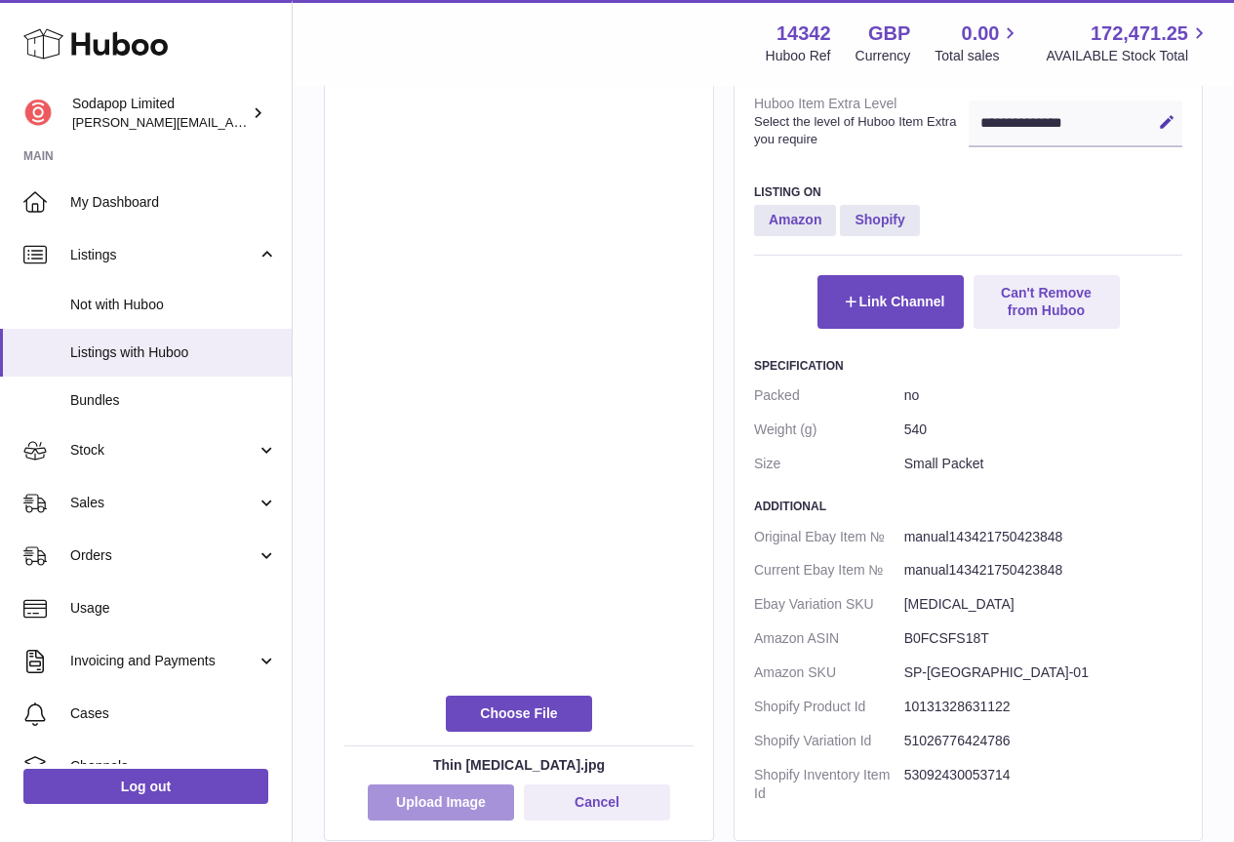
click at [455, 796] on button "Upload Image" at bounding box center [441, 801] width 146 height 35
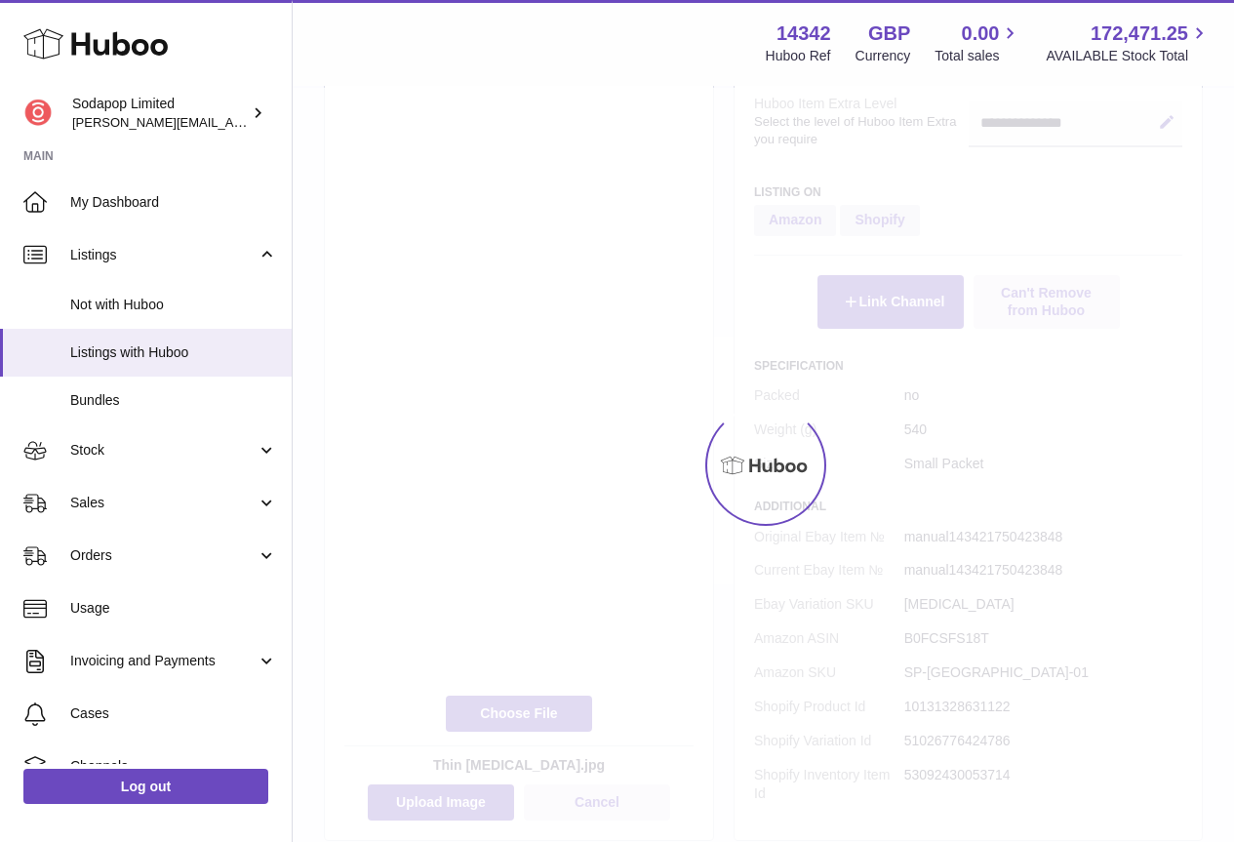
scroll to position [918, 0]
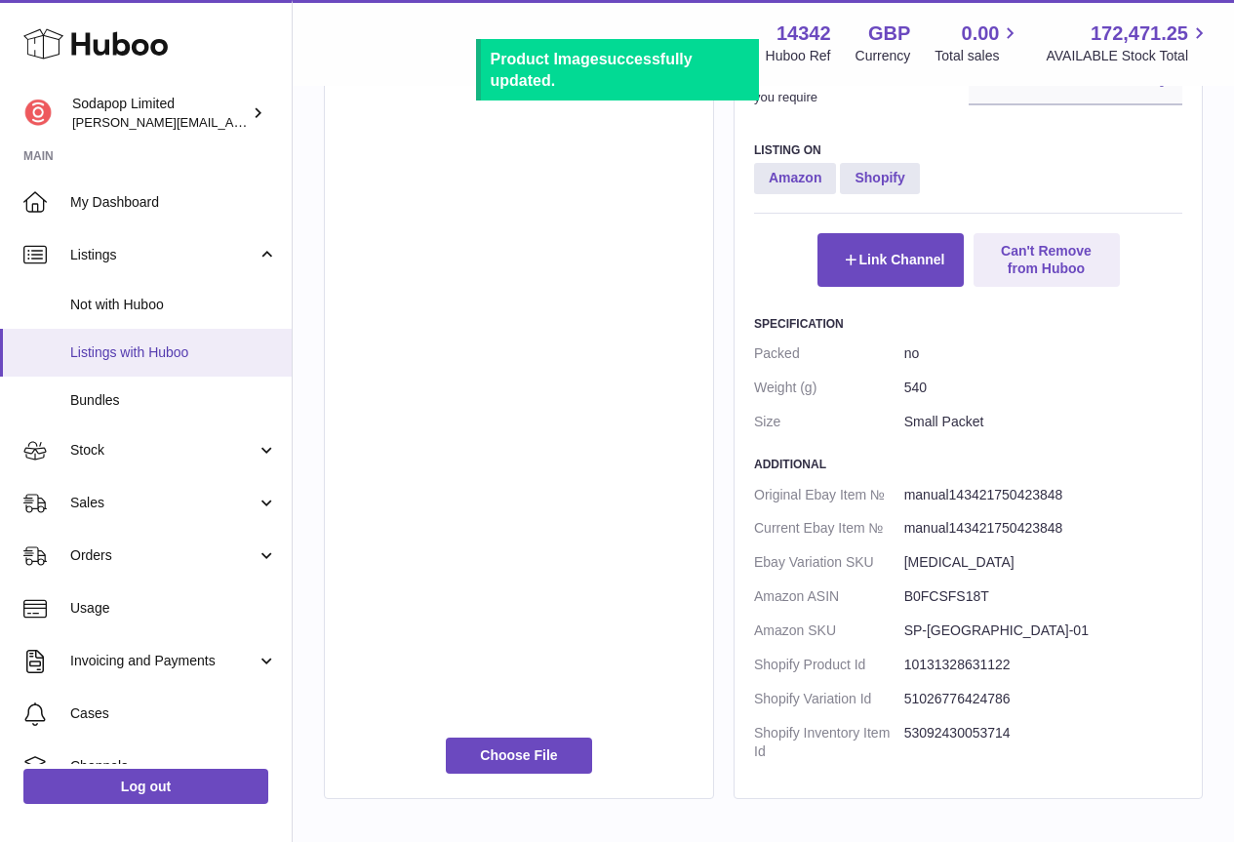
click at [114, 355] on span "Listings with Huboo" at bounding box center [173, 352] width 207 height 19
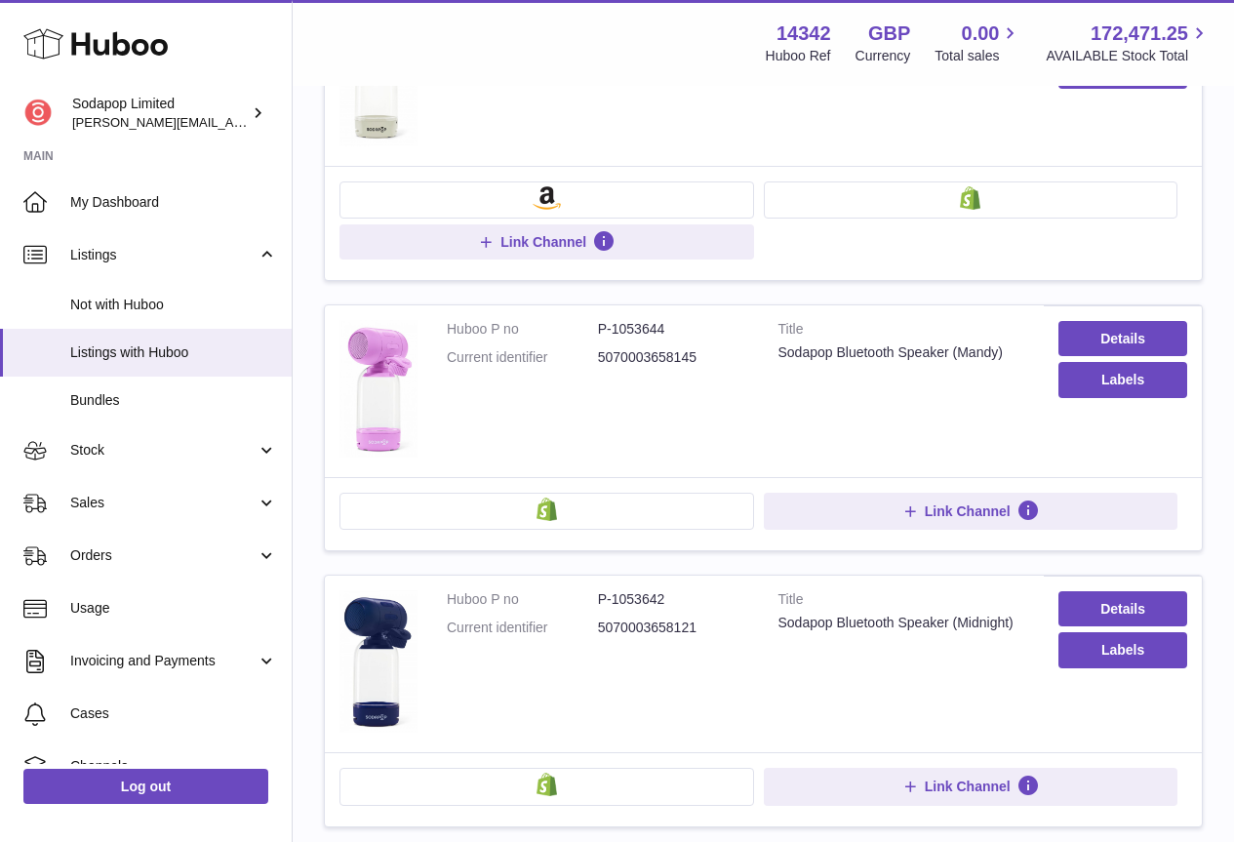
scroll to position [293, 0]
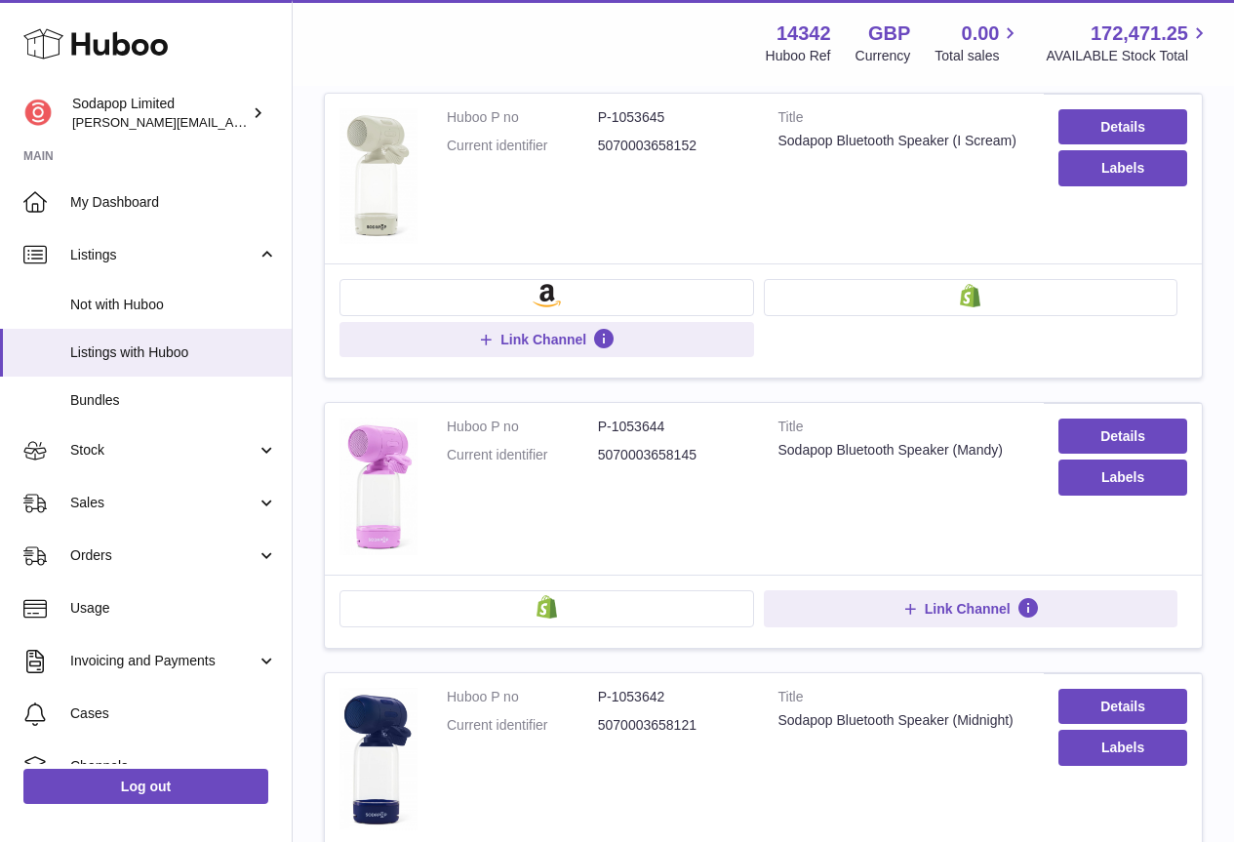
click at [941, 301] on button at bounding box center [971, 297] width 415 height 37
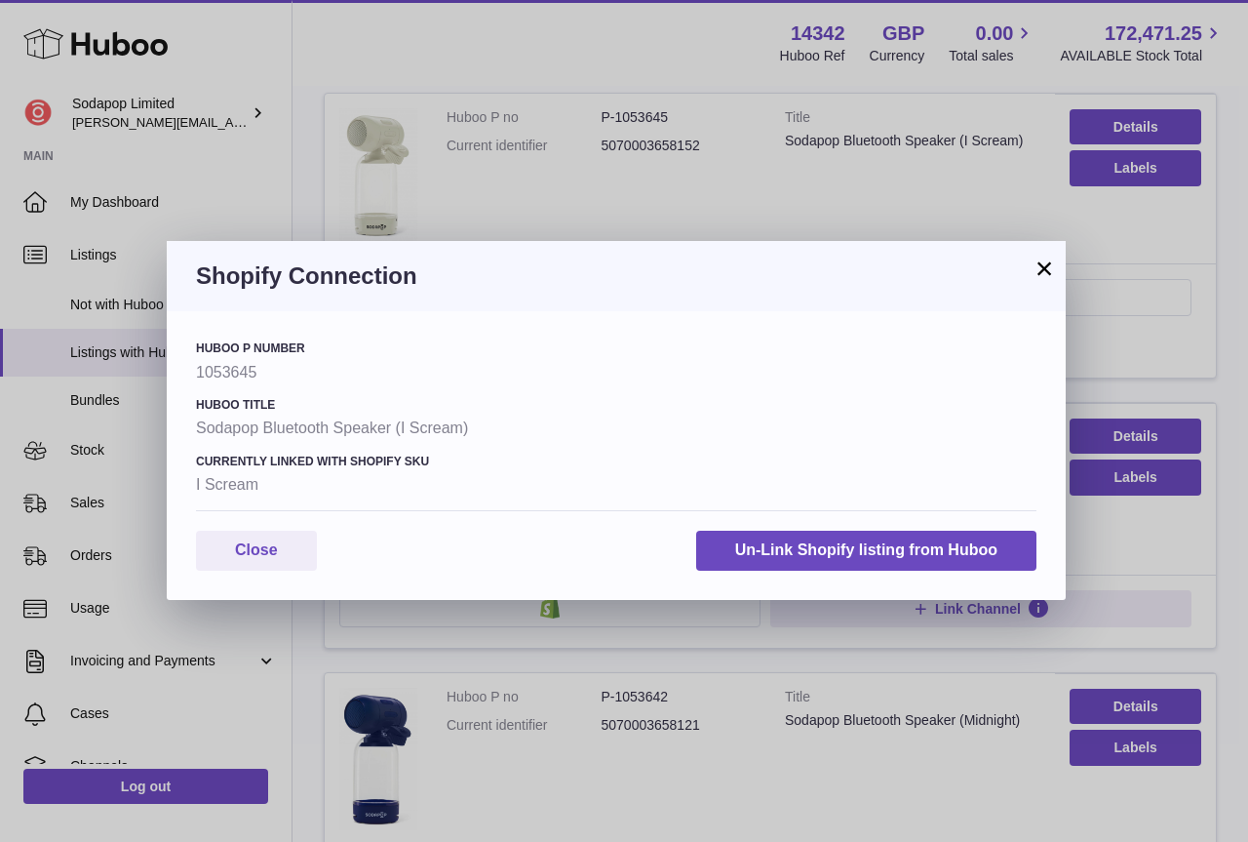
click at [1040, 268] on button "×" at bounding box center [1044, 268] width 23 height 23
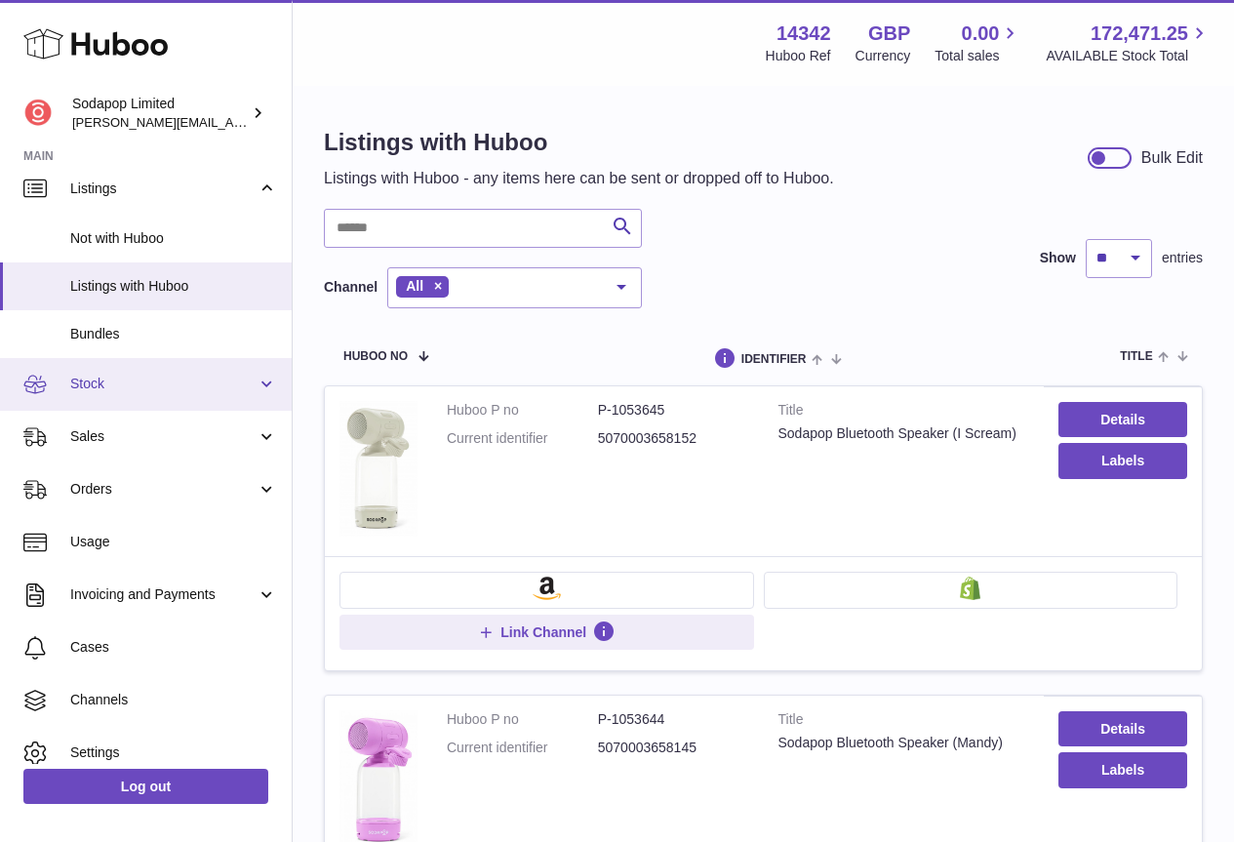
scroll to position [135, 0]
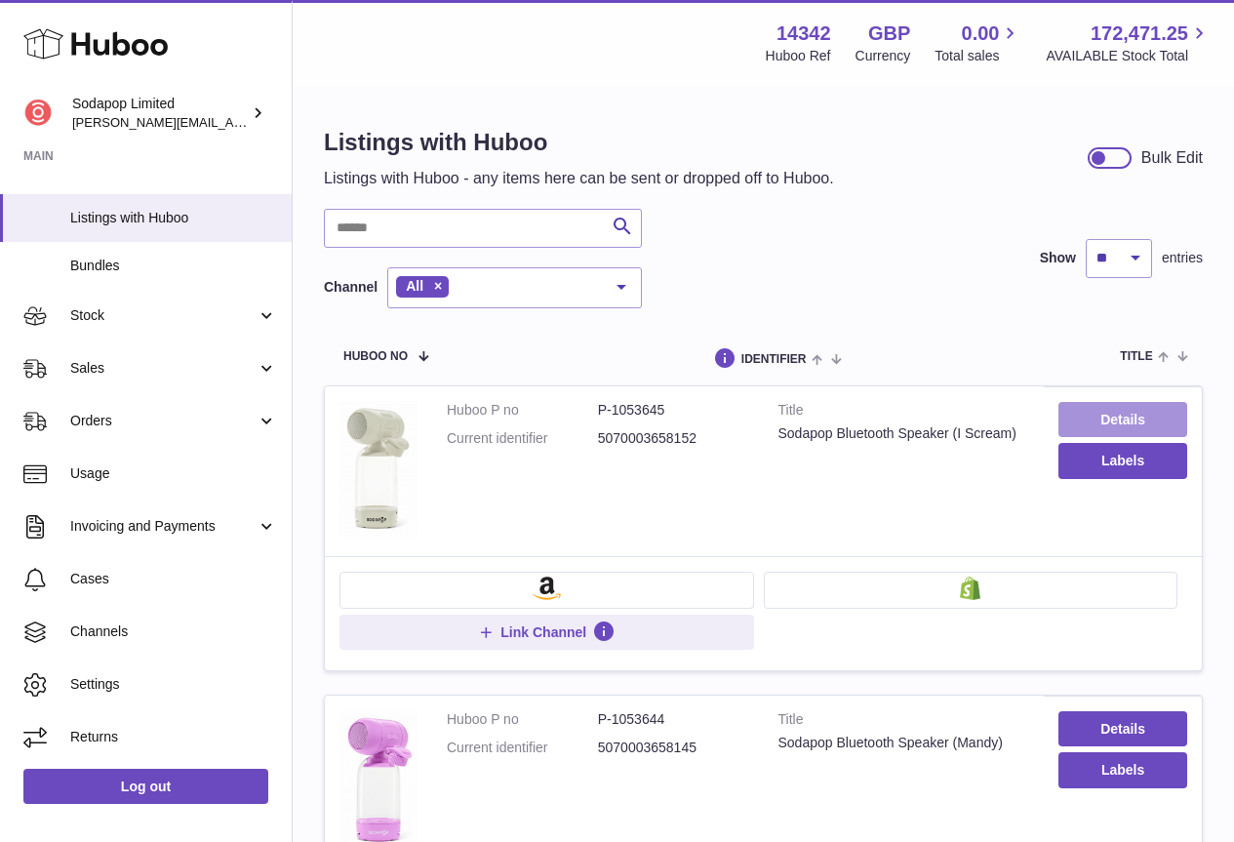
click at [1110, 416] on link "Details" at bounding box center [1122, 419] width 129 height 35
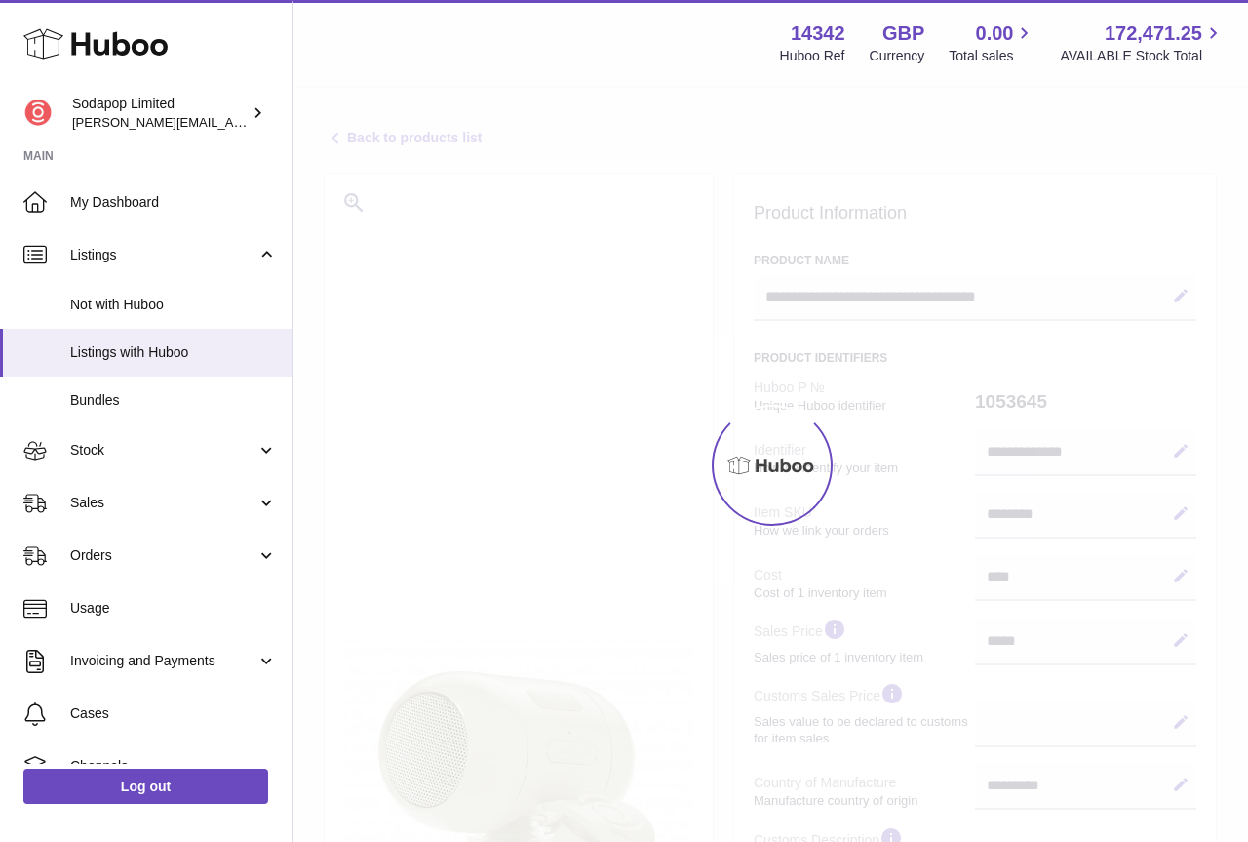
select select "**"
select select "****"
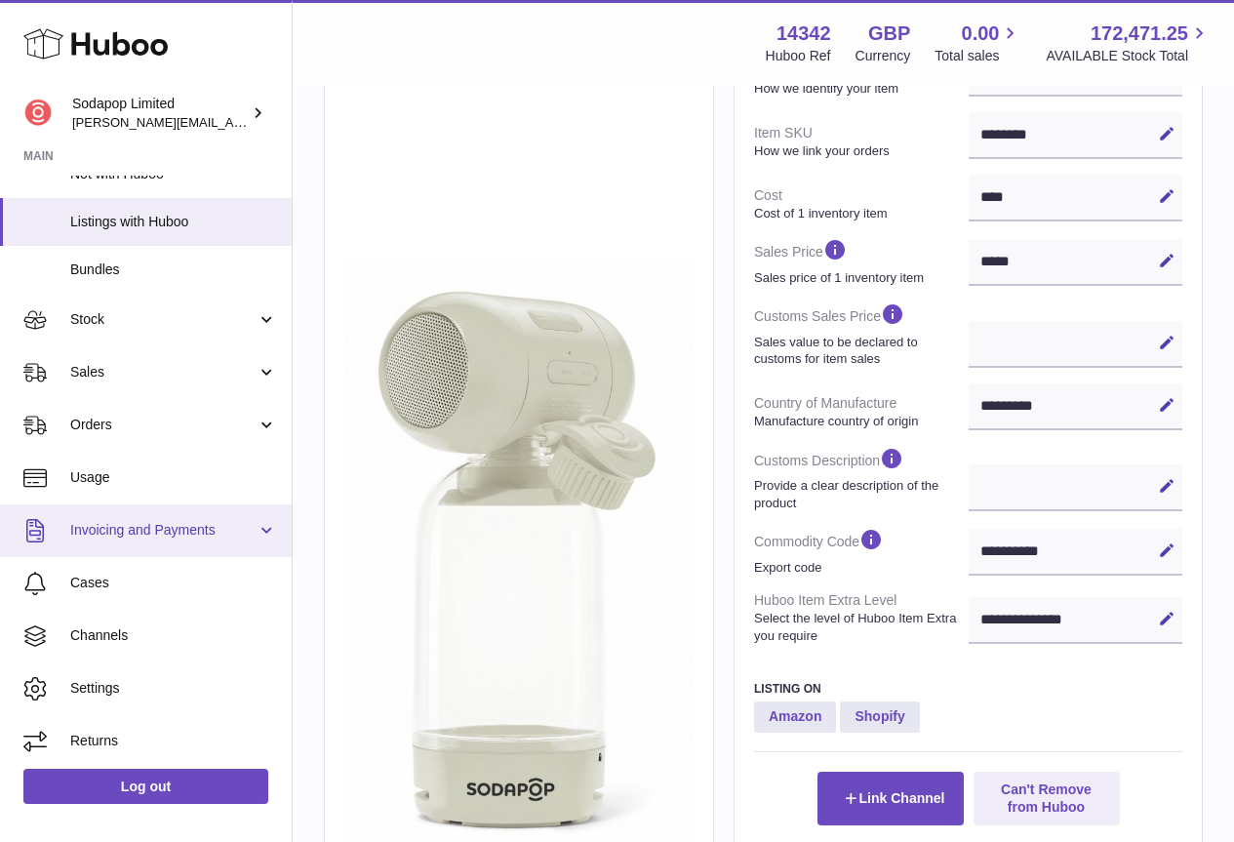
scroll to position [135, 0]
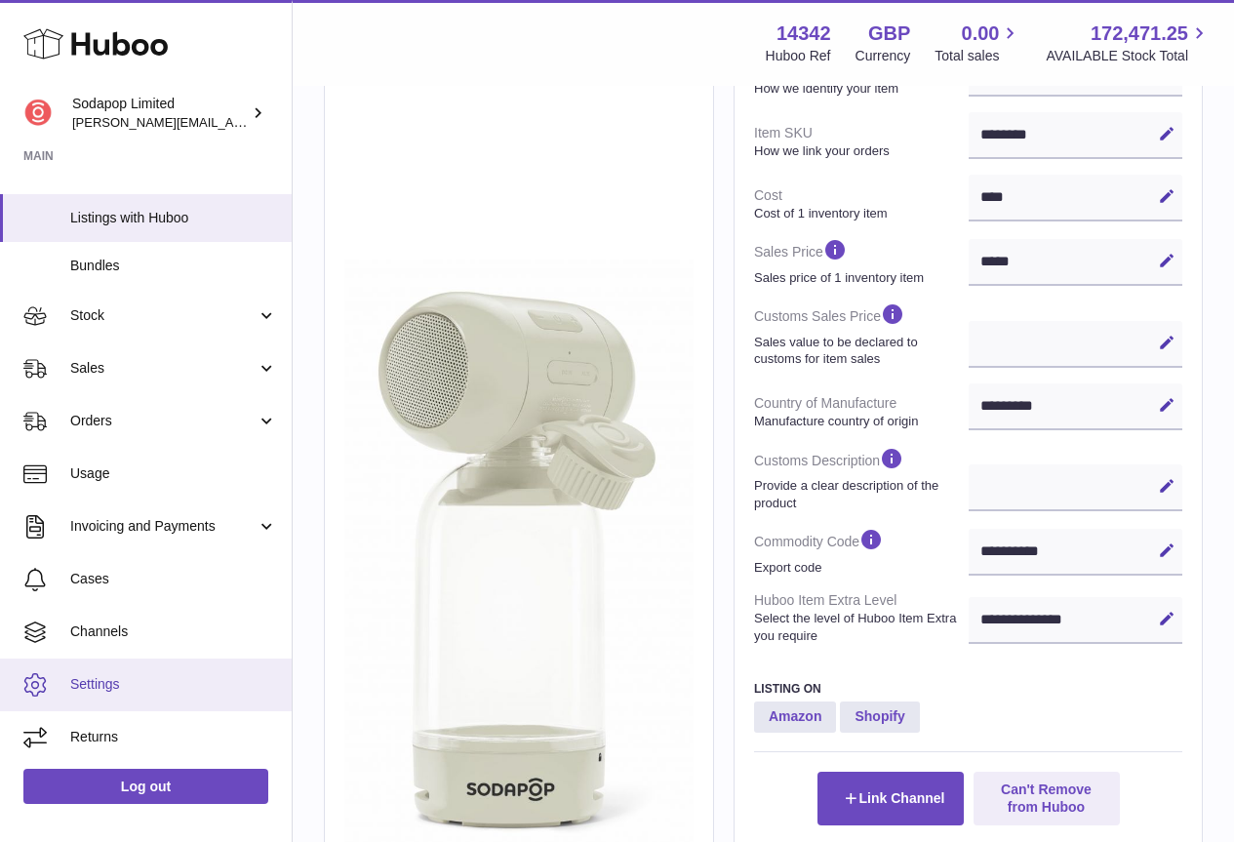
click at [120, 685] on span "Settings" at bounding box center [173, 684] width 207 height 19
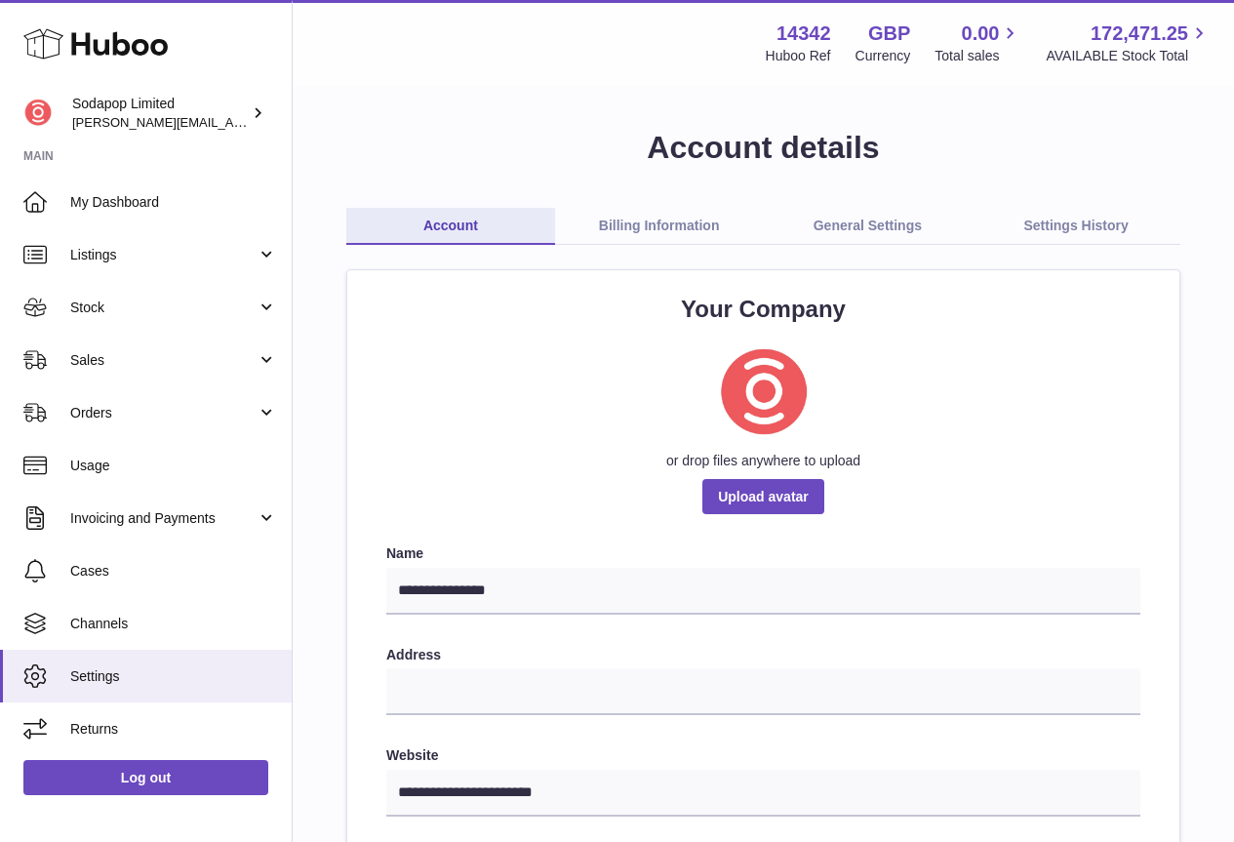
click at [862, 222] on link "General Settings" at bounding box center [868, 226] width 209 height 37
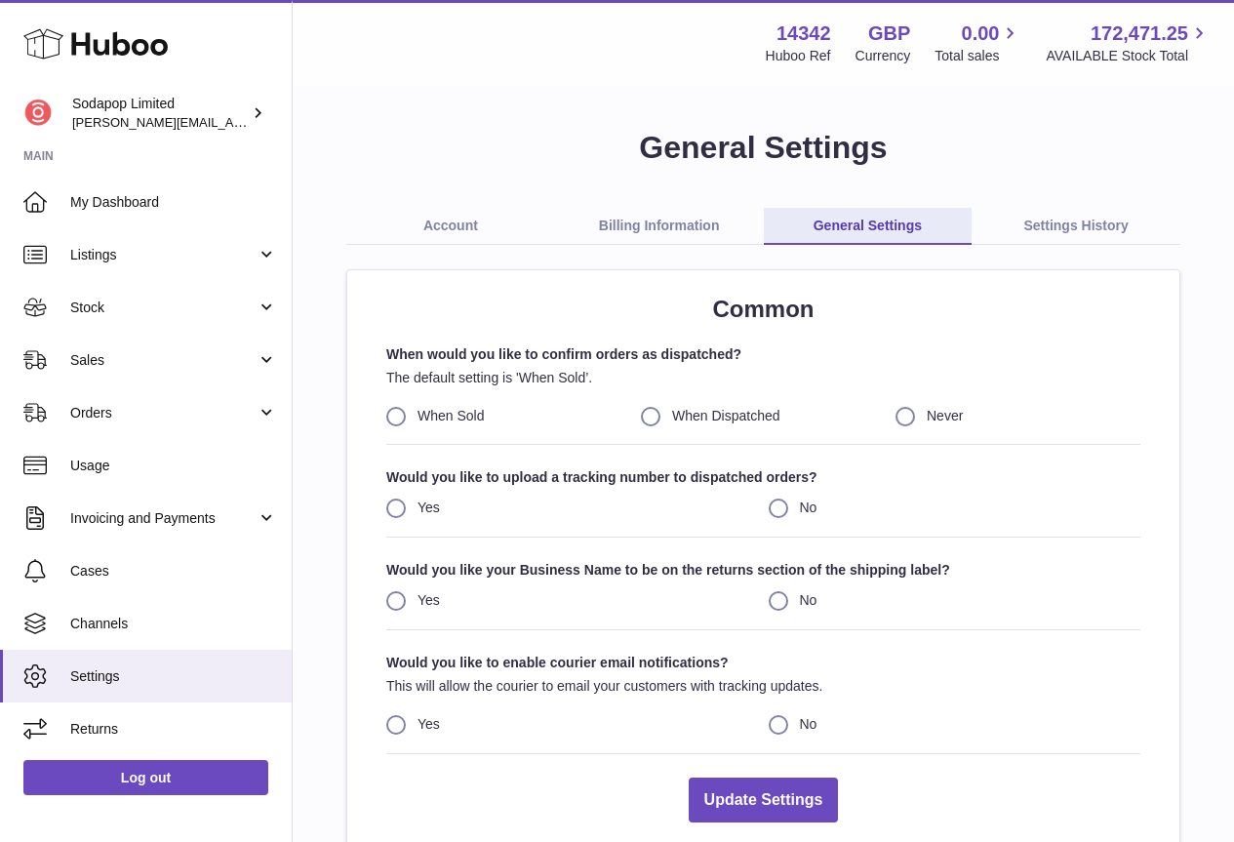
click at [667, 222] on link "Billing Information" at bounding box center [659, 226] width 209 height 37
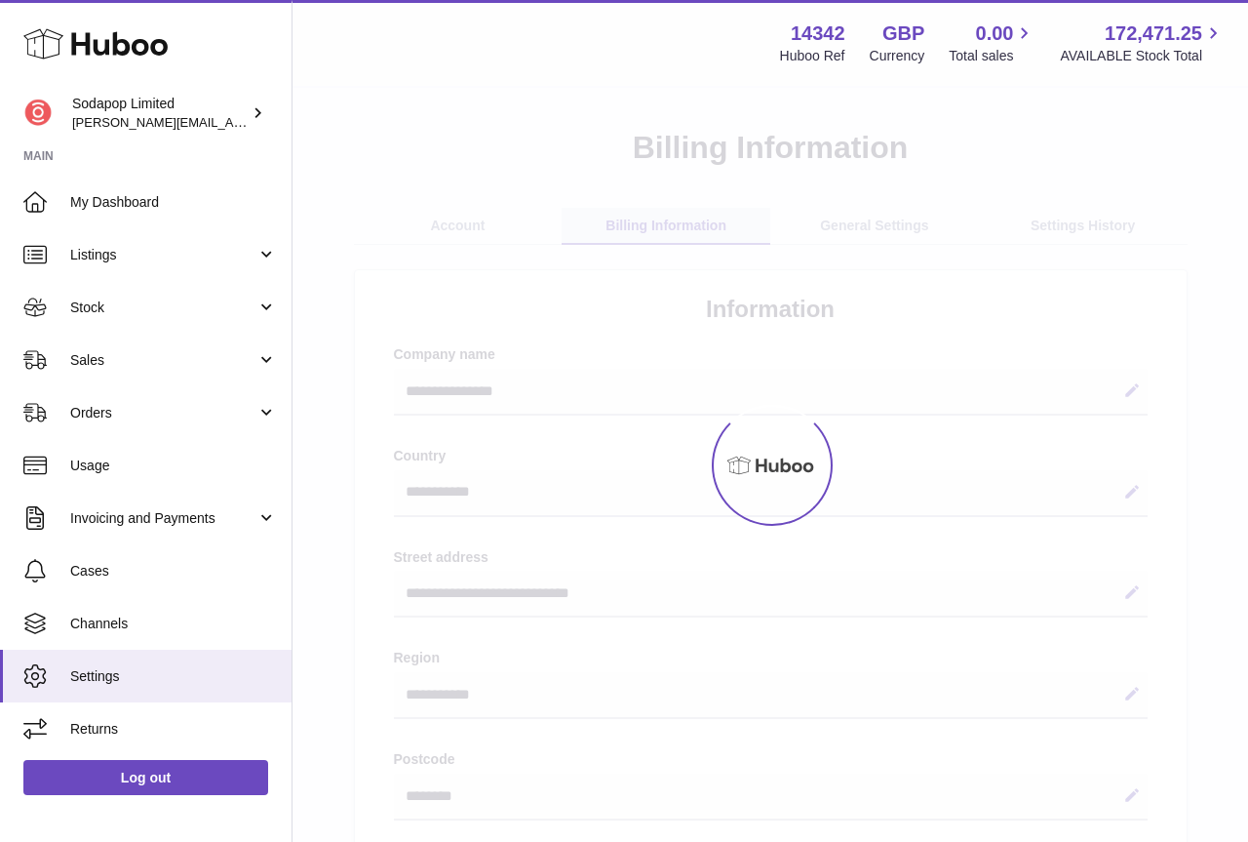
select select "**"
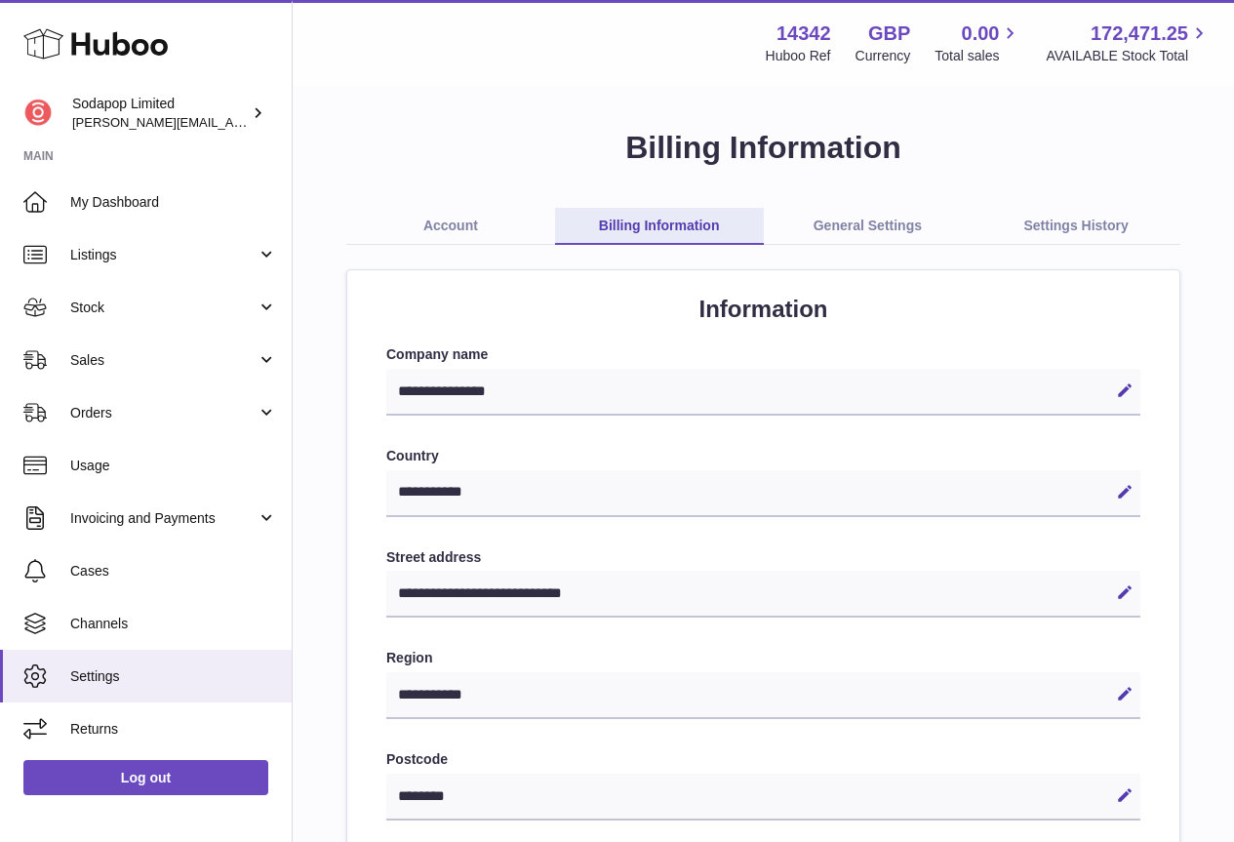
click at [442, 232] on link "Account" at bounding box center [450, 226] width 209 height 37
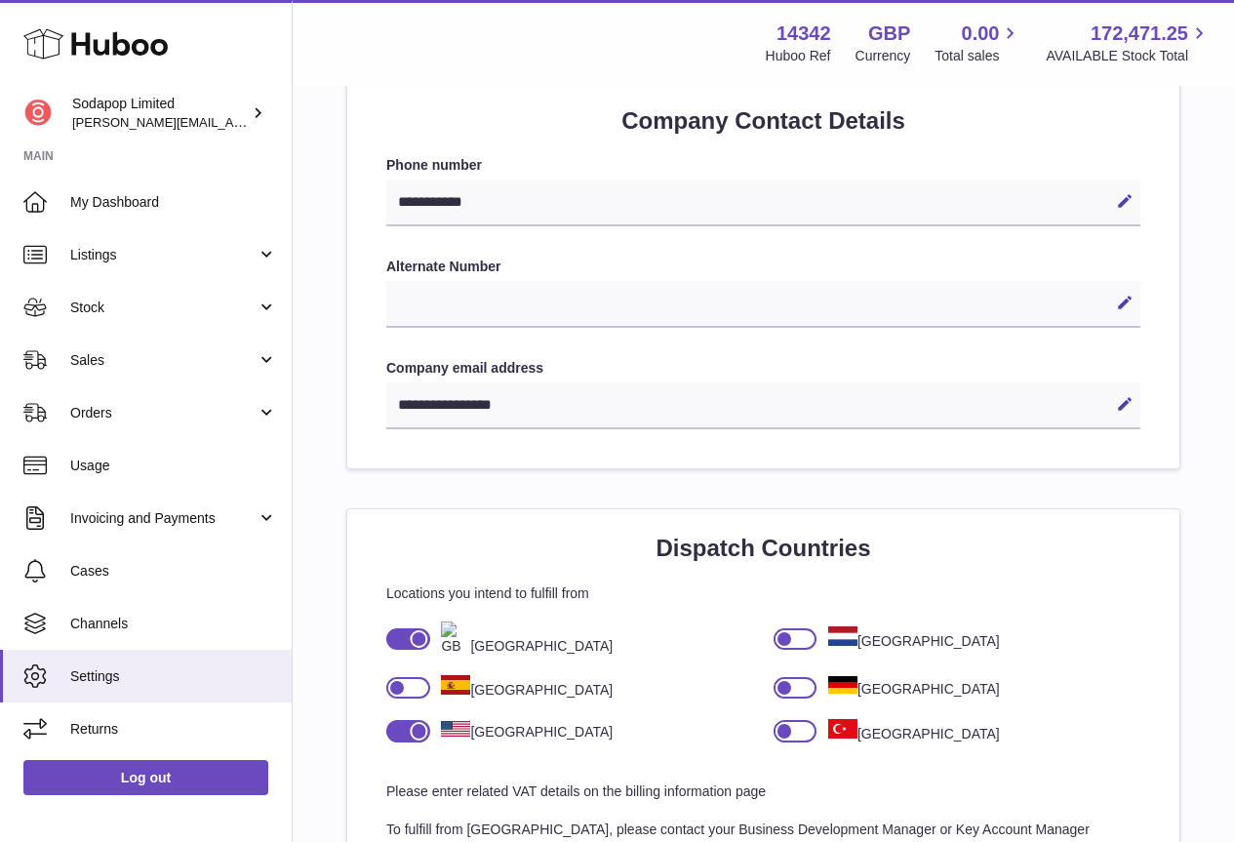
scroll to position [1073, 0]
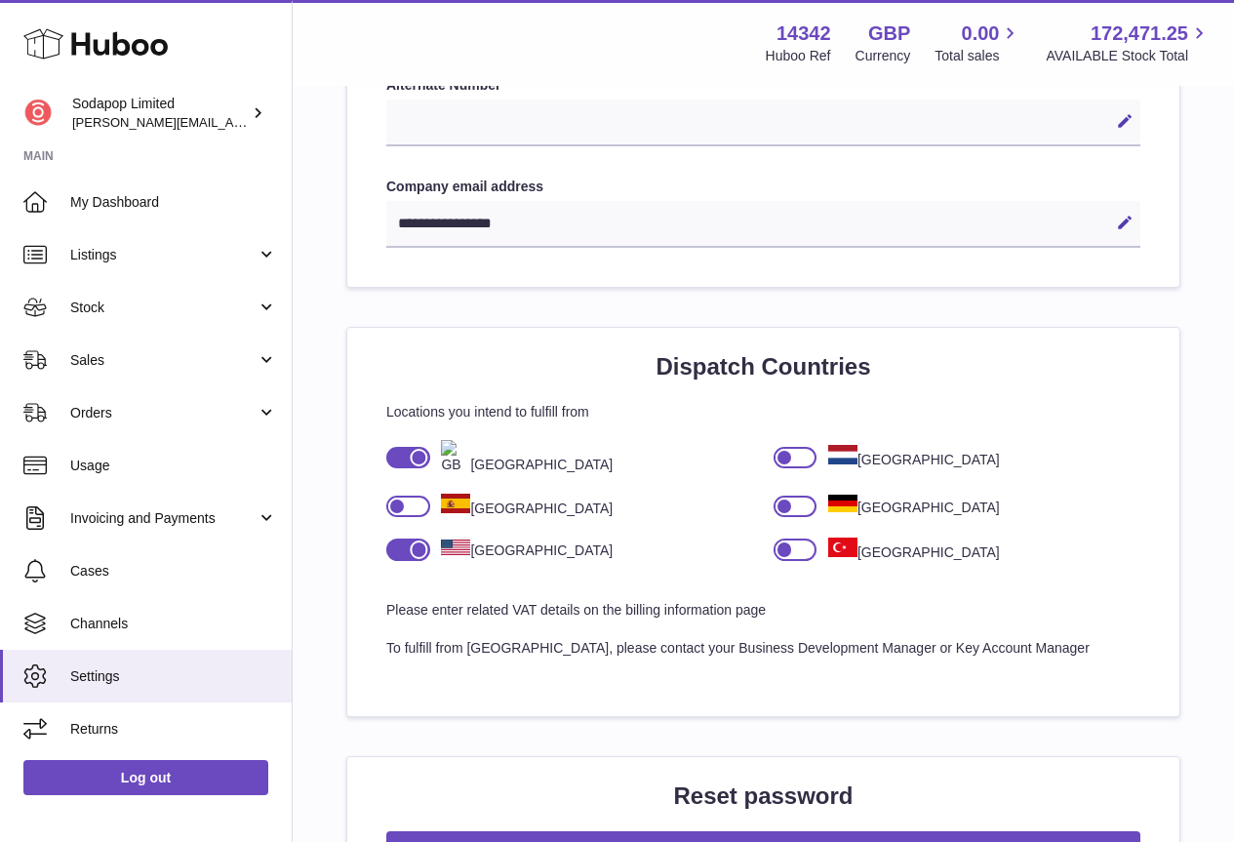
click at [411, 544] on div at bounding box center [408, 548] width 44 height 21
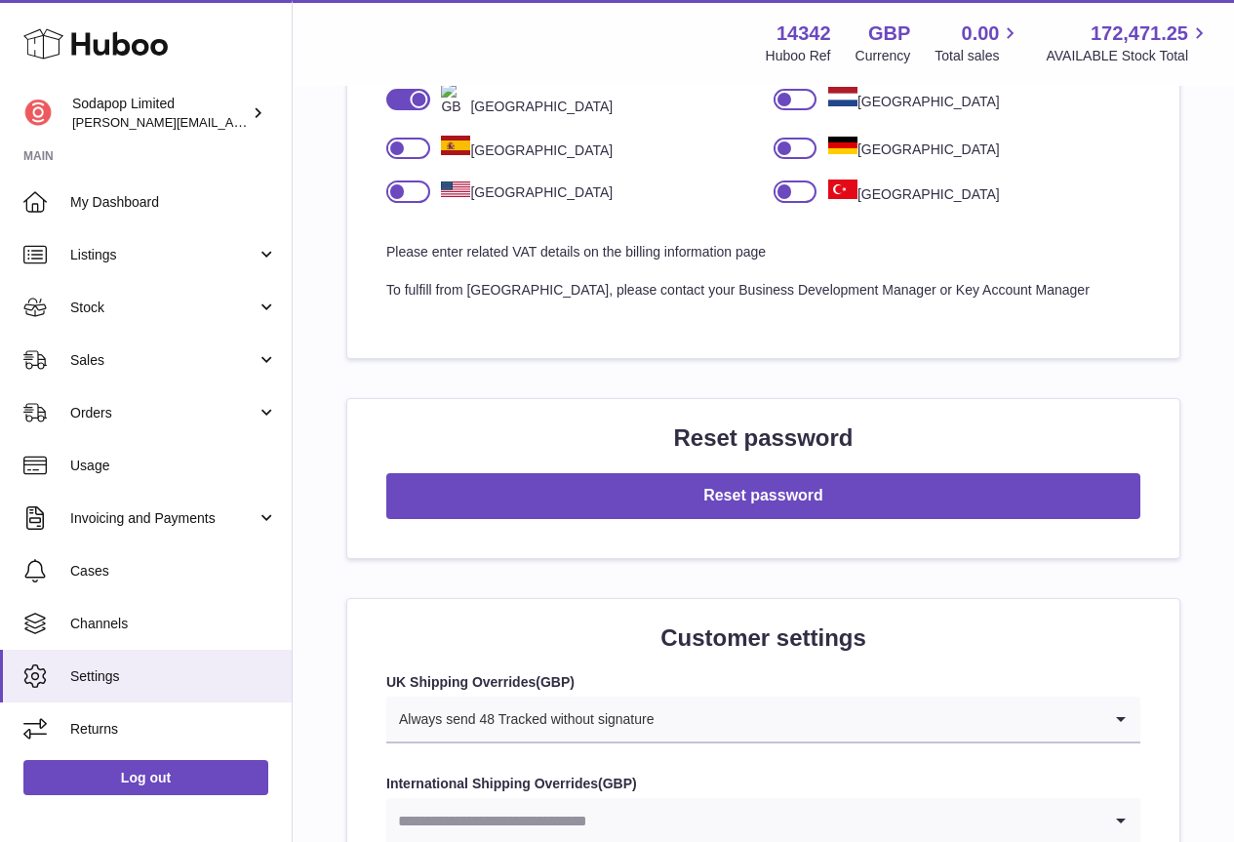
scroll to position [1853, 0]
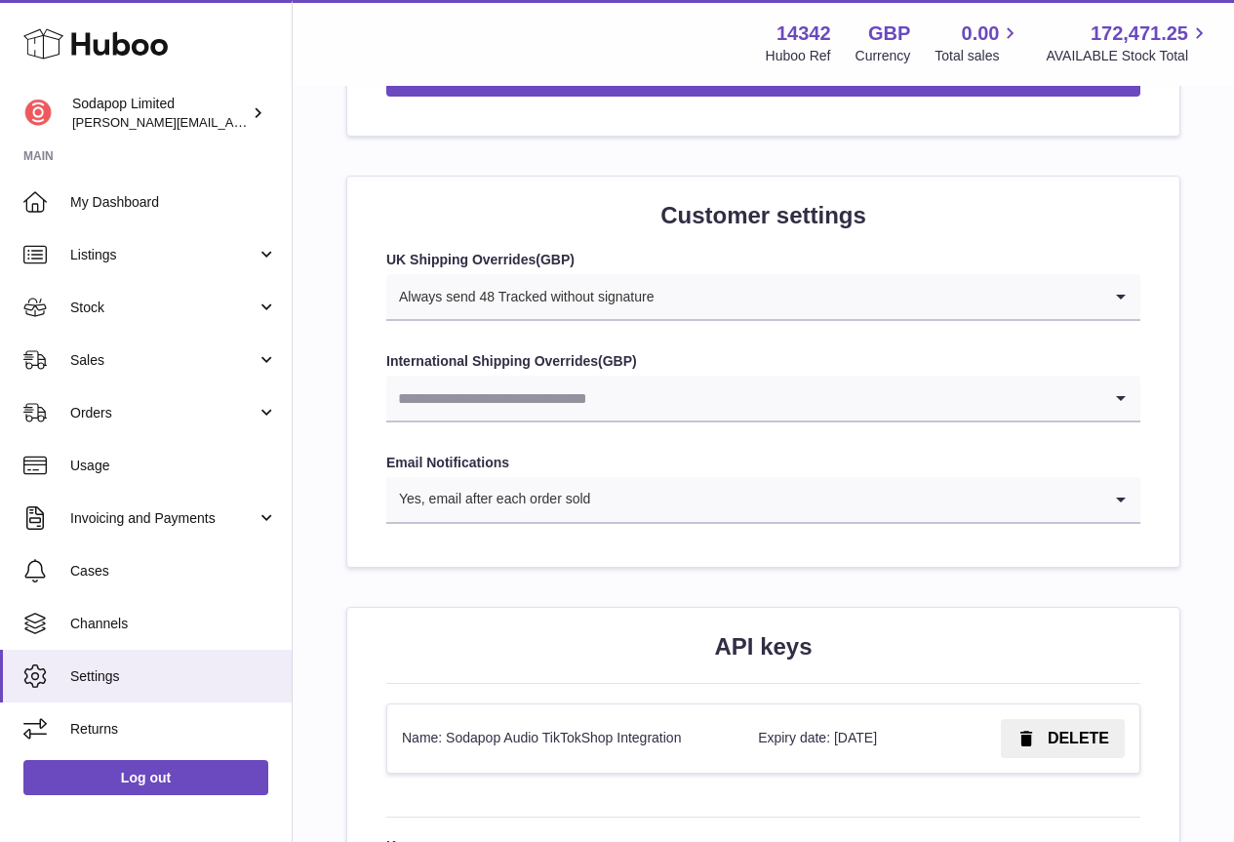
click at [1093, 300] on input "Search for option" at bounding box center [877, 296] width 447 height 45
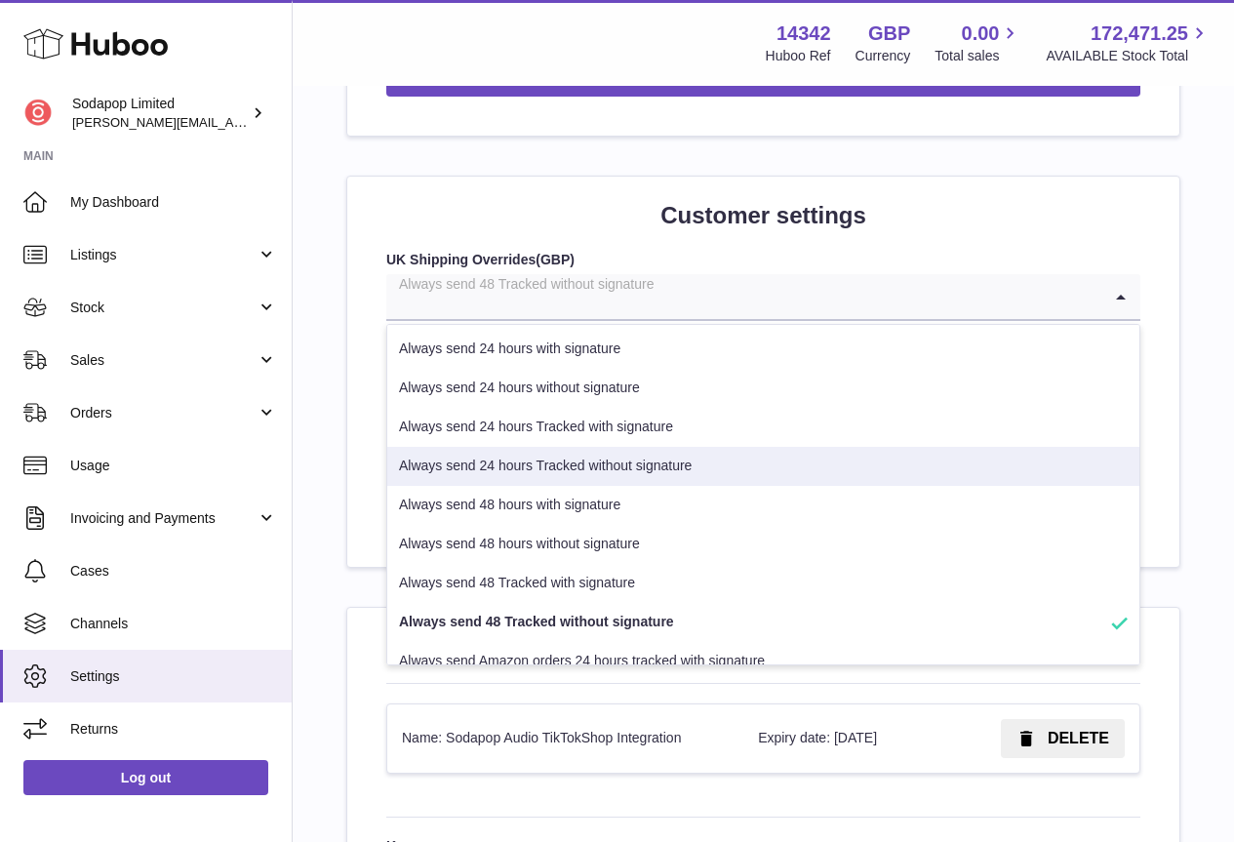
click at [567, 459] on li "Always send 24 hours Tracked without signature" at bounding box center [763, 466] width 752 height 39
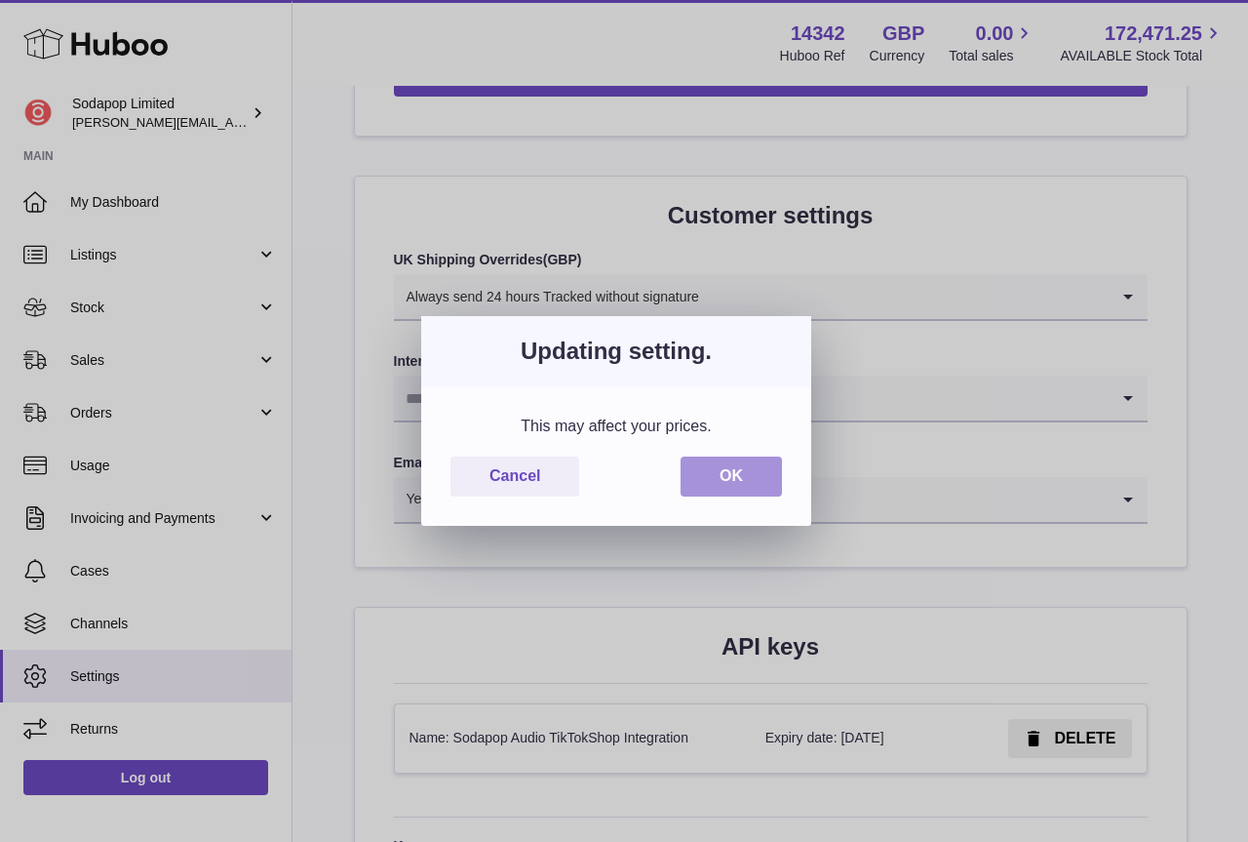
click at [729, 479] on button "OK" at bounding box center [731, 476] width 101 height 40
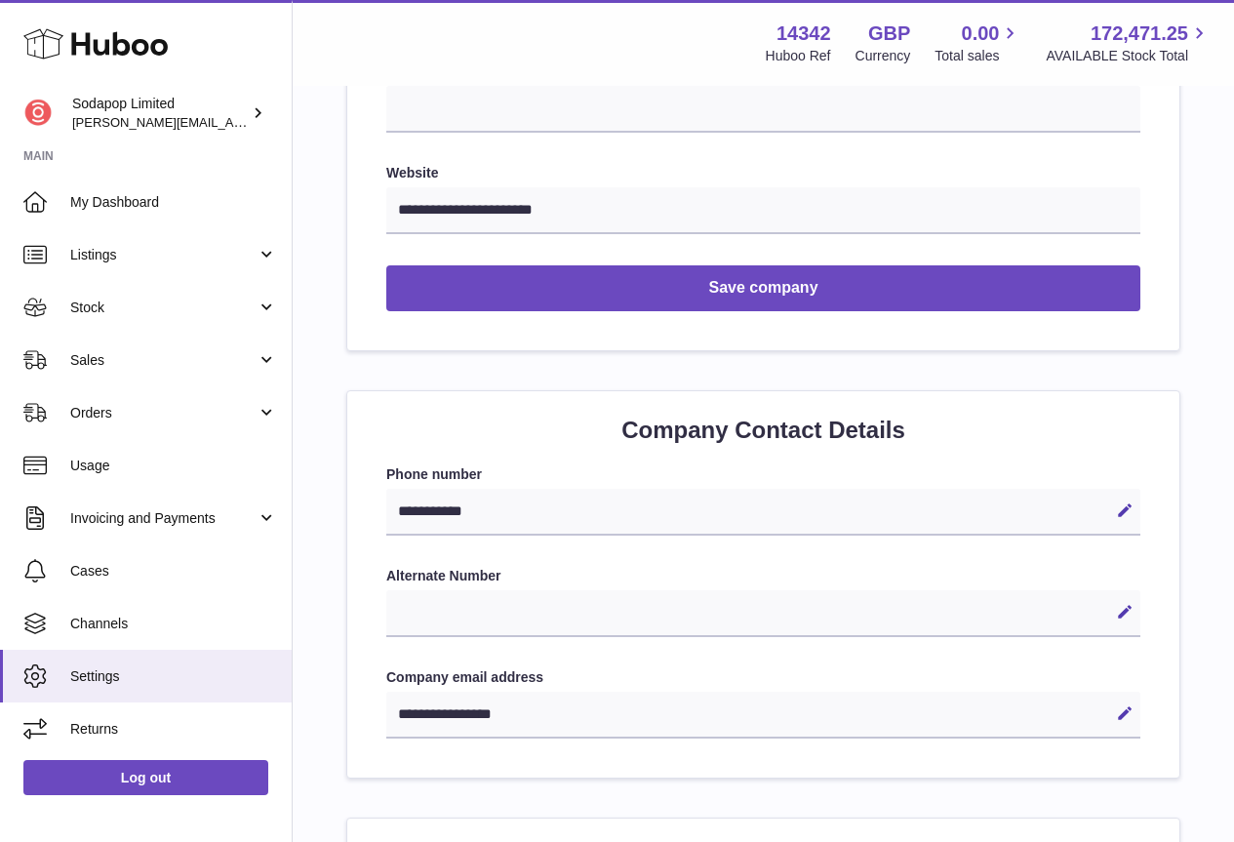
scroll to position [434, 0]
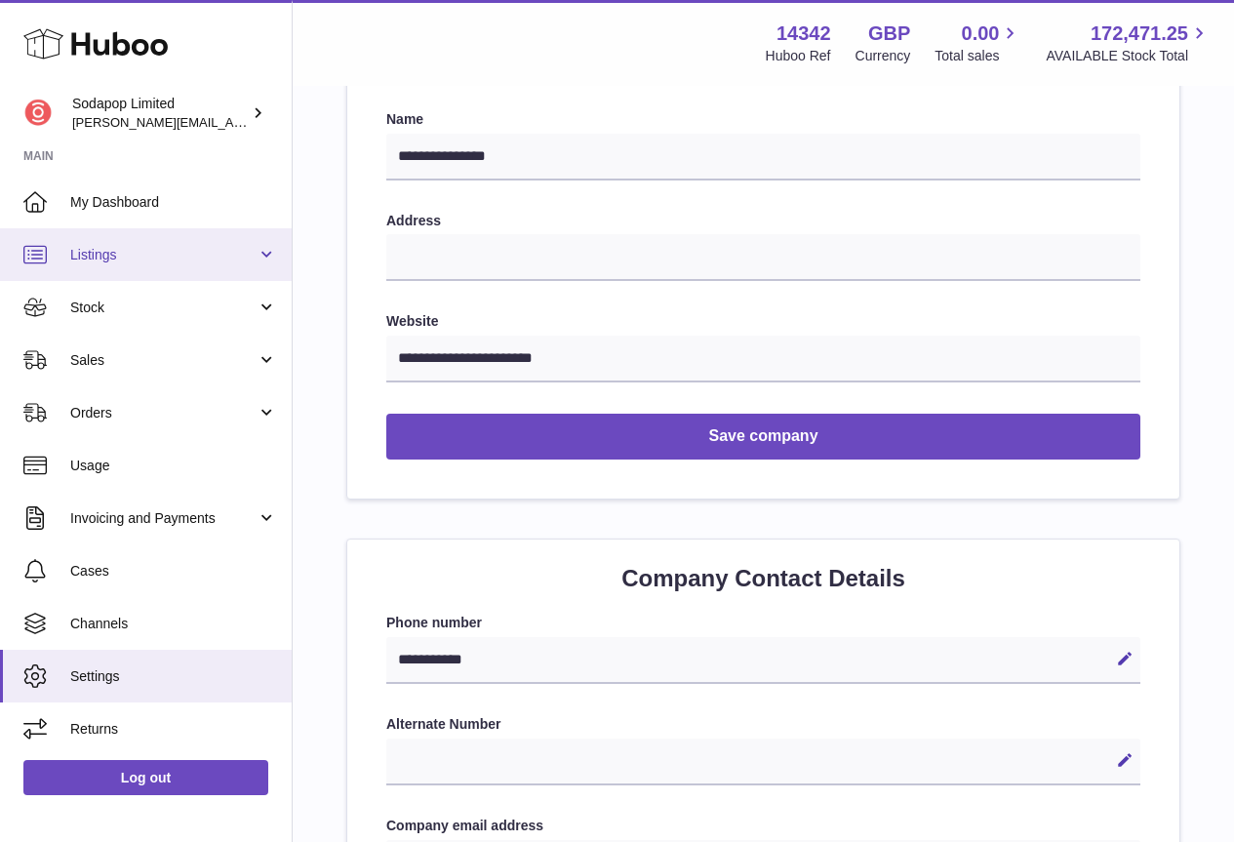
click at [107, 243] on link "Listings" at bounding box center [146, 254] width 292 height 53
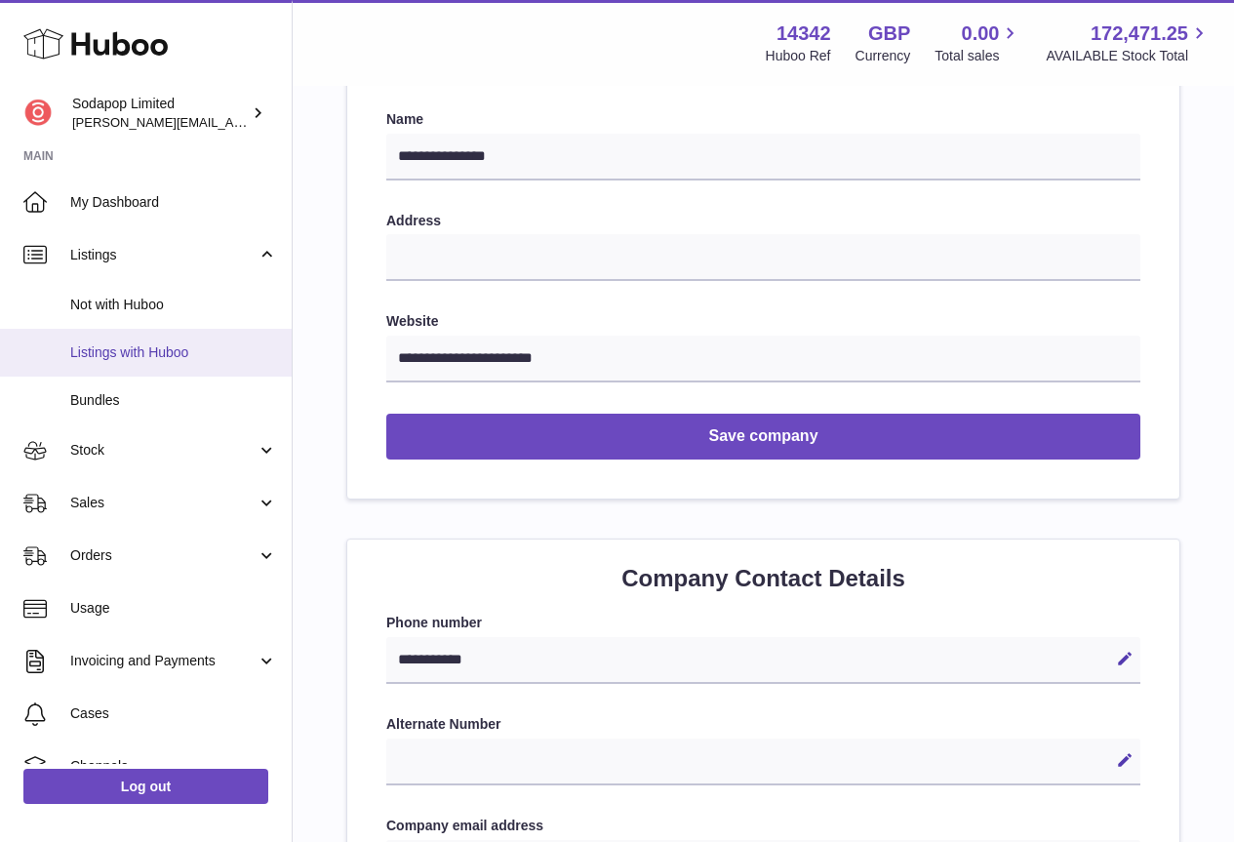
click at [120, 355] on span "Listings with Huboo" at bounding box center [173, 352] width 207 height 19
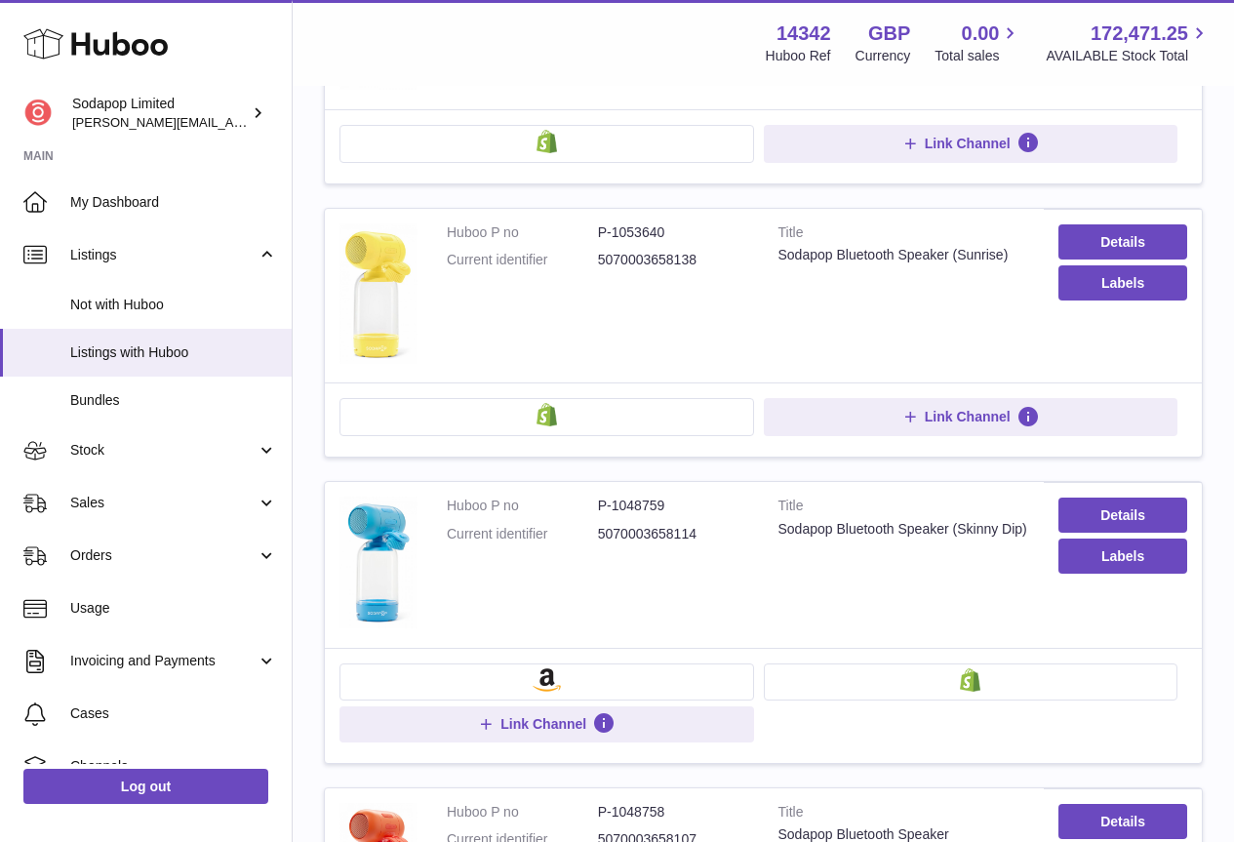
scroll to position [1268, 0]
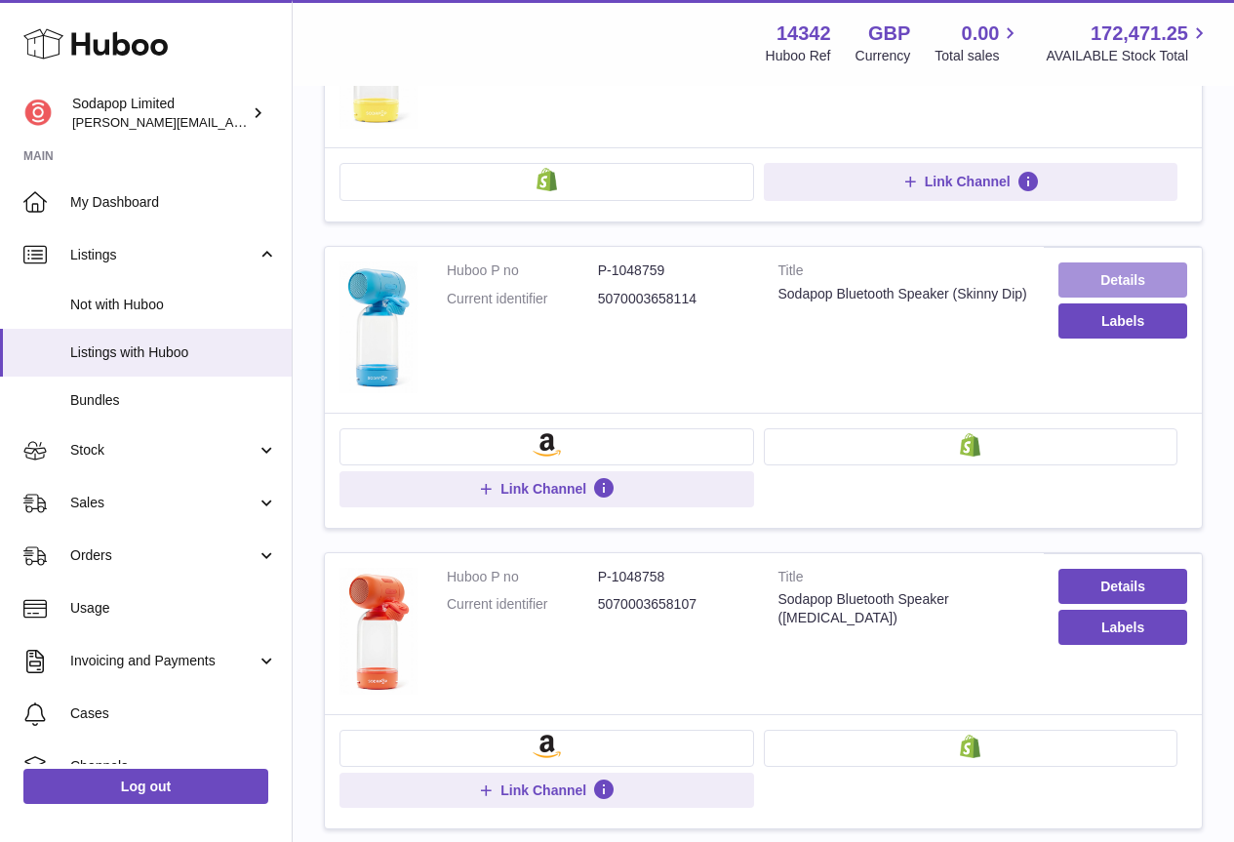
click at [1141, 285] on link "Details" at bounding box center [1122, 279] width 129 height 35
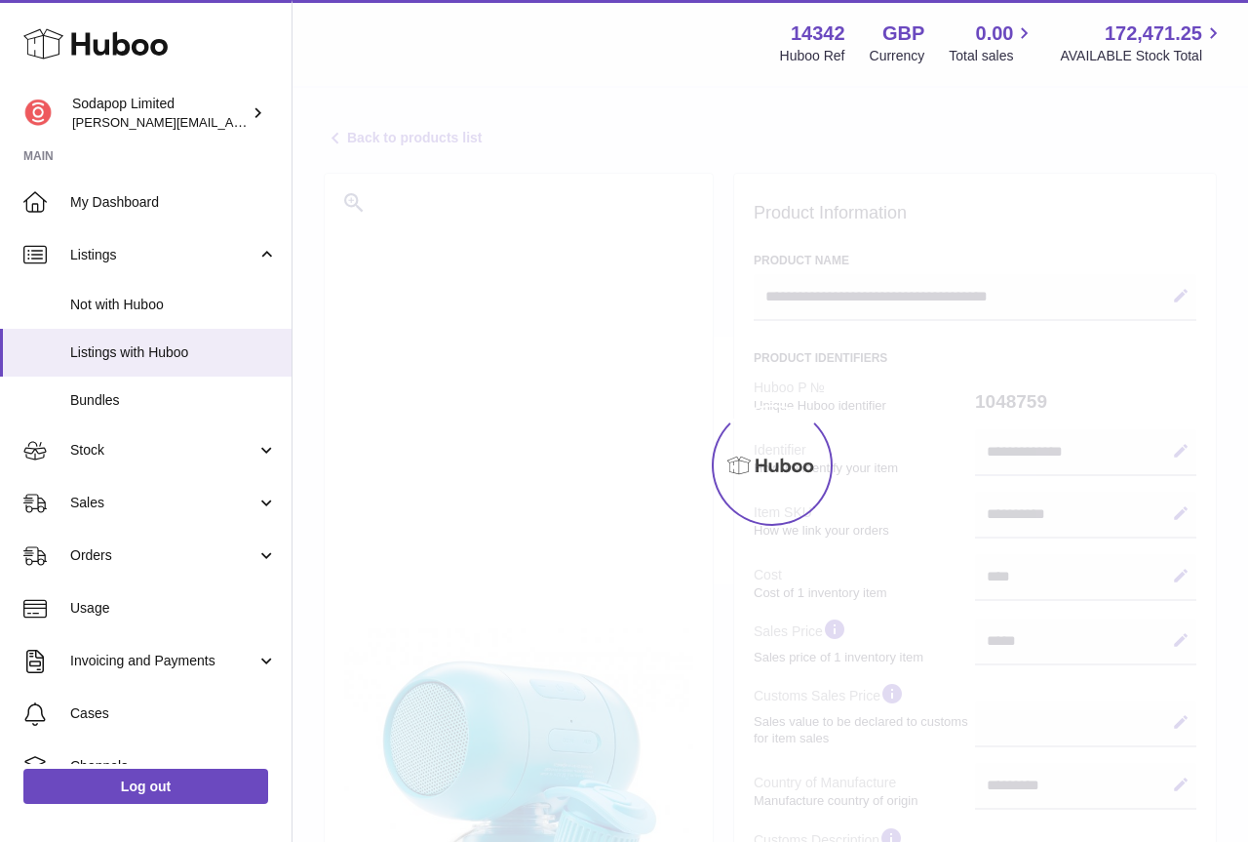
select select "**"
select select "****"
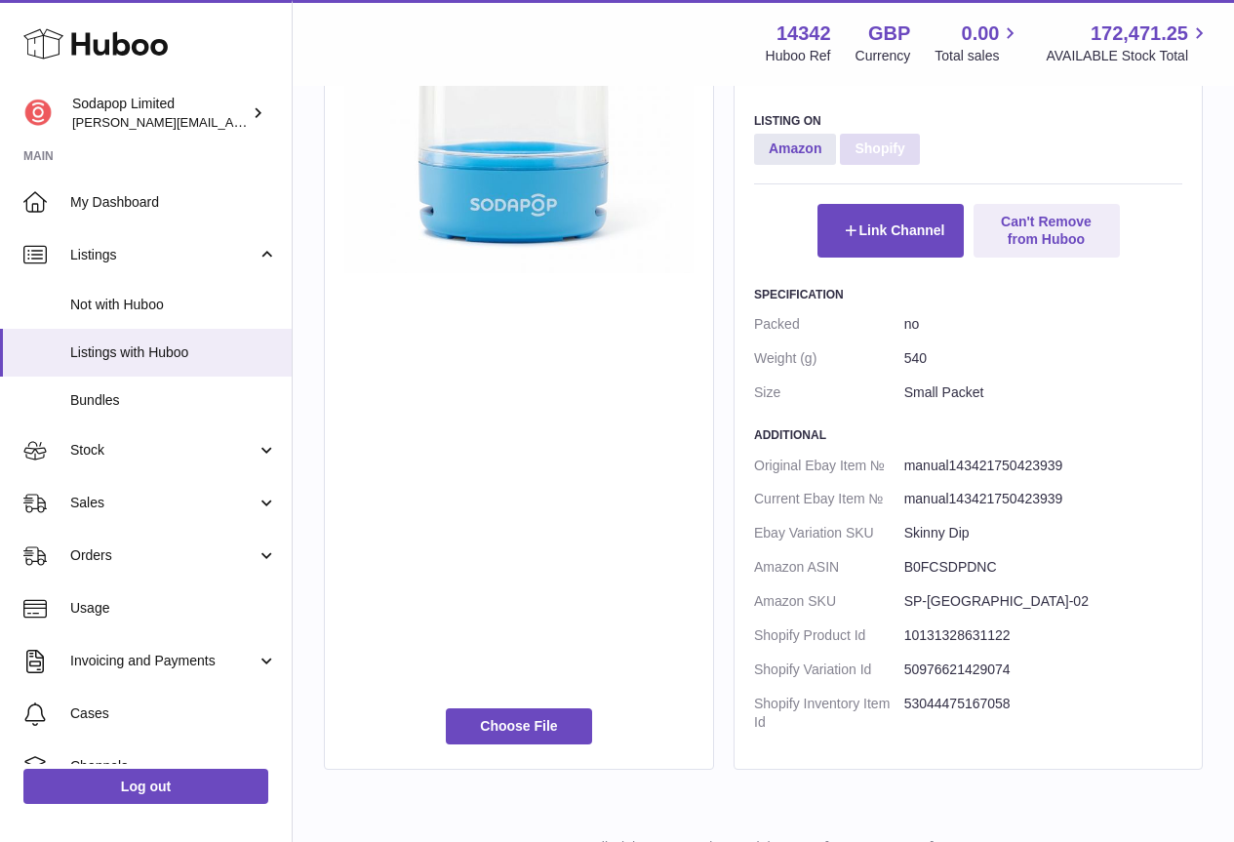
scroll to position [1028, 0]
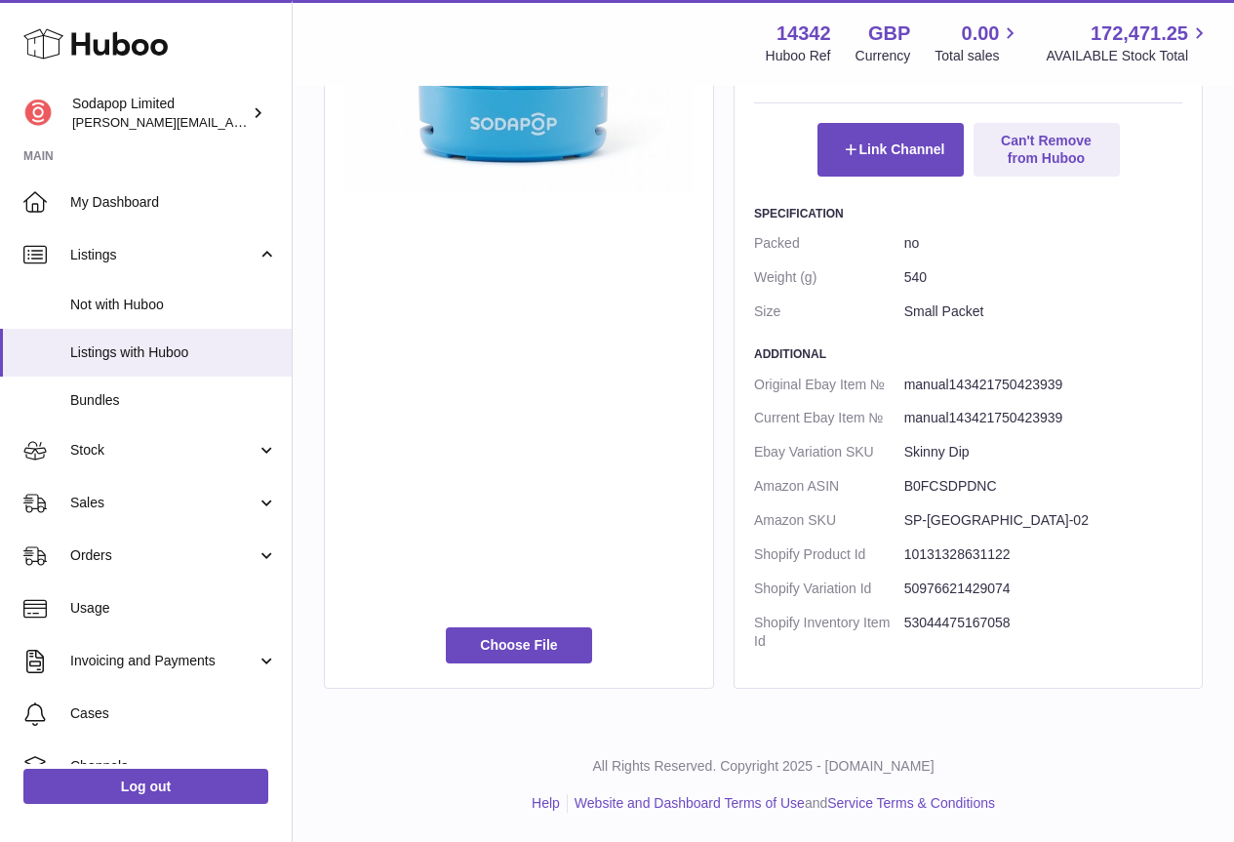
click at [950, 483] on dd "B0FCSDPDNC" at bounding box center [1043, 486] width 278 height 34
copy dd "B0FCSDPDNC"
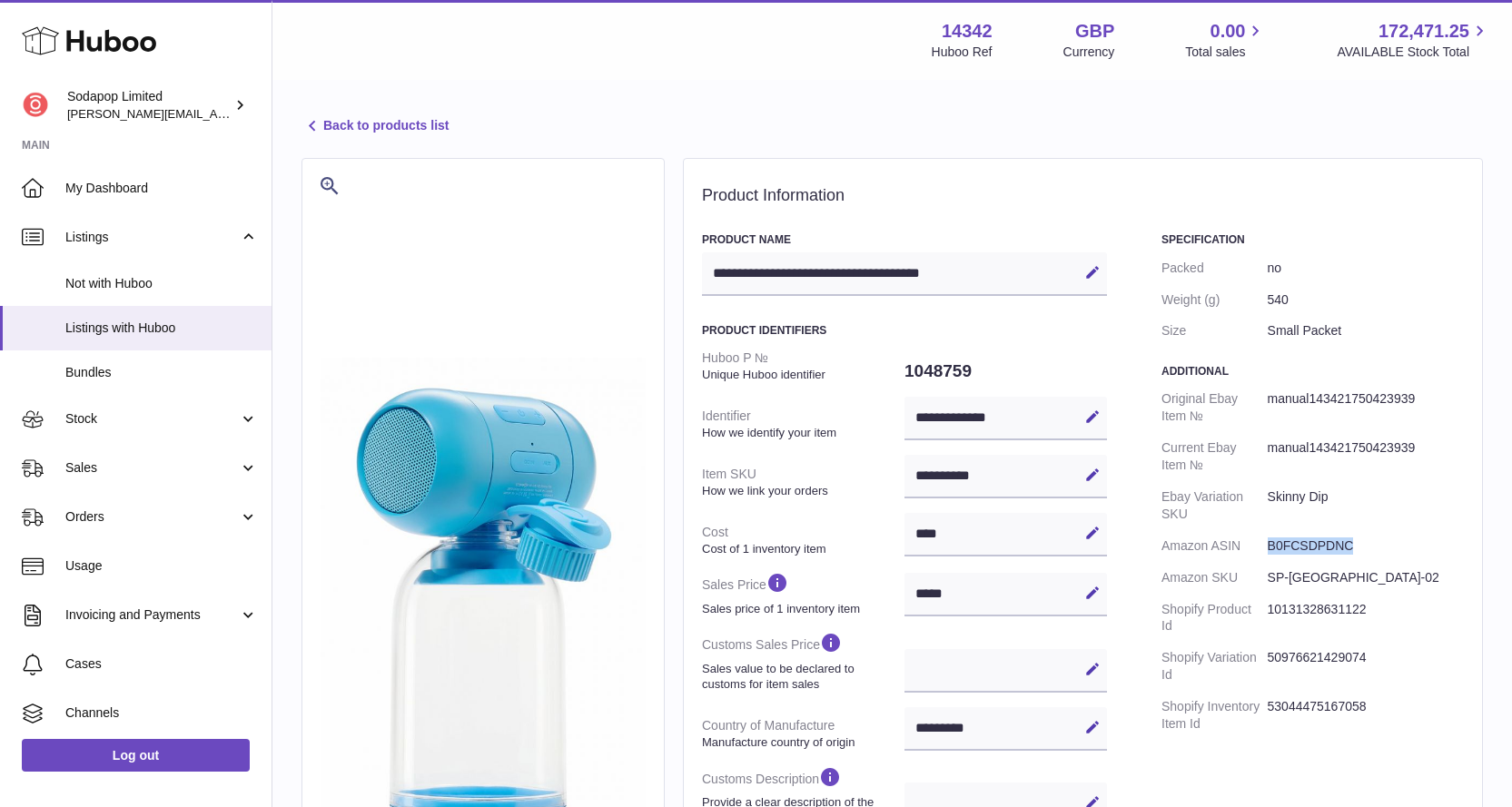
scroll to position [0, 0]
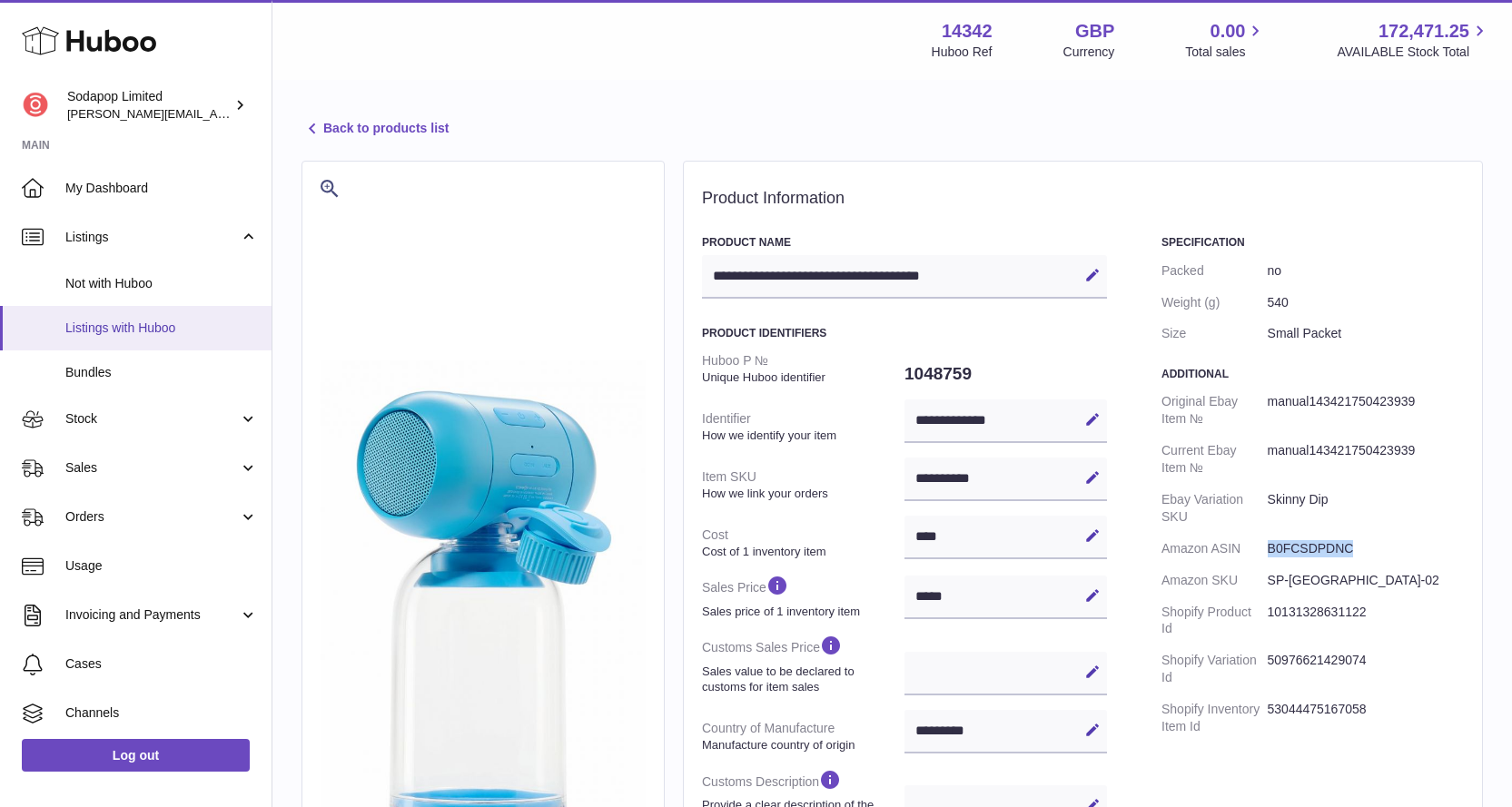
drag, startPoint x: 108, startPoint y: 326, endPoint x: 316, endPoint y: 326, distance: 208.0
click at [108, 325] on span "Listings with Huboo" at bounding box center [161, 328] width 193 height 18
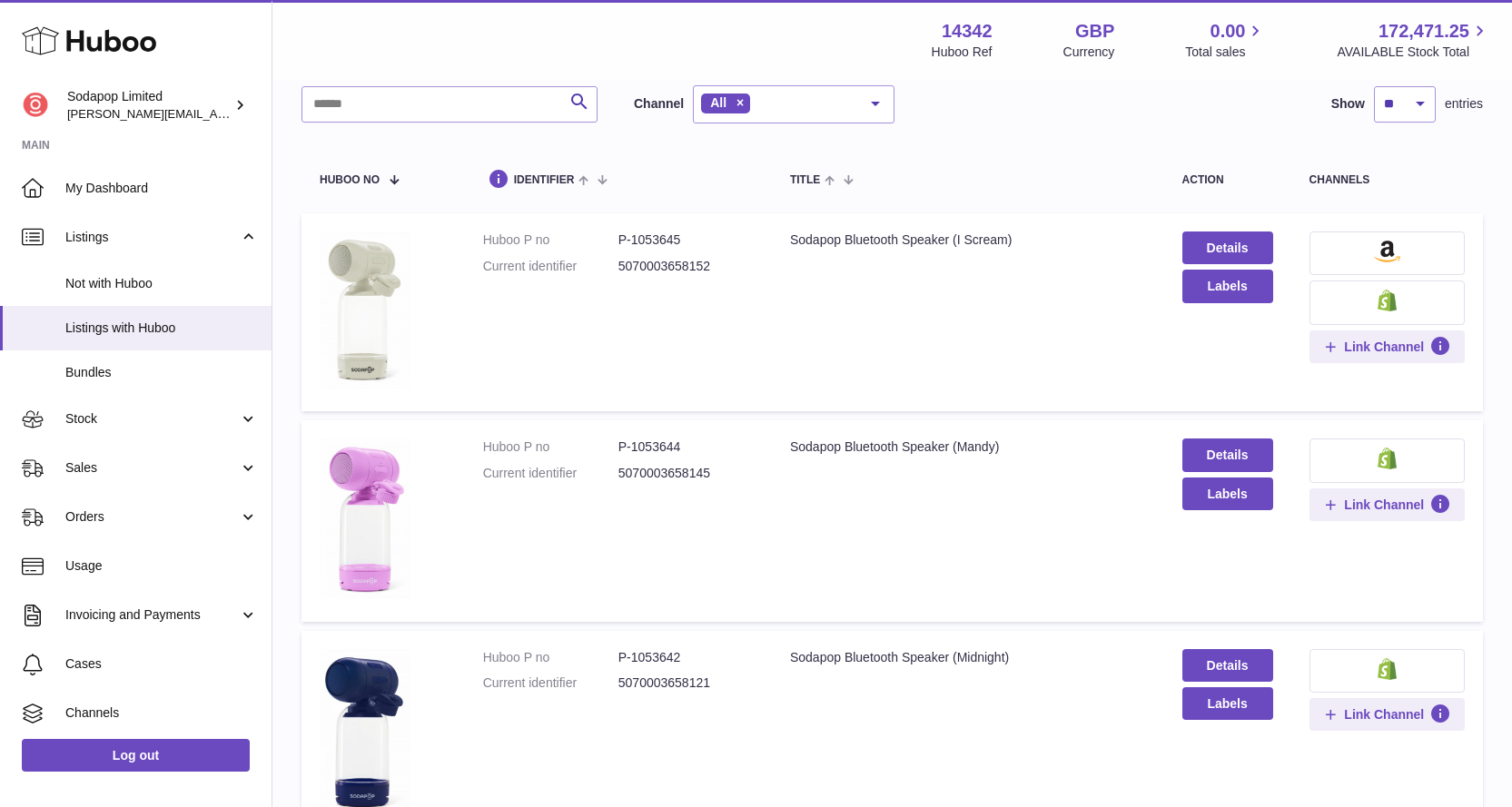
scroll to position [91, 0]
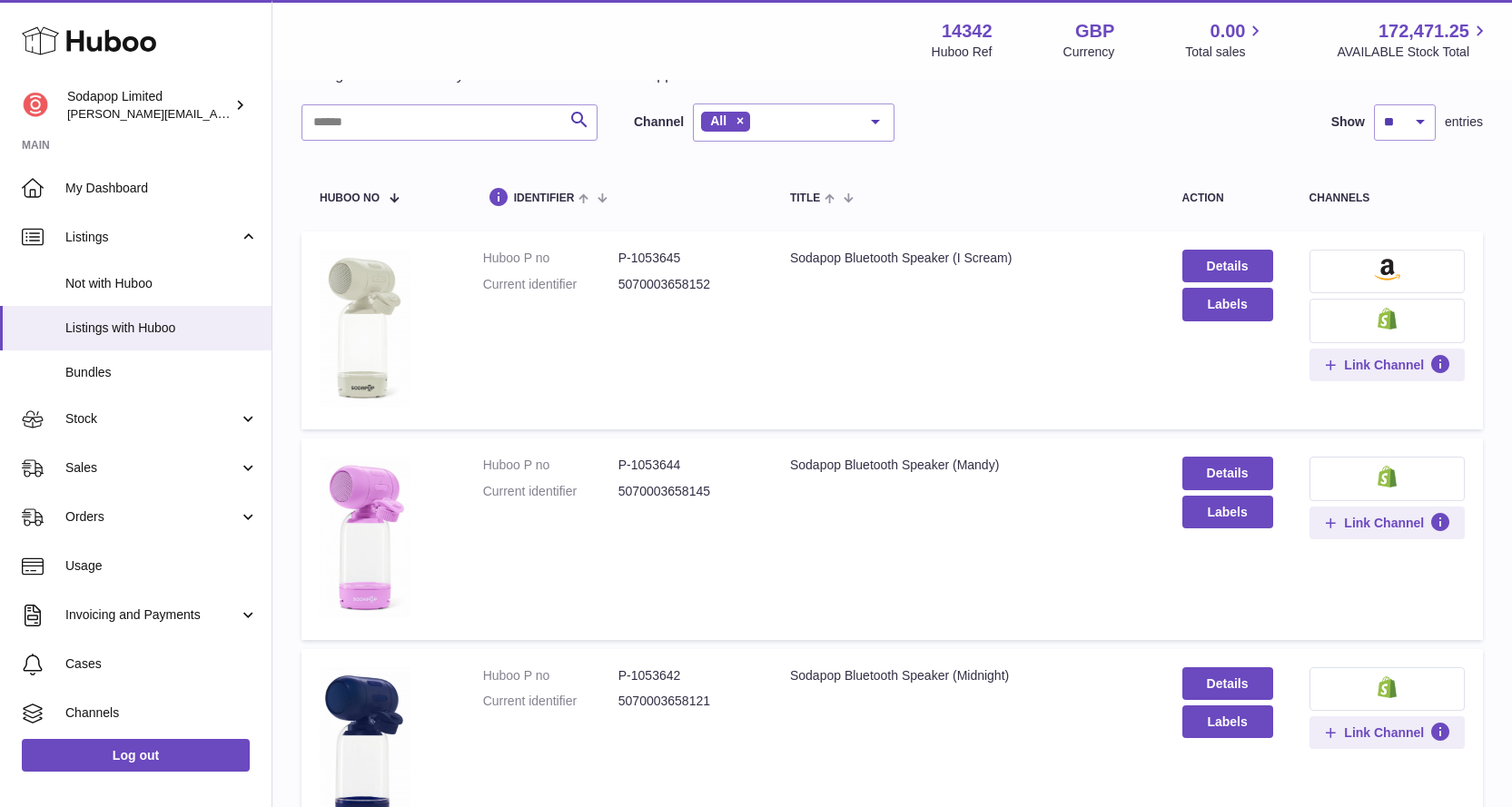
click at [672, 279] on dd "5070003658152" at bounding box center [685, 285] width 135 height 18
copy dd "5070003658152"
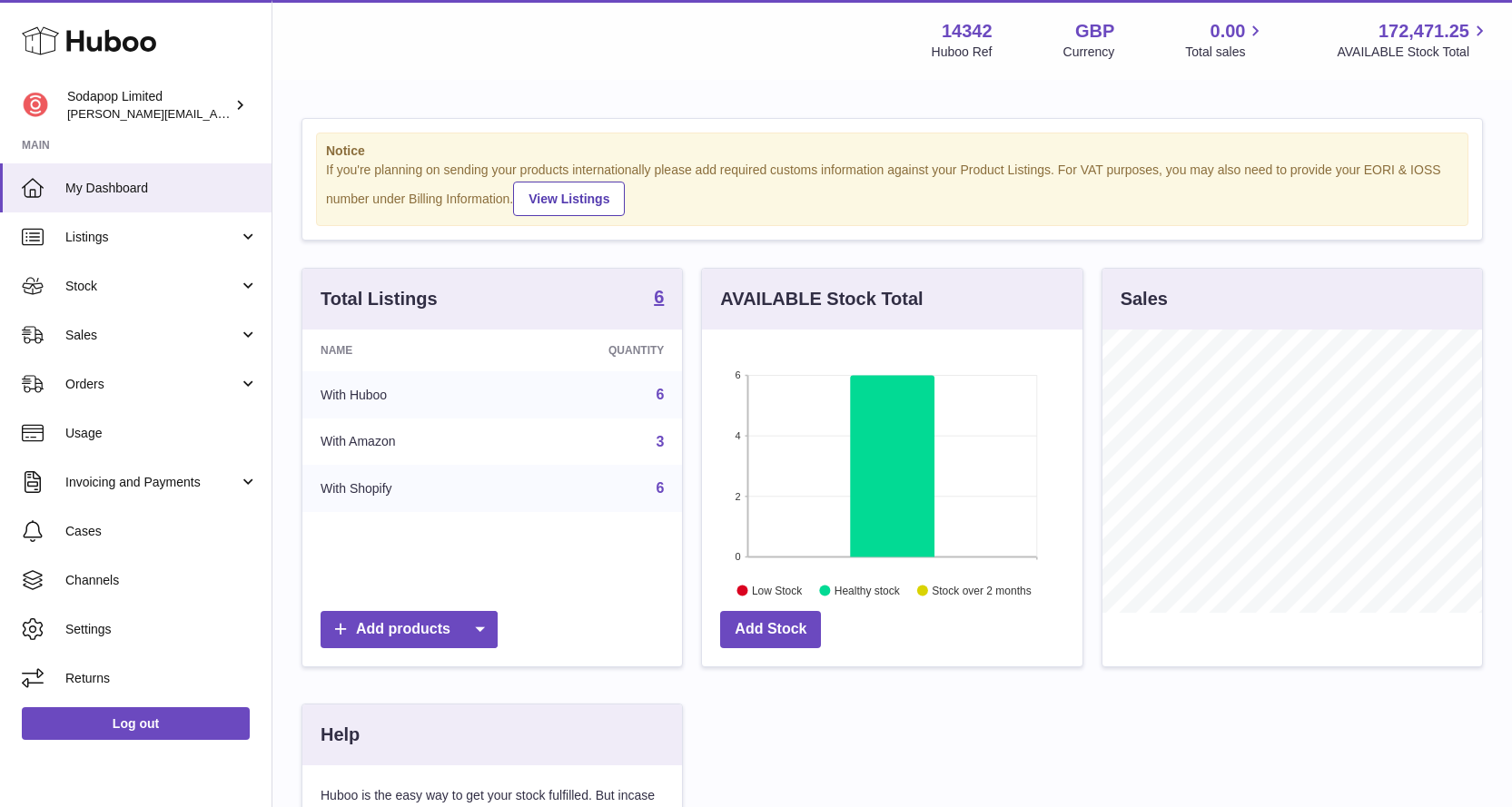
scroll to position [283, 381]
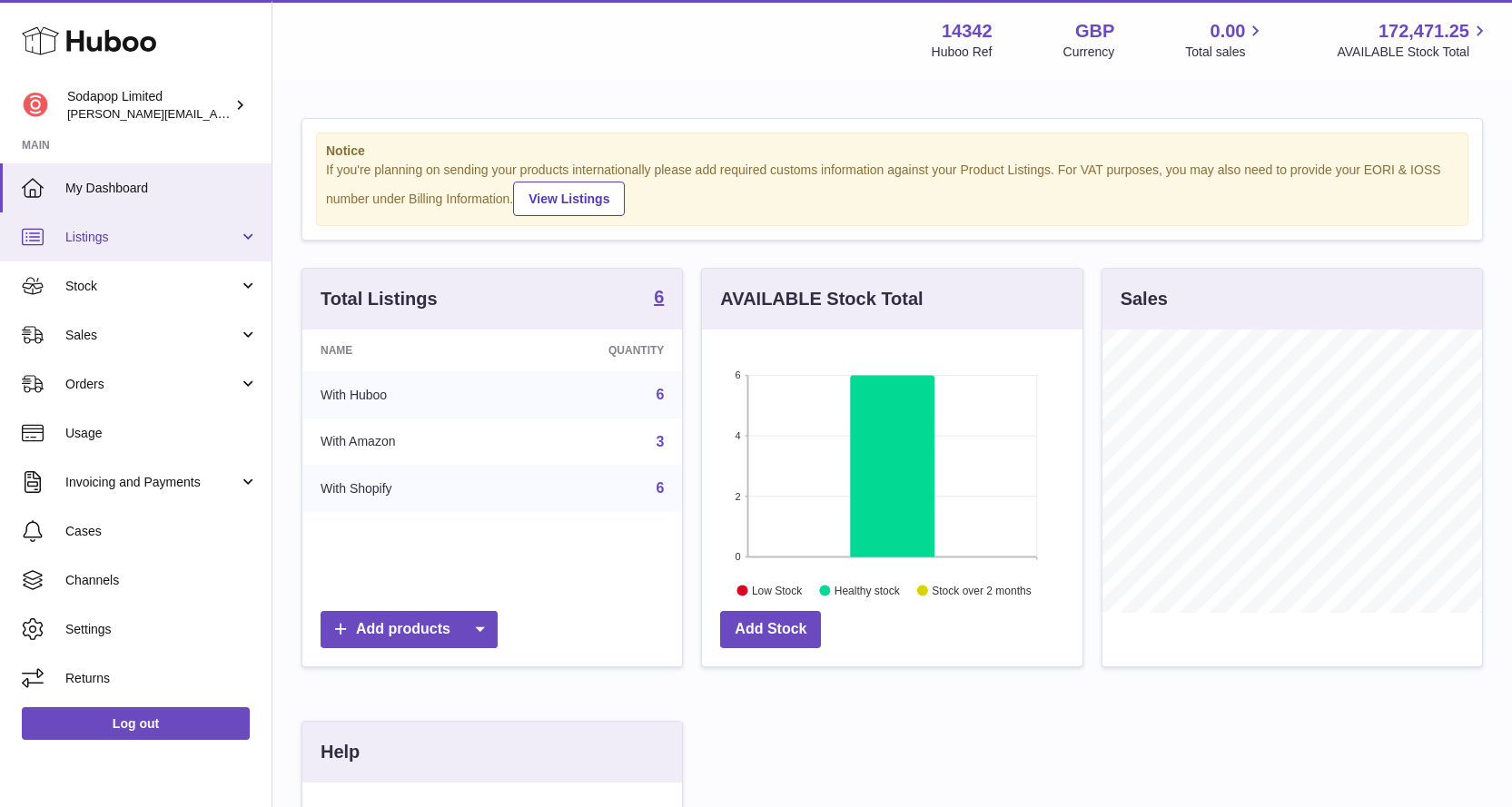
drag, startPoint x: 114, startPoint y: 233, endPoint x: 136, endPoint y: 250, distance: 27.8
click at [115, 233] on span "Listings" at bounding box center [152, 237] width 173 height 18
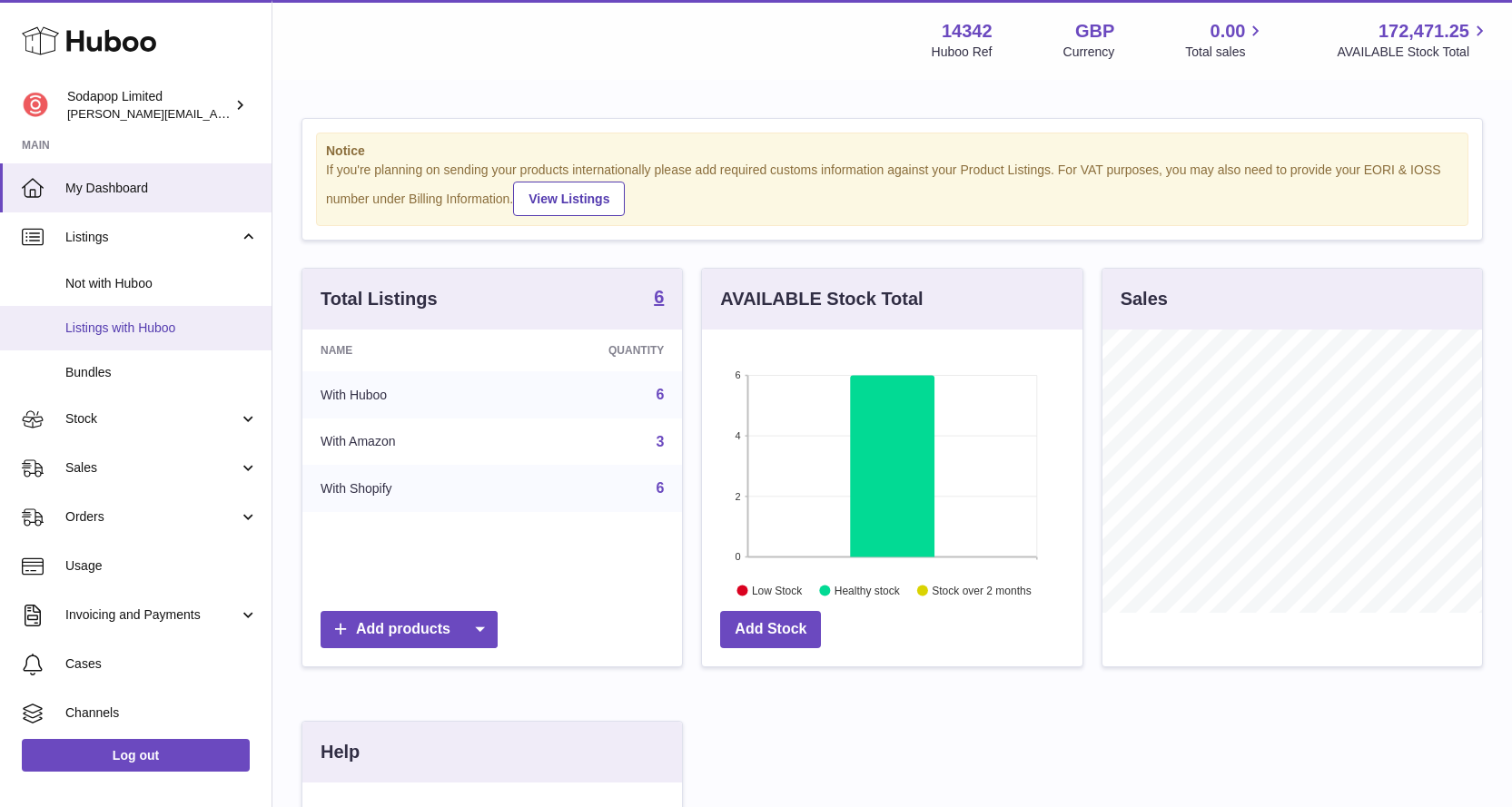
drag, startPoint x: 114, startPoint y: 324, endPoint x: 224, endPoint y: 338, distance: 110.9
click at [115, 324] on span "Listings with Huboo" at bounding box center [161, 328] width 193 height 18
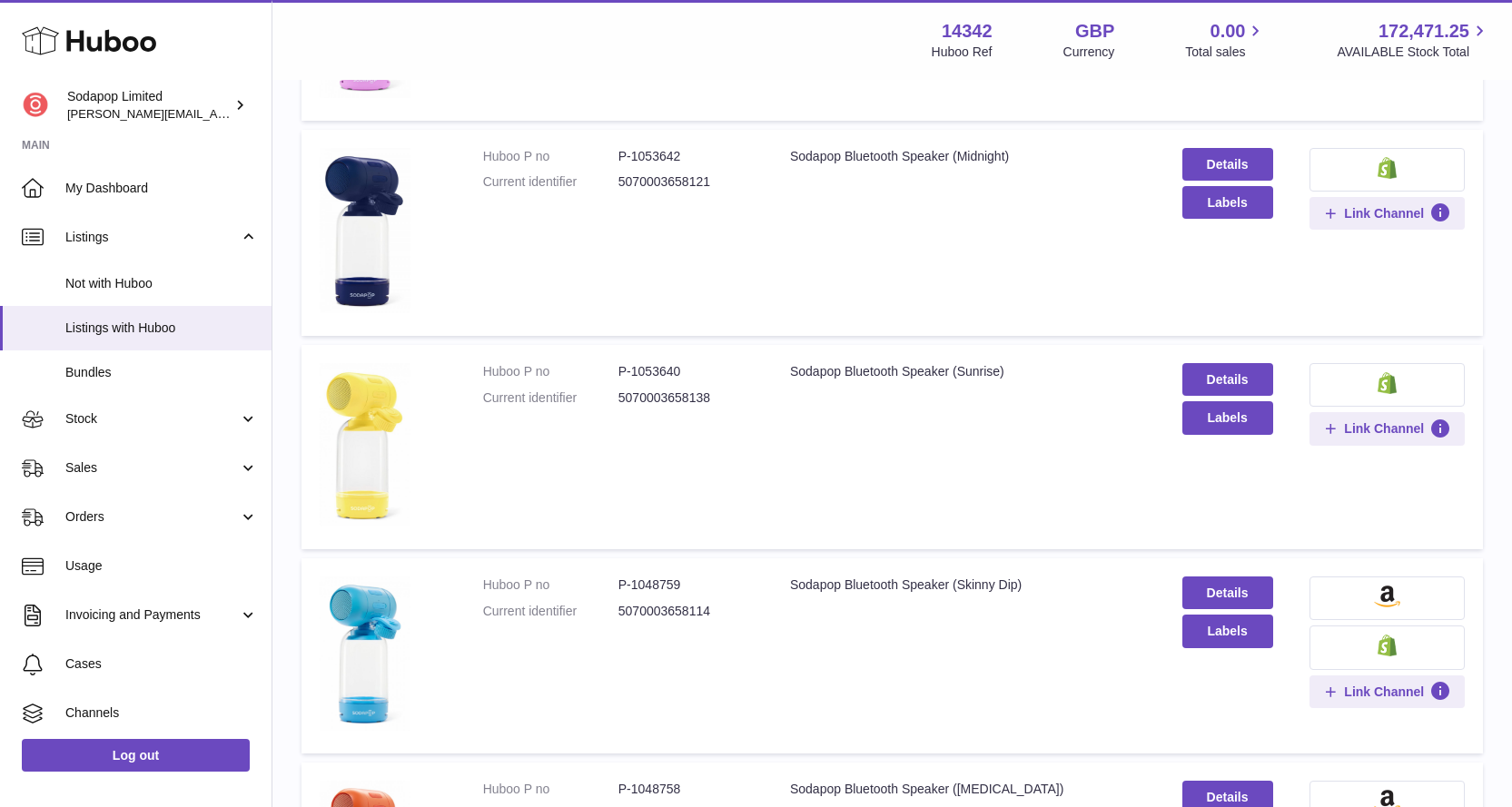
scroll to position [817, 0]
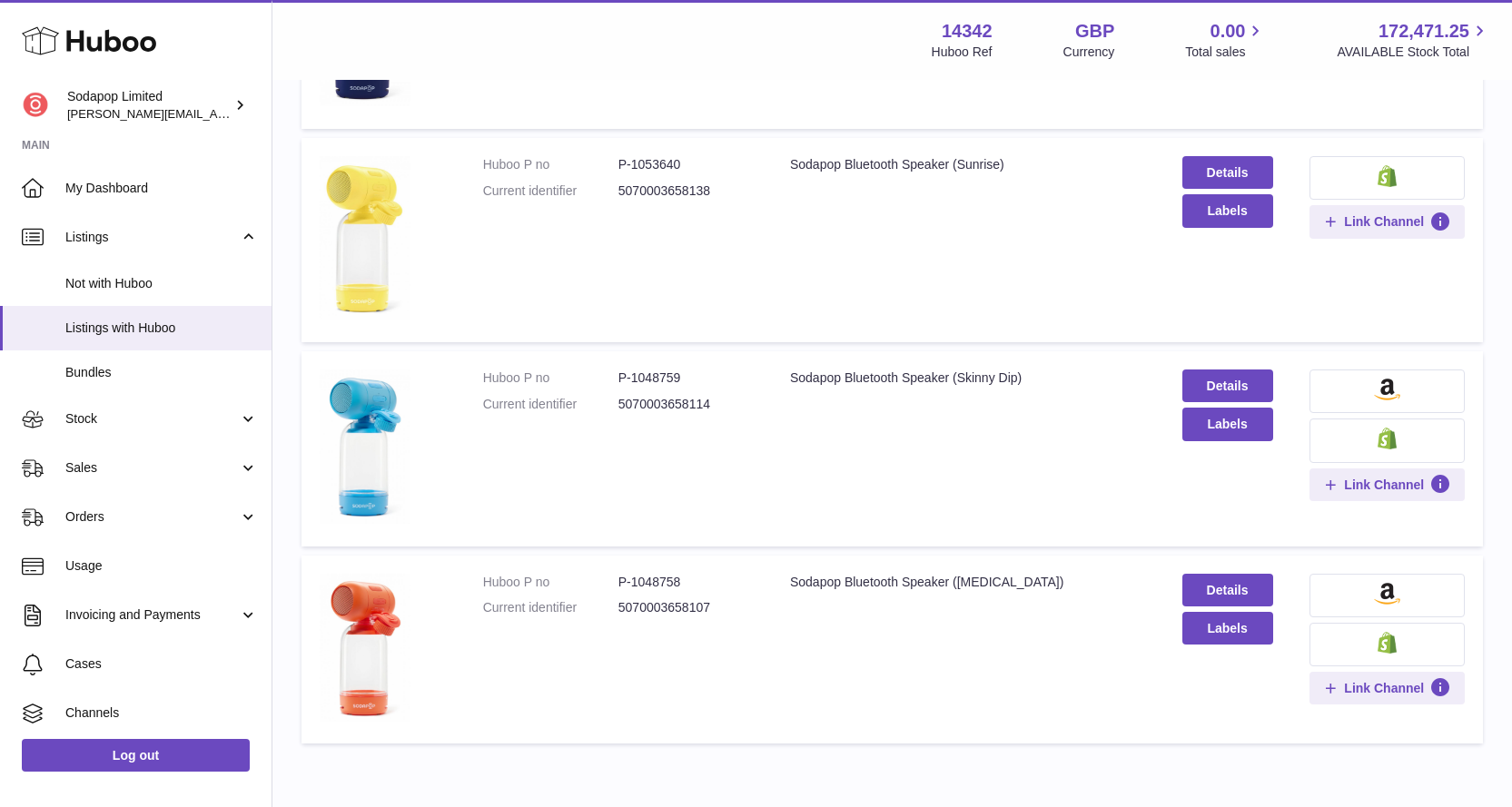
click at [1386, 395] on img at bounding box center [1387, 389] width 26 height 21
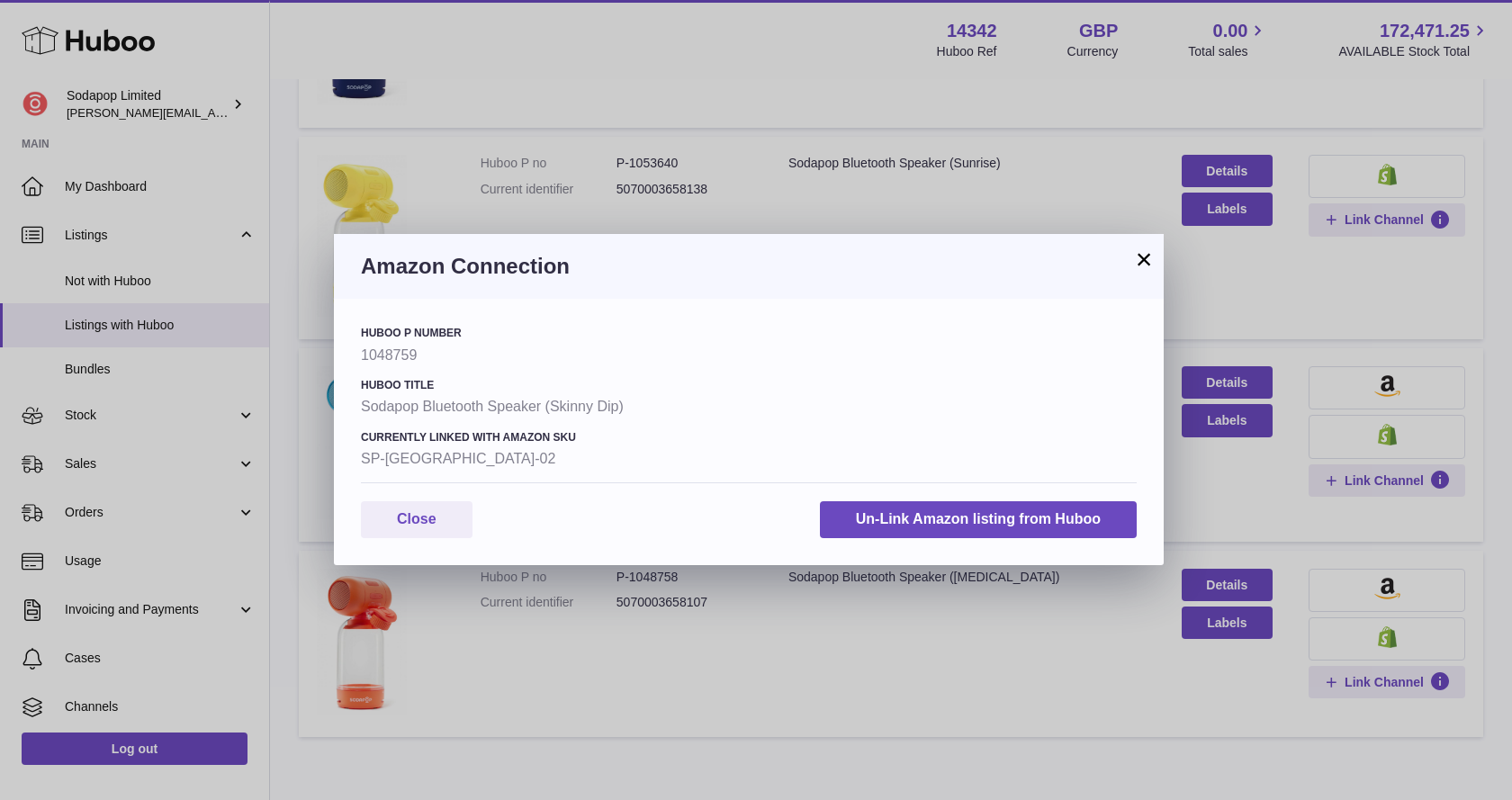
click at [1141, 260] on button "×" at bounding box center [1143, 258] width 21 height 21
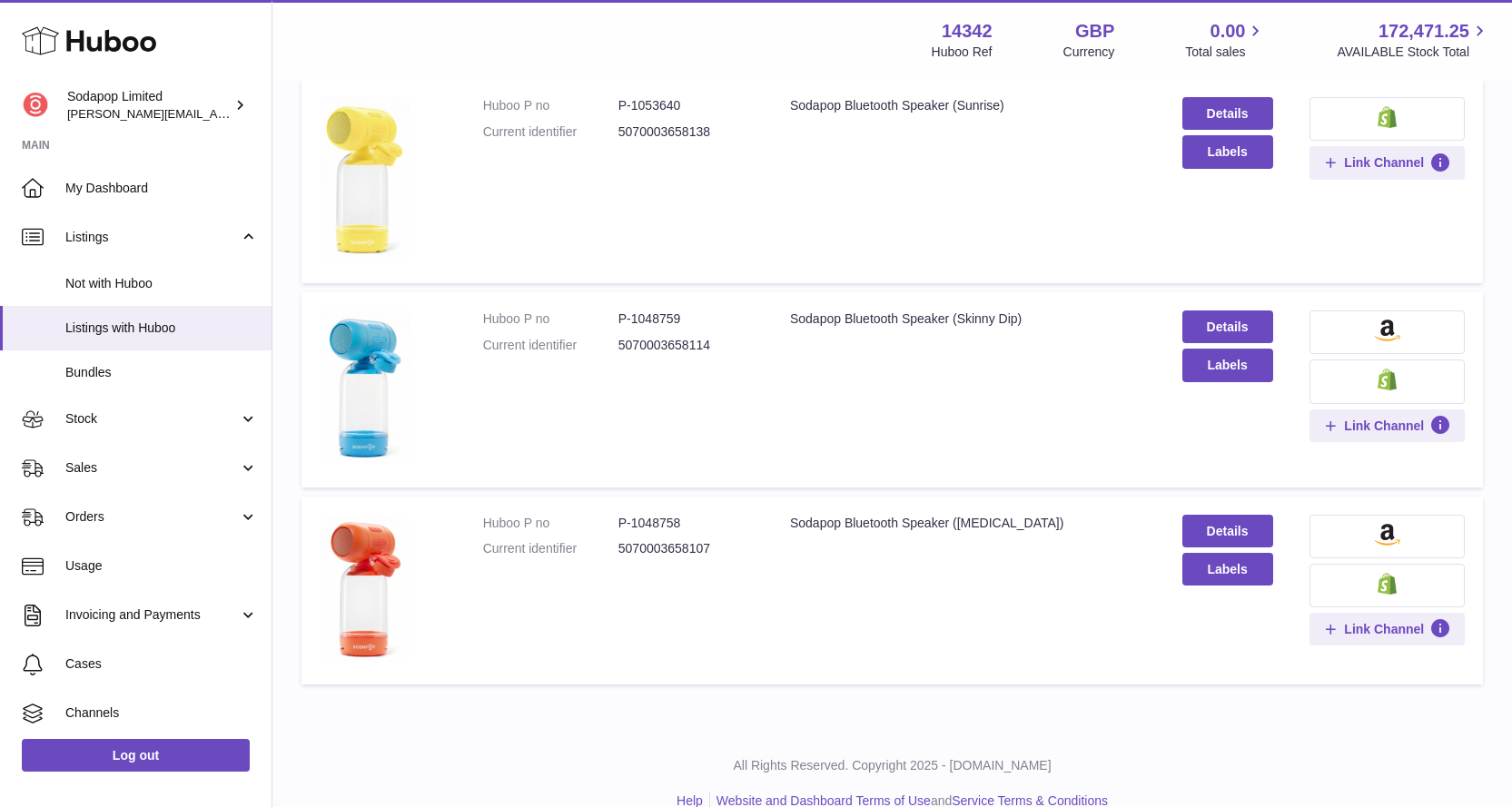
scroll to position [906, 0]
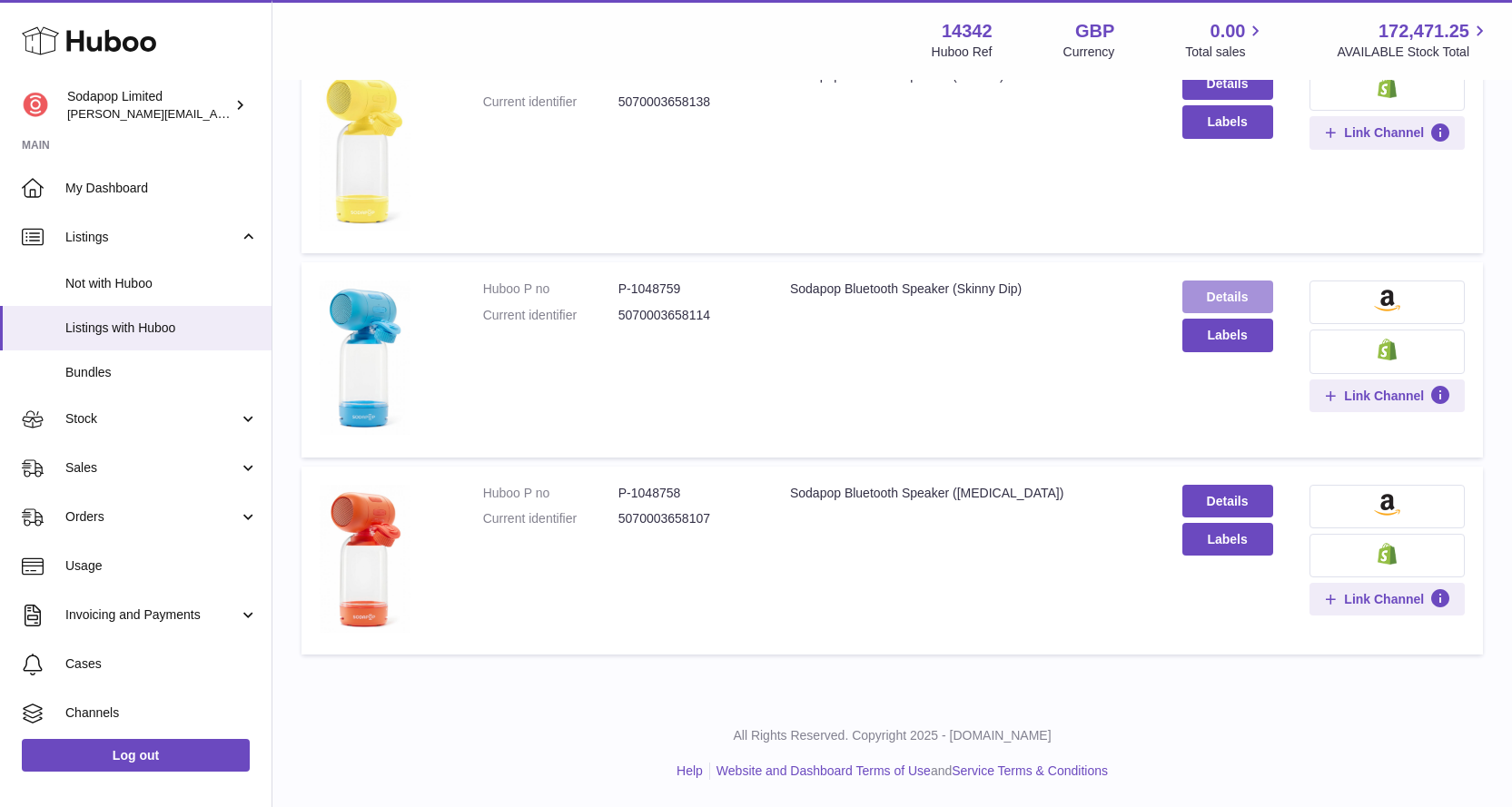
click at [1218, 285] on link "Details" at bounding box center [1228, 296] width 91 height 33
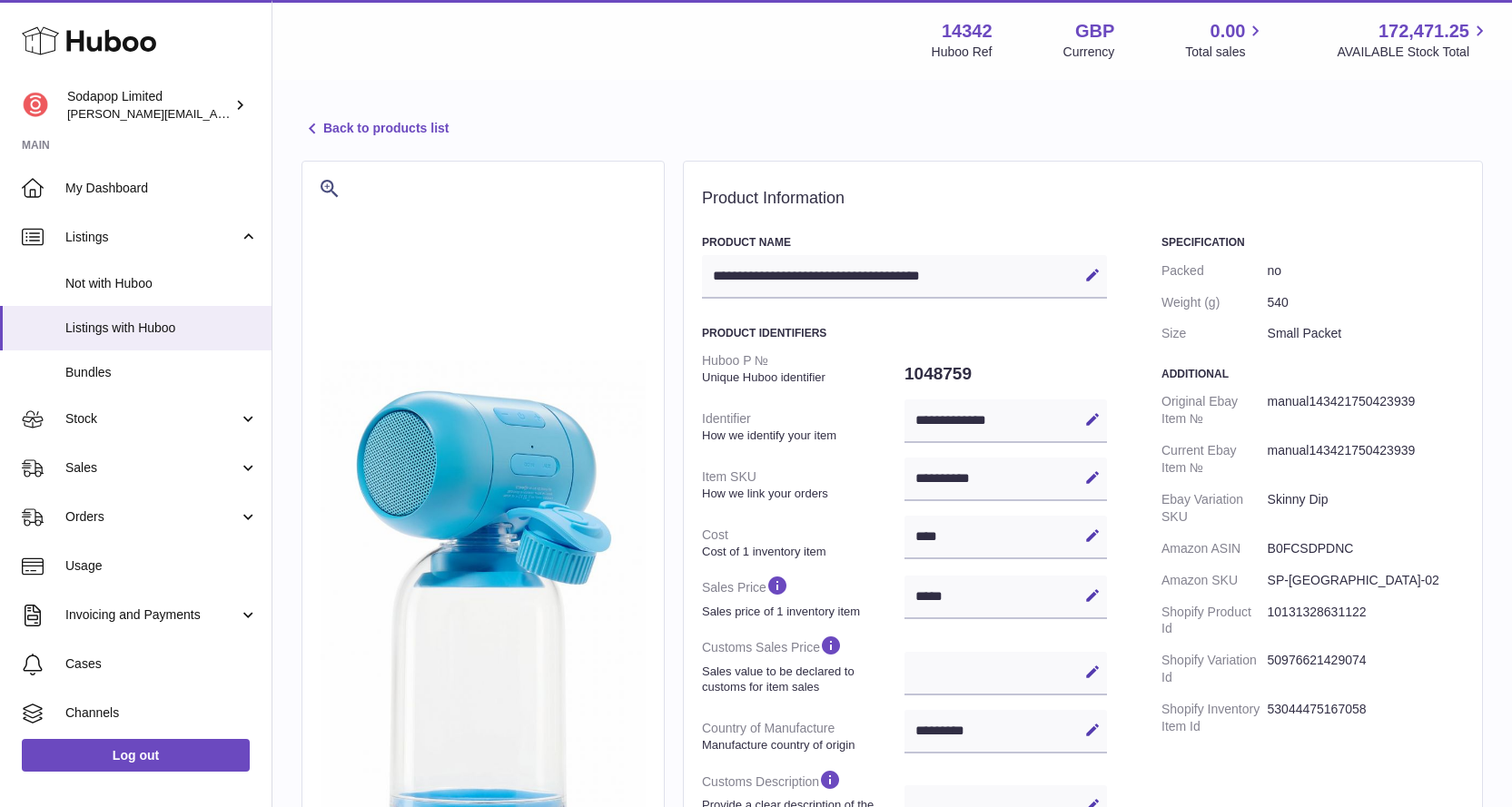
select select "**"
select select "****"
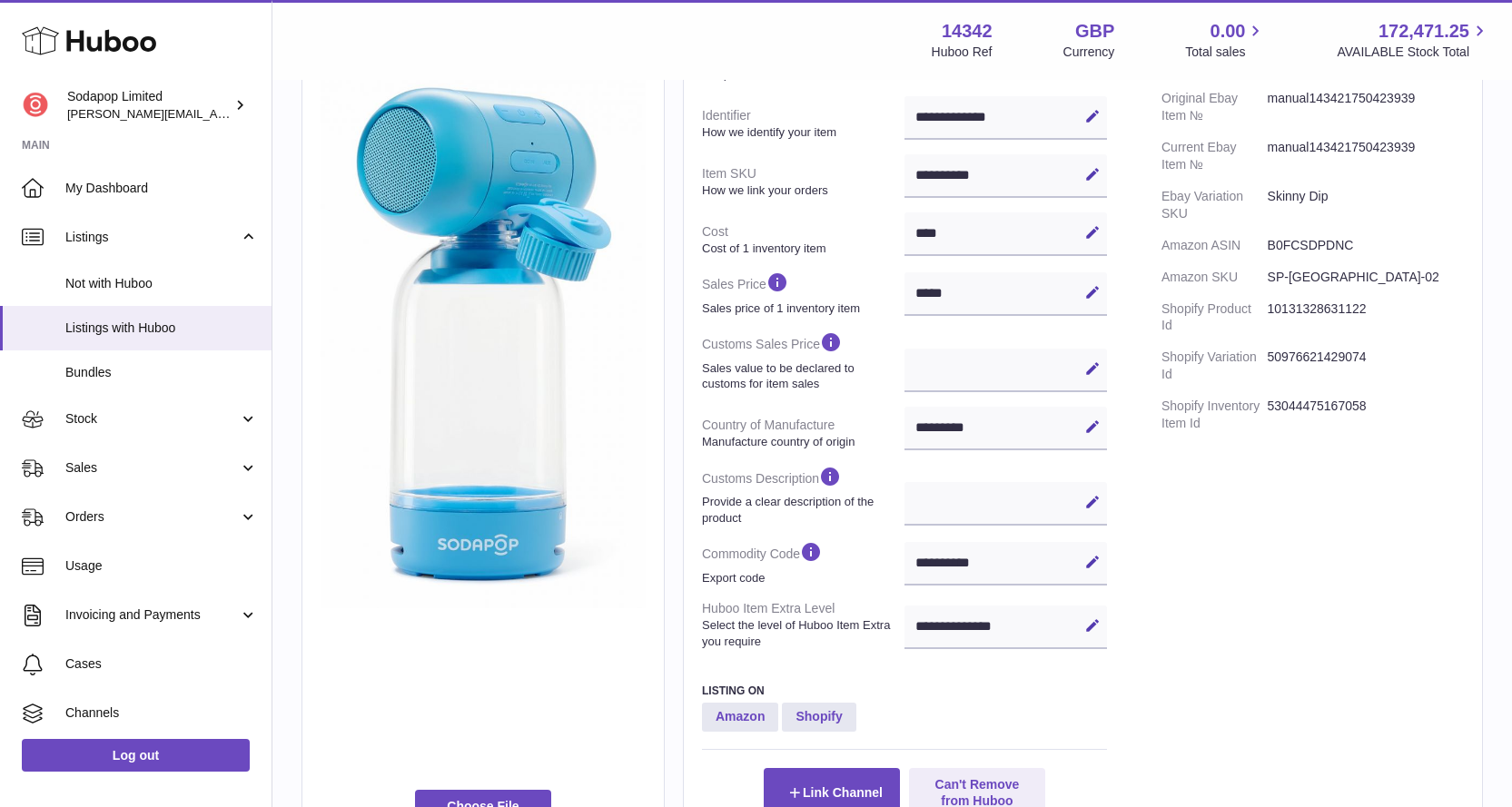
scroll to position [212, 0]
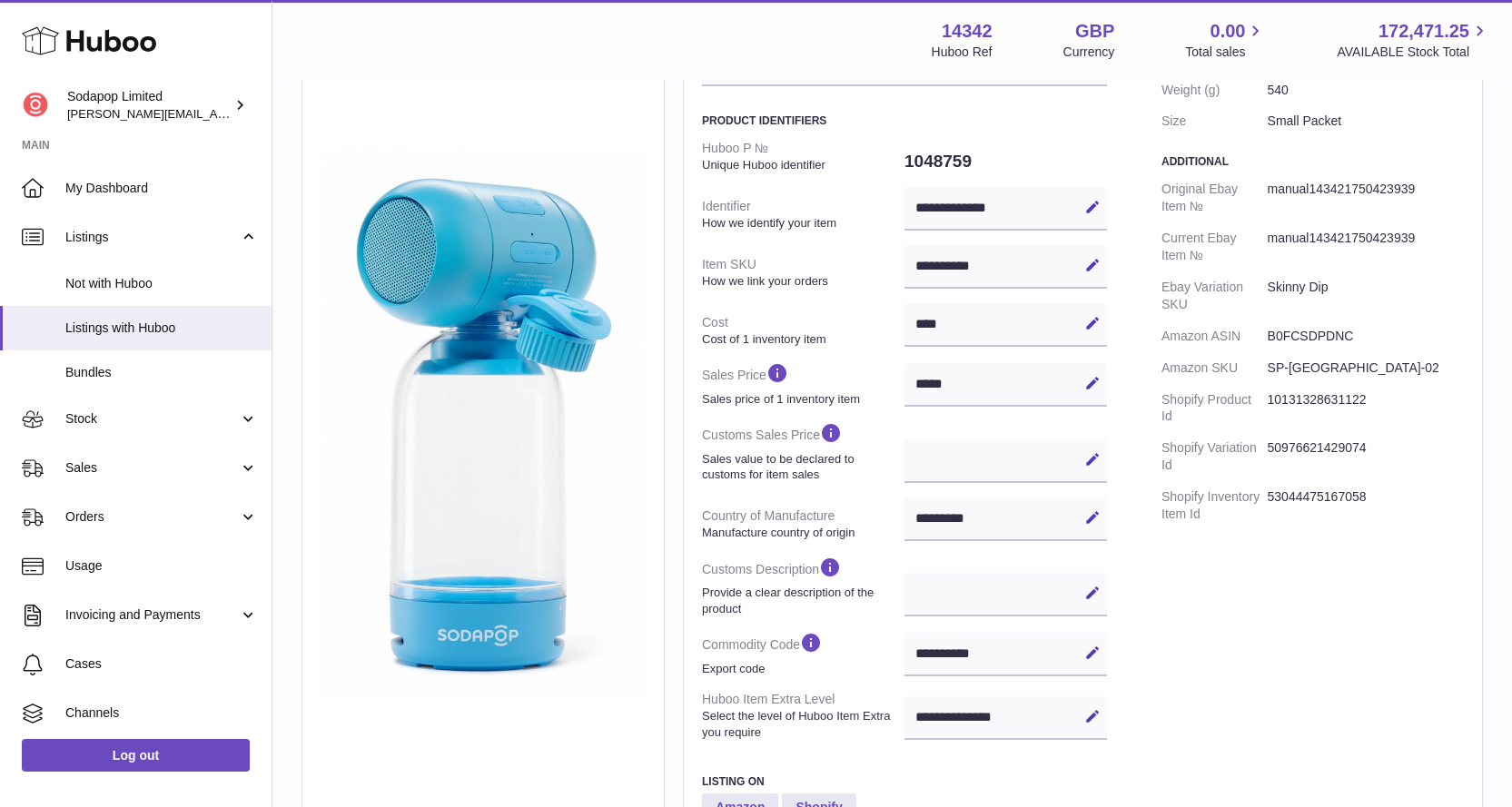
click at [1286, 368] on dd "SP-[GEOGRAPHIC_DATA]-02" at bounding box center [1366, 368] width 196 height 32
click at [1342, 368] on dd "SP-[GEOGRAPHIC_DATA]-02" at bounding box center [1366, 368] width 196 height 32
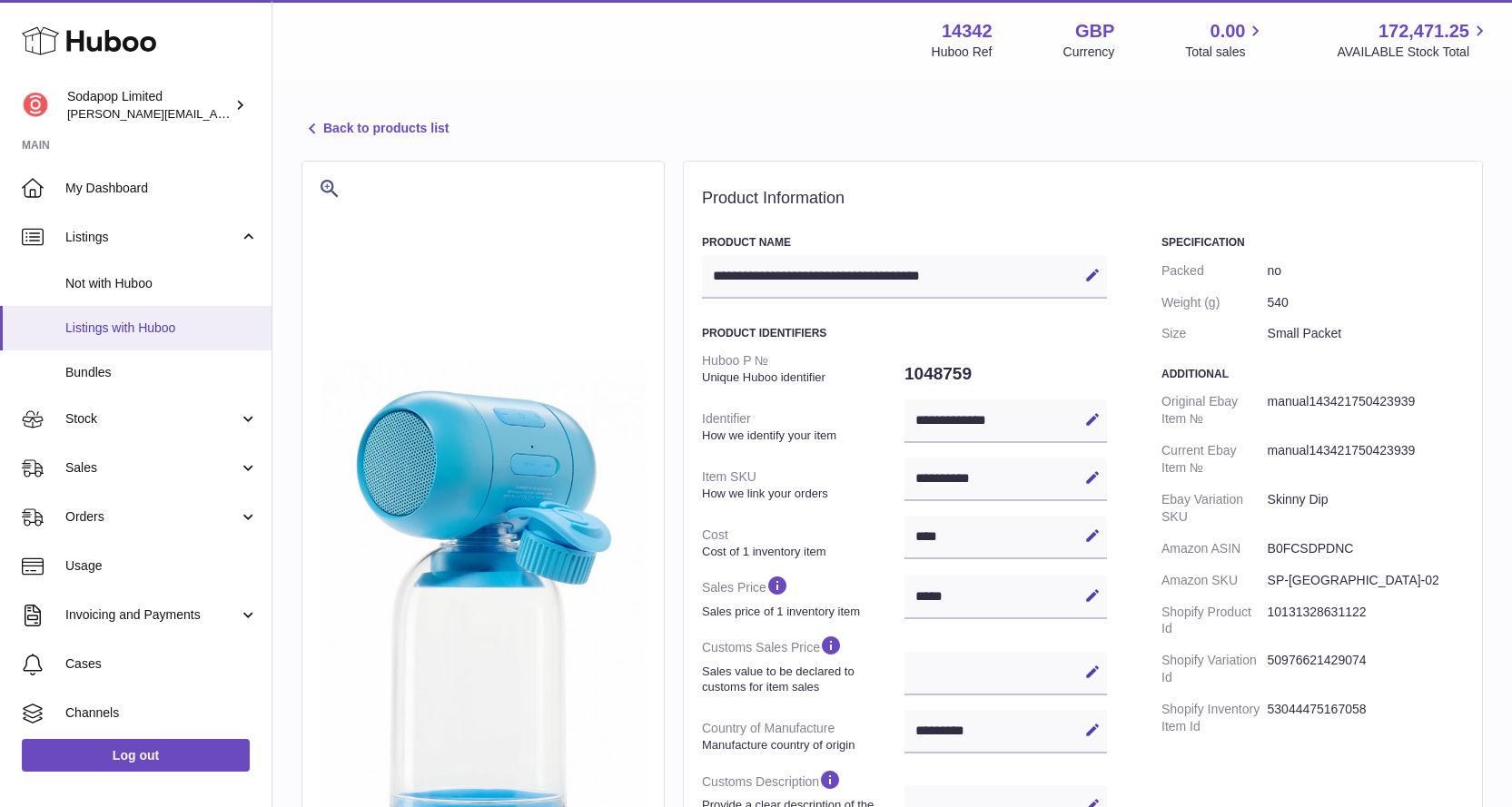
click at [137, 317] on link "Listings with Huboo" at bounding box center [136, 329] width 272 height 45
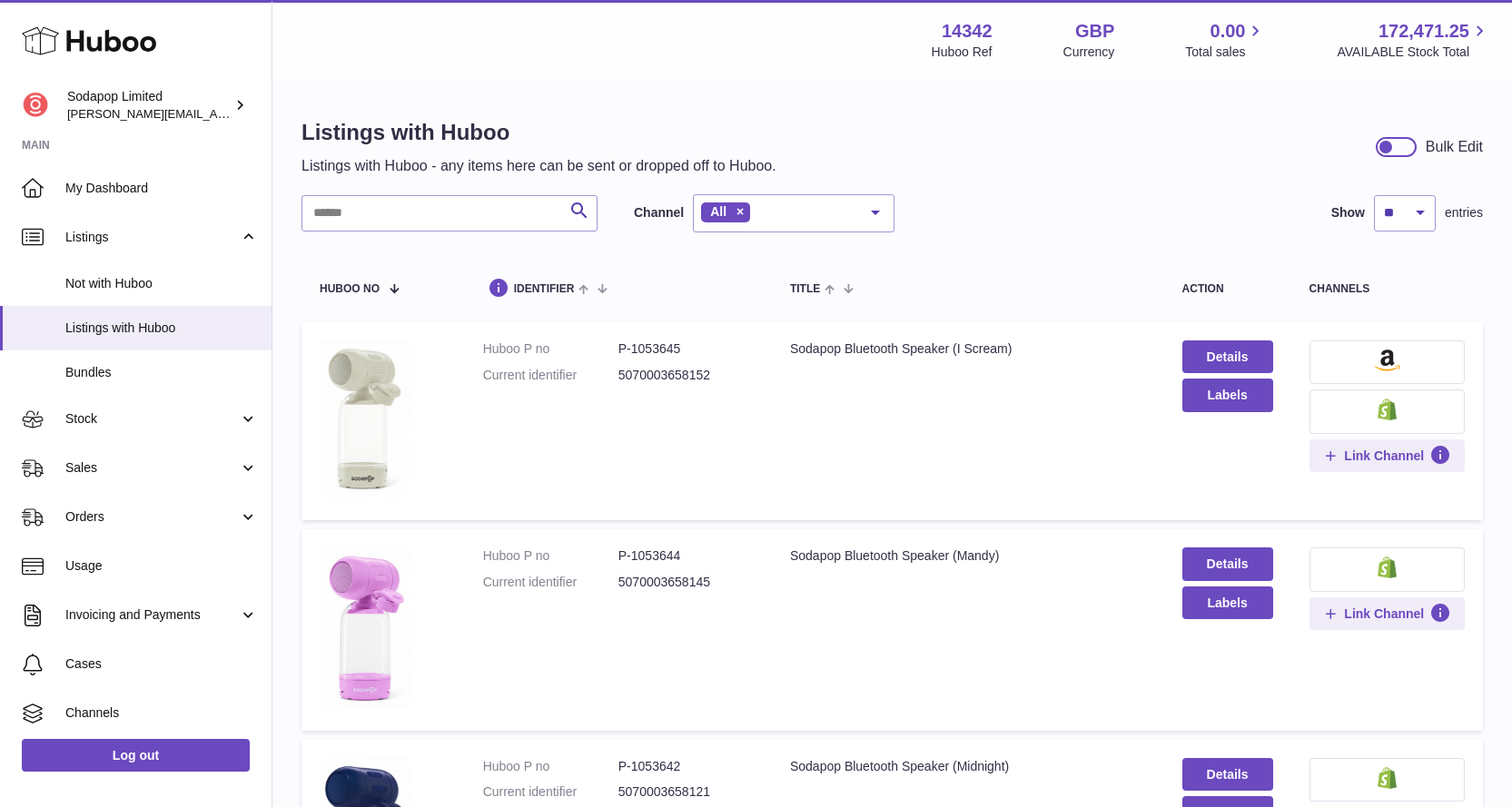
click at [653, 375] on dd "5070003658152" at bounding box center [685, 375] width 135 height 18
copy dd "5070003658152"
click at [659, 576] on dd "5070003658145" at bounding box center [685, 582] width 135 height 18
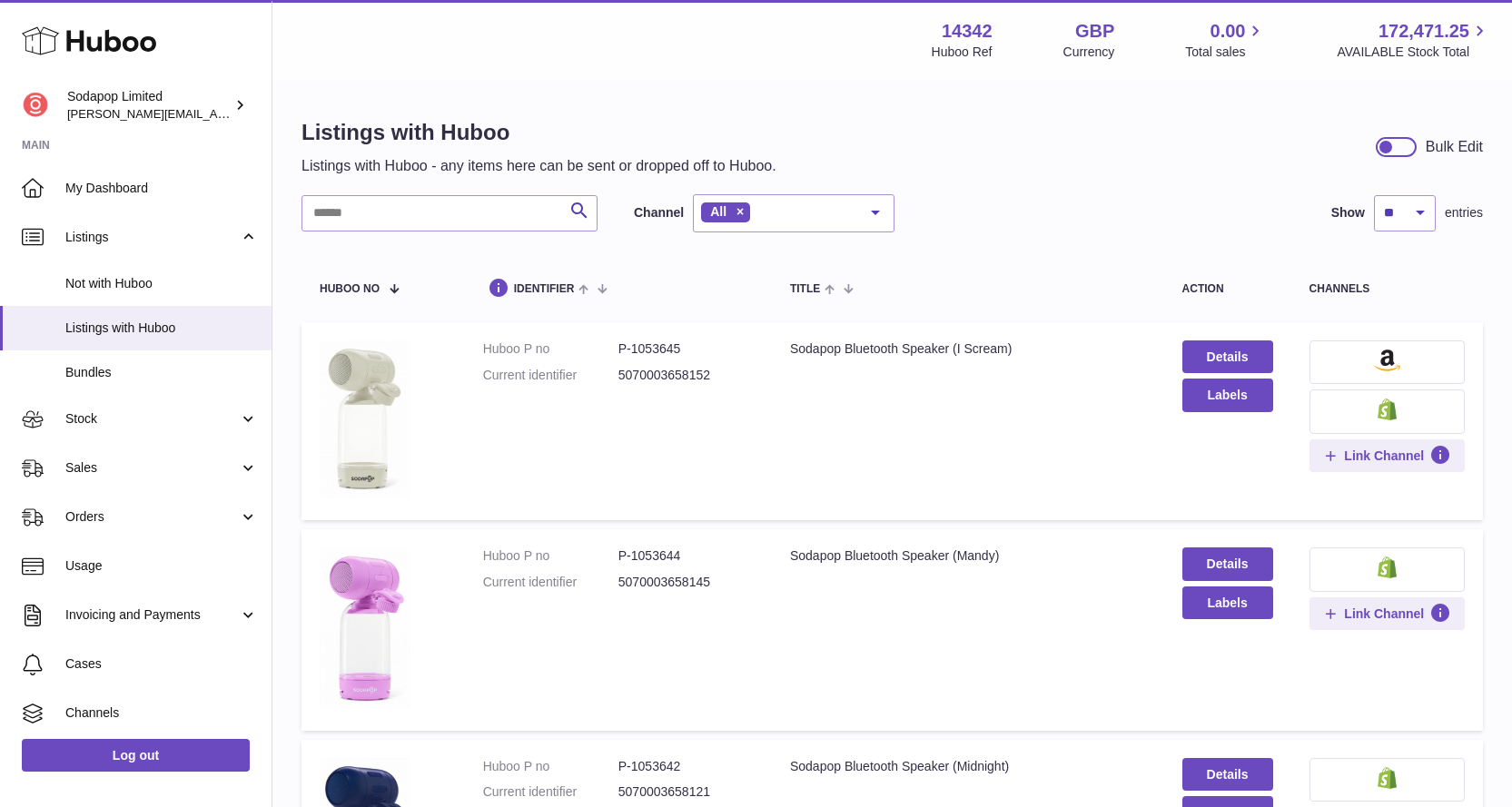
copy dd "5070003658145"
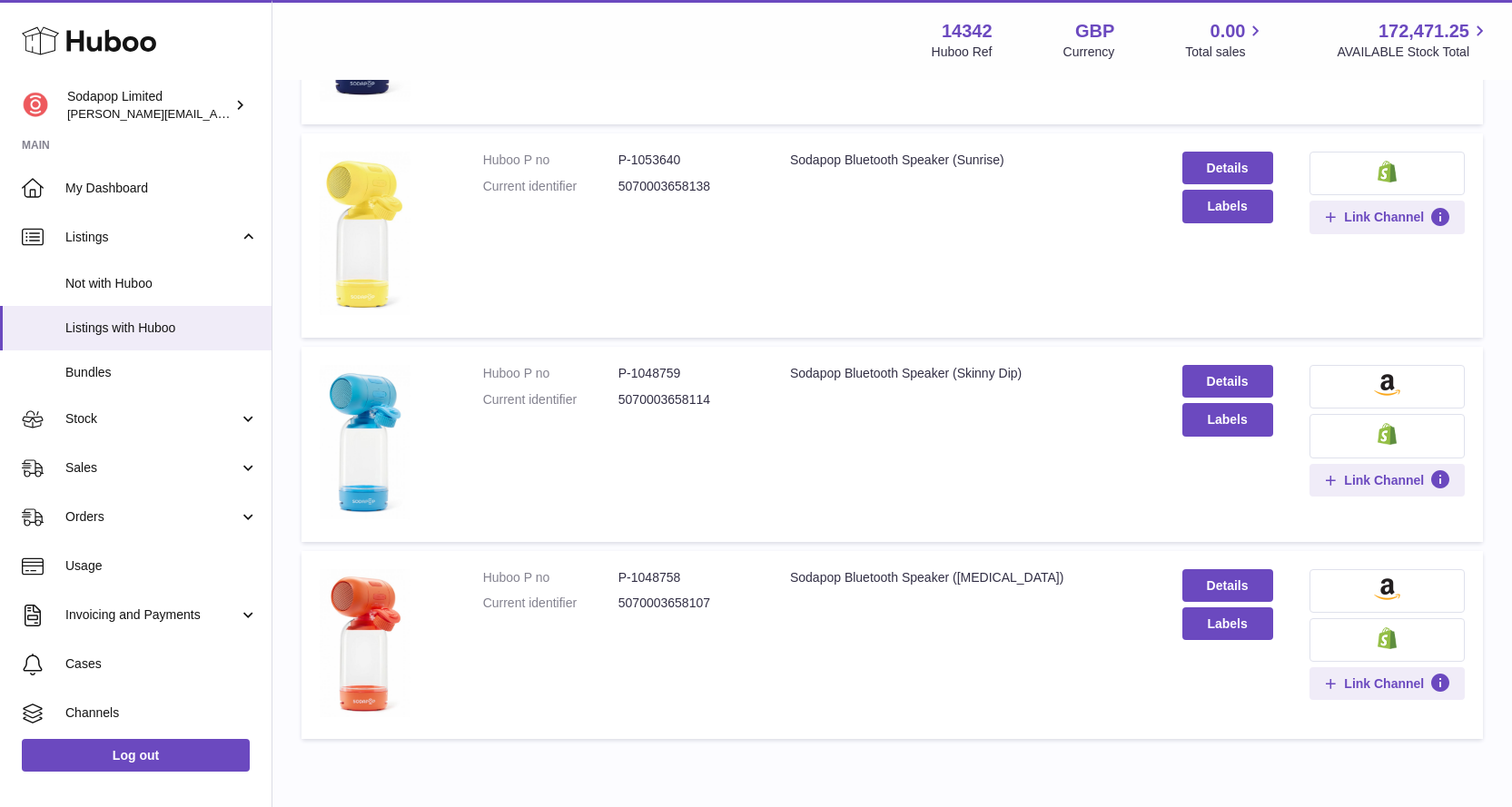
scroll to position [906, 0]
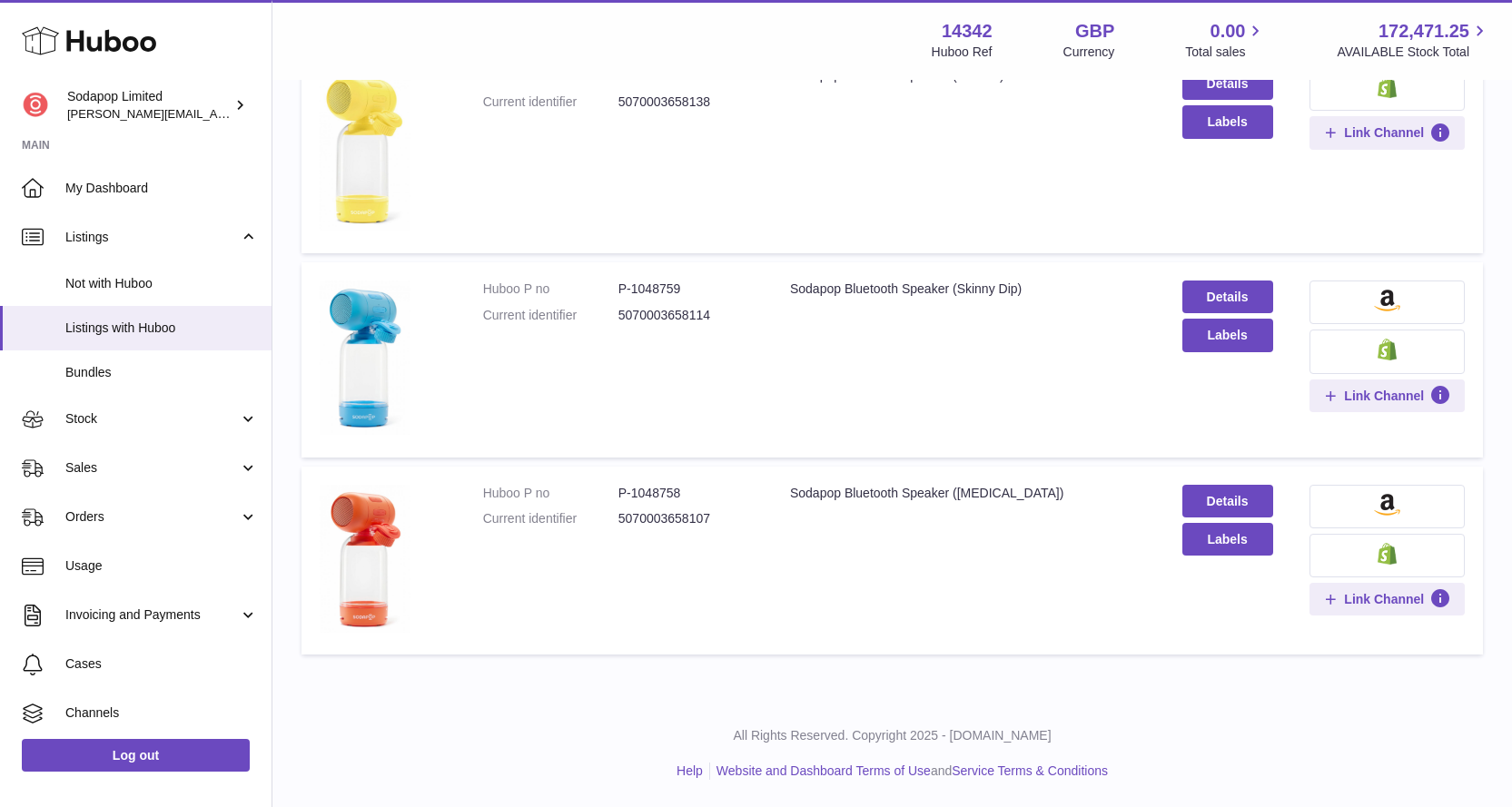
click at [1383, 300] on img at bounding box center [1387, 300] width 26 height 21
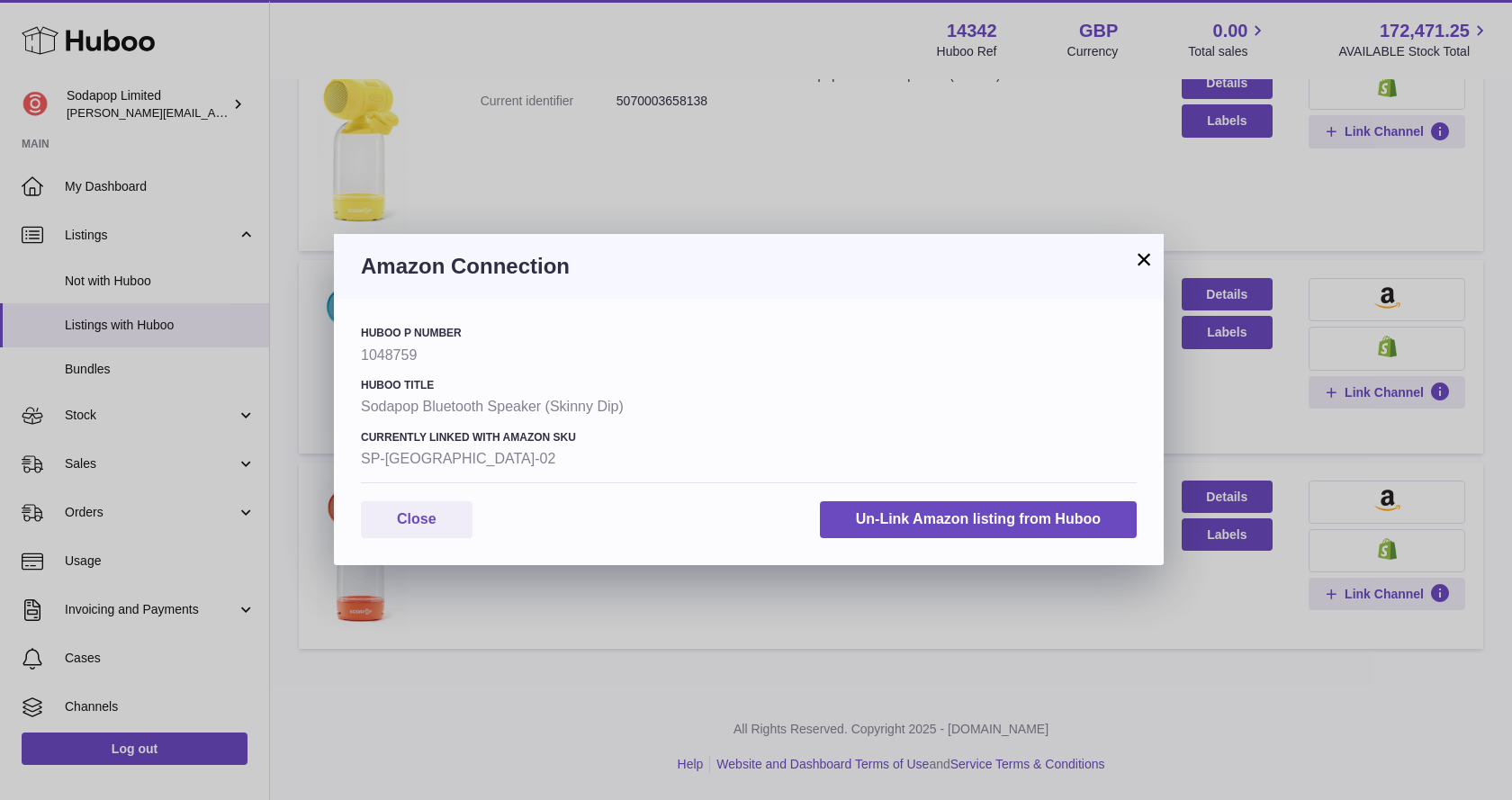
click at [1147, 261] on button "×" at bounding box center [1143, 258] width 21 height 21
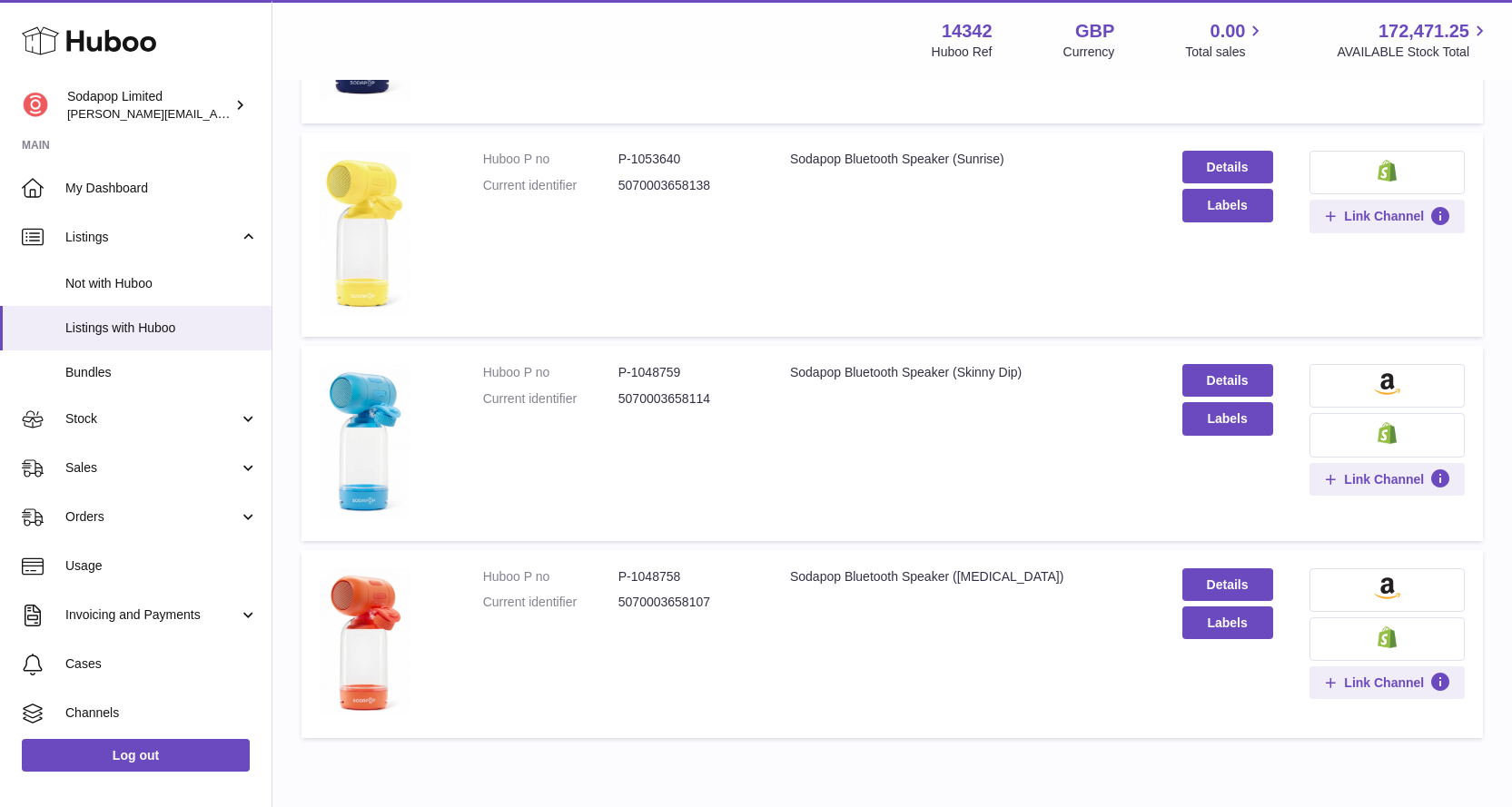
scroll to position [724, 0]
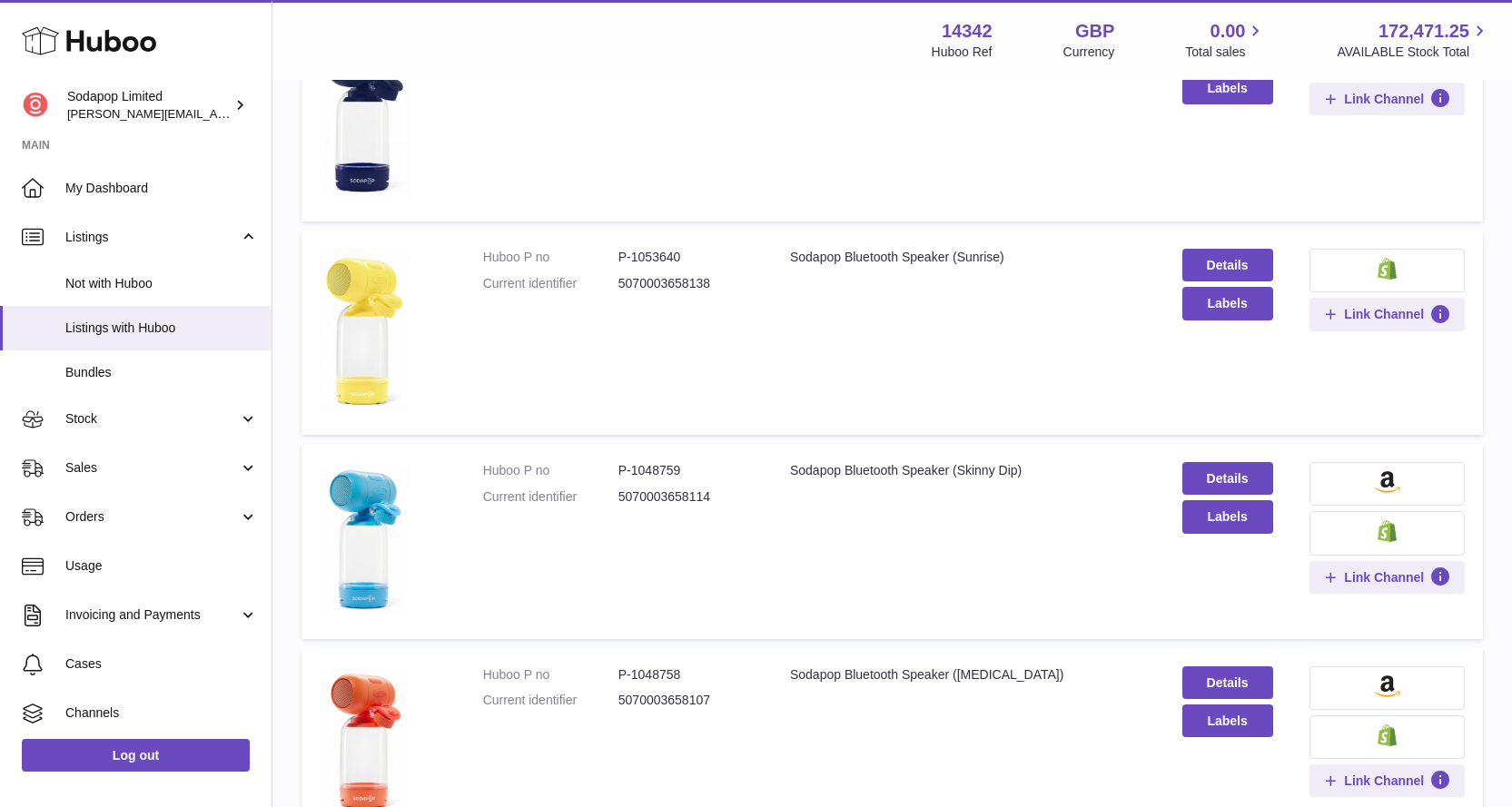
click at [647, 284] on dd "5070003658138" at bounding box center [685, 284] width 135 height 18
copy dd "5070003658138"
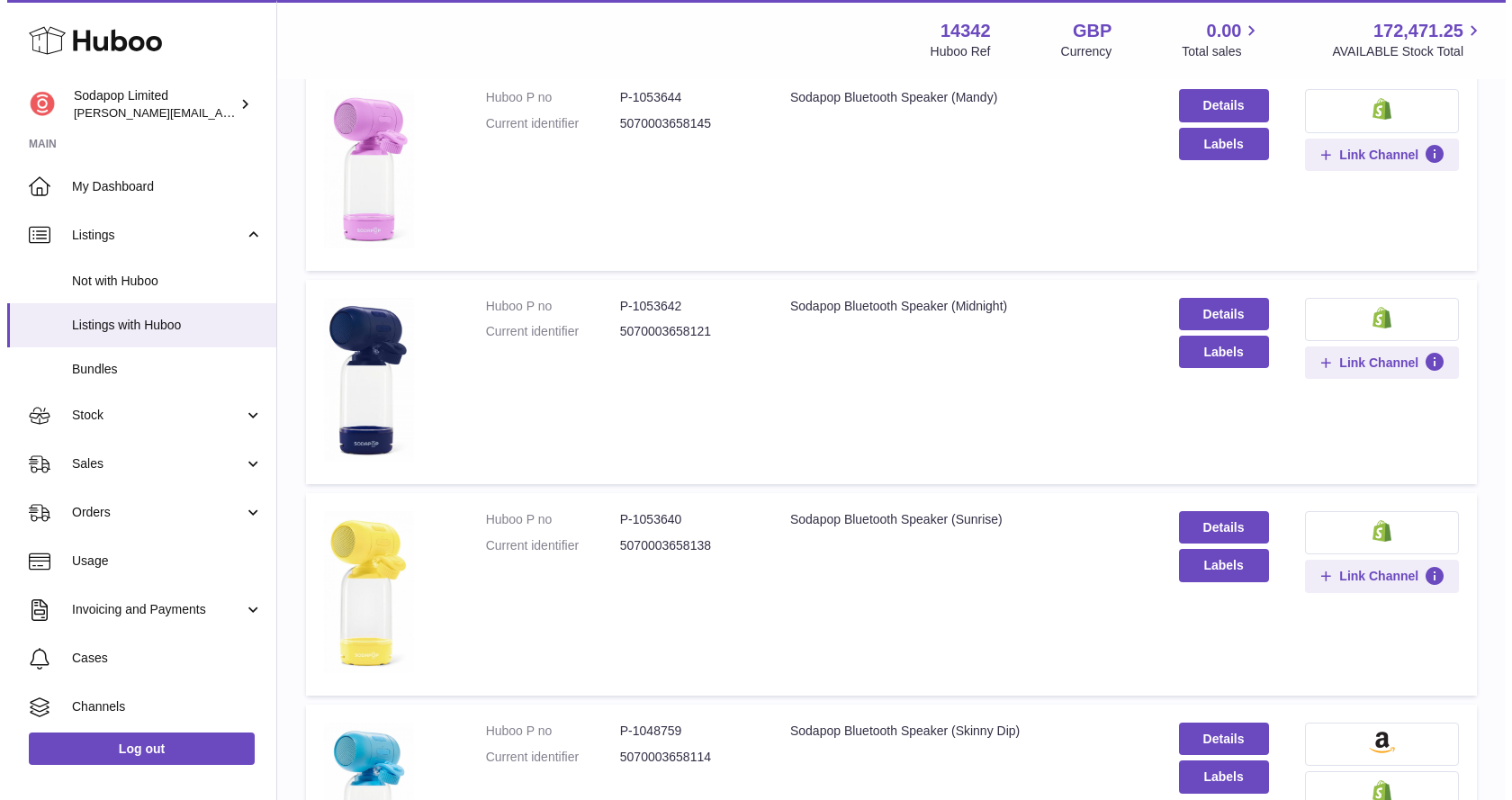
scroll to position [448, 0]
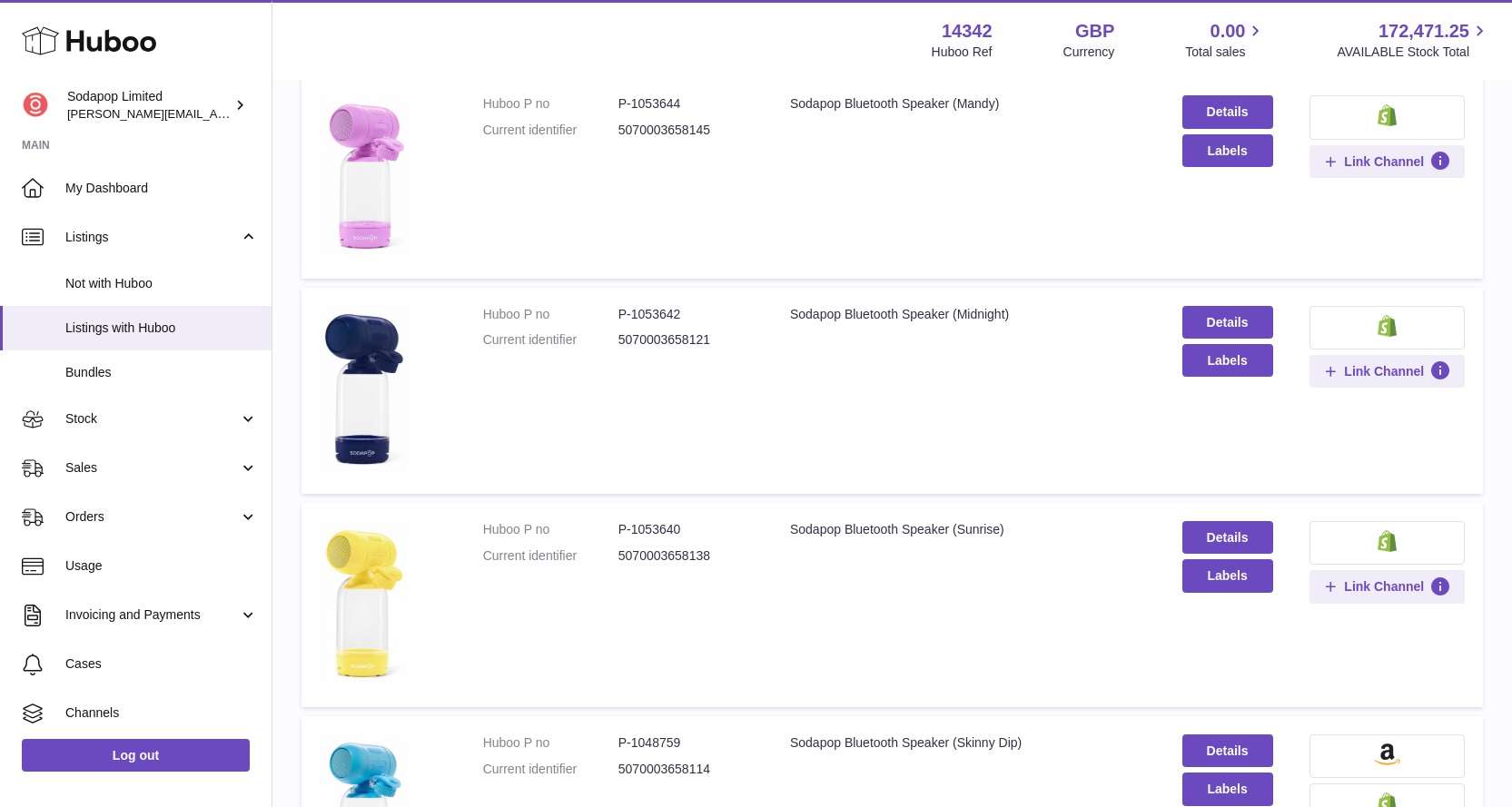
click at [662, 339] on dd "5070003658121" at bounding box center [685, 340] width 135 height 18
copy dd "5070003658121"
click at [1381, 371] on span "Link Channel" at bounding box center [1384, 371] width 80 height 17
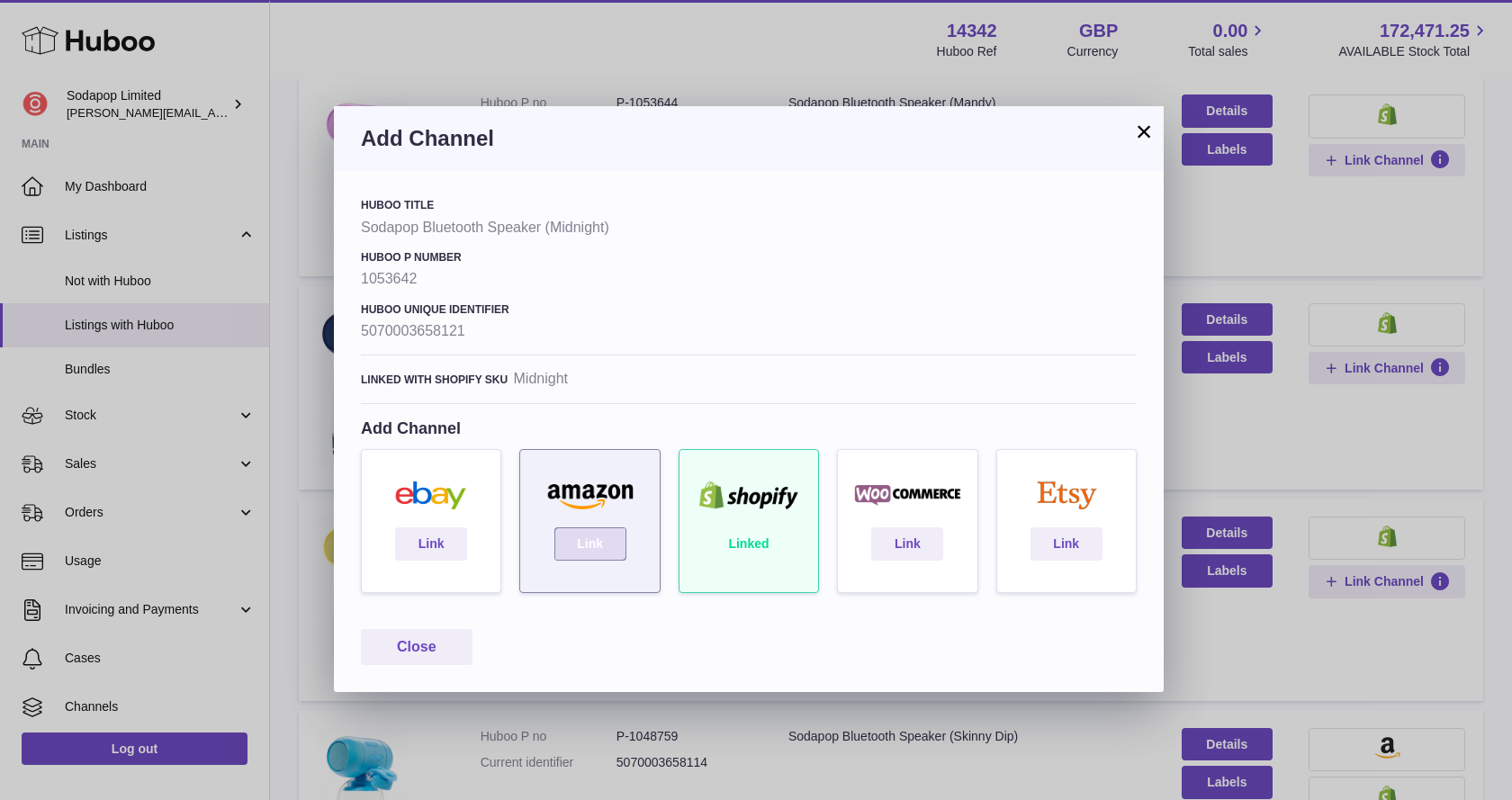
click at [588, 538] on link "Link" at bounding box center [590, 543] width 72 height 32
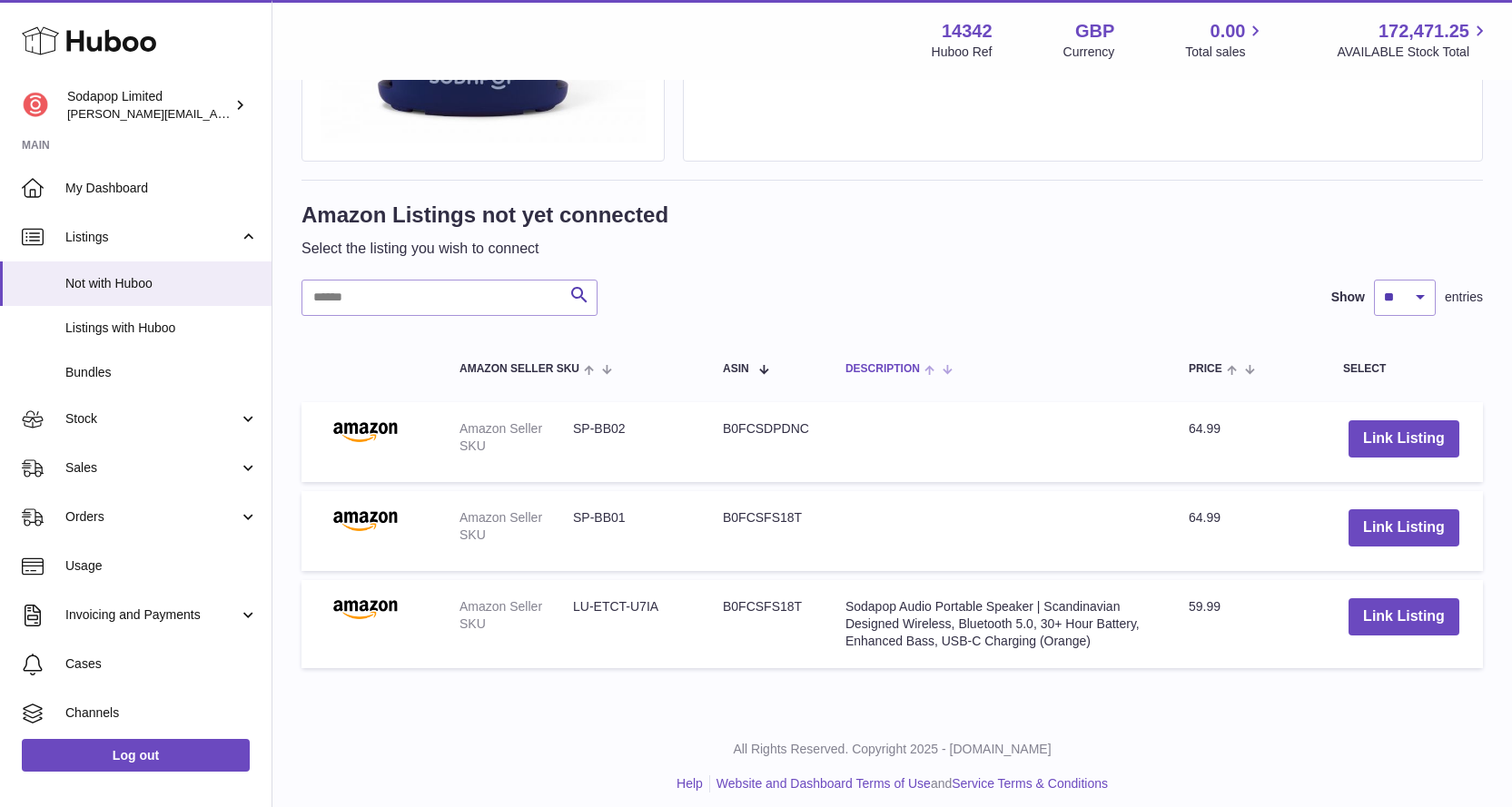
scroll to position [679, 0]
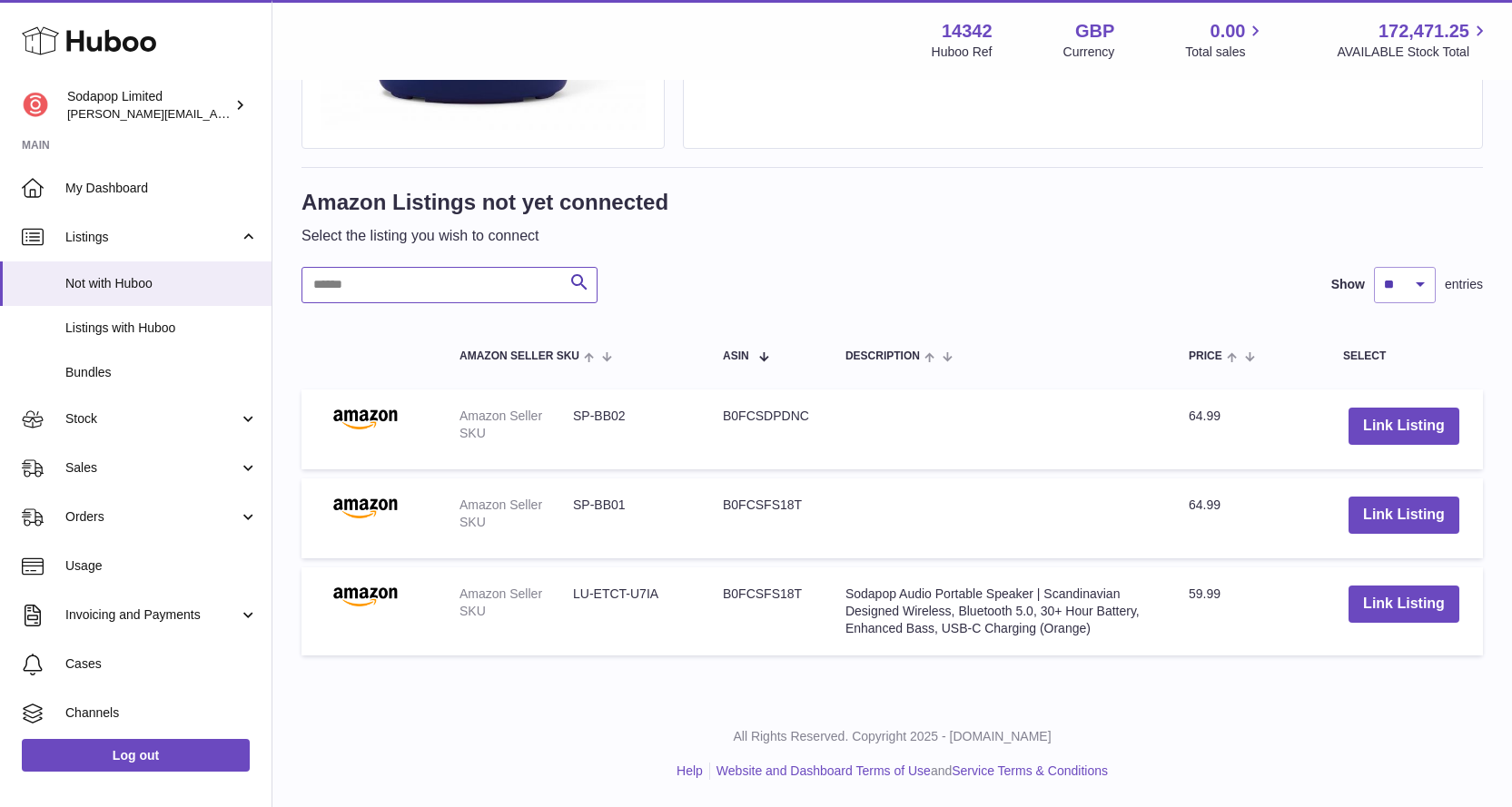
click at [445, 283] on input "text" at bounding box center [450, 285] width 296 height 36
paste input "**********"
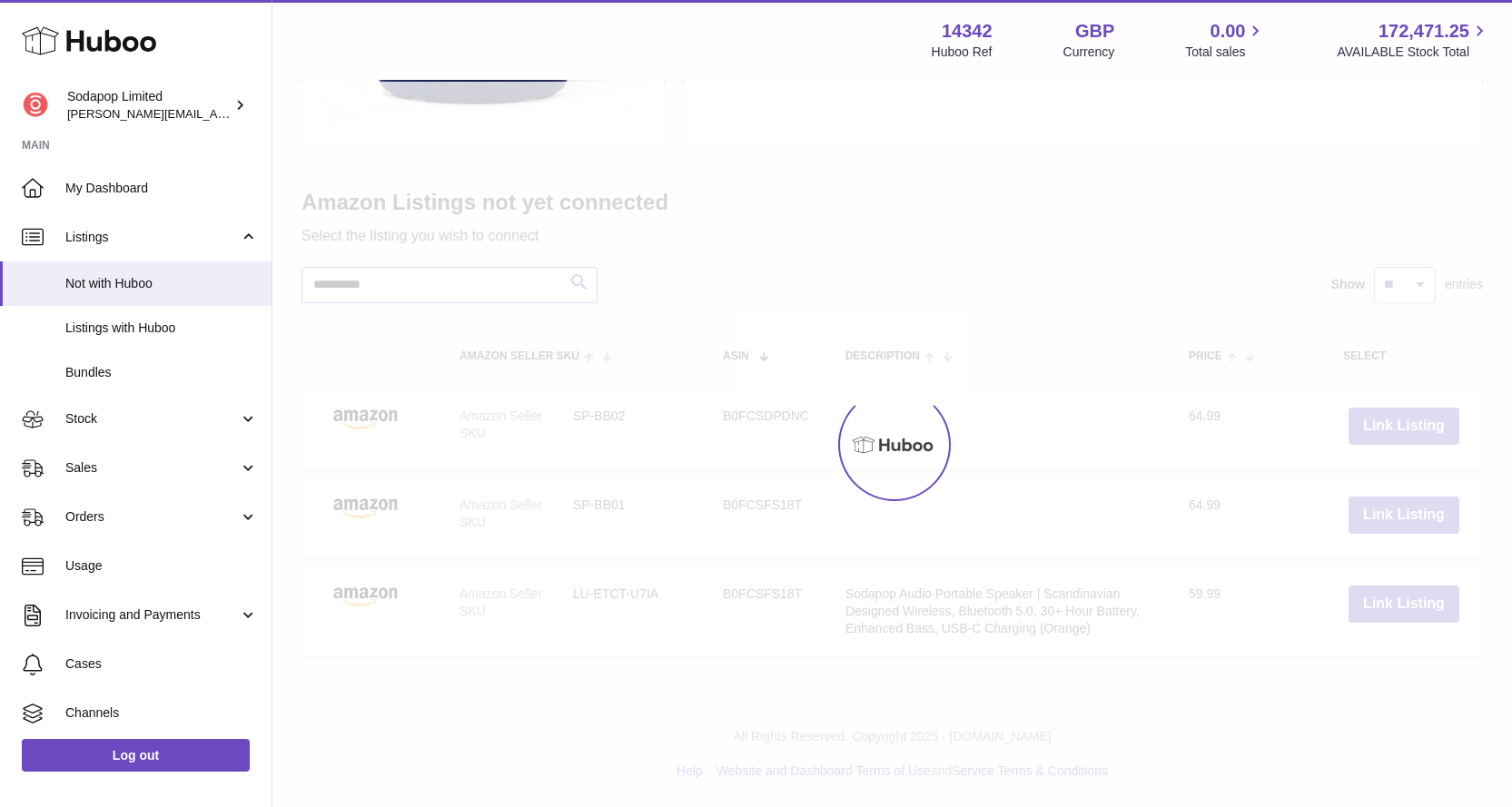
scroll to position [590, 0]
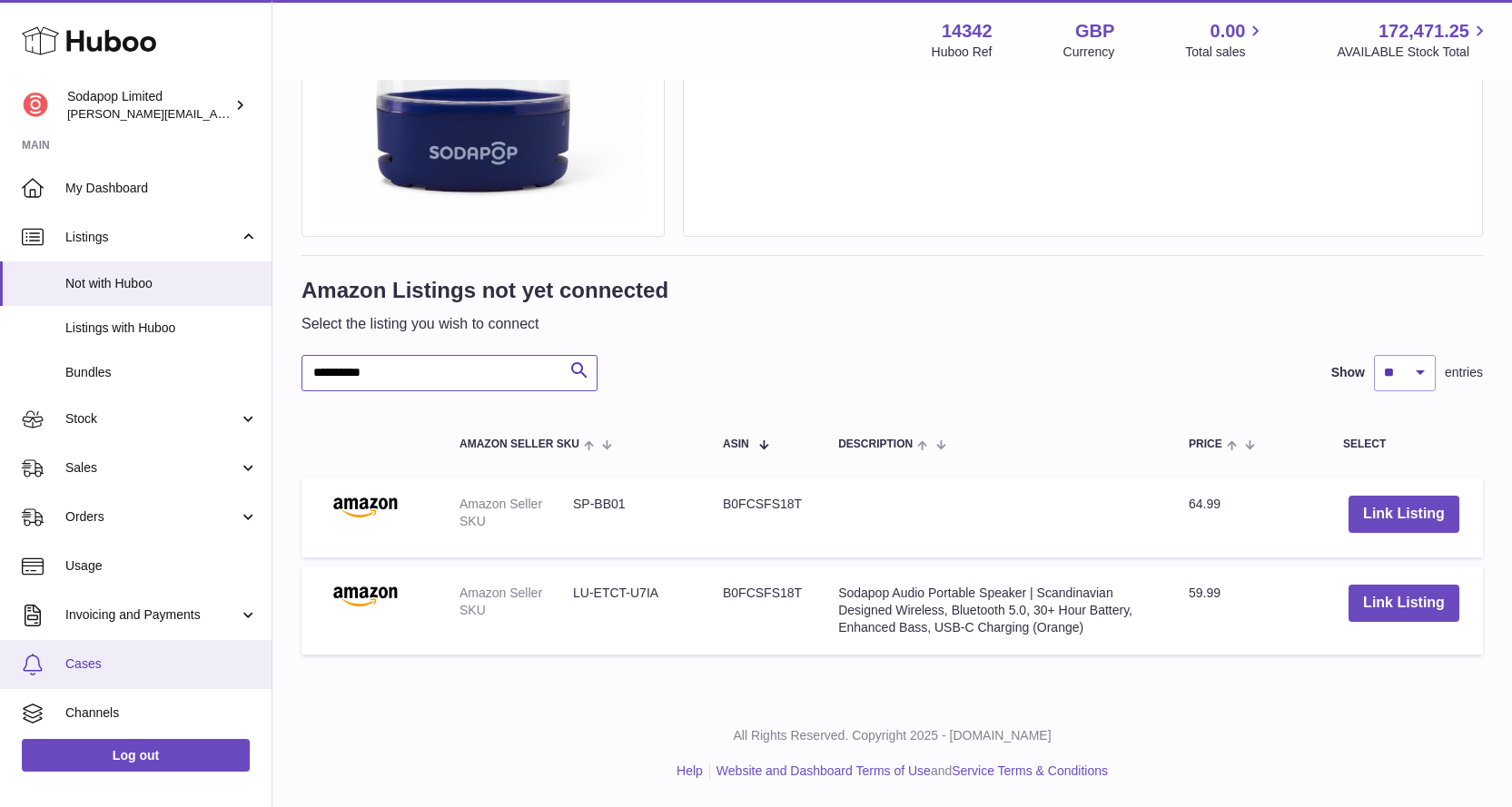
type input "**********"
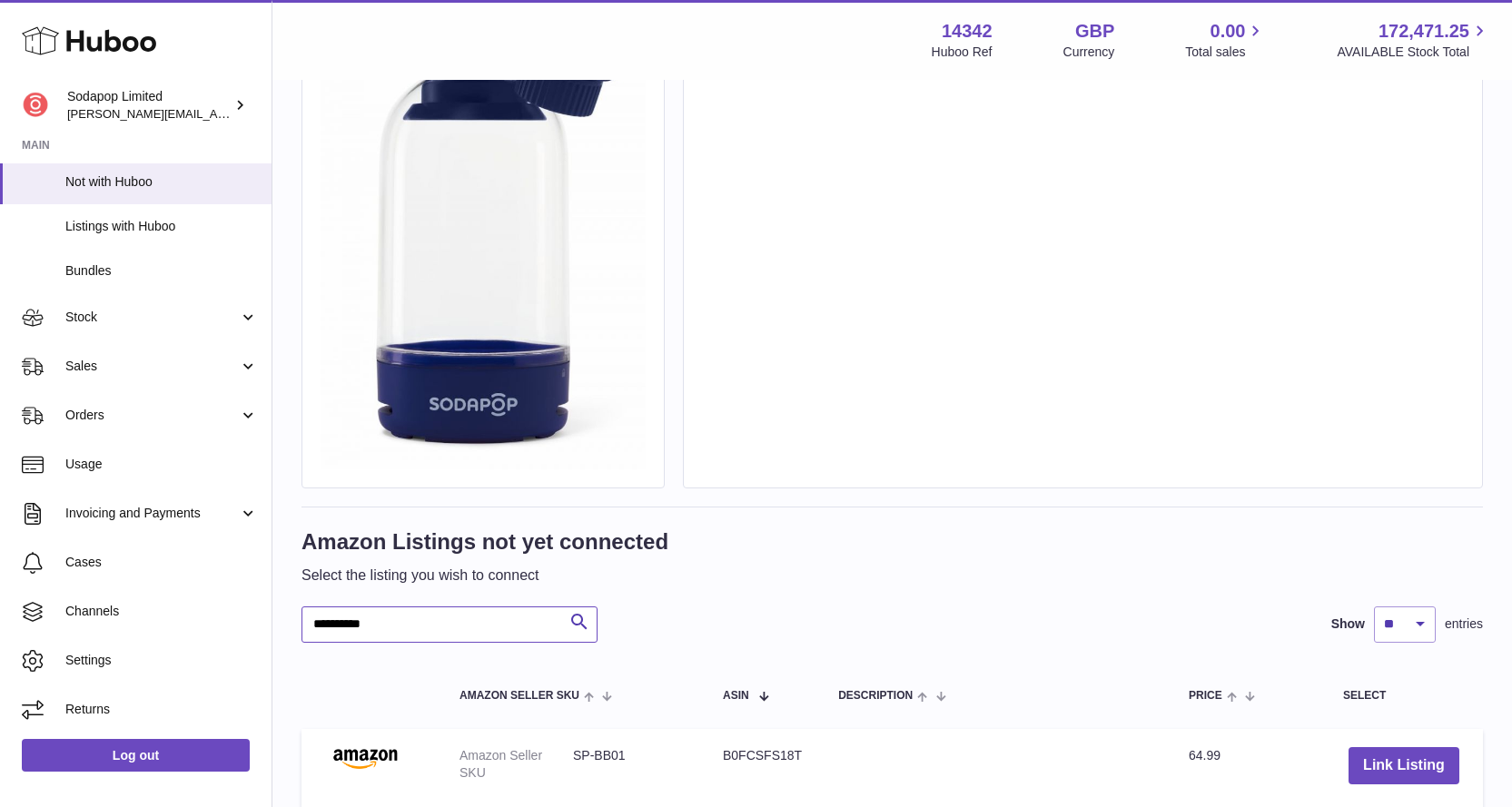
scroll to position [454, 0]
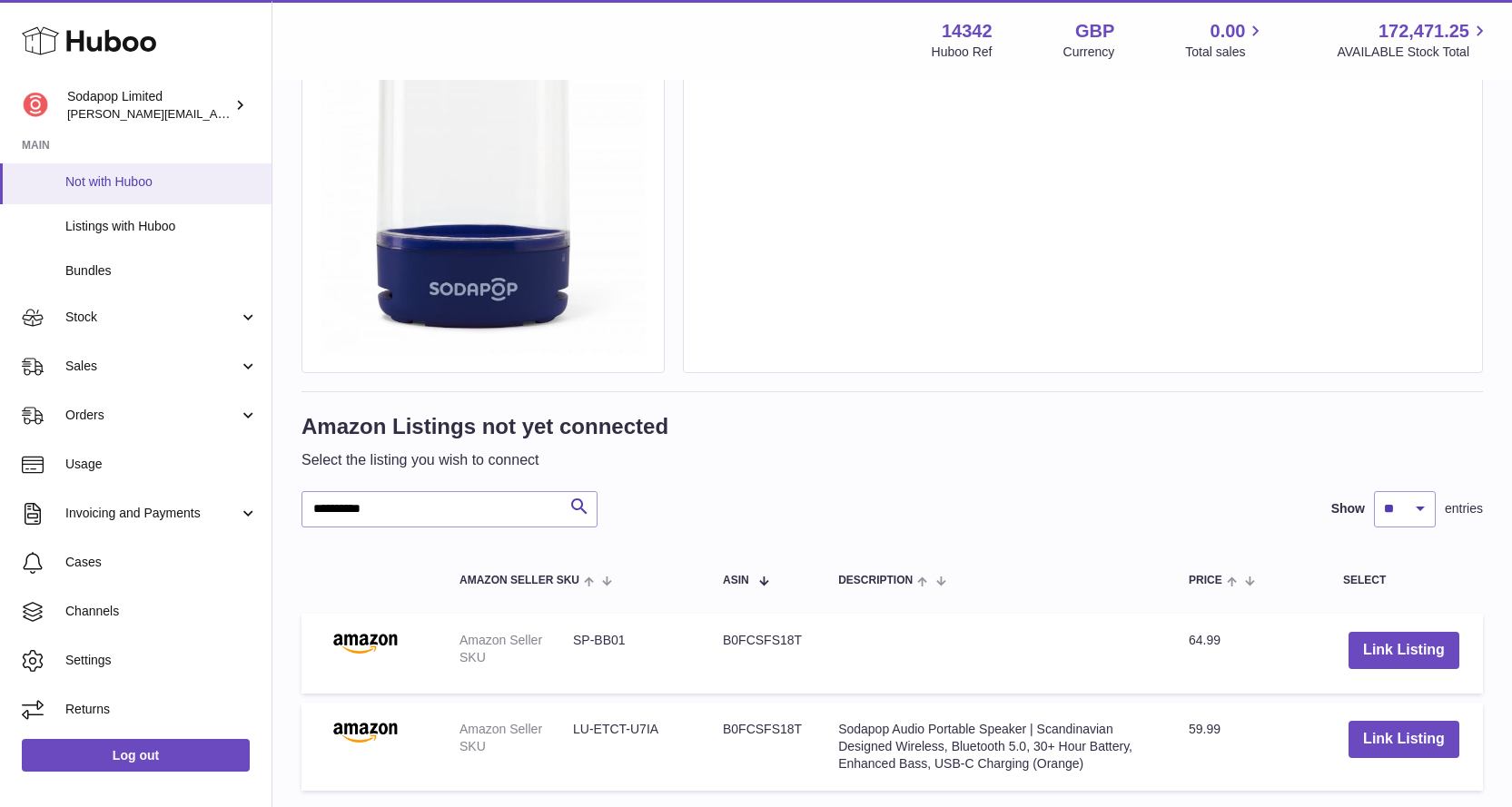
click at [105, 179] on span "Not with Huboo" at bounding box center [161, 182] width 193 height 18
click at [116, 220] on span "Listings with Huboo" at bounding box center [161, 226] width 193 height 18
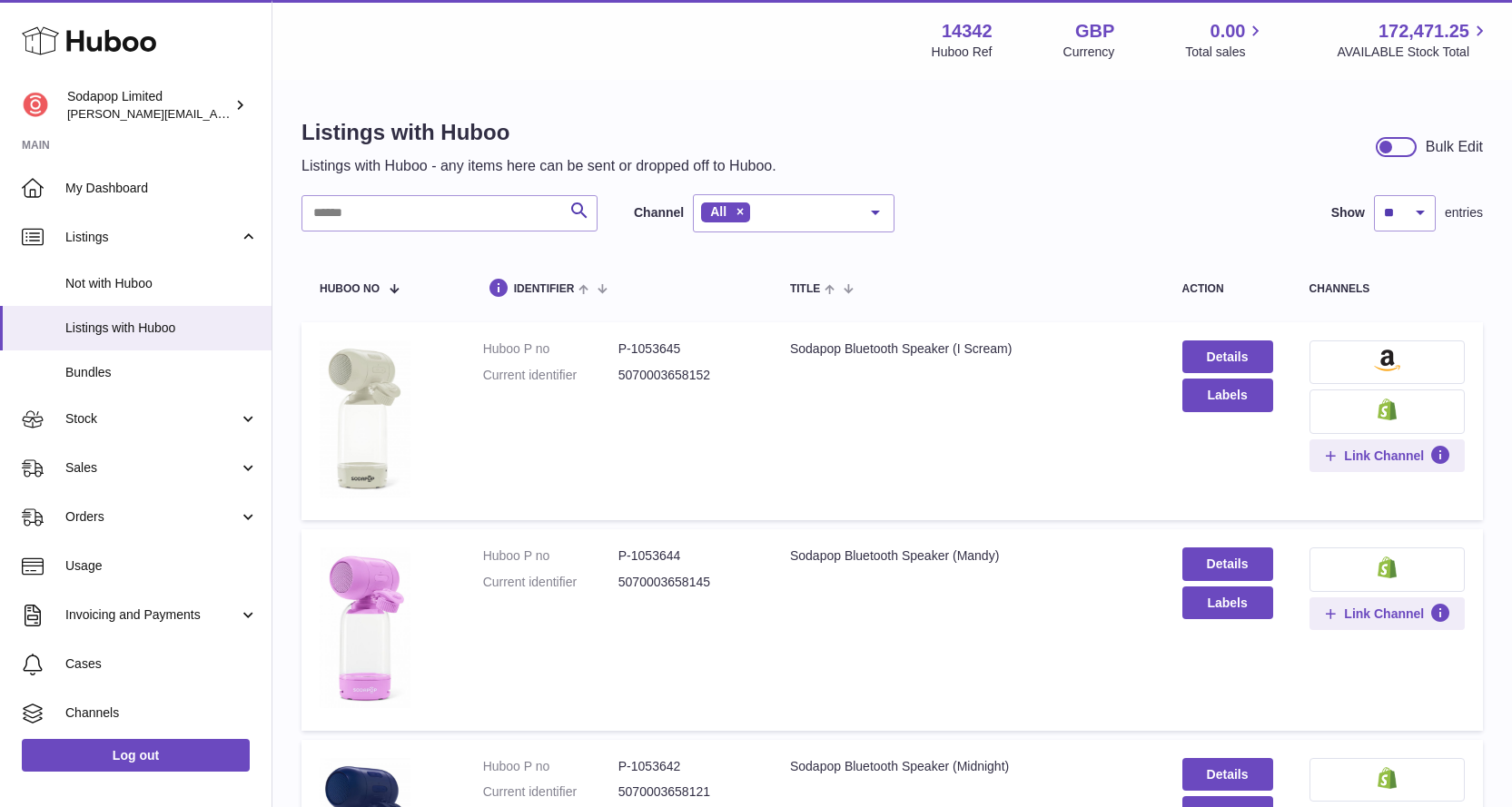
click at [688, 378] on dd "5070003658152" at bounding box center [685, 375] width 135 height 18
copy dd "5070003658152"
click at [664, 372] on dd "5070003658152" at bounding box center [685, 375] width 135 height 18
click at [664, 375] on dd "5070003658152" at bounding box center [685, 375] width 135 height 18
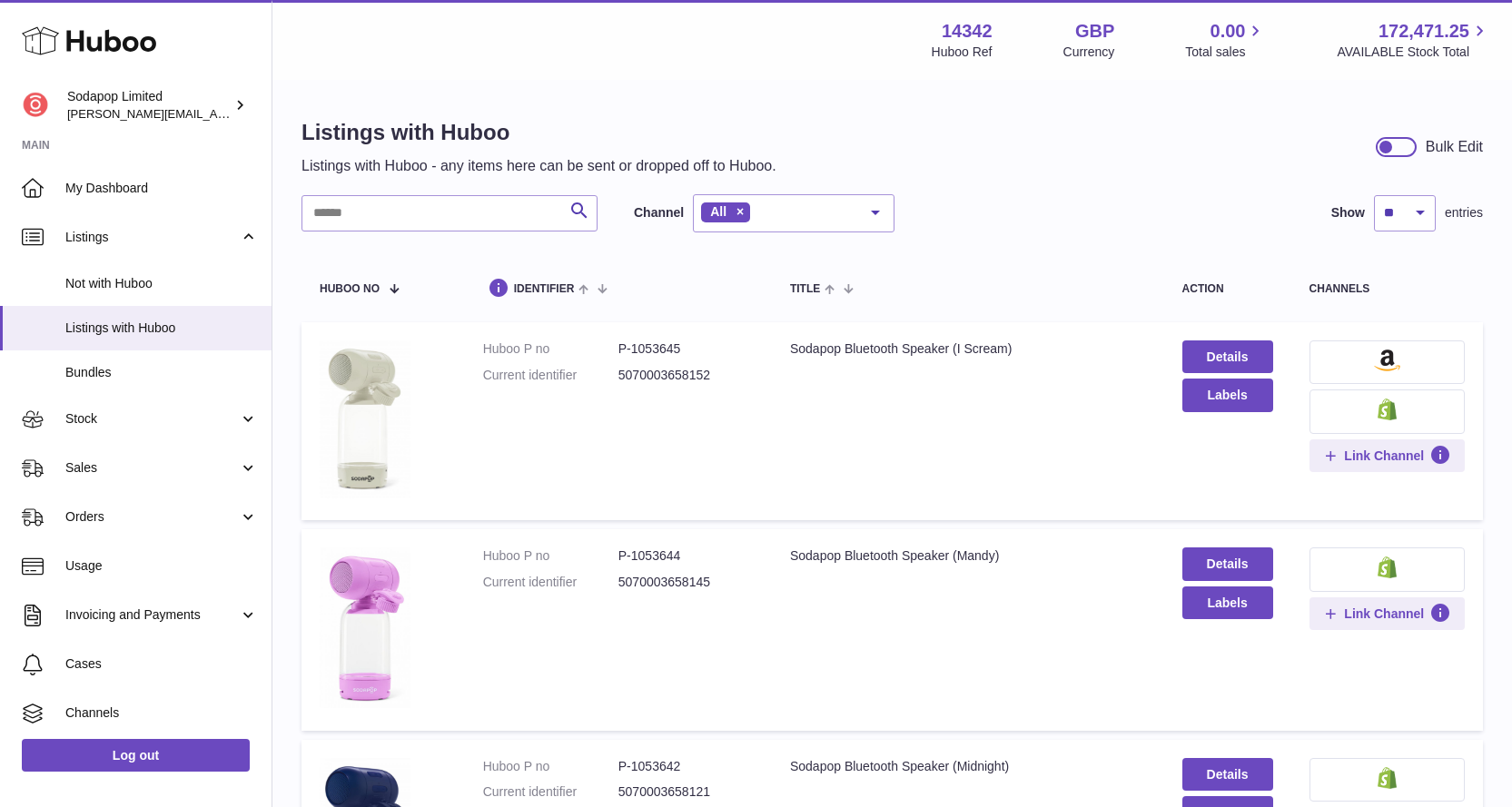
click at [664, 375] on dd "5070003658152" at bounding box center [685, 375] width 135 height 18
copy dd "5070003658152"
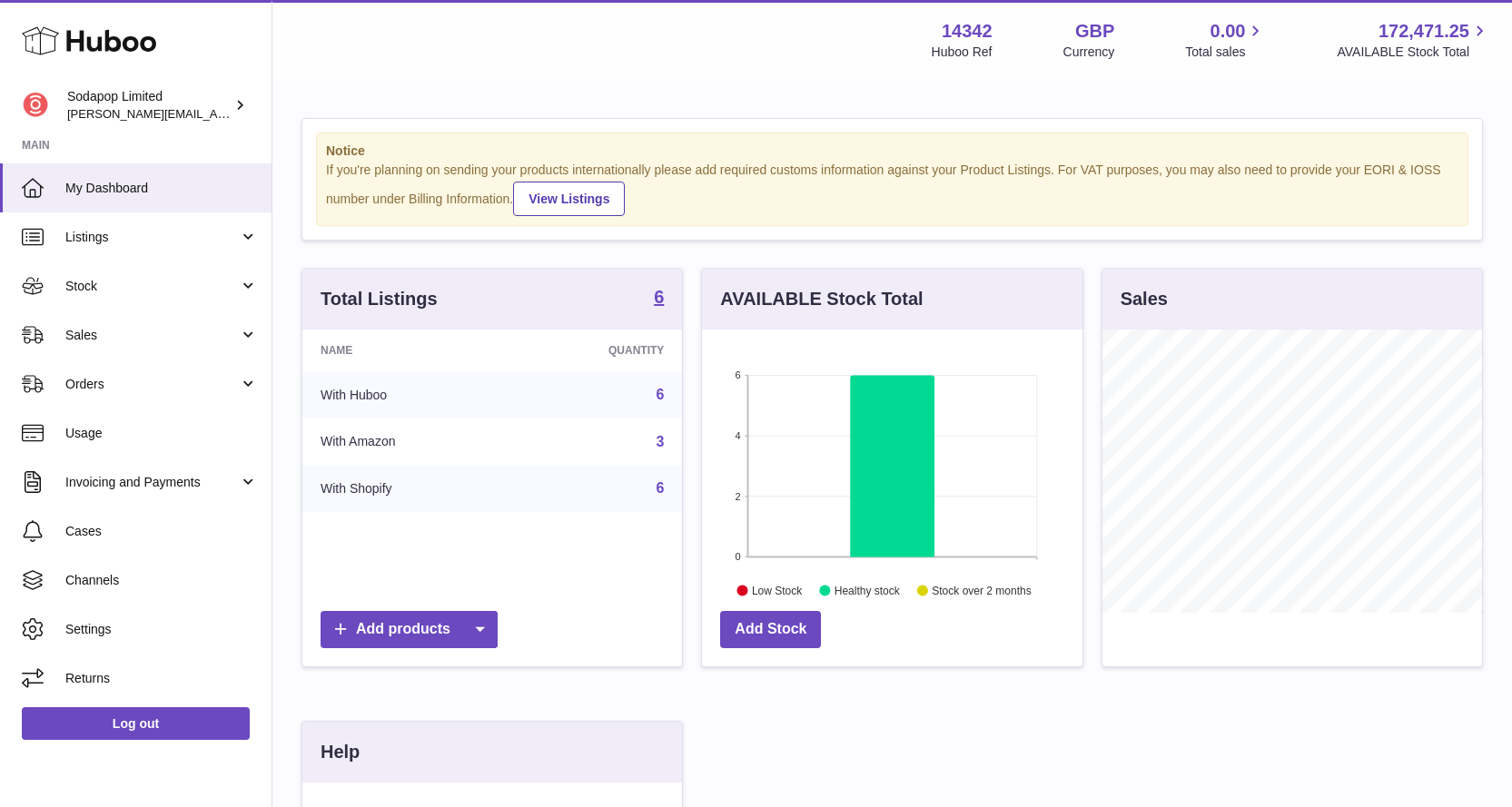
scroll to position [907550, 907687]
